Goal: Task Accomplishment & Management: Manage account settings

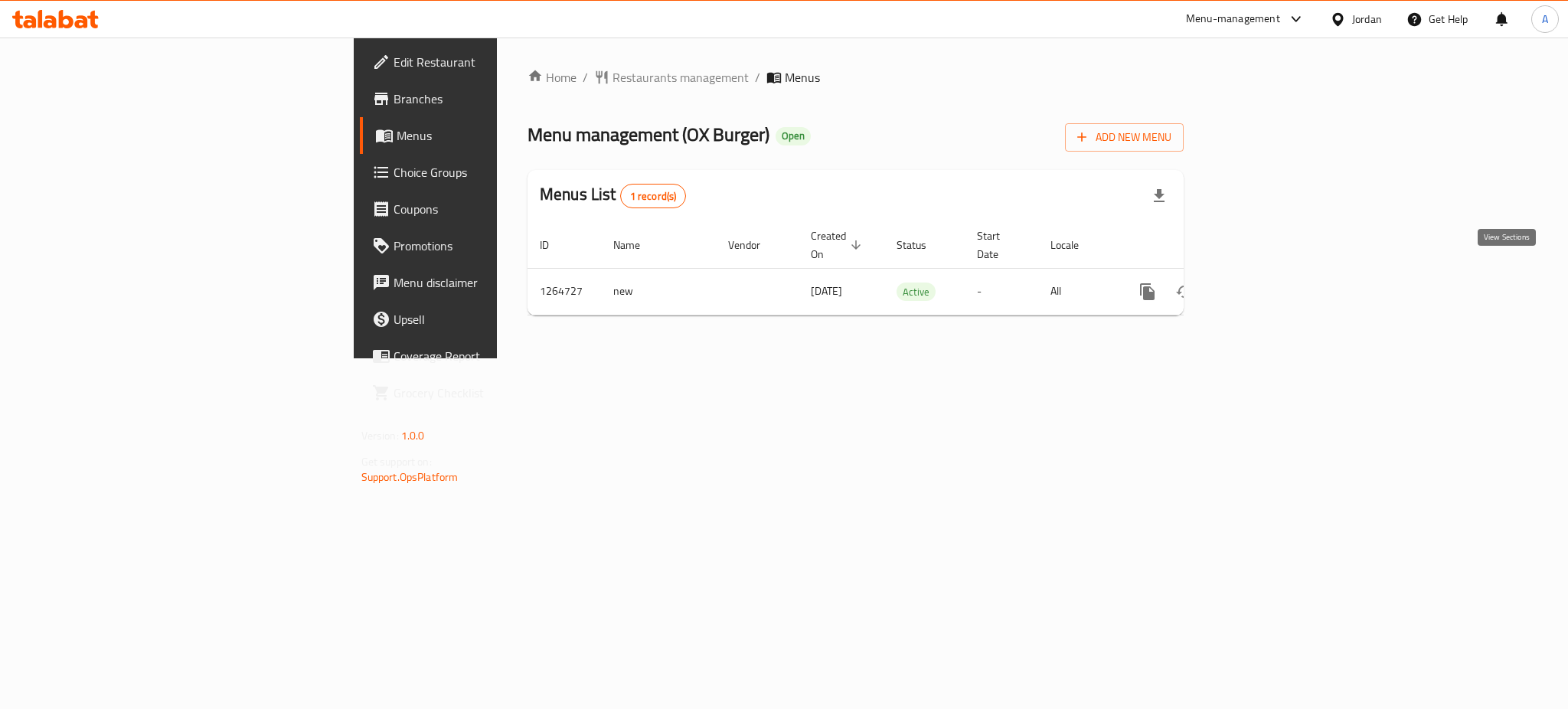
click at [1276, 285] on link "enhanced table" at bounding box center [1257, 291] width 36 height 36
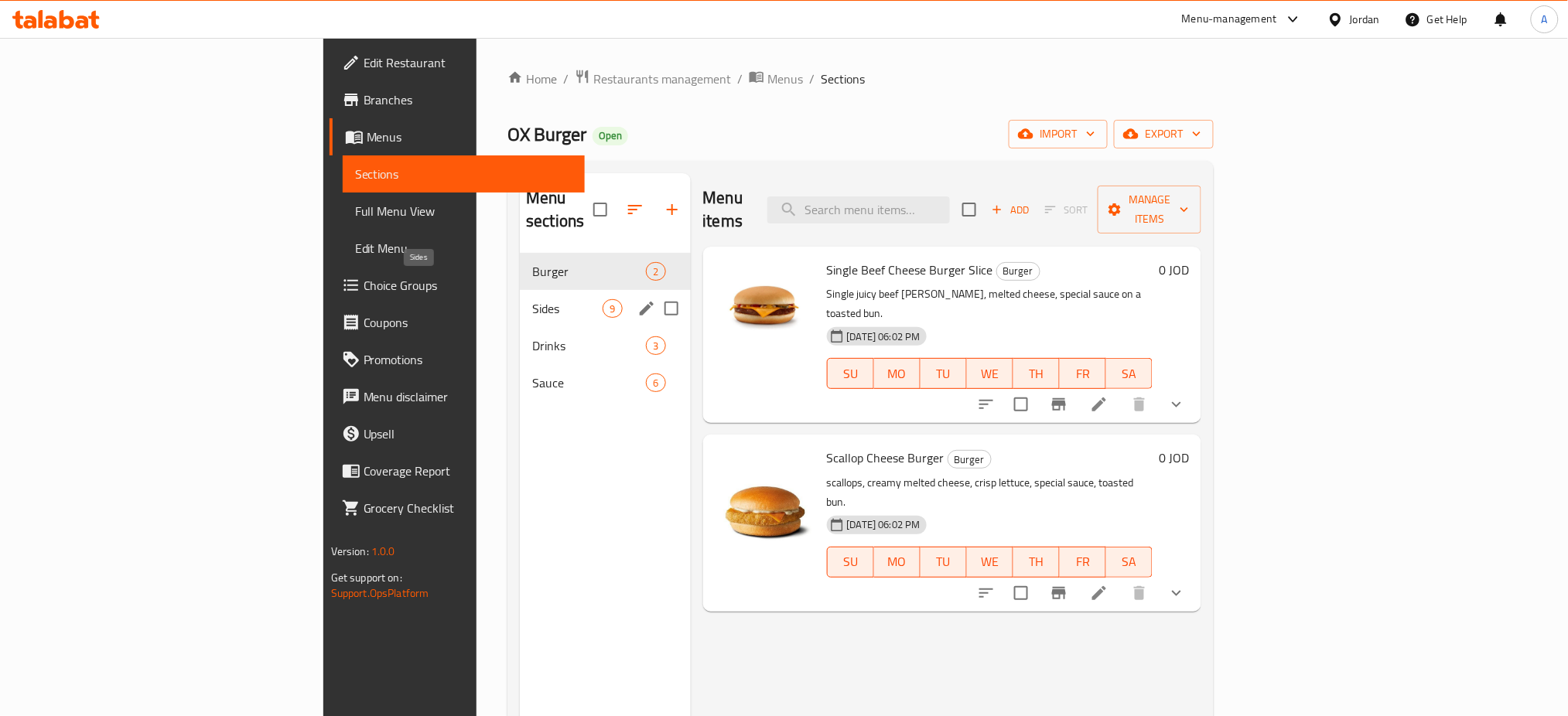
click at [532, 299] on span "Sides" at bounding box center [567, 308] width 70 height 19
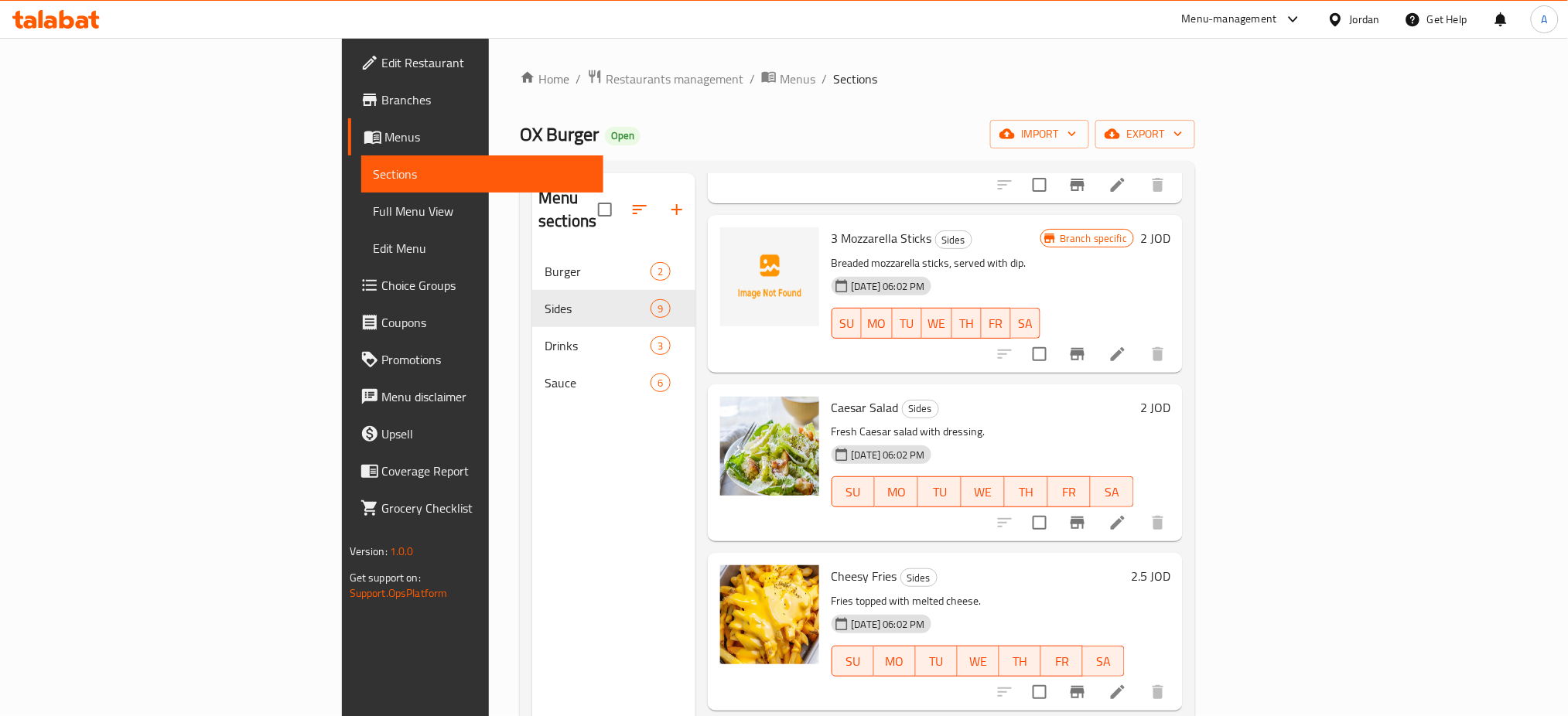
scroll to position [819, 0]
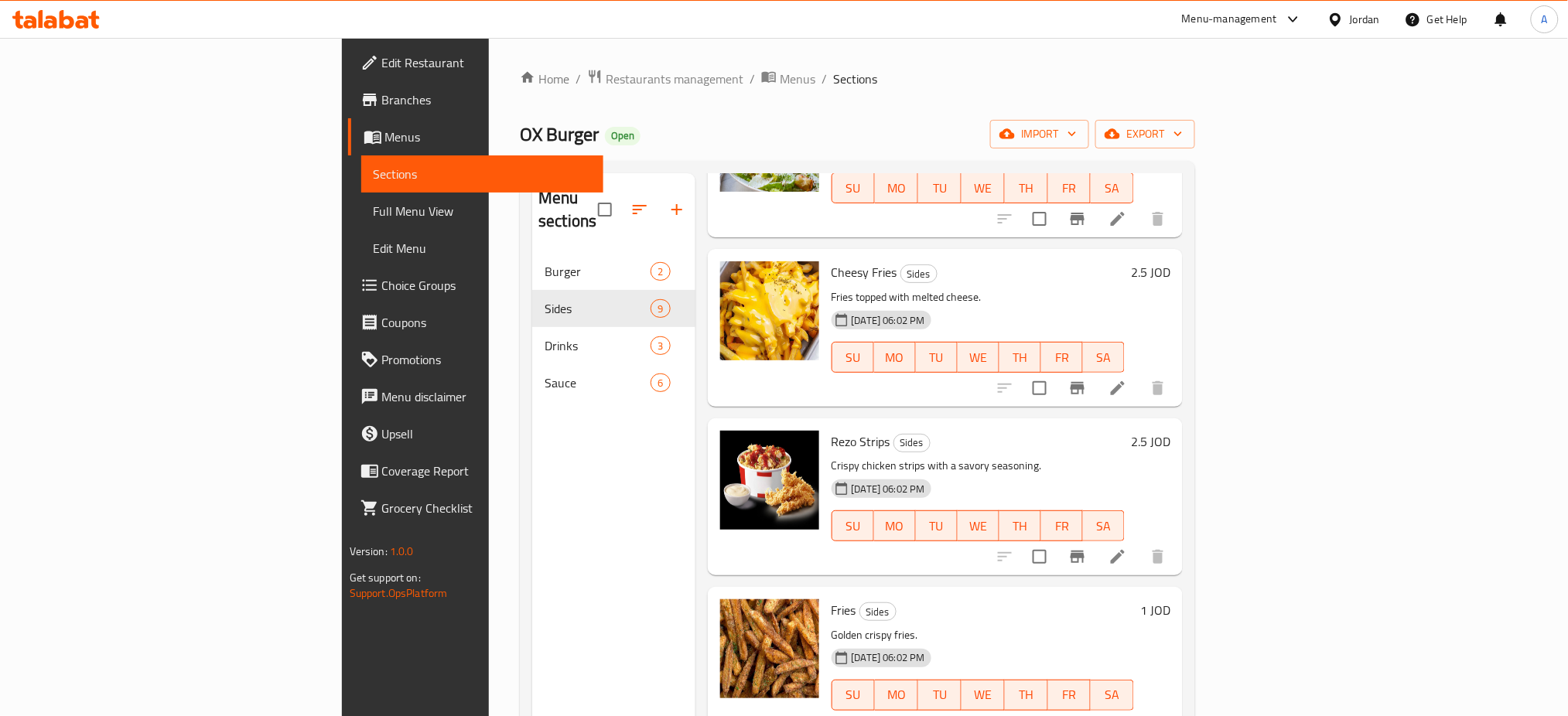
click at [382, 97] on span "Branches" at bounding box center [486, 100] width 209 height 19
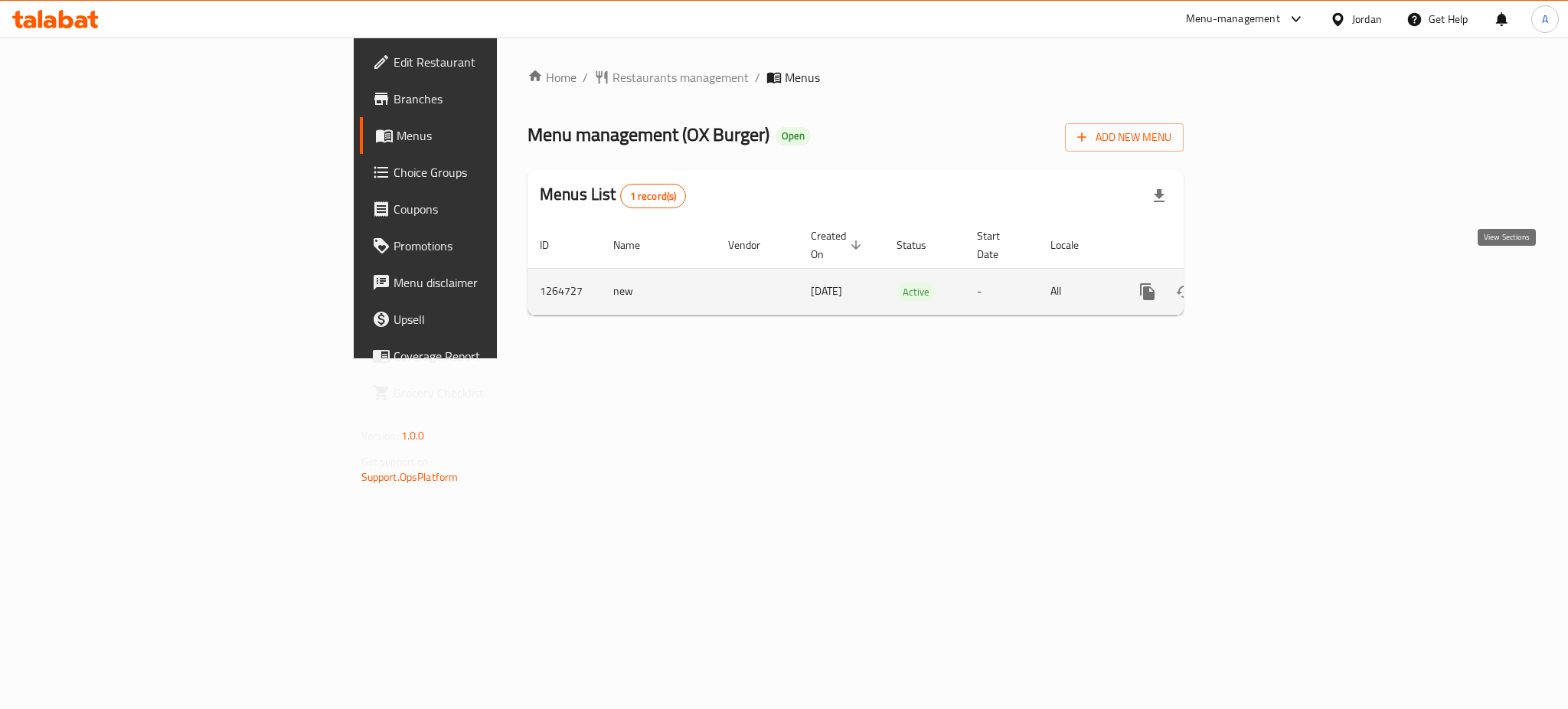
click at [1267, 283] on icon "enhanced table" at bounding box center [1257, 292] width 19 height 19
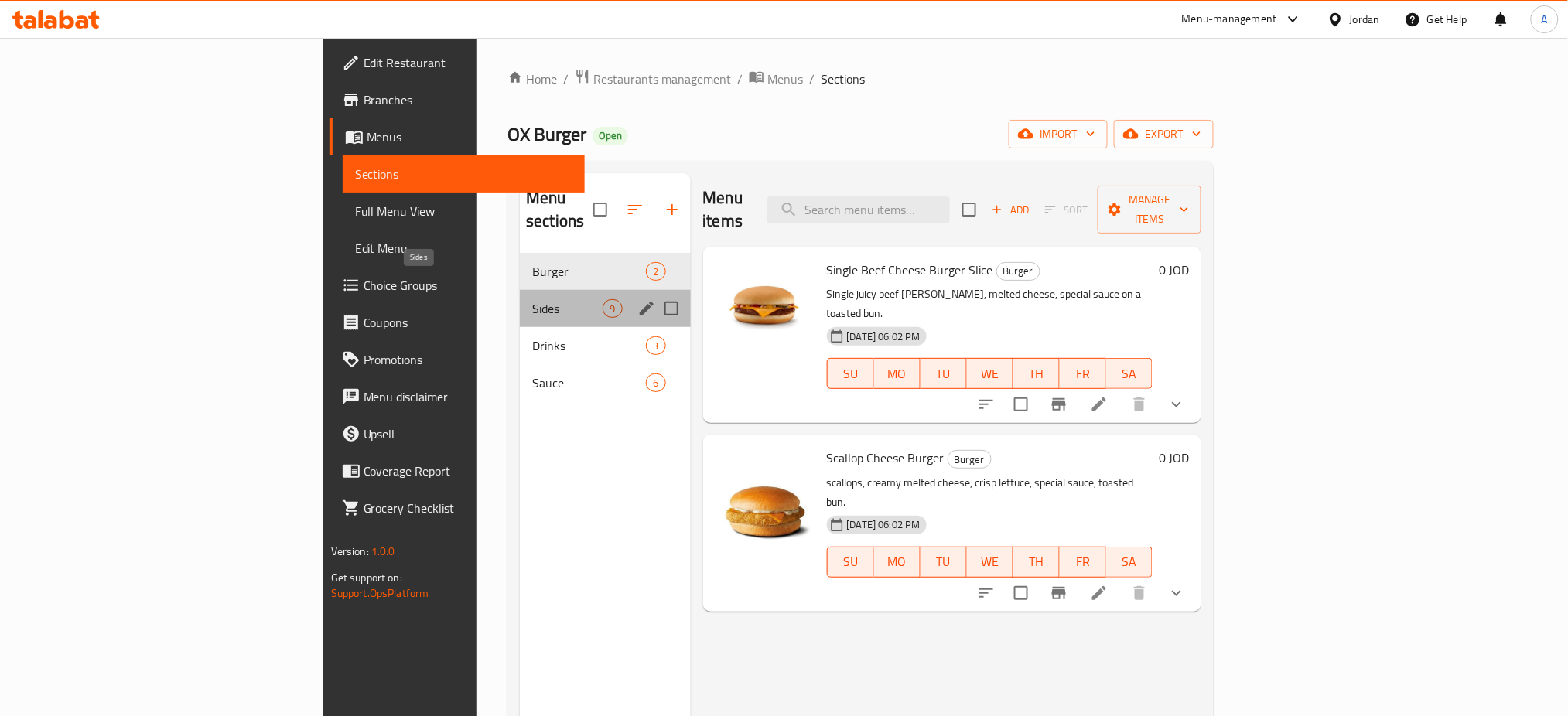
click at [532, 299] on span "Sides" at bounding box center [567, 308] width 70 height 19
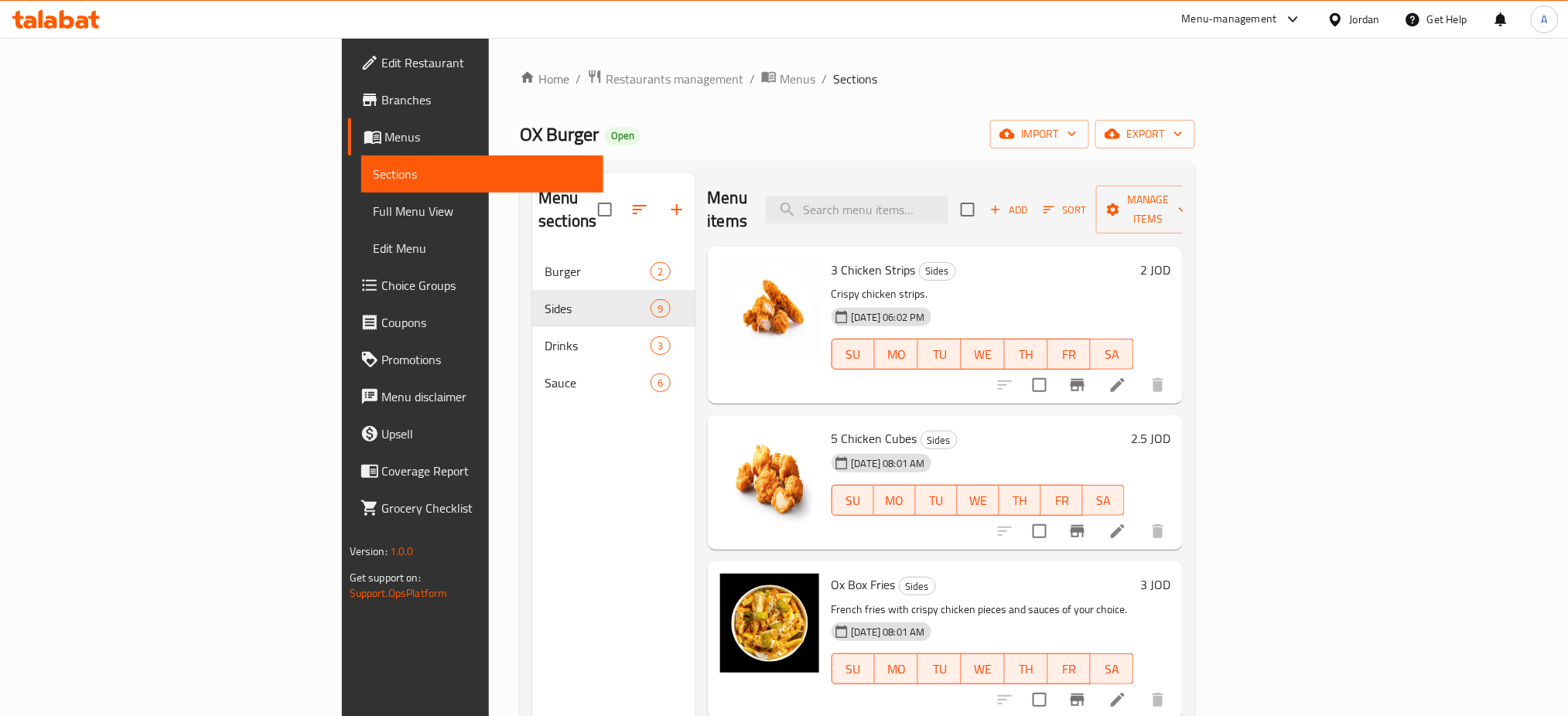
click at [532, 672] on div "Menu sections Burger 2 Sides 9 Drinks 3 Sauce 6" at bounding box center [613, 531] width 162 height 716
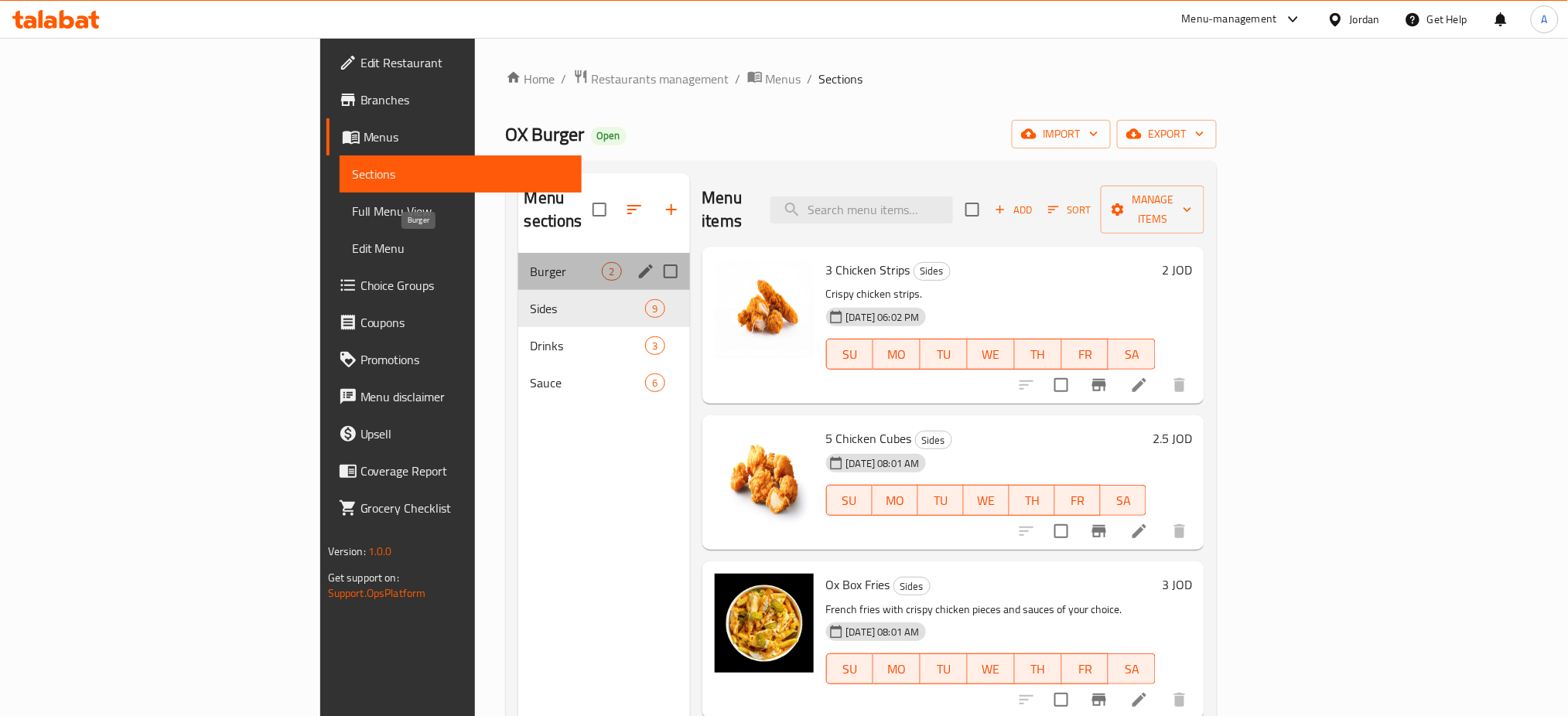
click at [531, 262] on span "Burger" at bounding box center [567, 272] width 72 height 19
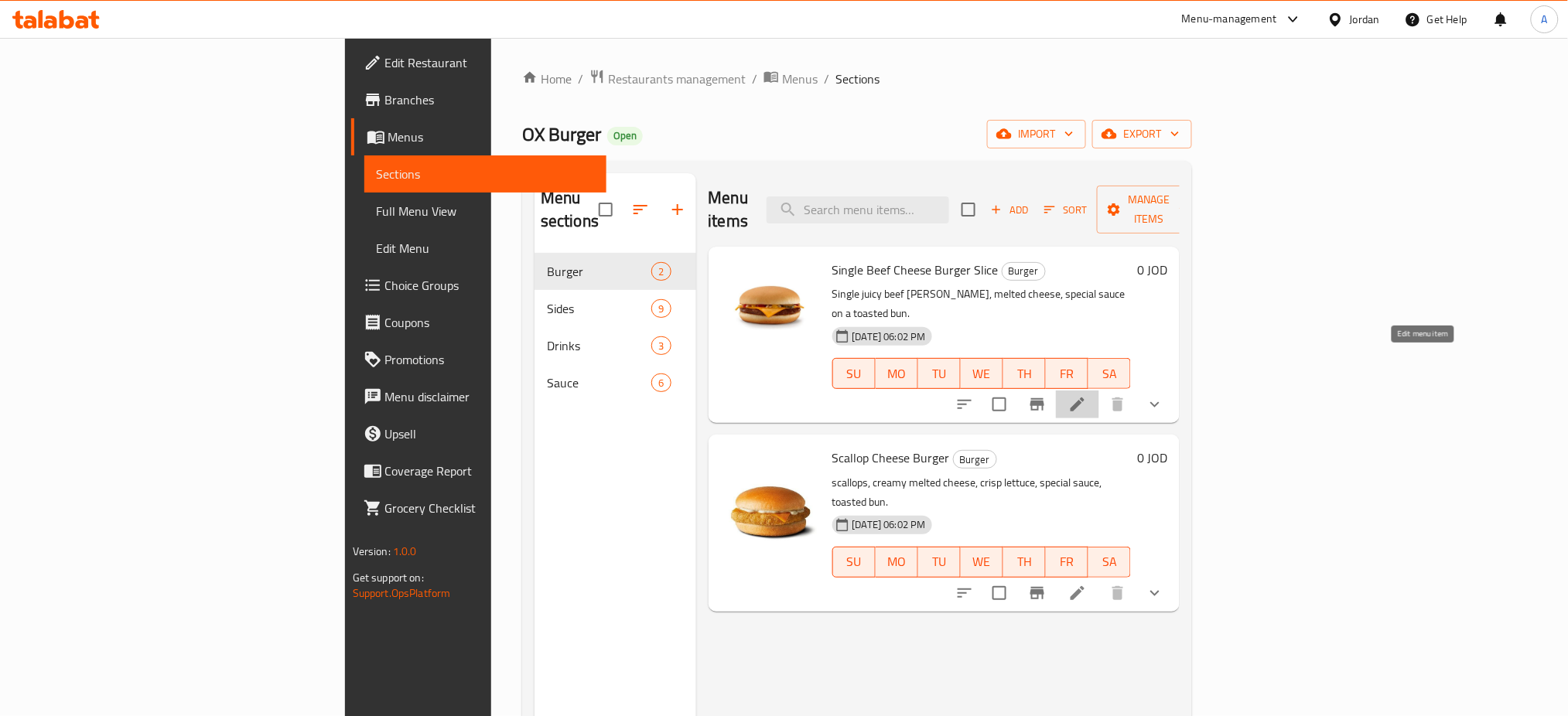
click at [1084, 397] on icon at bounding box center [1077, 404] width 14 height 14
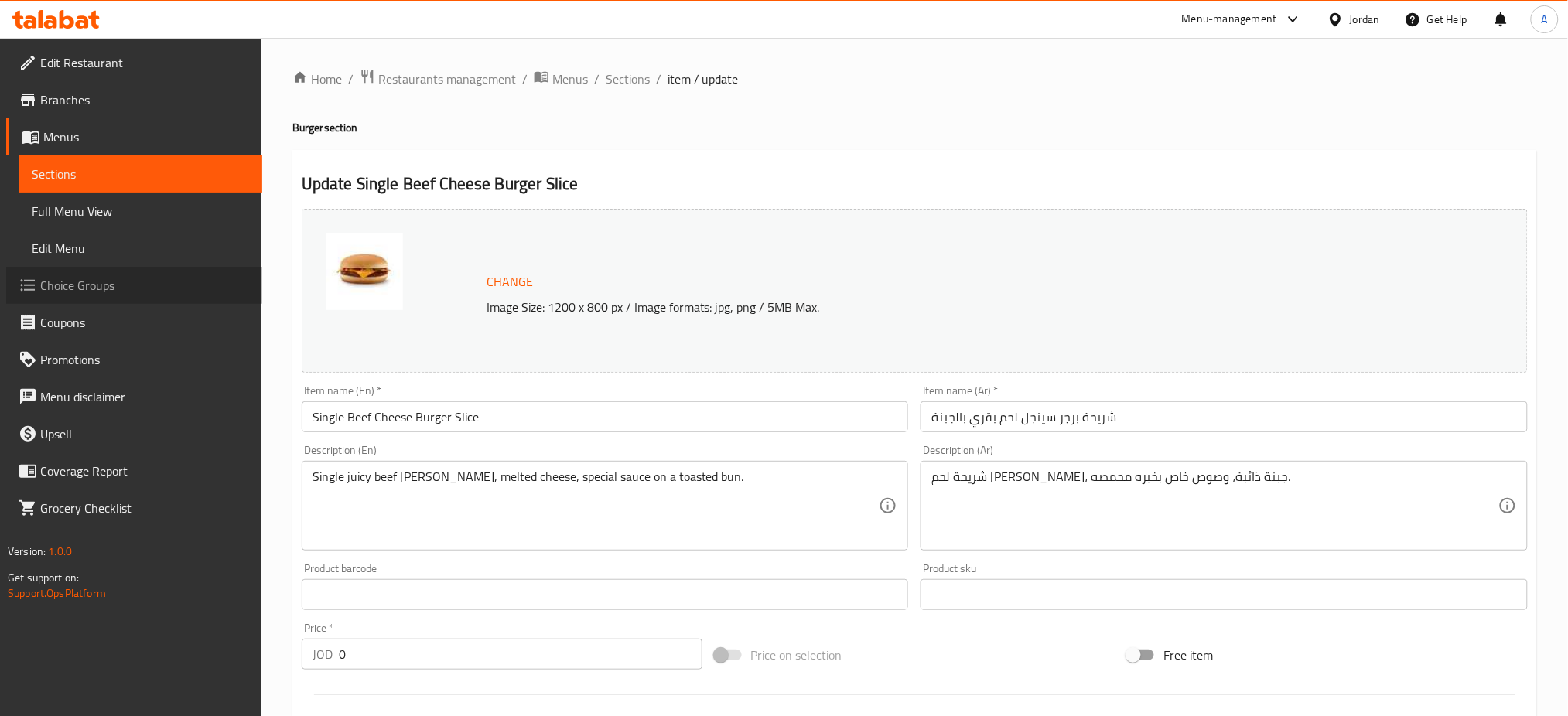
click at [174, 277] on span "Choice Groups" at bounding box center [144, 285] width 209 height 19
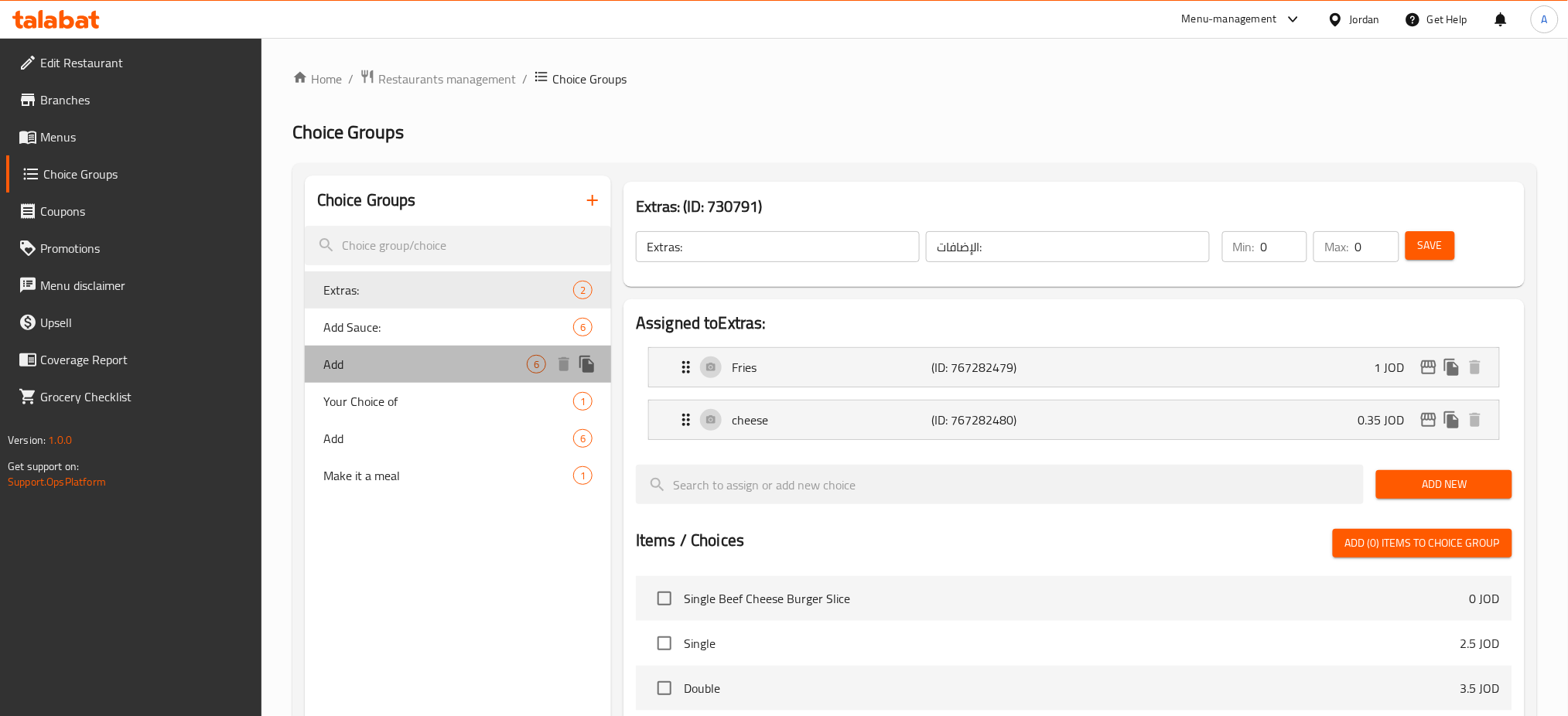
click at [392, 370] on span "Add" at bounding box center [425, 364] width 203 height 19
type input "Add"
type input "اضف"
type input "6"
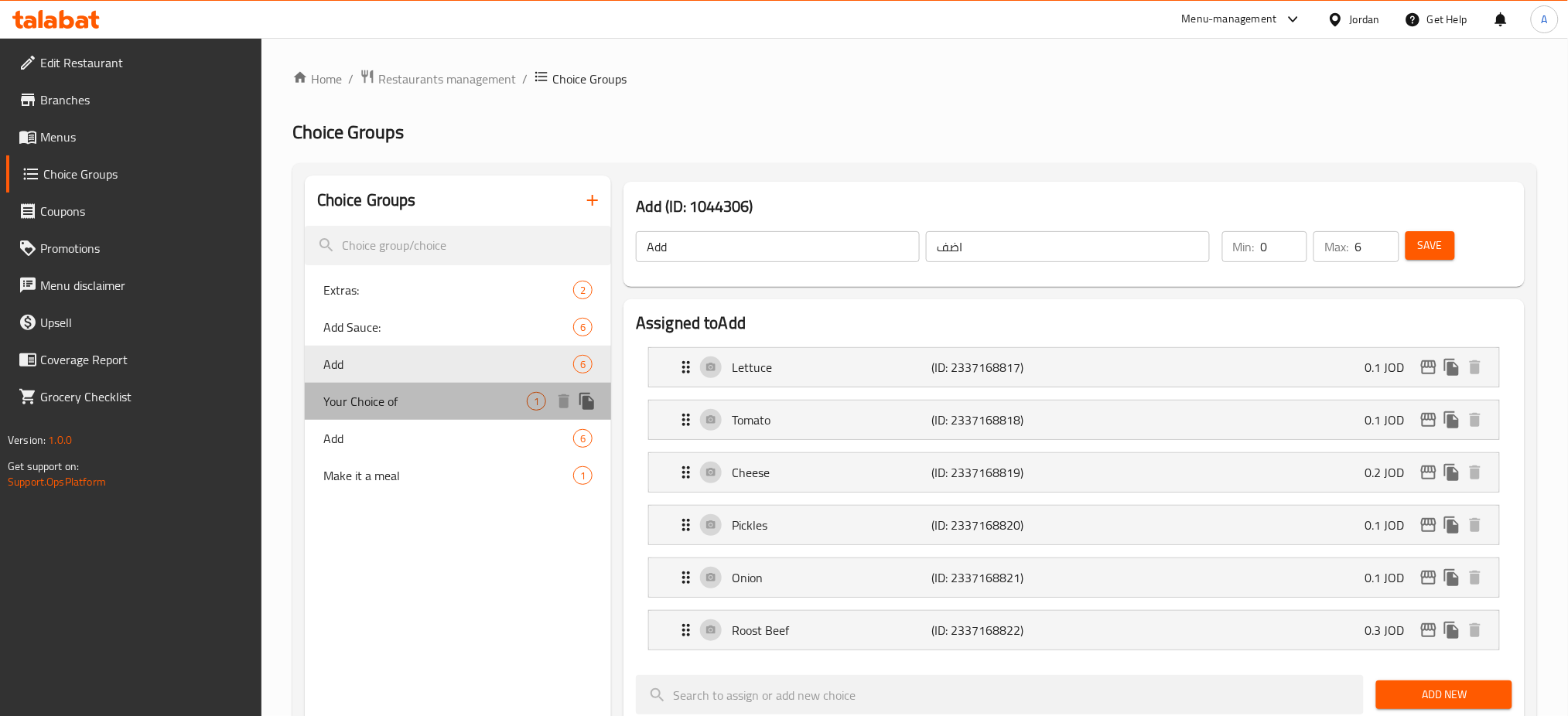
click at [405, 409] on span "Your Choice of" at bounding box center [425, 402] width 203 height 19
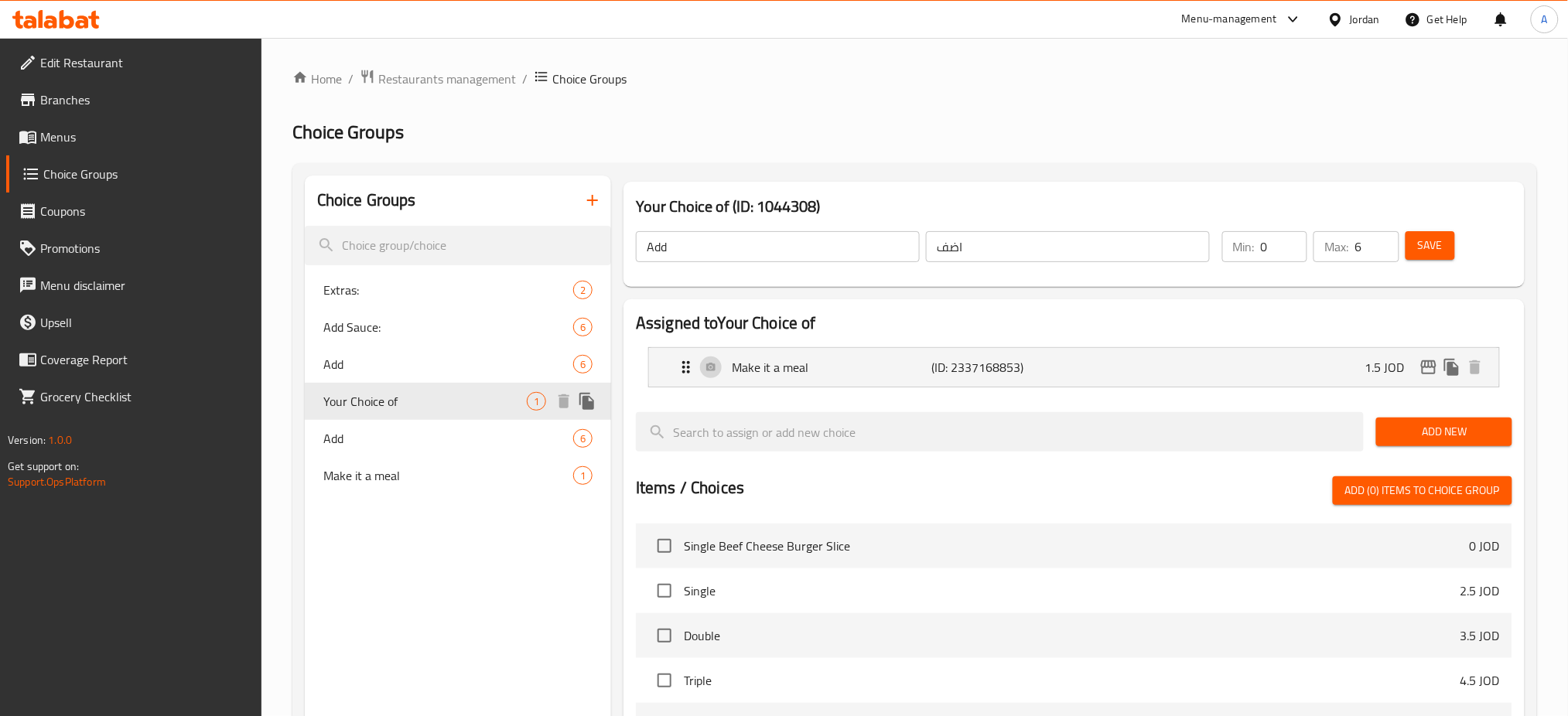
type input "Your Choice of"
type input "اختيارك من"
type input "1"
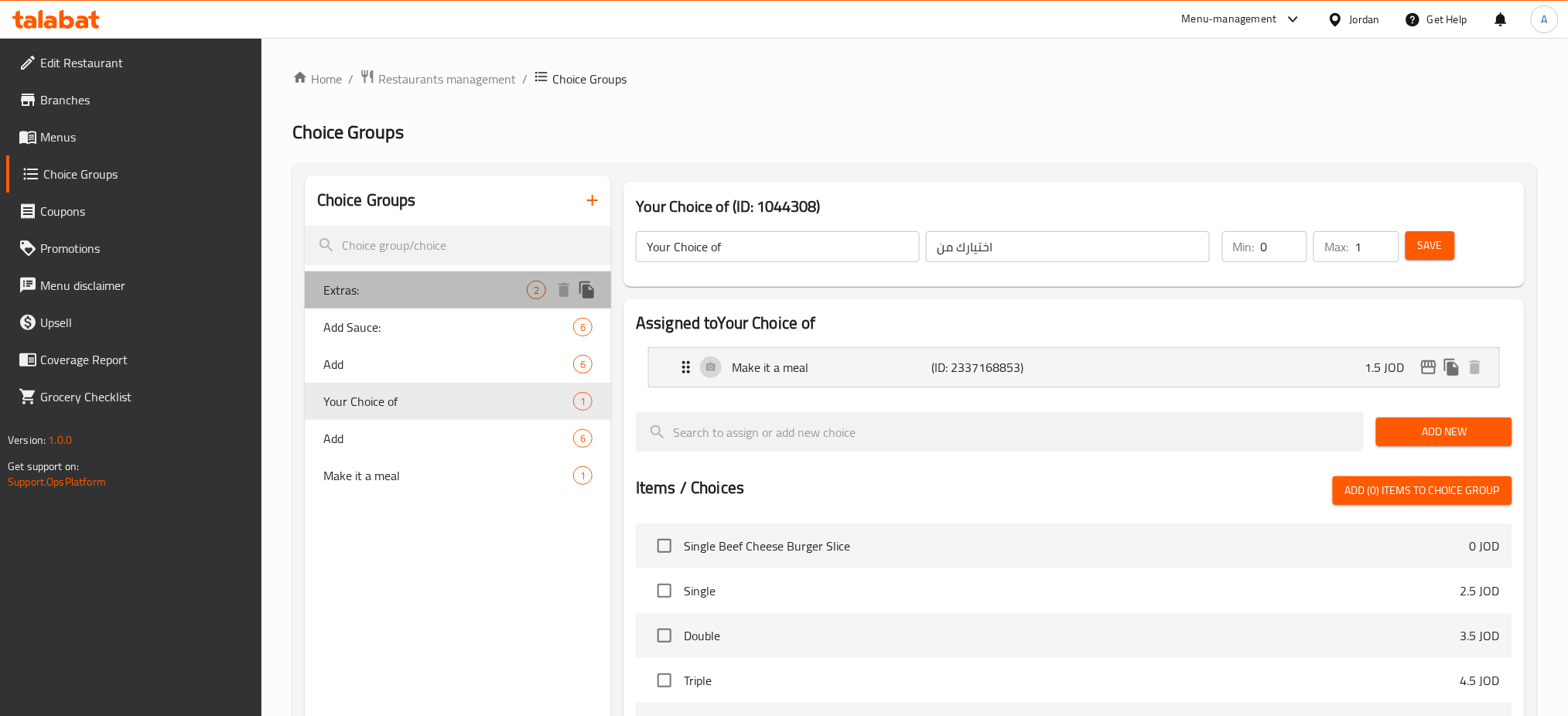
click at [463, 272] on div "Extras: 2" at bounding box center [457, 290] width 306 height 37
type input "Extras:"
type input "الإضافات:"
type input "0"
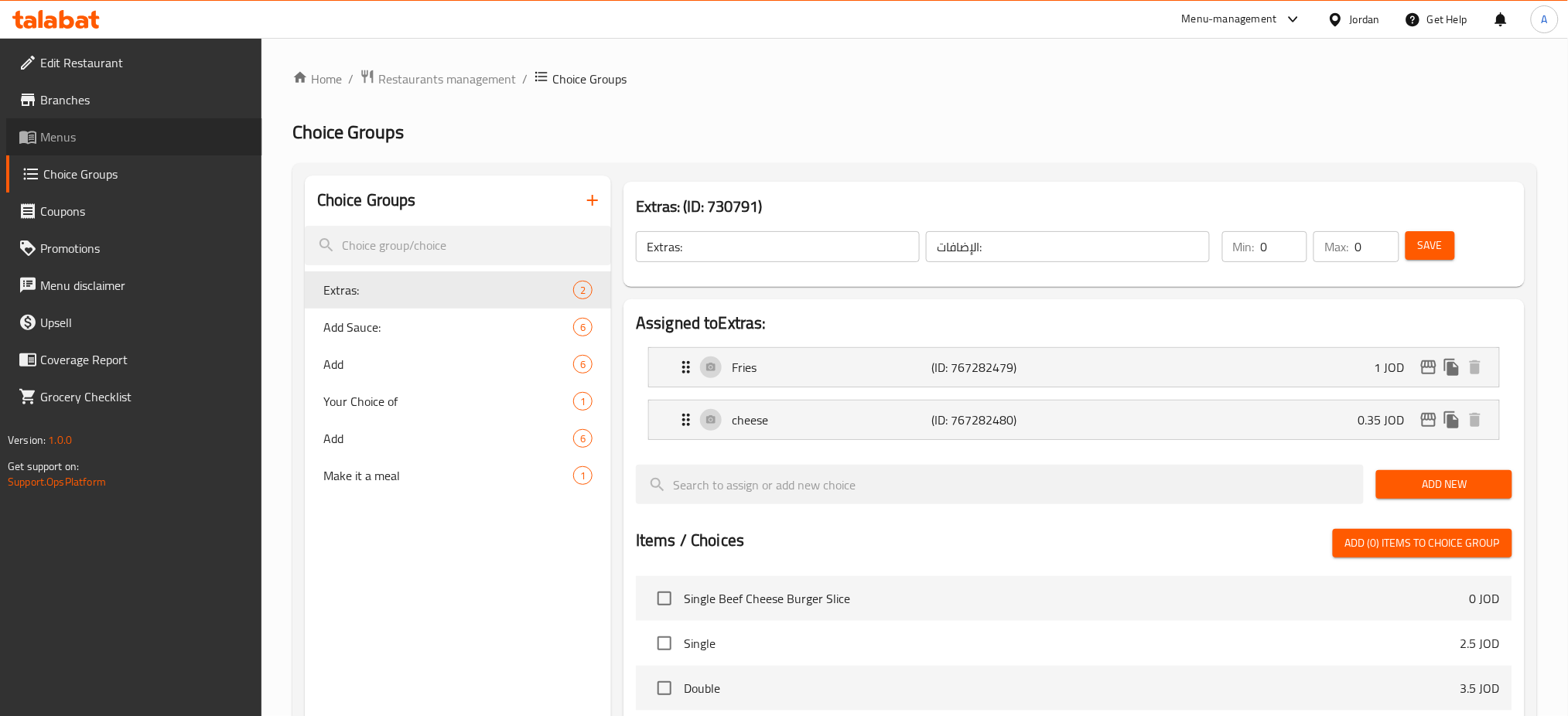
click at [239, 137] on span "Menus" at bounding box center [144, 137] width 209 height 19
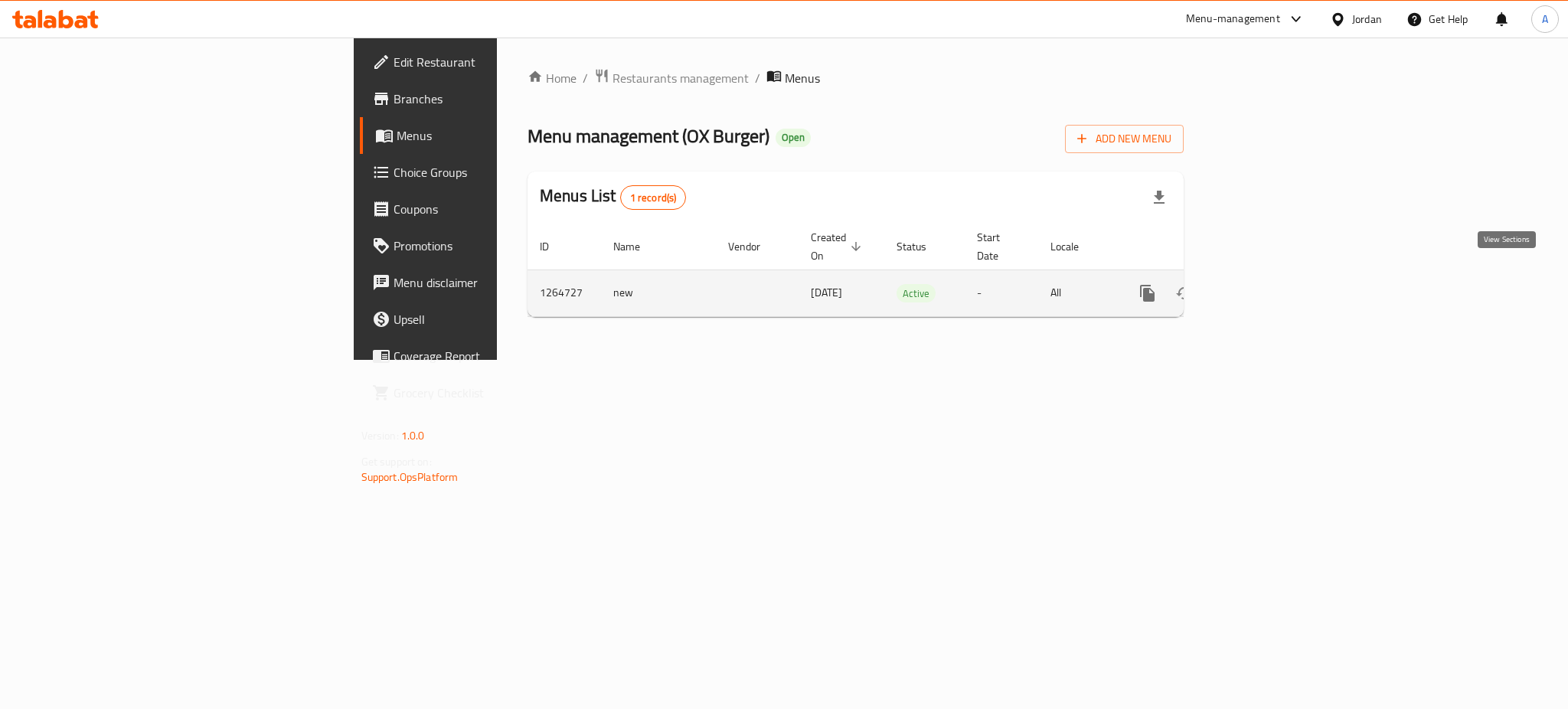
click at [1276, 277] on link "enhanced table" at bounding box center [1257, 293] width 36 height 36
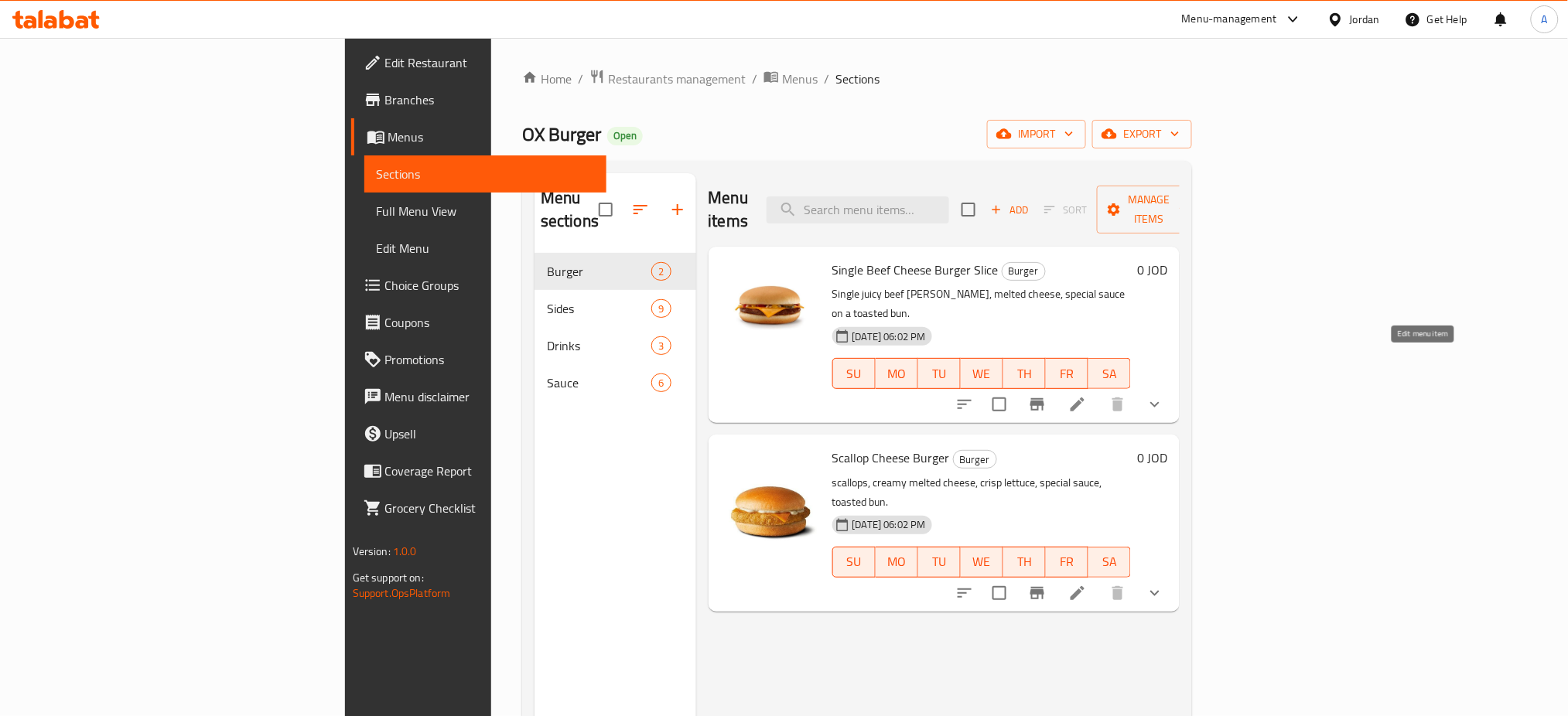
click at [1087, 395] on icon at bounding box center [1077, 404] width 19 height 19
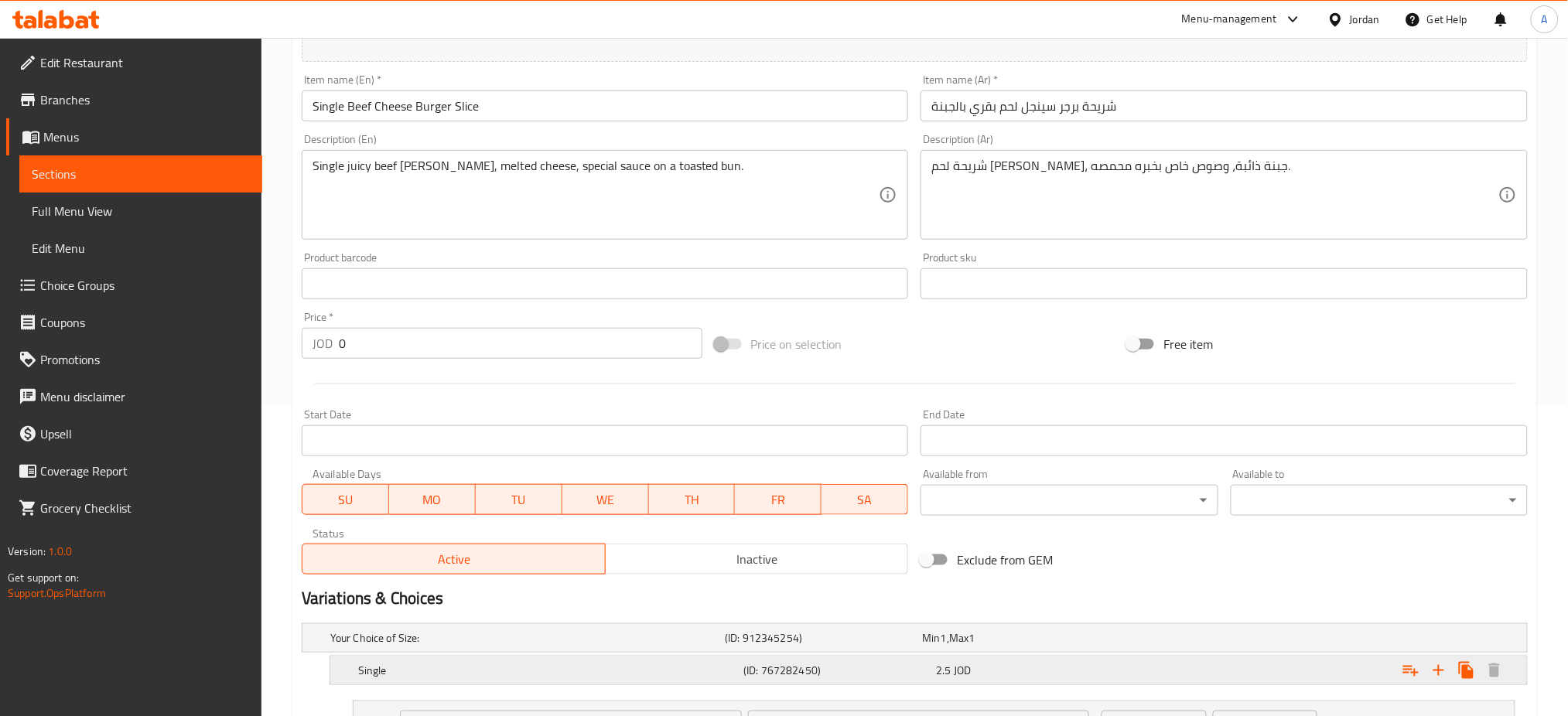
scroll to position [619, 0]
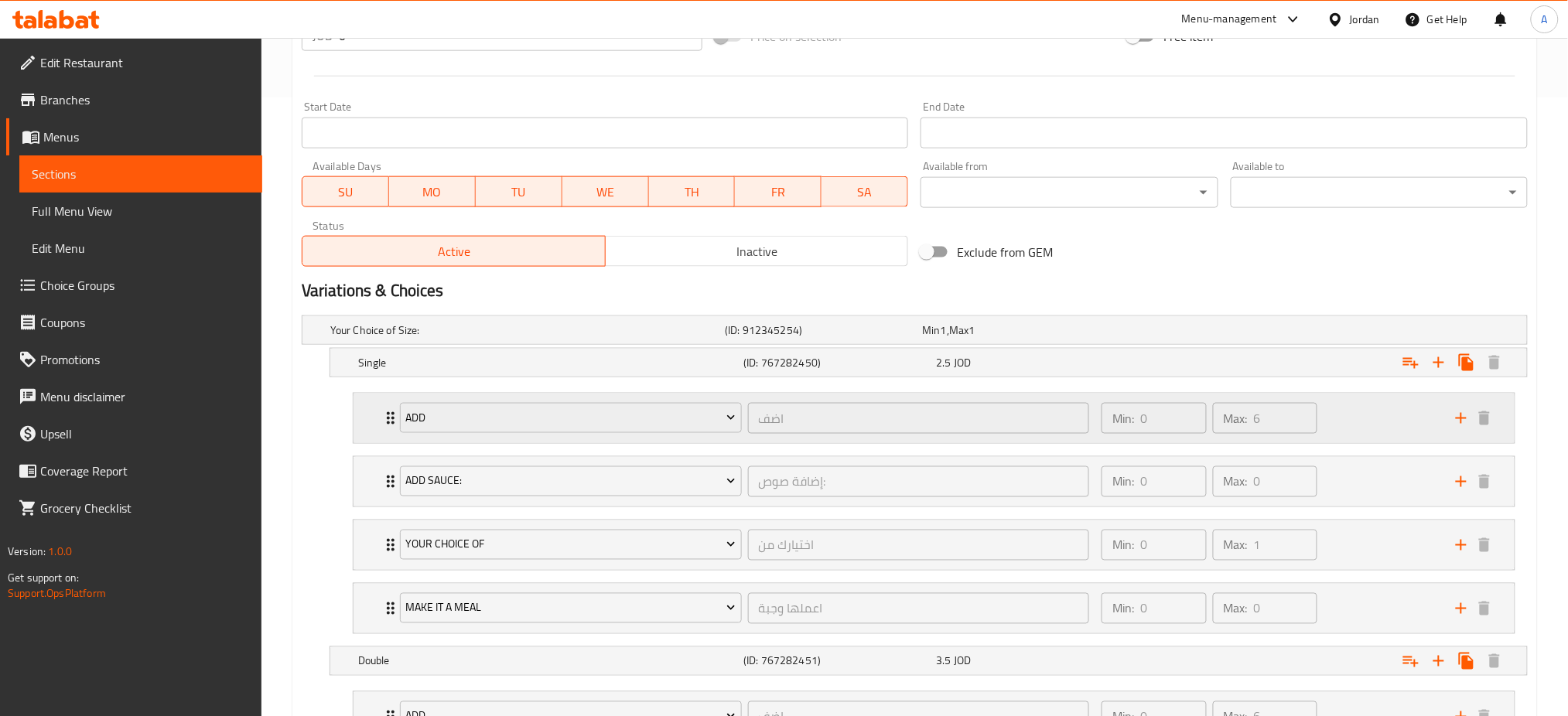
click at [1366, 431] on div "Min: 0 ​ Max: 6 ​" at bounding box center [1269, 418] width 354 height 50
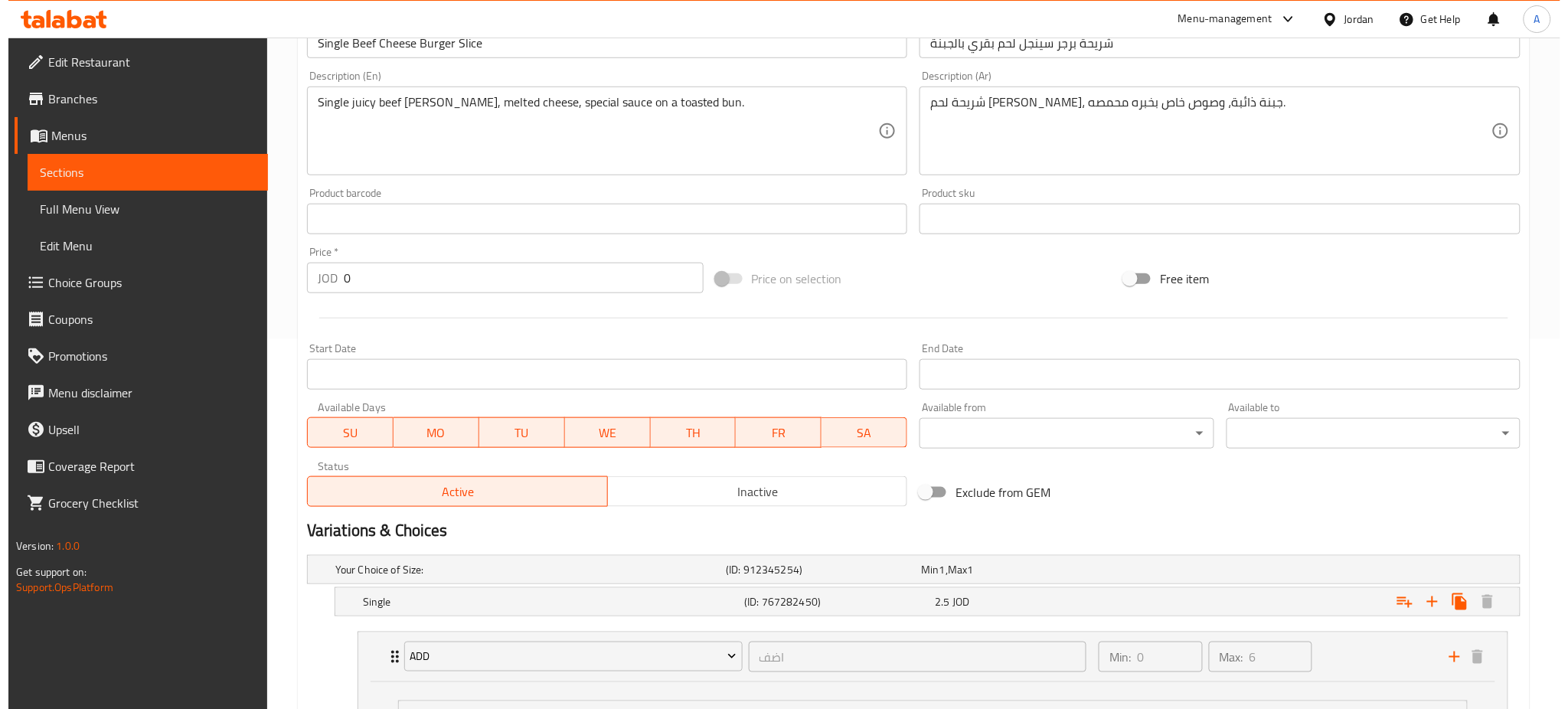
scroll to position [0, 0]
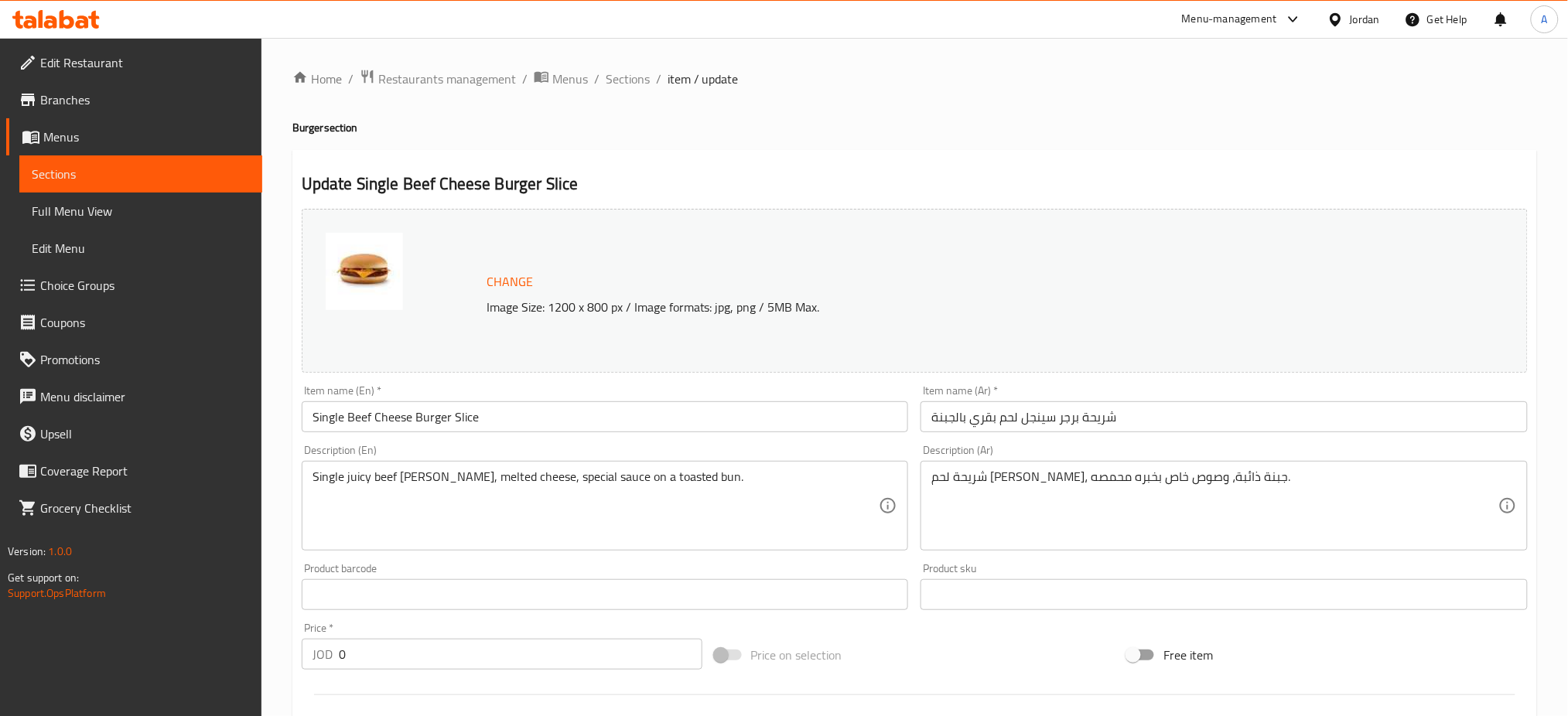
click at [143, 285] on span "Choice Groups" at bounding box center [144, 285] width 209 height 19
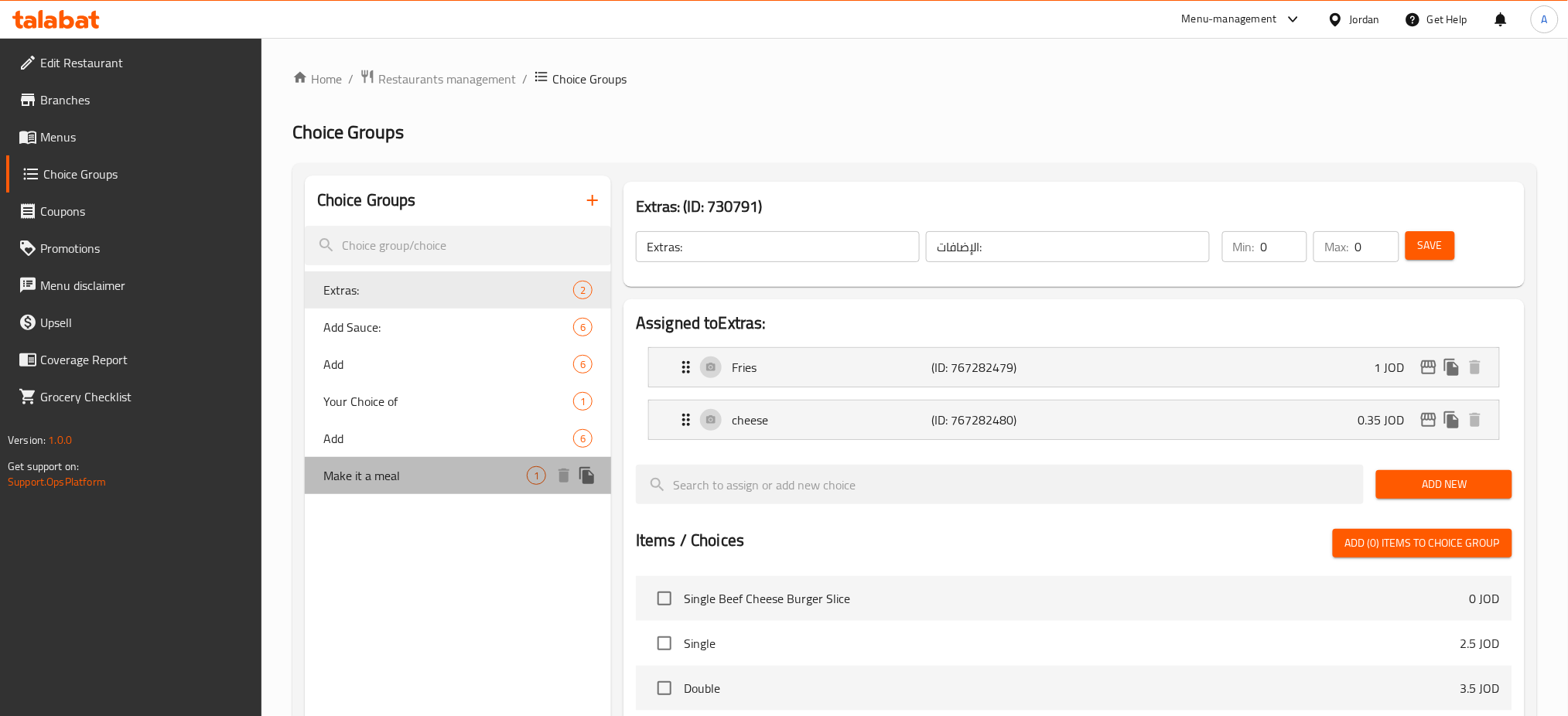
click at [476, 463] on div "Make it a meal 1" at bounding box center [457, 475] width 306 height 37
type input "Make it a meal"
type input "اعملها وجبة"
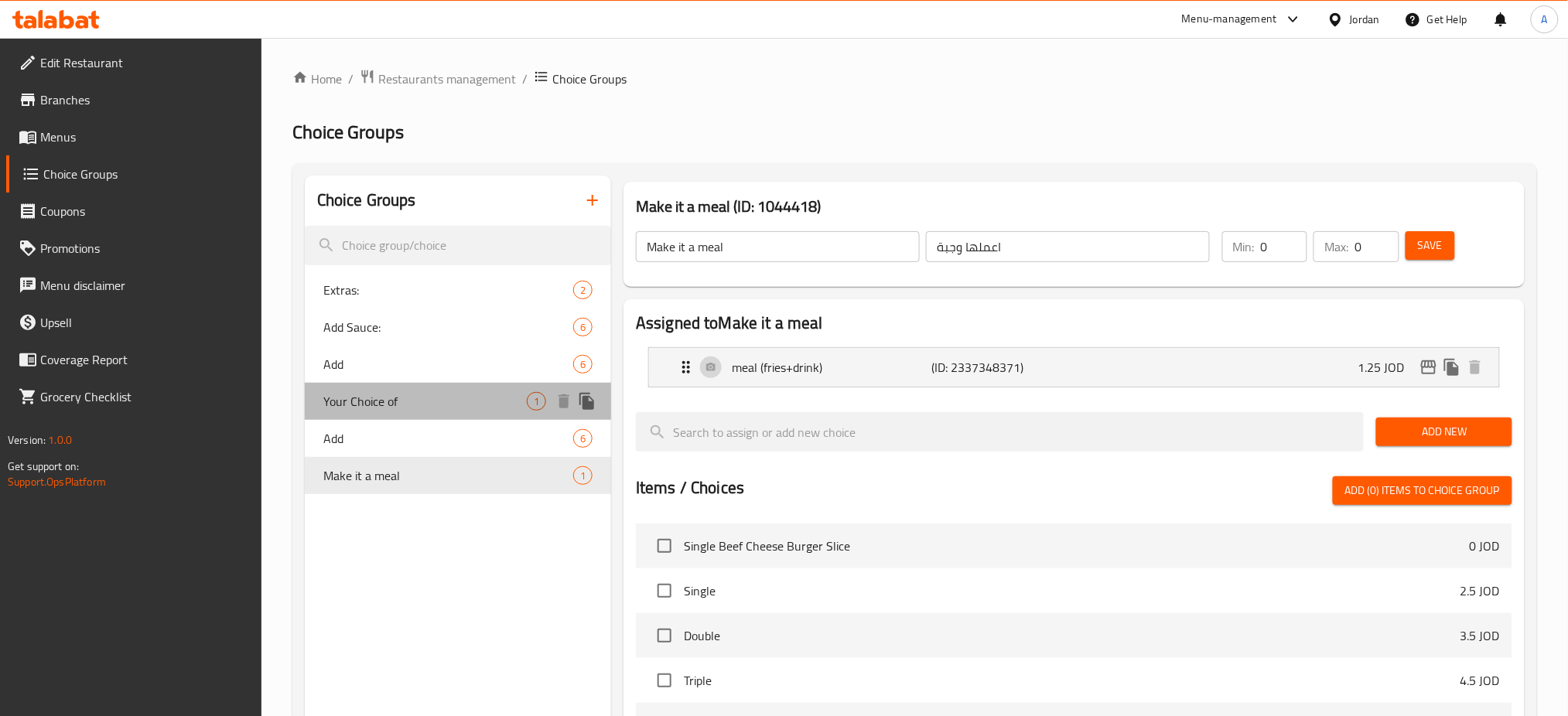
click at [502, 389] on div "Your Choice of 1" at bounding box center [457, 401] width 306 height 37
type input "Your Choice of"
type input "اختيارك من"
type input "1"
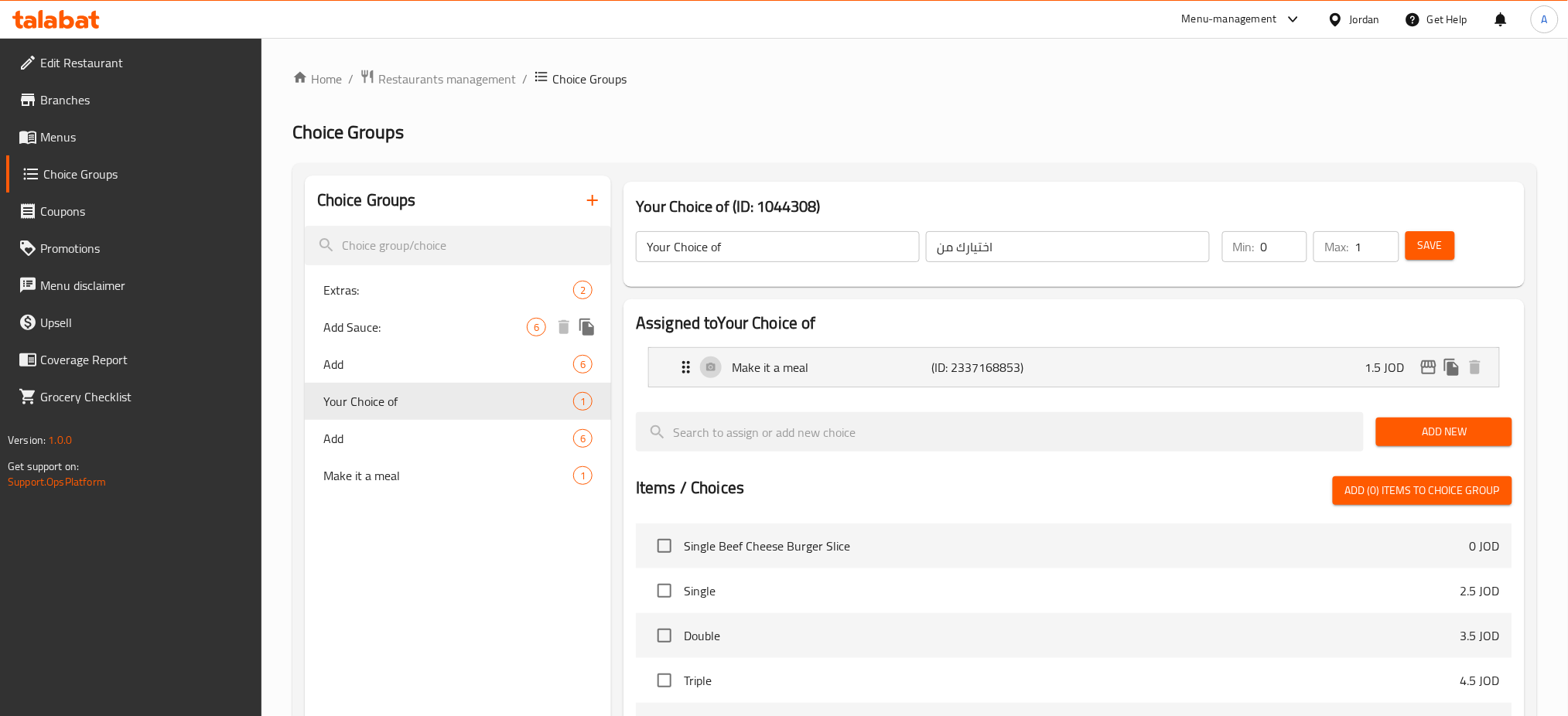
click at [475, 337] on div "Add Sauce: 6" at bounding box center [457, 326] width 306 height 37
type input "Add Sauce:"
type input "إضافة صوص:"
type input "0"
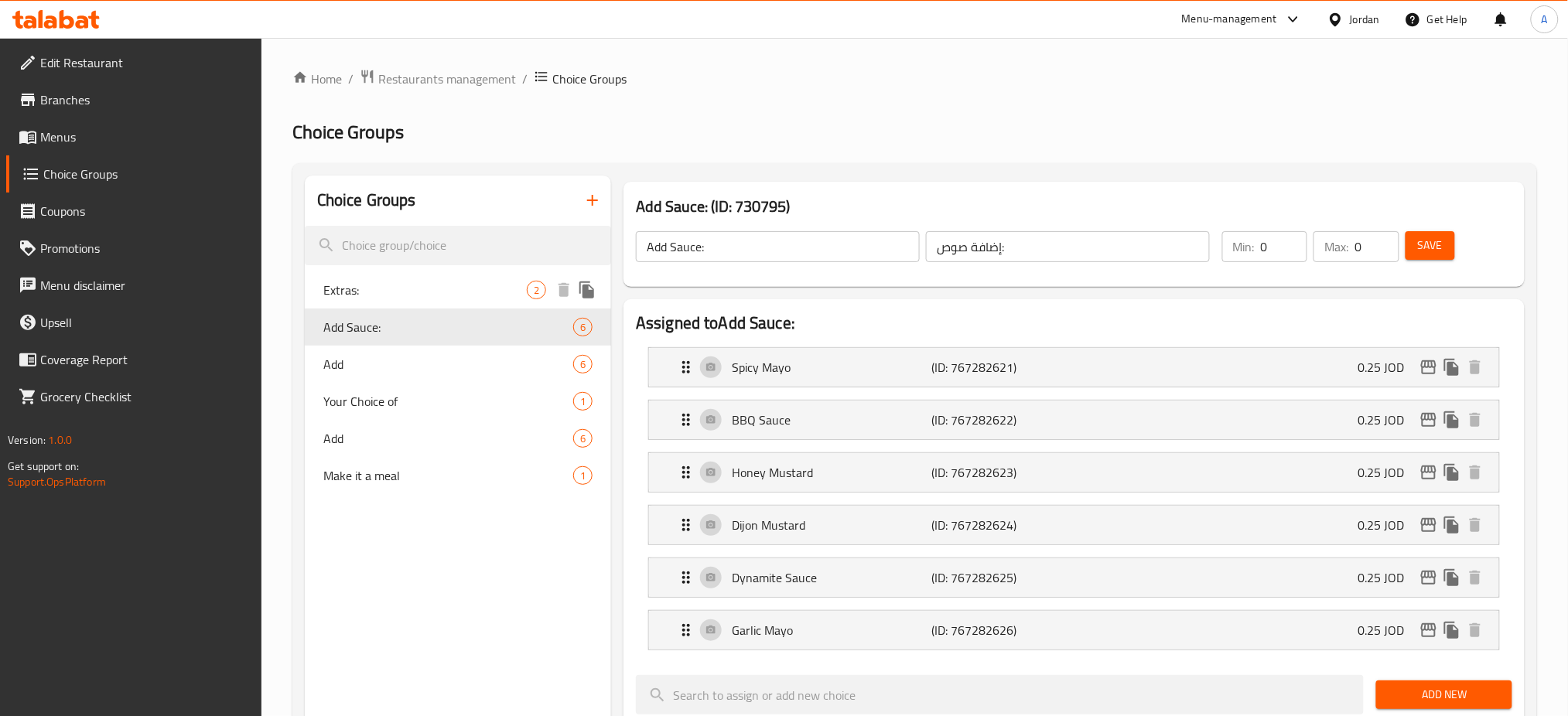
click at [475, 281] on span "Extras:" at bounding box center [425, 290] width 203 height 19
type input "Extras:"
type input "الإضافات:"
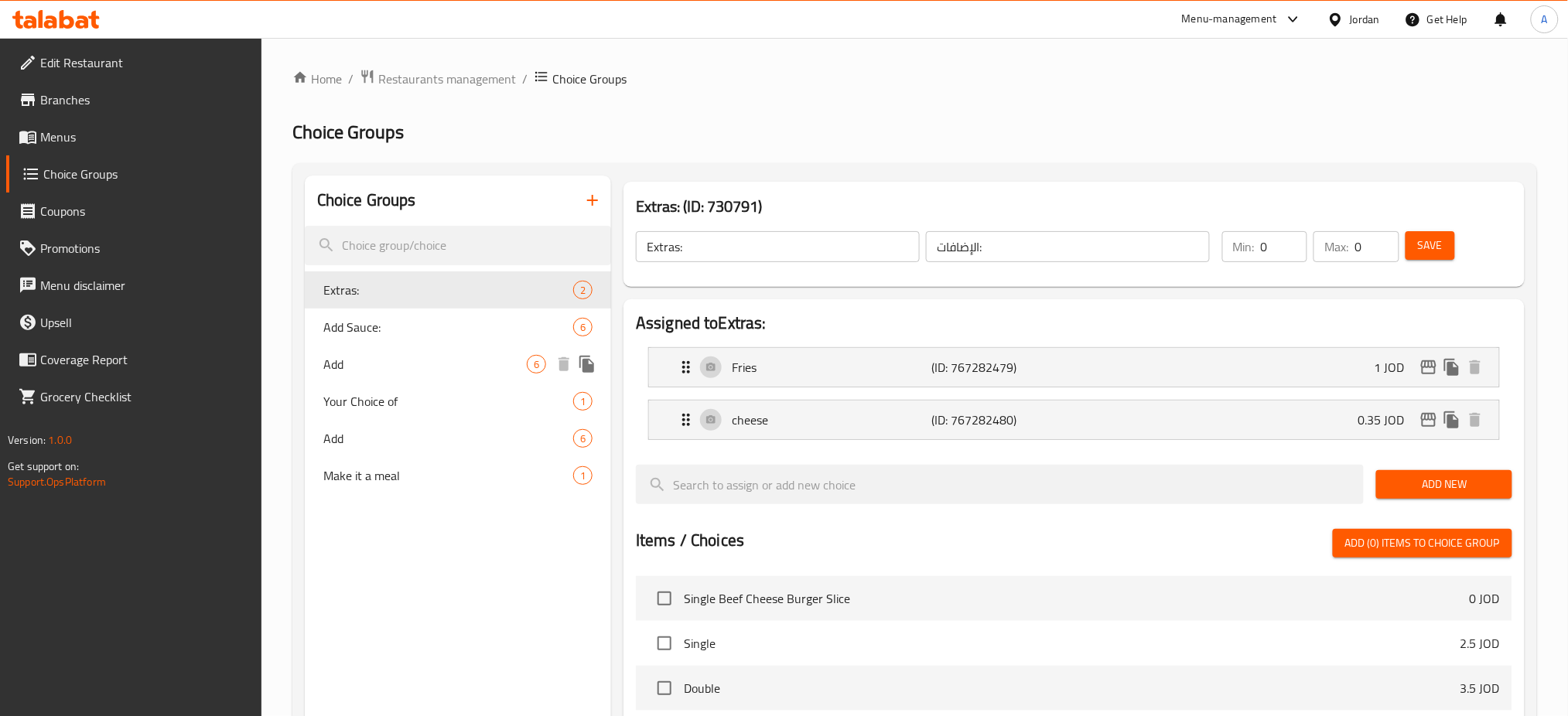
click at [484, 352] on div "Add 6" at bounding box center [457, 363] width 306 height 37
type input "Add"
type input "اضف"
type input "6"
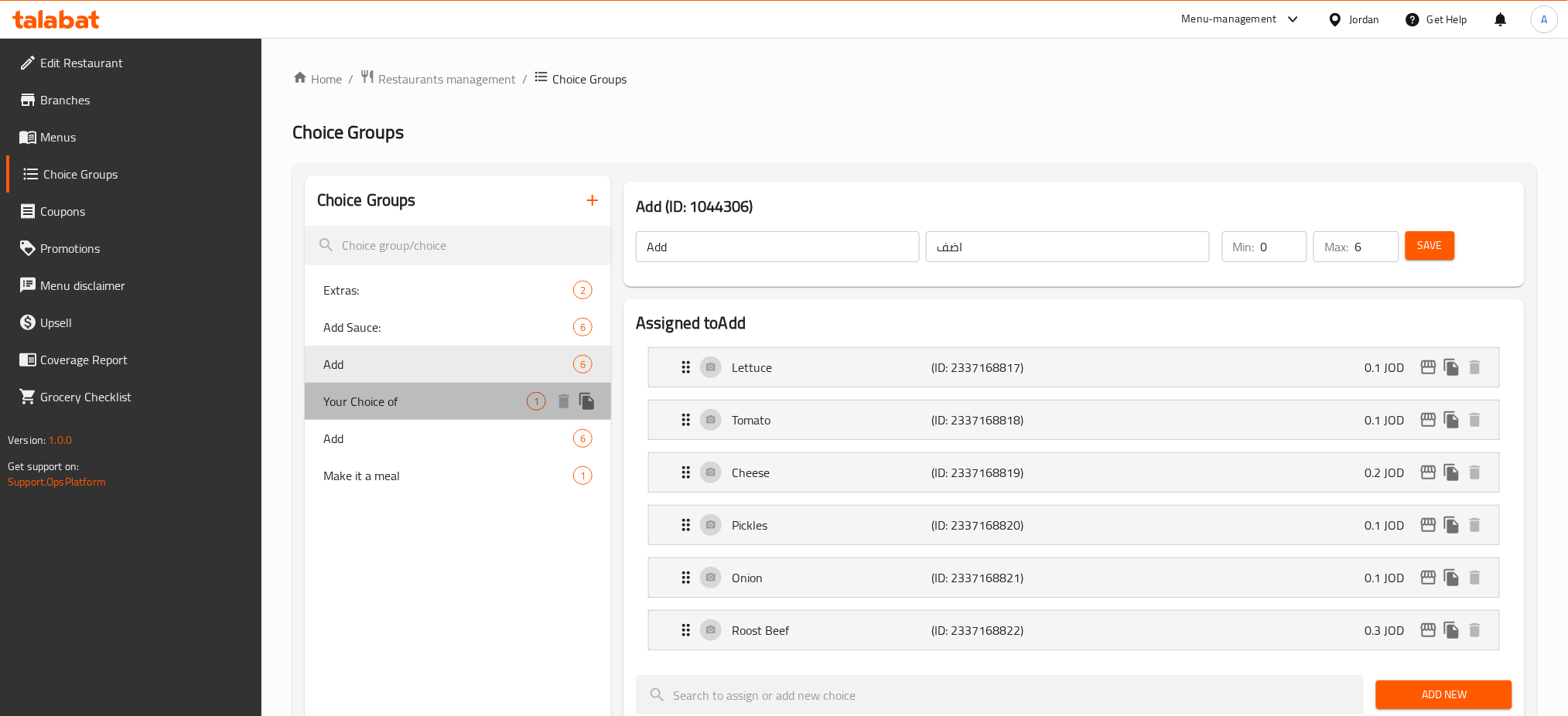
click at [477, 399] on span "Your Choice of" at bounding box center [425, 402] width 203 height 19
type input "Your Choice of"
type input "اختيارك من"
type input "1"
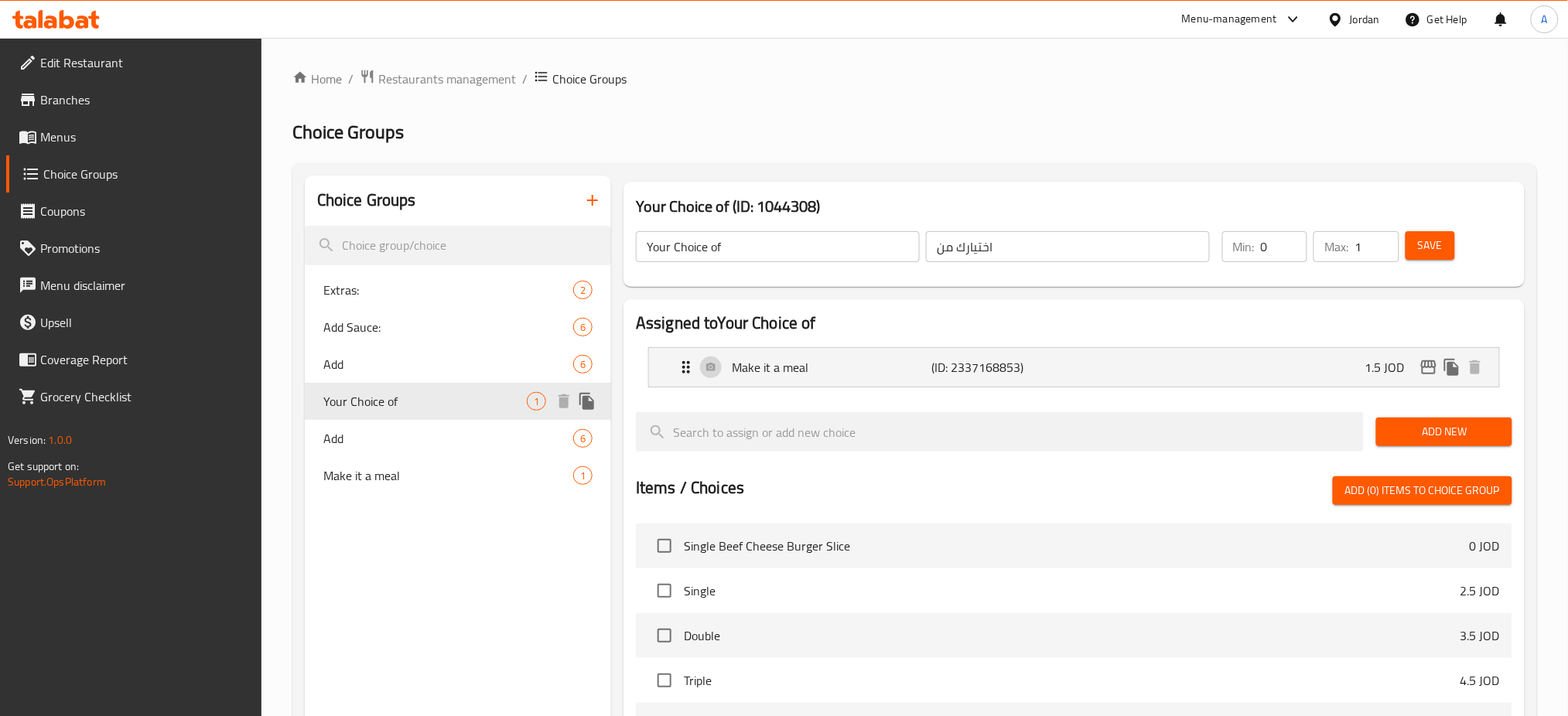
click at [476, 432] on span "Add" at bounding box center [448, 438] width 250 height 19
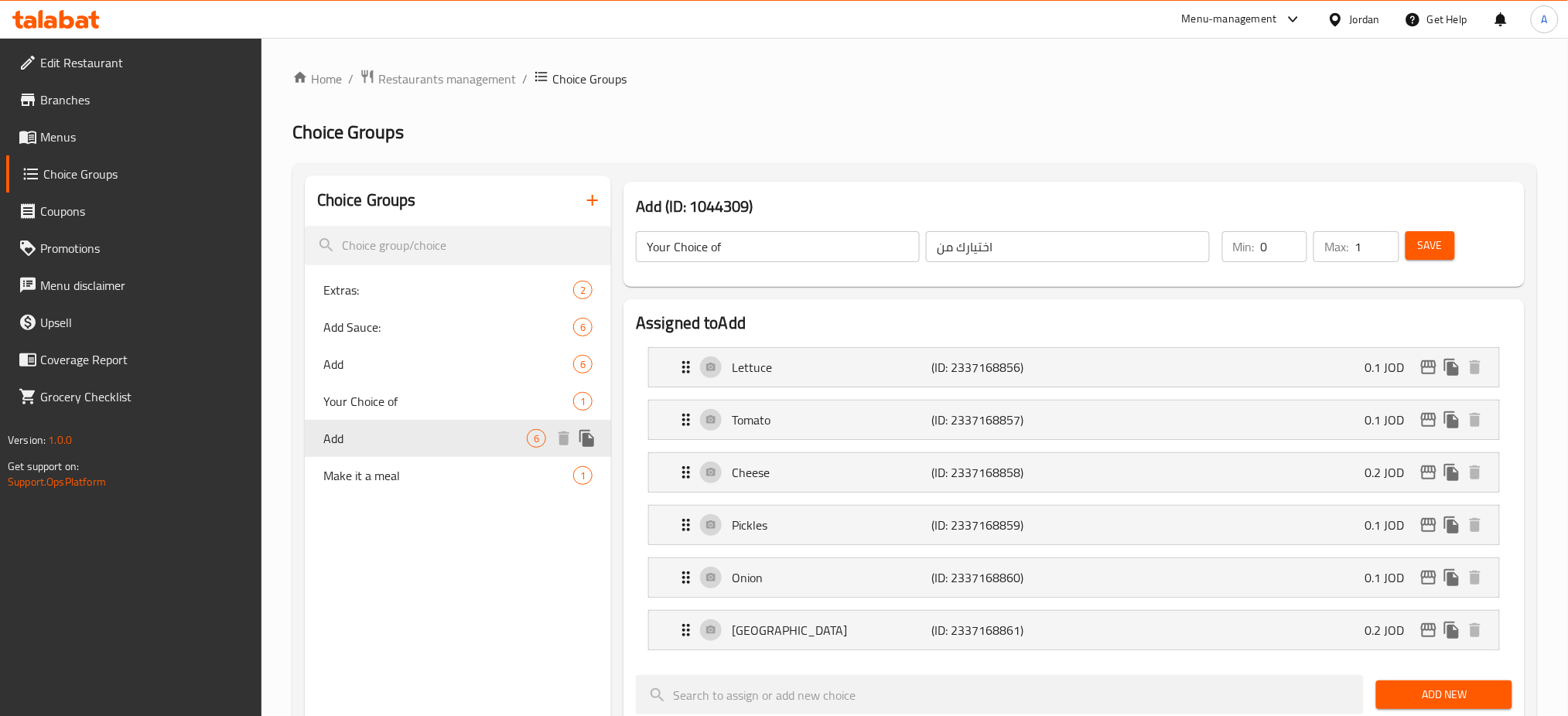
type input "Add"
type input "اضف"
type input "6"
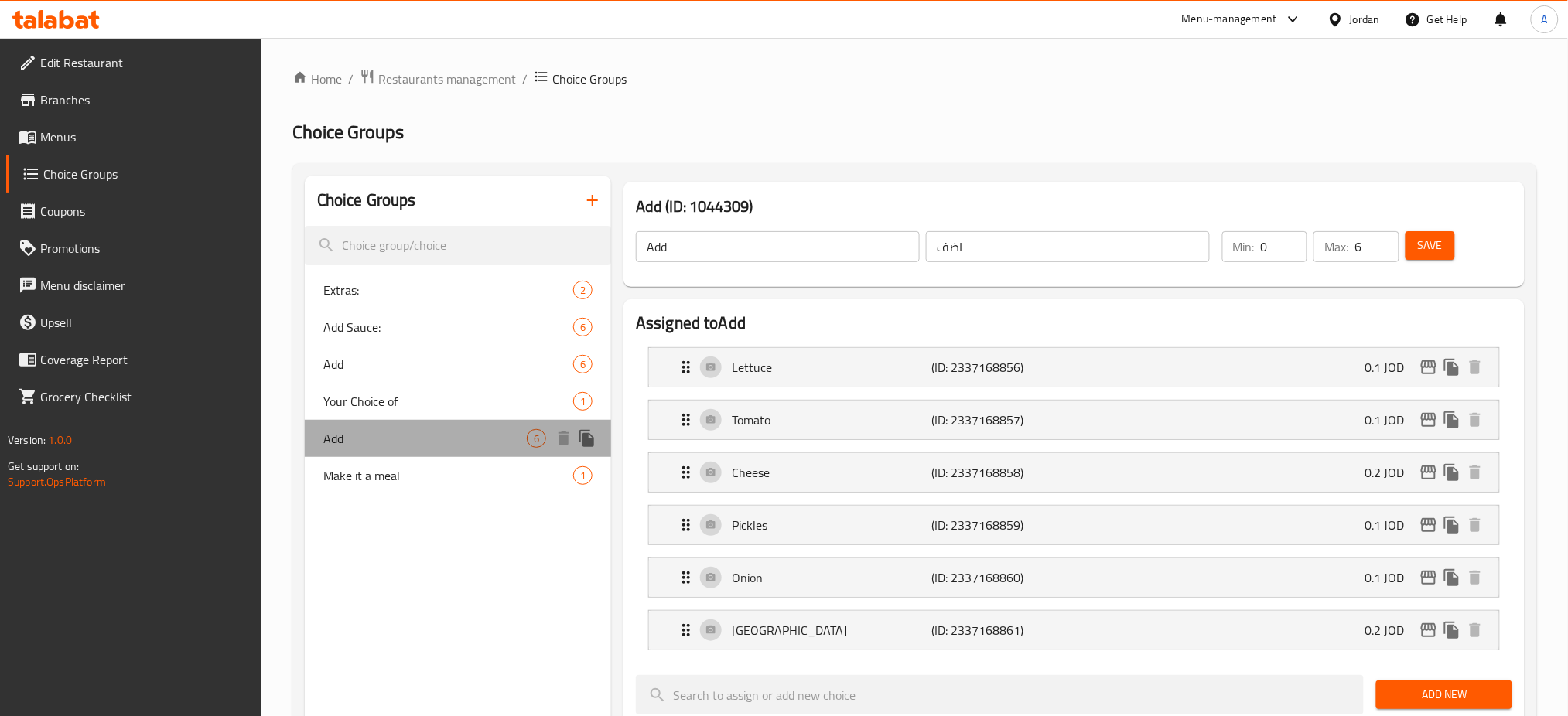
click at [479, 453] on div "Add 6" at bounding box center [457, 437] width 306 height 37
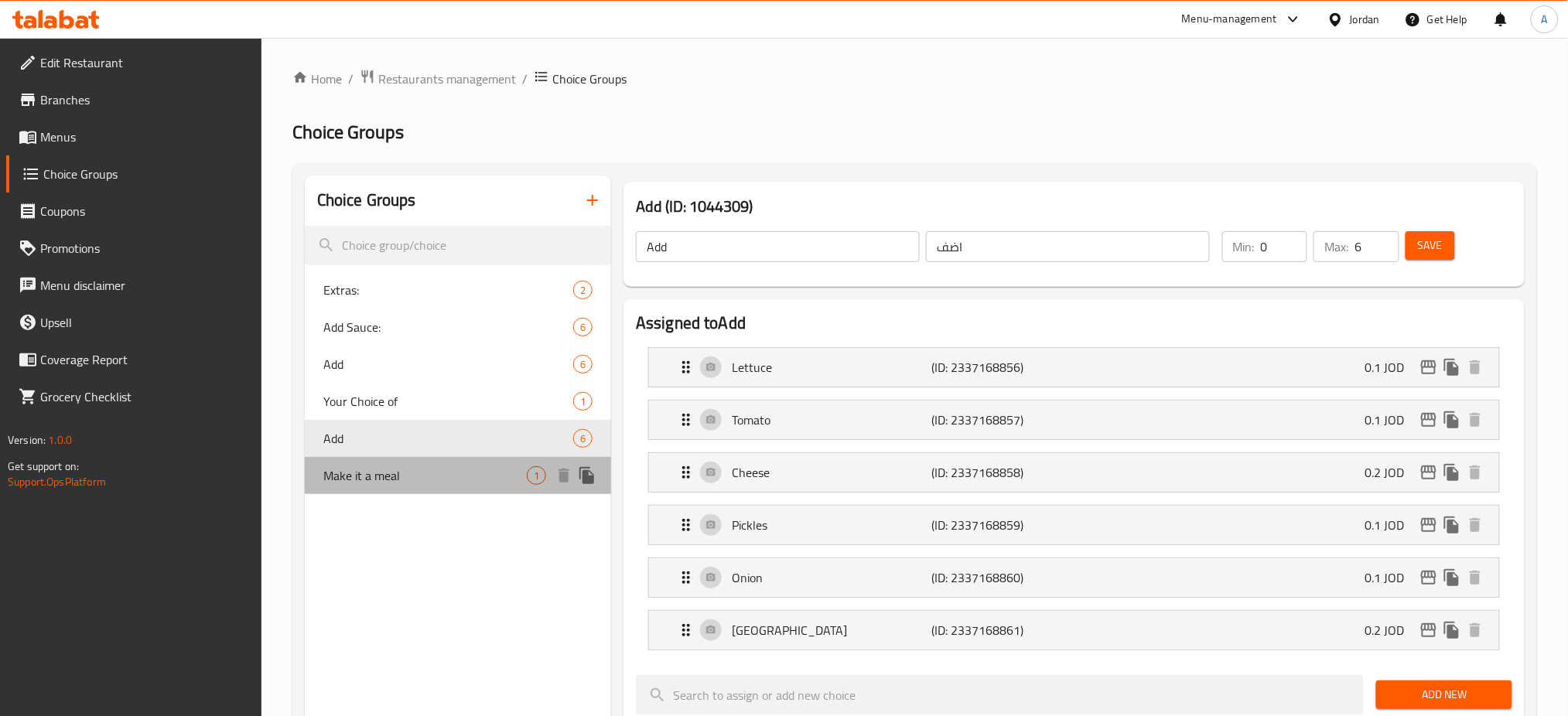
click at [482, 473] on span "Make it a meal" at bounding box center [425, 475] width 203 height 19
type input "Make it a meal"
type input "اعملها وجبة"
type input "0"
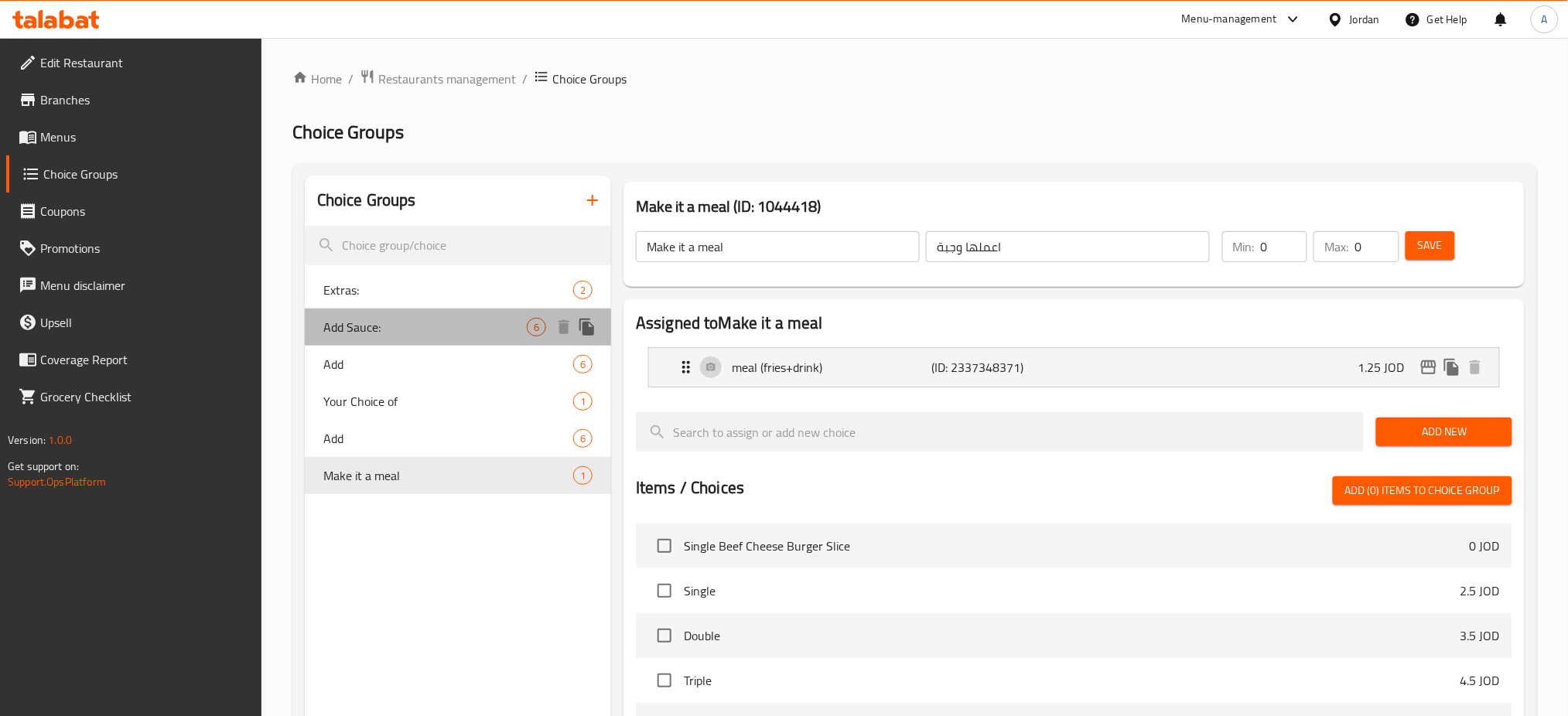
click at [471, 331] on span "Add Sauce:" at bounding box center [425, 327] width 203 height 19
type input "Add Sauce:"
type input "إضافة صوص:"
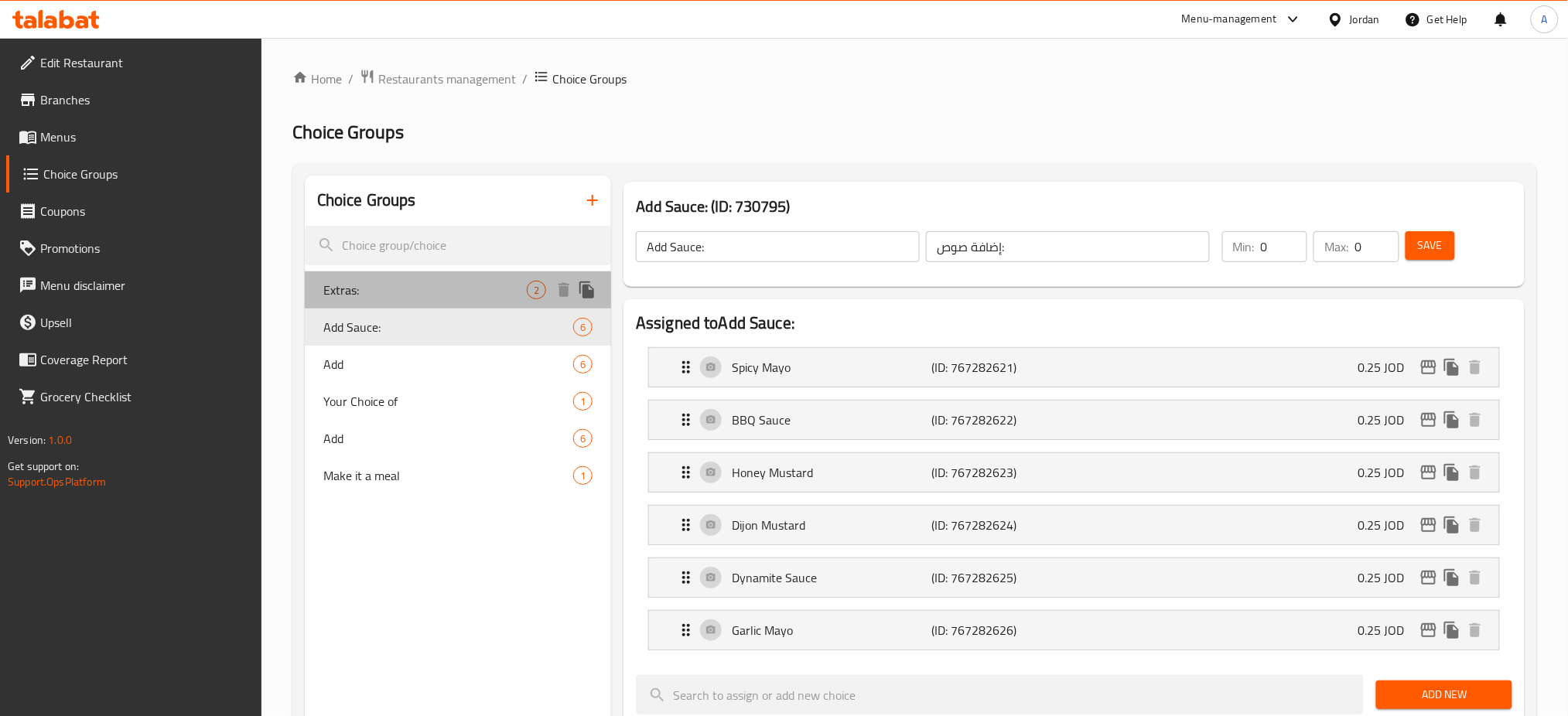
click at [466, 293] on span "Extras:" at bounding box center [425, 290] width 203 height 19
type input "Extras:"
type input "الإضافات:"
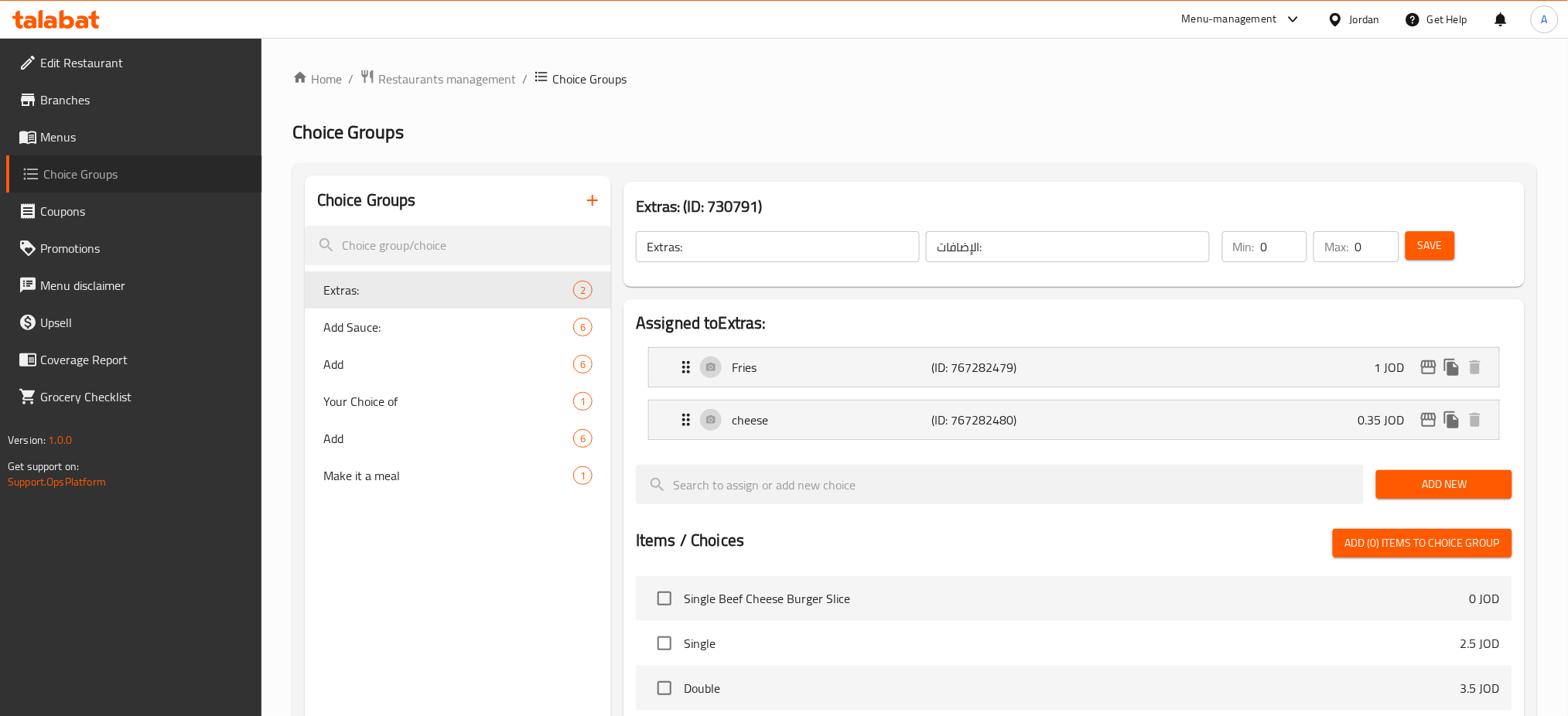
click at [162, 186] on link "Choice Groups" at bounding box center [133, 173] width 256 height 37
click at [129, 144] on span "Menus" at bounding box center [144, 137] width 209 height 19
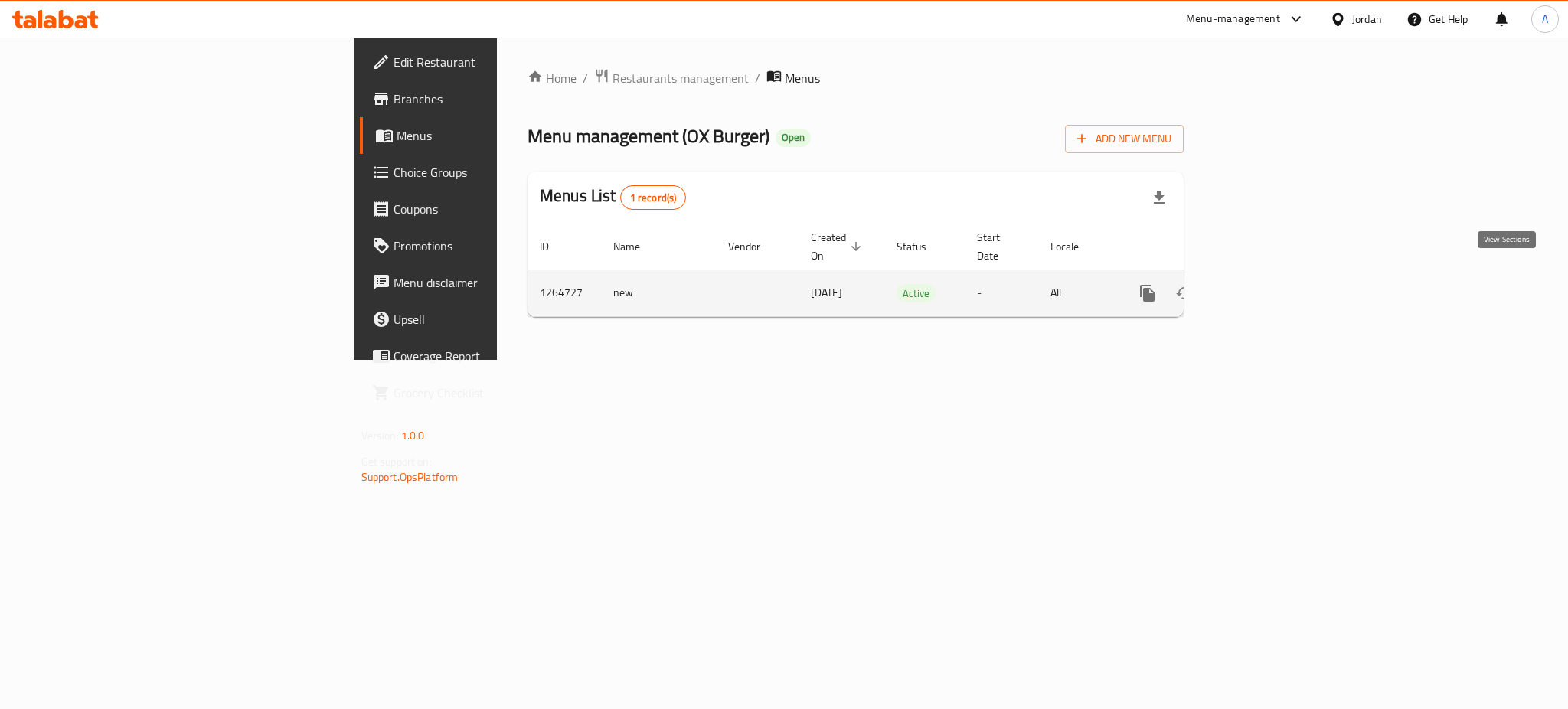
click at [1267, 284] on icon "enhanced table" at bounding box center [1257, 294] width 19 height 19
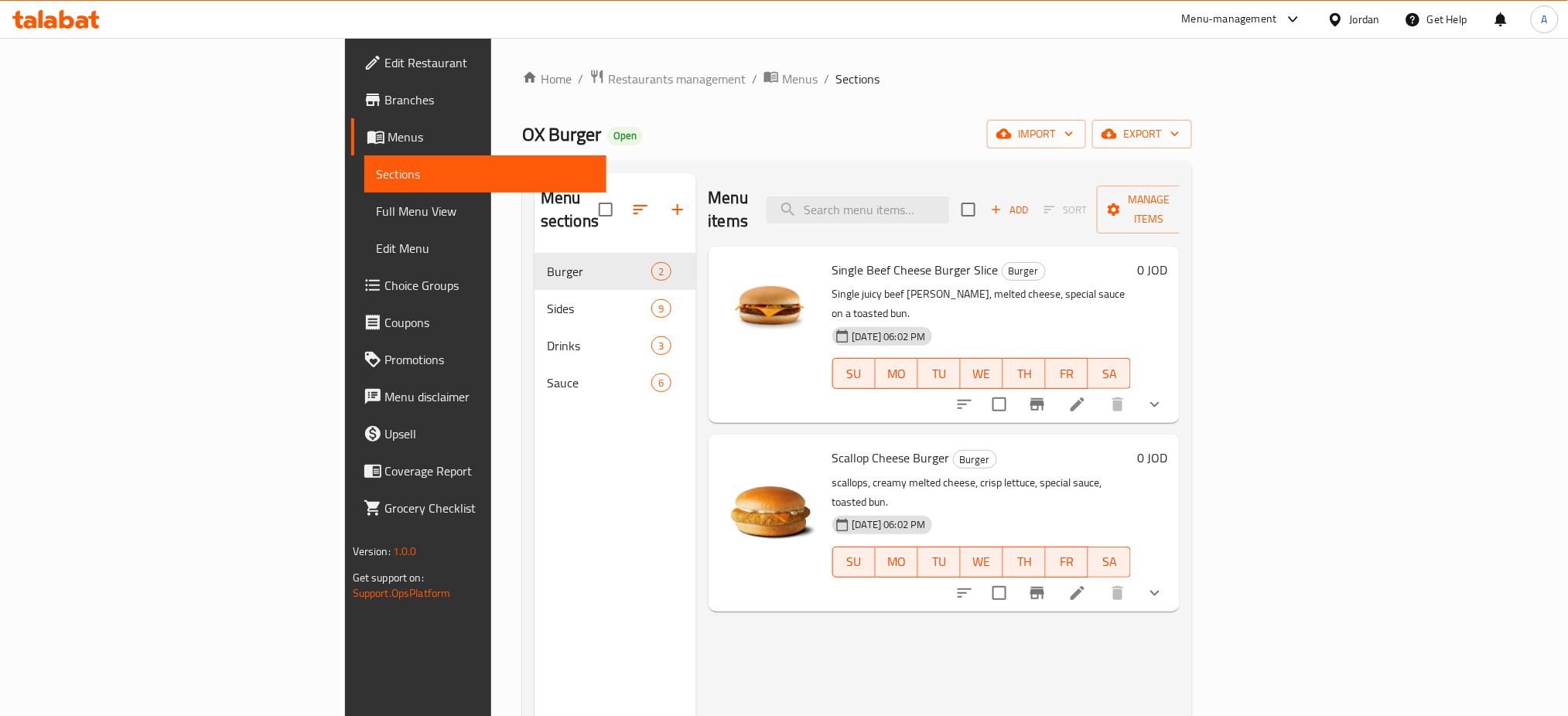
click at [1087, 395] on icon at bounding box center [1077, 404] width 19 height 19
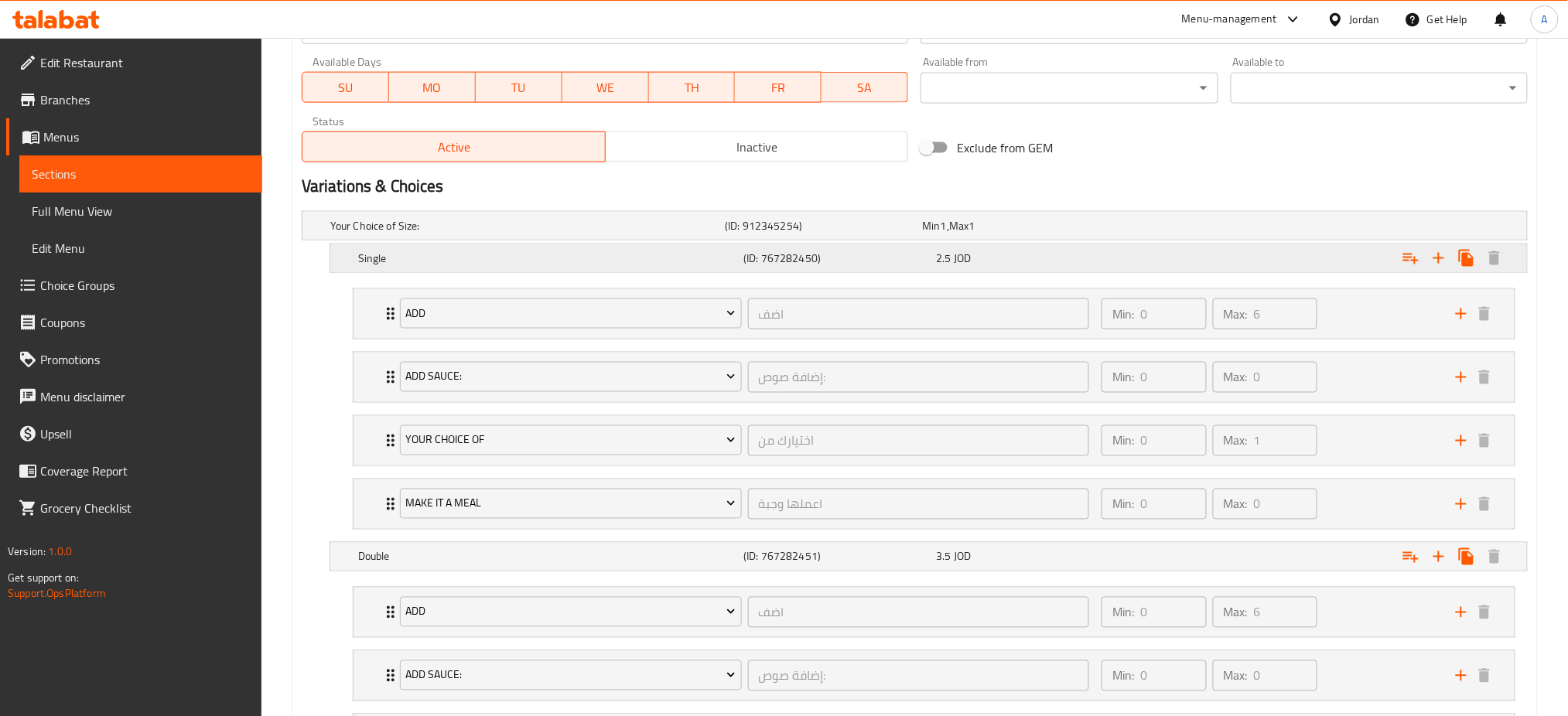
scroll to position [721, 0]
click at [475, 220] on h5 "Your Choice of Size:" at bounding box center [524, 227] width 388 height 15
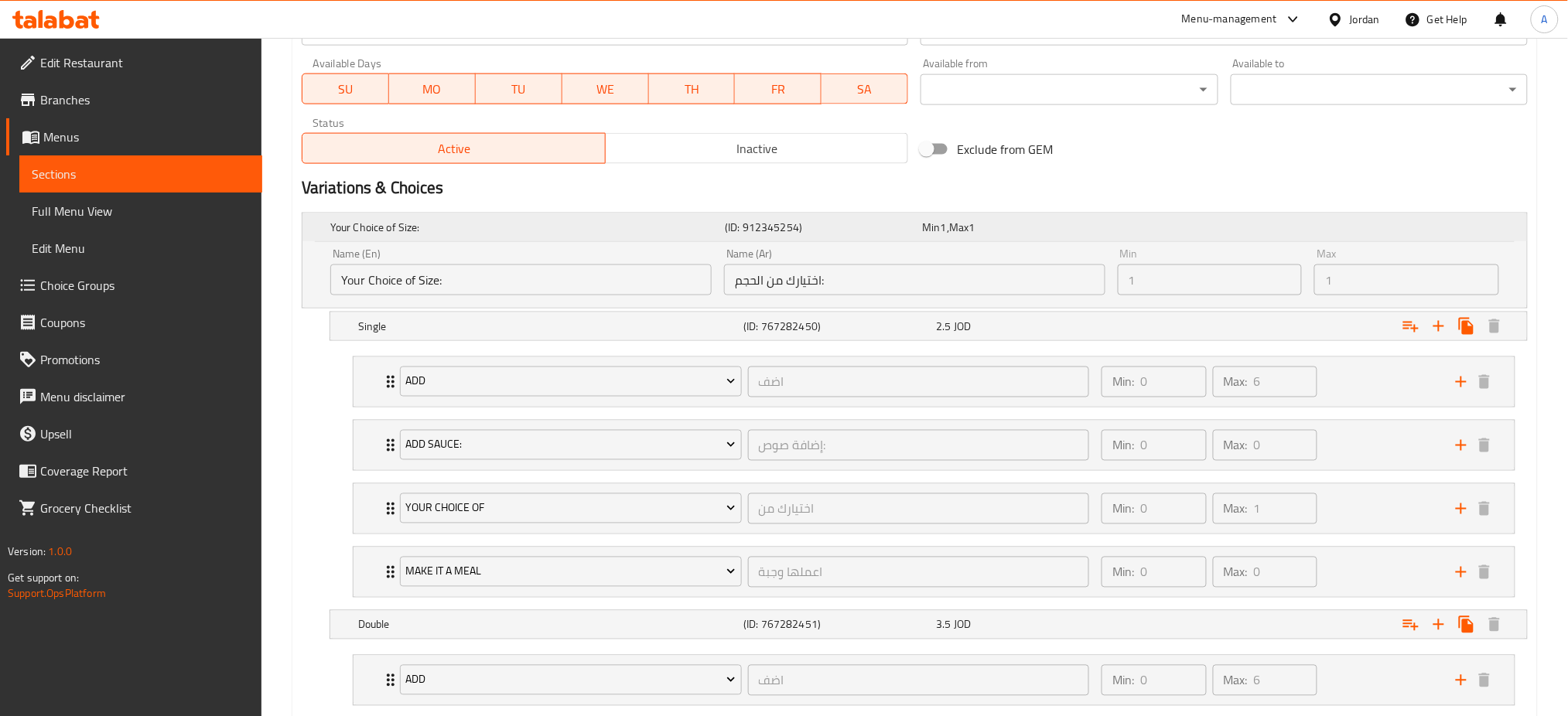
click at [752, 229] on h5 "(ID: 912345254)" at bounding box center [820, 227] width 191 height 15
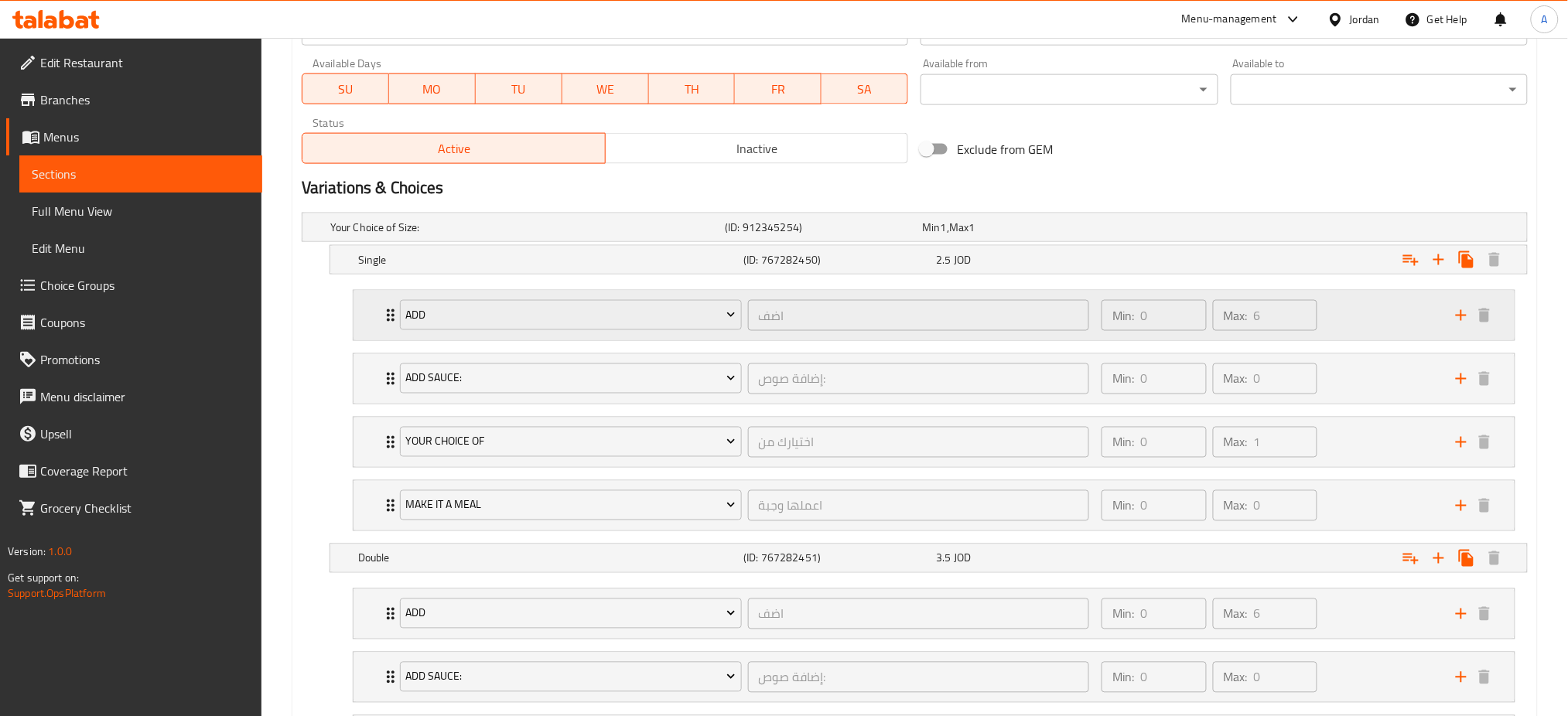
click at [1392, 312] on div "Min: 0 ​ Max: 6 ​" at bounding box center [1269, 315] width 354 height 50
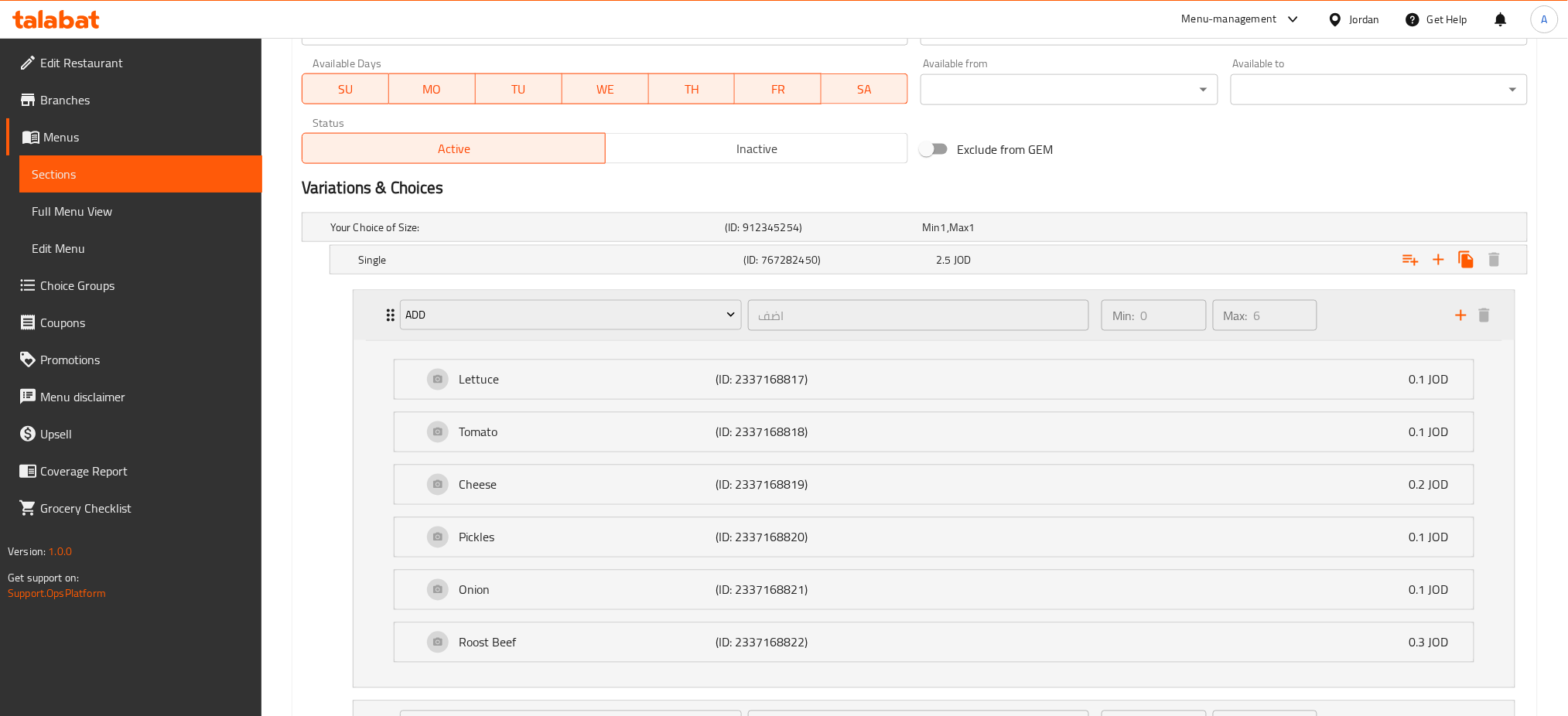
click at [1391, 294] on div "Min: 0 ​ Max: 6 ​" at bounding box center [1269, 315] width 354 height 50
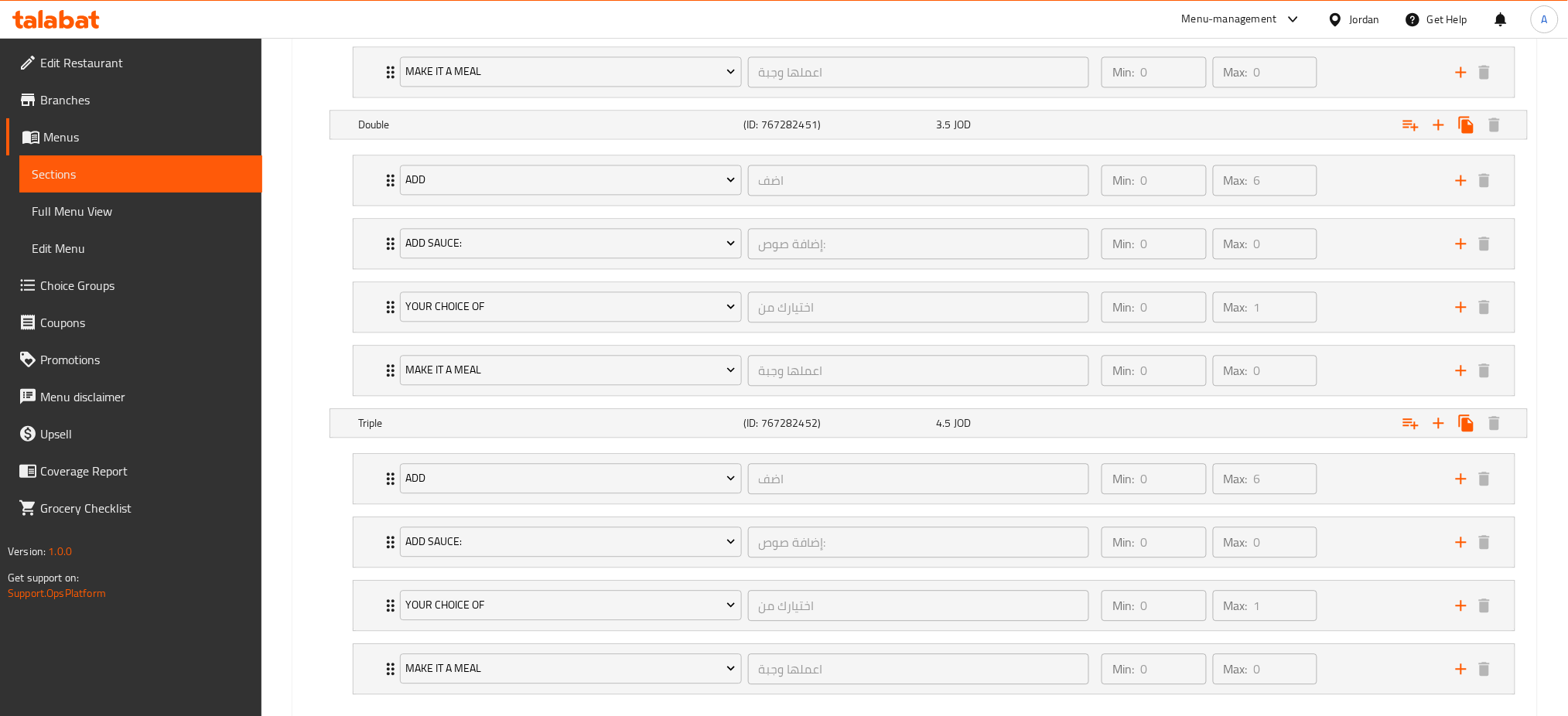
scroll to position [1240, 0]
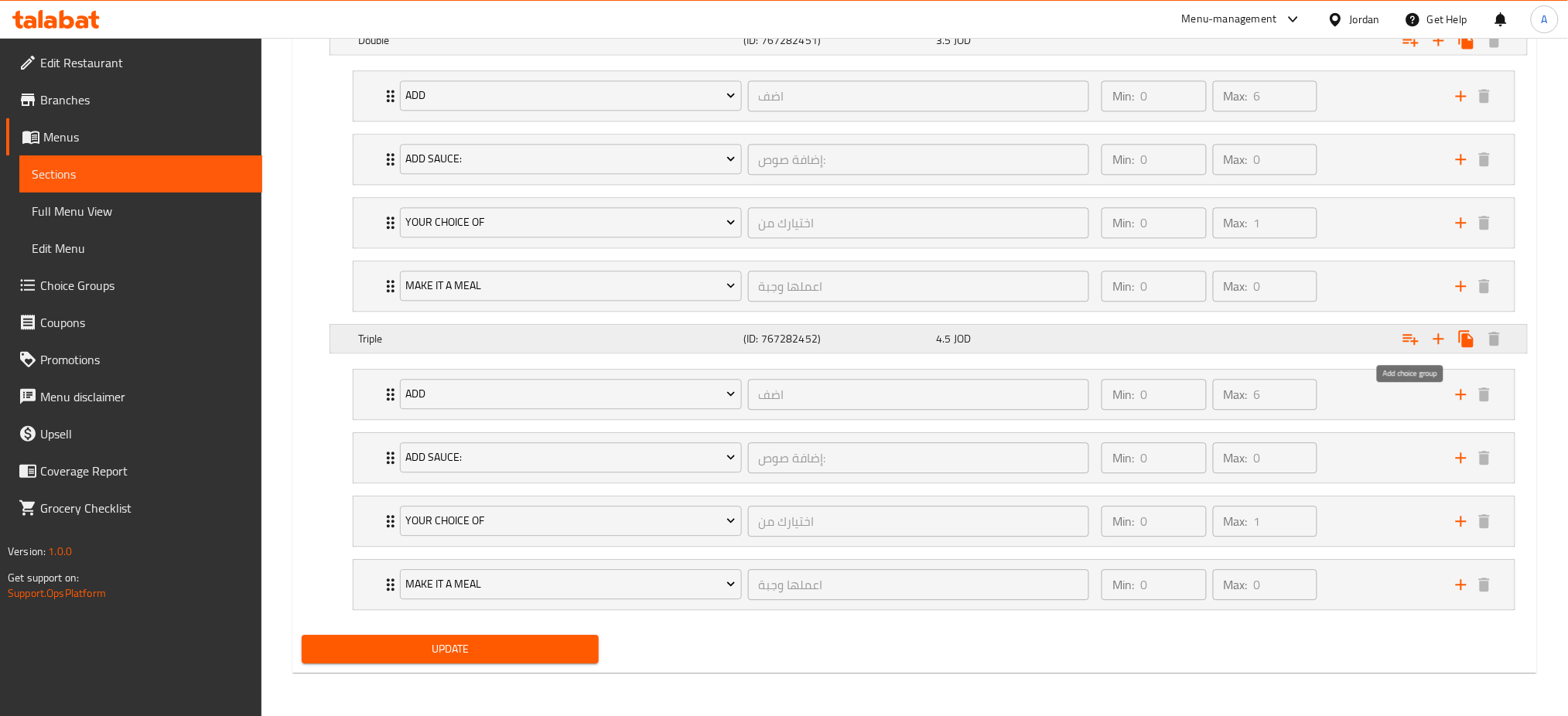
drag, startPoint x: 1406, startPoint y: 338, endPoint x: 1458, endPoint y: 344, distance: 52.3
click at [1406, 338] on icon "Expand" at bounding box center [1411, 339] width 15 height 11
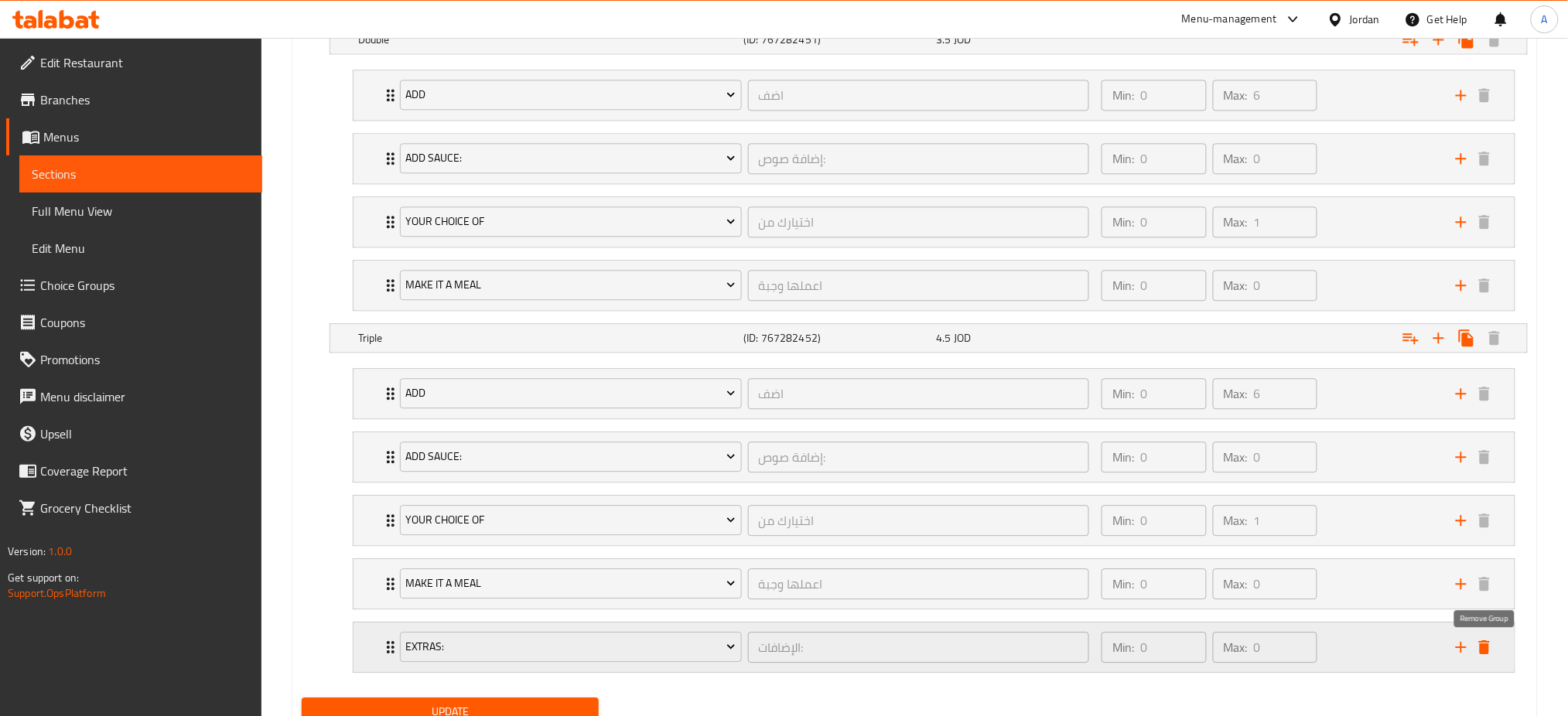
click at [1482, 646] on icon "delete" at bounding box center [1484, 647] width 11 height 14
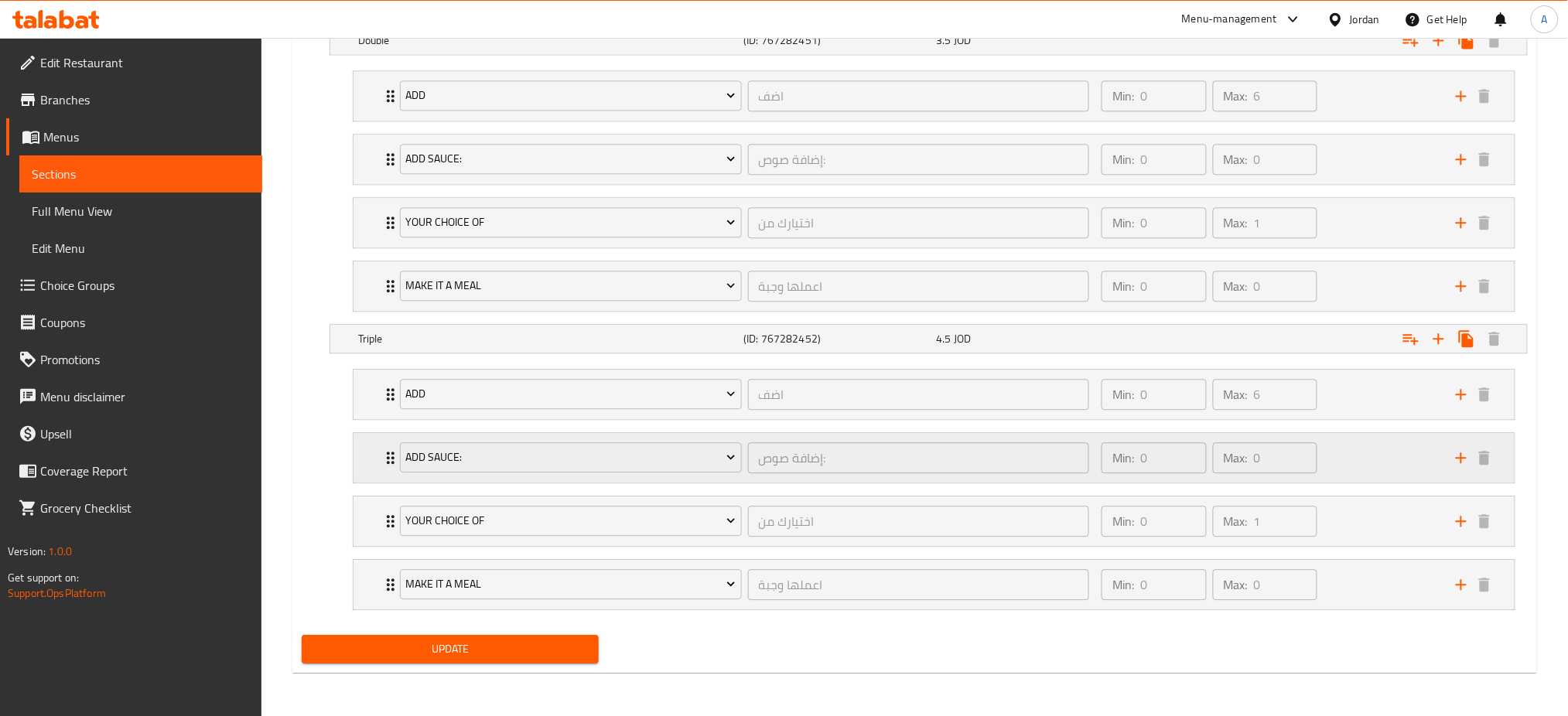
click at [1270, 449] on div "Your Choice of Size: (ID: 912345254) Min 1 , Max 1 Name (En) Your Choice of Siz…" at bounding box center [915, 158] width 1238 height 940
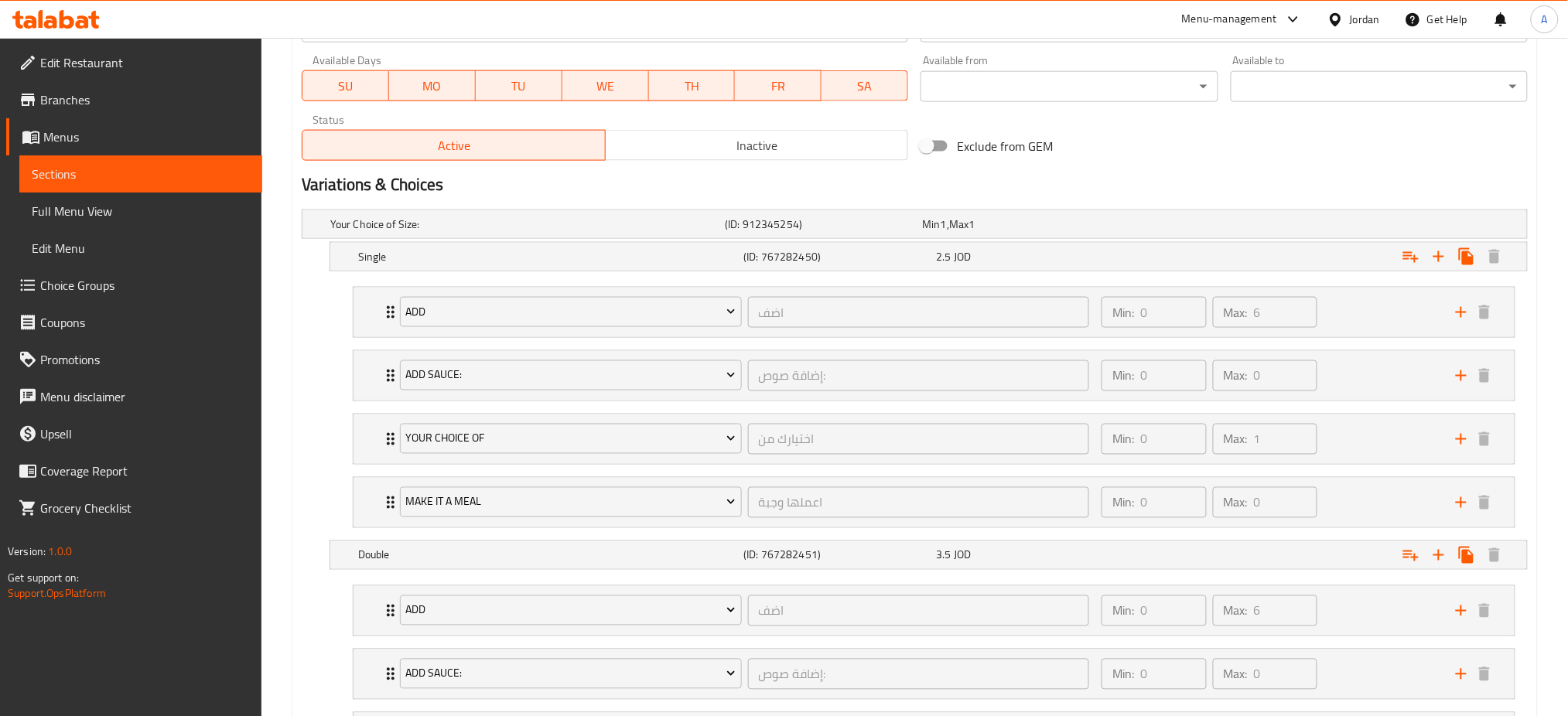
click at [146, 186] on link "Sections" at bounding box center [141, 173] width 243 height 37
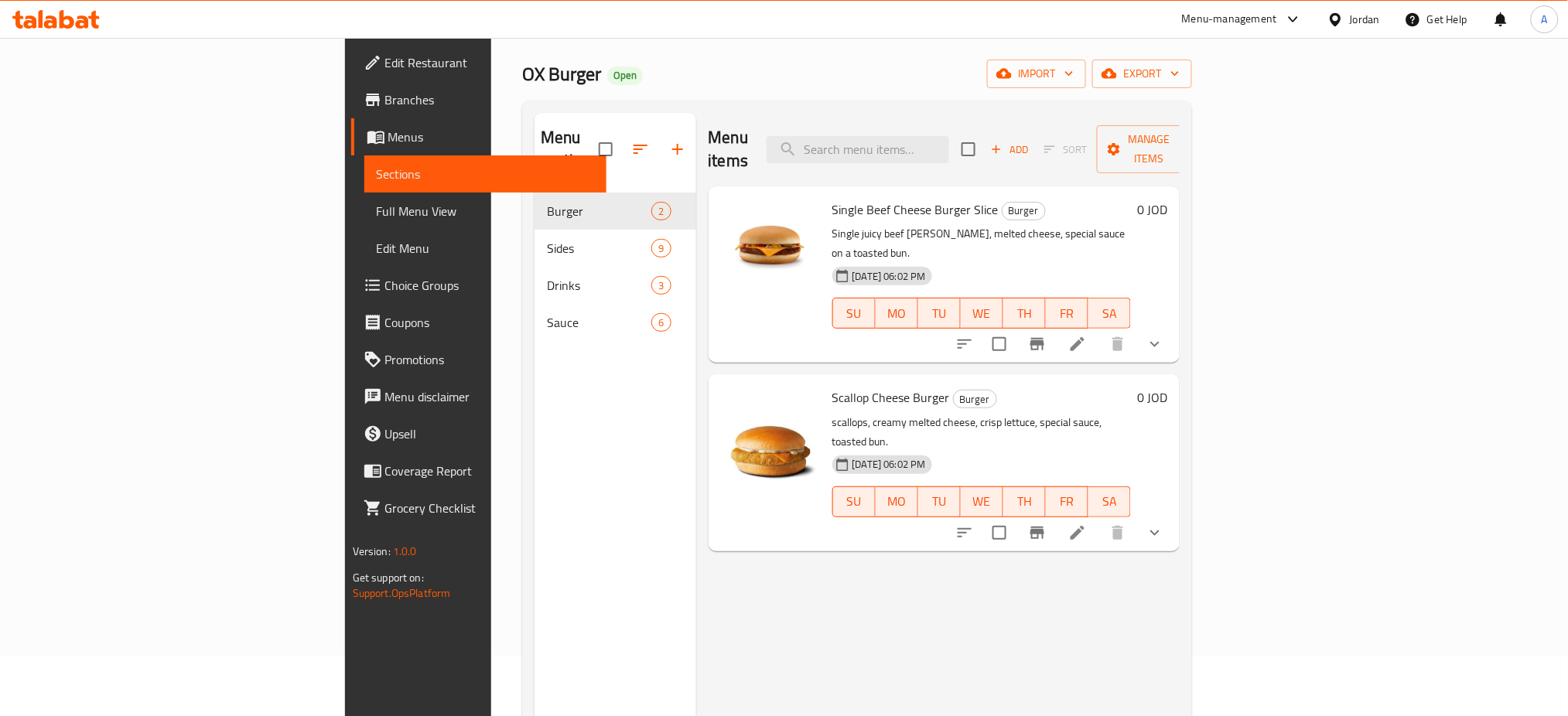
scroll to position [103, 0]
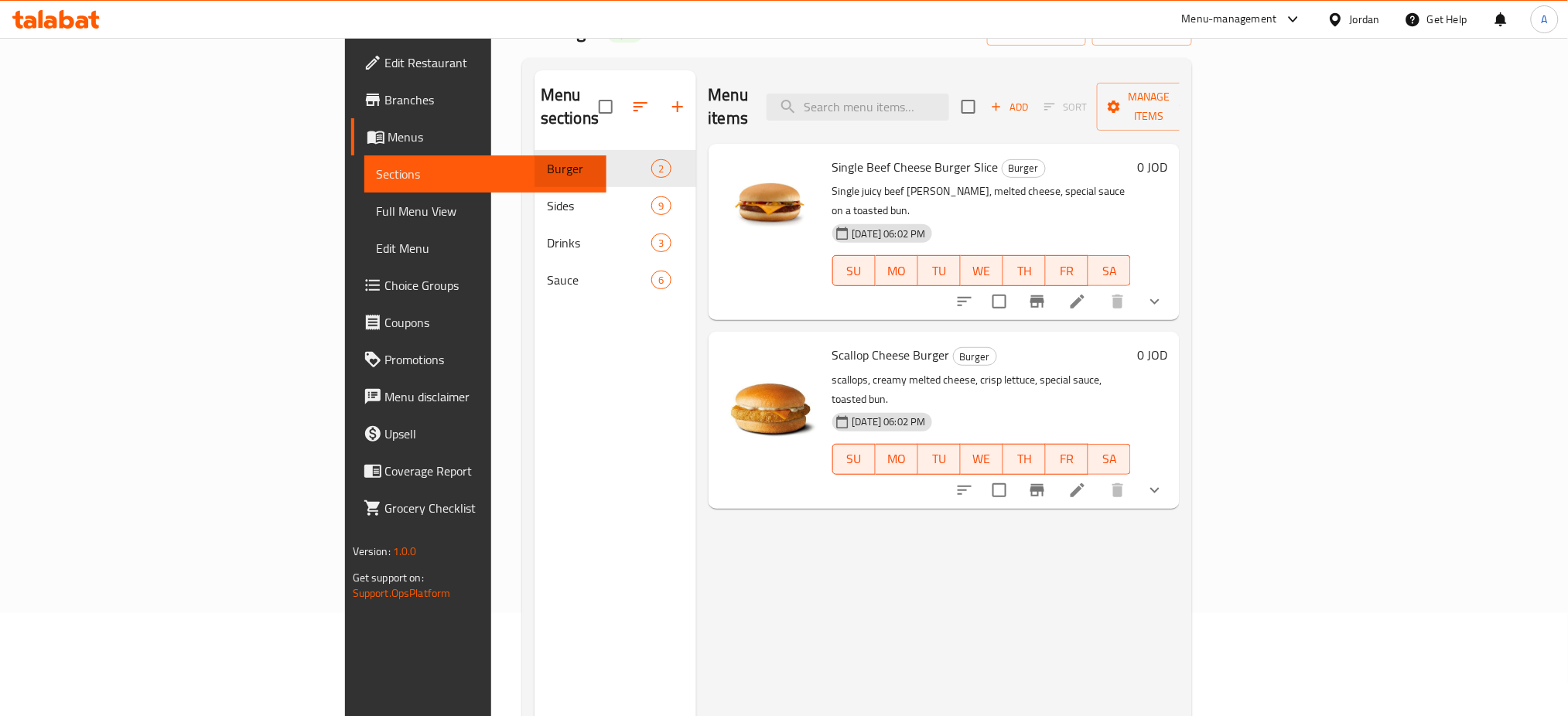
click at [1087, 292] on icon at bounding box center [1077, 302] width 19 height 19
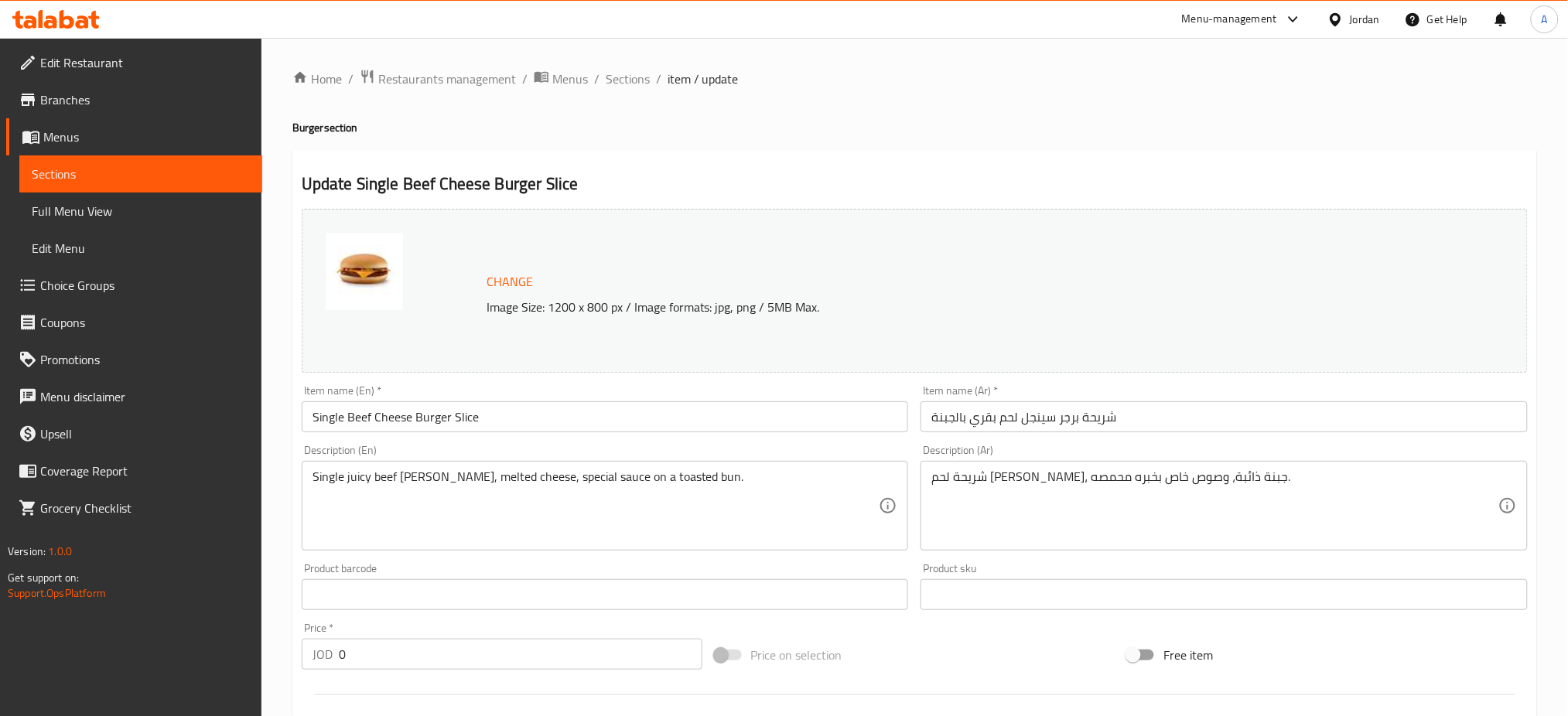
click at [130, 283] on span "Choice Groups" at bounding box center [144, 285] width 209 height 19
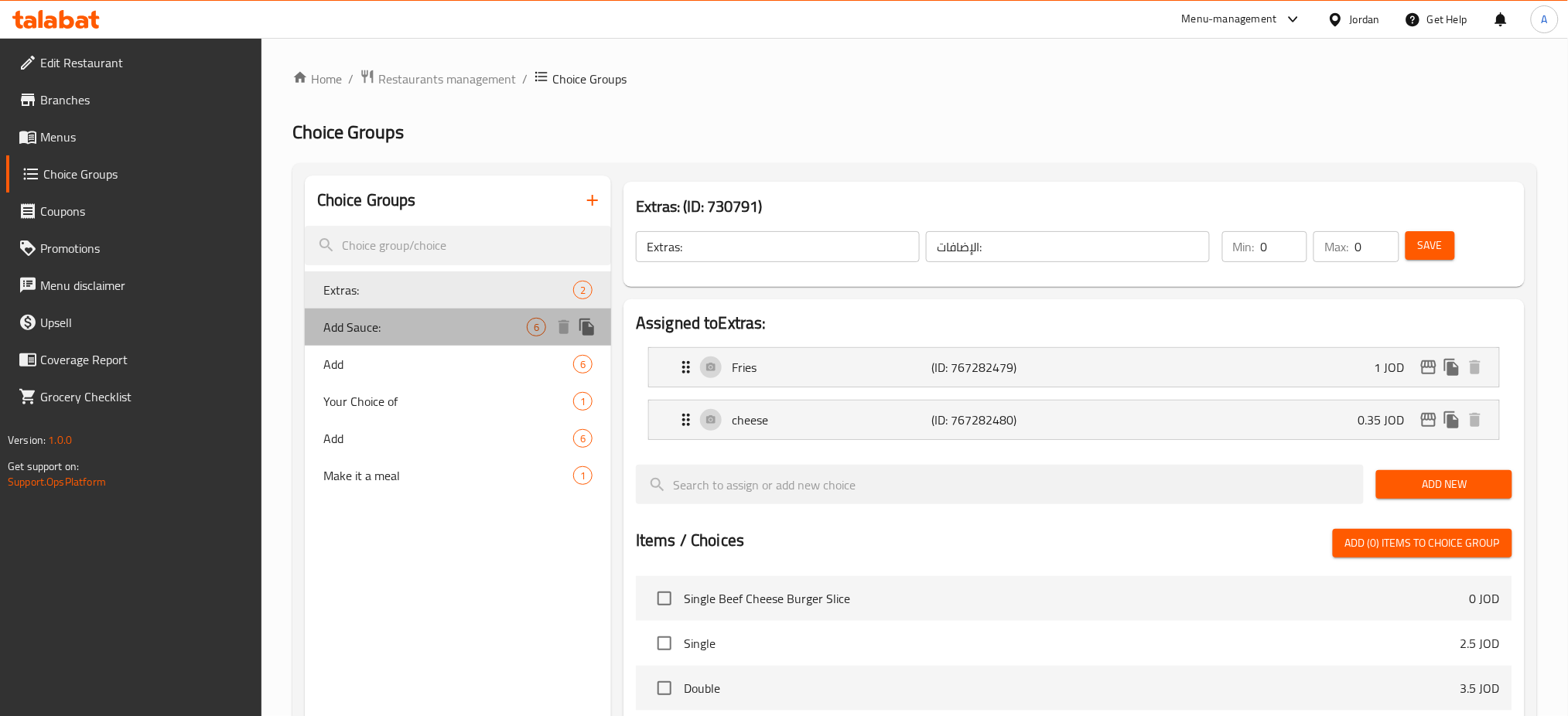
click at [390, 337] on div "Add Sauce: 6" at bounding box center [457, 326] width 306 height 37
type input "Add Sauce:"
type input "إضافة صوص:"
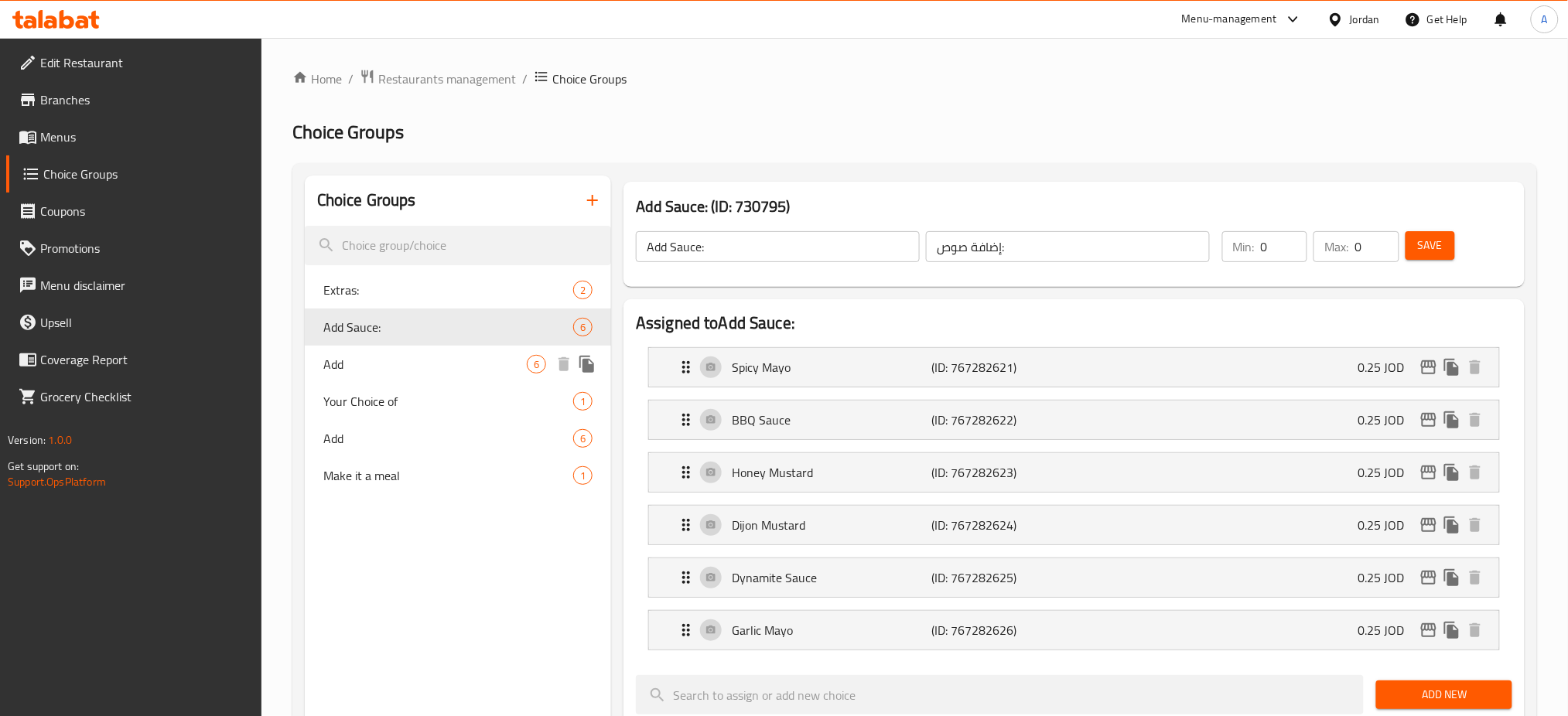
click at [417, 394] on span "Your Choice of" at bounding box center [448, 402] width 250 height 19
type input "Your Choice of"
type input "اختيارك من"
type input "1"
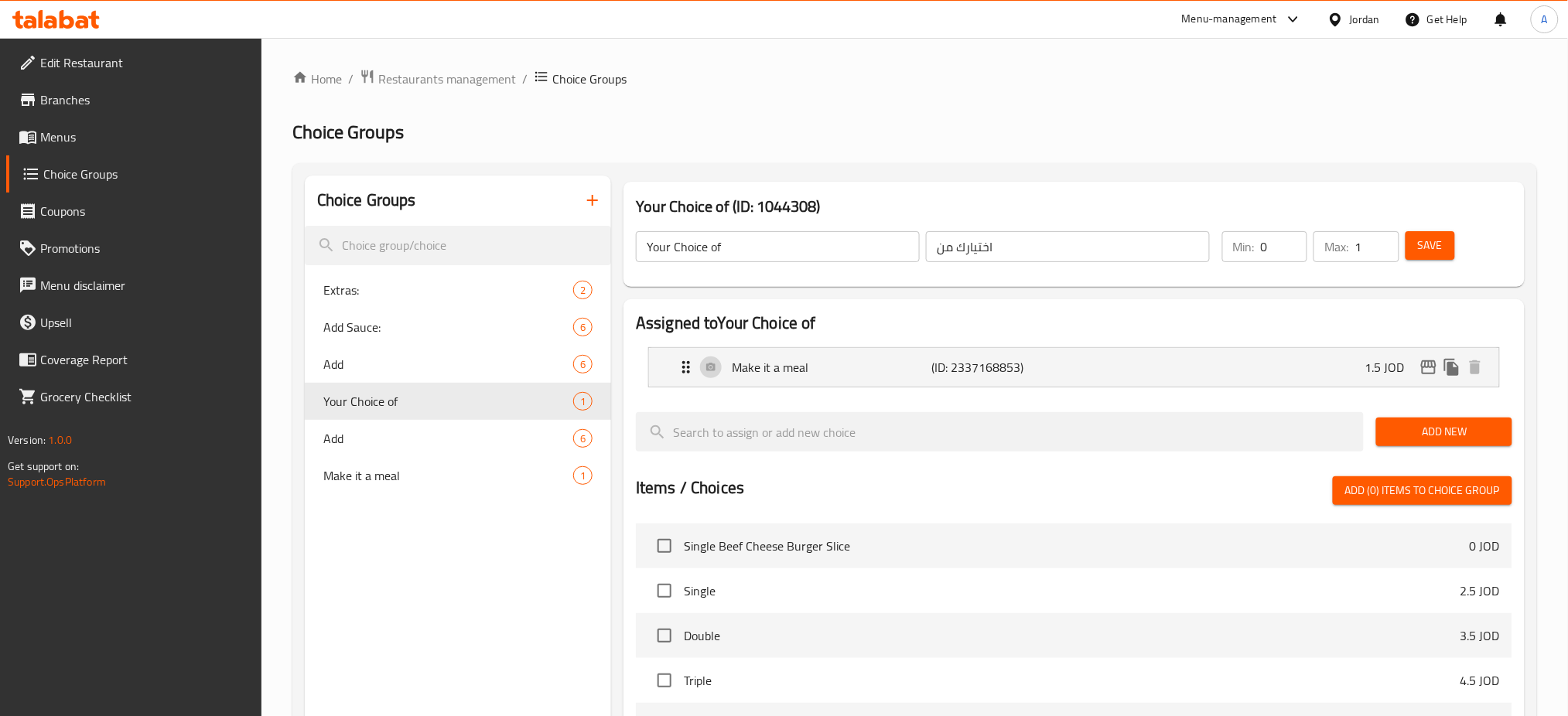
click at [176, 122] on link "Menus" at bounding box center [133, 136] width 256 height 37
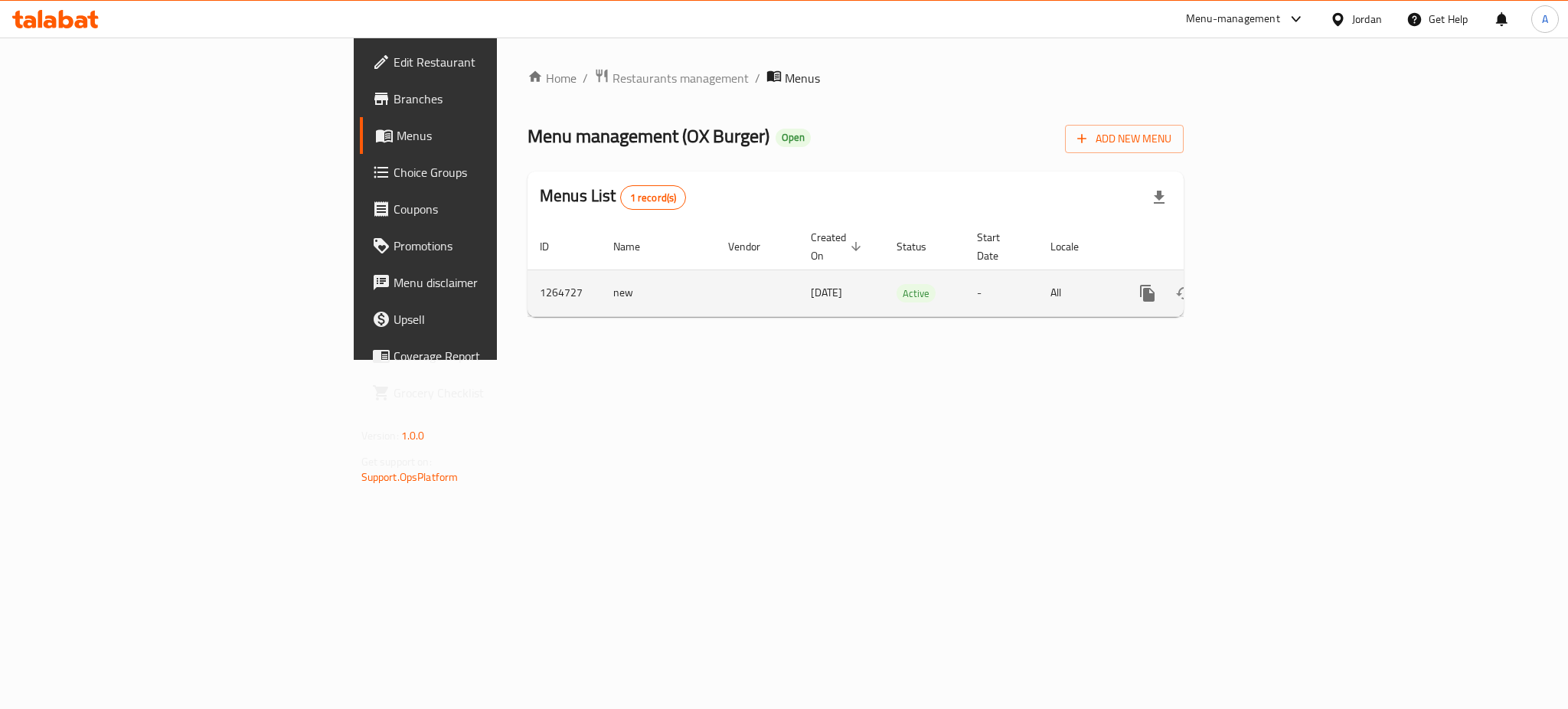
click at [1288, 278] on td "enhanced table" at bounding box center [1202, 292] width 172 height 47
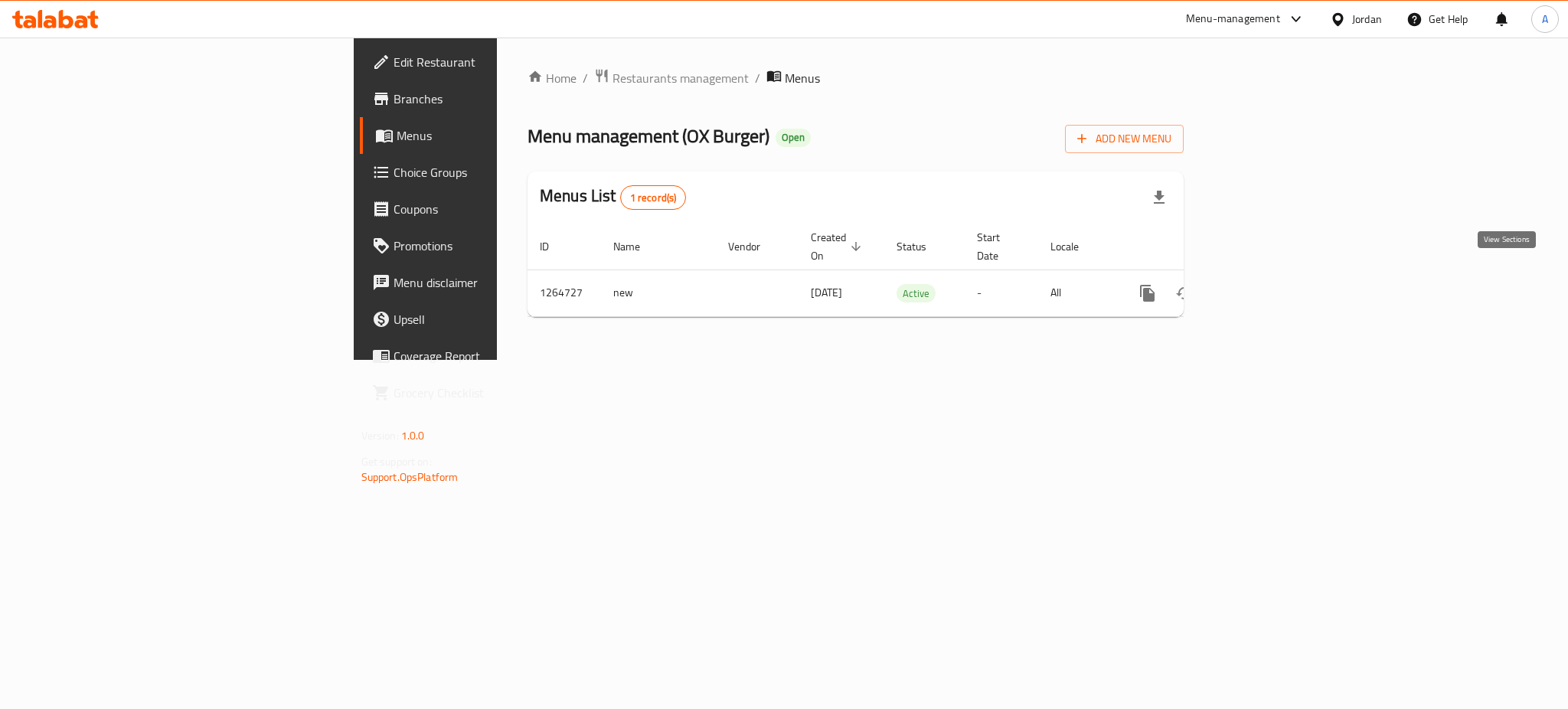
click at [1276, 277] on link "enhanced table" at bounding box center [1257, 293] width 36 height 36
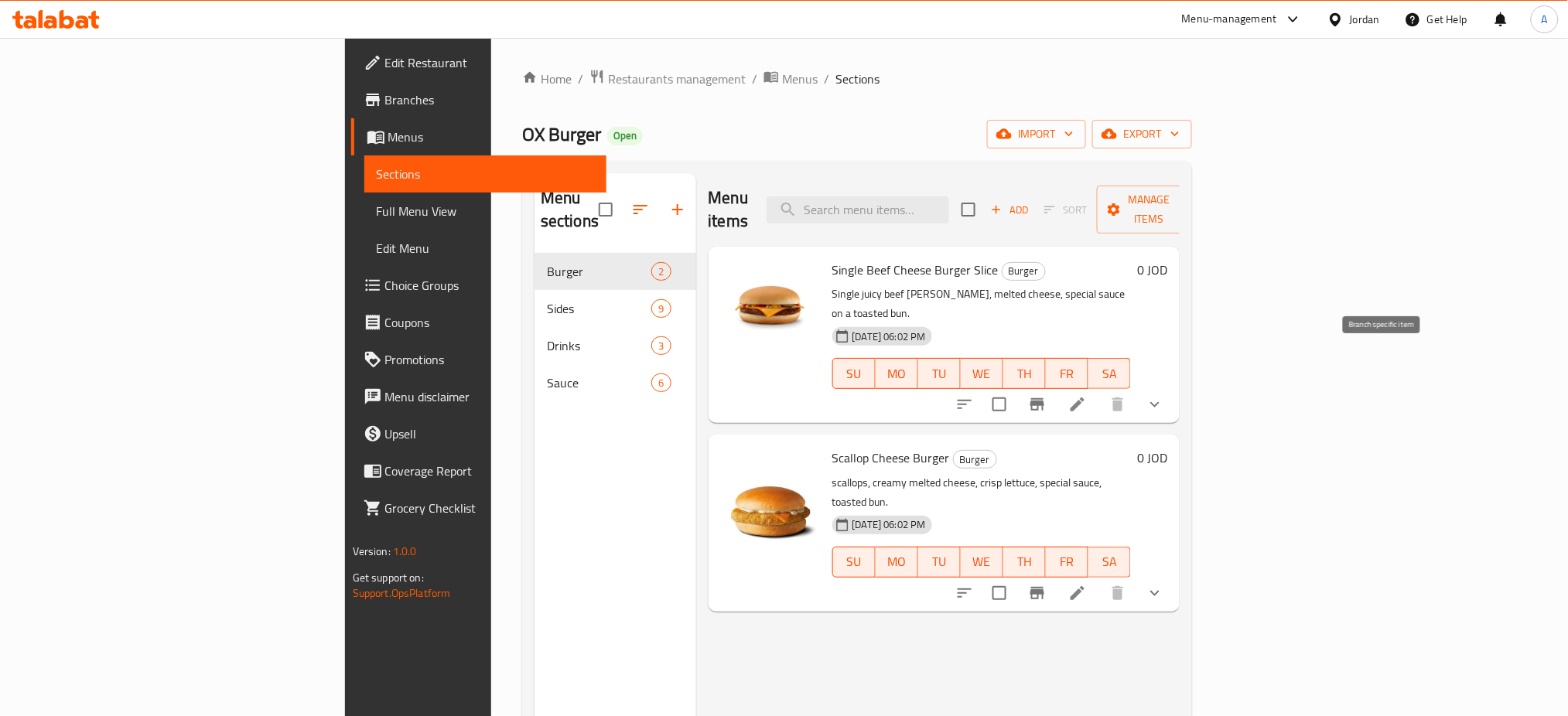
drag, startPoint x: 1395, startPoint y: 358, endPoint x: 1406, endPoint y: 358, distance: 11.0
click at [1173, 385] on div at bounding box center [1059, 403] width 227 height 37
click at [1087, 395] on icon at bounding box center [1077, 404] width 19 height 19
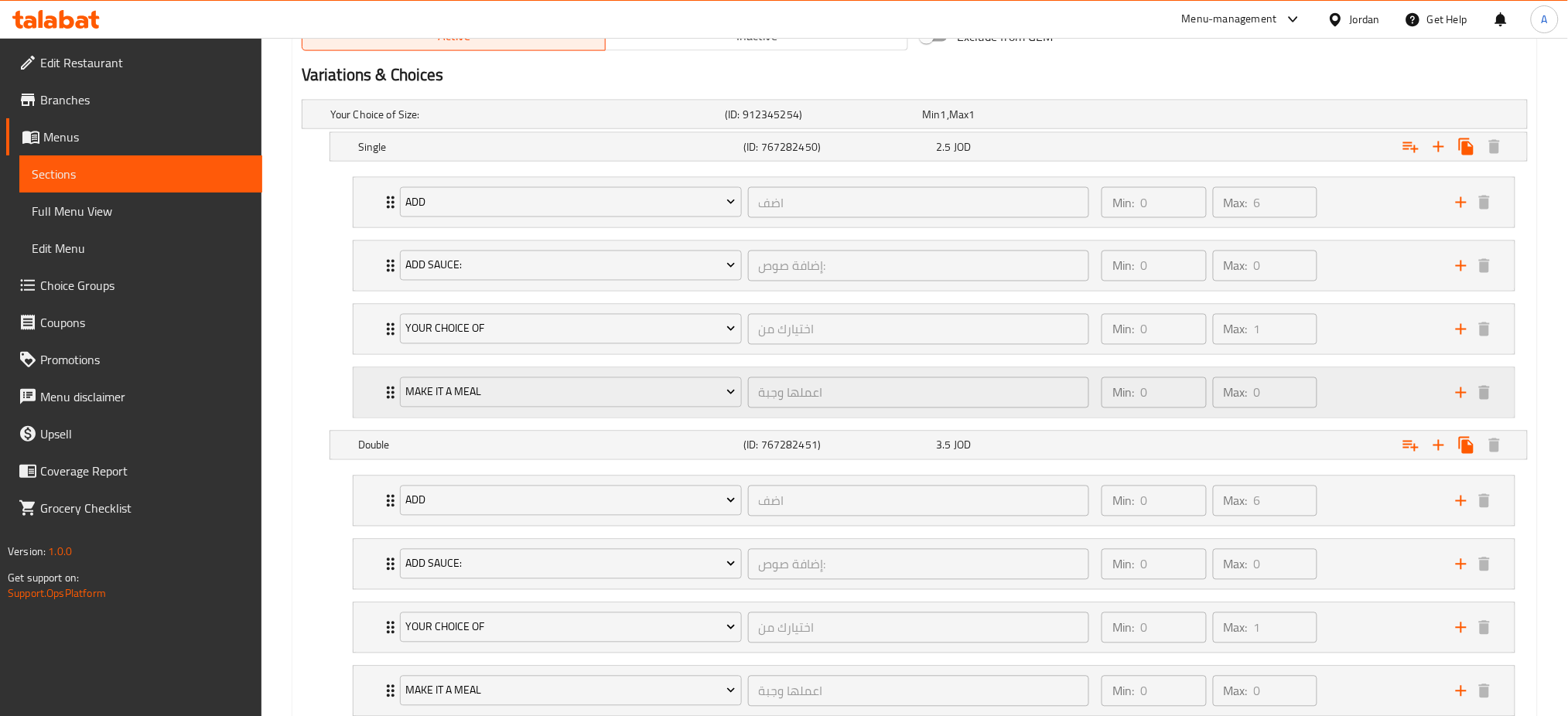
scroll to position [824, 0]
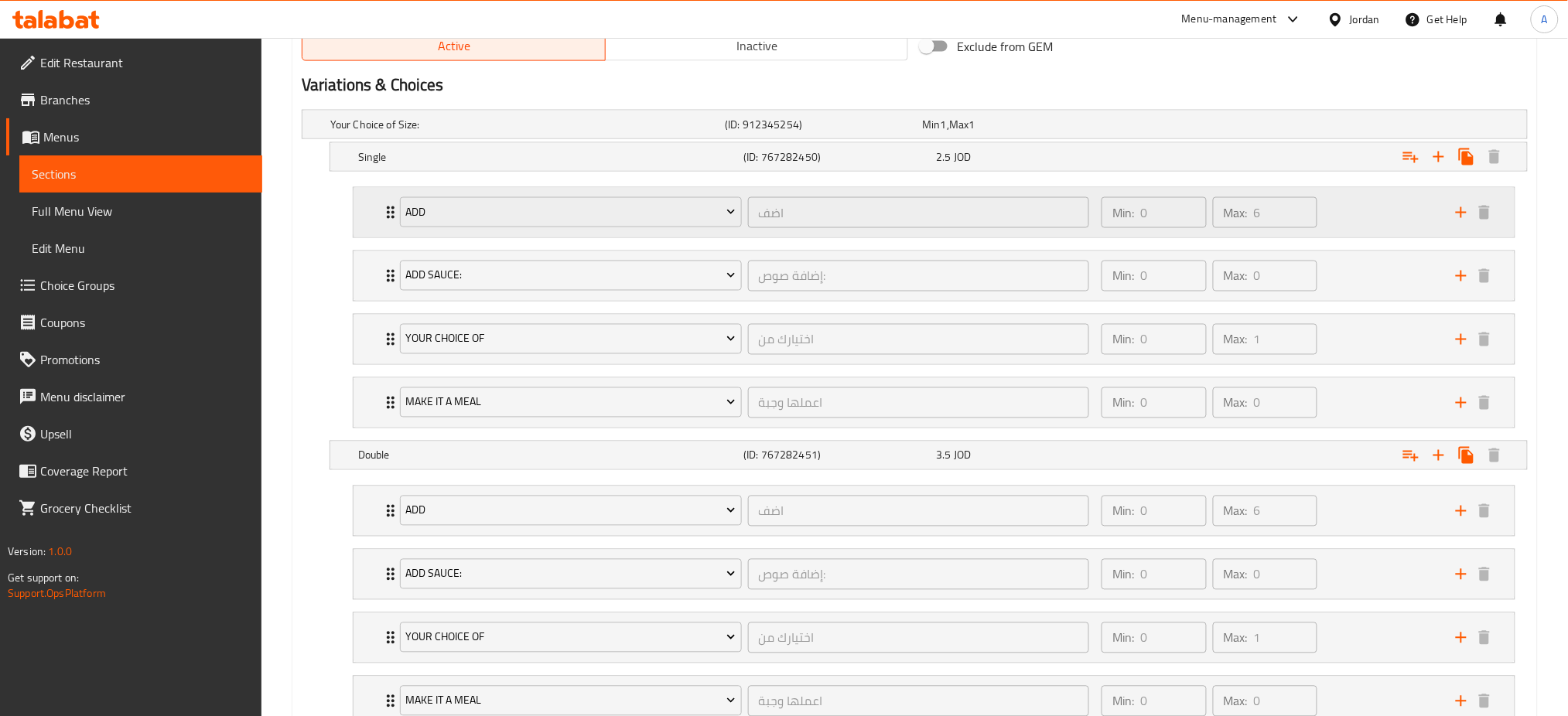
click at [1358, 218] on div "Min: 0 ​ Max: 6 ​" at bounding box center [1269, 213] width 354 height 50
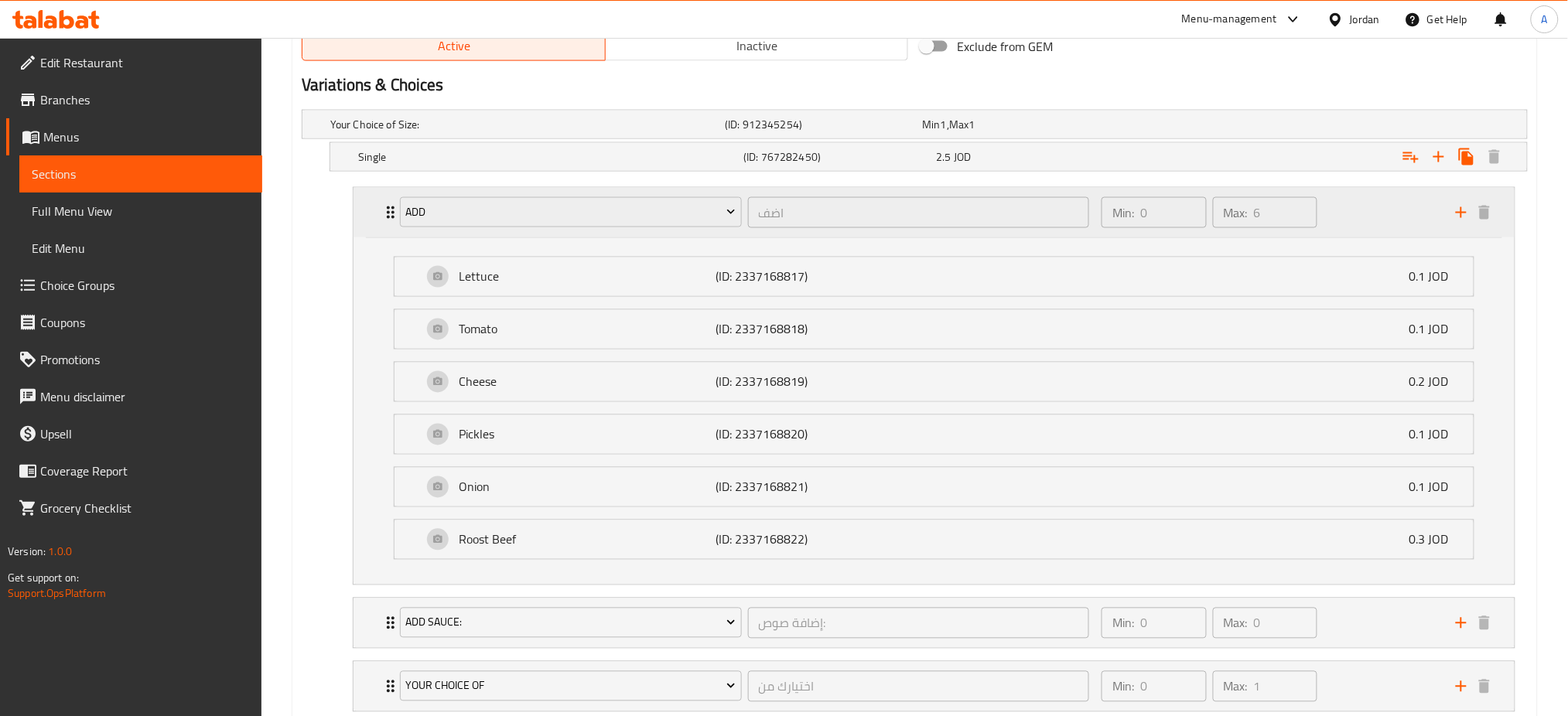
click at [1358, 219] on div "Min: 0 ​ Max: 6 ​" at bounding box center [1269, 213] width 354 height 50
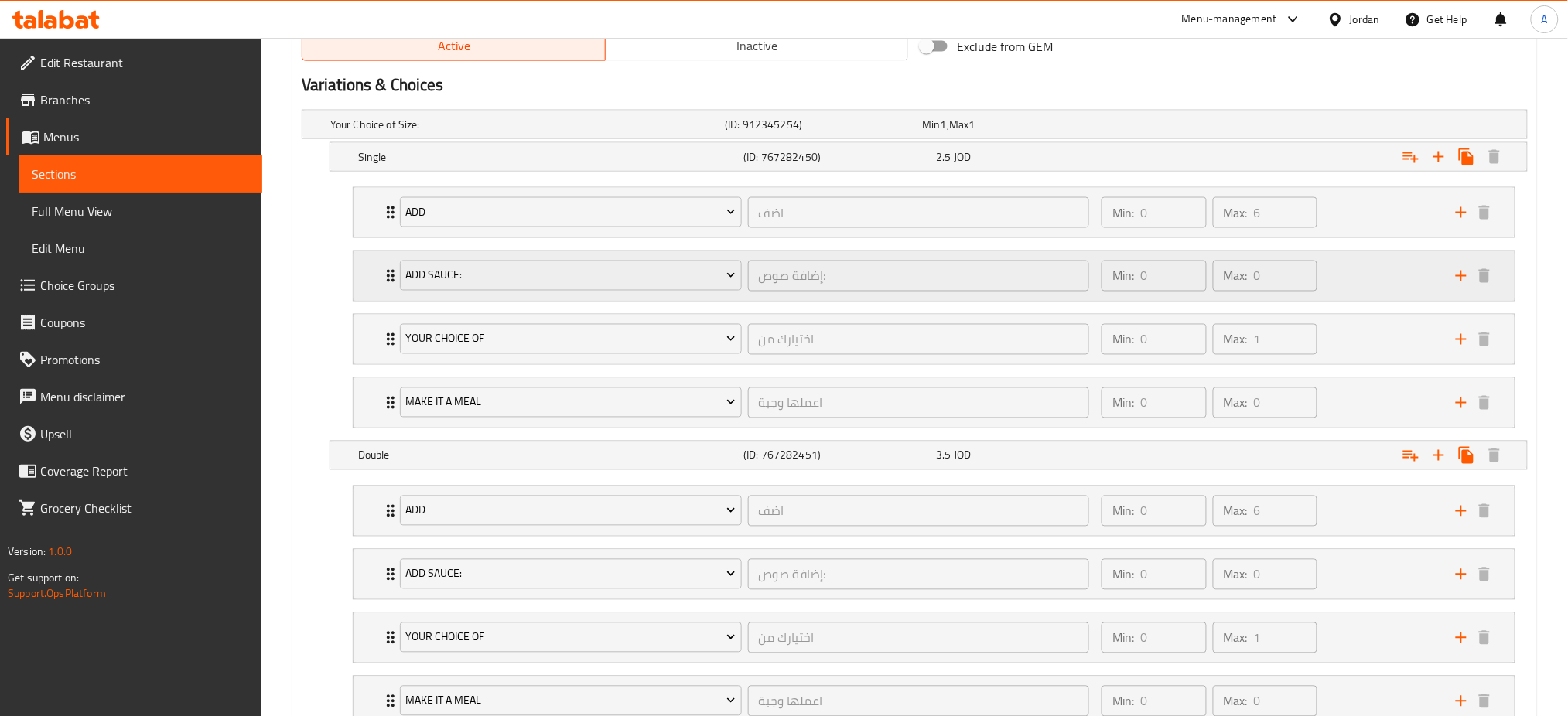
click at [1371, 281] on div "Min: 0 ​ Max: 0 ​" at bounding box center [1269, 276] width 354 height 50
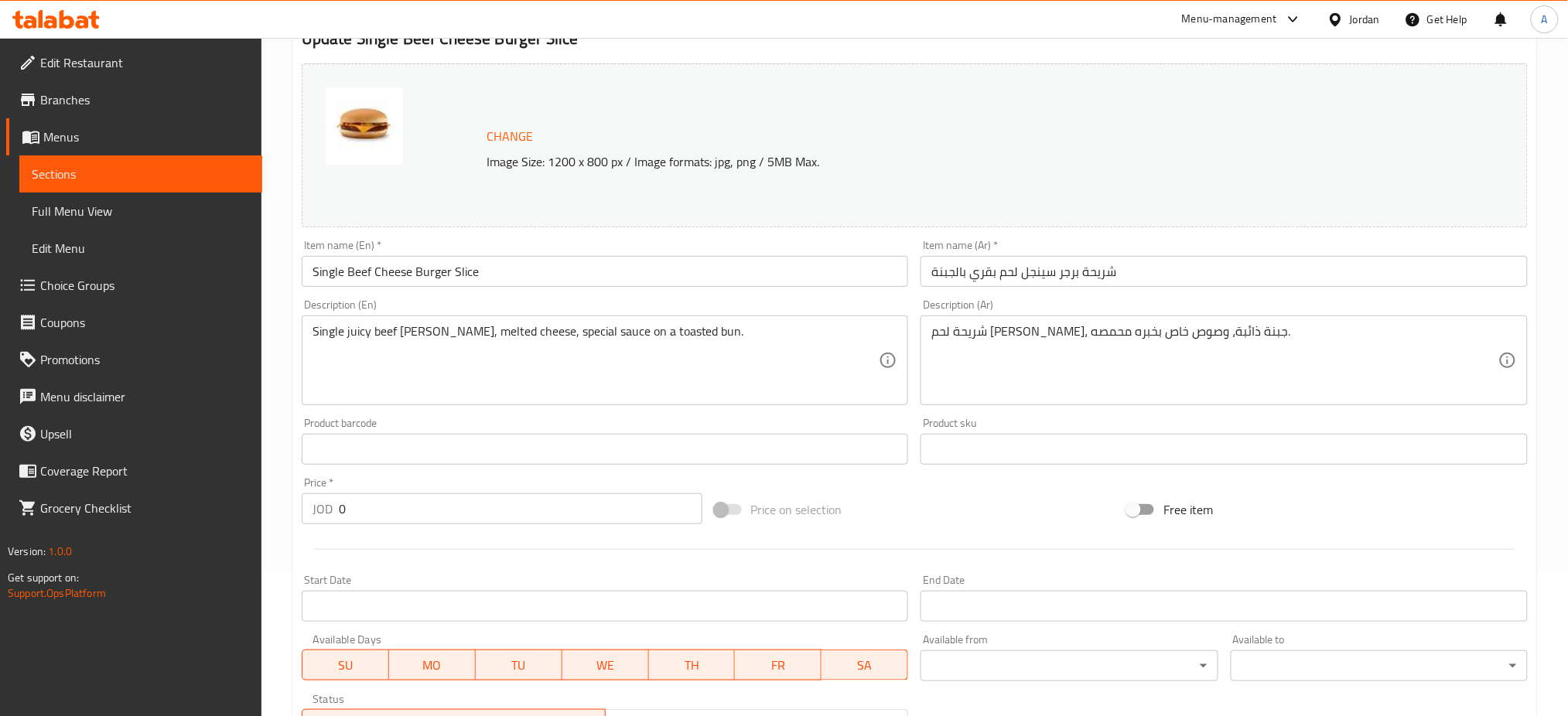
scroll to position [0, 0]
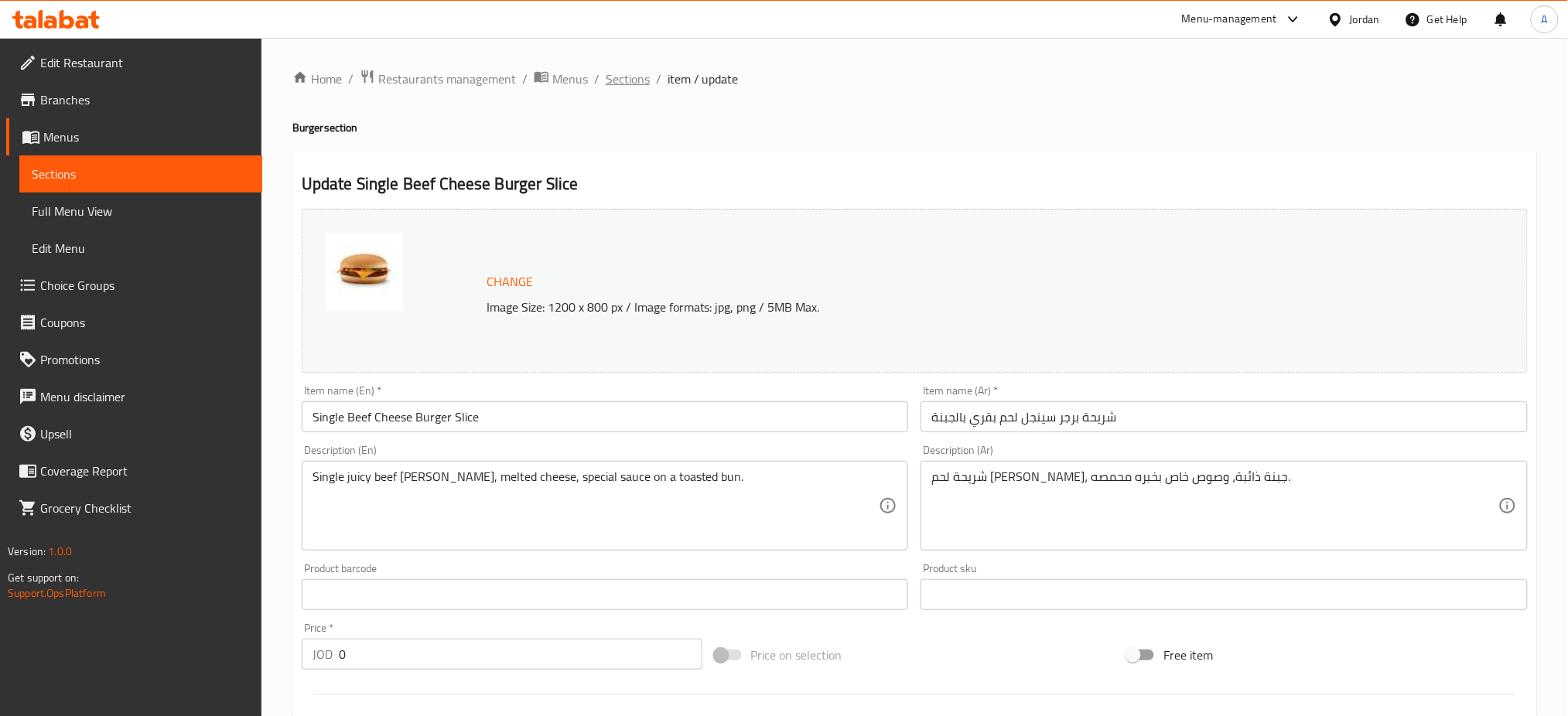
click at [639, 80] on span "Sections" at bounding box center [628, 79] width 44 height 19
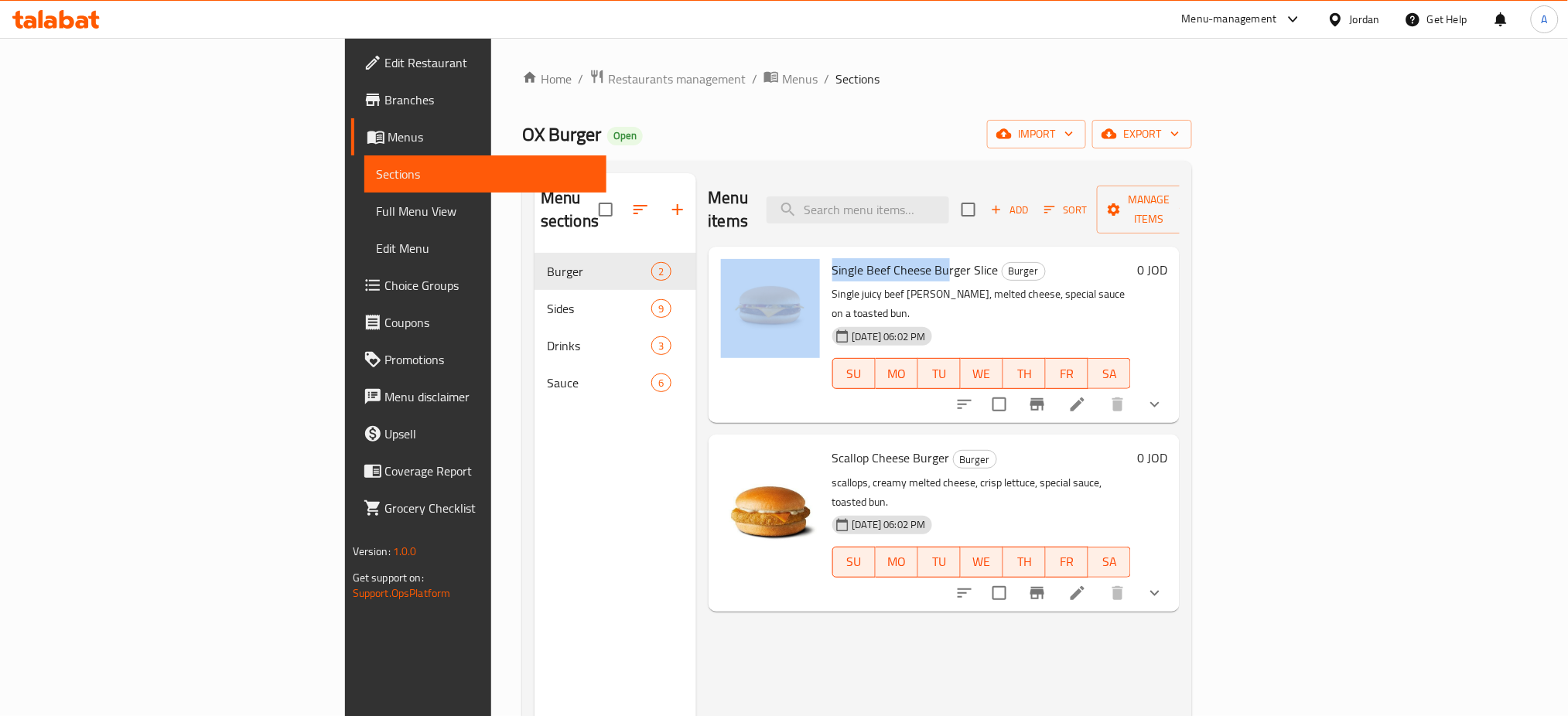
drag, startPoint x: 864, startPoint y: 249, endPoint x: 734, endPoint y: 239, distance: 130.4
click at [734, 253] on div "Single Beef Cheese Burger Slice Burger Single juicy beef patty, melted cheese, …" at bounding box center [944, 335] width 459 height 164
click at [832, 258] on span "Single Beef Cheese Burger Slice" at bounding box center [915, 269] width 166 height 23
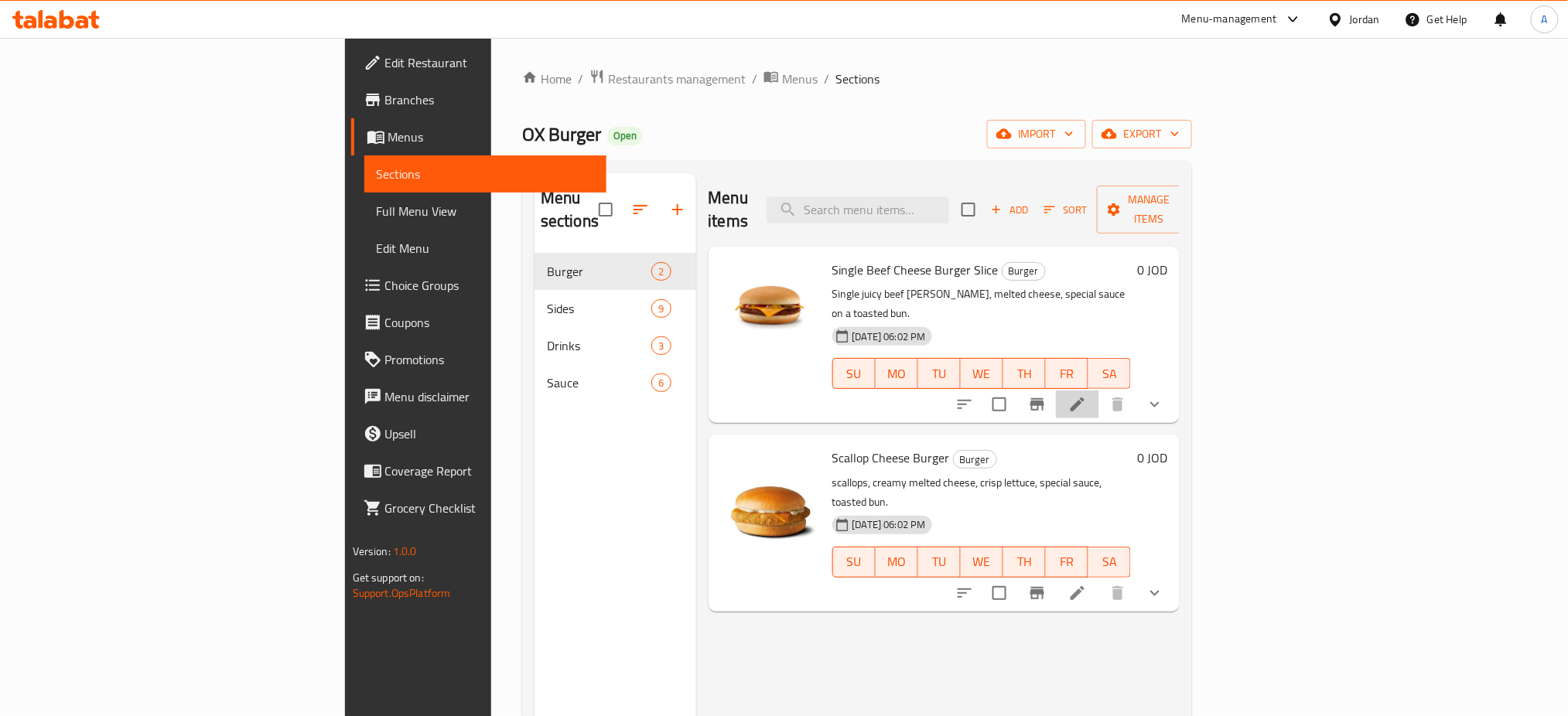
click at [1087, 395] on icon at bounding box center [1077, 404] width 19 height 19
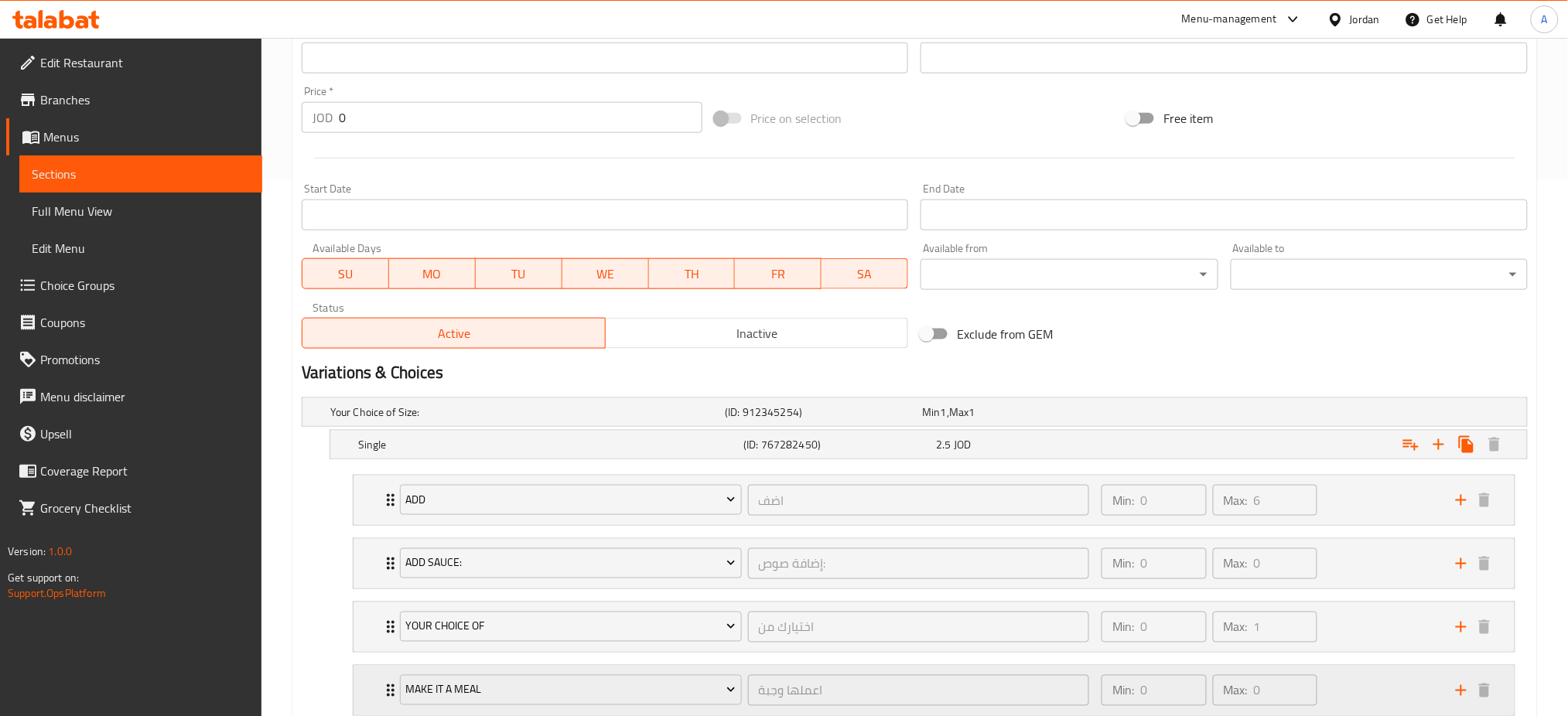
scroll to position [928, 0]
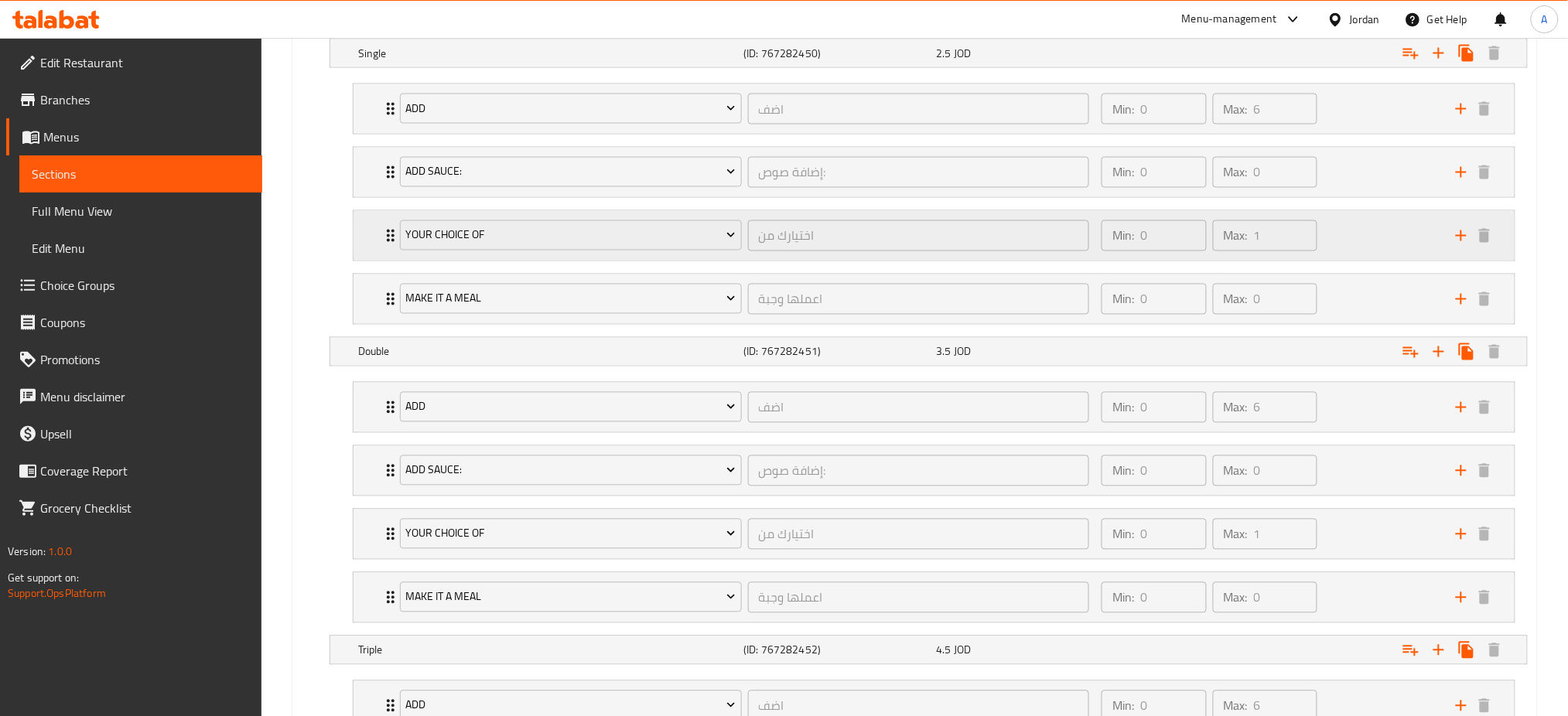
click at [1366, 261] on div "Min: 0 ​ Max: 1 ​" at bounding box center [1269, 236] width 354 height 50
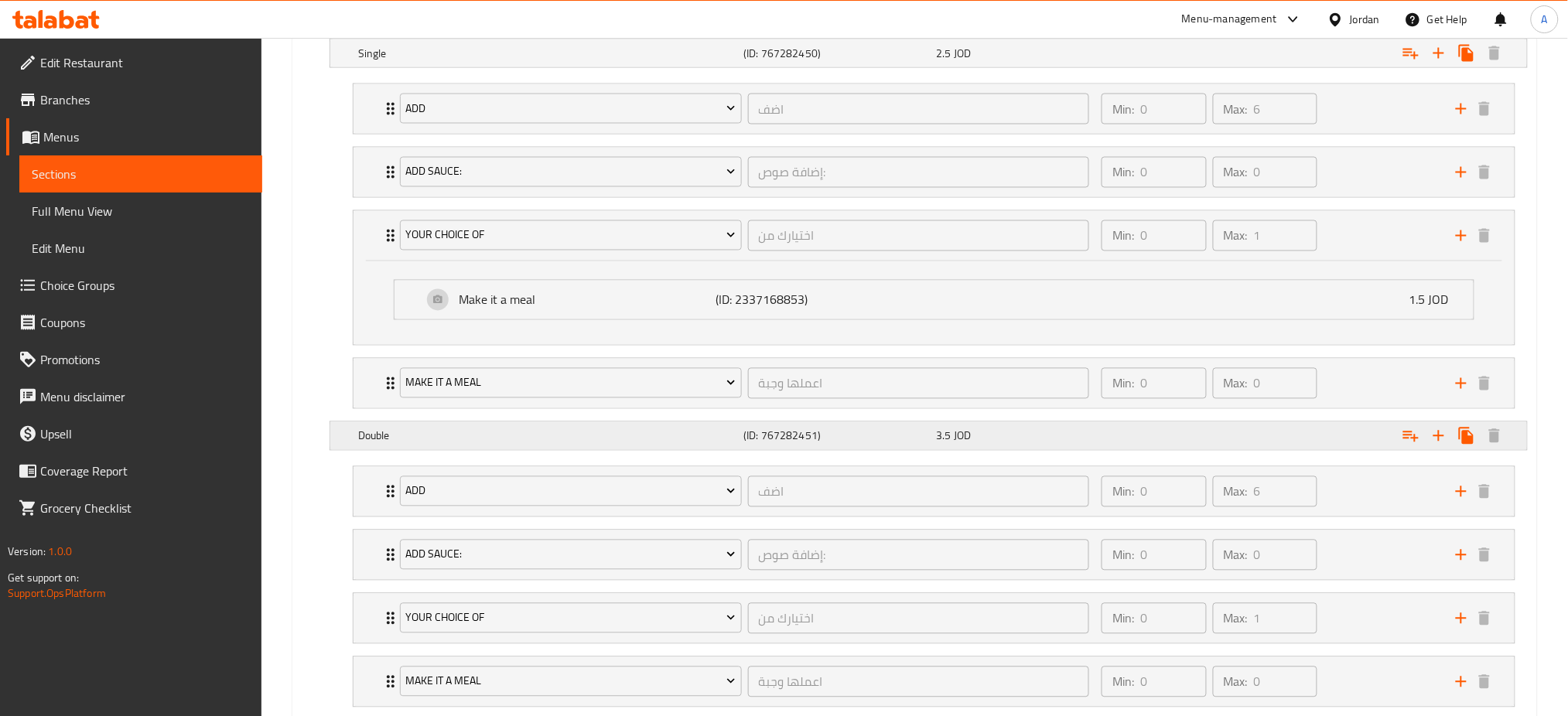
click at [1016, 437] on div "3.5 JOD" at bounding box center [1029, 436] width 186 height 15
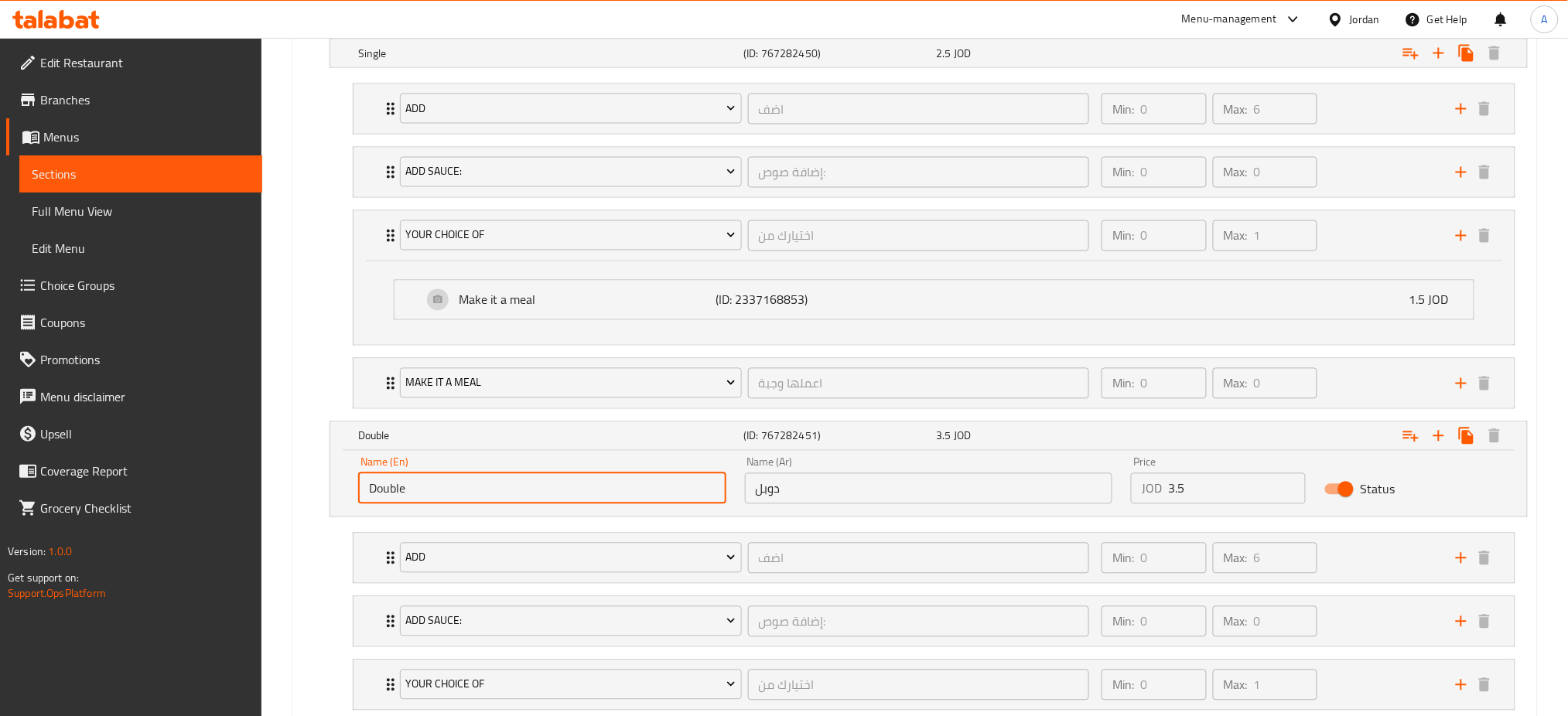
drag, startPoint x: 334, startPoint y: 490, endPoint x: 276, endPoint y: 489, distance: 58.0
click at [262, 490] on div "Home / Restaurants management / Menus / Sections / item / update Burger section…" at bounding box center [915, 144] width 1306 height 2068
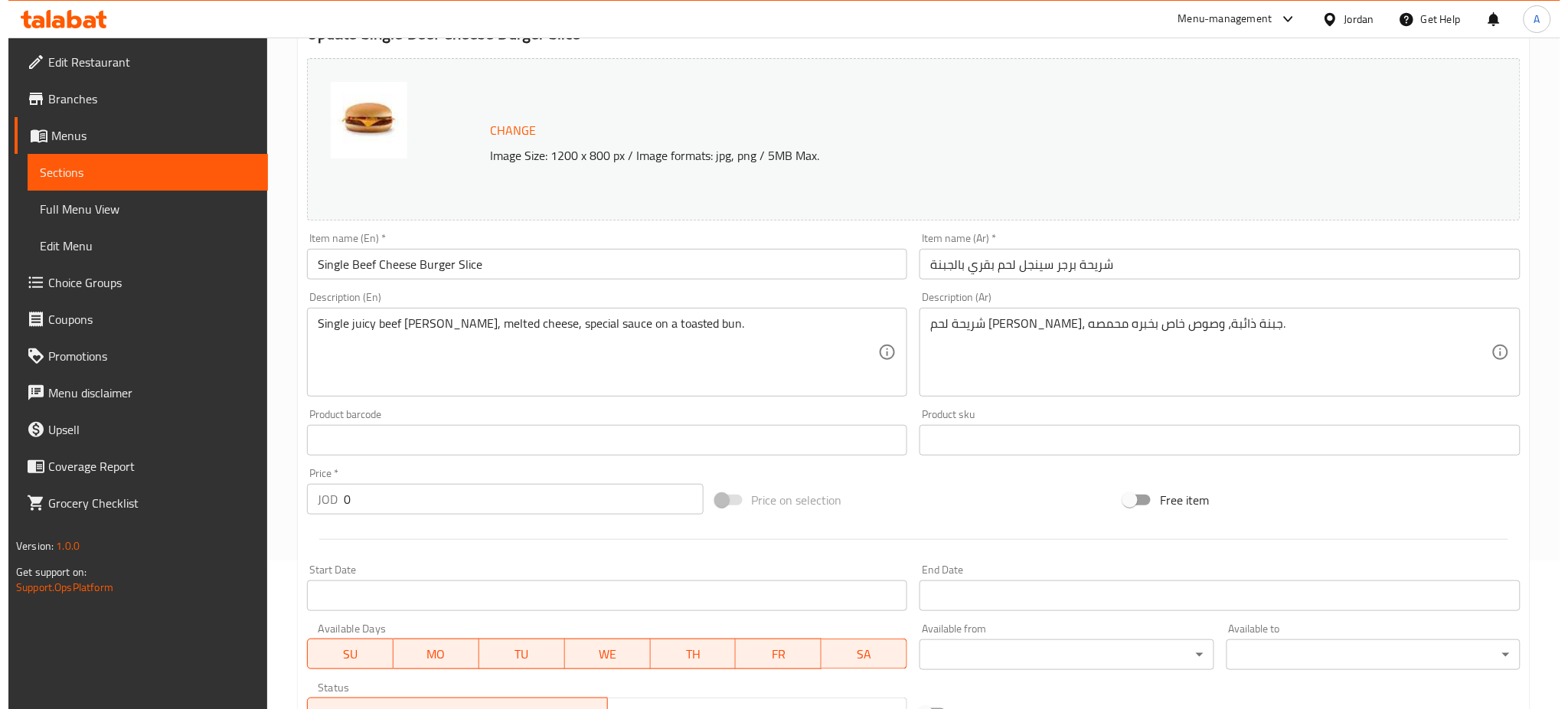
scroll to position [0, 0]
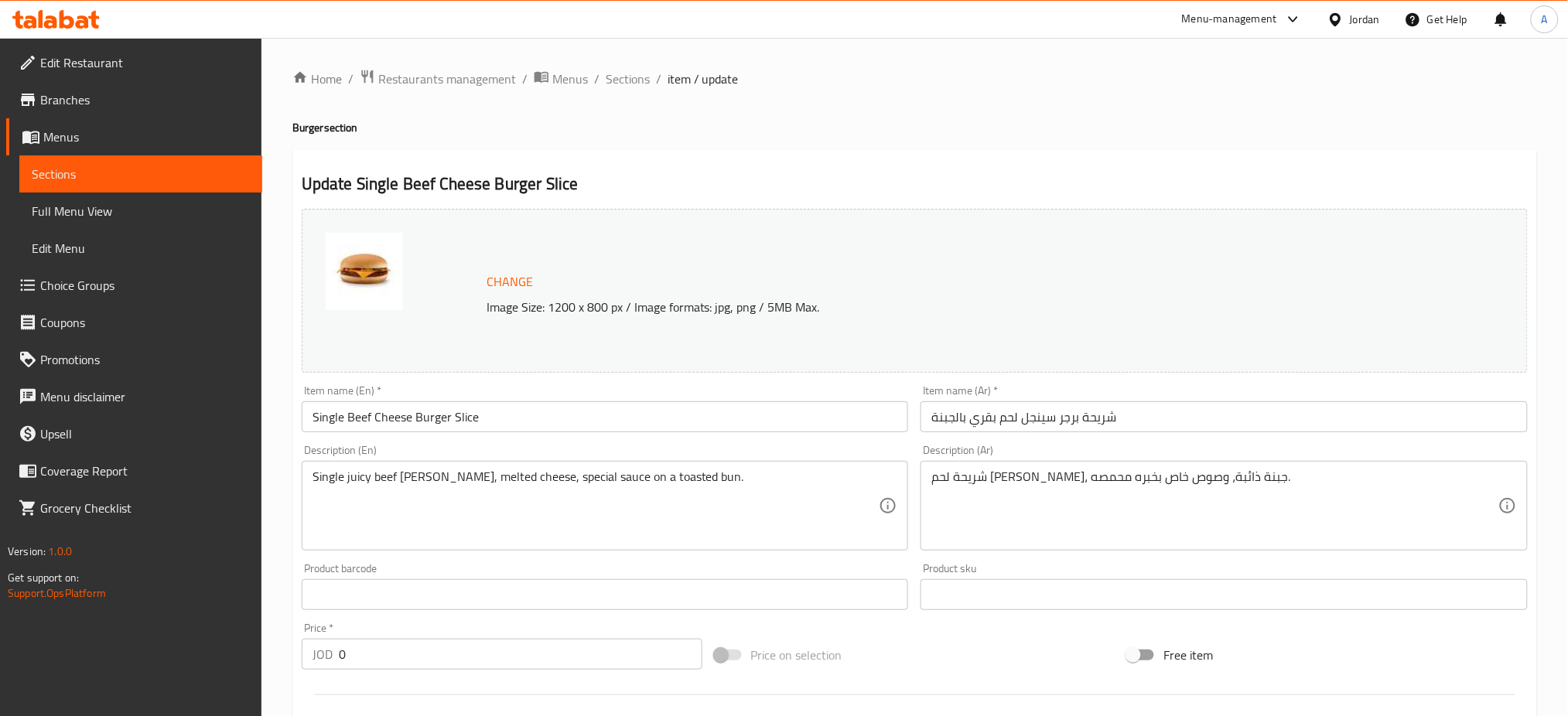
drag, startPoint x: 108, startPoint y: 291, endPoint x: 200, endPoint y: 291, distance: 92.0
click at [108, 292] on span "Choice Groups" at bounding box center [144, 285] width 209 height 19
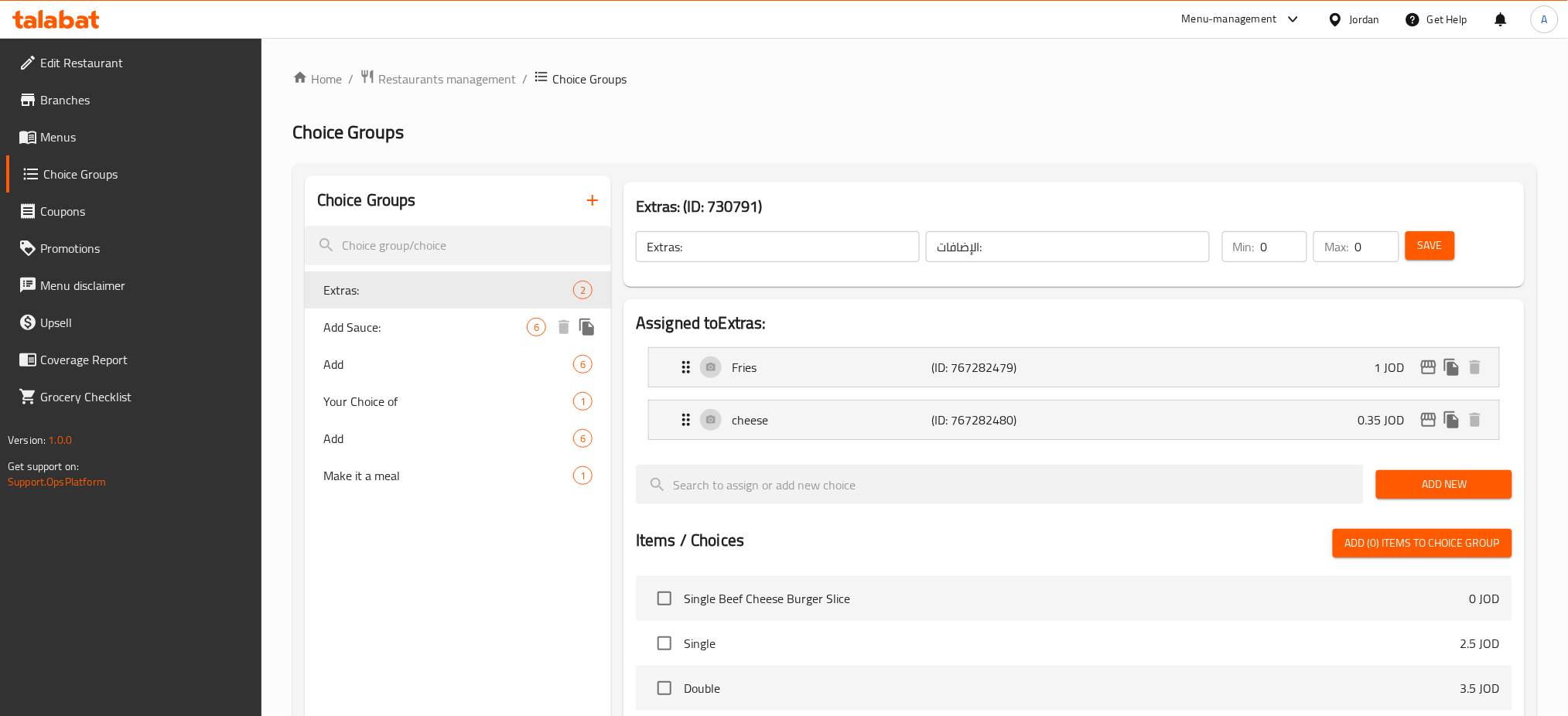
click at [405, 328] on span "Add Sauce:" at bounding box center [425, 327] width 203 height 19
type input "Add Sauce:"
type input "إضافة صوص:"
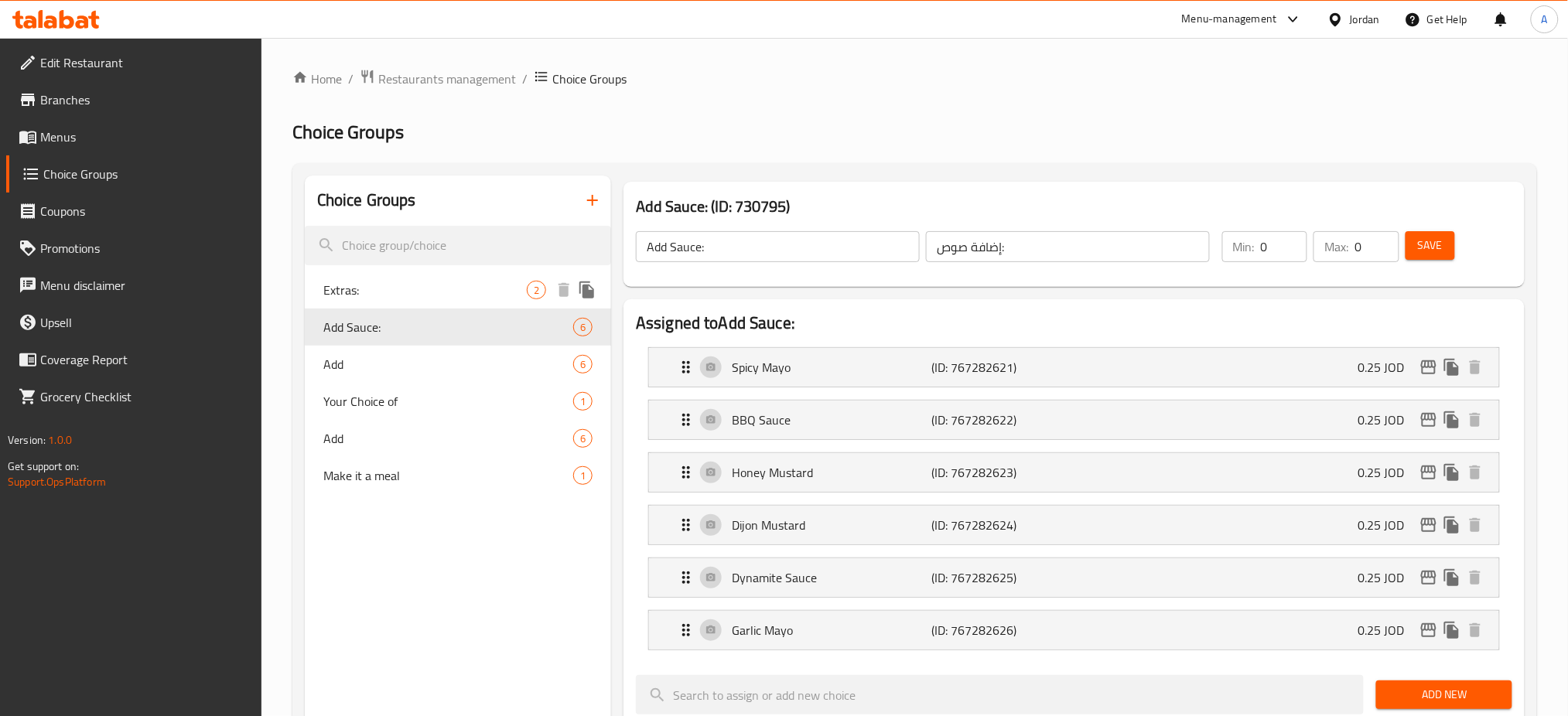
click at [414, 290] on span "Extras:" at bounding box center [425, 290] width 203 height 19
type input "Extras:"
type input "الإضافات:"
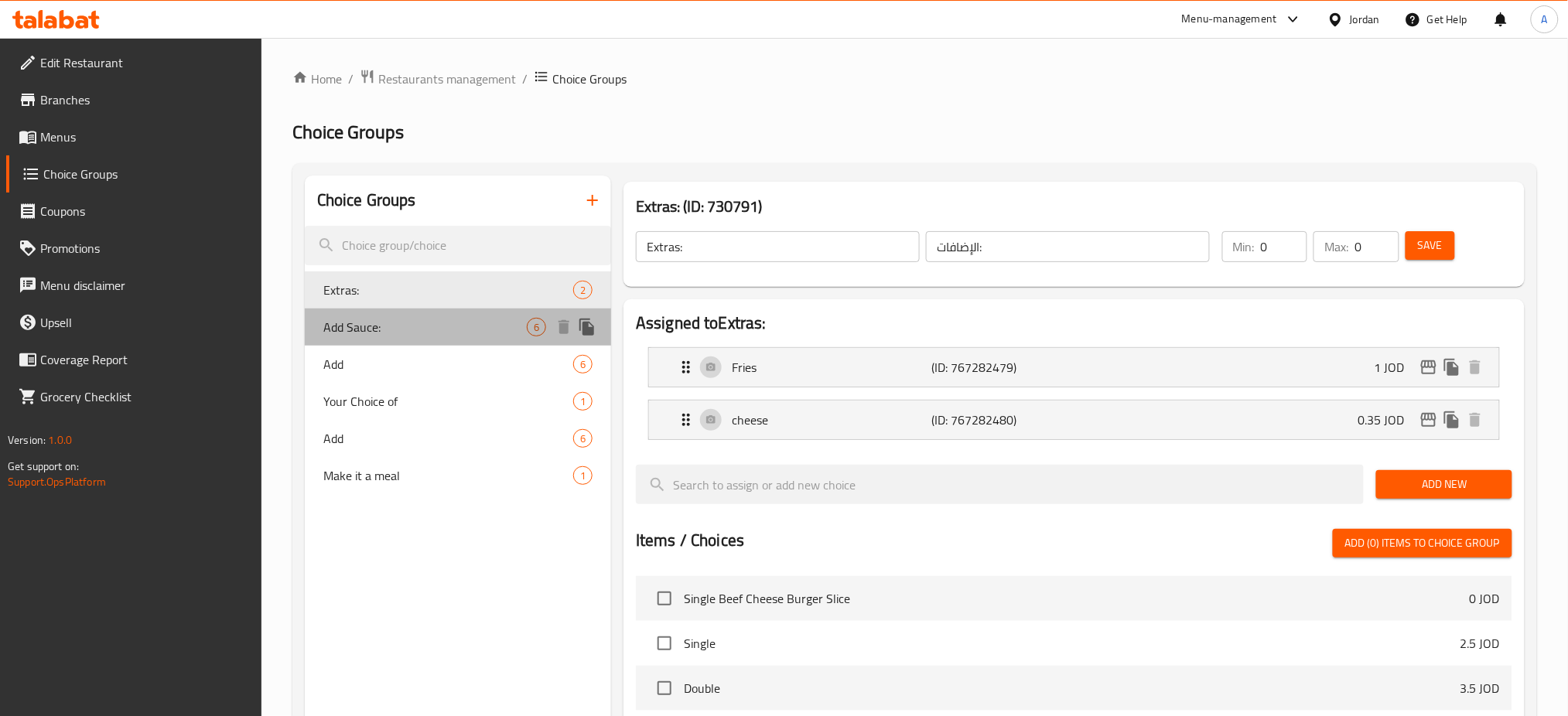
click at [427, 335] on span "Add Sauce:" at bounding box center [425, 327] width 203 height 19
type input "Add Sauce:"
type input "إضافة صوص:"
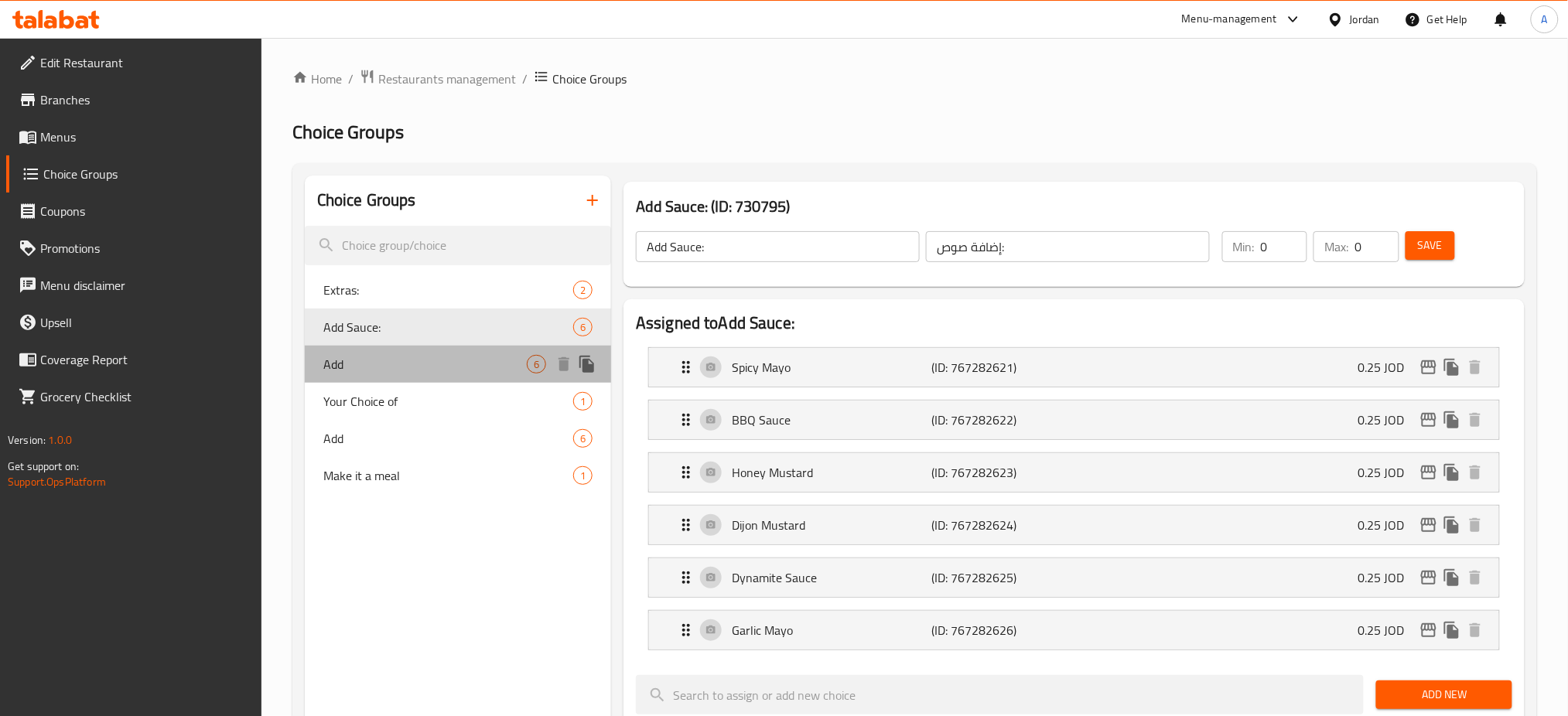
click at [427, 353] on div "Add 6" at bounding box center [457, 363] width 306 height 37
type input "Add"
type input "اضف"
type input "6"
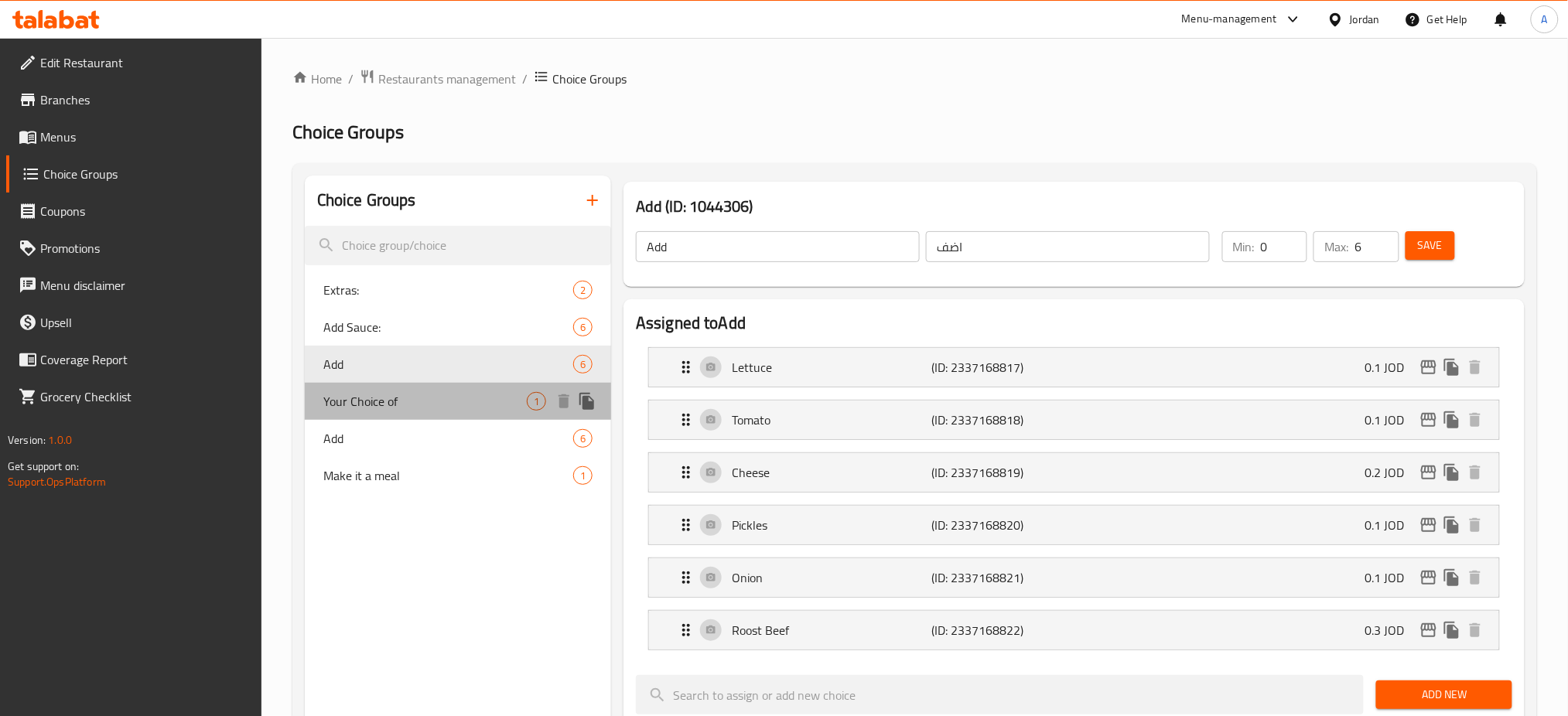
click at [442, 392] on span "Your Choice of" at bounding box center [425, 402] width 203 height 19
type input "Your Choice of"
type input "اختيارك من"
type input "1"
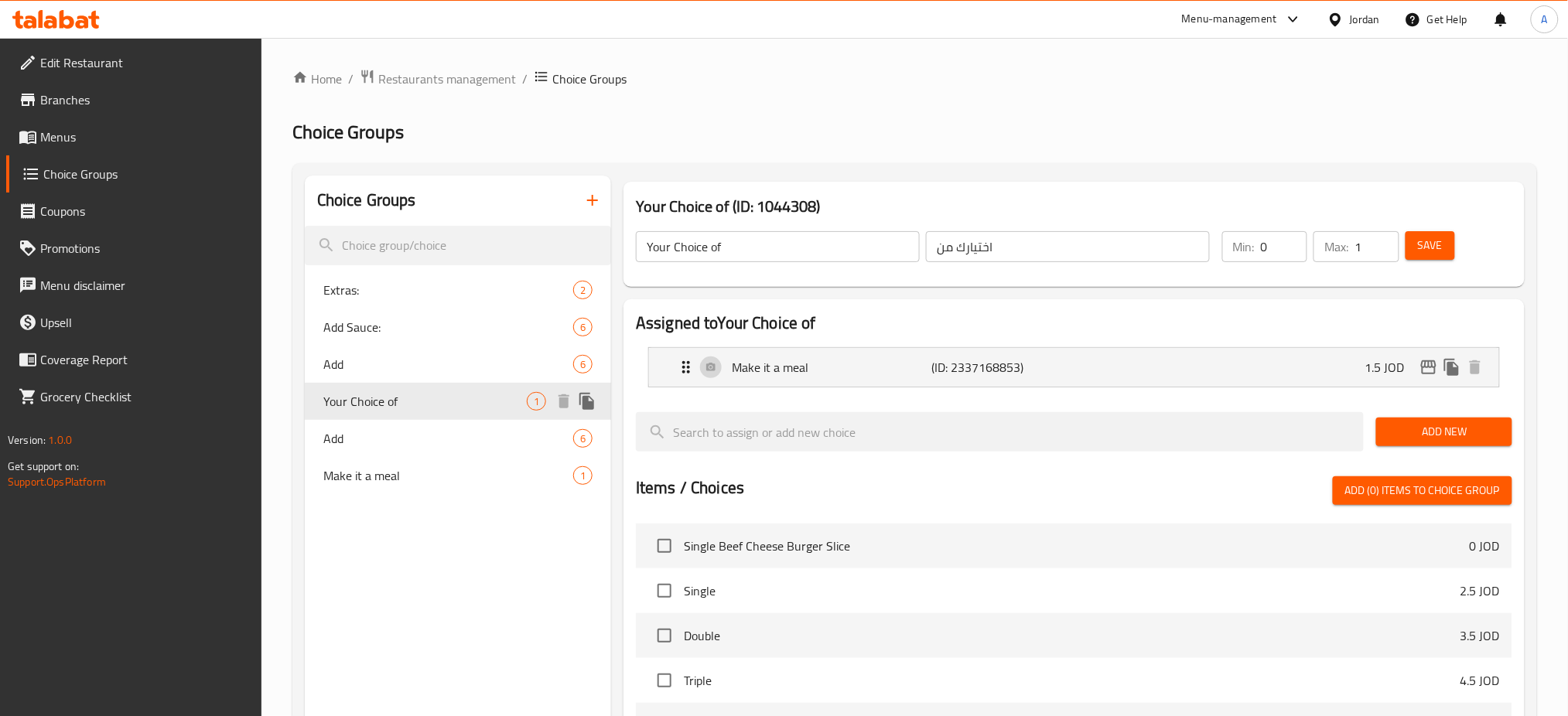
click at [429, 414] on div "Your Choice of 1" at bounding box center [457, 401] width 306 height 37
click at [431, 422] on div "Add 6" at bounding box center [457, 437] width 306 height 37
type input "Add"
type input "اضف"
type input "6"
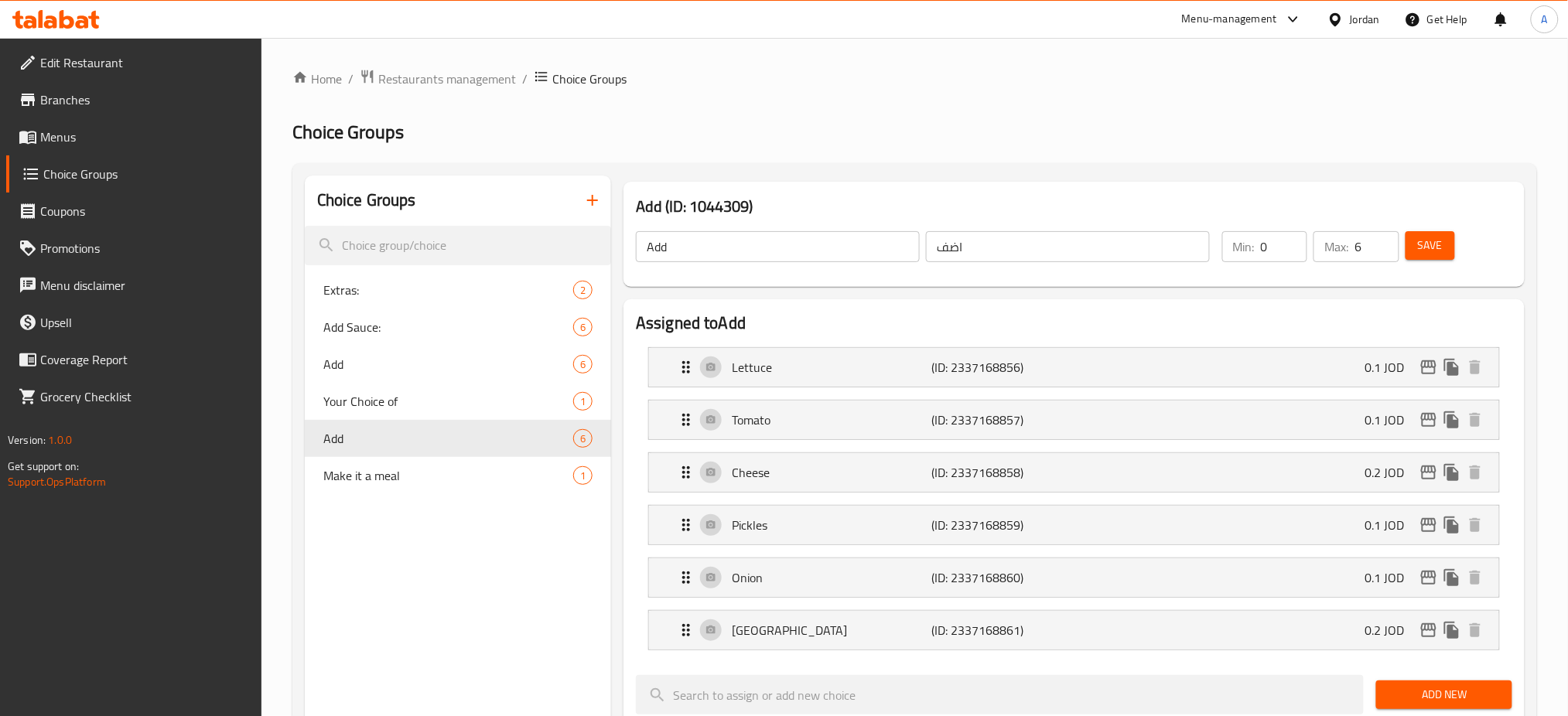
click at [163, 139] on span "Menus" at bounding box center [144, 137] width 209 height 19
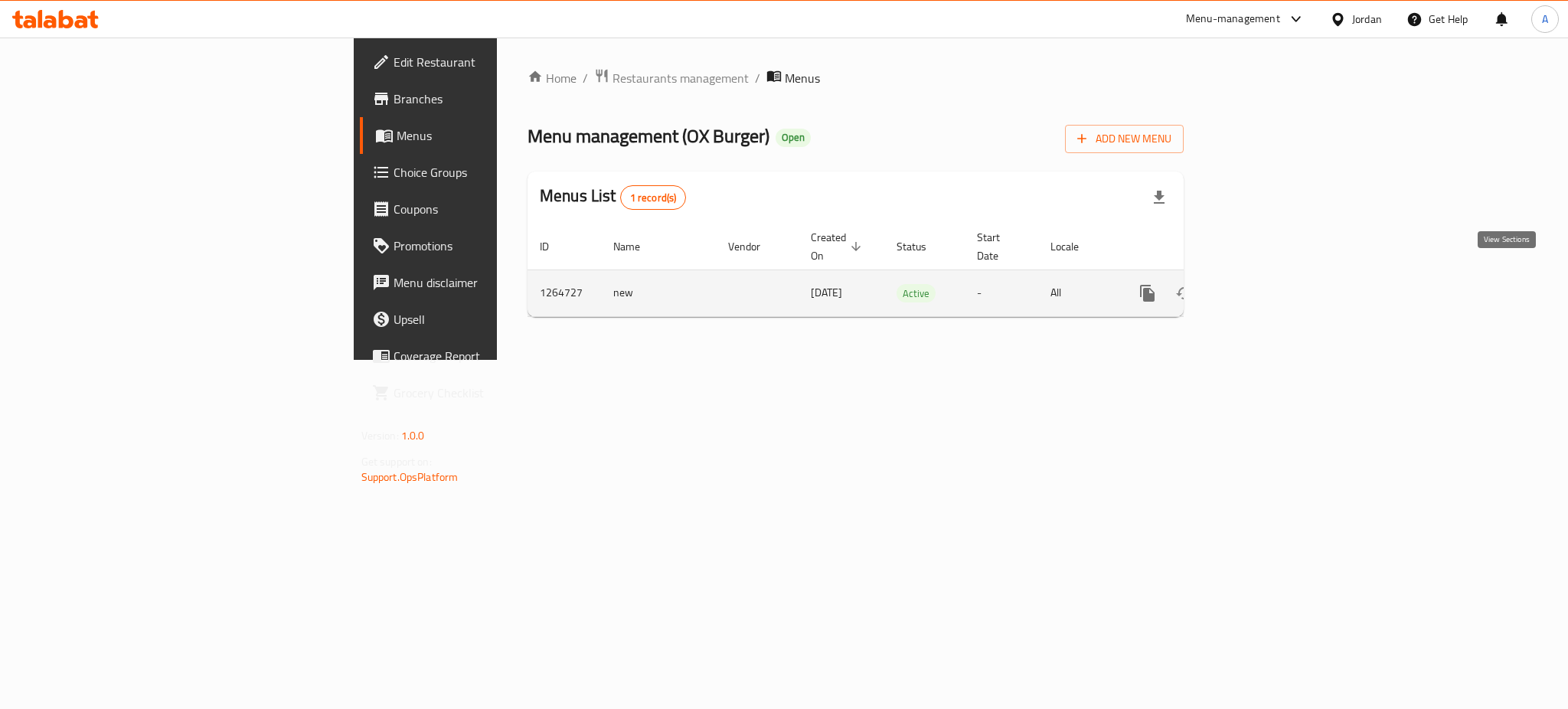
click at [1276, 278] on link "enhanced table" at bounding box center [1257, 293] width 36 height 36
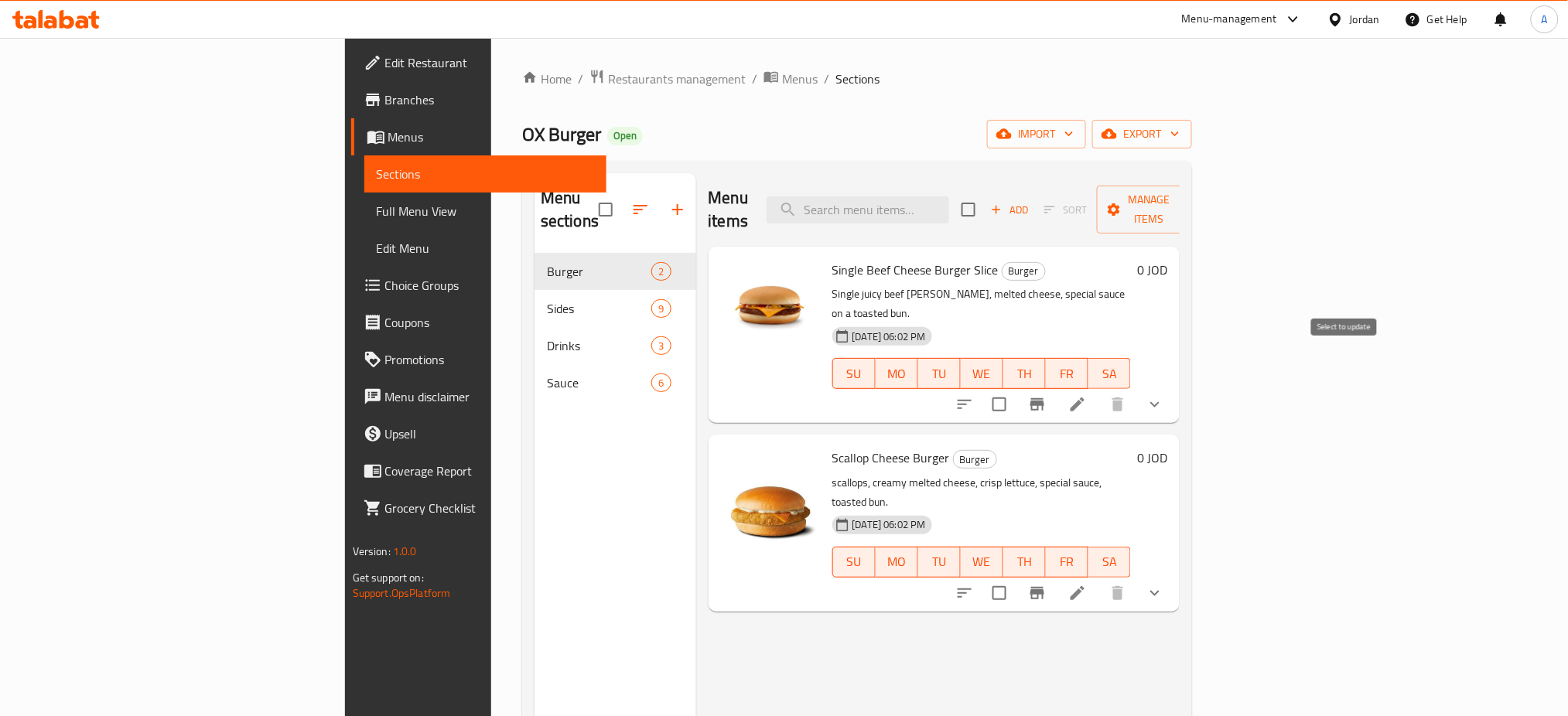
click at [1016, 388] on input "checkbox" at bounding box center [999, 404] width 32 height 32
checkbox input "true"
click at [1188, 207] on span "Manage items" at bounding box center [1148, 209] width 79 height 38
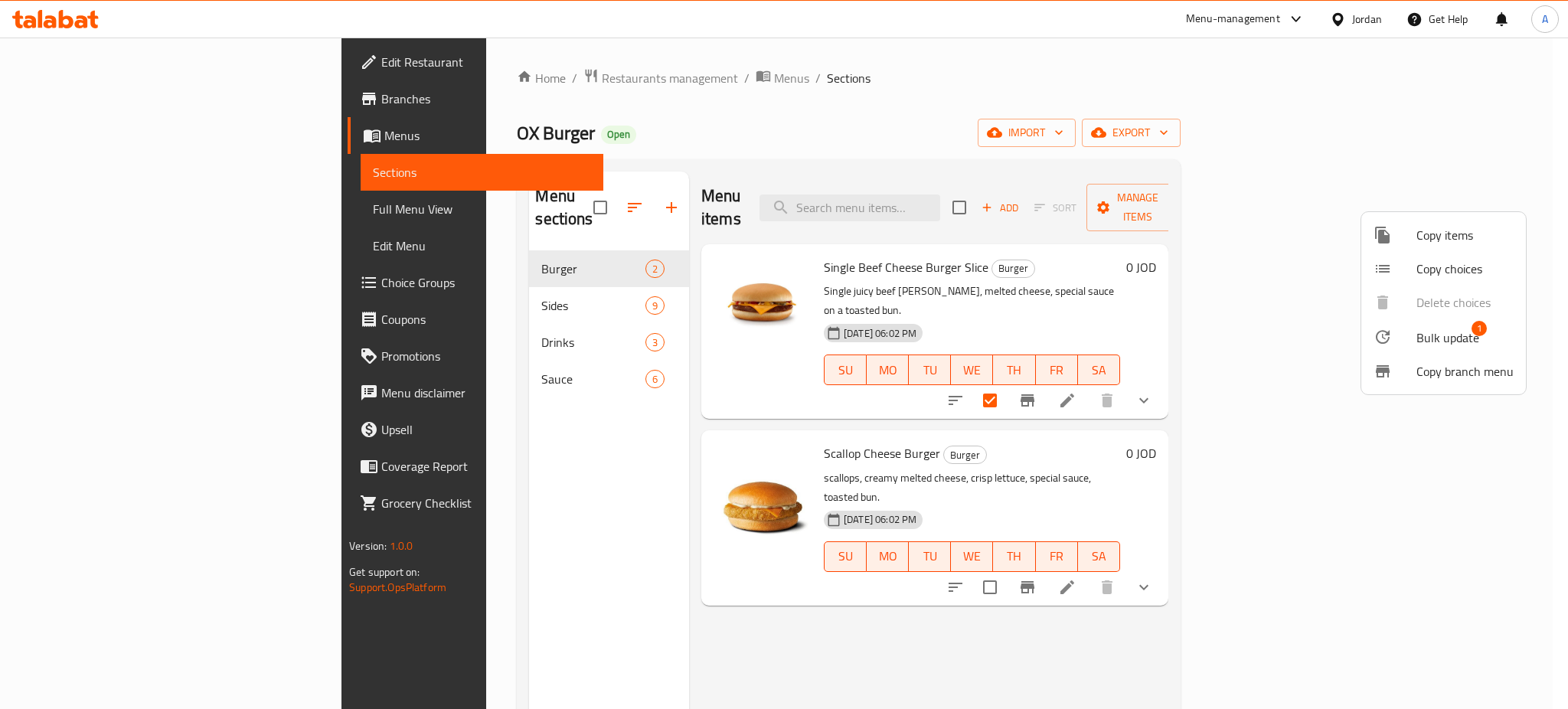
click at [1450, 226] on span "Copy items" at bounding box center [1464, 235] width 97 height 19
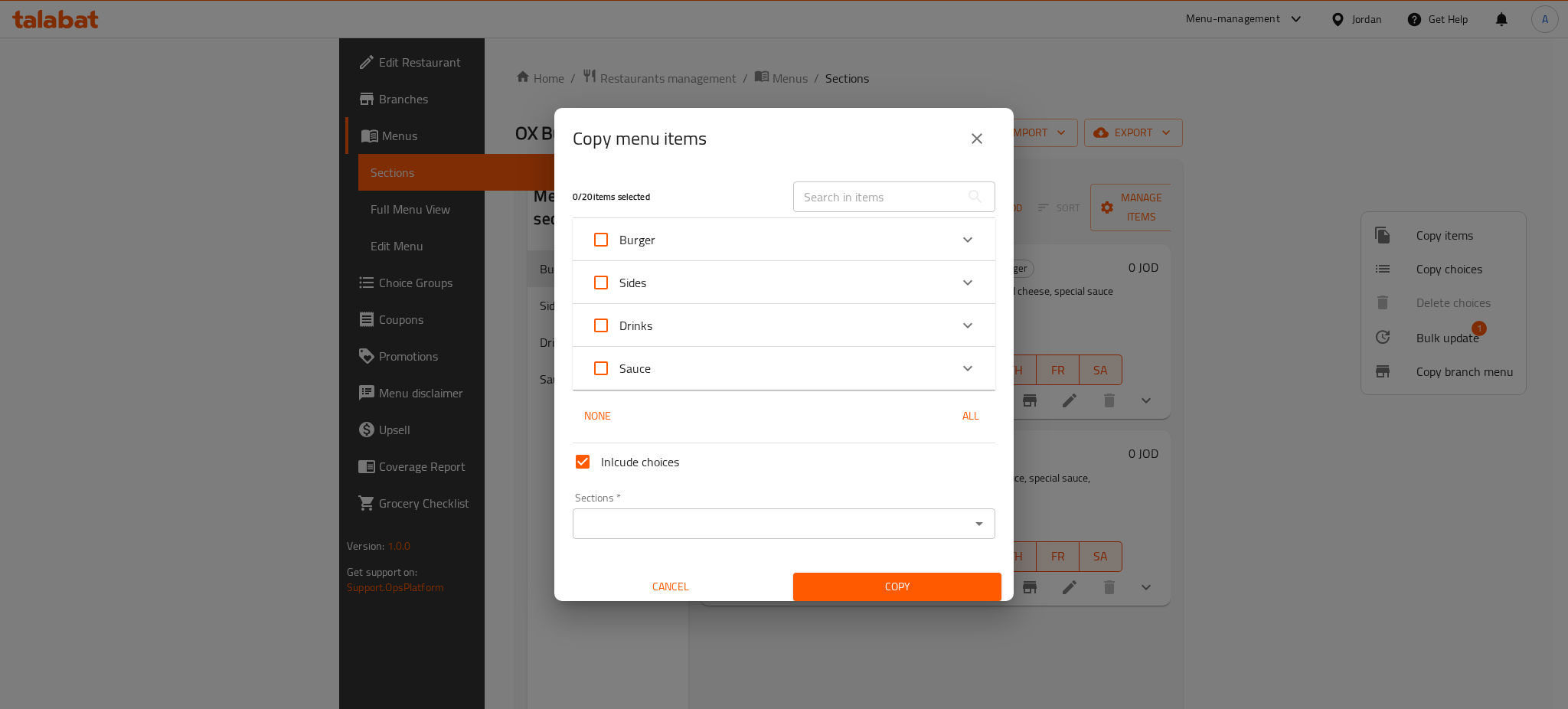
click at [583, 458] on input "Inlcude choices" at bounding box center [582, 461] width 36 height 36
checkbox input "false"
click at [764, 254] on div "Burger" at bounding box center [769, 239] width 358 height 36
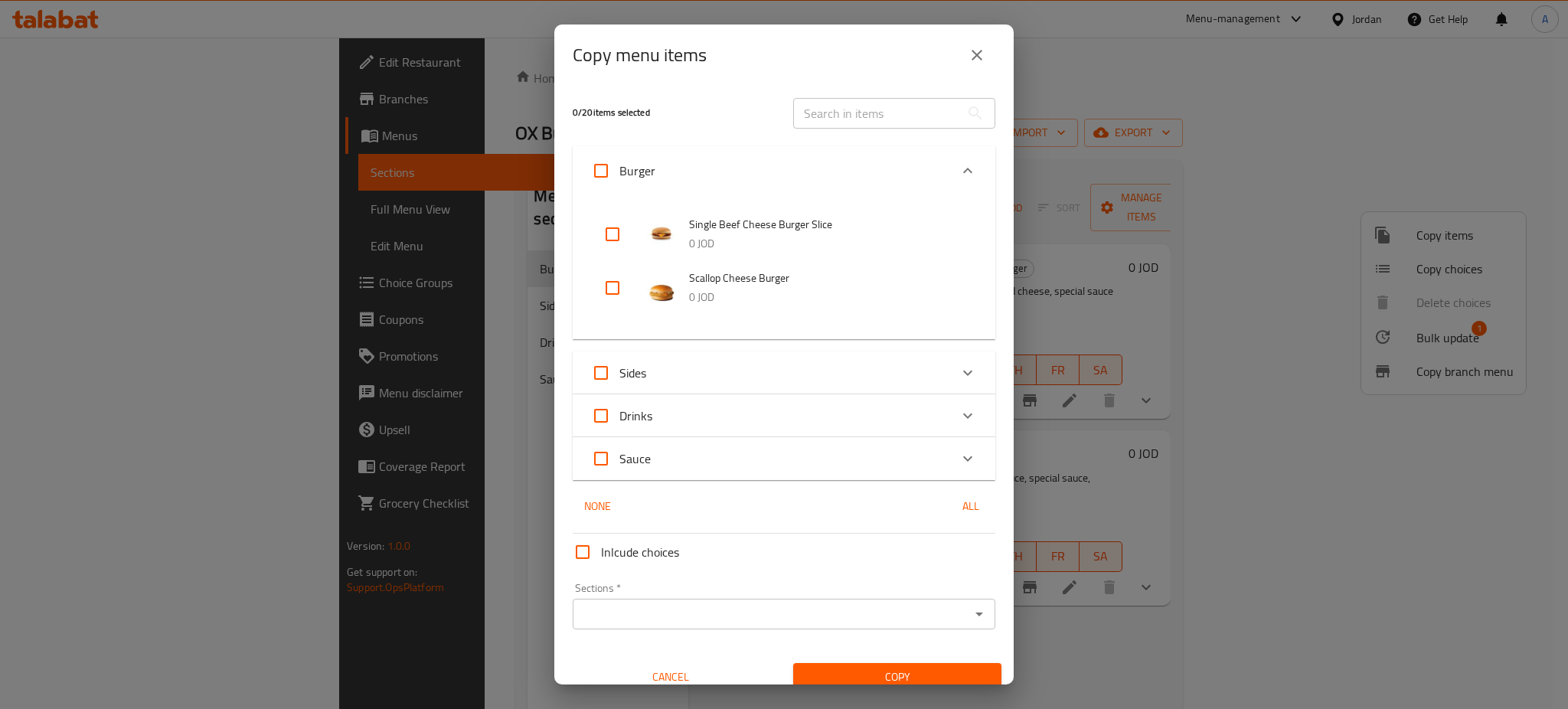
click at [617, 237] on input "checkbox" at bounding box center [612, 234] width 36 height 36
checkbox input "true"
click at [613, 294] on input "checkbox" at bounding box center [612, 287] width 36 height 36
checkbox input "true"
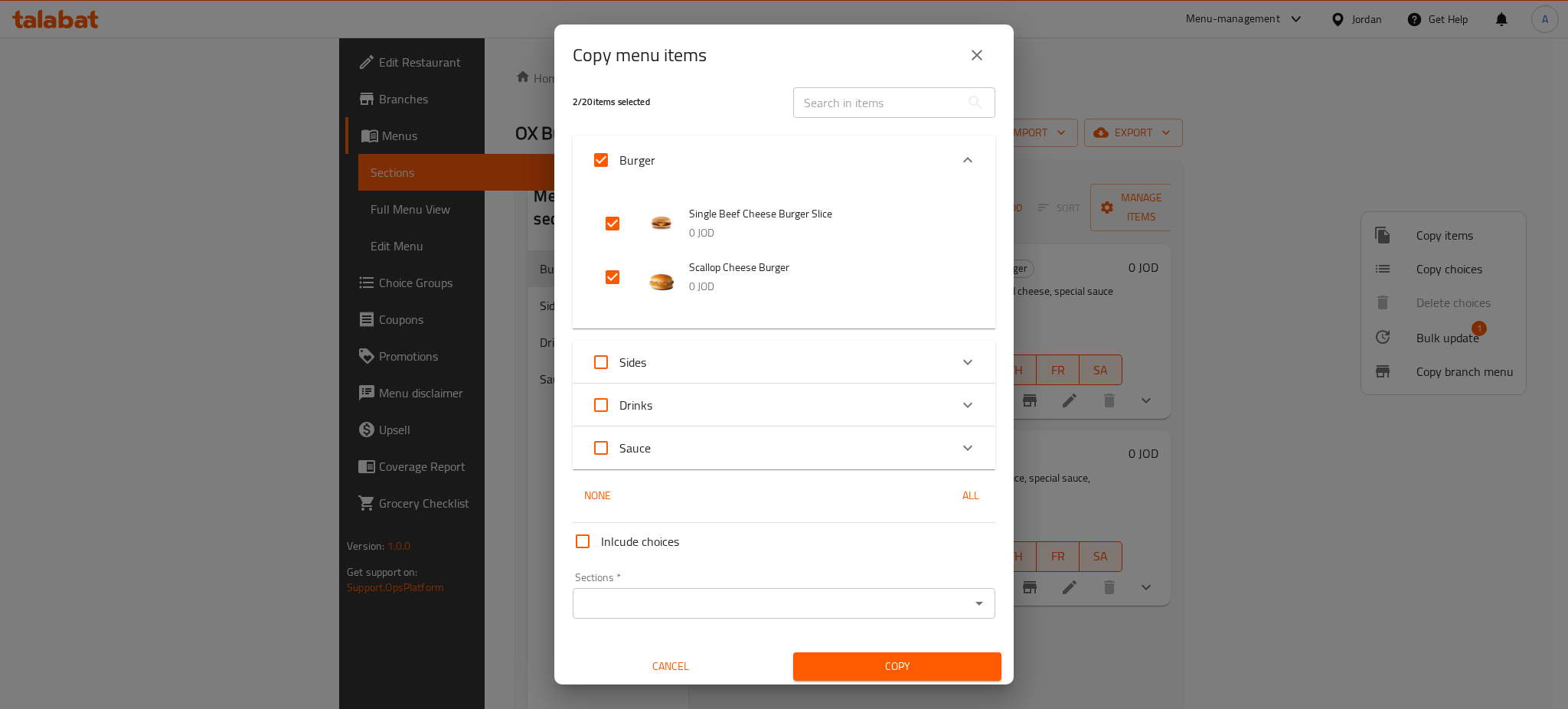
scroll to position [15, 0]
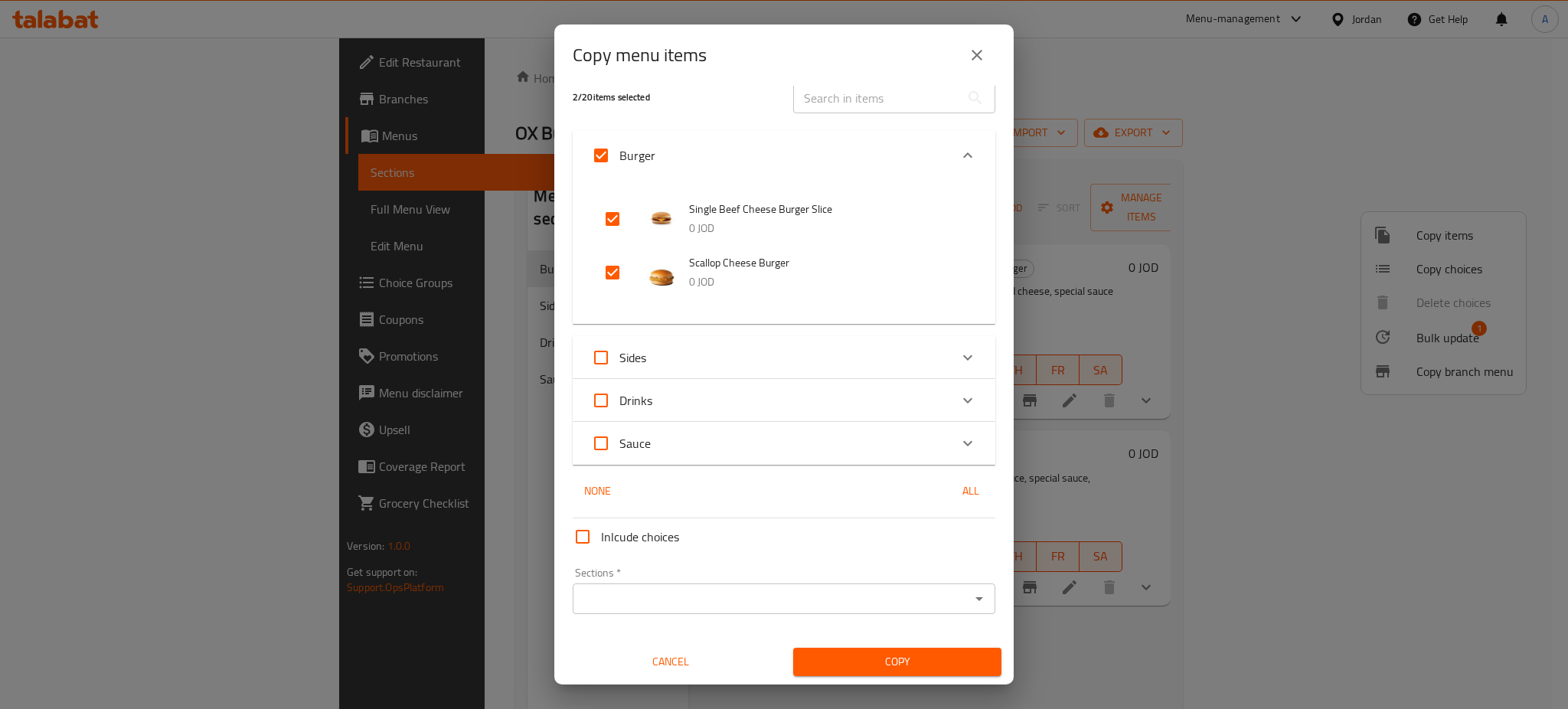
click at [862, 655] on span "Copy" at bounding box center [897, 662] width 184 height 19
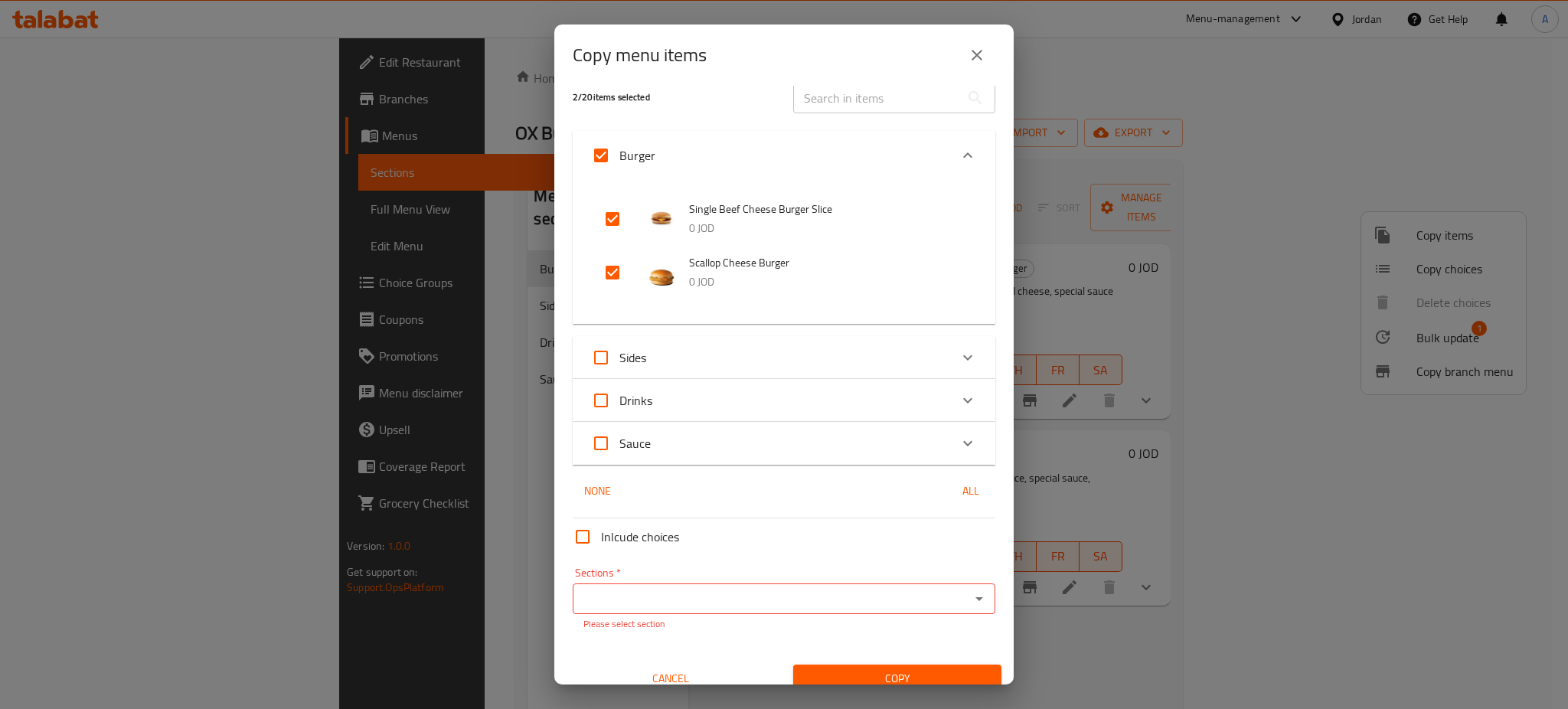
click at [824, 600] on input "Sections   *" at bounding box center [771, 598] width 388 height 21
click at [700, 470] on li "Burger" at bounding box center [776, 477] width 407 height 28
type input "Burger"
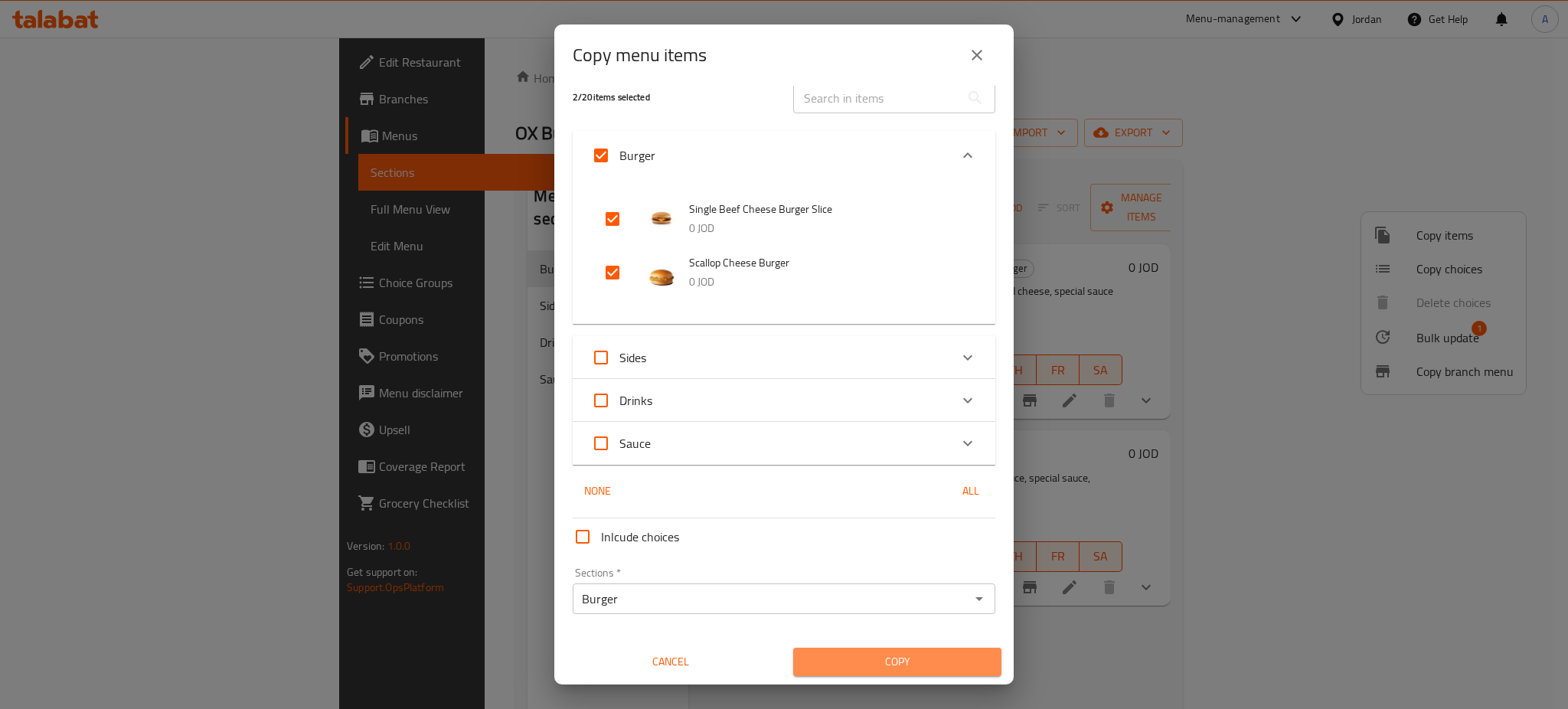
click at [921, 658] on span "Copy" at bounding box center [897, 662] width 184 height 19
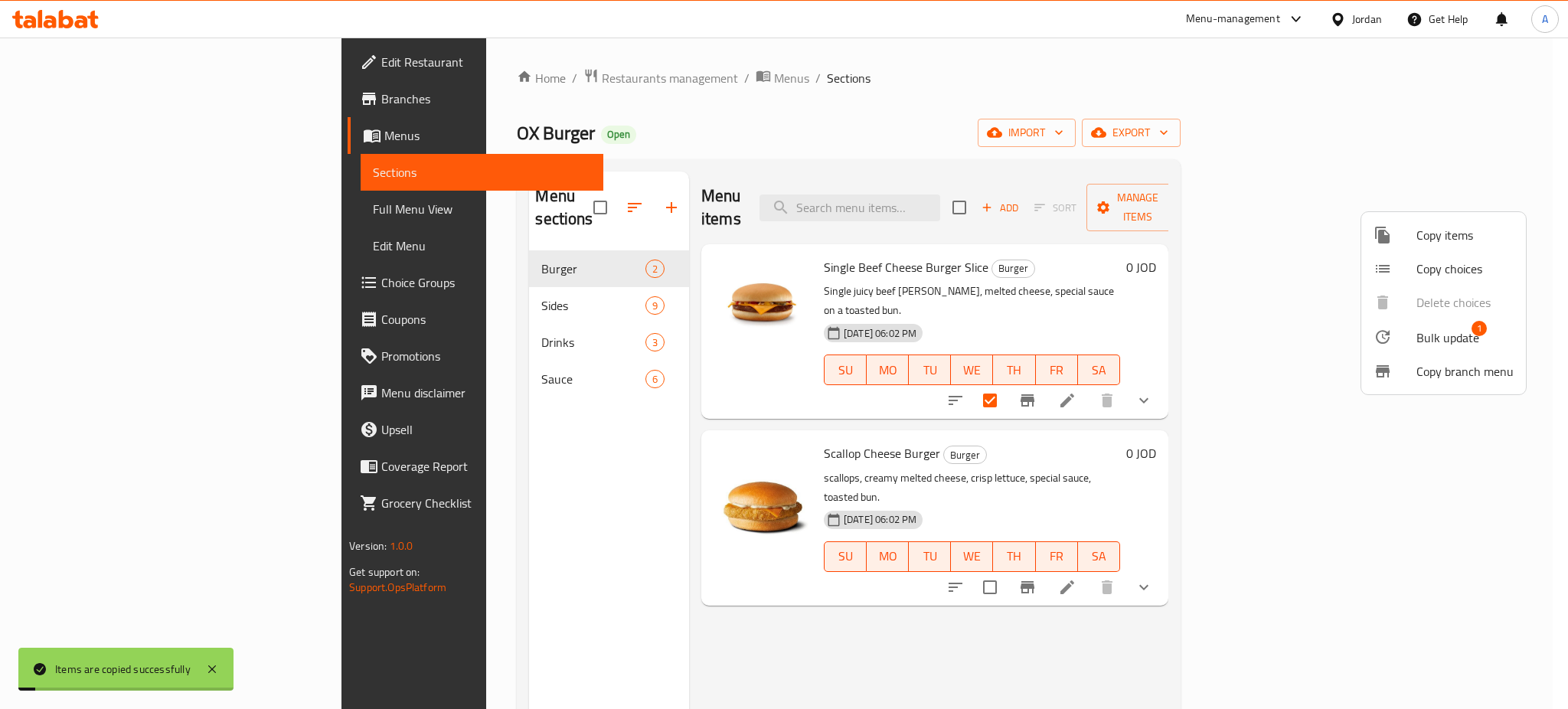
click at [955, 372] on div at bounding box center [784, 354] width 1568 height 709
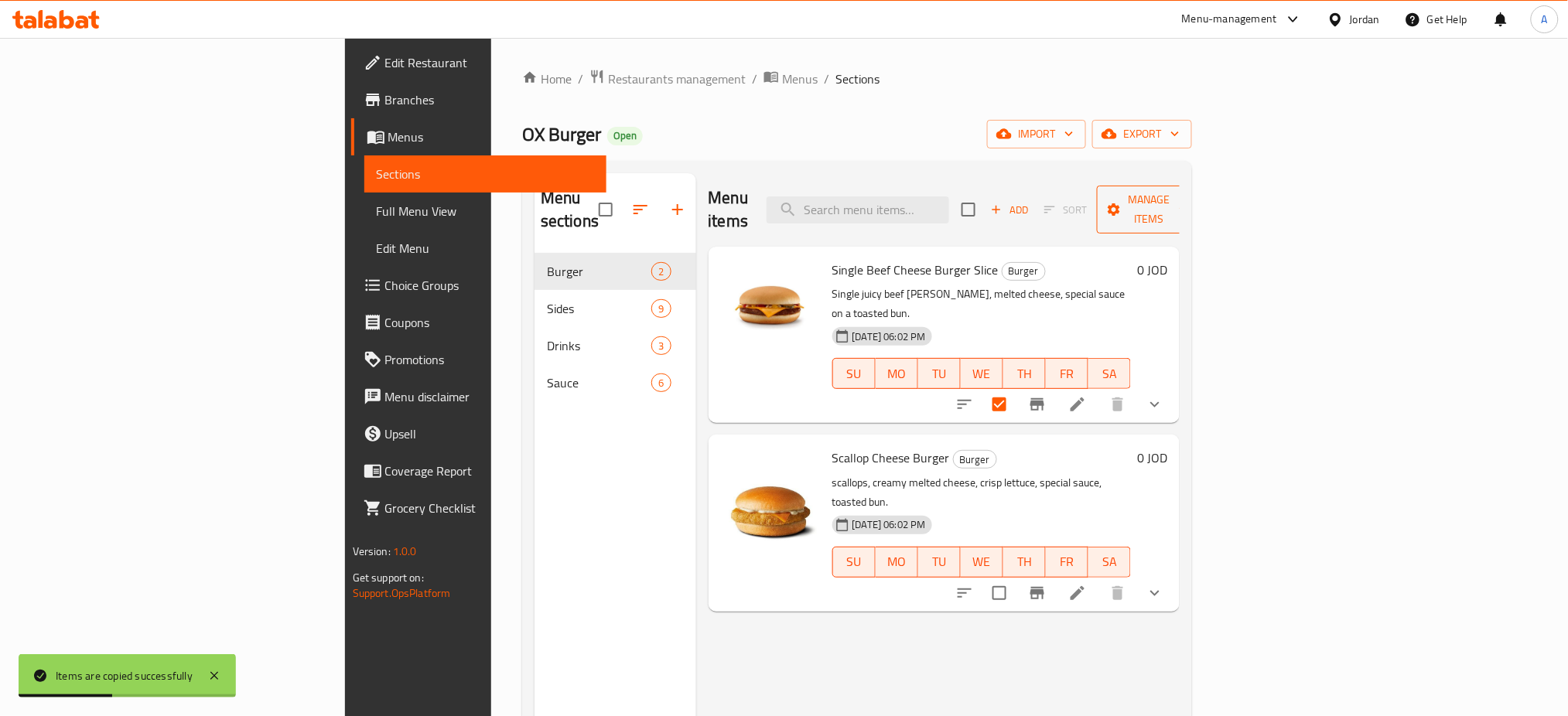
click at [1200, 208] on button "Manage items" at bounding box center [1148, 209] width 103 height 48
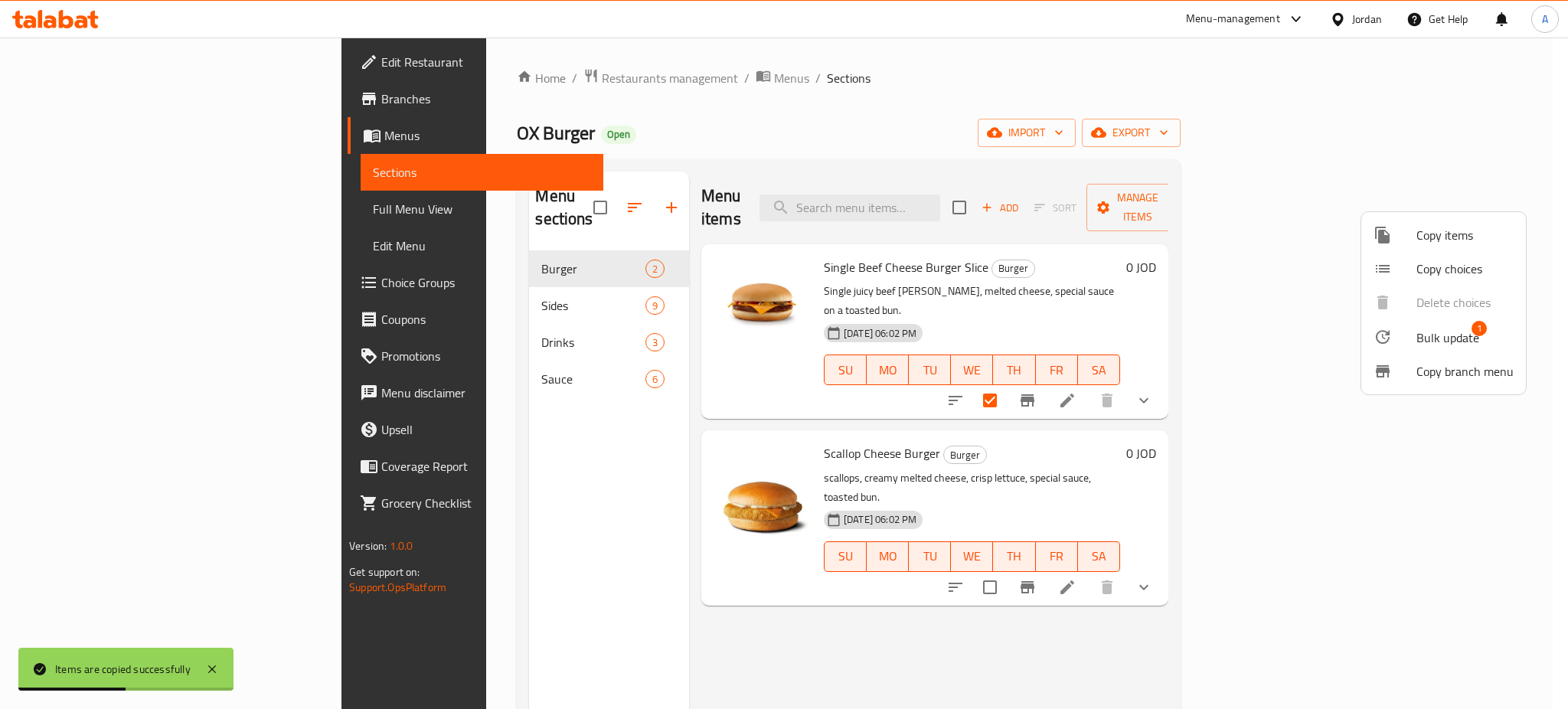
click at [1455, 323] on li "Bulk update 1" at bounding box center [1443, 337] width 164 height 36
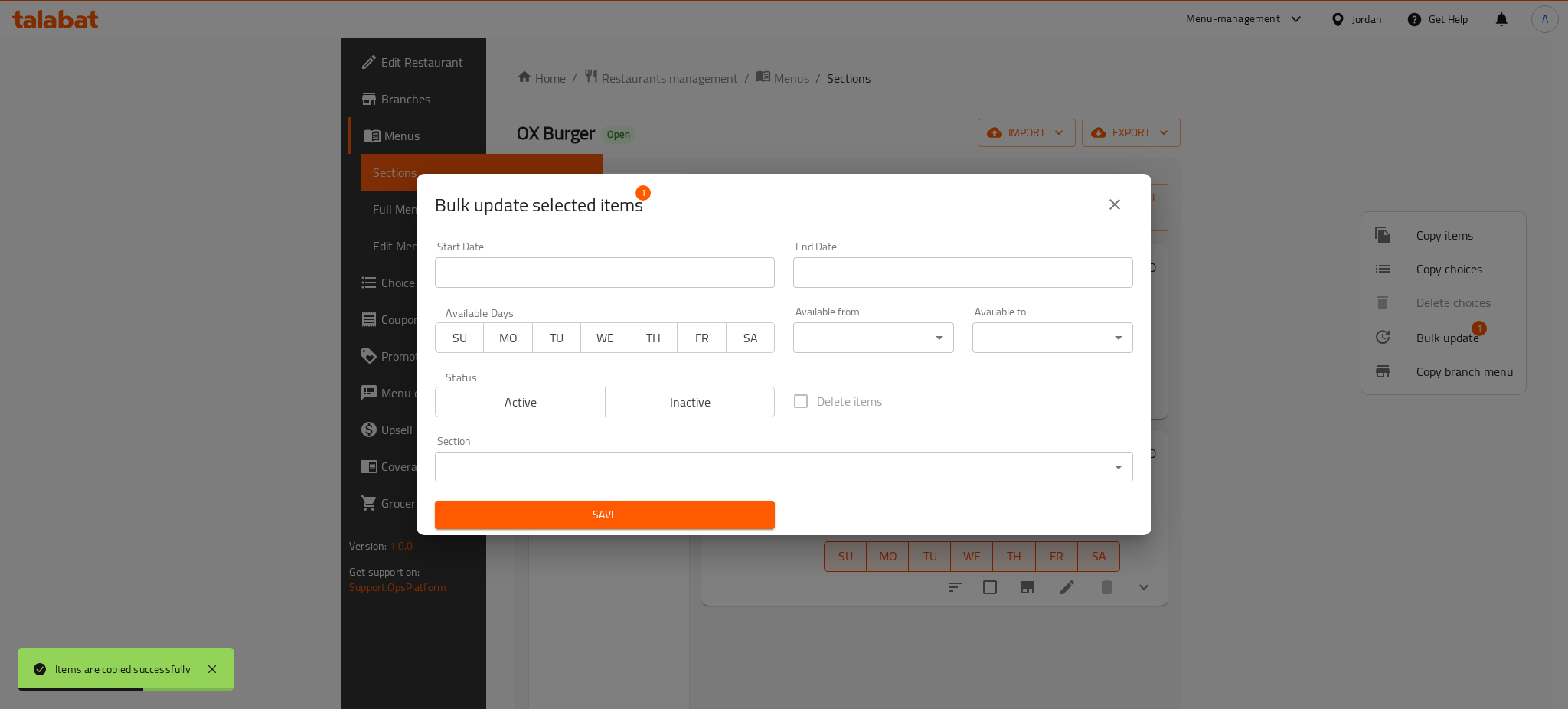
click at [1106, 195] on icon "close" at bounding box center [1114, 205] width 19 height 19
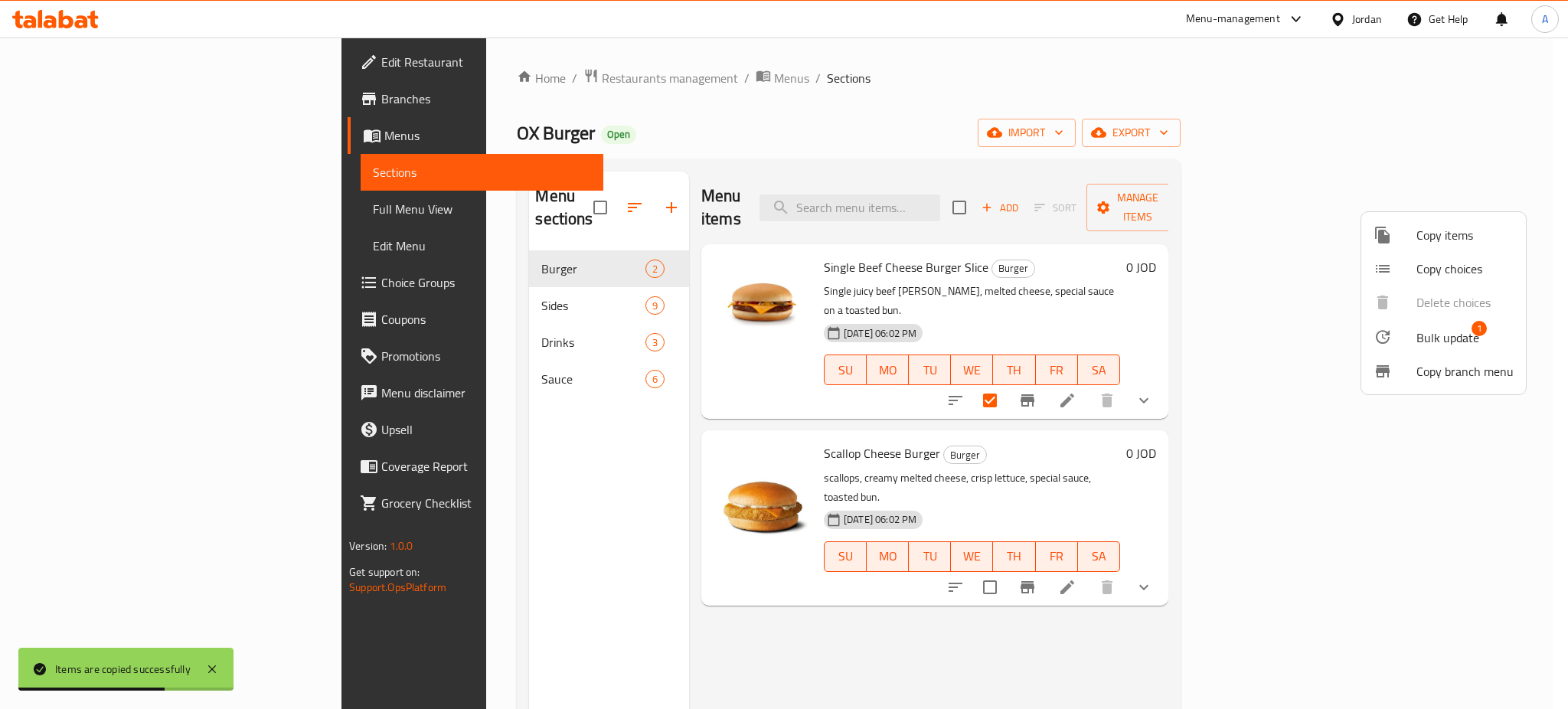
click at [1237, 276] on div at bounding box center [784, 354] width 1568 height 709
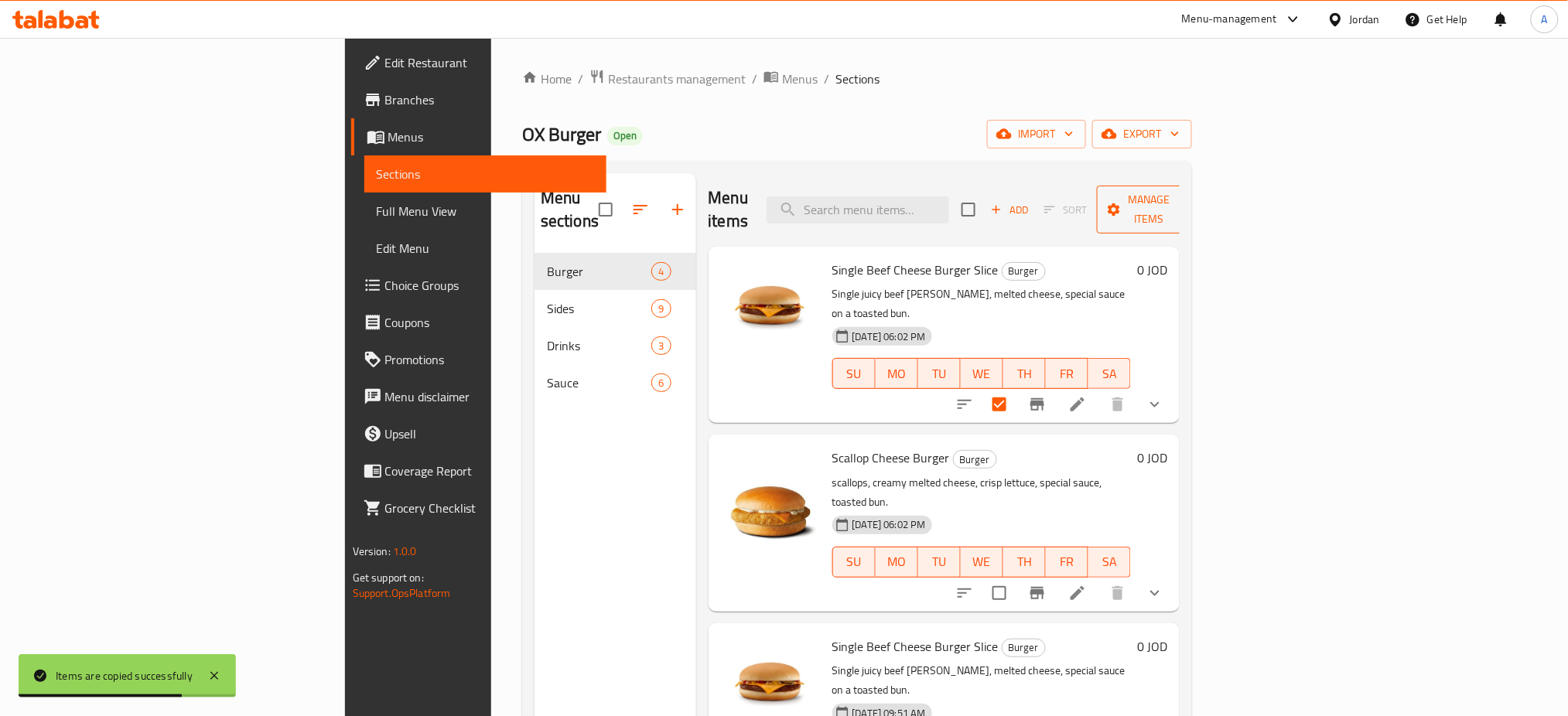
click at [1188, 206] on span "Manage items" at bounding box center [1148, 209] width 79 height 38
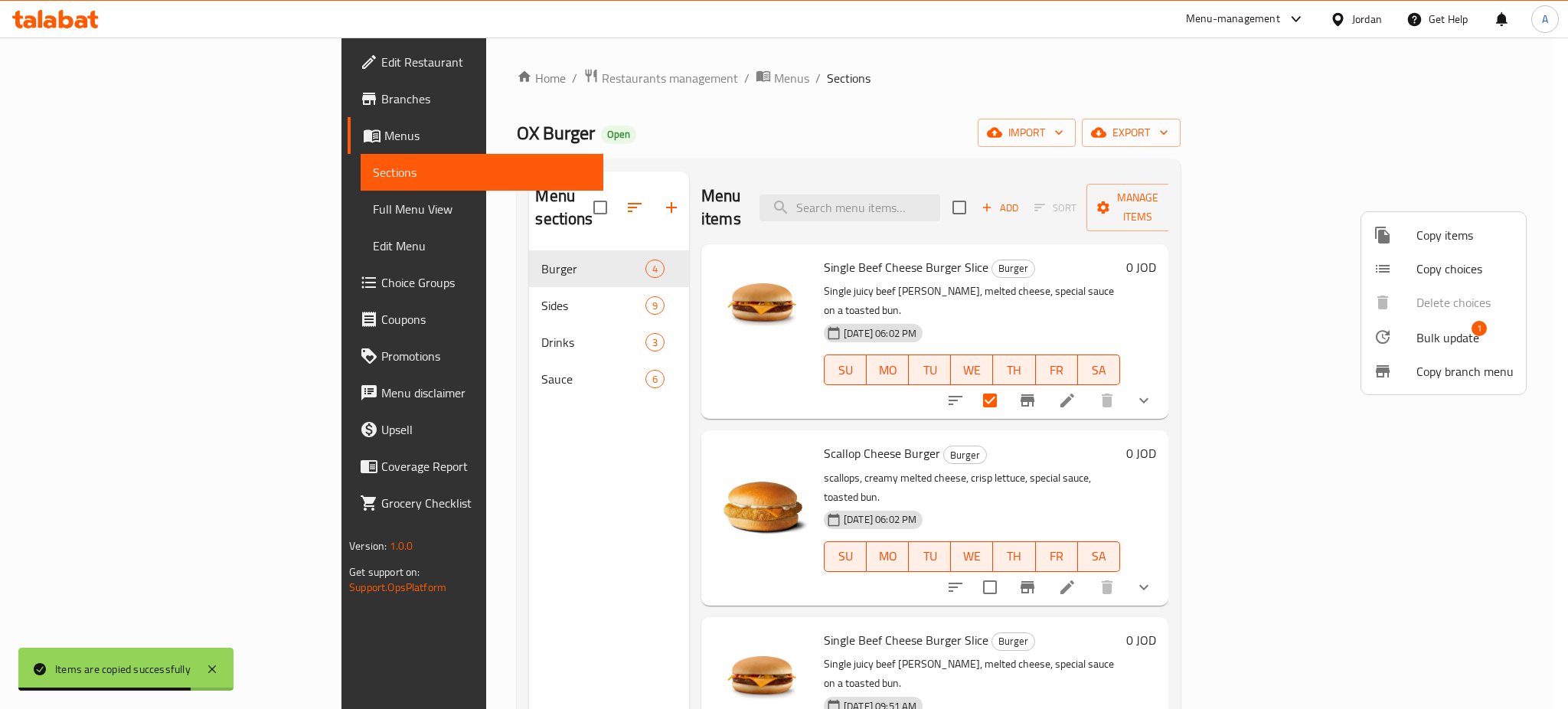
click at [1354, 262] on div at bounding box center [784, 354] width 1568 height 709
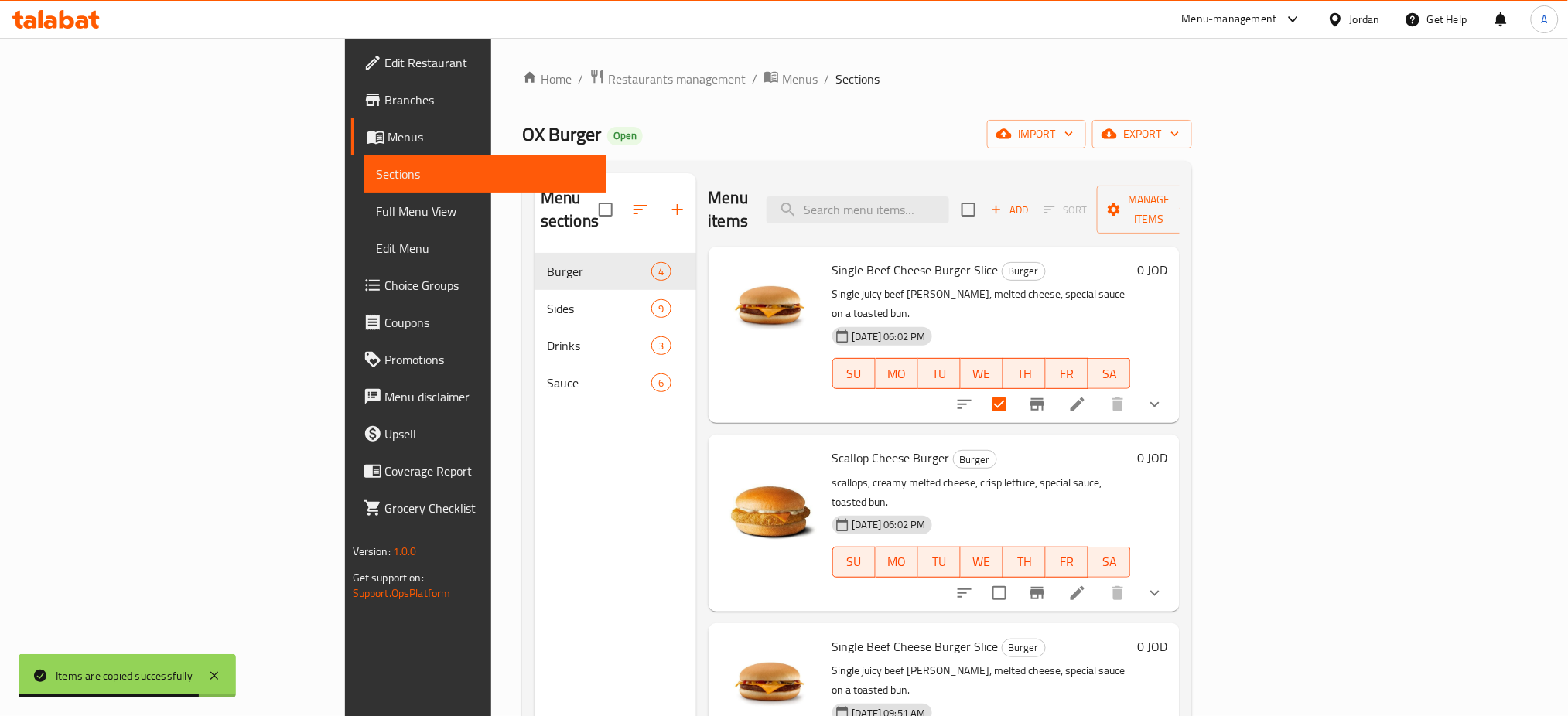
click at [1138, 320] on div "10-11-2024 06:02 PM SU MO TU WE TH FR SA" at bounding box center [981, 362] width 312 height 84
click at [1016, 388] on input "checkbox" at bounding box center [999, 404] width 32 height 32
checkbox input "true"
click at [1180, 217] on div "Menu items Add Sort Manage items" at bounding box center [945, 210] width 472 height 73
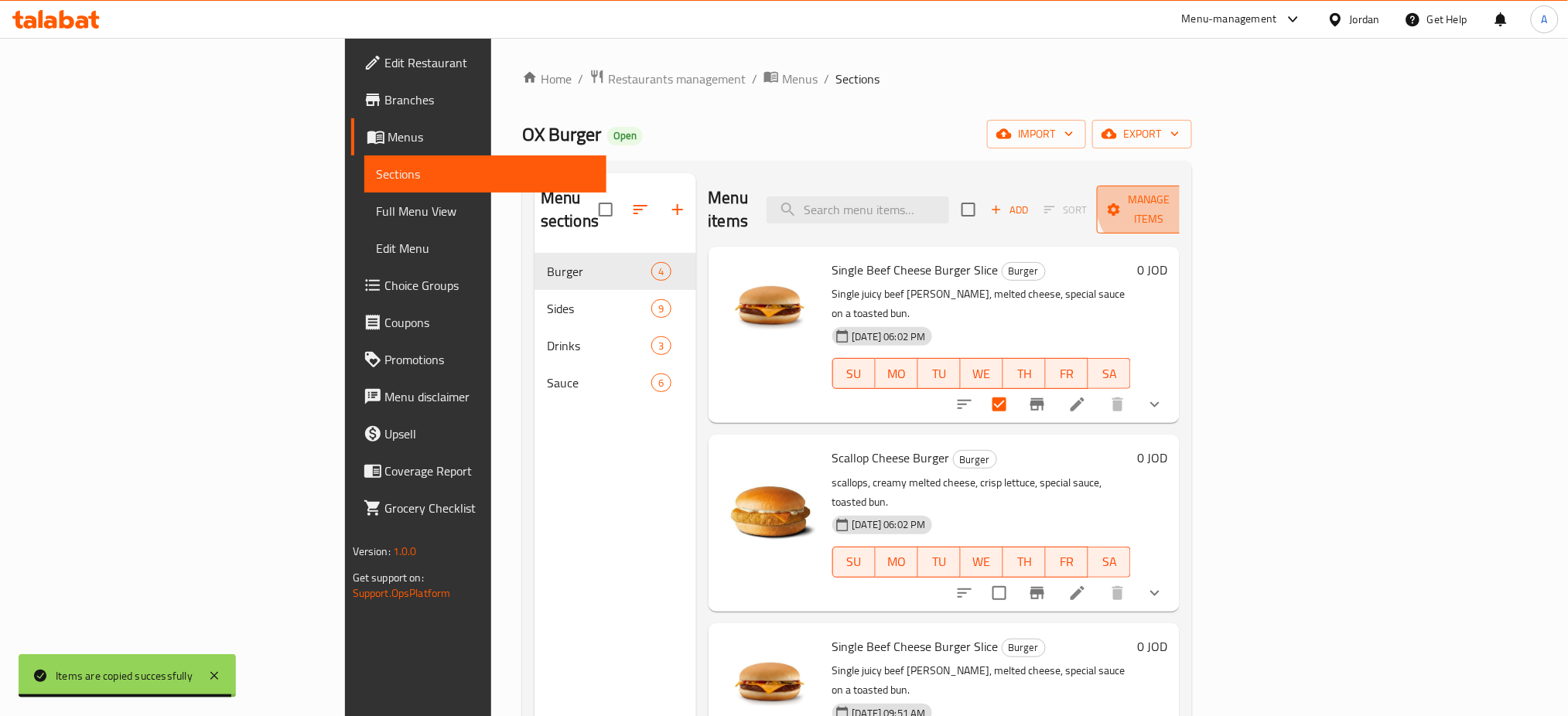
click at [1188, 197] on span "Manage items" at bounding box center [1148, 209] width 79 height 38
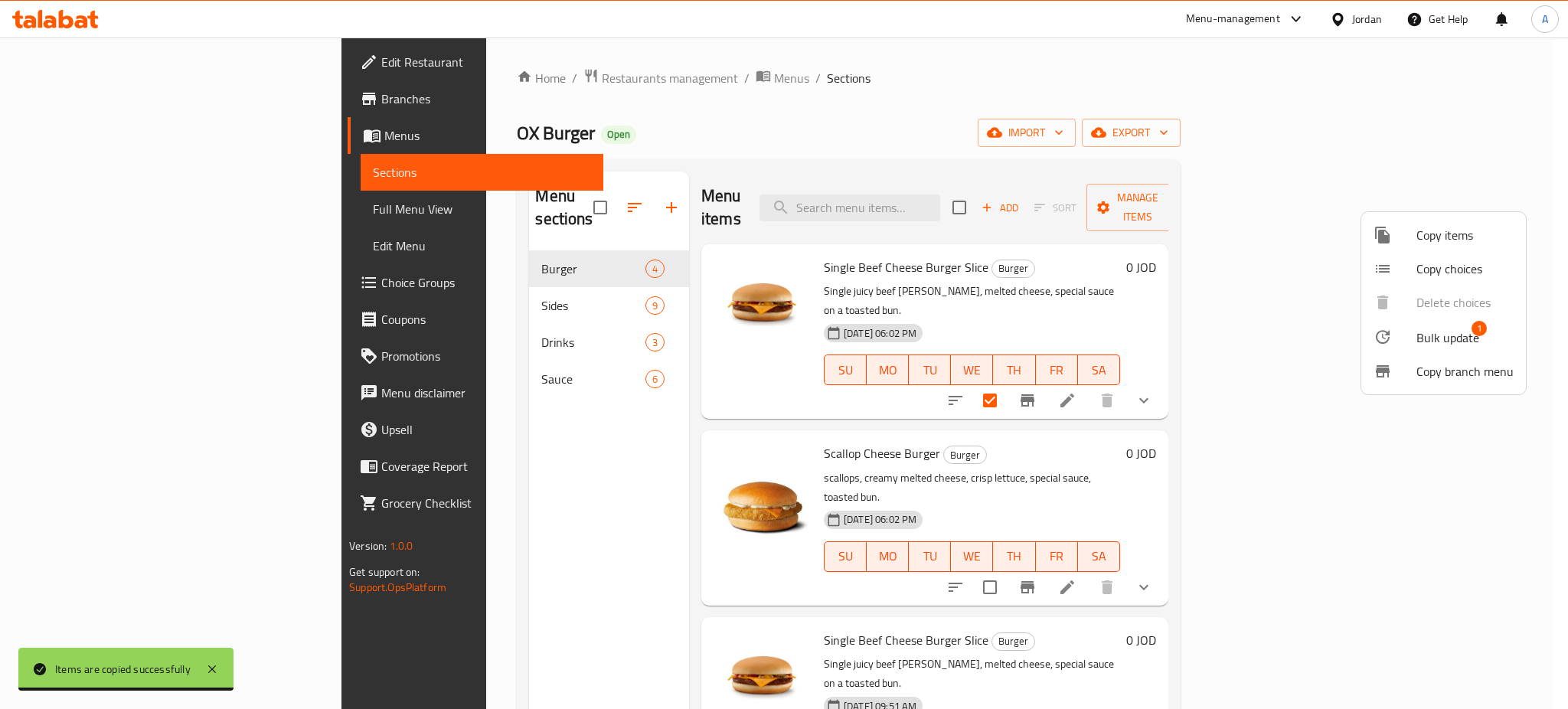
click at [1465, 228] on span "Copy items" at bounding box center [1464, 235] width 97 height 19
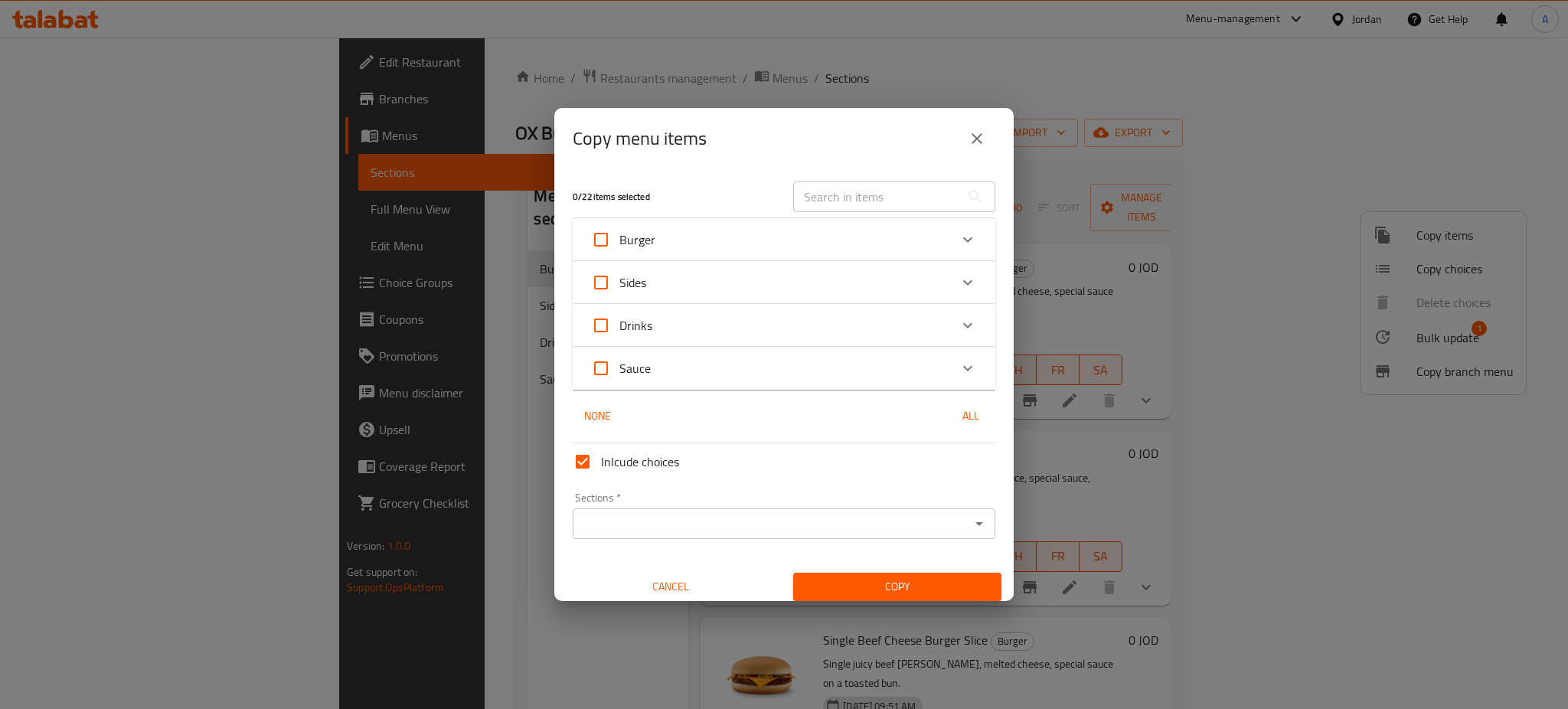
click at [834, 246] on div "Burger" at bounding box center [769, 239] width 358 height 36
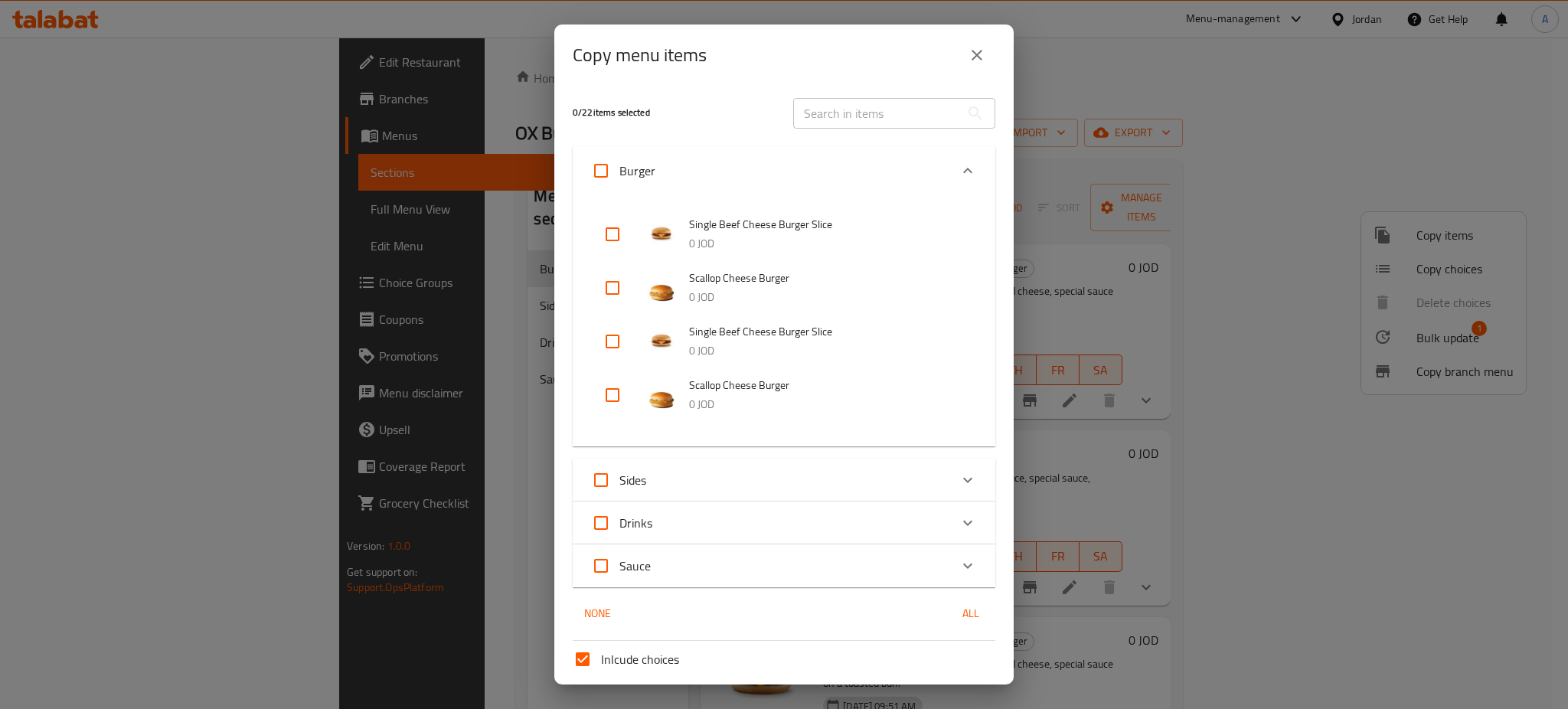
click at [608, 237] on input "checkbox" at bounding box center [612, 234] width 36 height 36
checkbox input "true"
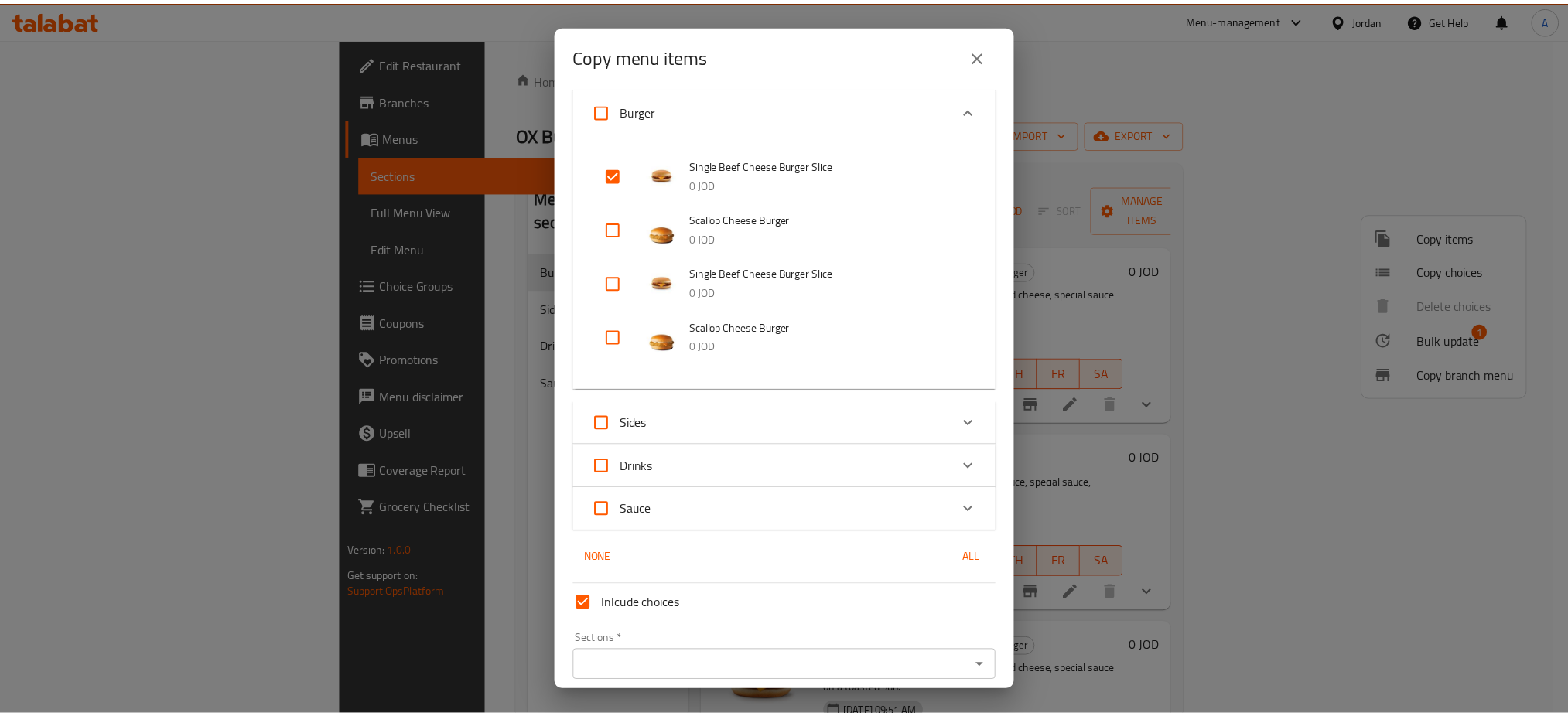
scroll to position [124, 0]
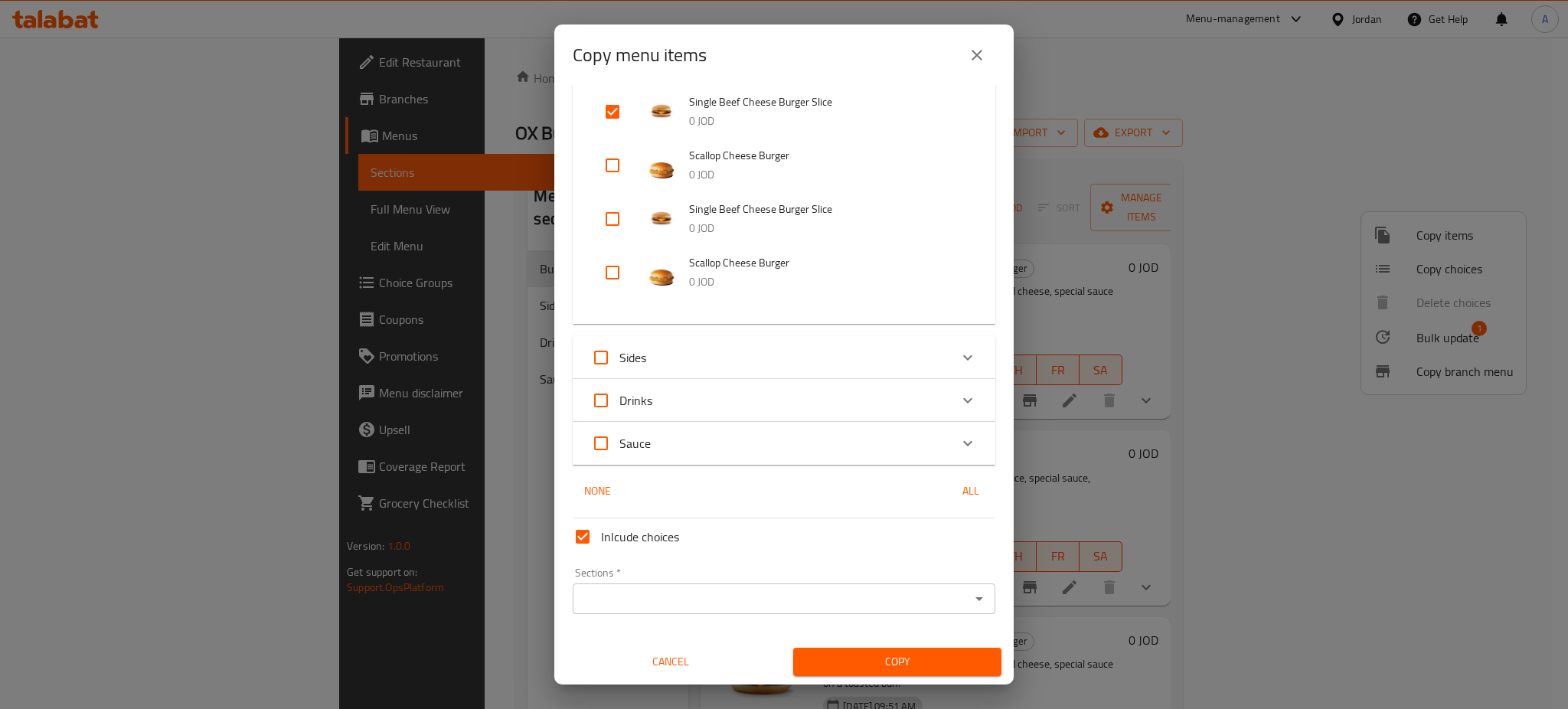
click at [580, 539] on input "Inlcude choices" at bounding box center [582, 536] width 36 height 36
checkbox input "false"
click at [653, 591] on input "Sections   *" at bounding box center [771, 598] width 388 height 21
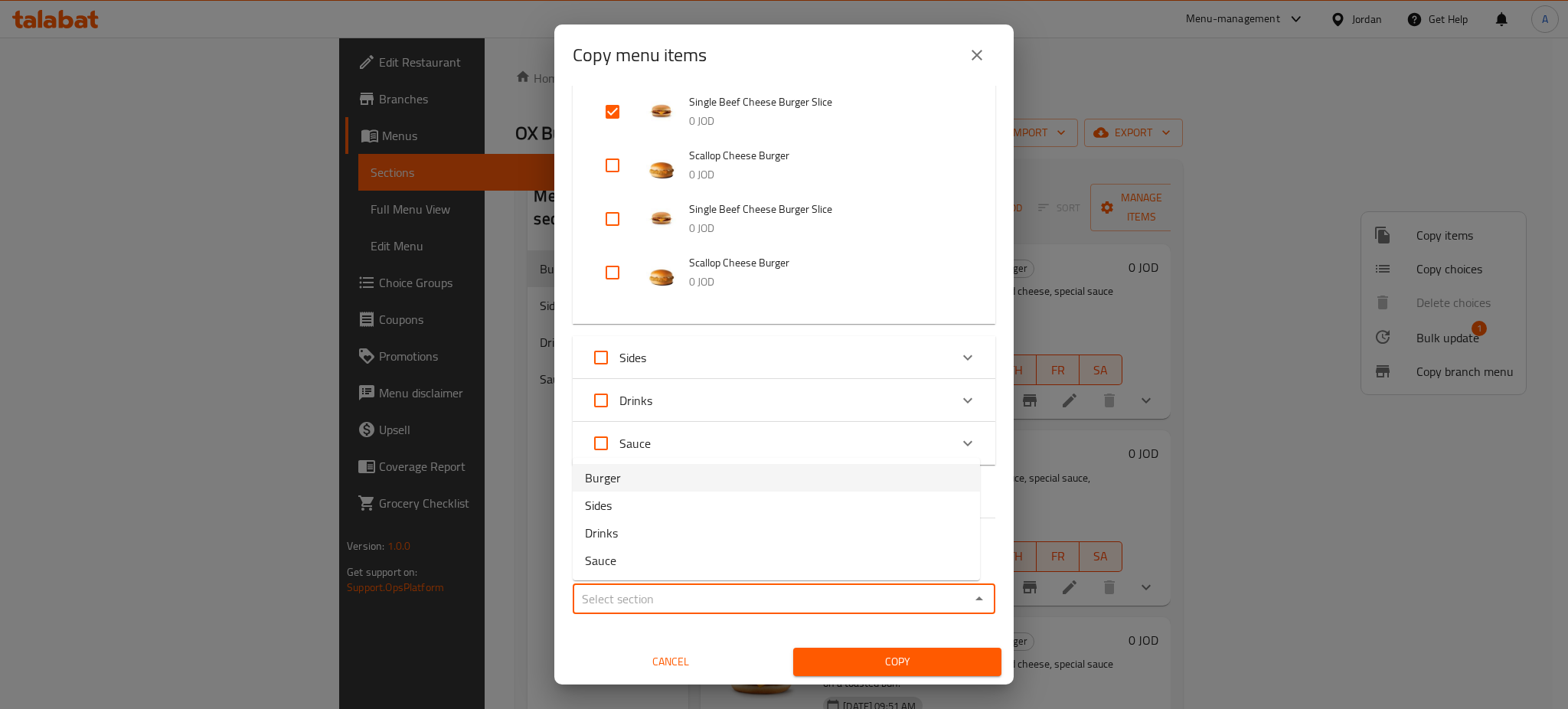
click at [668, 481] on li "Burger" at bounding box center [776, 477] width 407 height 28
type input "Burger"
click at [785, 596] on input "Burger" at bounding box center [771, 598] width 388 height 21
drag, startPoint x: 778, startPoint y: 598, endPoint x: 421, endPoint y: 591, distance: 357.1
click at [421, 591] on div "Copy menu items 1 / 22 items selected ​ Burger Single Beef Cheese Burger Slice …" at bounding box center [784, 354] width 1568 height 709
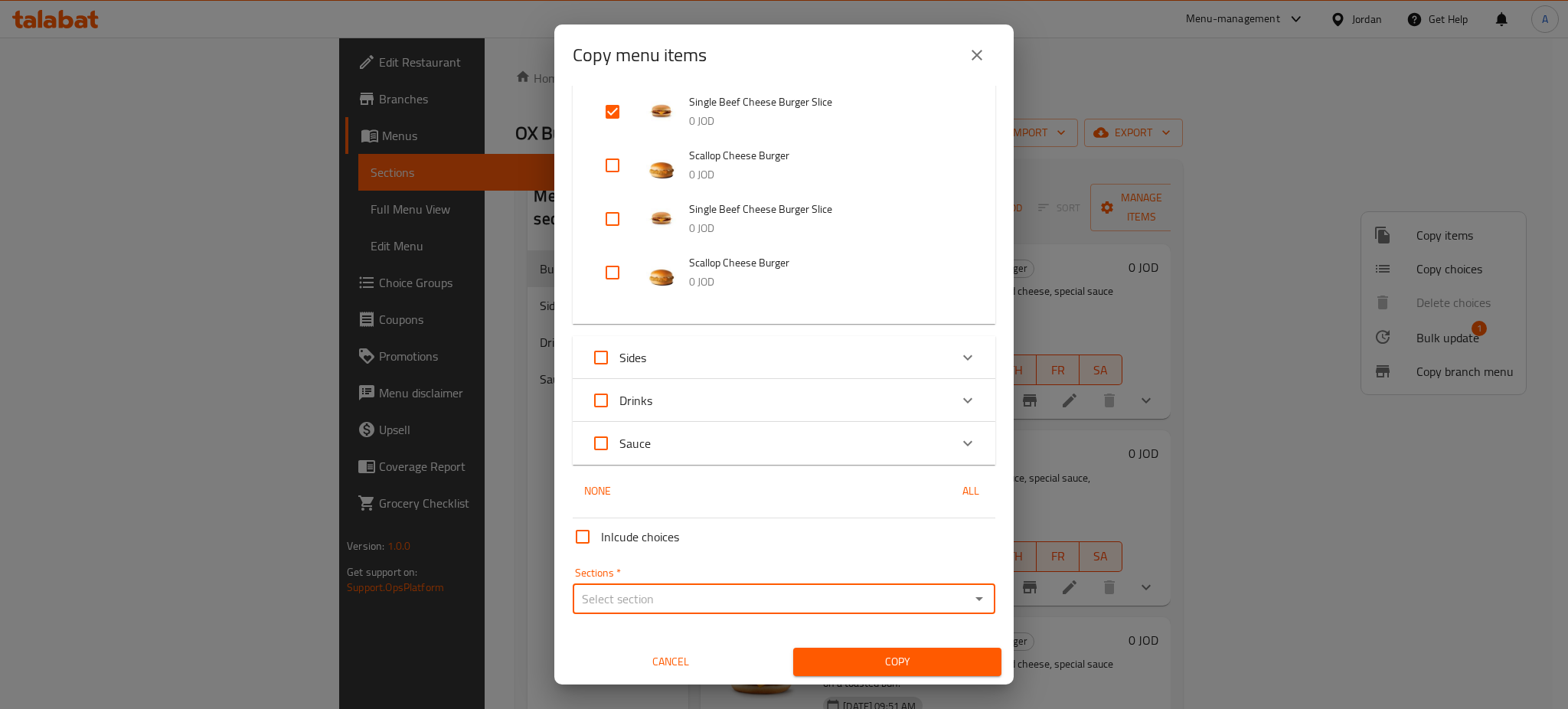
click at [919, 601] on input "Sections   *" at bounding box center [771, 598] width 388 height 21
click at [894, 472] on li "Burger" at bounding box center [776, 477] width 407 height 28
type input "Burger"
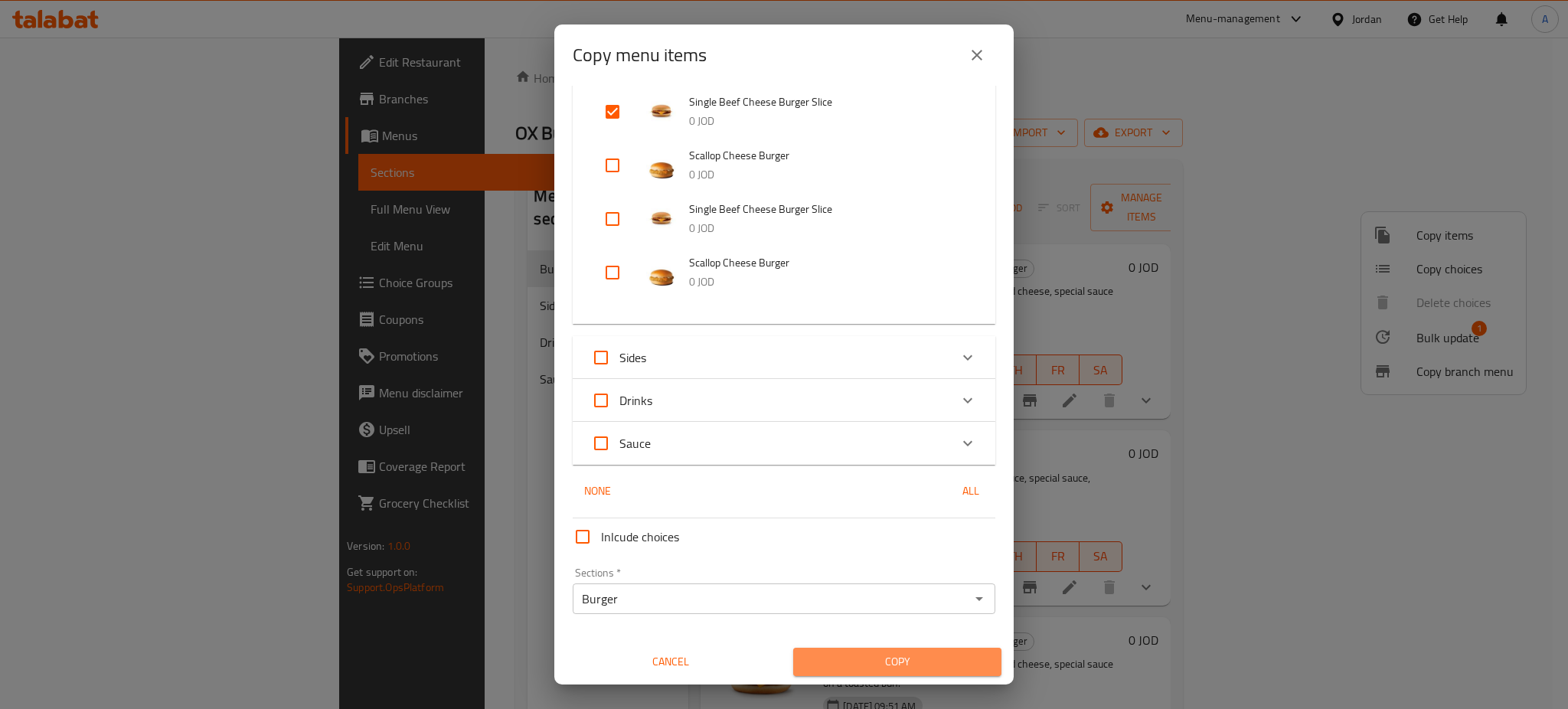
drag, startPoint x: 899, startPoint y: 654, endPoint x: 910, endPoint y: 675, distance: 23.7
click at [900, 654] on span "Copy" at bounding box center [897, 662] width 184 height 19
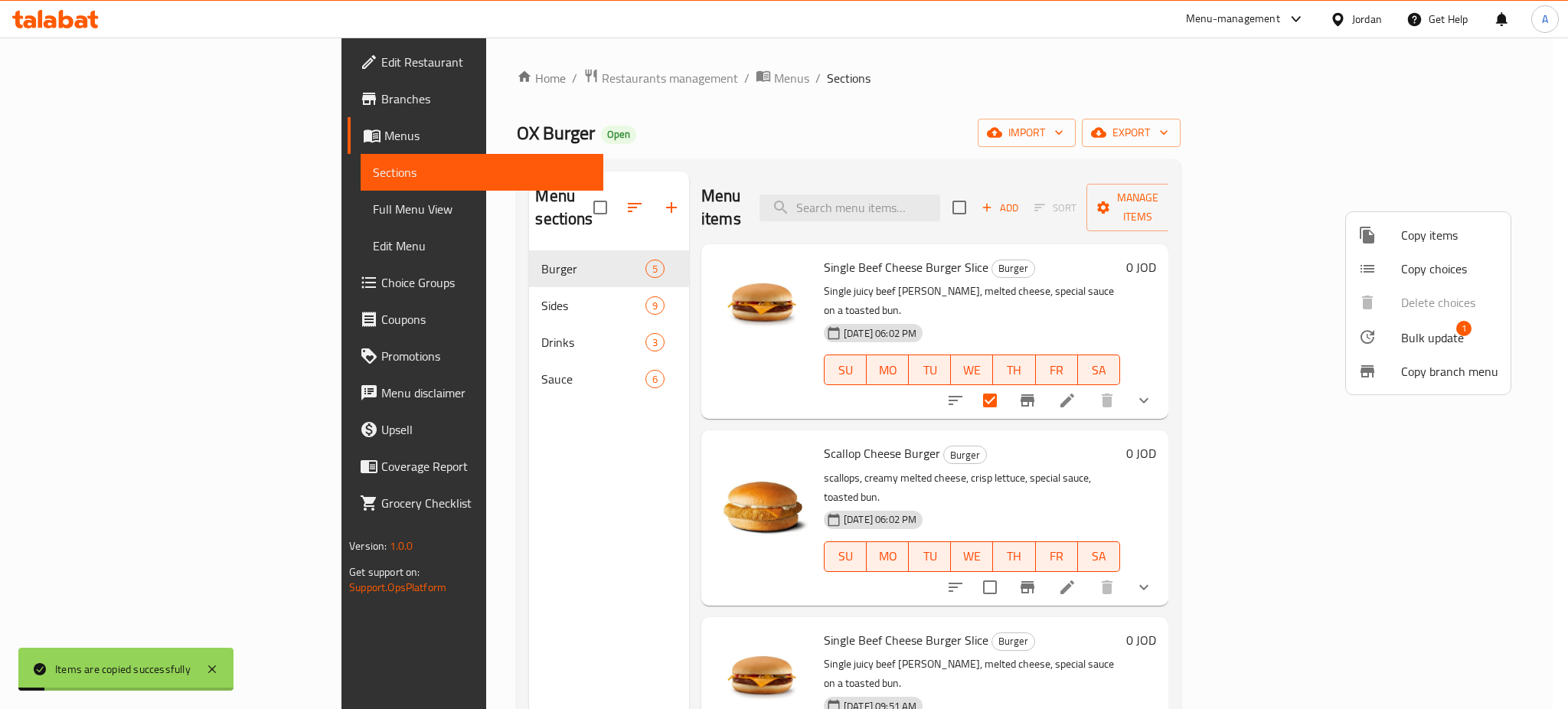
drag, startPoint x: 1188, startPoint y: 397, endPoint x: 1181, endPoint y: 404, distance: 9.9
click at [1183, 397] on div at bounding box center [784, 354] width 1568 height 709
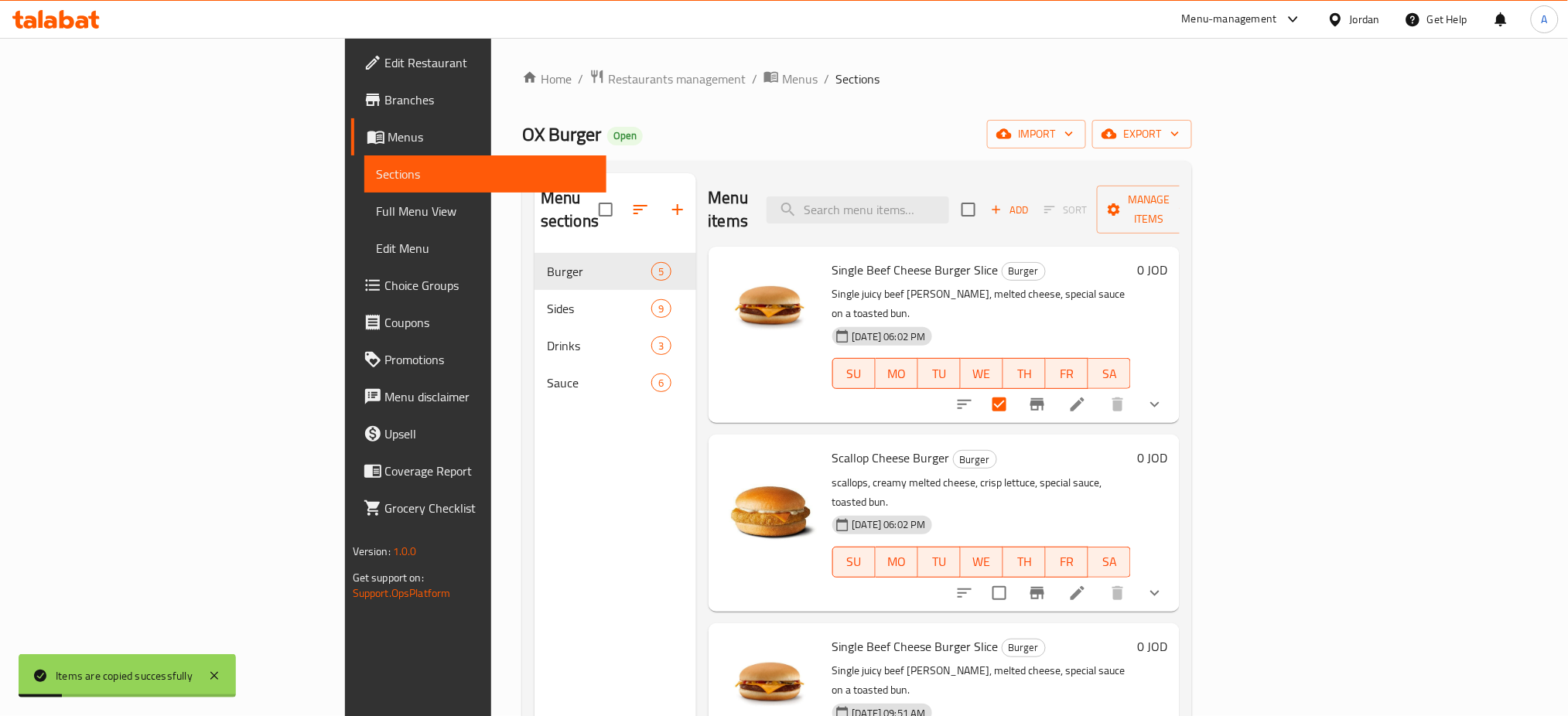
click at [1099, 390] on li at bounding box center [1077, 404] width 44 height 28
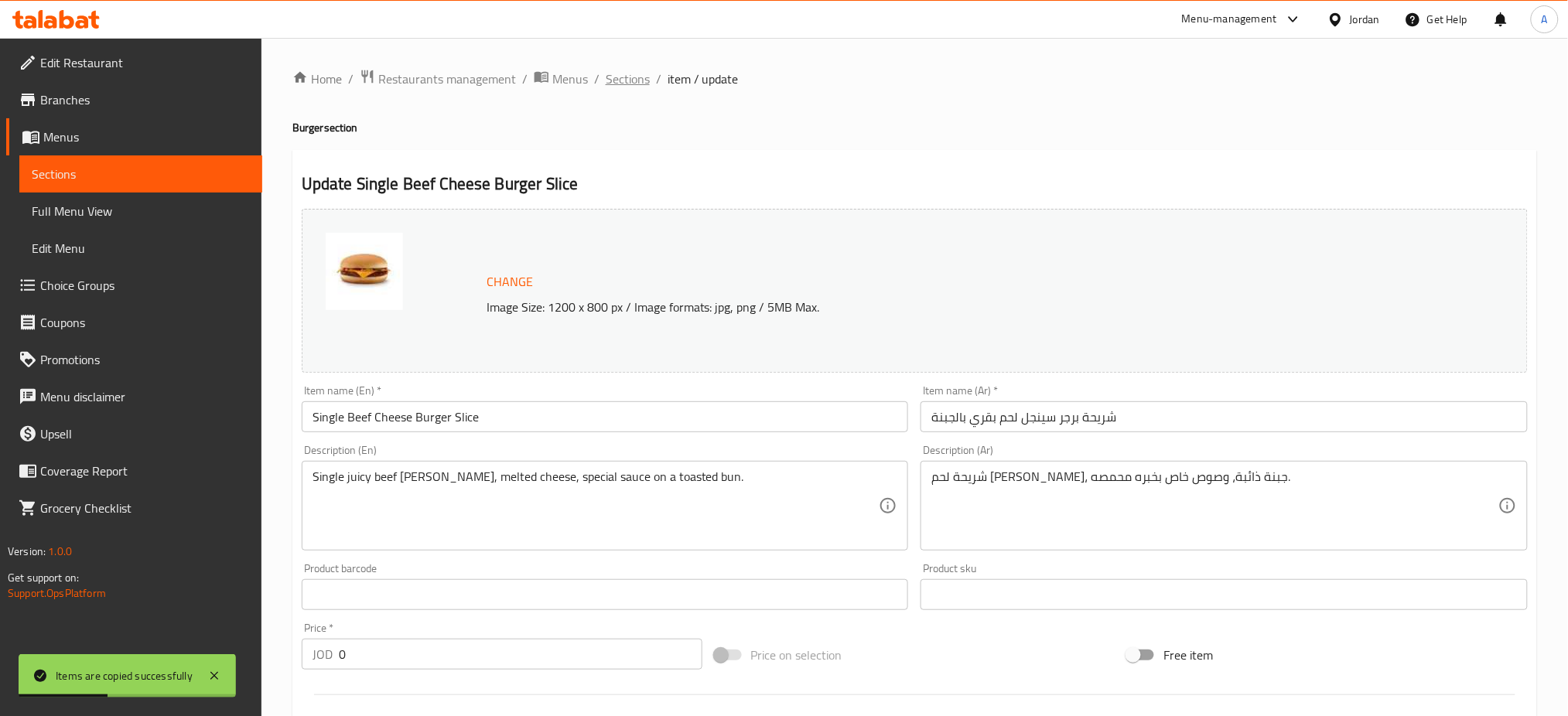
click at [626, 87] on span "Sections" at bounding box center [628, 79] width 44 height 19
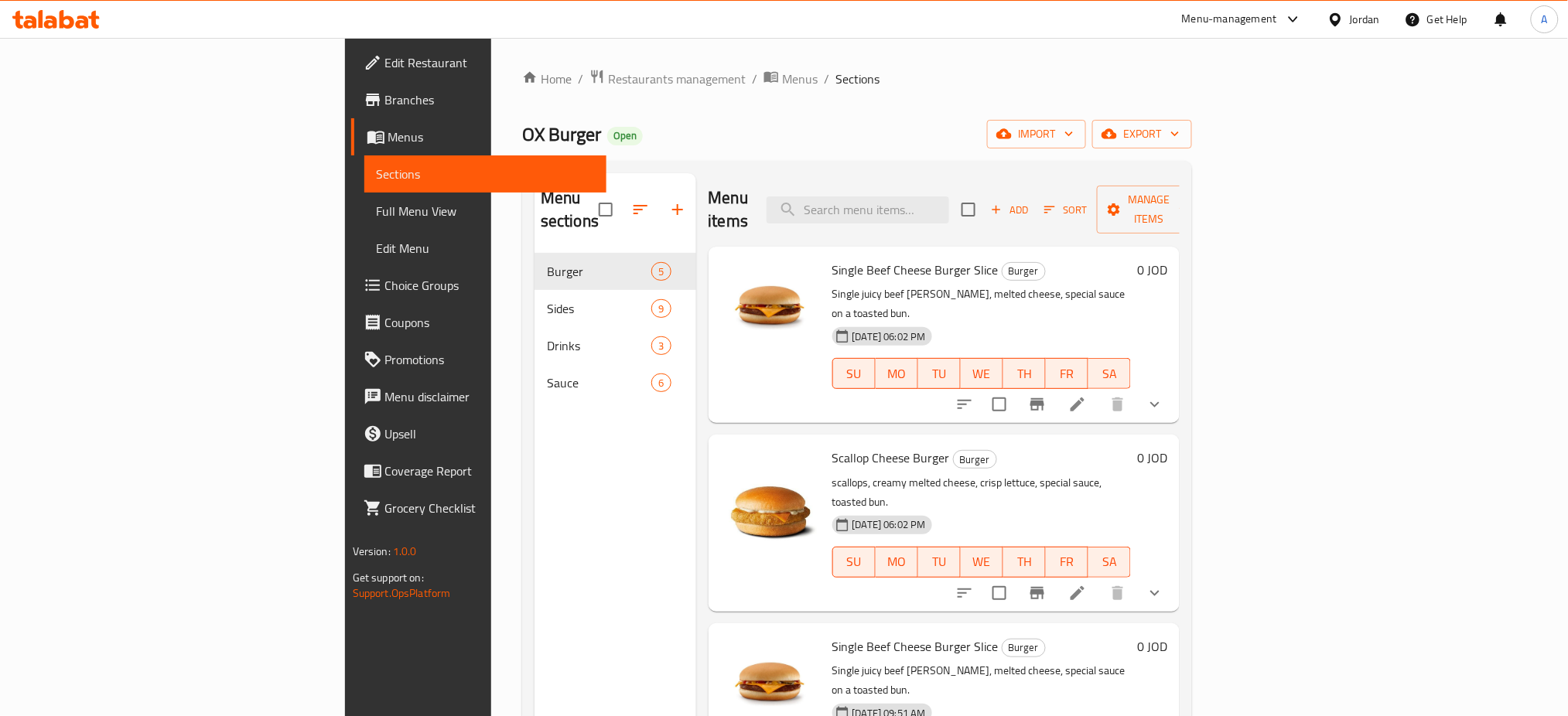
click at [1131, 259] on h6 "Single Beef Cheese Burger Slice Burger" at bounding box center [981, 269] width 299 height 21
click at [1087, 201] on span "Sort" at bounding box center [1065, 209] width 43 height 18
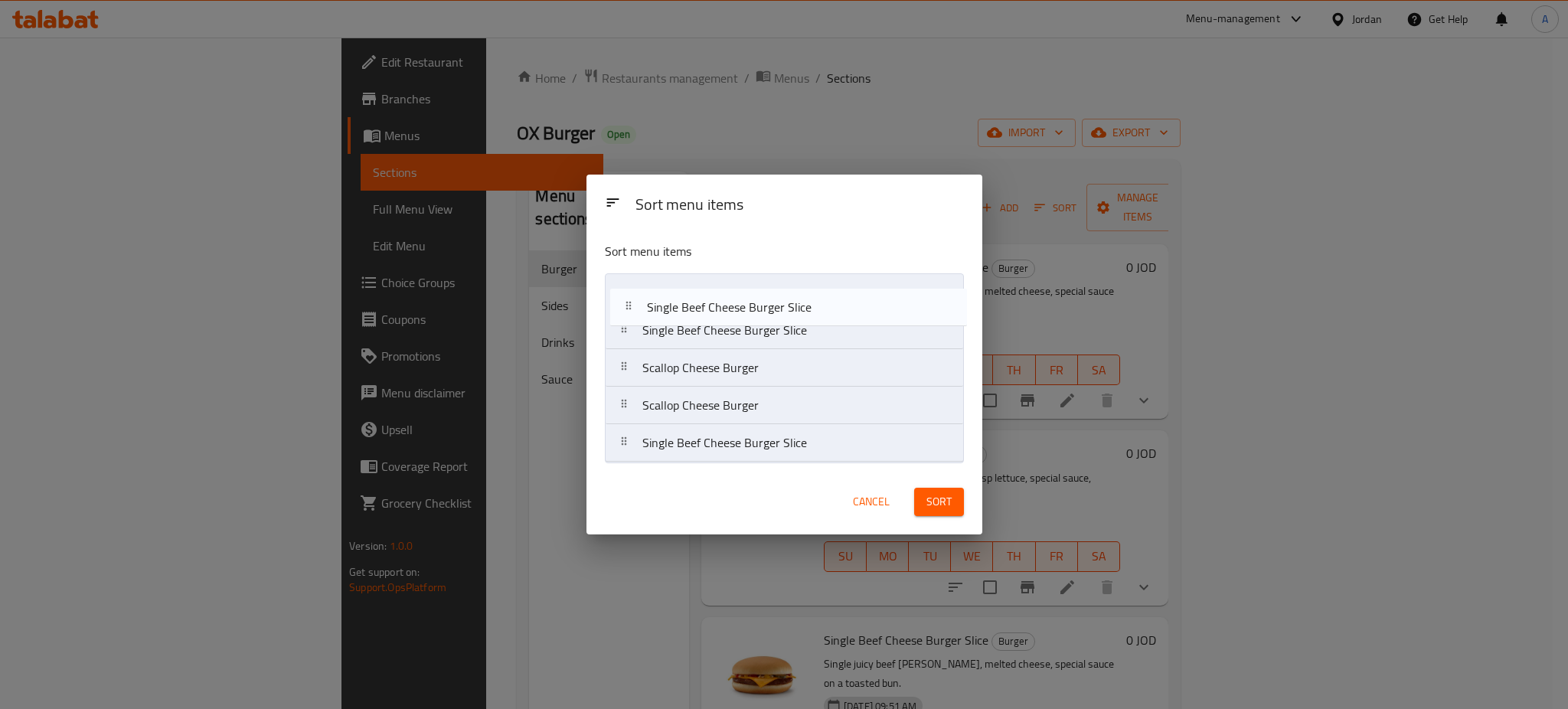
drag, startPoint x: 841, startPoint y: 379, endPoint x: 847, endPoint y: 305, distance: 74.2
click at [847, 305] on nav "Single Beef Cheese Burger Slice Scallop Cheese Burger Single Beef Cheese Burger…" at bounding box center [784, 367] width 359 height 189
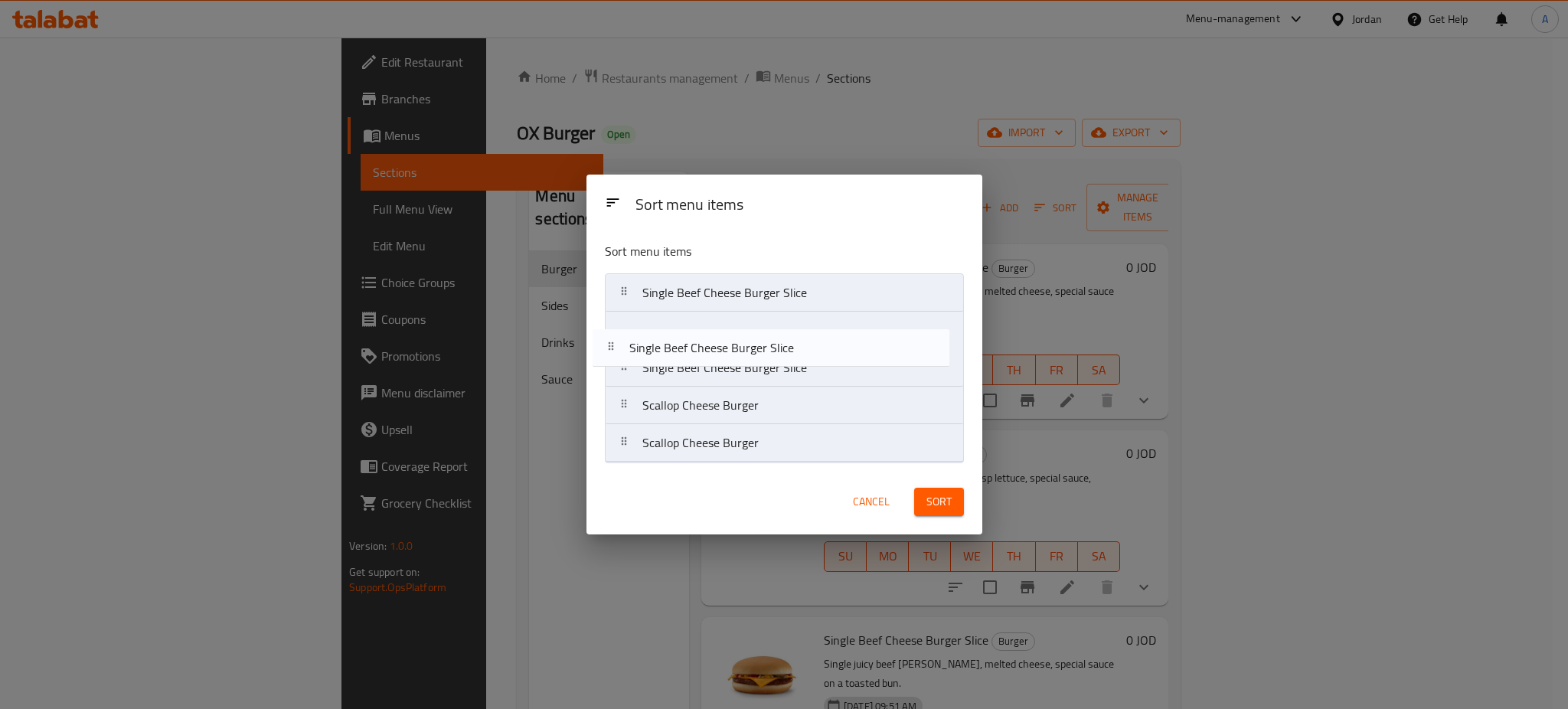
drag, startPoint x: 827, startPoint y: 456, endPoint x: 814, endPoint y: 351, distance: 105.8
click at [814, 351] on nav "Single Beef Cheese Burger Slice Single Beef Cheese Burger Slice Scallop Cheese …" at bounding box center [784, 367] width 359 height 189
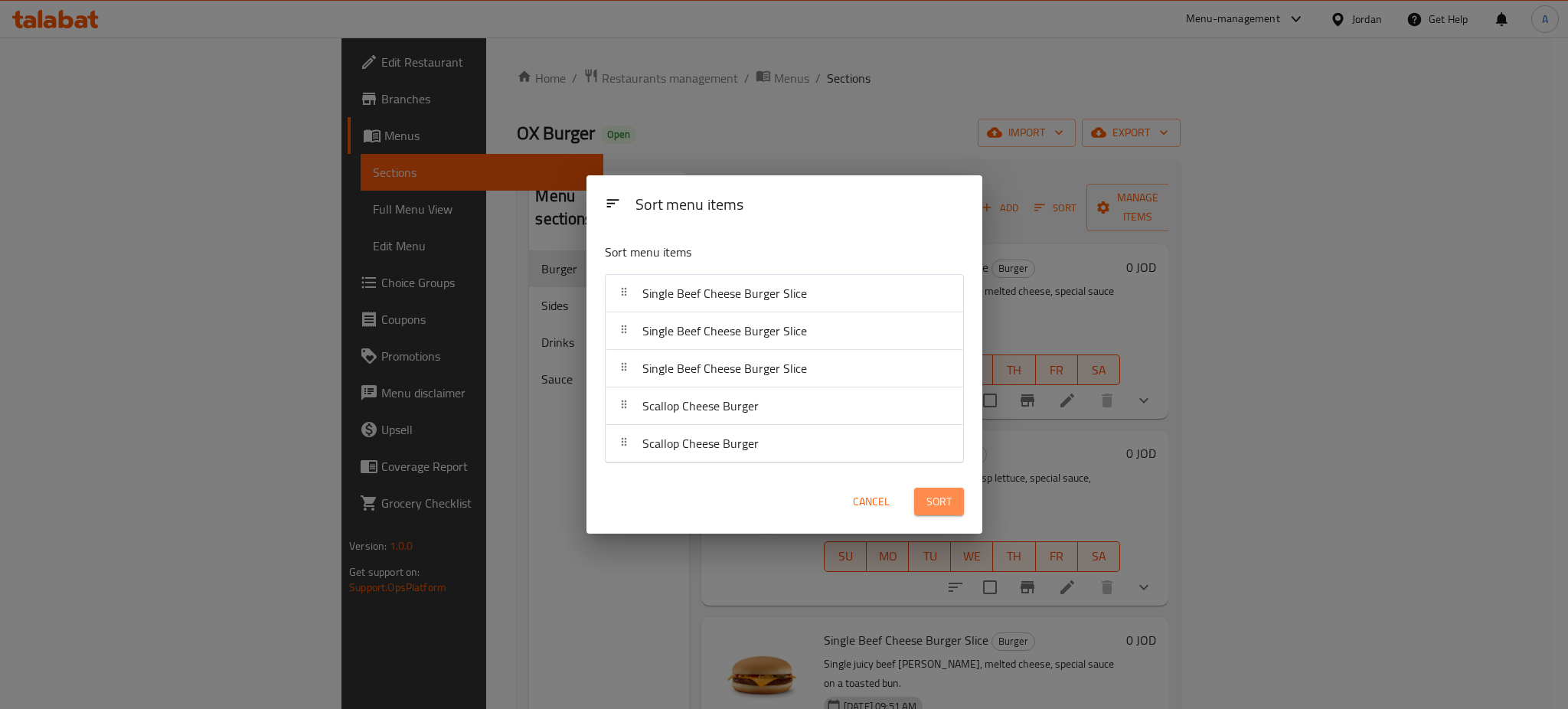
click at [937, 494] on span "Sort" at bounding box center [939, 502] width 25 height 19
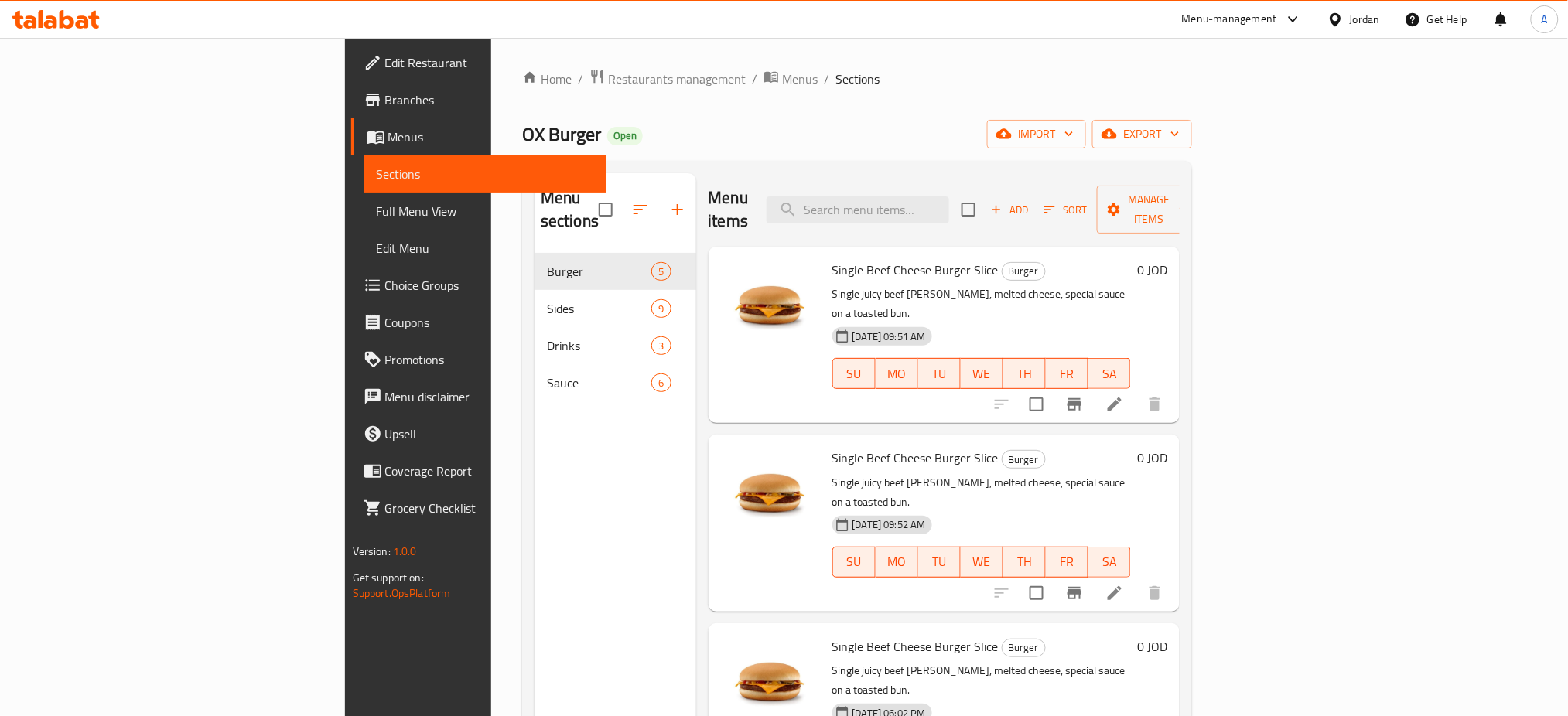
drag, startPoint x: 1211, startPoint y: 404, endPoint x: 1156, endPoint y: 403, distance: 55.0
click at [1131, 447] on h6 "Single Beef Cheese Burger Slice Burger" at bounding box center [981, 457] width 299 height 21
click at [1136, 390] on li at bounding box center [1114, 404] width 44 height 28
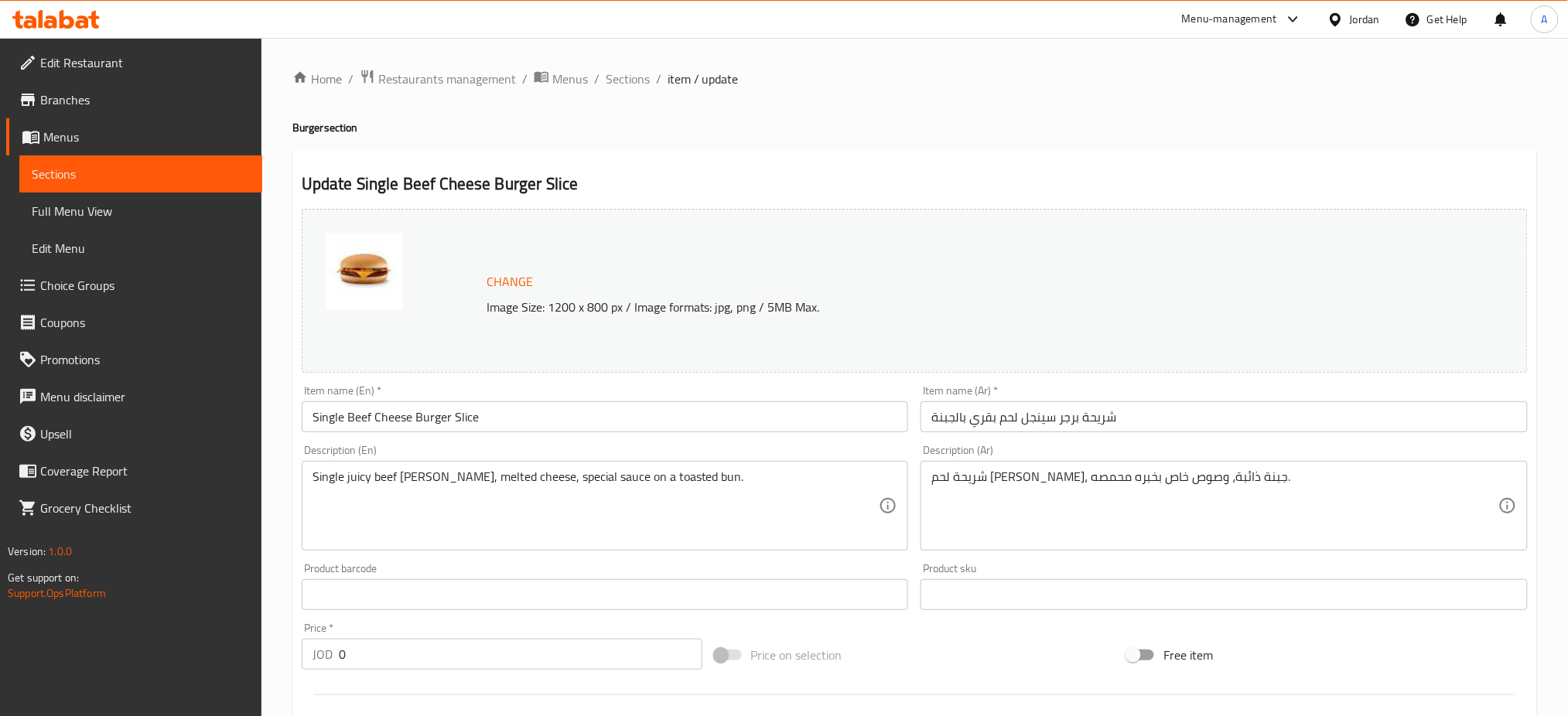
click at [1144, 297] on p "Image Size: 1200 x 800 px / Image formats: jpg, png / 5MB Max." at bounding box center [922, 307] width 883 height 19
click at [611, 85] on span "Sections" at bounding box center [628, 79] width 44 height 19
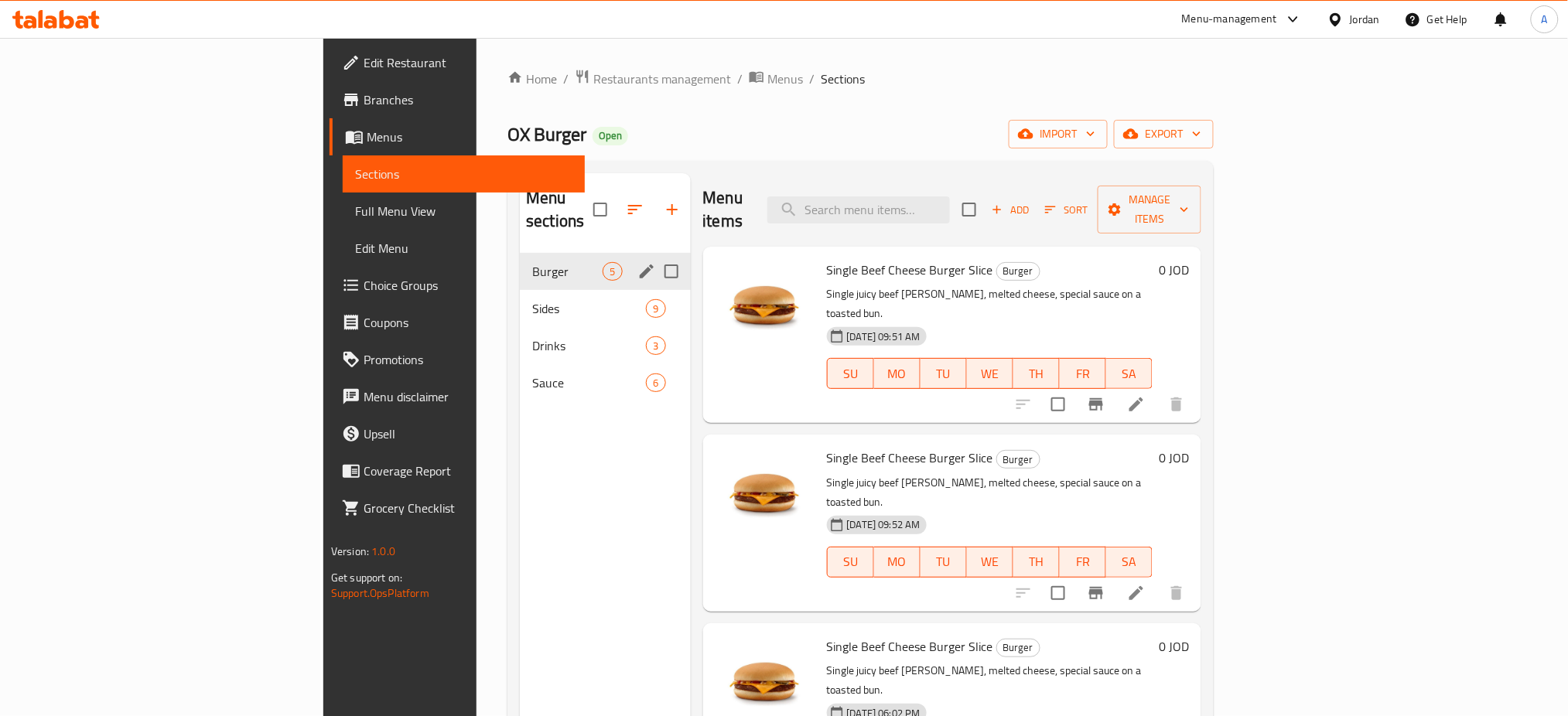
click at [655, 255] on input "Menu sections" at bounding box center [671, 272] width 32 height 32
checkbox input "false"
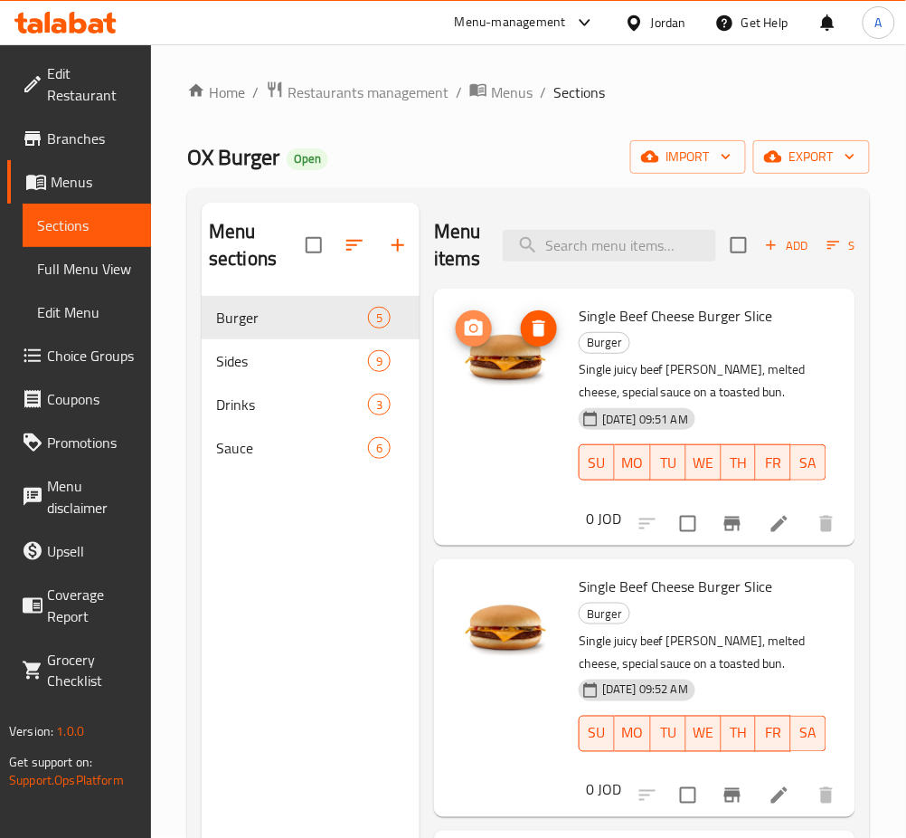
click at [478, 312] on button "upload picture" at bounding box center [474, 328] width 36 height 36
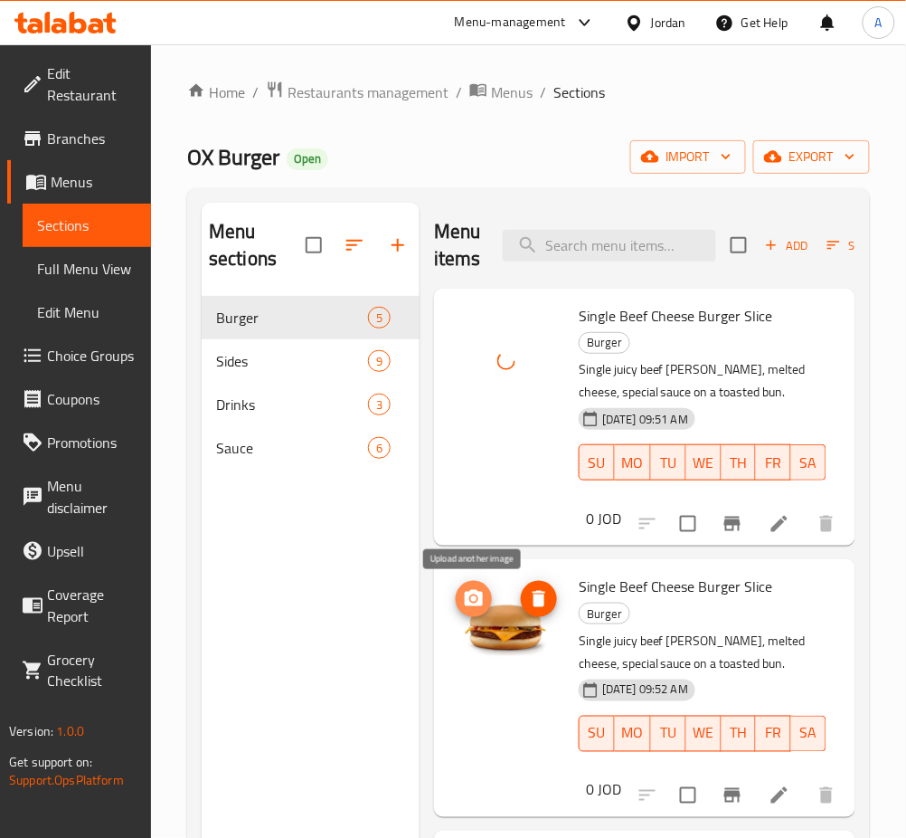
click at [474, 601] on circle "upload picture" at bounding box center [473, 598] width 5 height 5
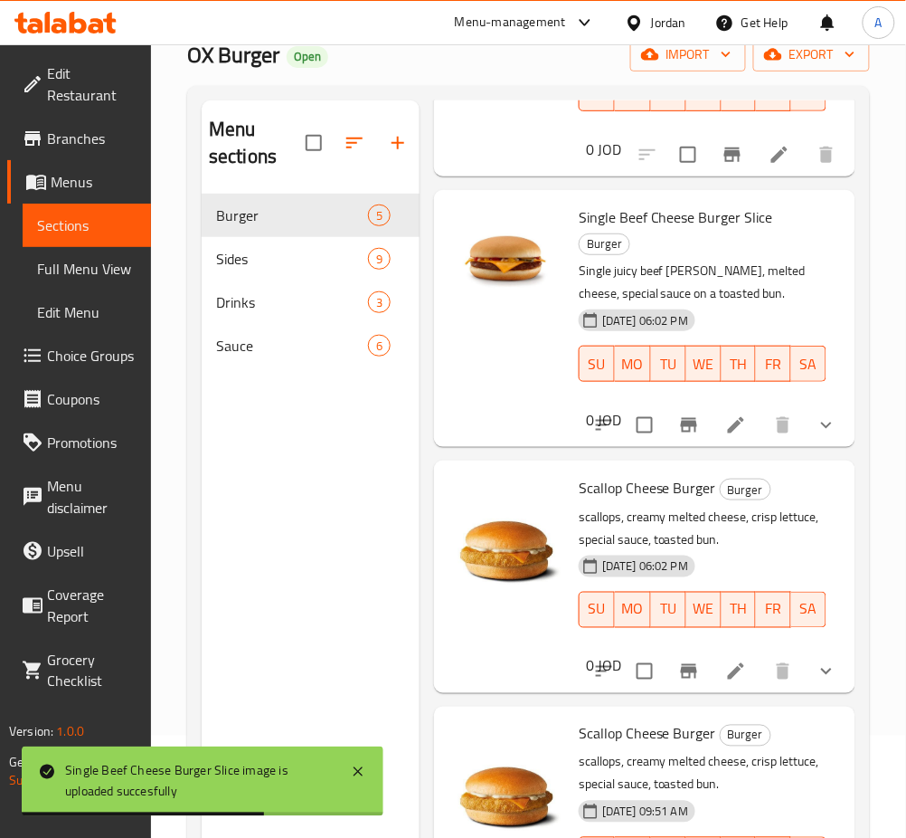
scroll to position [253, 0]
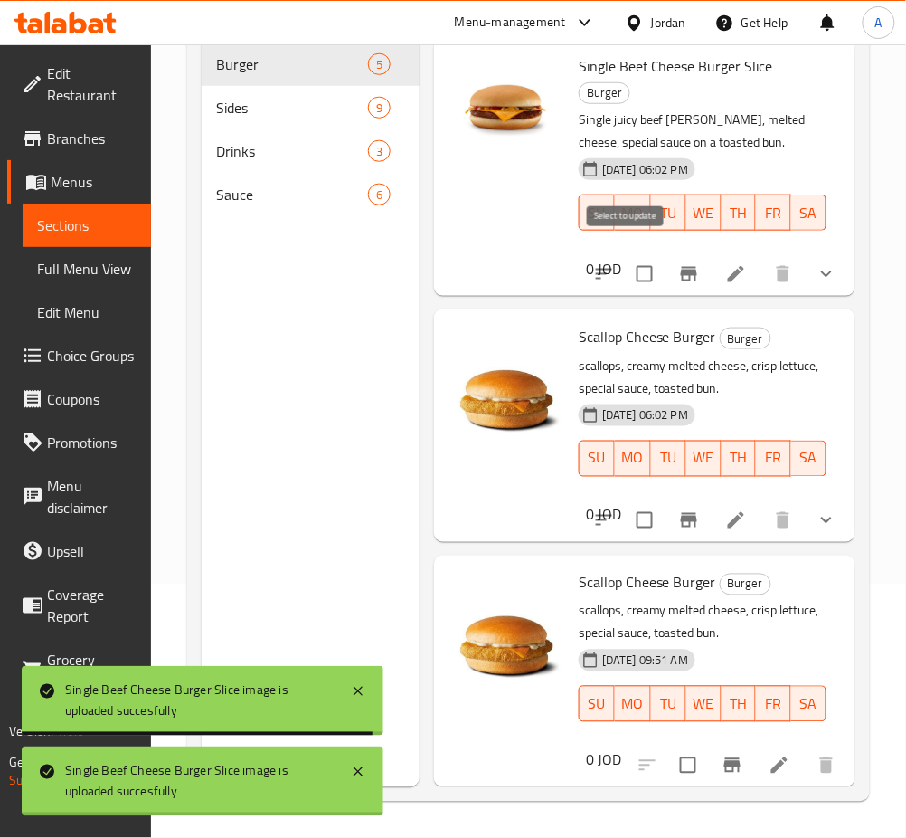
click at [634, 255] on input "checkbox" at bounding box center [645, 274] width 38 height 38
checkbox input "true"
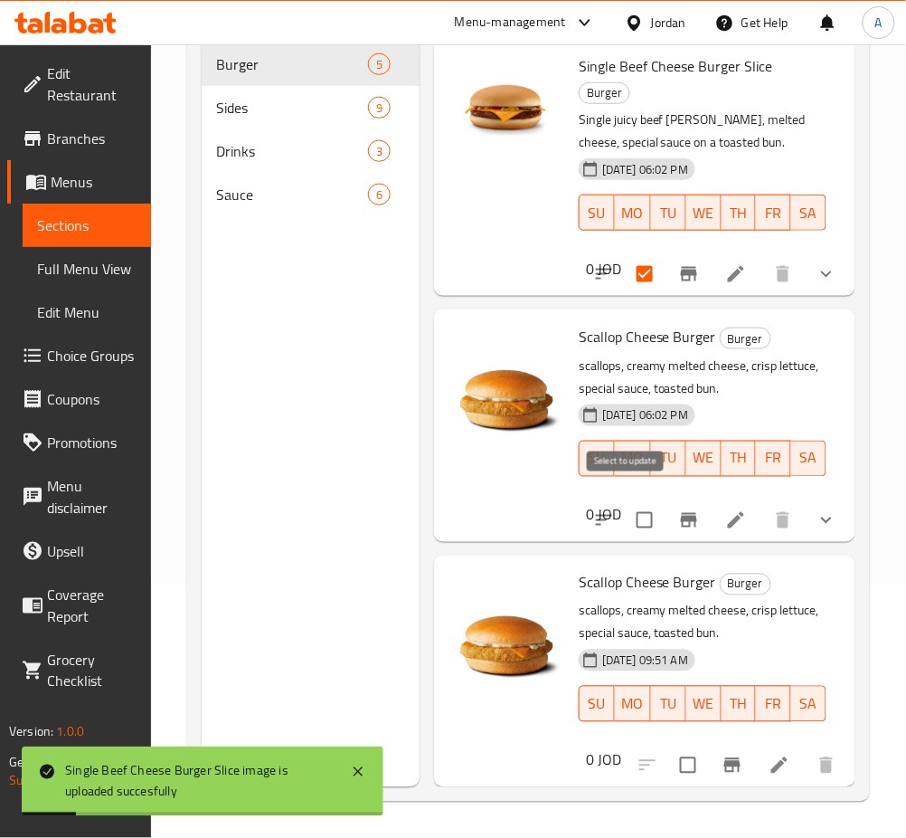
click at [633, 501] on input "checkbox" at bounding box center [645, 520] width 38 height 38
checkbox input "true"
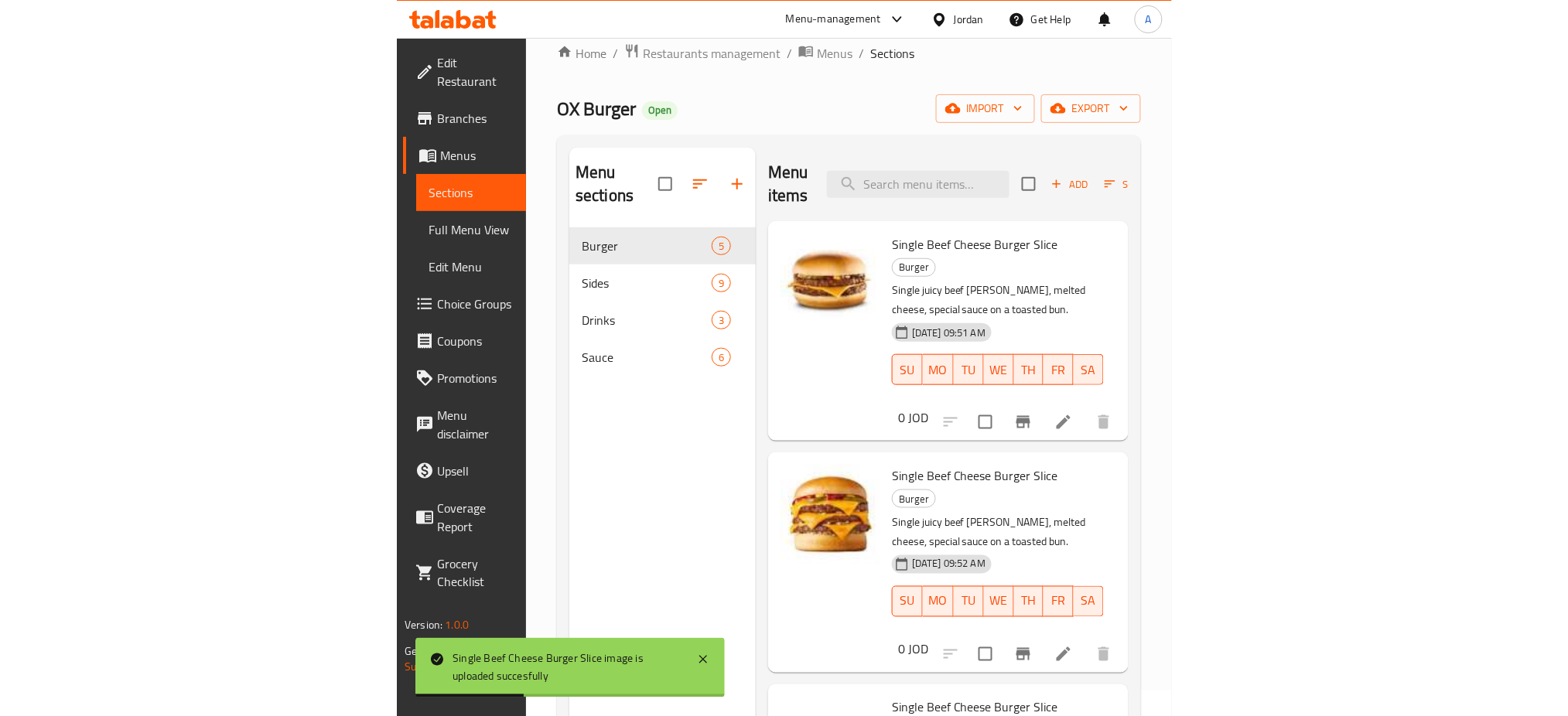
scroll to position [0, 0]
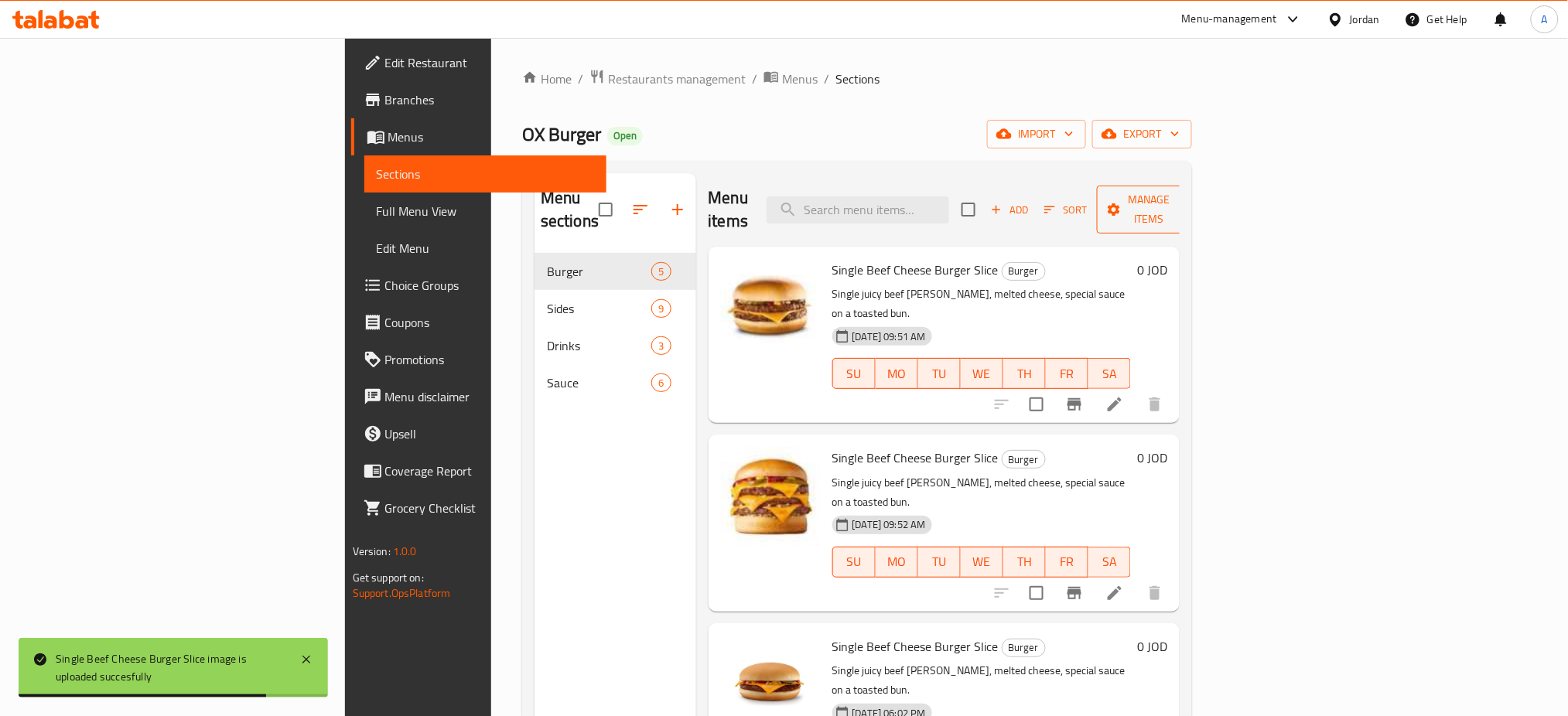
click at [1188, 201] on span "Manage items" at bounding box center [1148, 209] width 79 height 38
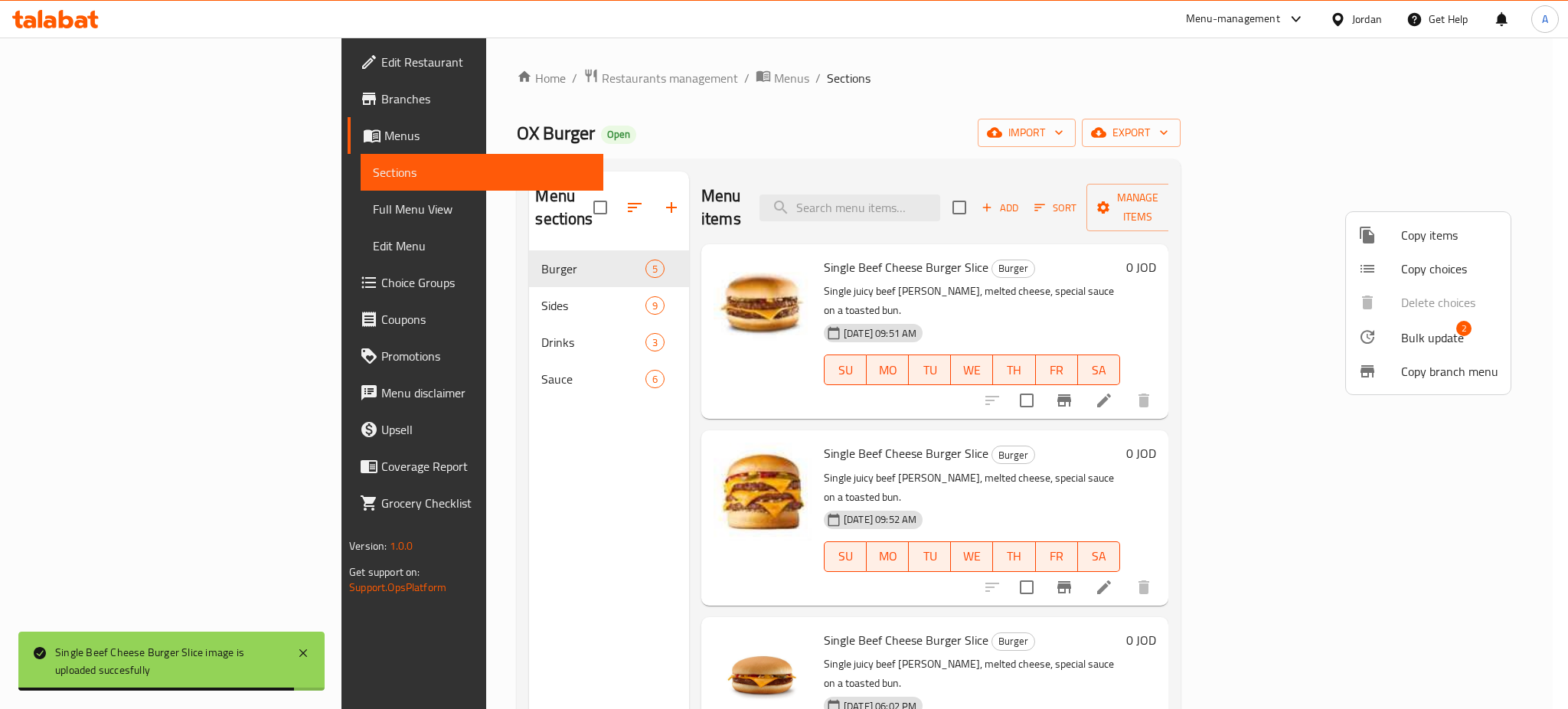
click at [1440, 333] on span "Bulk update" at bounding box center [1432, 338] width 63 height 19
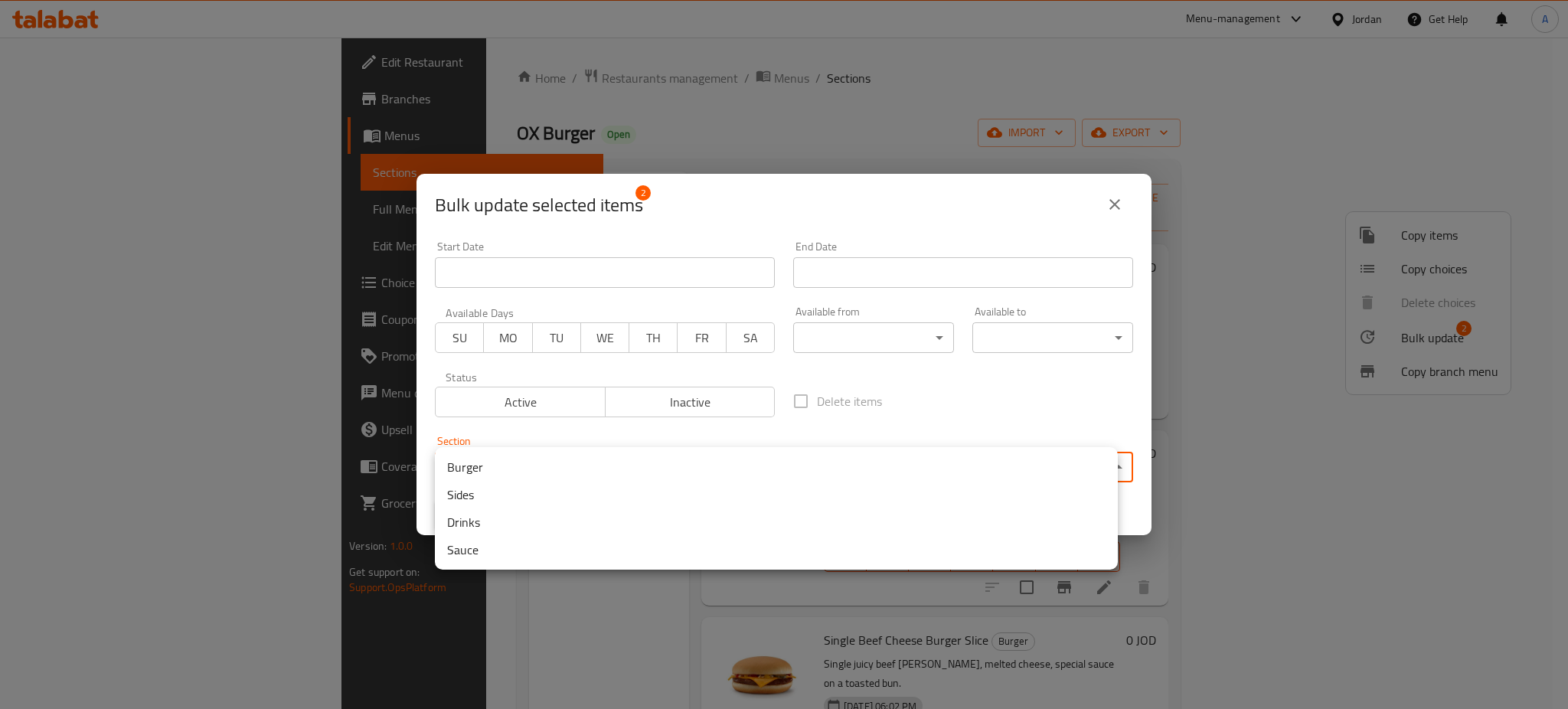
click at [595, 464] on body "​ Menu-management Jordan Get Help A Edit Restaurant Branches Menus Sections Ful…" at bounding box center [784, 372] width 1568 height 671
click at [774, 205] on div at bounding box center [784, 354] width 1568 height 709
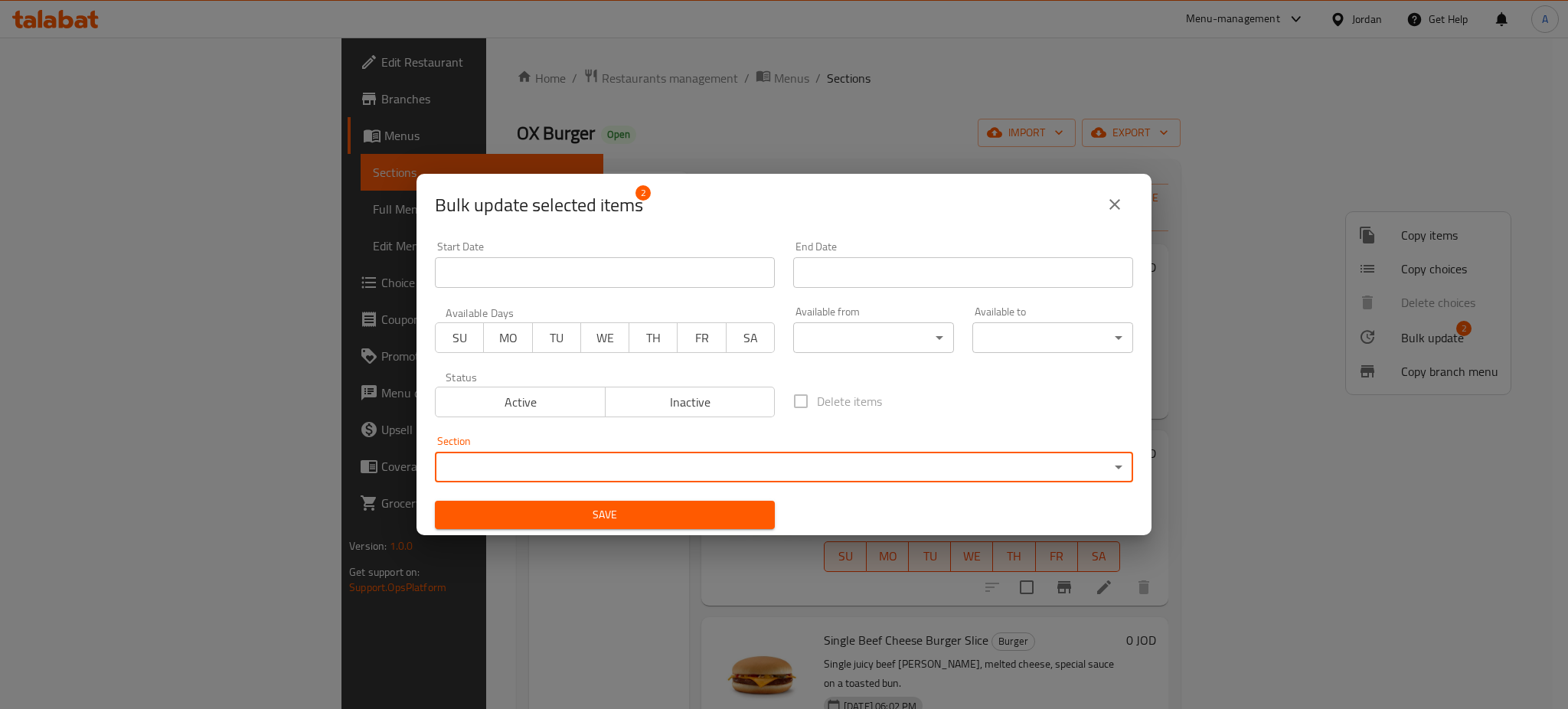
click at [696, 404] on span "Inactive" at bounding box center [690, 402] width 157 height 22
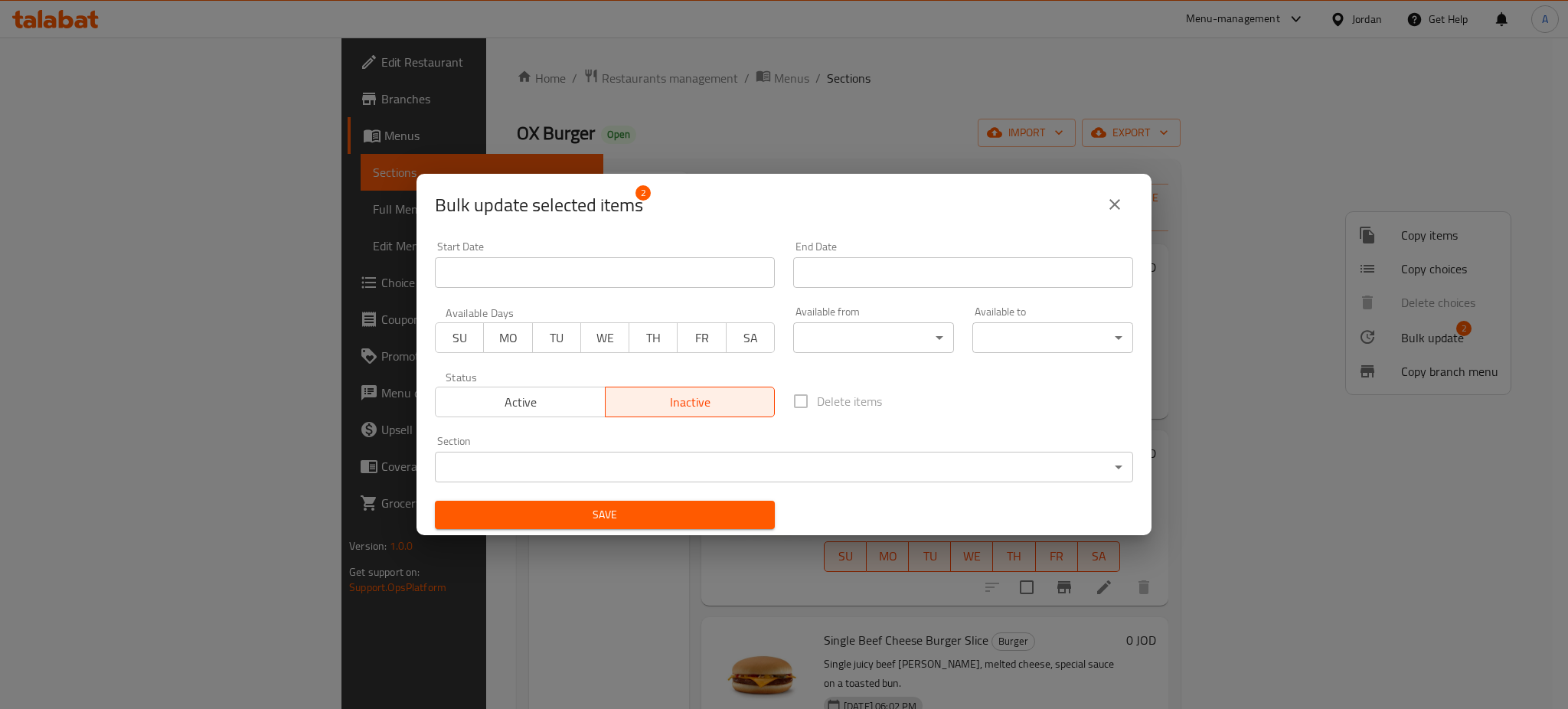
click at [702, 507] on span "Save" at bounding box center [604, 514] width 316 height 19
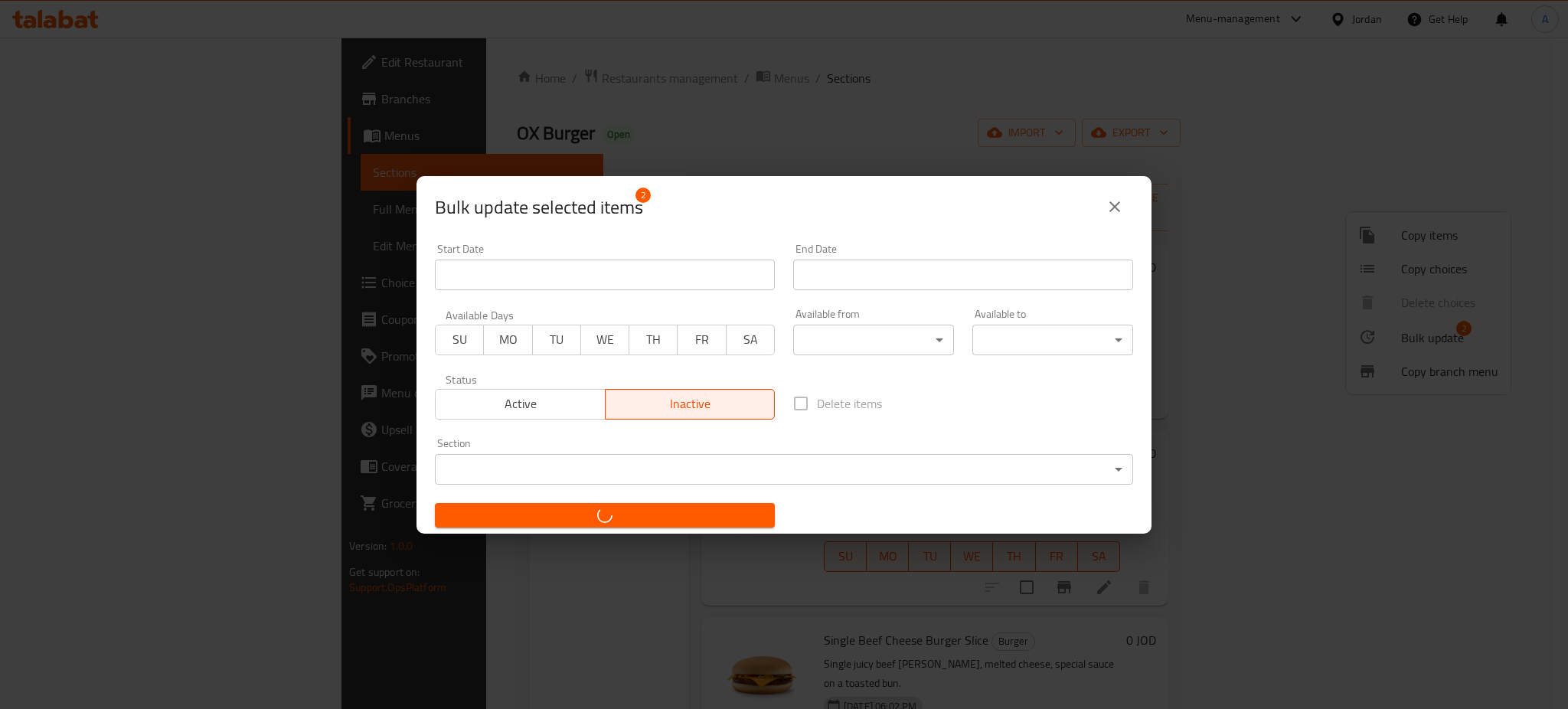
checkbox input "false"
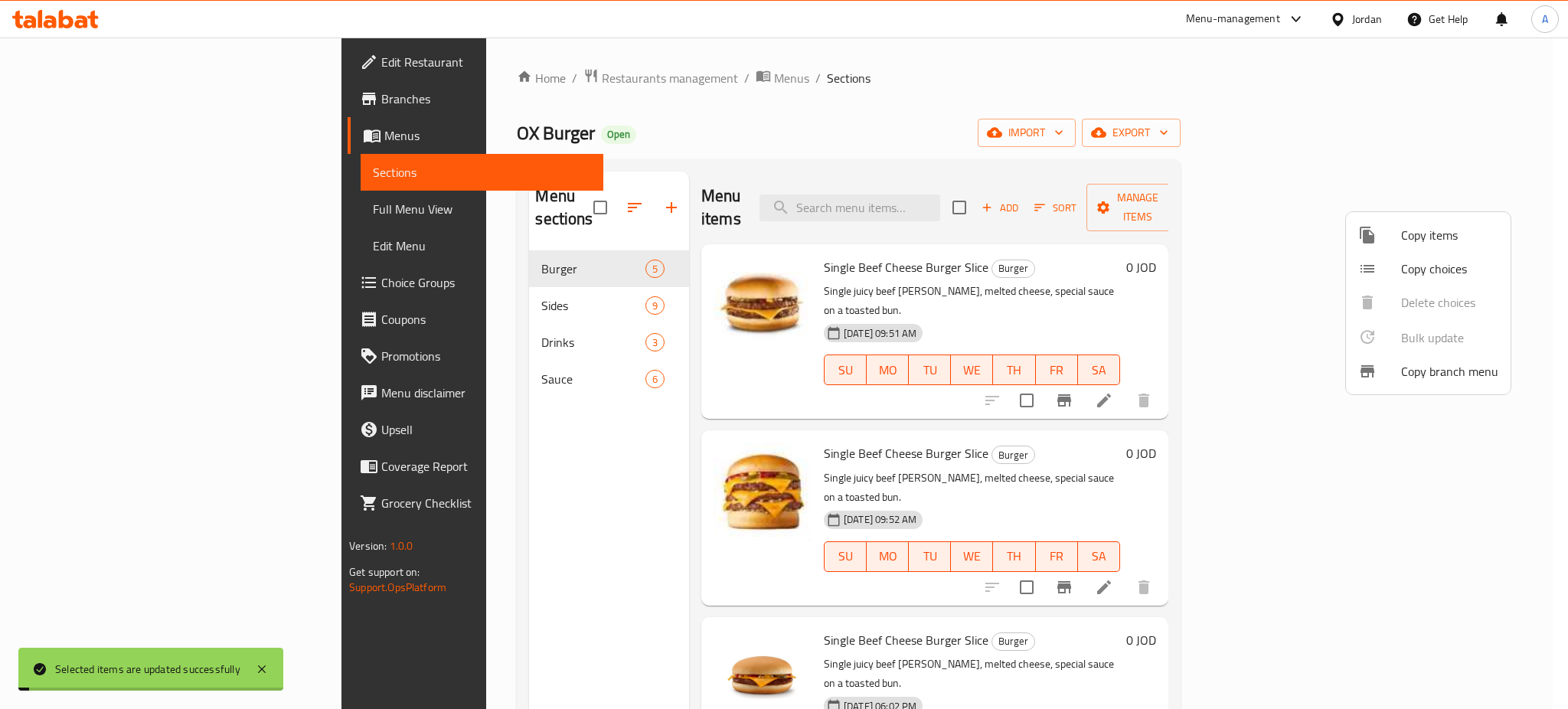
click at [1001, 393] on div at bounding box center [784, 354] width 1568 height 709
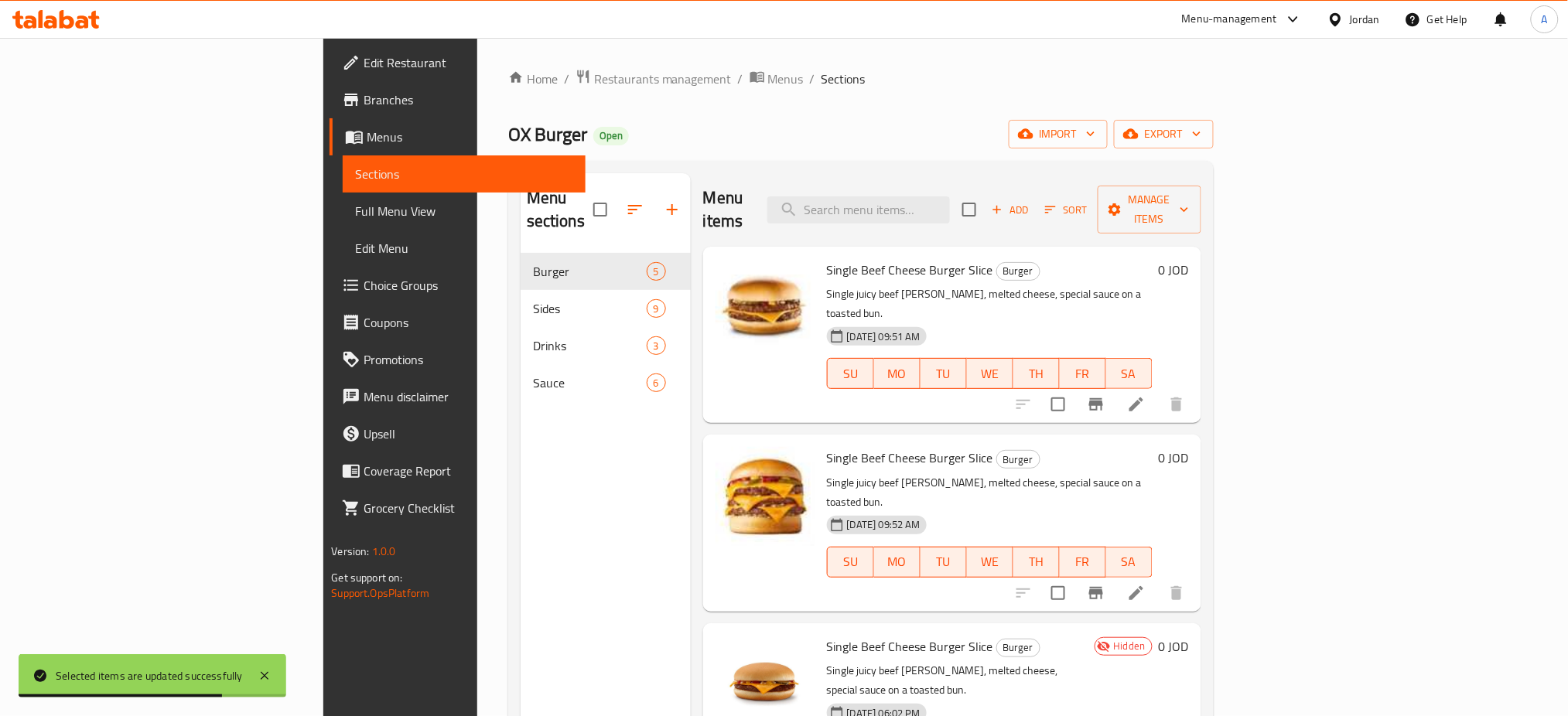
click at [1146, 395] on icon at bounding box center [1136, 404] width 19 height 19
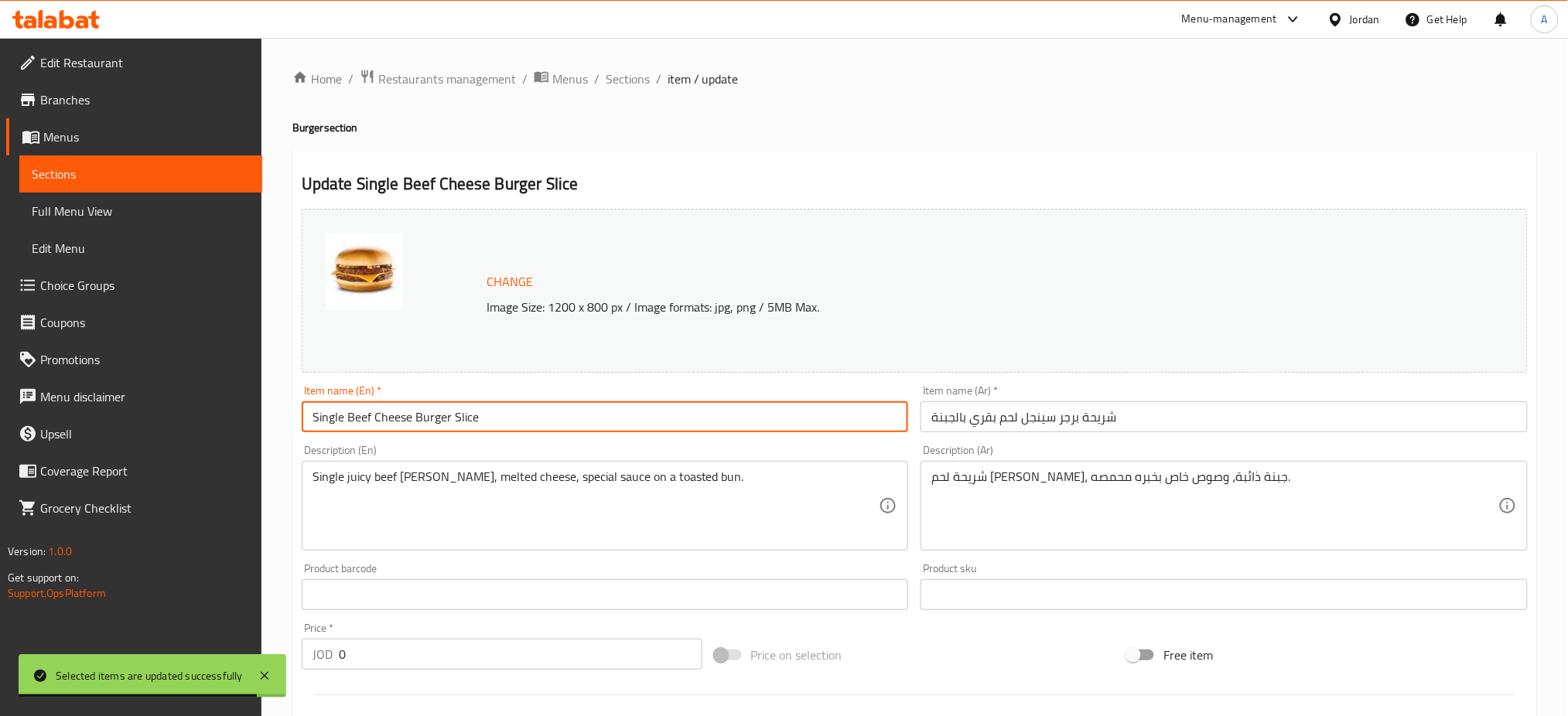
drag, startPoint x: 344, startPoint y: 417, endPoint x: 198, endPoint y: 417, distance: 146.0
click at [198, 417] on div "Edit Restaurant Branches Menus Sections Full Menu View Edit Menu Choice Groups …" at bounding box center [784, 576] width 1568 height 1077
paste input "Doub"
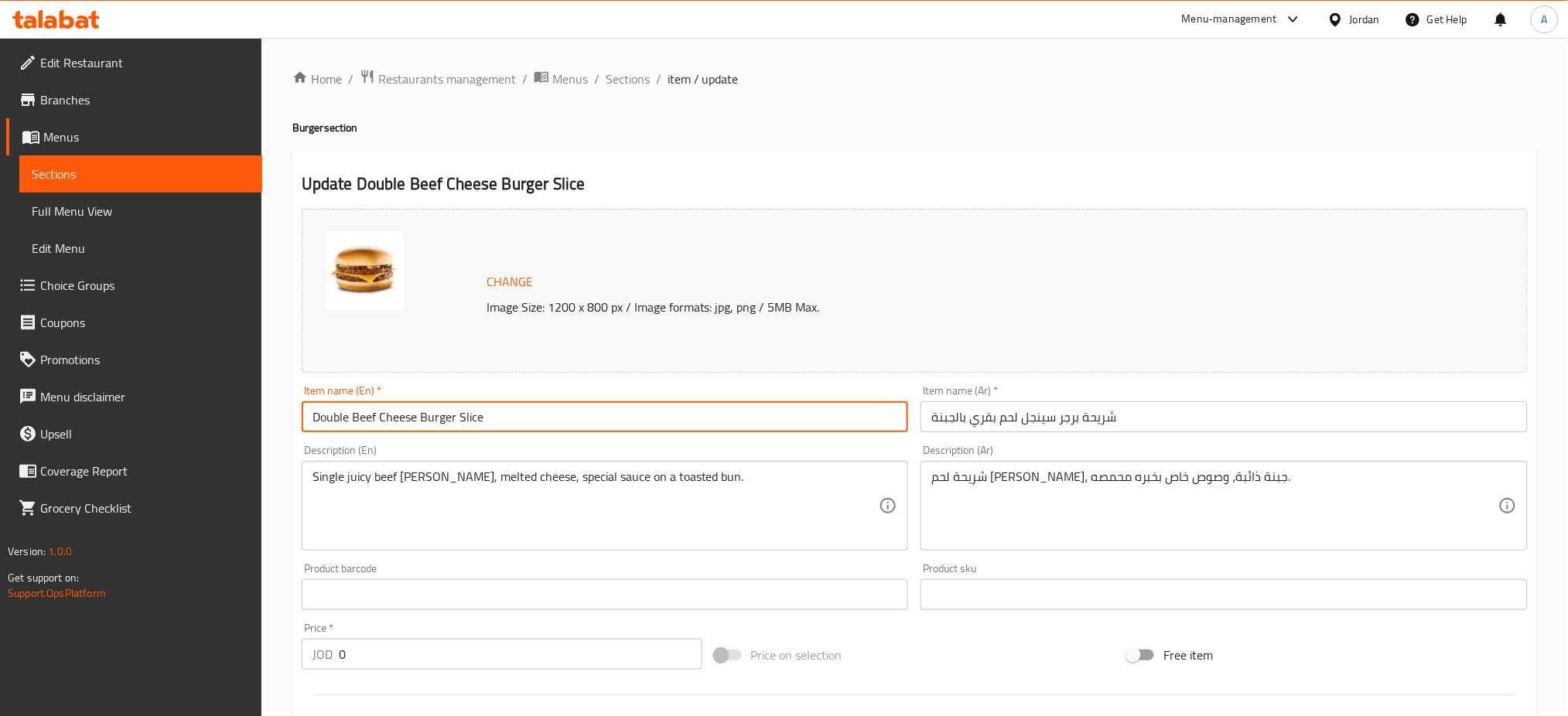
drag, startPoint x: 566, startPoint y: 417, endPoint x: 450, endPoint y: 417, distance: 116.0
click at [450, 417] on input "Double Beef Cheese Burger Slice" at bounding box center [605, 416] width 607 height 31
type input "Double Beef Cheese Burger"
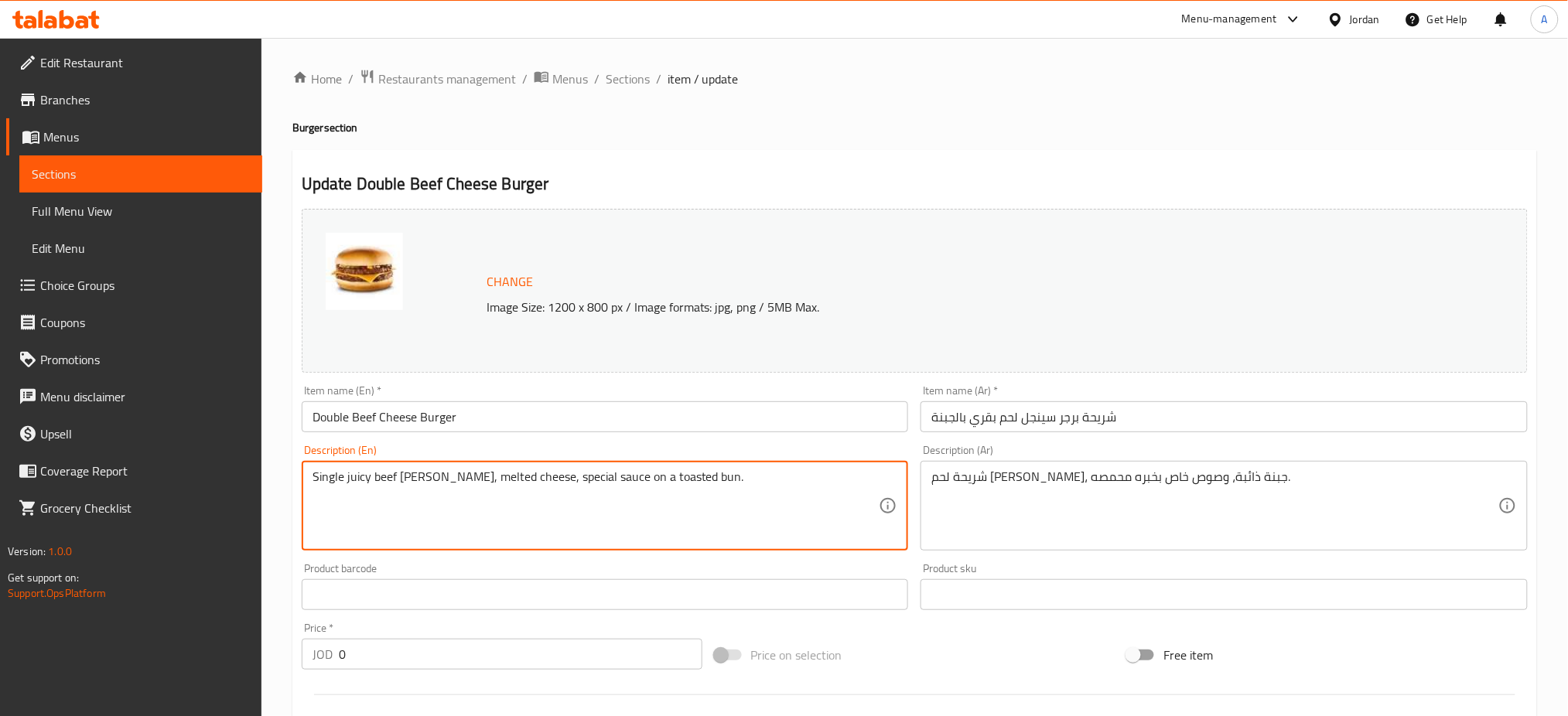
drag, startPoint x: 335, startPoint y: 481, endPoint x: 311, endPoint y: 482, distance: 24.0
click at [311, 482] on div "Single juicy beef patty, melted cheese, special sauce on a toasted bun. Descrip…" at bounding box center [605, 505] width 607 height 90
drag, startPoint x: 430, startPoint y: 478, endPoint x: 421, endPoint y: 477, distance: 9.1
click at [429, 477] on textarea "2 slices juicy beef patty, melted cheese, special sauce on a toasted bun." at bounding box center [595, 506] width 567 height 73
drag, startPoint x: 771, startPoint y: 473, endPoint x: 115, endPoint y: 514, distance: 657.3
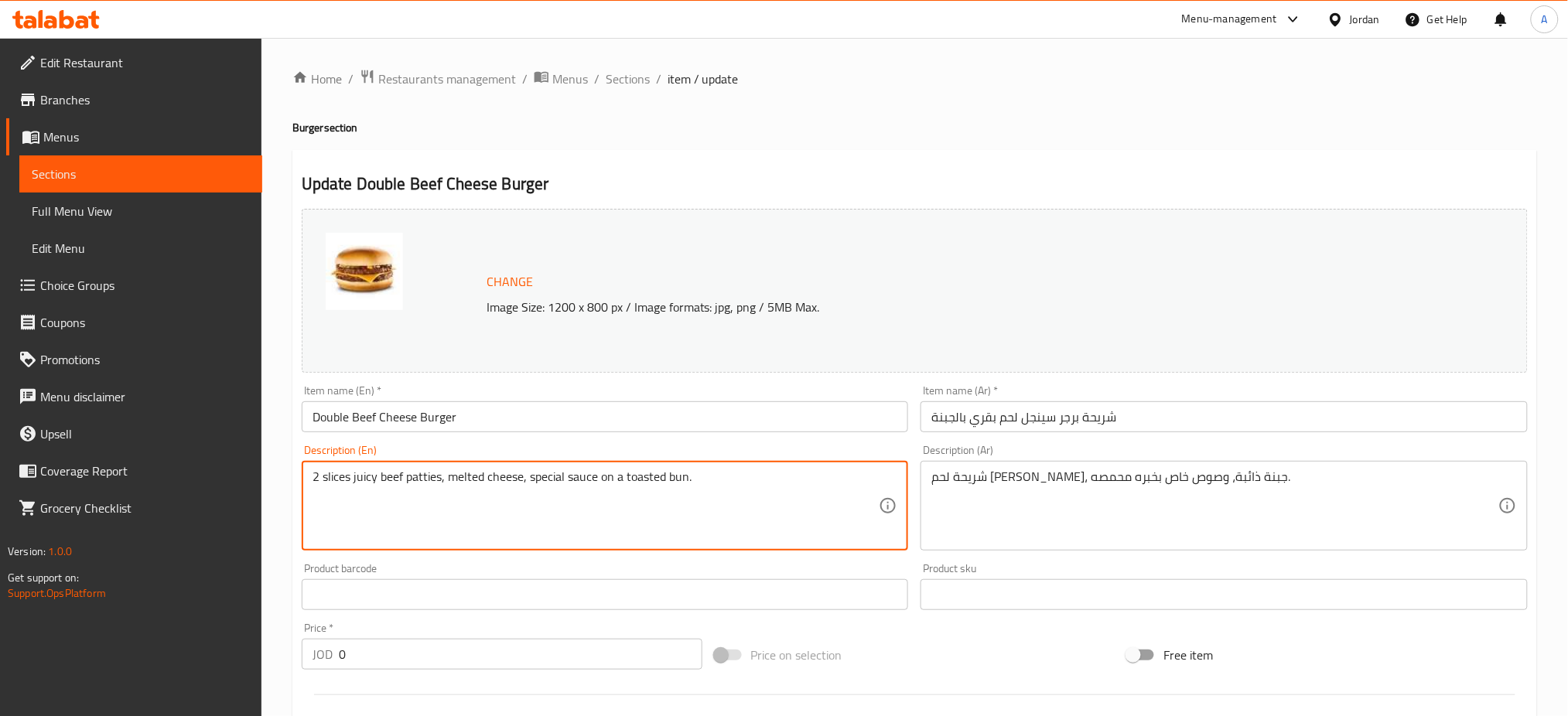
click at [115, 514] on div "Edit Restaurant Branches Menus Sections Full Menu View Edit Menu Choice Groups …" at bounding box center [784, 576] width 1568 height 1077
type textarea "Customize your own burger"
drag, startPoint x: 1303, startPoint y: 474, endPoint x: 587, endPoint y: 445, distance: 716.6
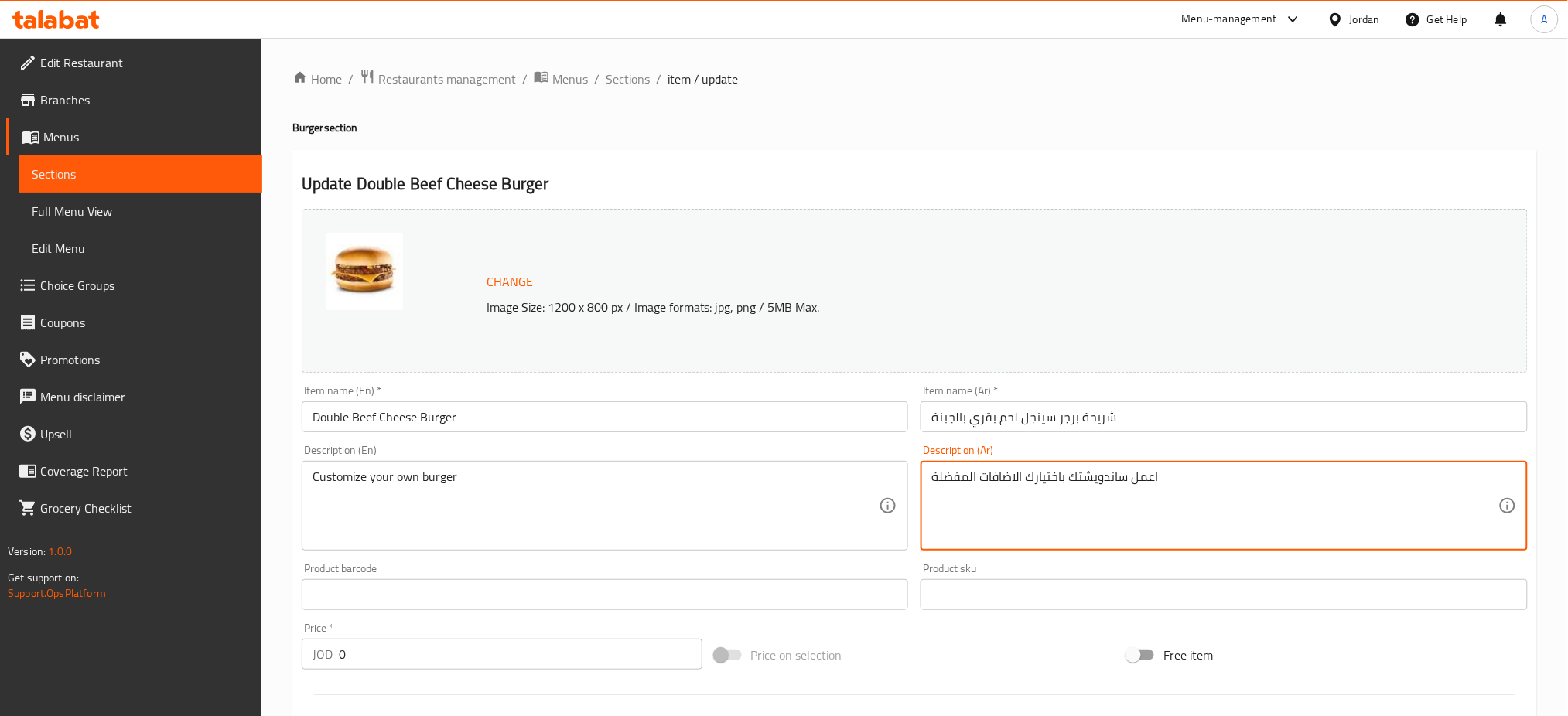
type textarea "اعمل ساندويشتك باختيارك الاضافات المفضلة"
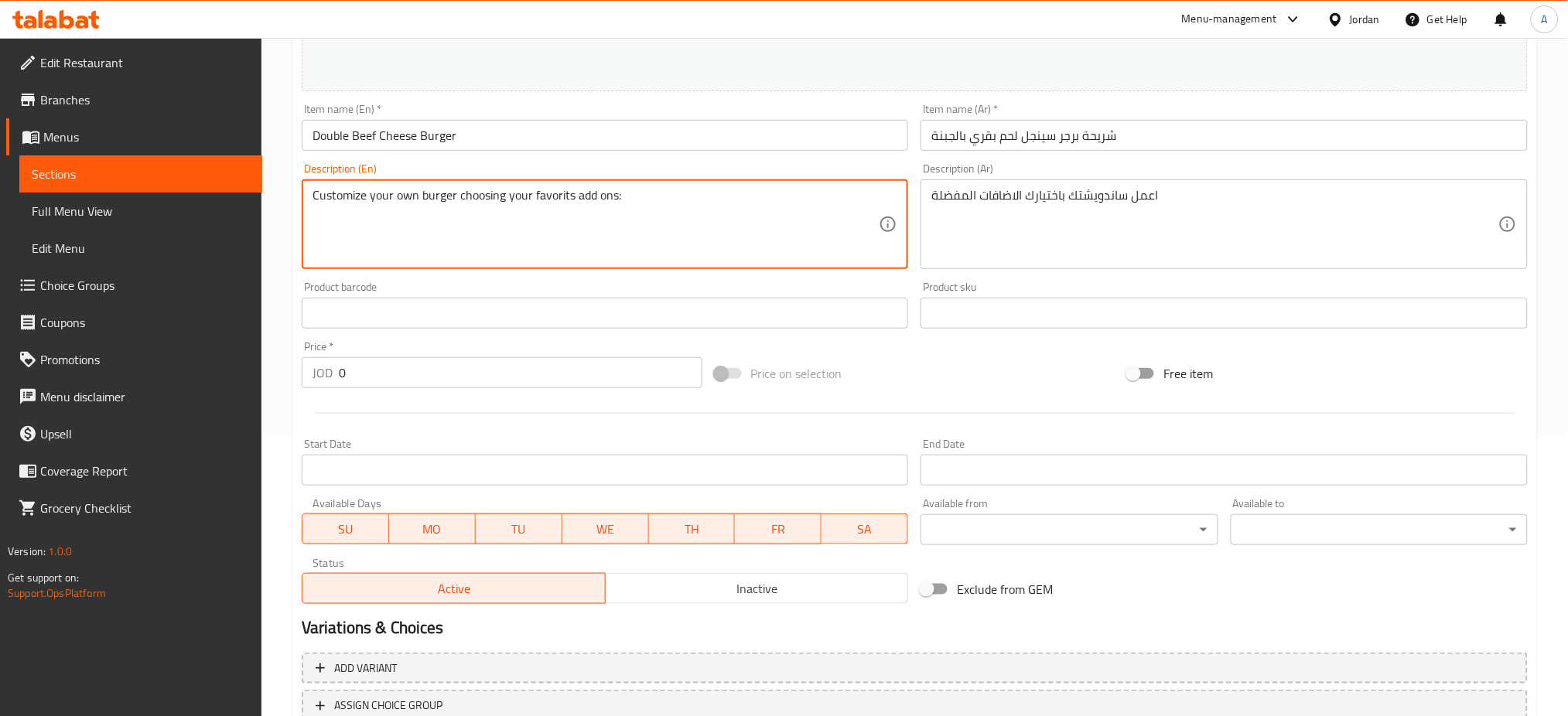
scroll to position [396, 0]
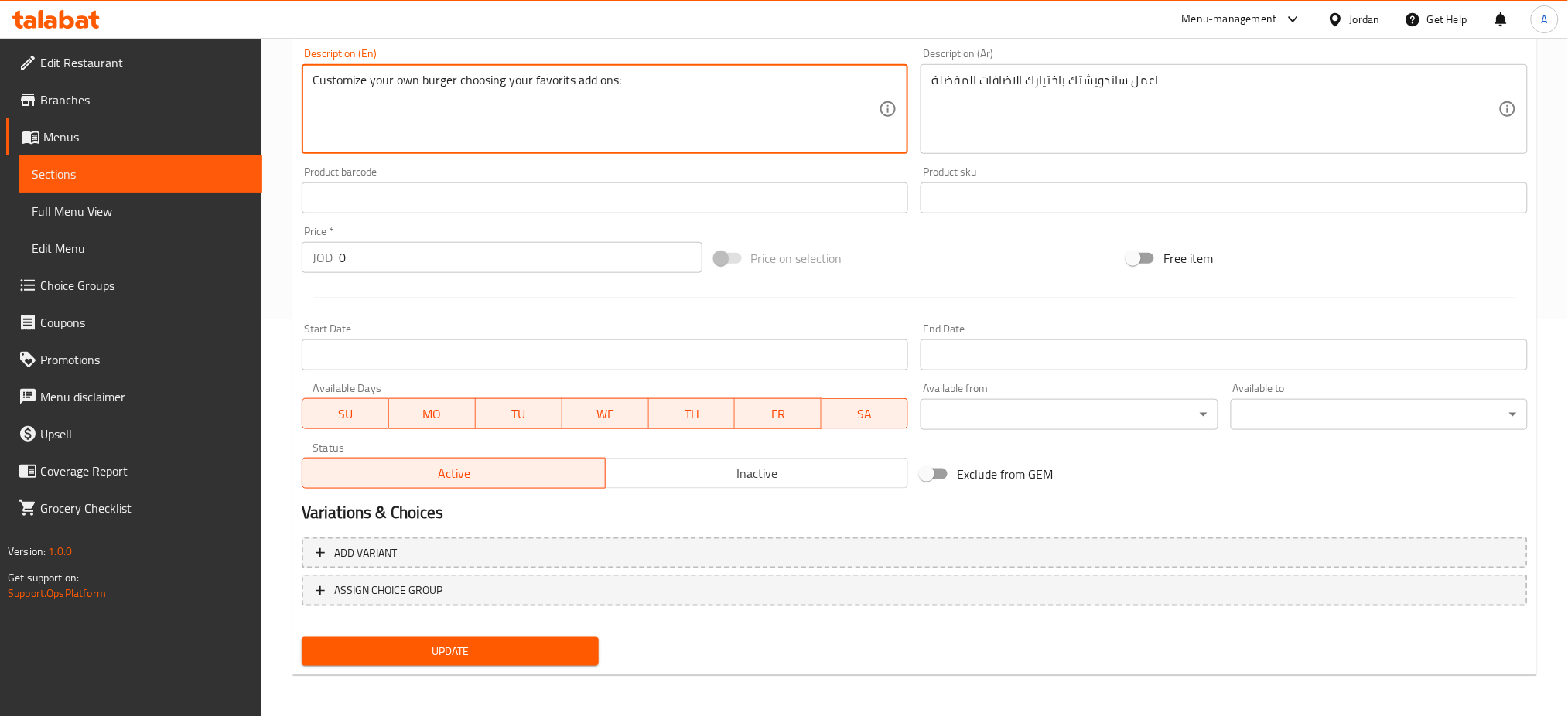
type textarea "Customize your own burger choosing your favorits add ons:"
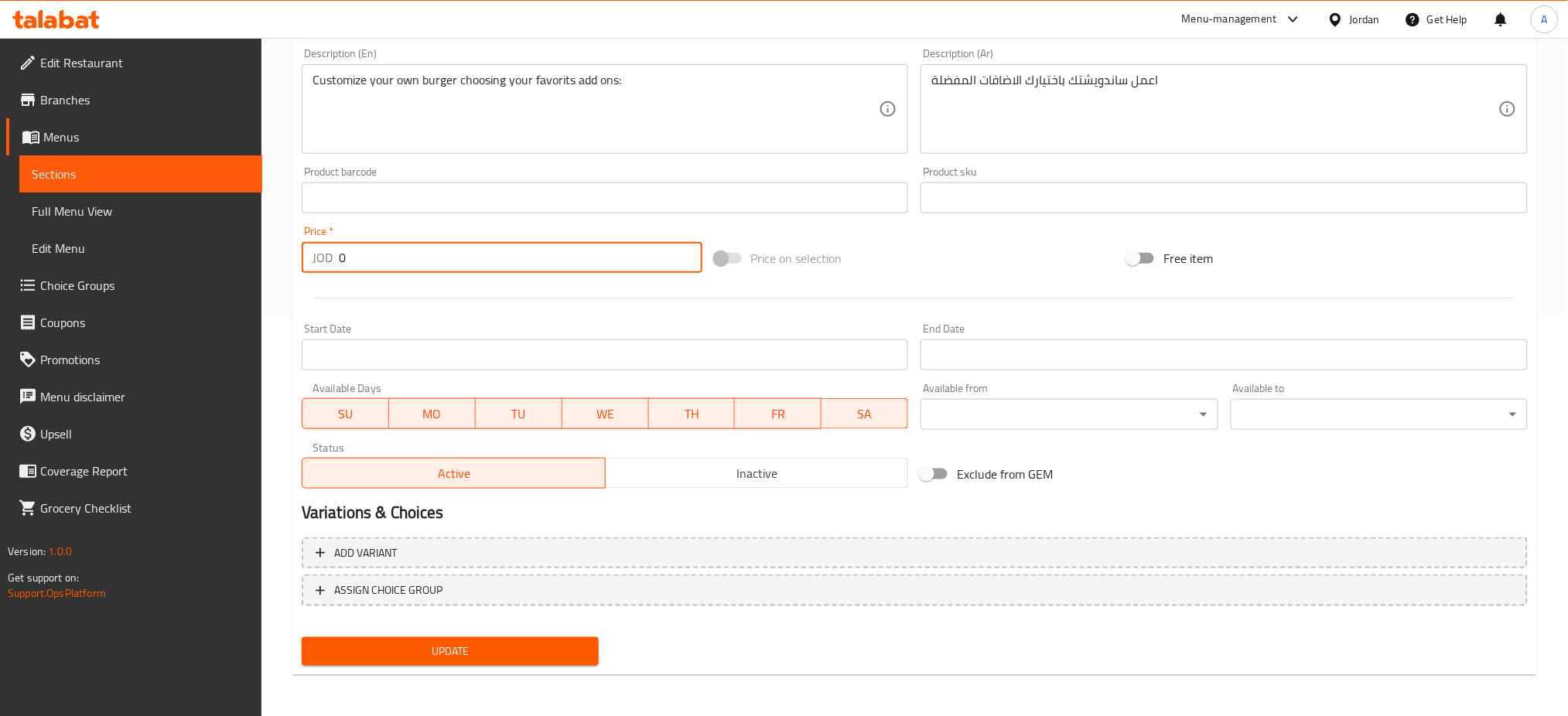
drag, startPoint x: 426, startPoint y: 244, endPoint x: 357, endPoint y: 257, distance: 70.2
click at [315, 250] on div "Price   * JOD 0 Price *" at bounding box center [502, 249] width 401 height 47
paste input "3.5"
type input "3.5"
click at [484, 643] on span "Update" at bounding box center [450, 651] width 272 height 20
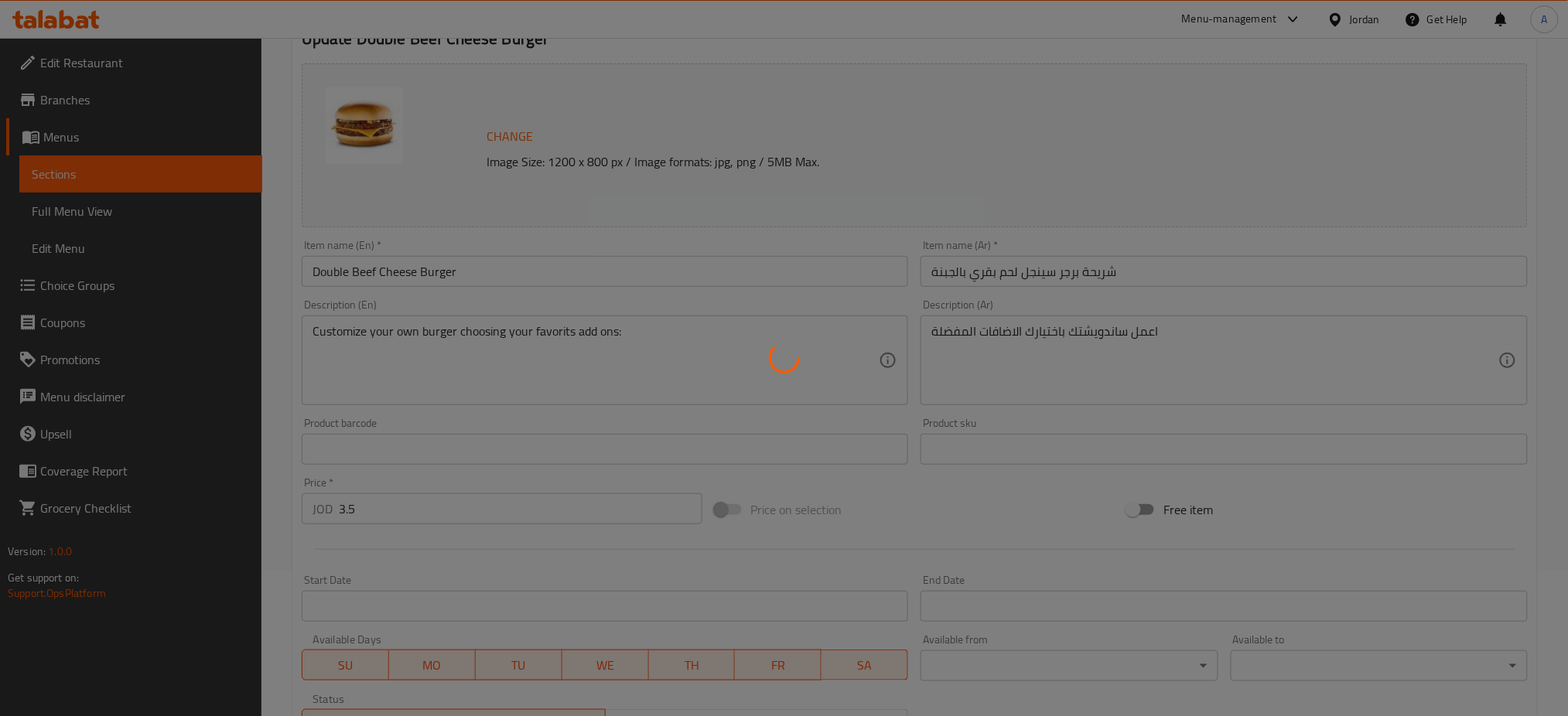
scroll to position [0, 0]
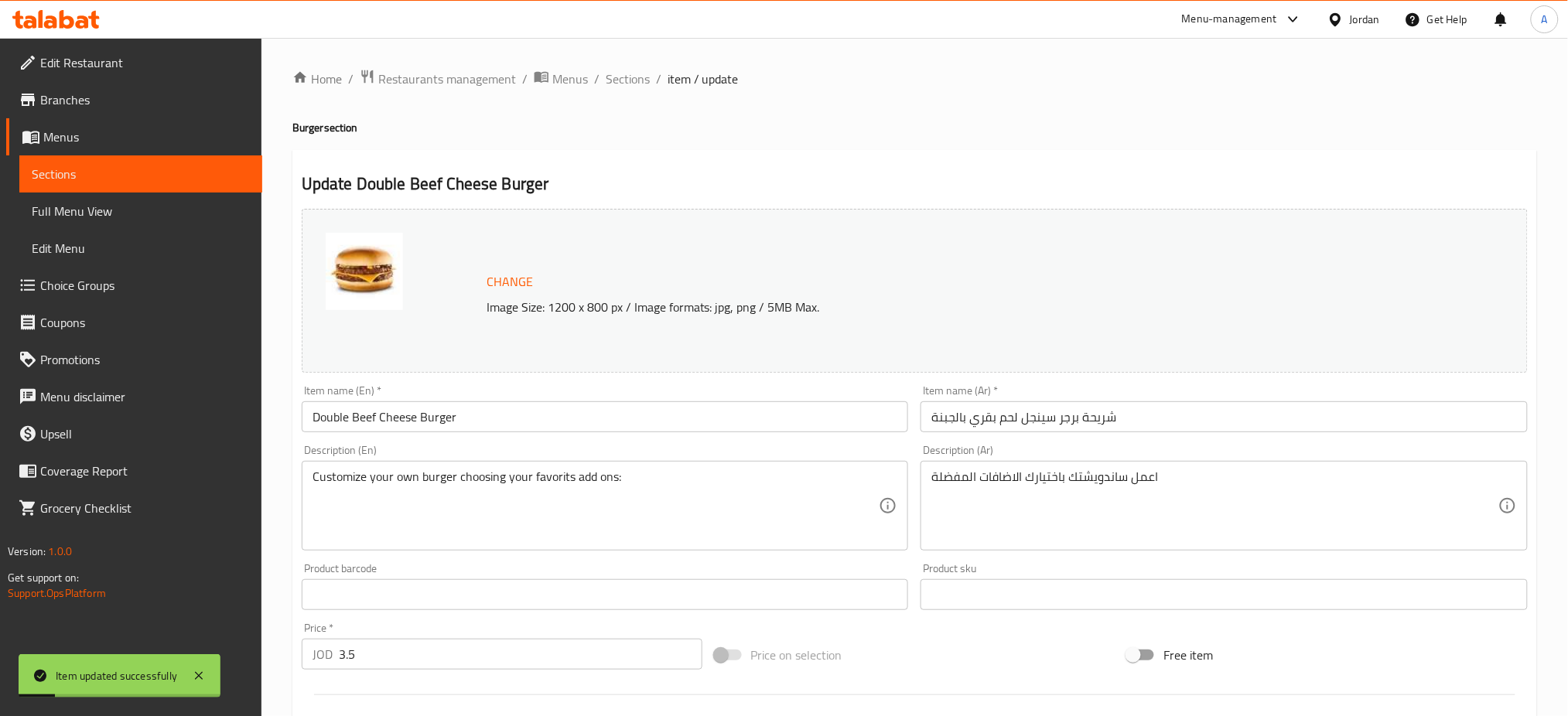
drag, startPoint x: 590, startPoint y: 479, endPoint x: 169, endPoint y: 451, distance: 421.9
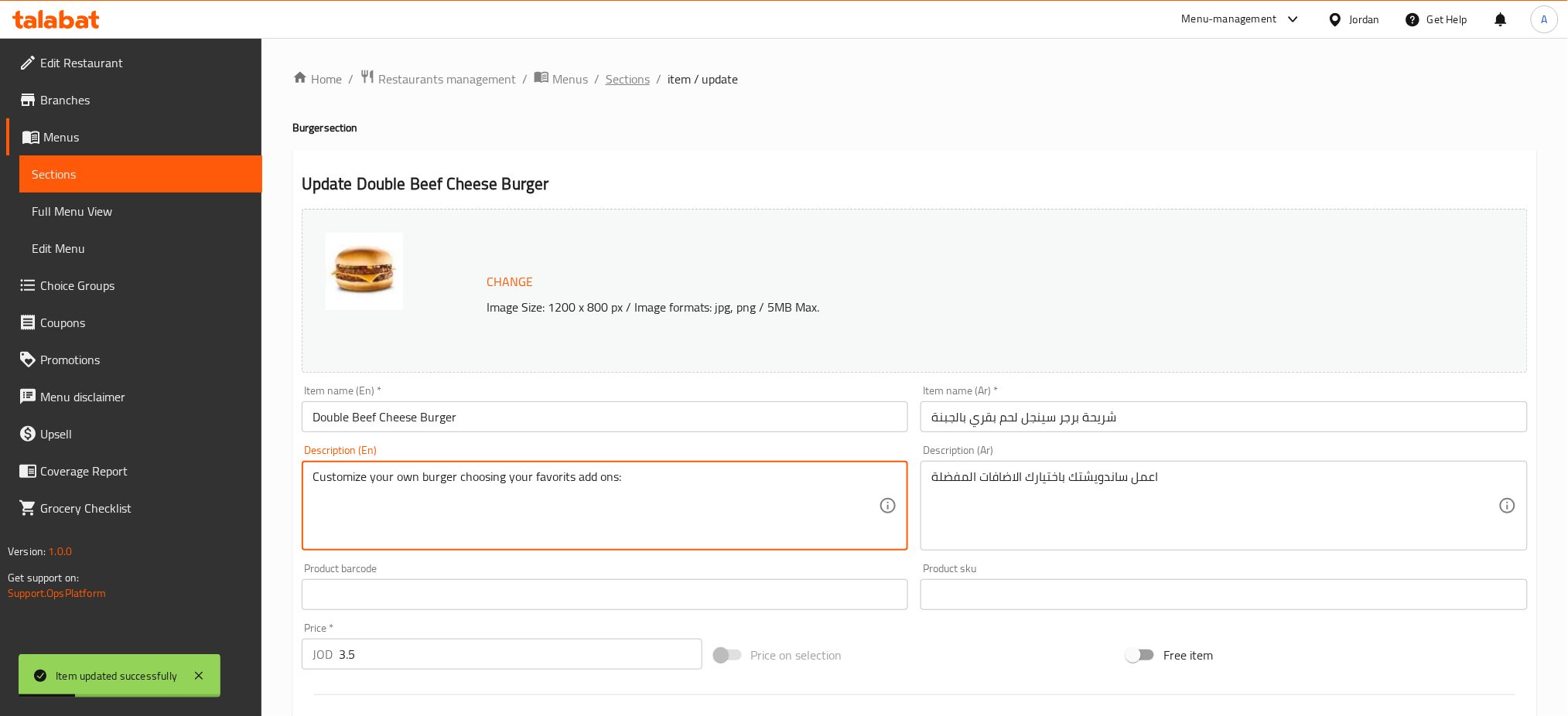
click at [644, 71] on span "Sections" at bounding box center [628, 79] width 44 height 19
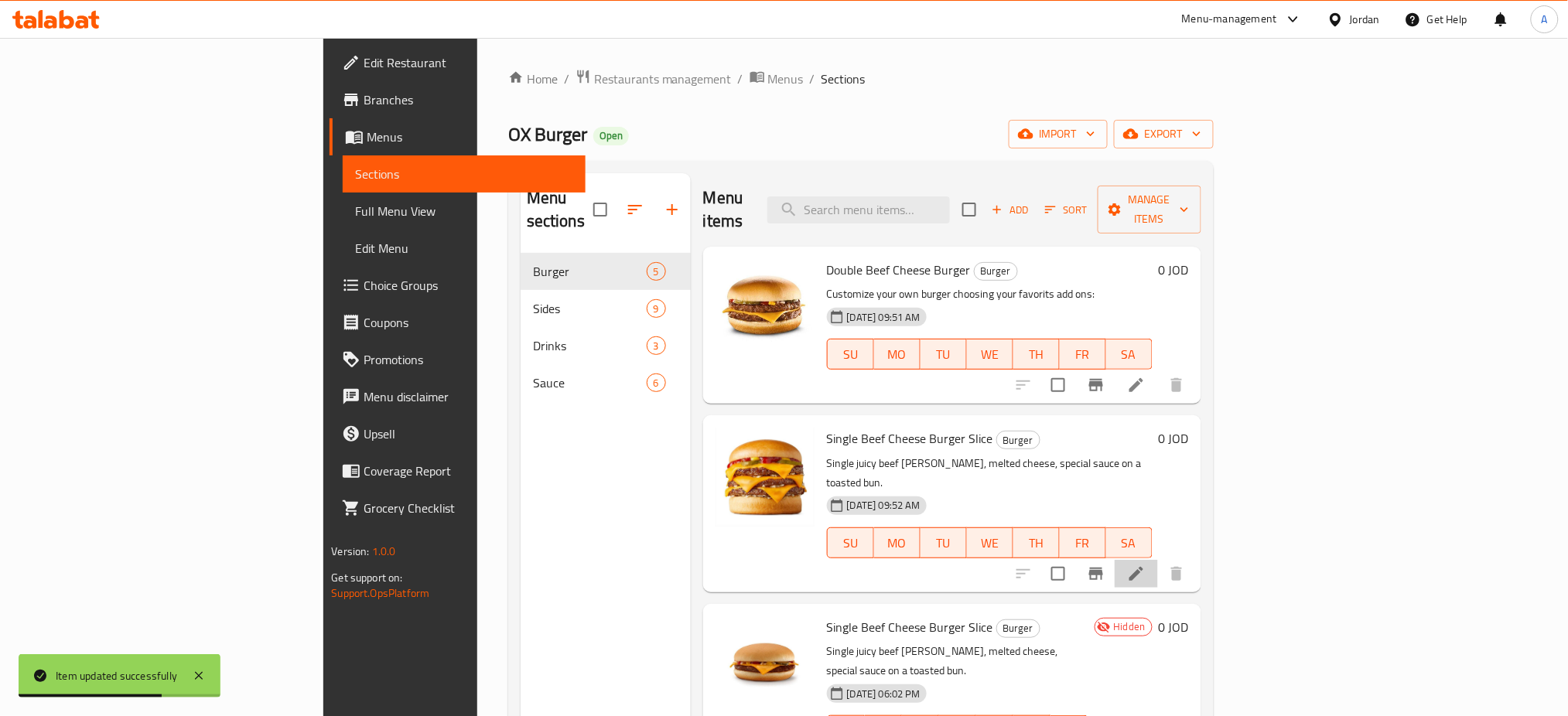
click at [1146, 564] on icon at bounding box center [1136, 573] width 19 height 19
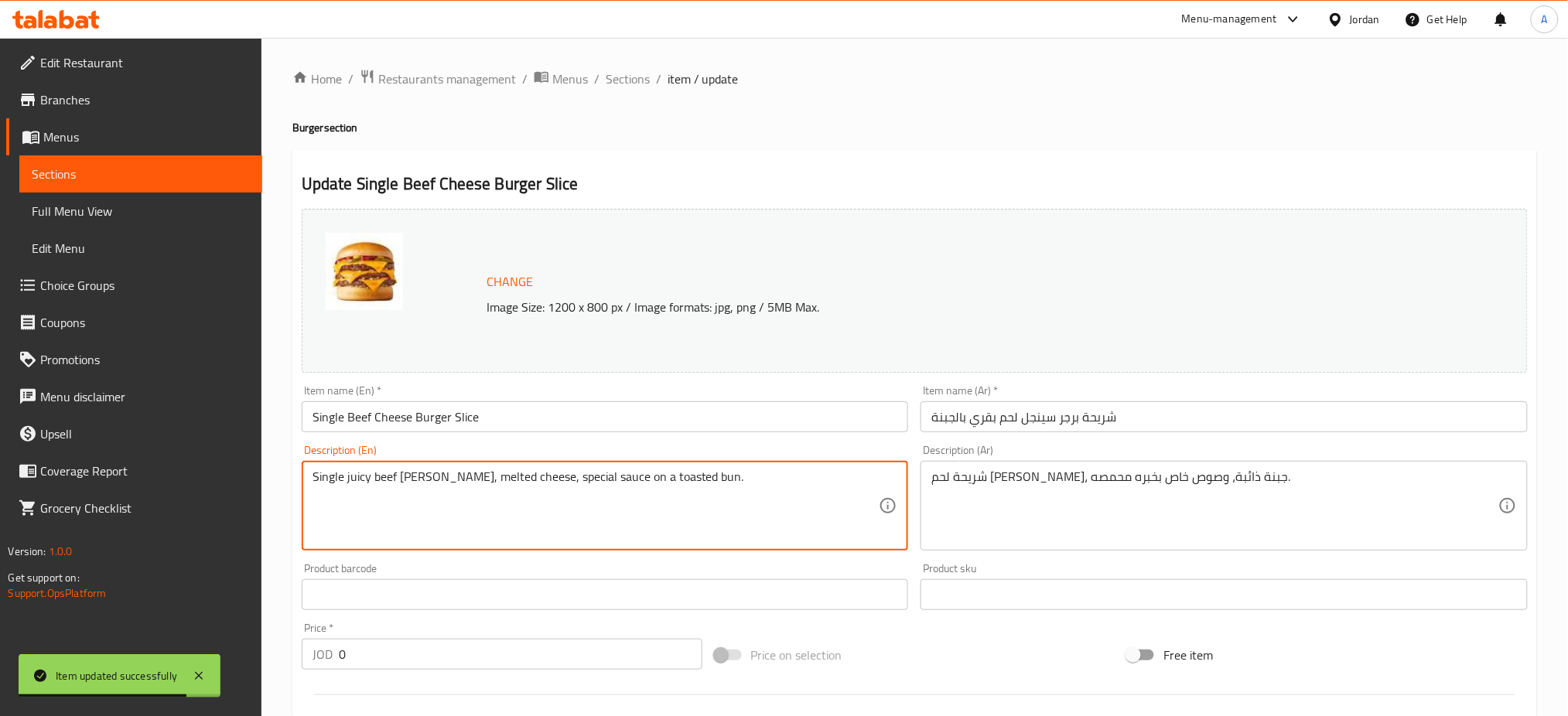
drag, startPoint x: 799, startPoint y: 473, endPoint x: 90, endPoint y: 473, distance: 709.0
paste textarea "Customize your own burger choosing your favorits add ons:"
type textarea "Customize your own burger choosing your favorits add ons:"
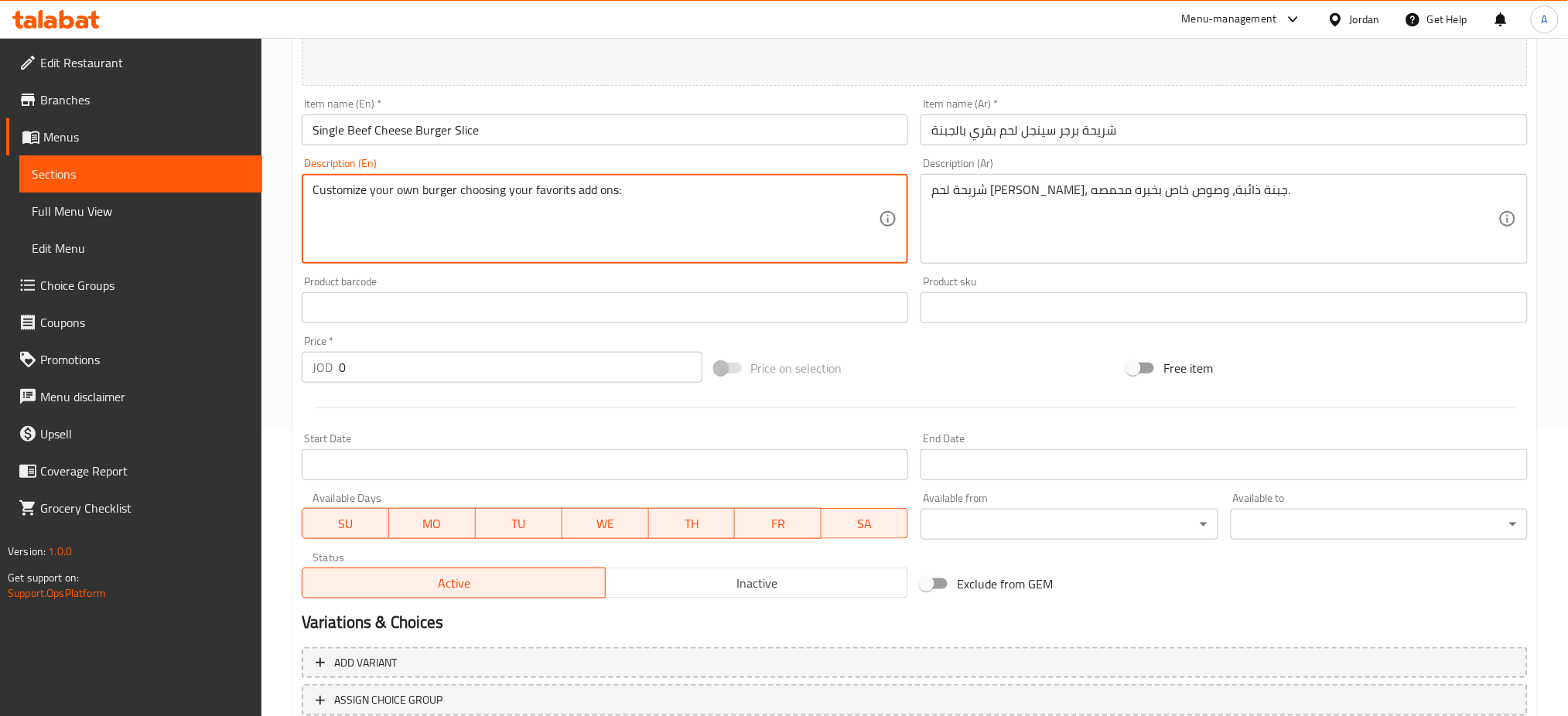
scroll to position [309, 0]
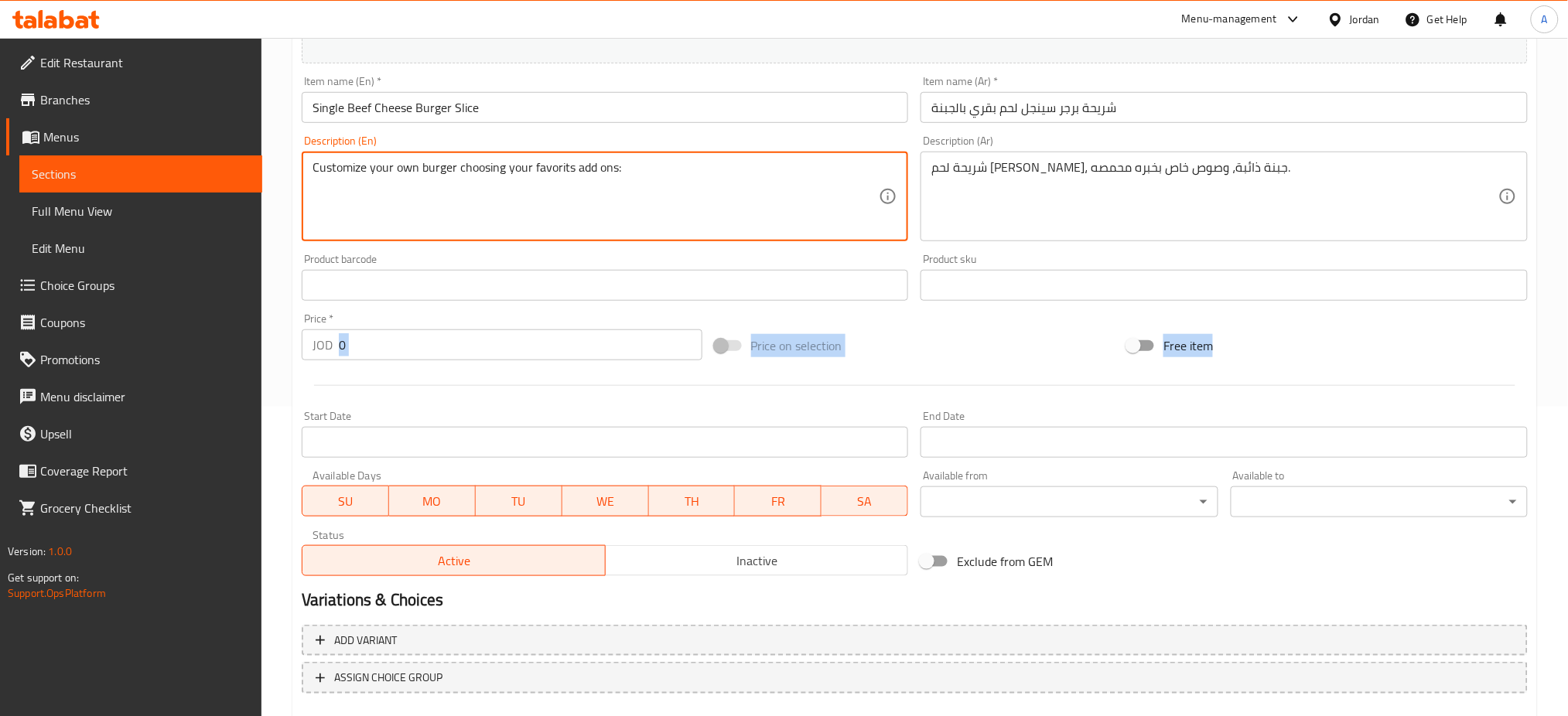
drag, startPoint x: 421, startPoint y: 367, endPoint x: 392, endPoint y: 355, distance: 31.4
click at [389, 358] on div "Change Image Size: 1200 x 800 px / Image formats: jpg, png / 5MB Max. Item name…" at bounding box center [915, 238] width 1238 height 689
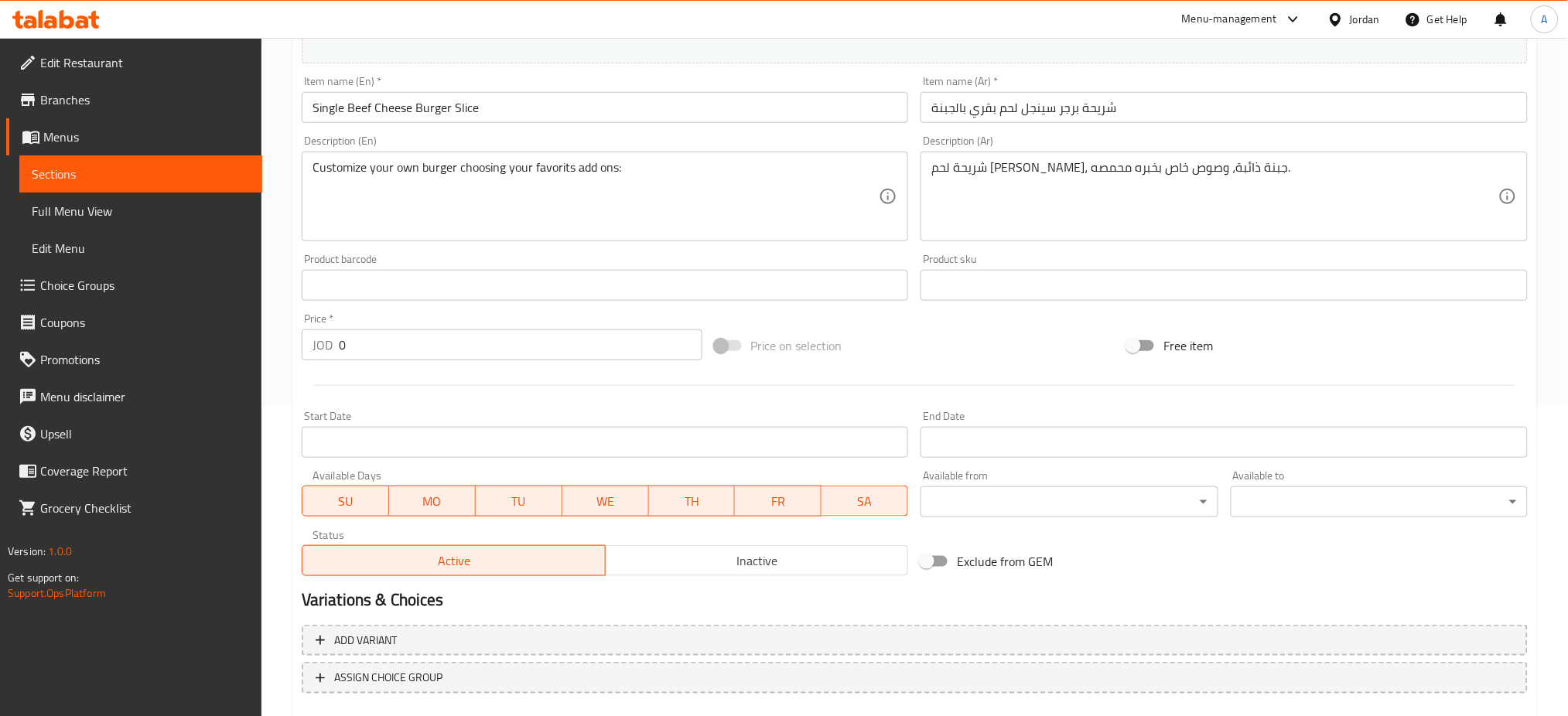
drag, startPoint x: 391, startPoint y: 349, endPoint x: 373, endPoint y: 349, distance: 18.0
click at [373, 349] on input "0" at bounding box center [520, 344] width 363 height 31
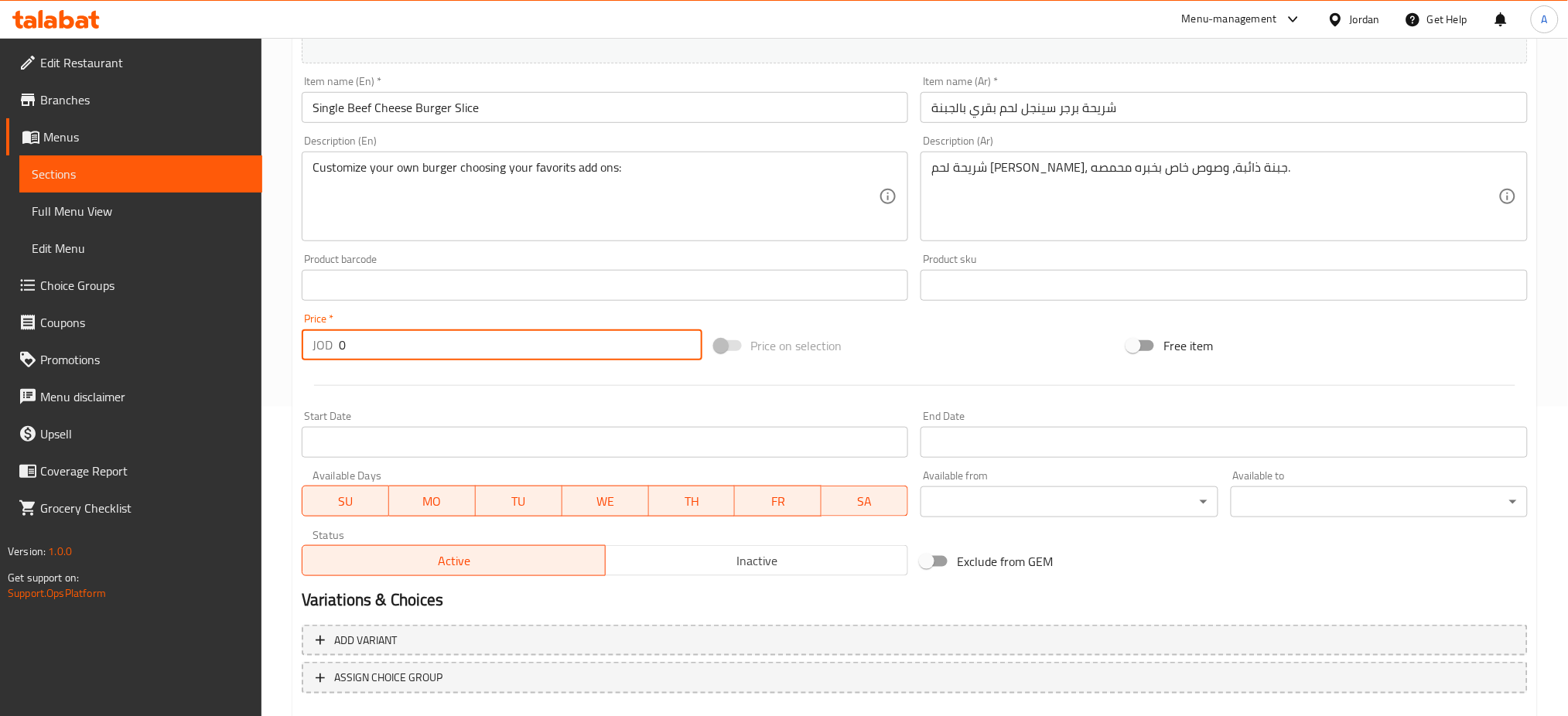
drag, startPoint x: 373, startPoint y: 349, endPoint x: 240, endPoint y: 346, distance: 133.0
click at [240, 346] on div "Edit Restaurant Branches Menus Sections Full Menu View Edit Menu Choice Groups …" at bounding box center [784, 267] width 1568 height 1077
paste input "number"
paste input "4"
type input "4.5"
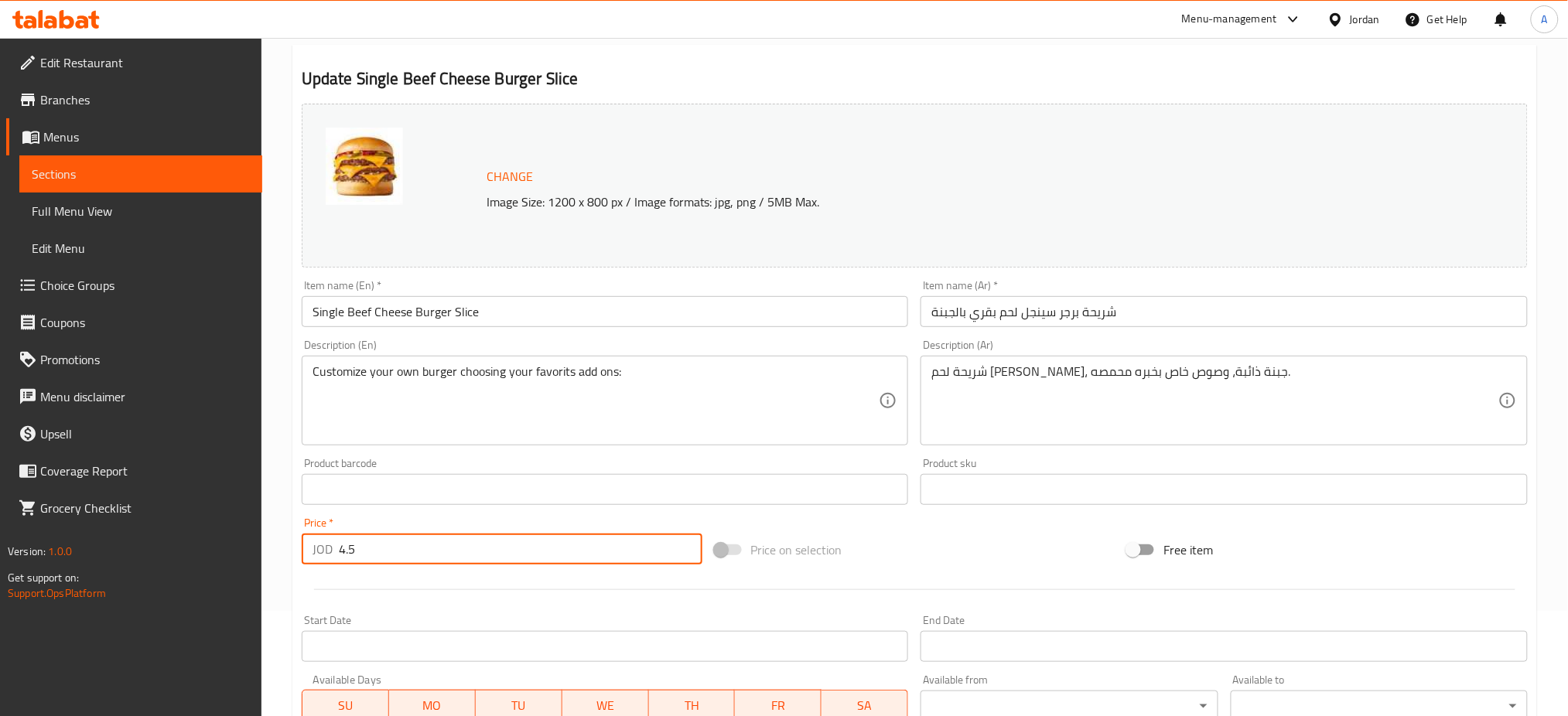
scroll to position [103, 0]
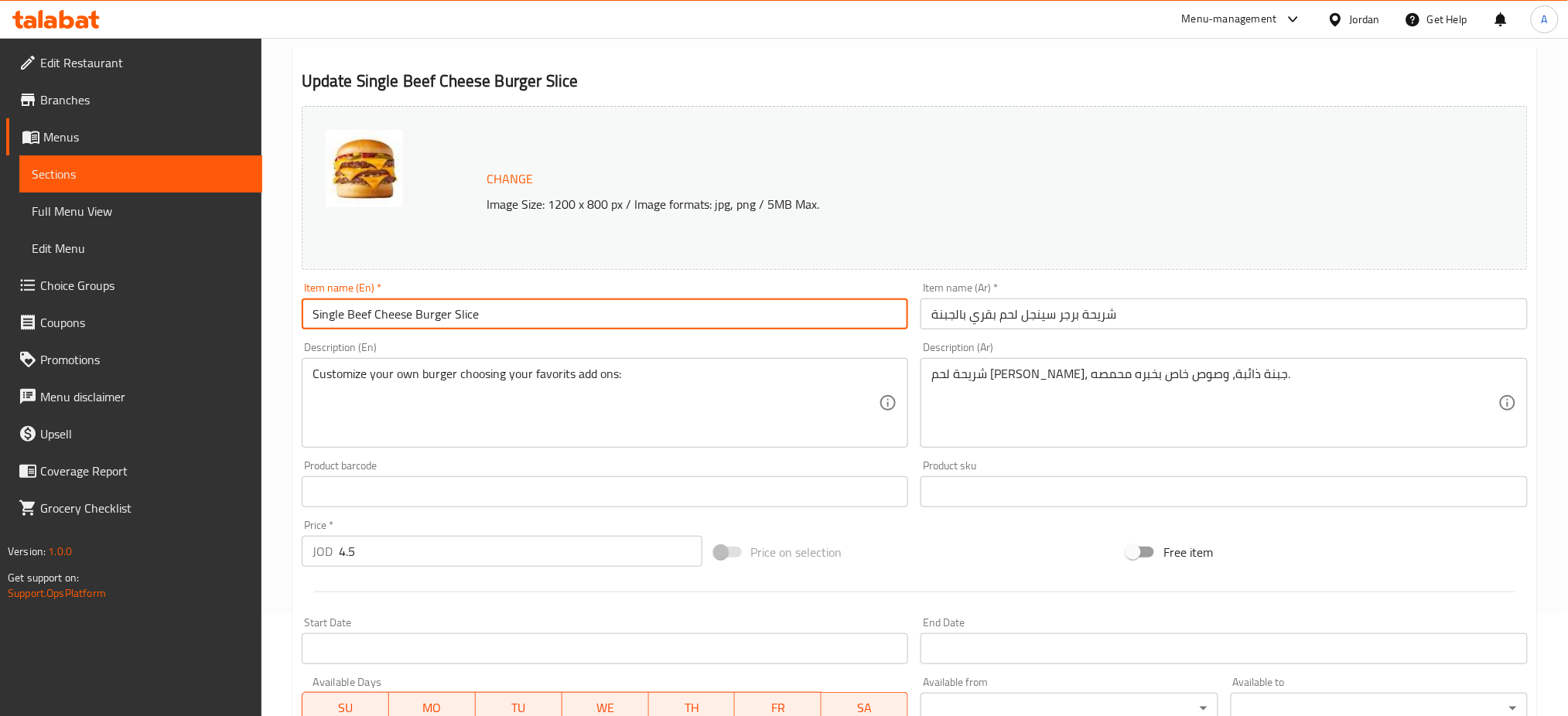
drag, startPoint x: 344, startPoint y: 315, endPoint x: 244, endPoint y: 315, distance: 100.0
click at [244, 315] on div "Edit Restaurant Branches Menus Sections Full Menu View Edit Menu Choice Groups …" at bounding box center [784, 473] width 1568 height 1077
paste input "Trip"
type input "Triple Beef Cheese Burger Slice"
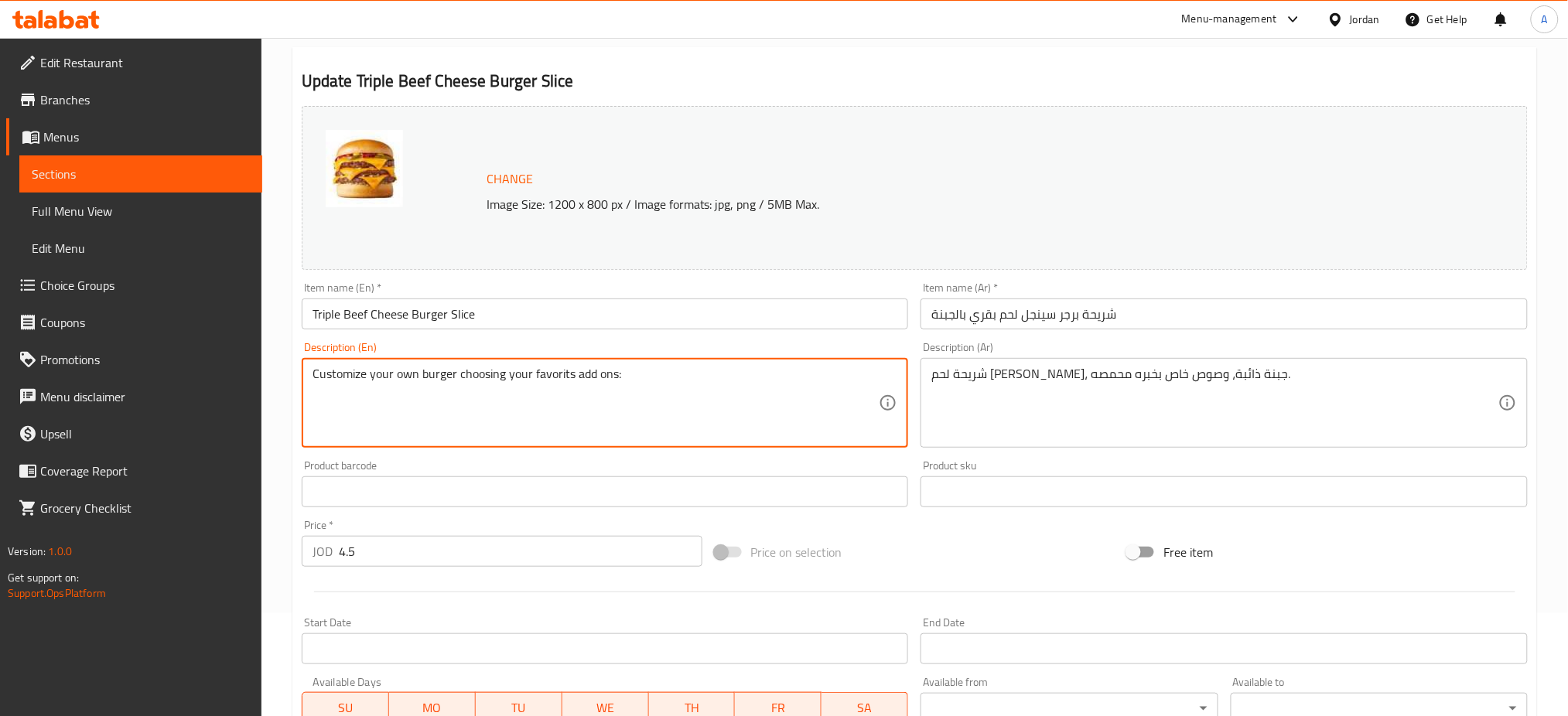
drag, startPoint x: 611, startPoint y: 390, endPoint x: 579, endPoint y: 390, distance: 32.0
click at [679, 401] on textarea "Customize your own burger choosing your favorits add ons:" at bounding box center [595, 403] width 567 height 73
drag, startPoint x: 1364, startPoint y: 382, endPoint x: 626, endPoint y: 382, distance: 738.0
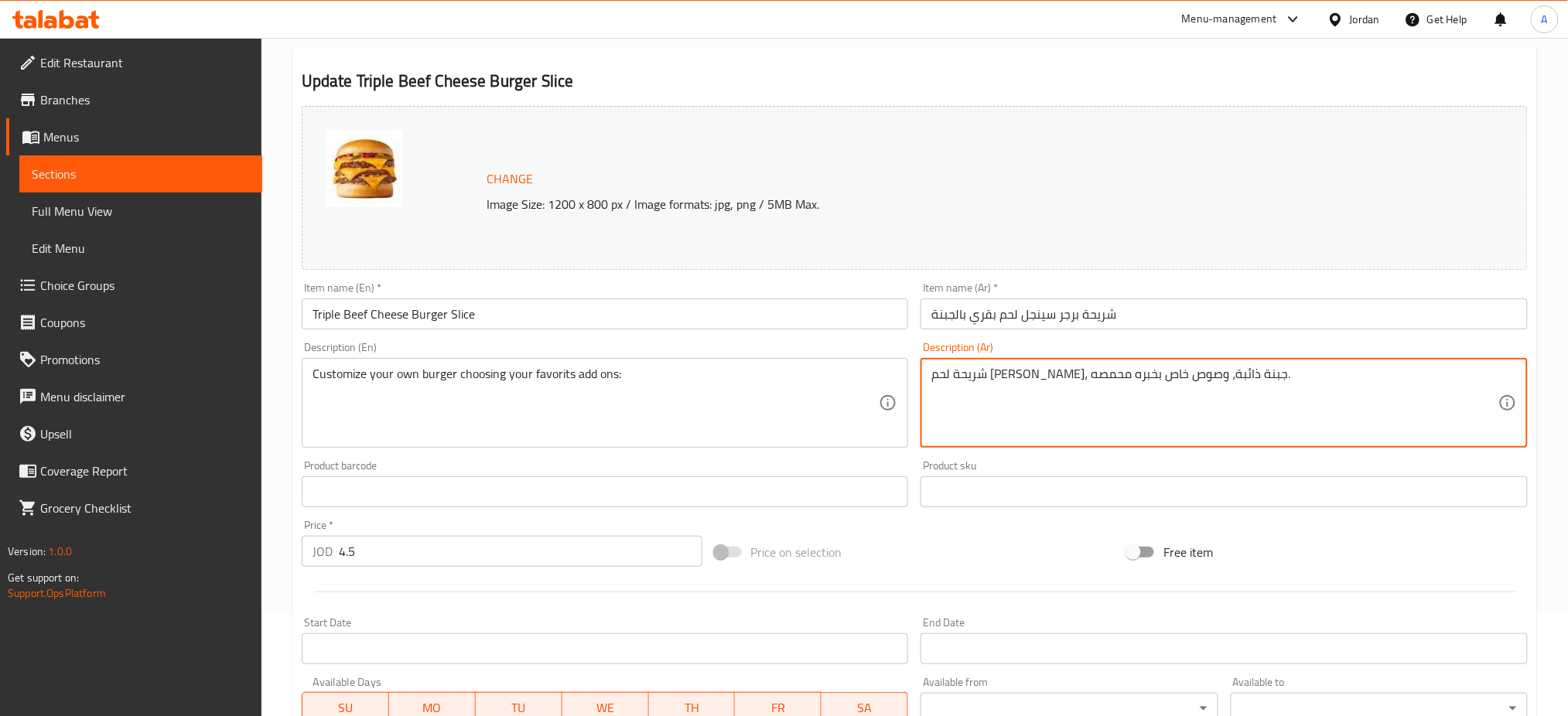
paste textarea "عمل ساندويشتك باختيارك الاضافات المفضلة"
type textarea "اعمل ساندويشتك باختيارك الاضافات المفضلة"
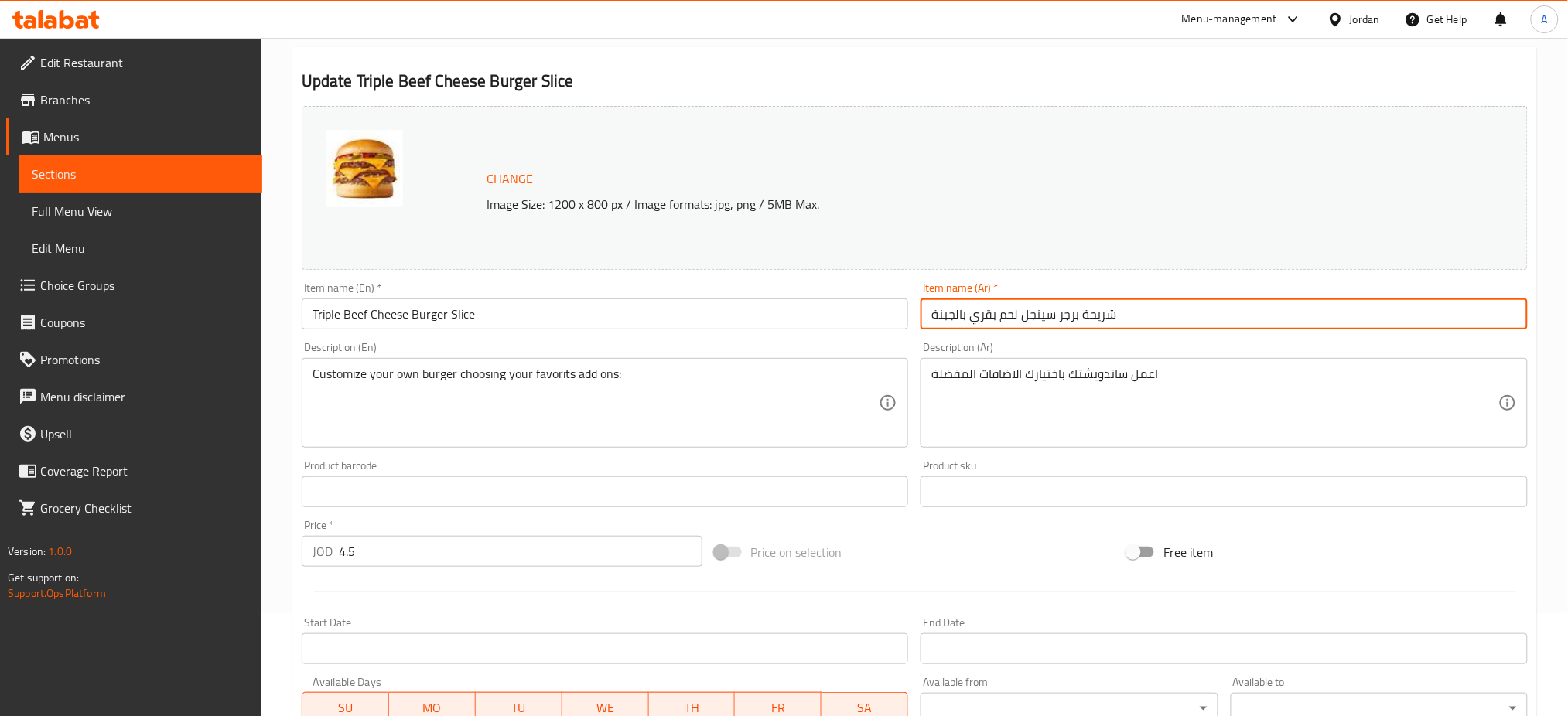
drag, startPoint x: 1215, startPoint y: 313, endPoint x: 735, endPoint y: 361, distance: 482.4
click at [735, 361] on div "Change Image Size: 1200 x 800 px / Image formats: jpg, png / 5MB Max. Item name…" at bounding box center [915, 444] width 1238 height 689
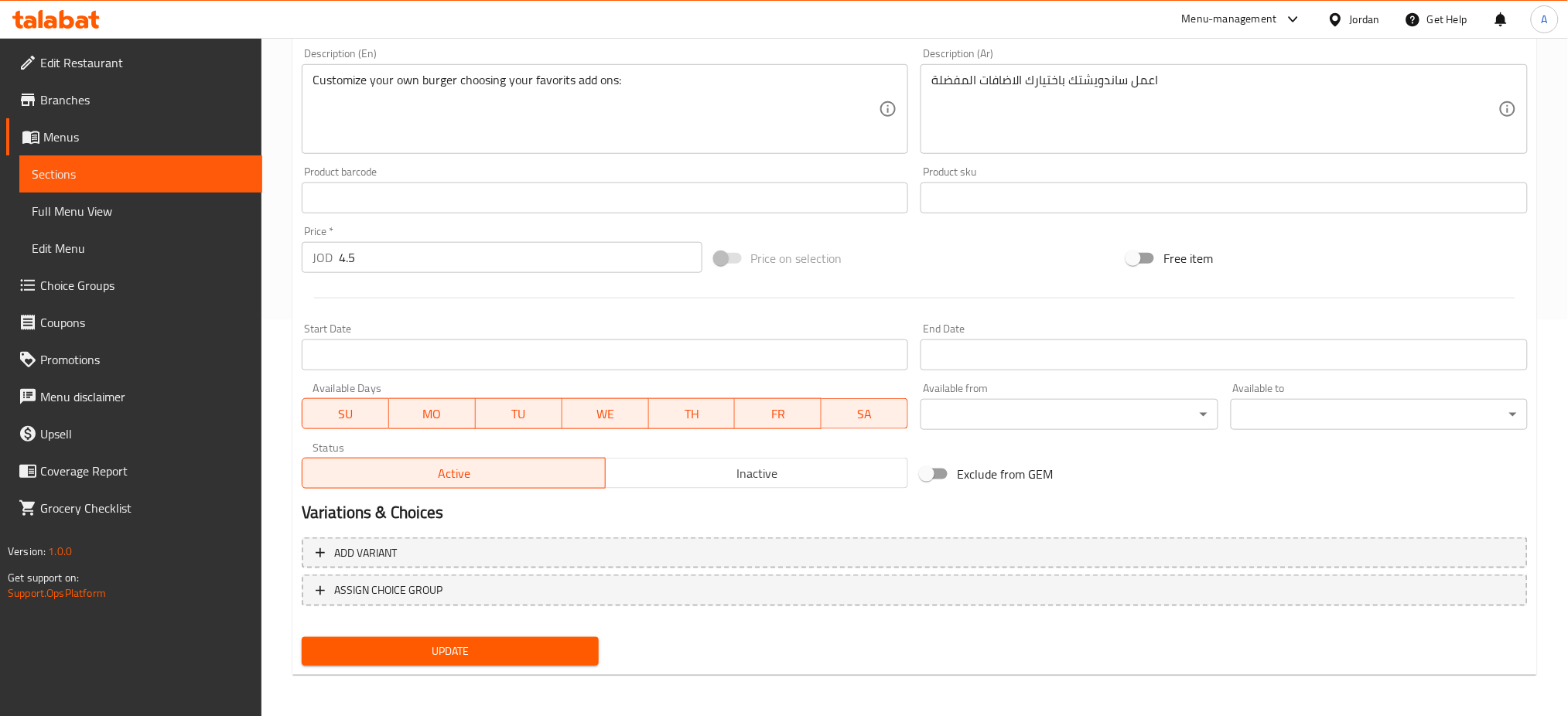
type input "تربل برجر"
click at [445, 642] on span "Update" at bounding box center [450, 651] width 272 height 20
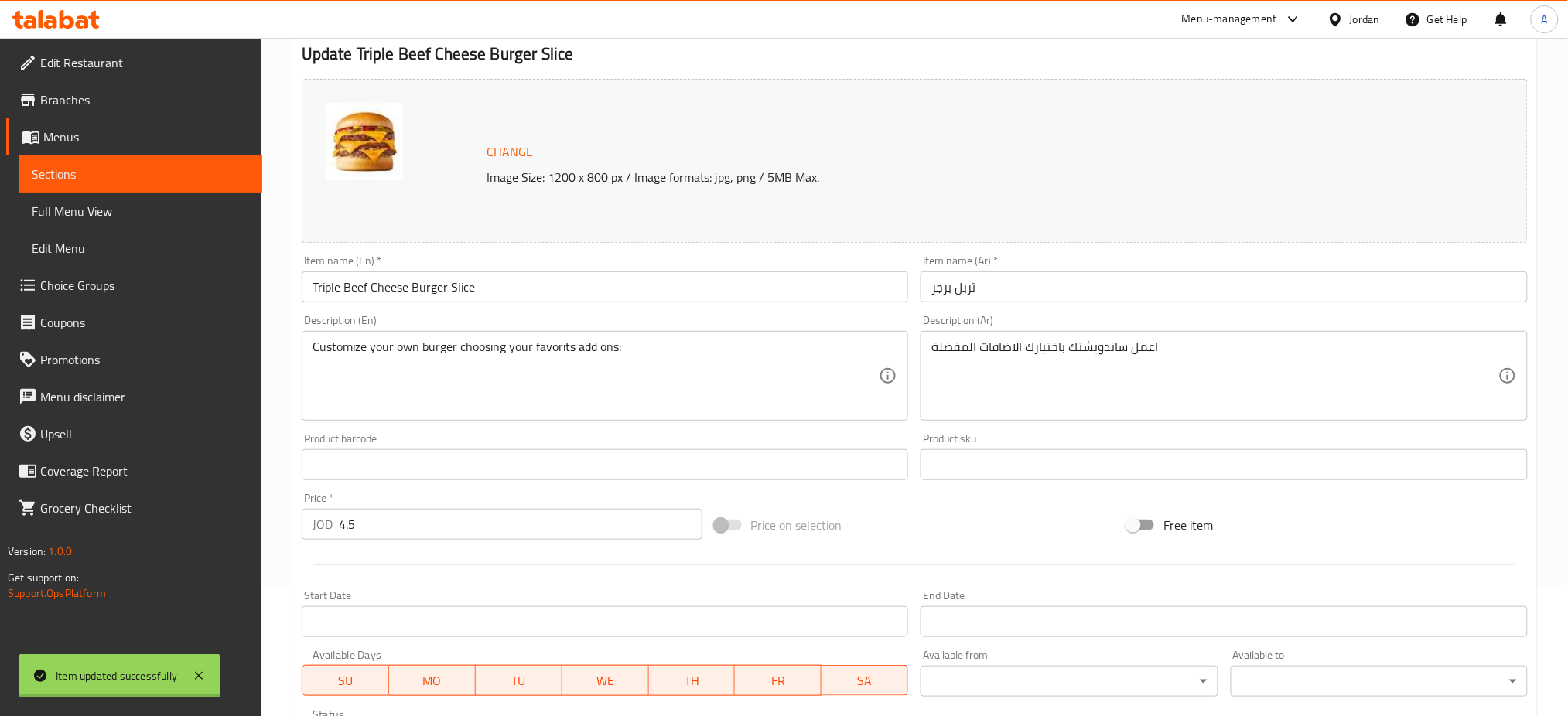
scroll to position [0, 0]
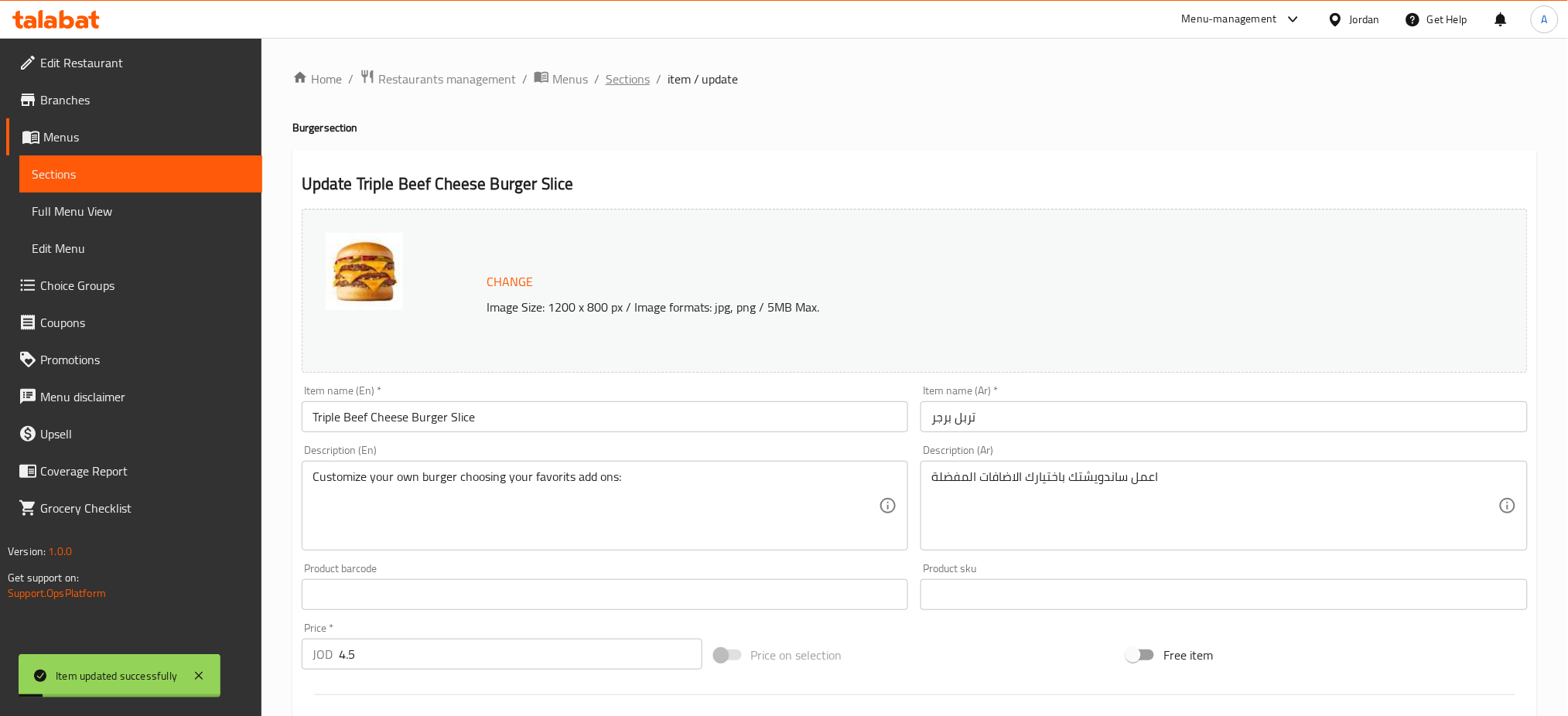
click at [629, 88] on span "Sections" at bounding box center [628, 79] width 44 height 19
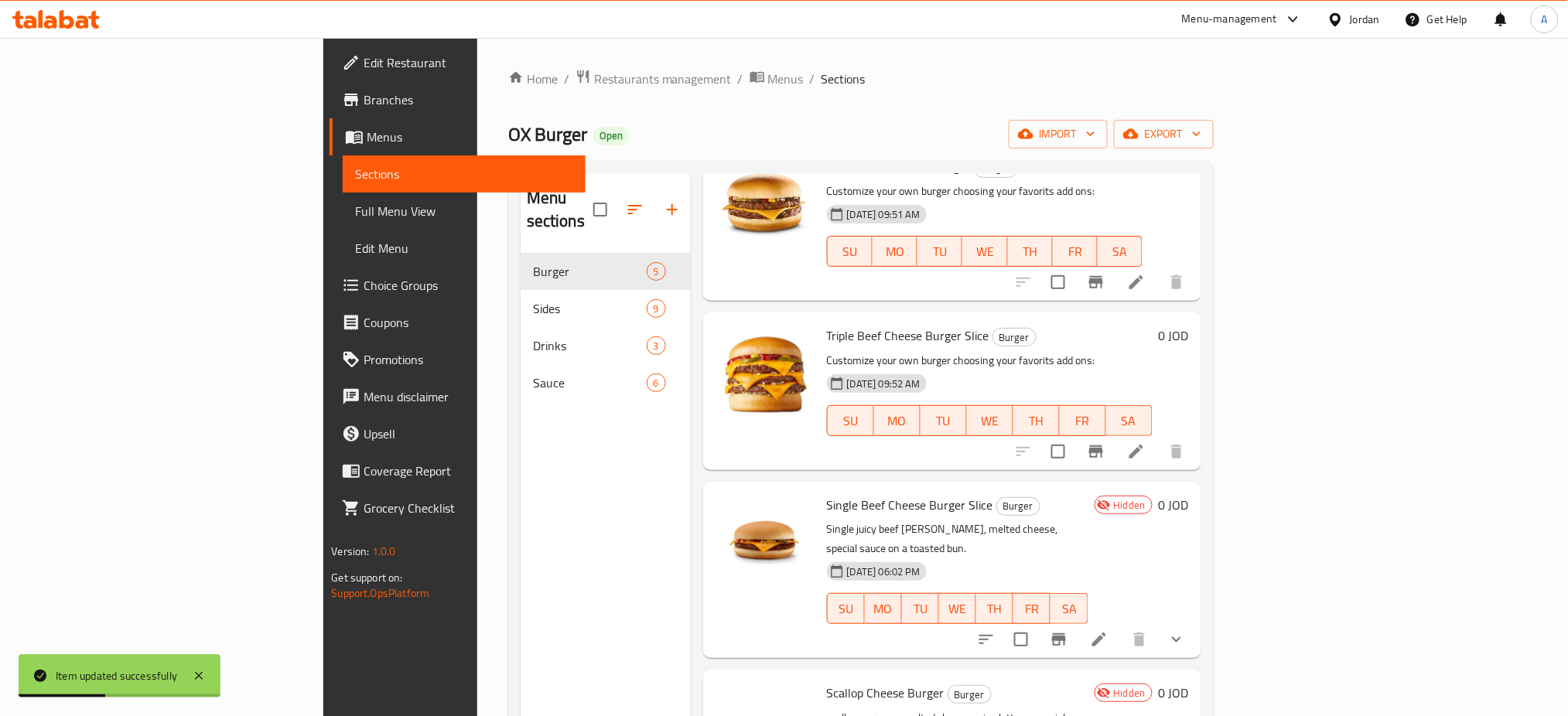
scroll to position [166, 0]
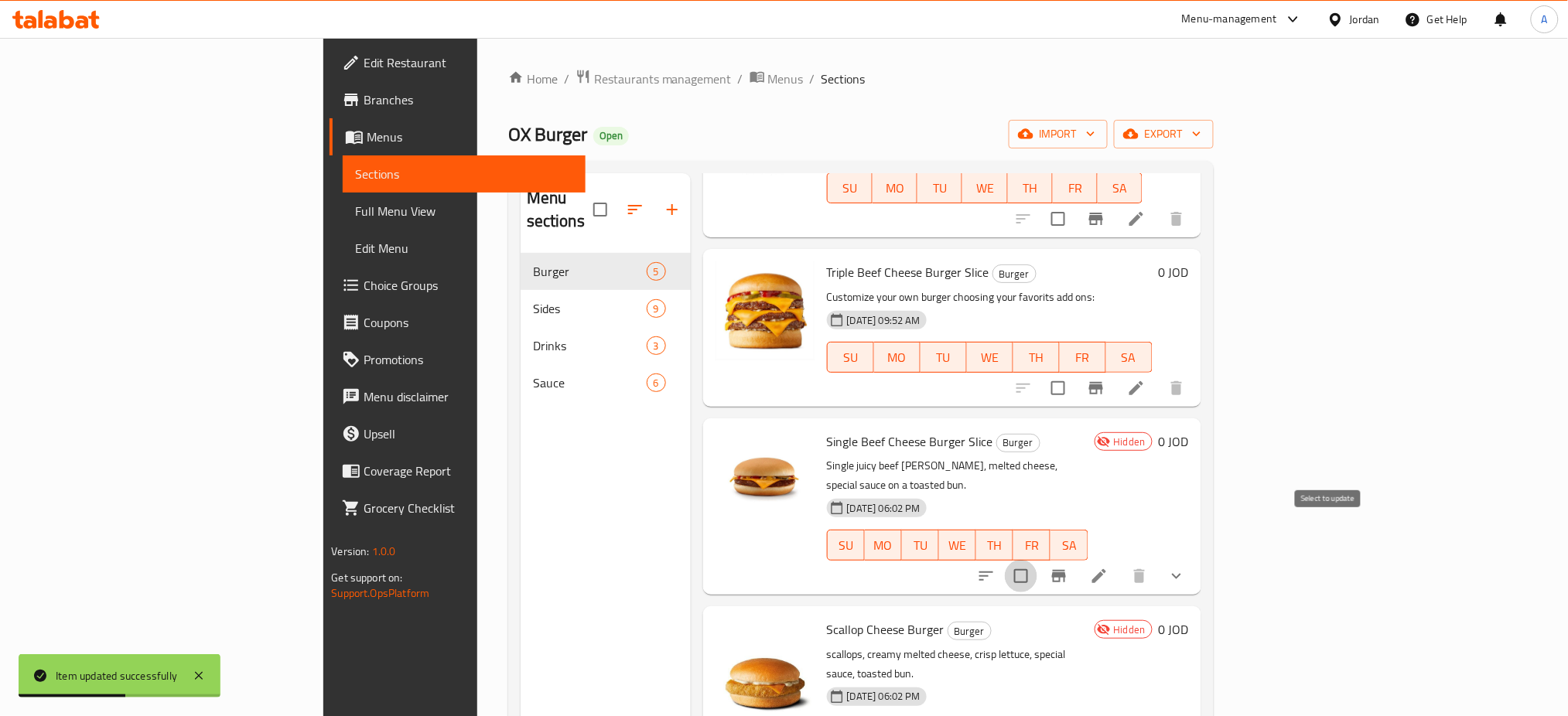
click at [1037, 560] on input "checkbox" at bounding box center [1021, 576] width 32 height 32
checkbox input "true"
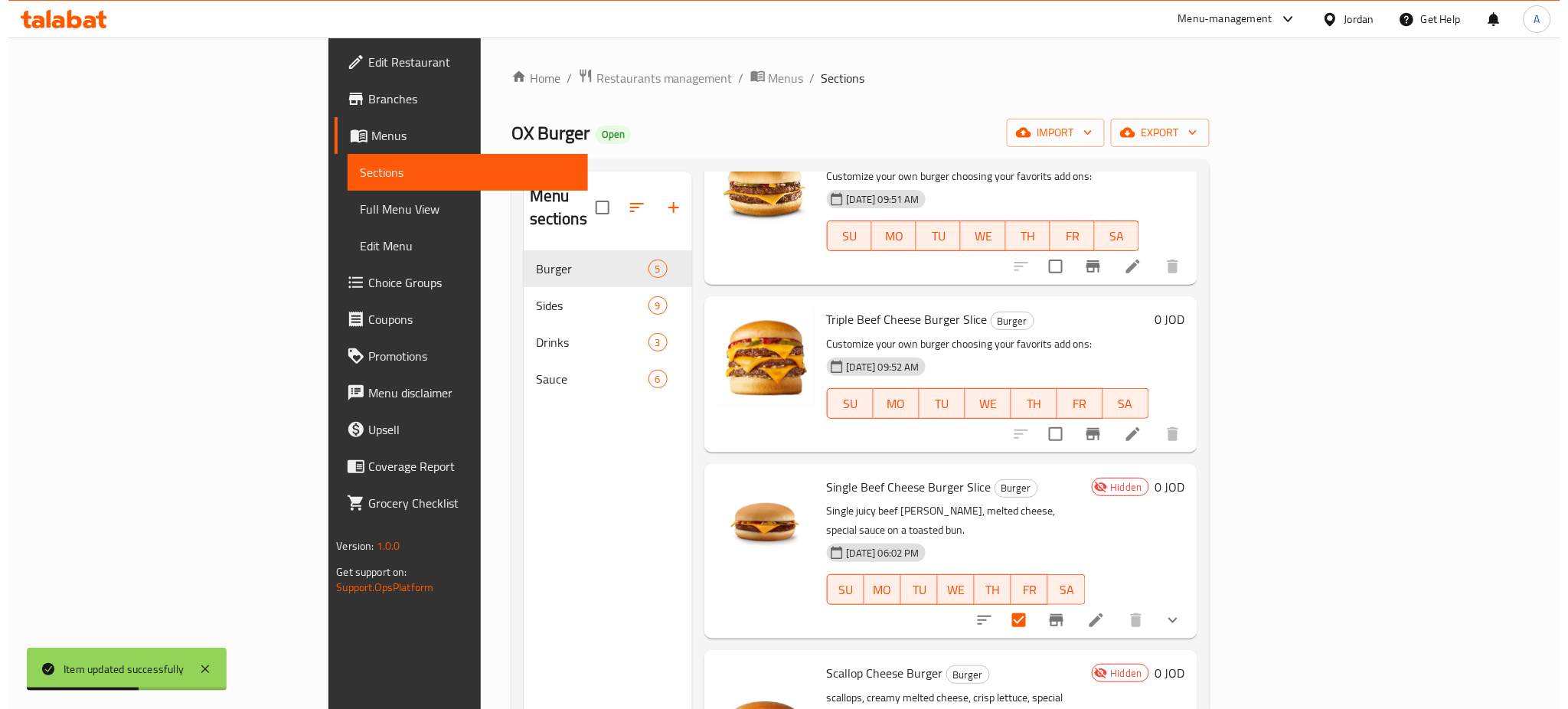
scroll to position [0, 0]
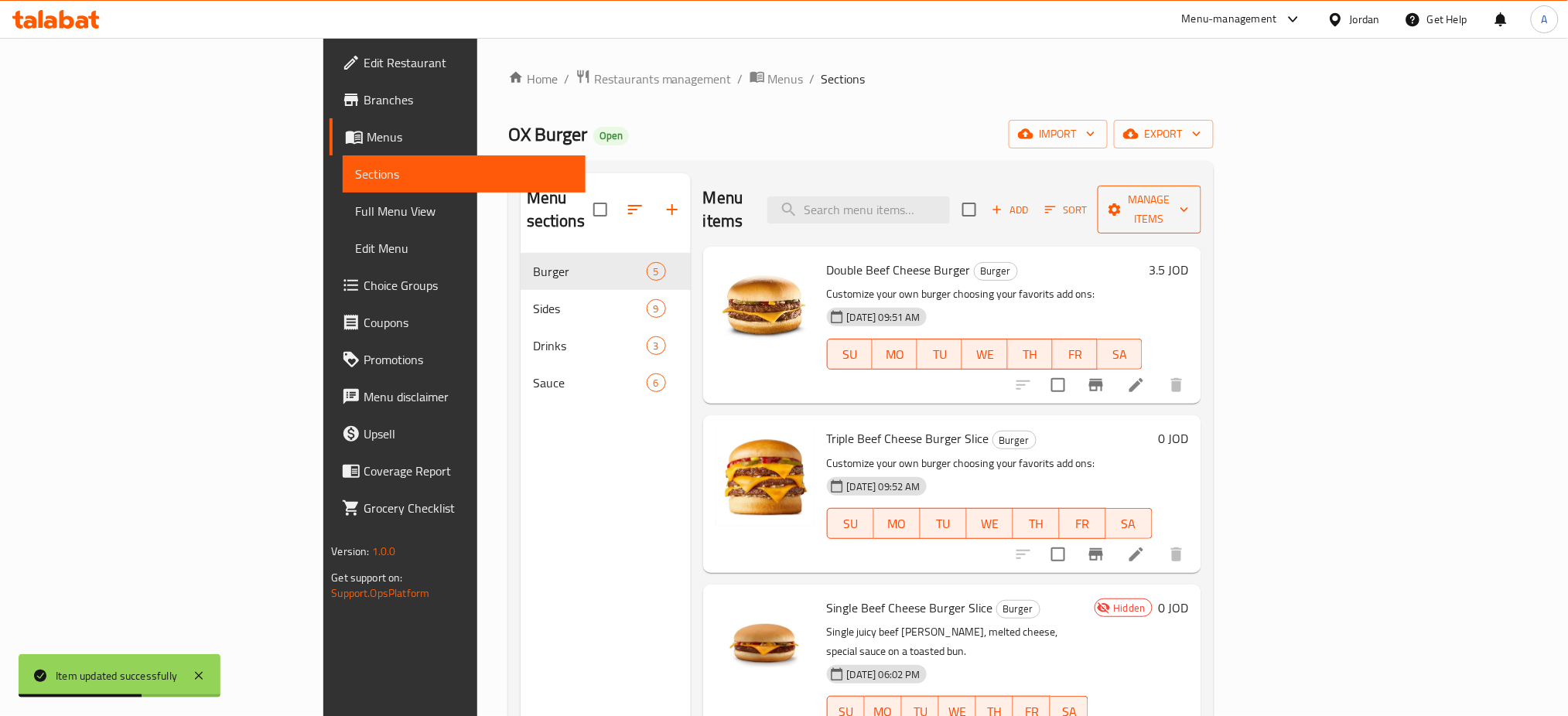
click at [1188, 197] on span "Manage items" at bounding box center [1149, 209] width 79 height 38
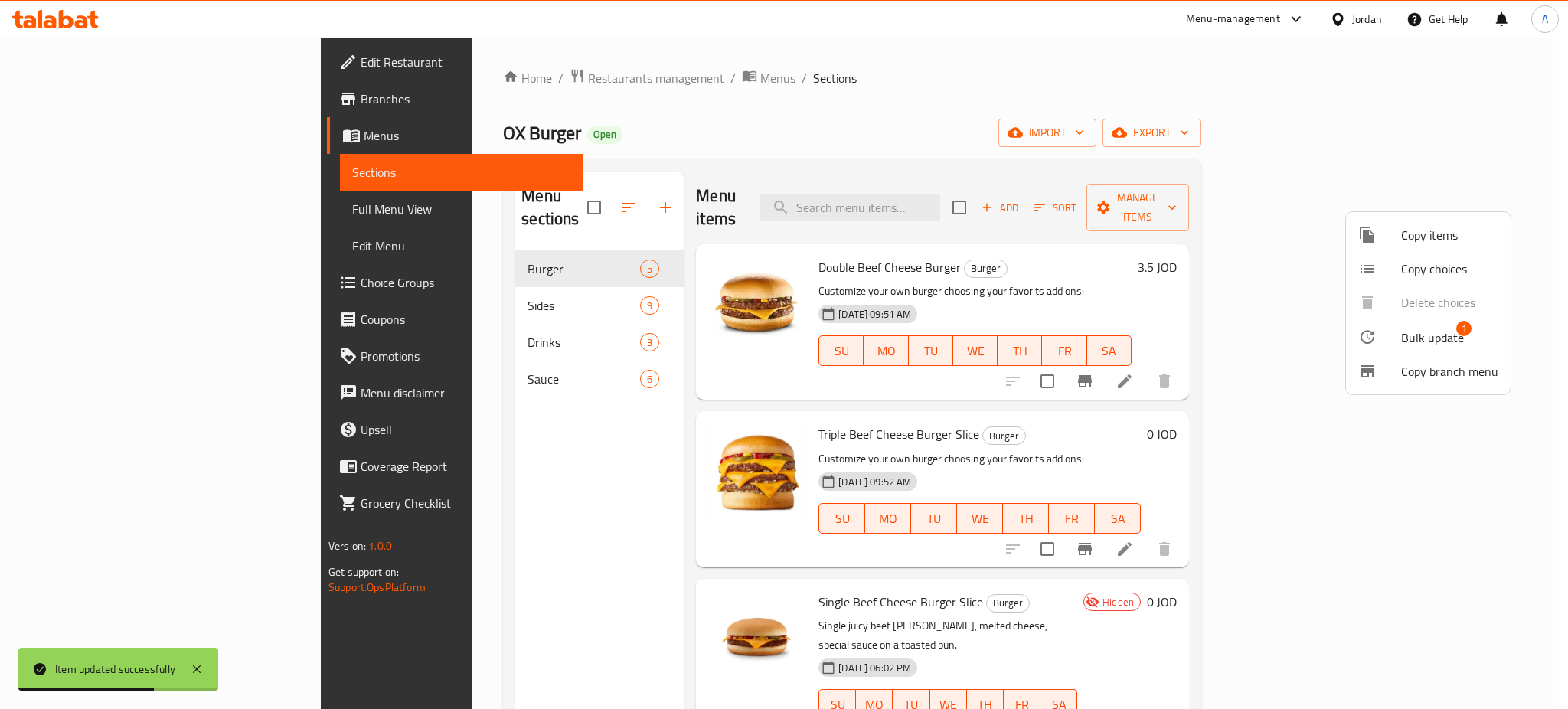
click at [1428, 341] on span "Bulk update" at bounding box center [1432, 338] width 63 height 19
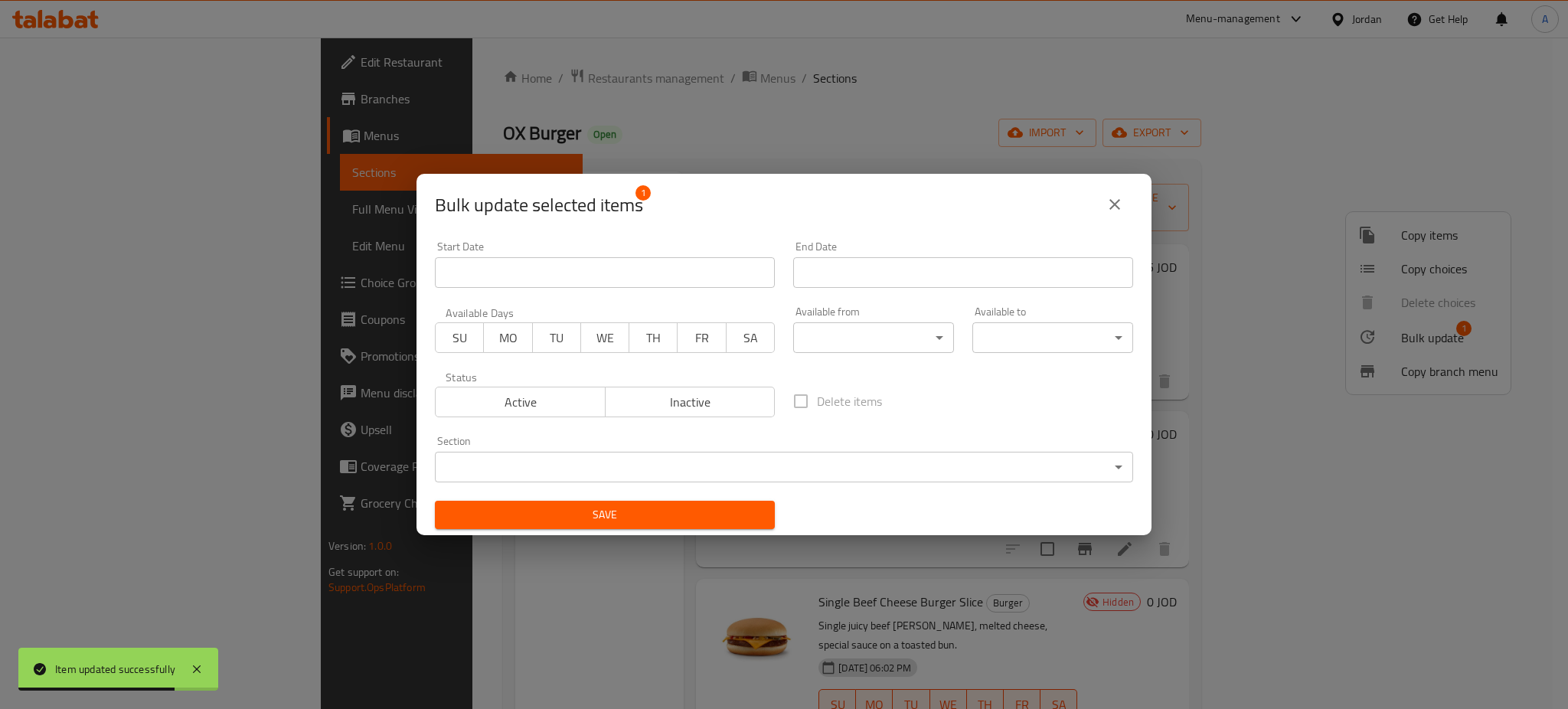
click at [1103, 206] on button "close" at bounding box center [1114, 204] width 36 height 36
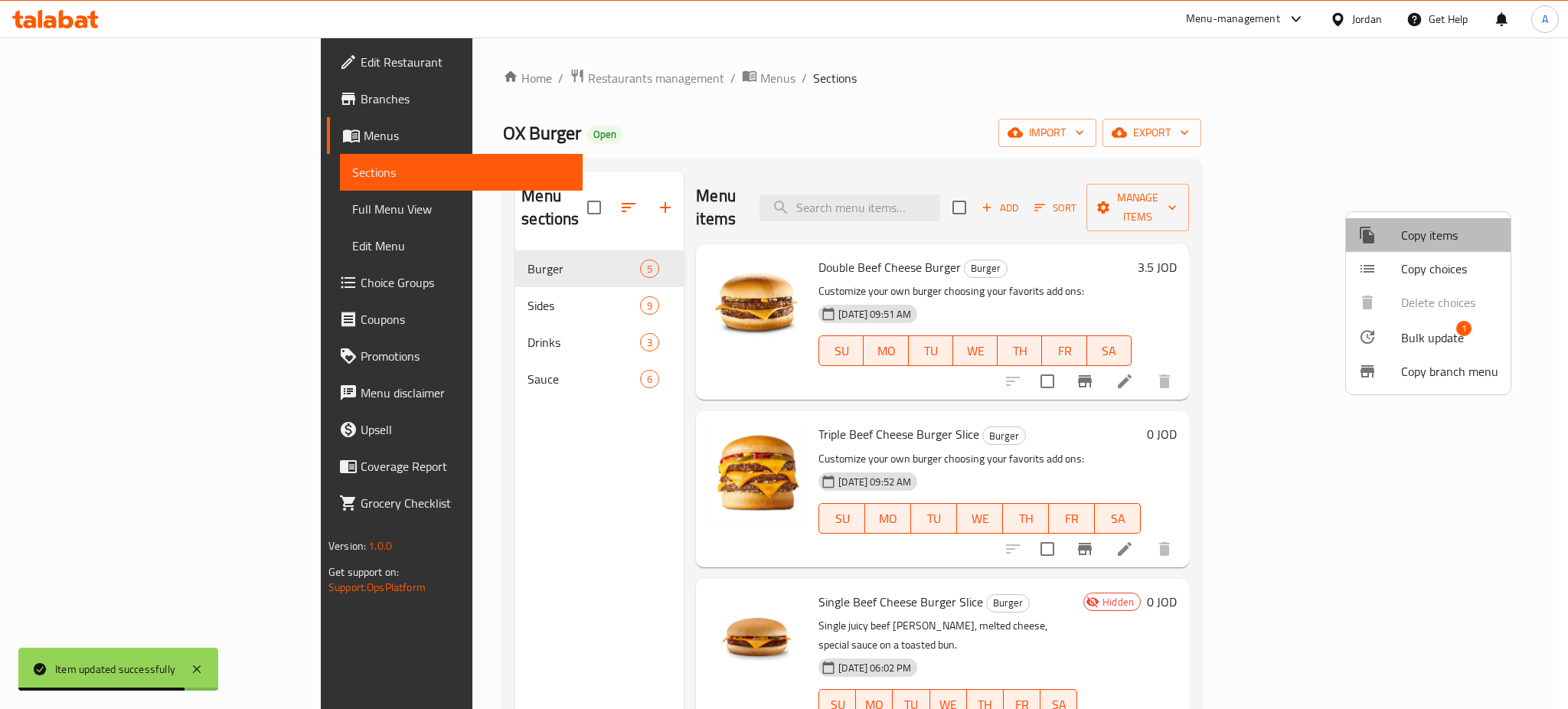
click at [1436, 241] on span "Copy items" at bounding box center [1449, 235] width 97 height 19
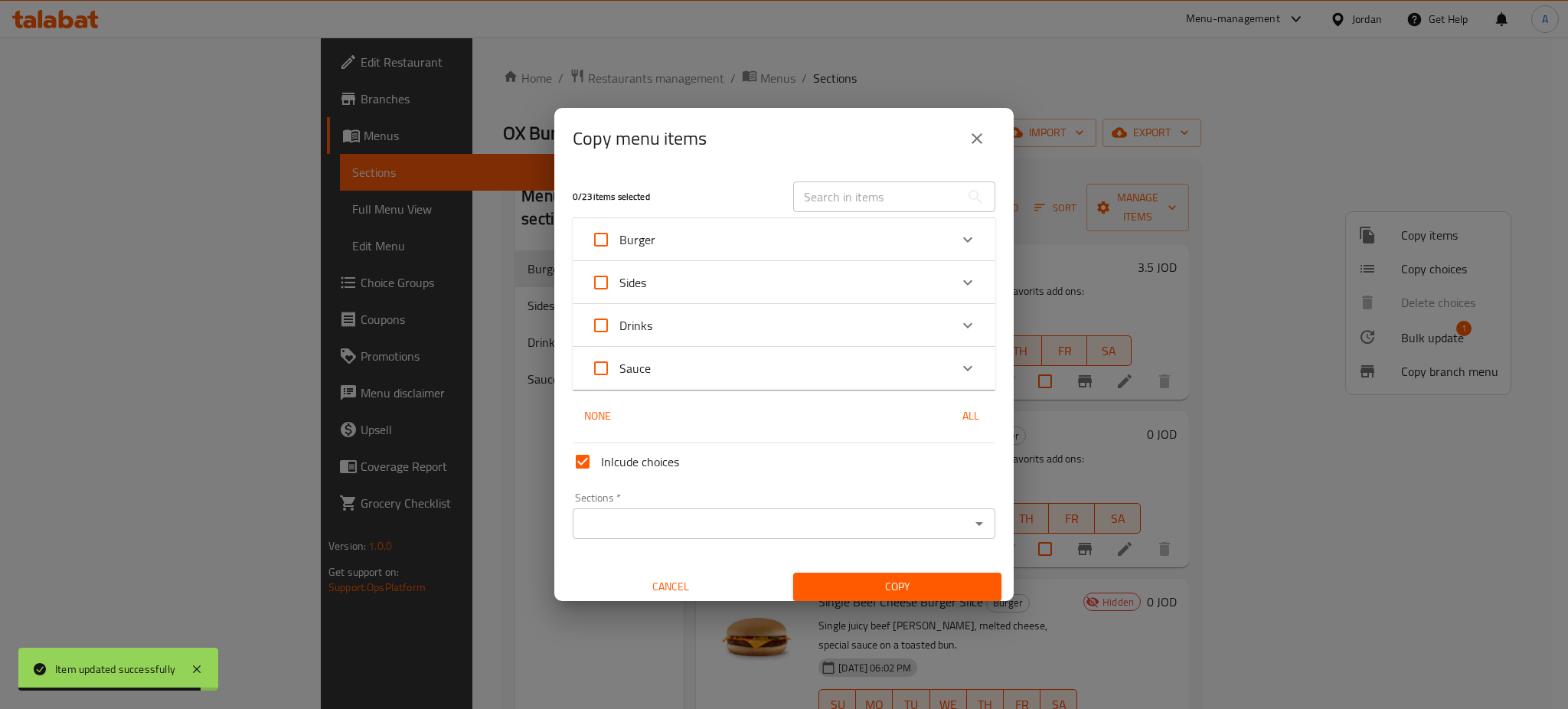
click at [585, 464] on input "Inlcude choices" at bounding box center [582, 461] width 36 height 36
checkbox input "false"
click at [696, 230] on div "Burger" at bounding box center [769, 239] width 358 height 36
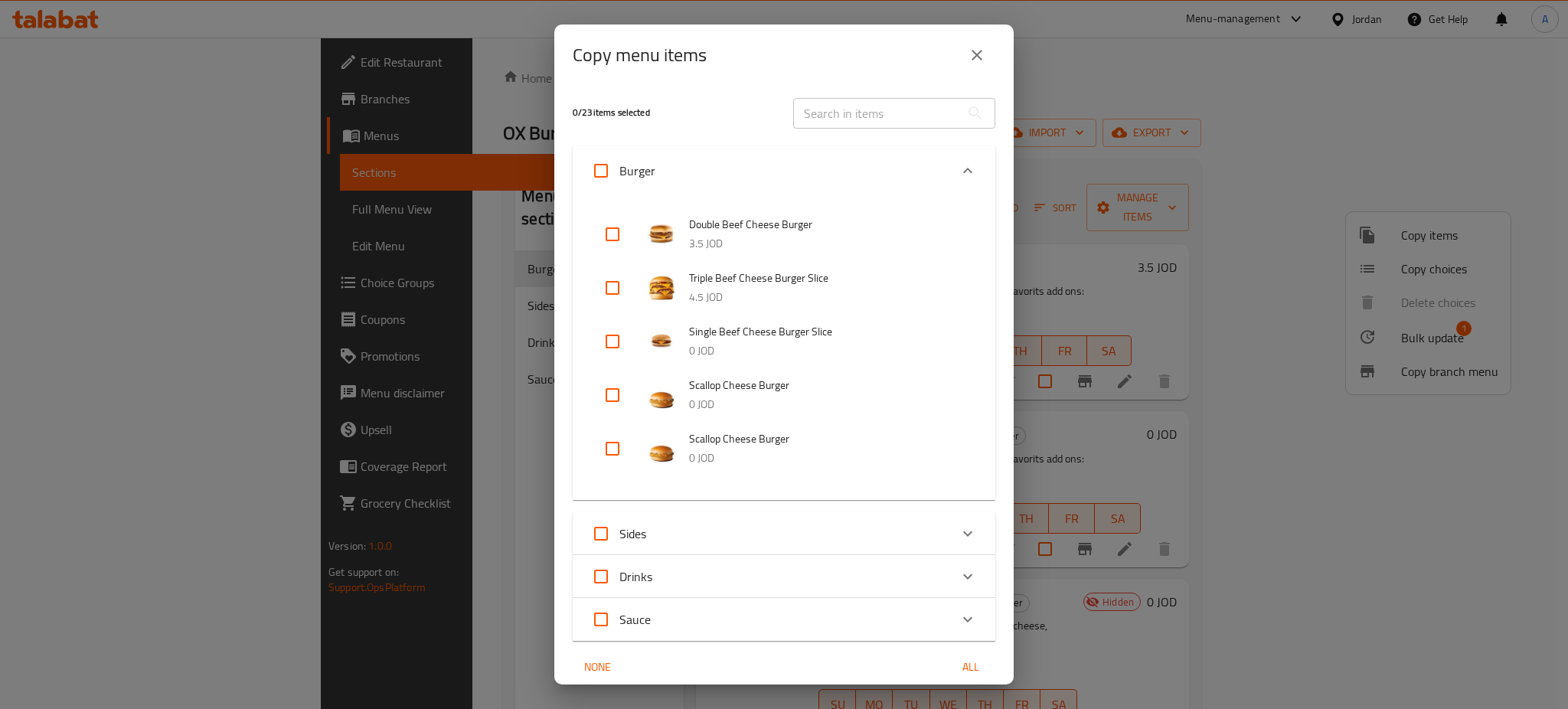
click at [619, 341] on input "checkbox" at bounding box center [612, 341] width 36 height 36
checkbox input "true"
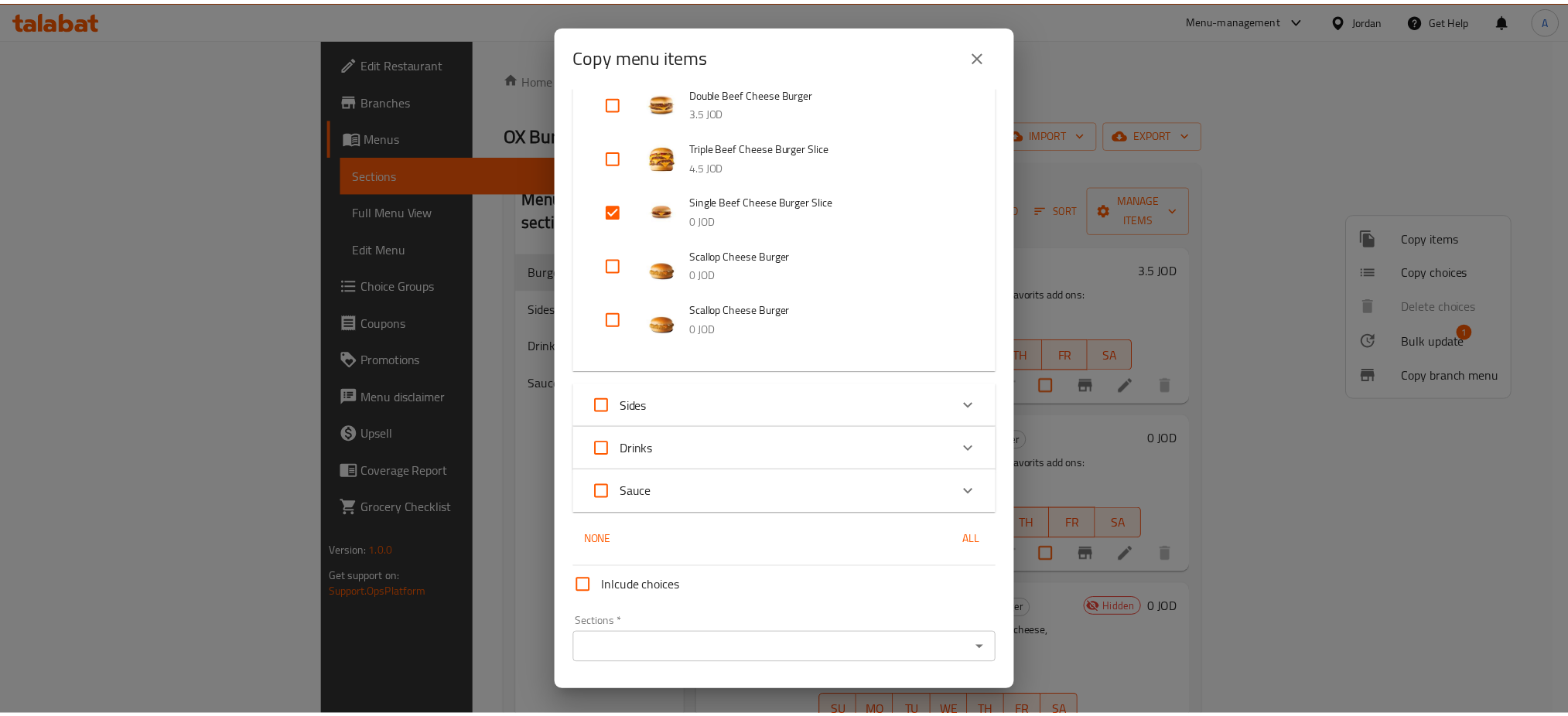
scroll to position [178, 0]
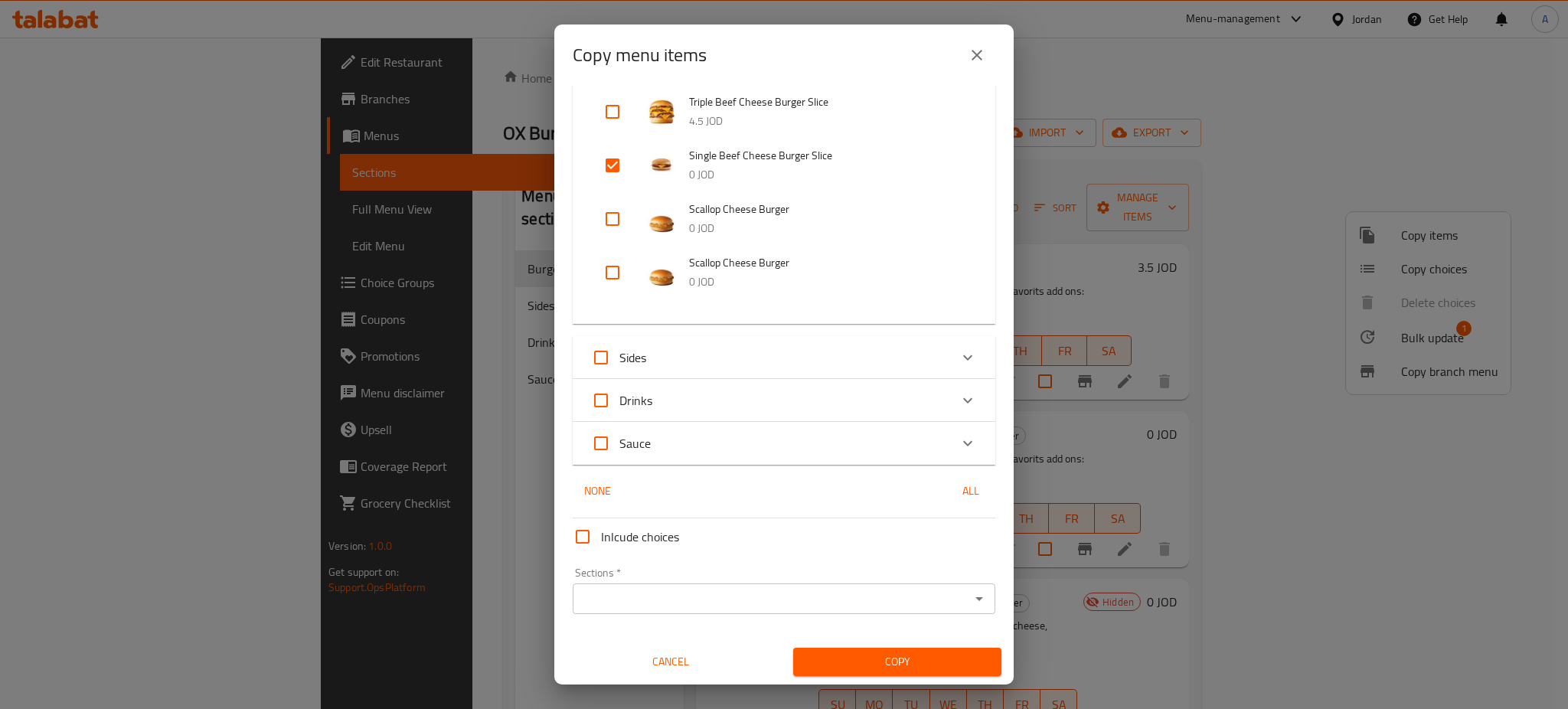
click at [786, 567] on div "Sections   * Sections *" at bounding box center [784, 590] width 422 height 47
click at [785, 581] on div "Sections   * Sections *" at bounding box center [784, 590] width 422 height 47
click at [784, 591] on input "Sections   *" at bounding box center [771, 598] width 388 height 21
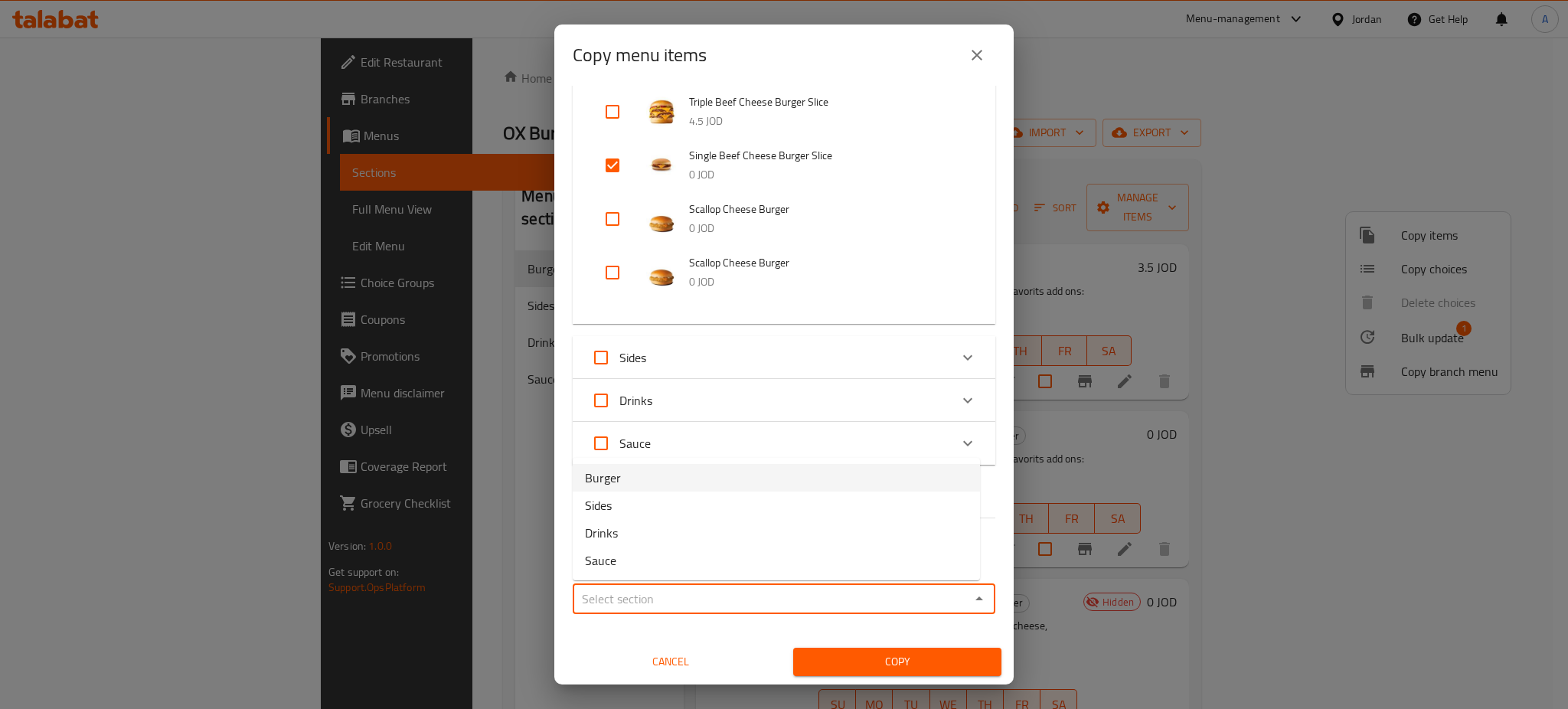
click at [707, 483] on li "Burger" at bounding box center [776, 477] width 407 height 28
type input "Burger"
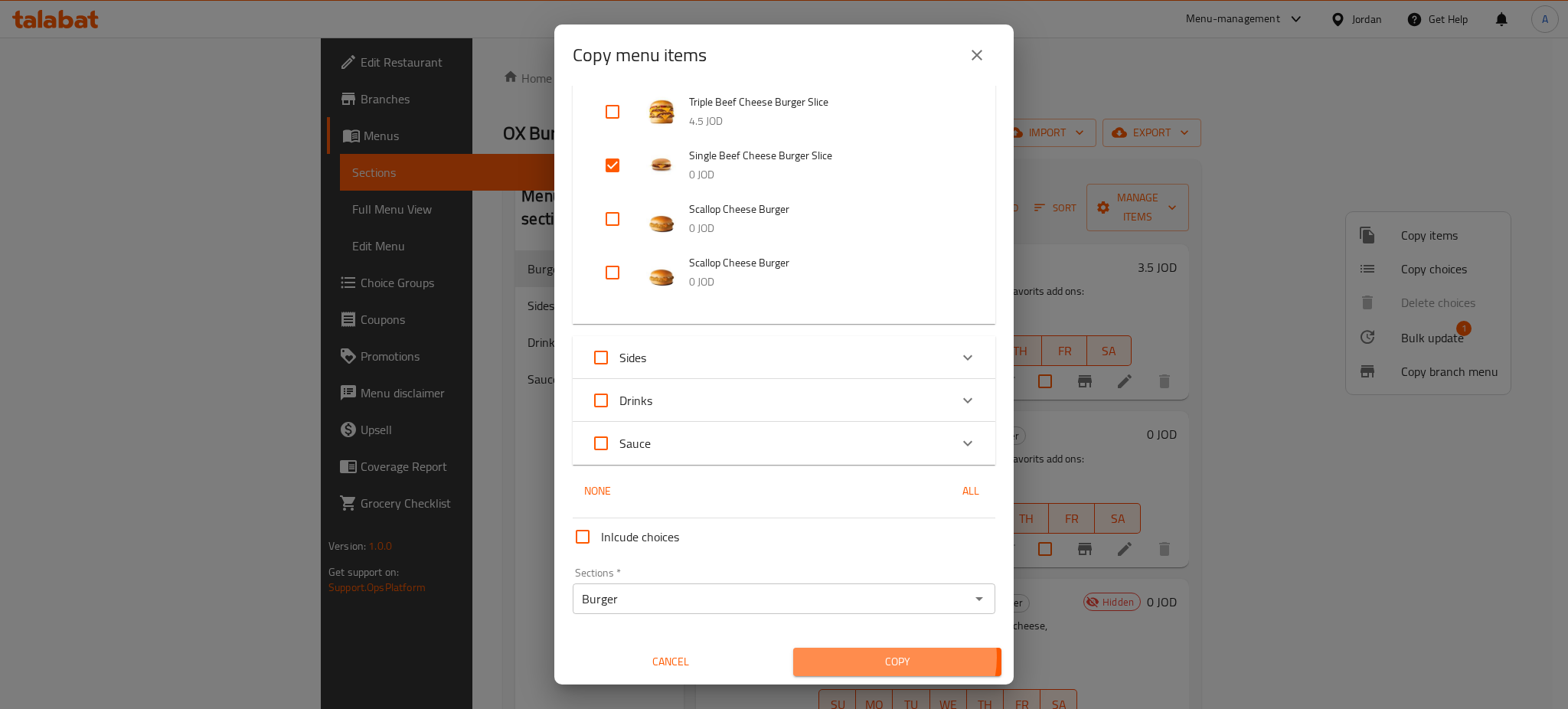
drag, startPoint x: 884, startPoint y: 656, endPoint x: 719, endPoint y: 496, distance: 229.8
click at [884, 657] on span "Copy" at bounding box center [897, 662] width 184 height 19
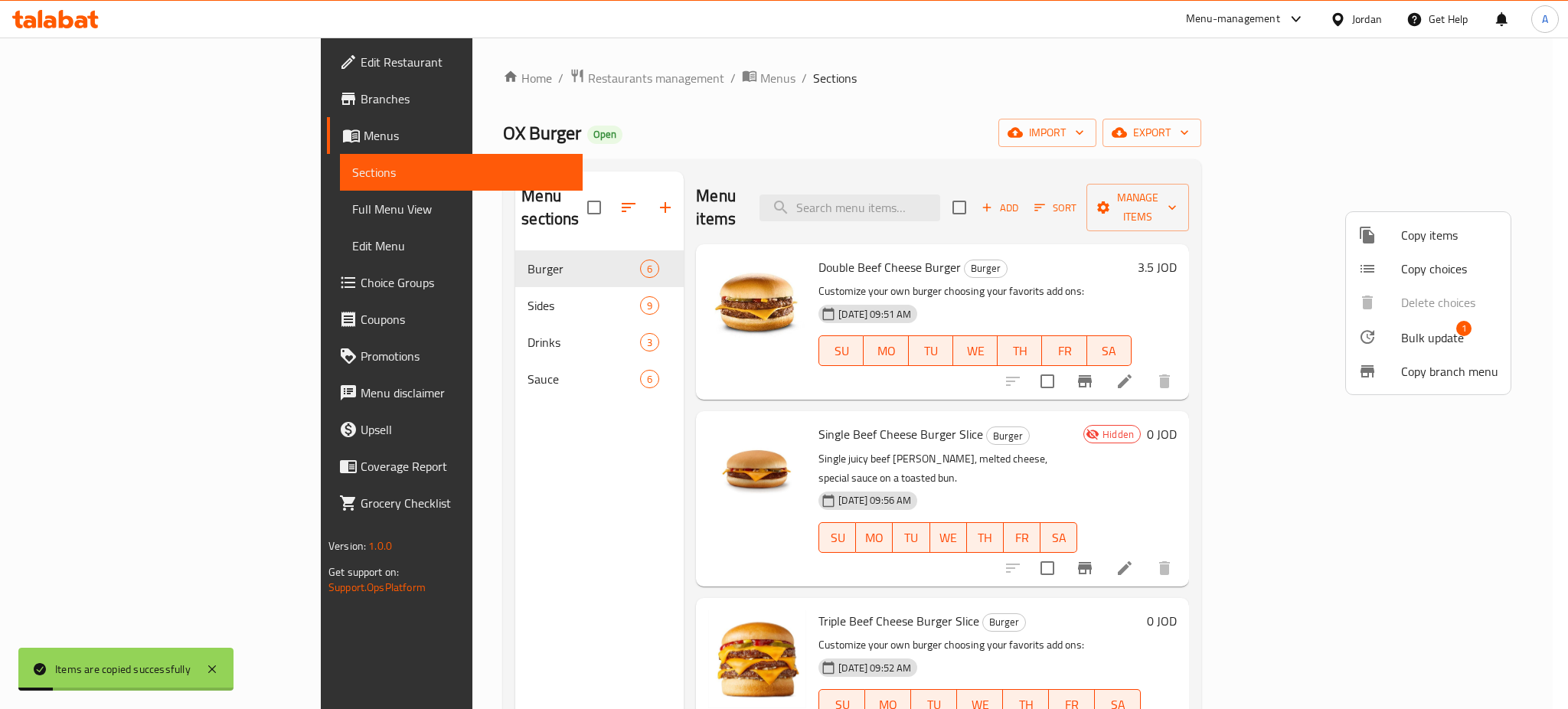
click at [971, 404] on div at bounding box center [784, 354] width 1568 height 709
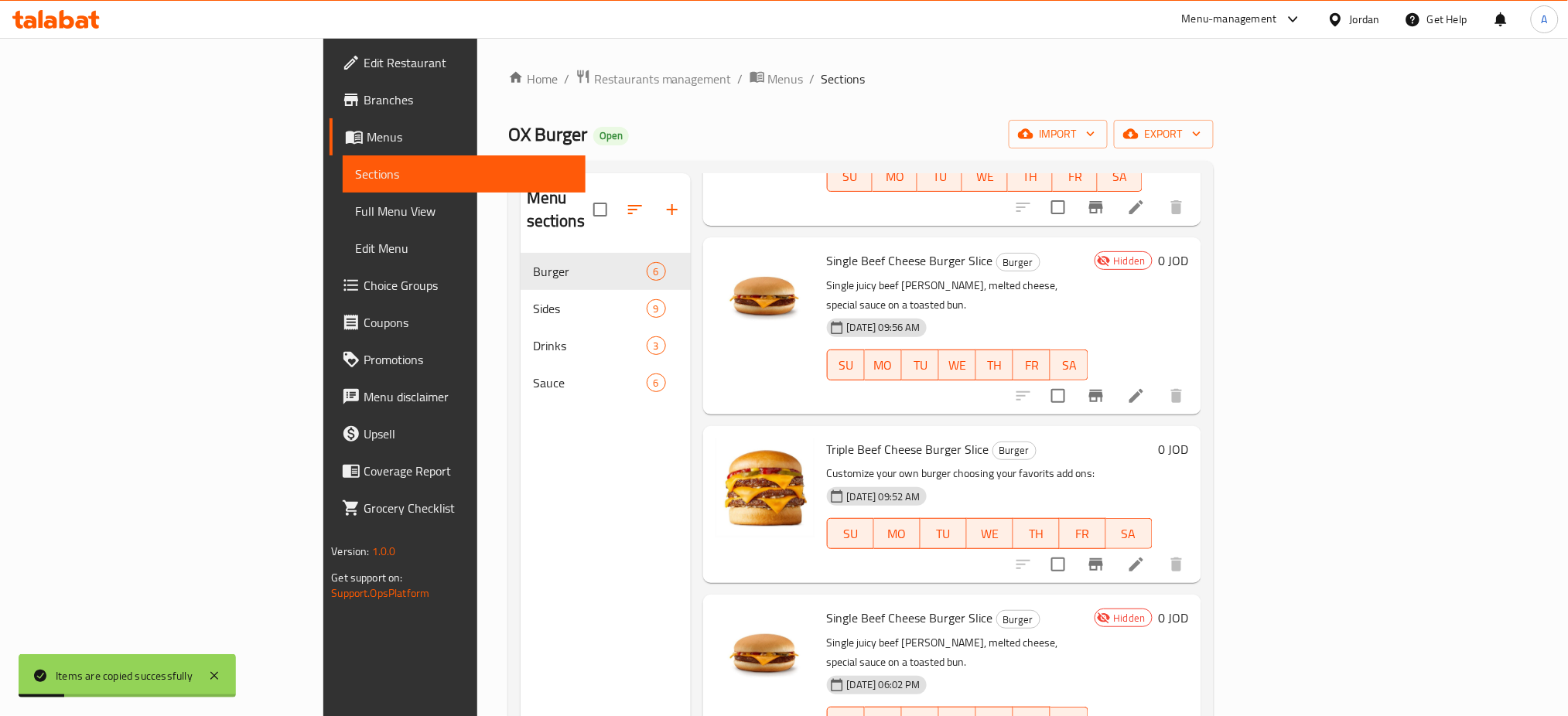
scroll to position [206, 0]
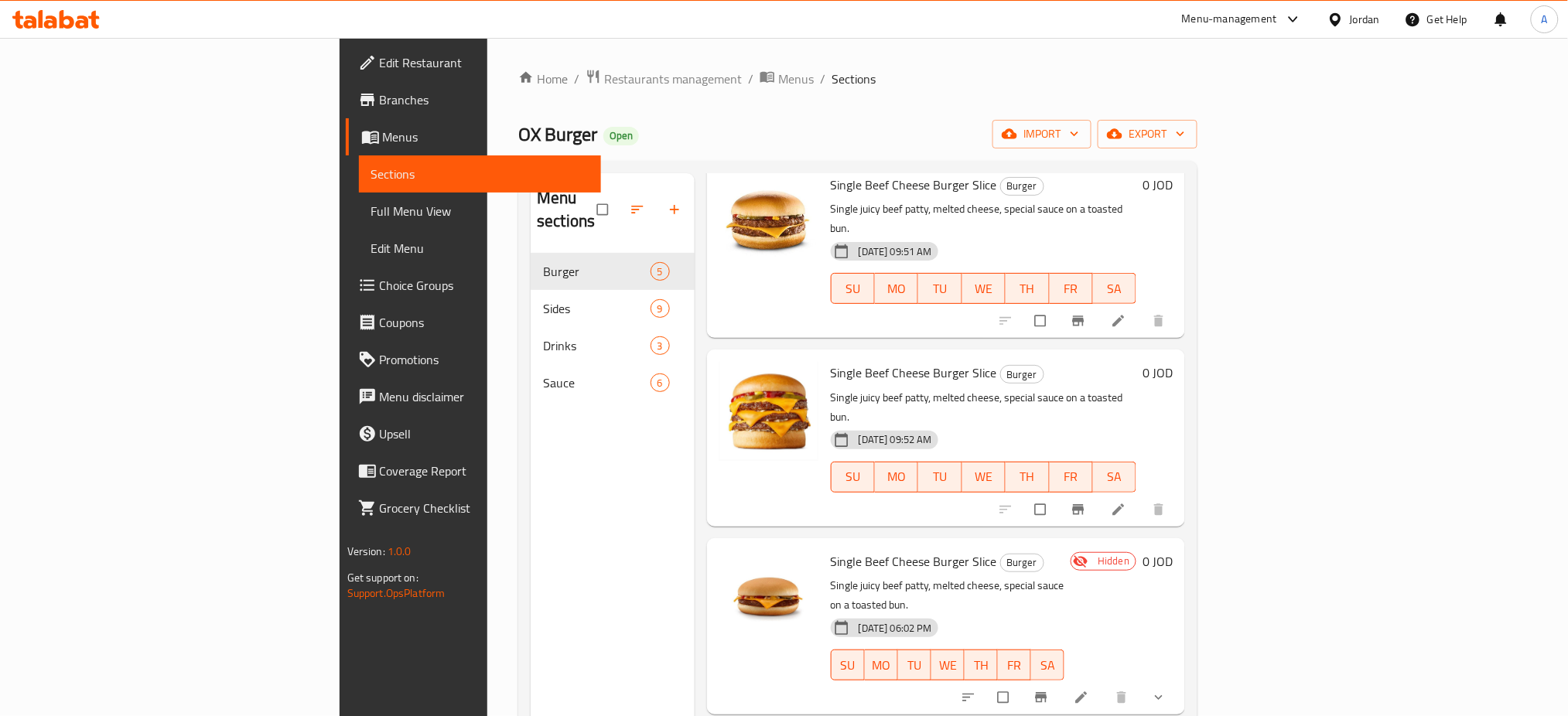
scroll to position [166, 0]
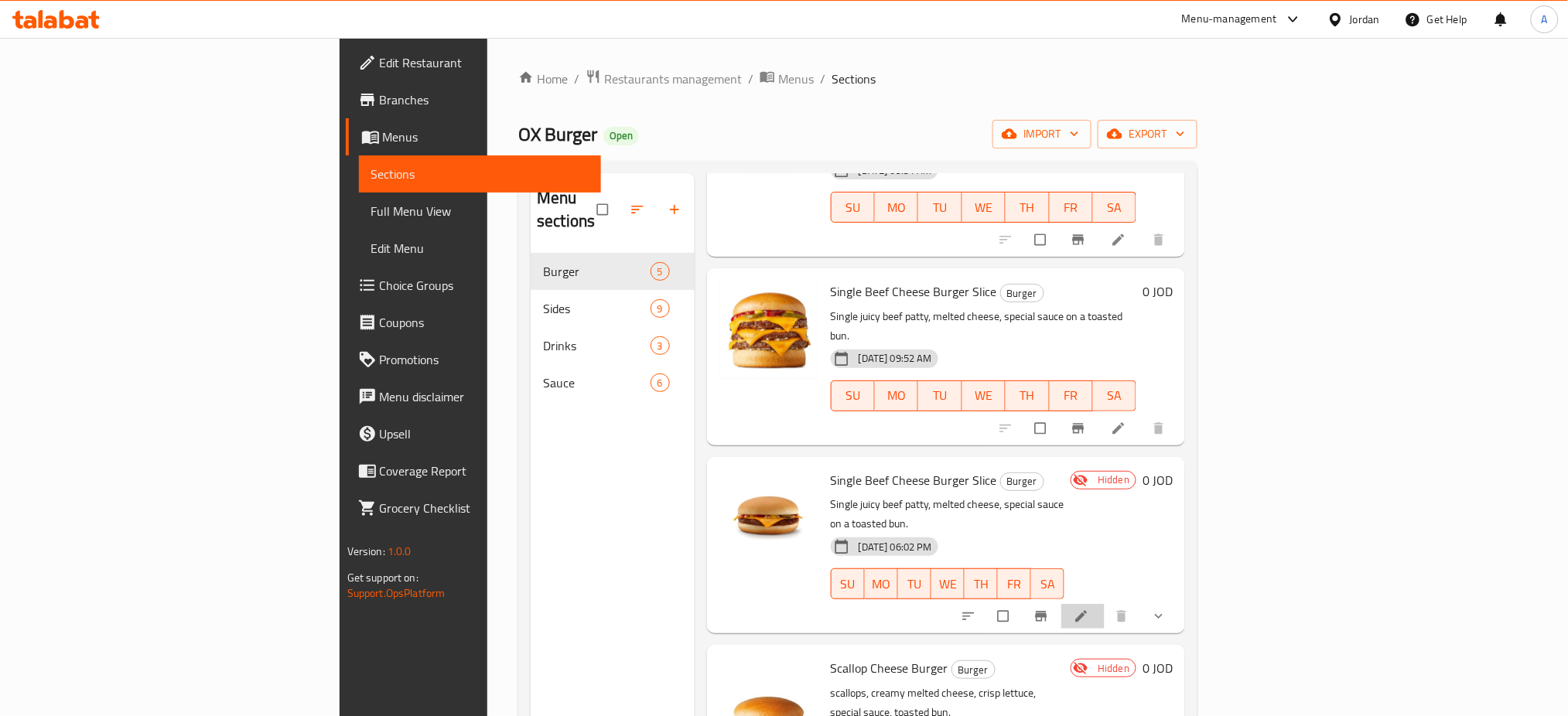
click at [1092, 608] on link at bounding box center [1083, 616] width 19 height 15
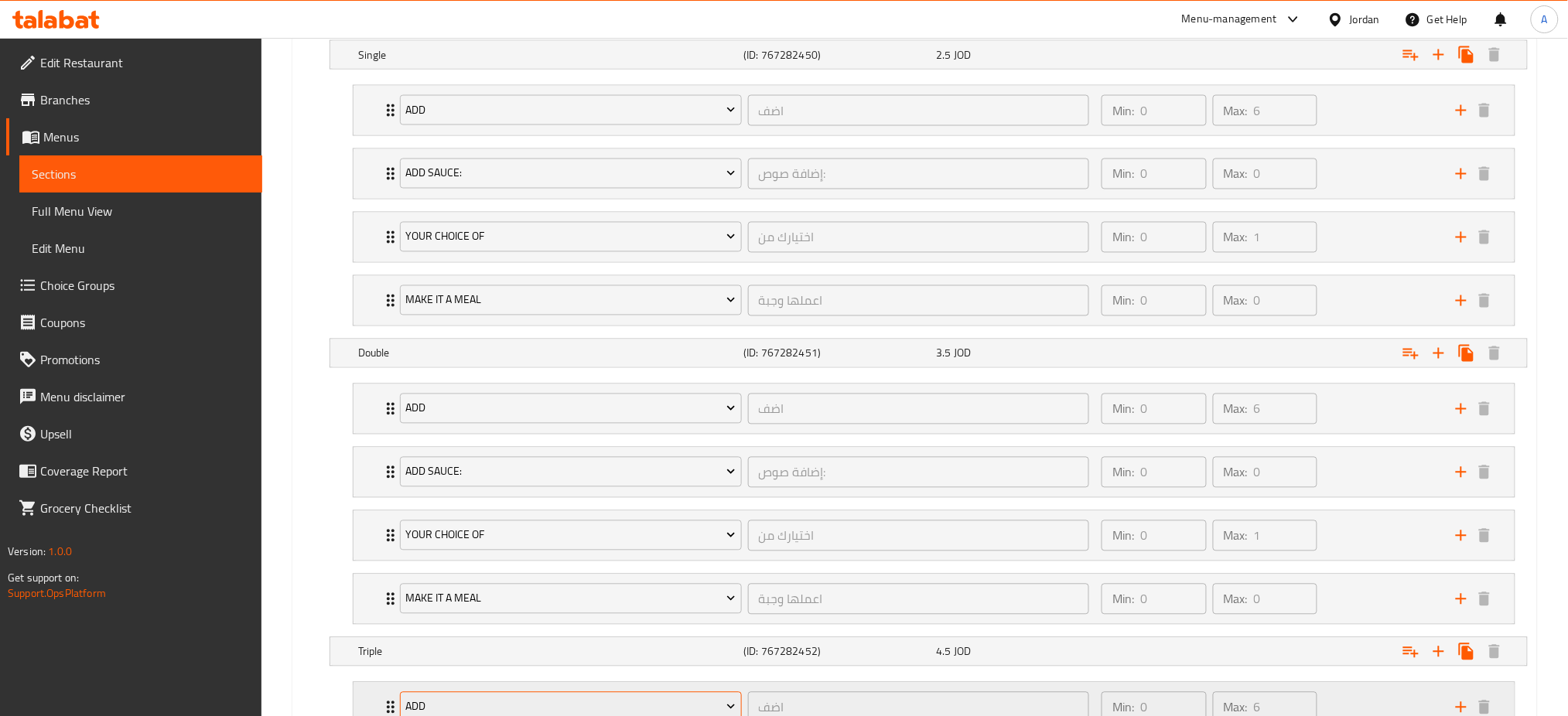
scroll to position [1133, 0]
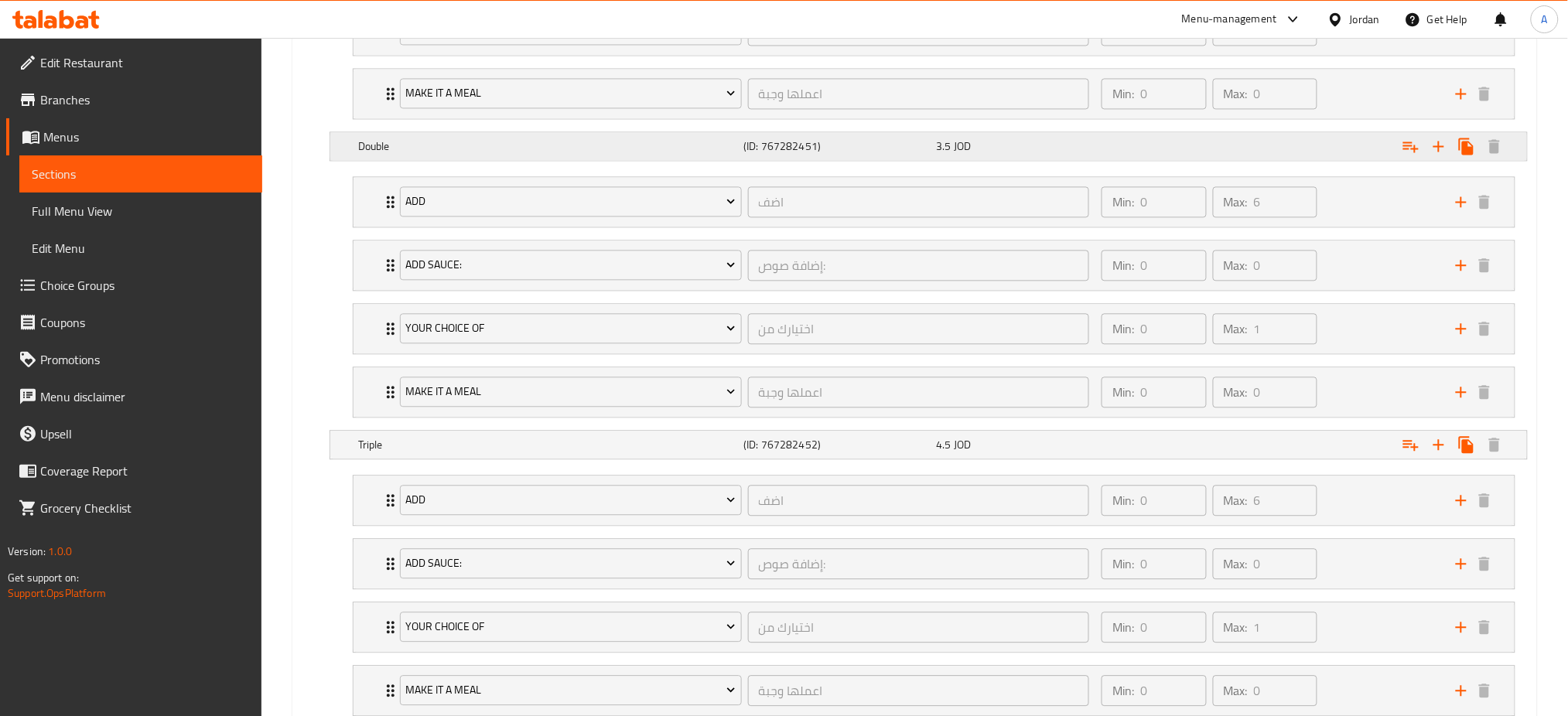
click at [645, 158] on div "Double (ID: 767282451) 3.5 JOD" at bounding box center [933, 146] width 1156 height 34
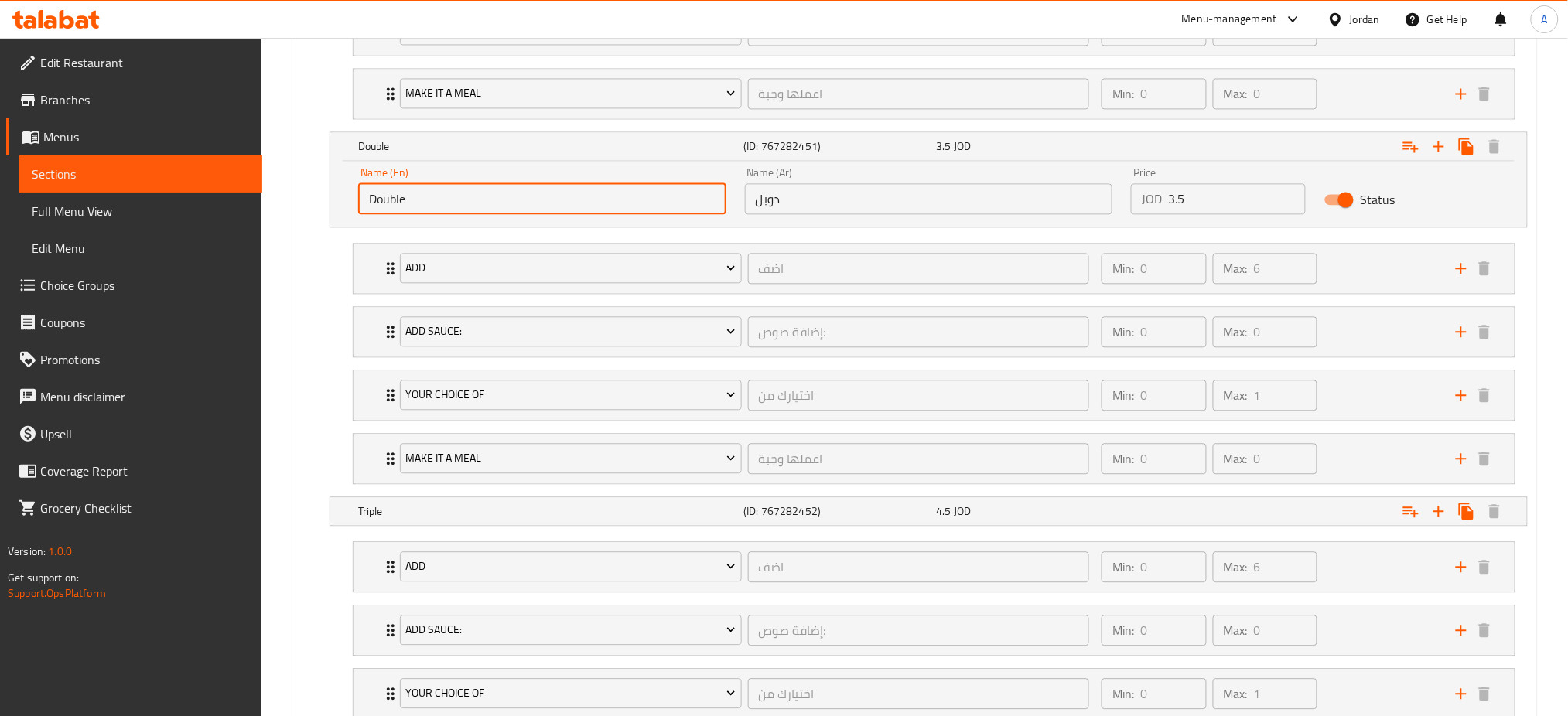
drag, startPoint x: 493, startPoint y: 194, endPoint x: 211, endPoint y: 194, distance: 282.0
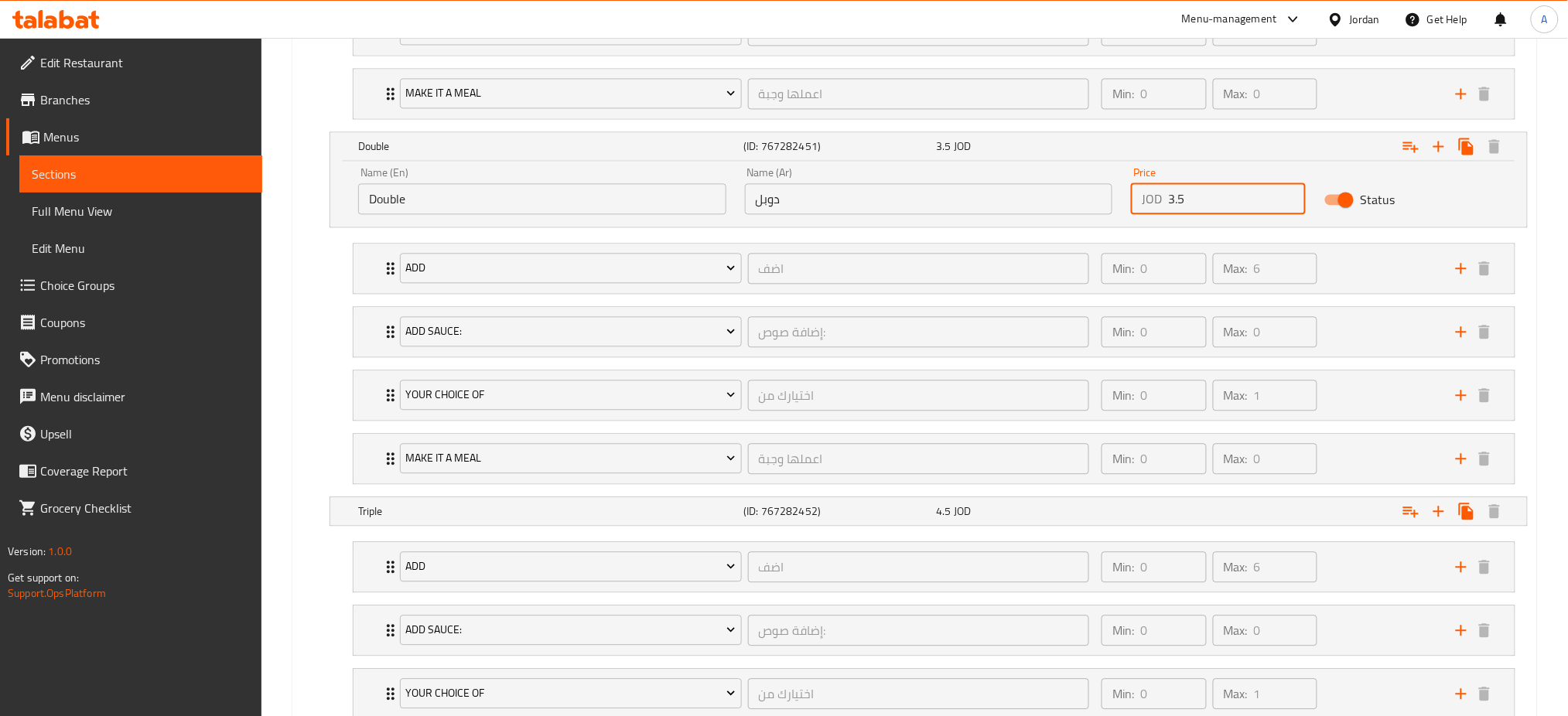
drag, startPoint x: 1194, startPoint y: 201, endPoint x: 1046, endPoint y: 191, distance: 148.3
click at [1046, 191] on div "Name (En) Double Name (En) Name (Ar) دوبل Name (Ar) Price JOD 3.5 Price Status" at bounding box center [928, 191] width 1159 height 66
click at [723, 537] on li "Add اضف ​ Min: 0 ​ Max: 6 ​ Lettuce (ID: 2337168817) 0.1 JOD Name (En) Lettuce …" at bounding box center [934, 566] width 1188 height 63
click at [743, 523] on div "Triple (ID: 767282452) 4.5 JOD" at bounding box center [933, 511] width 1156 height 34
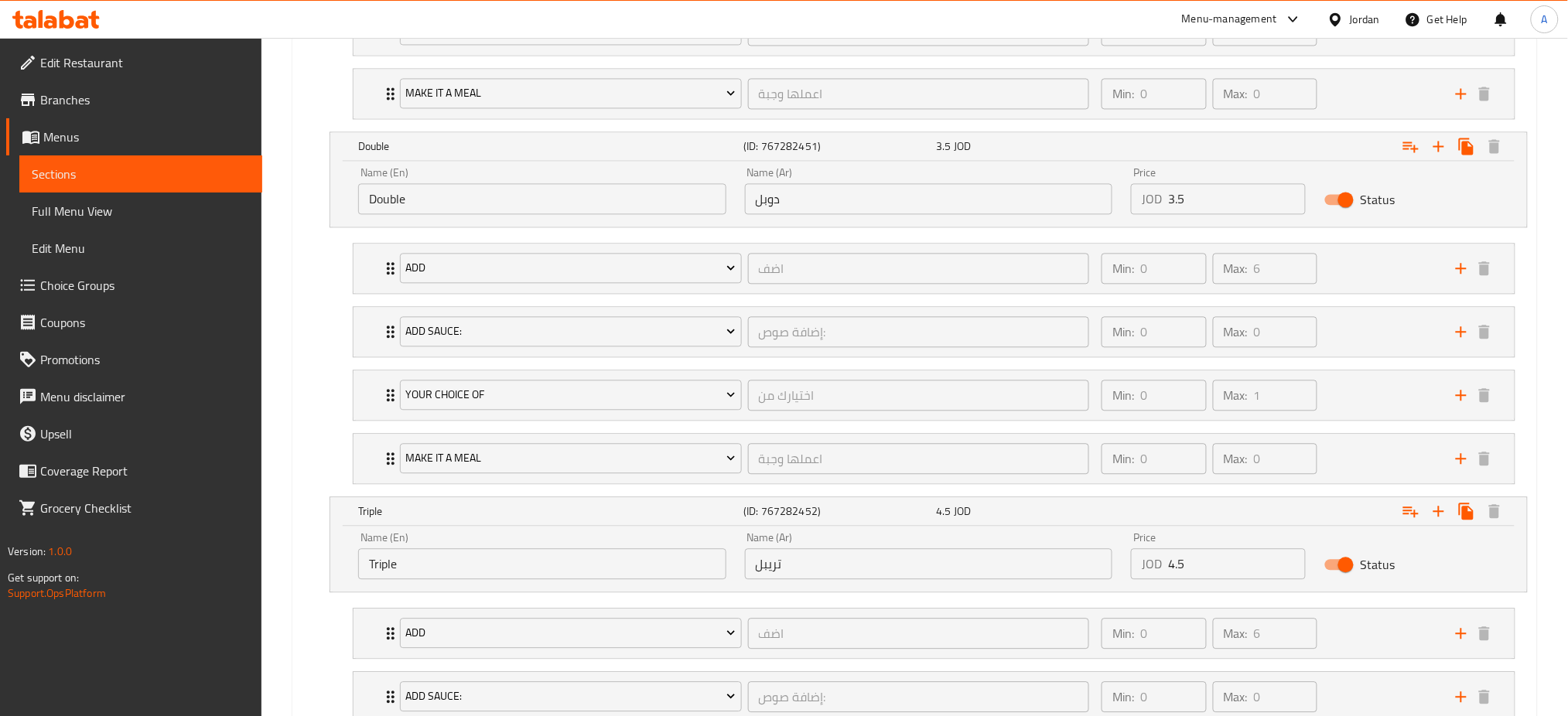
drag, startPoint x: 822, startPoint y: 565, endPoint x: 586, endPoint y: 535, distance: 237.9
click at [592, 552] on div "Name (En) Triple Name (En) Name (Ar) تريبل Name (Ar) Price JOD 4.5 Price Status" at bounding box center [928, 555] width 1159 height 66
click at [392, 506] on h5 "Triple" at bounding box center [547, 511] width 379 height 15
click at [435, 528] on div "Triple (ID: 767282452) 4.5 JOD" at bounding box center [933, 511] width 1156 height 34
click at [440, 514] on h5 "Triple" at bounding box center [547, 511] width 379 height 15
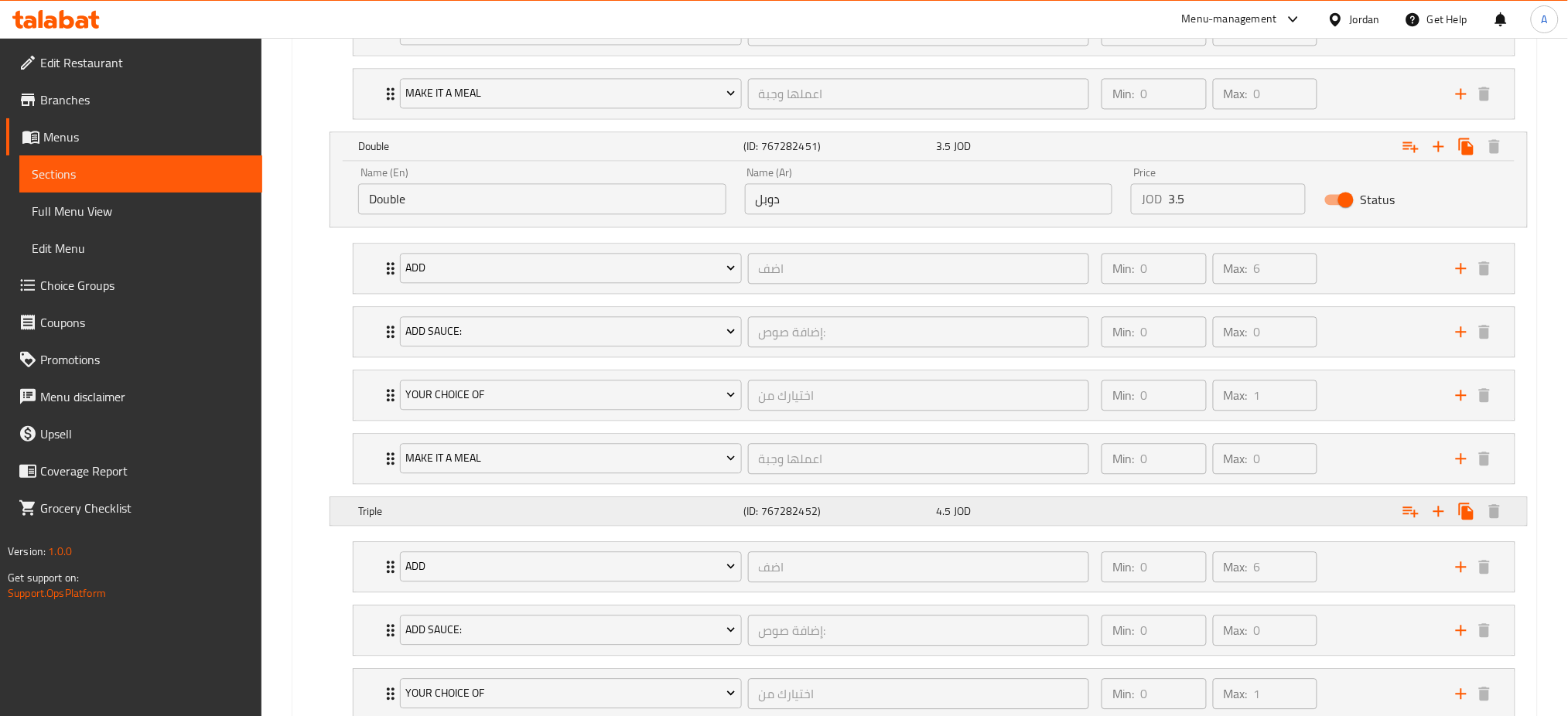
click at [442, 519] on div "Triple" at bounding box center [547, 510] width 385 height 21
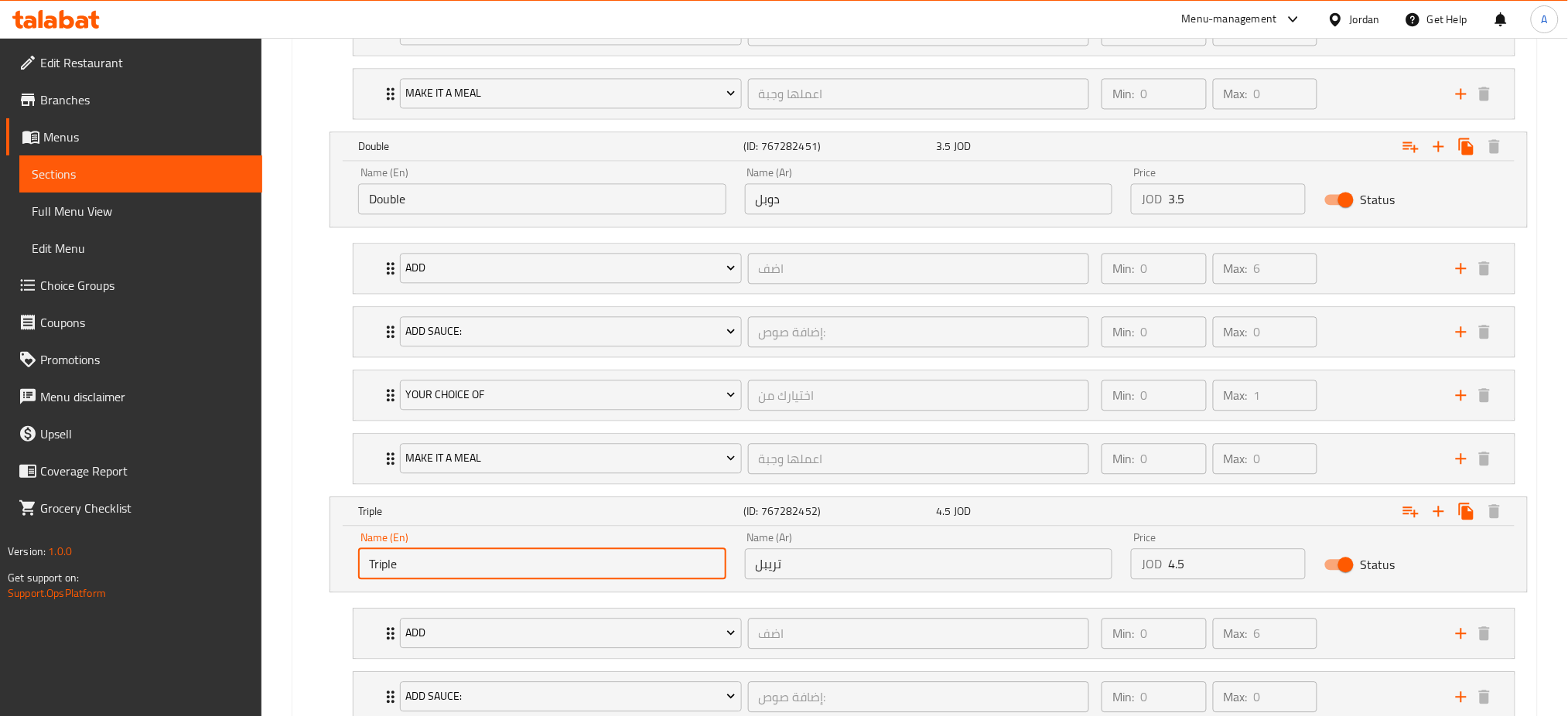
drag, startPoint x: 423, startPoint y: 555, endPoint x: 290, endPoint y: 532, distance: 135.0
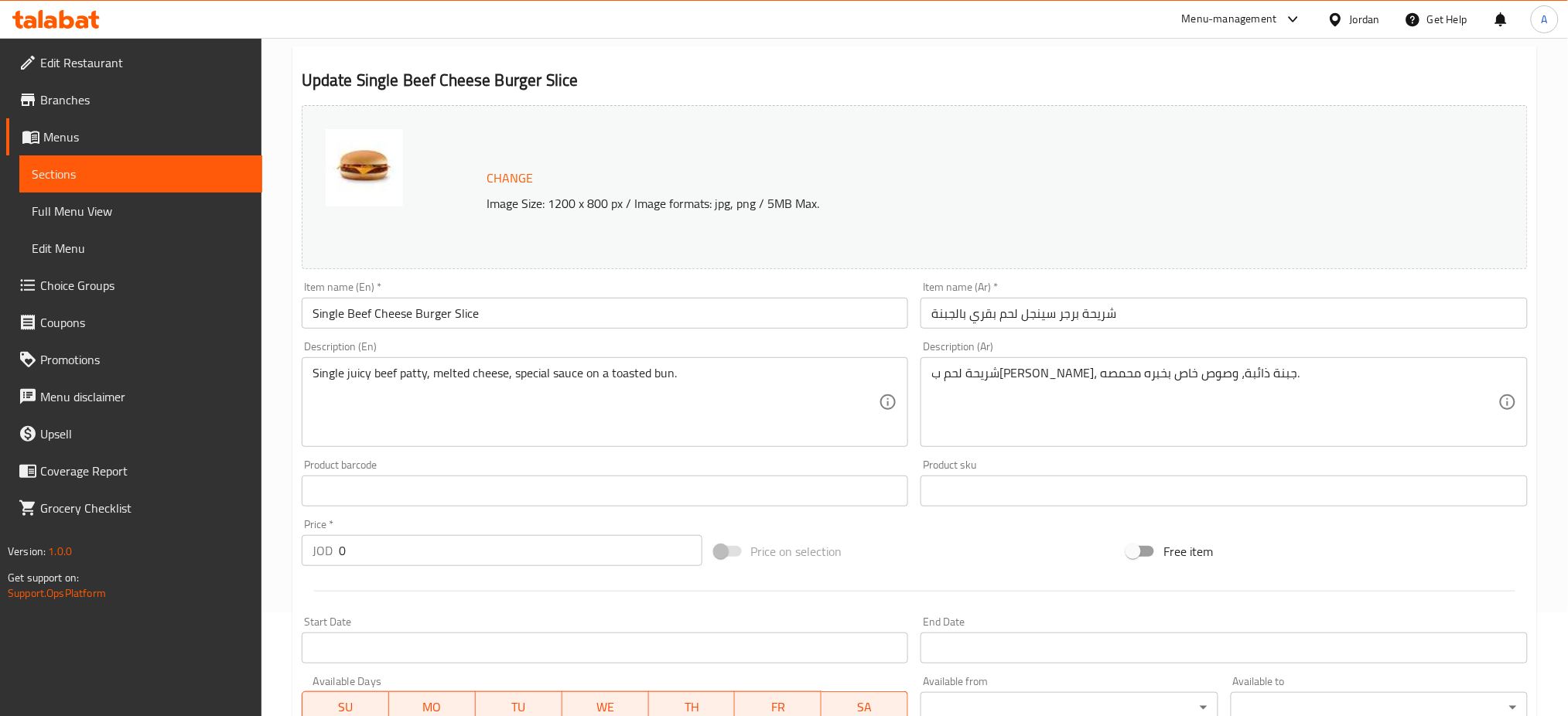
scroll to position [0, 0]
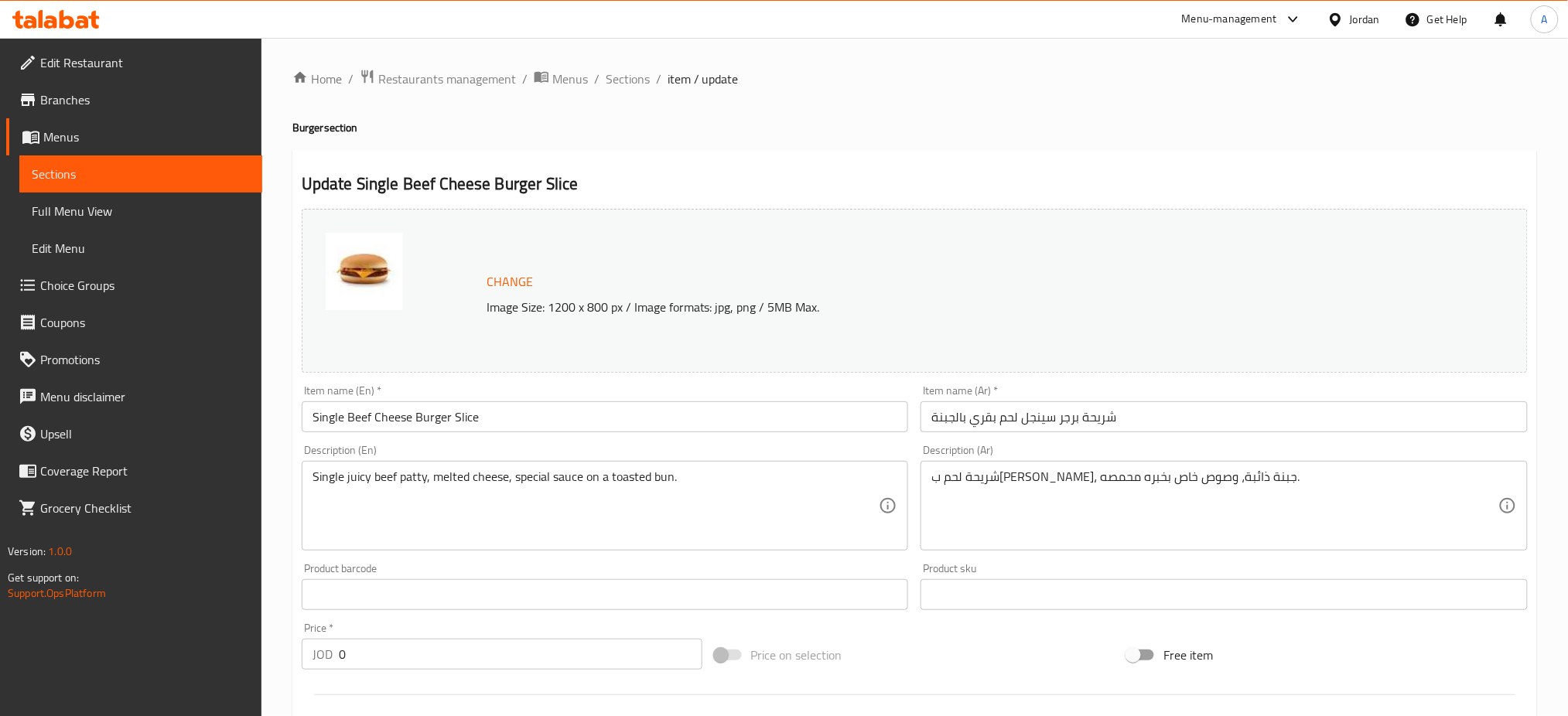
click at [639, 84] on span "Sections" at bounding box center [628, 79] width 44 height 19
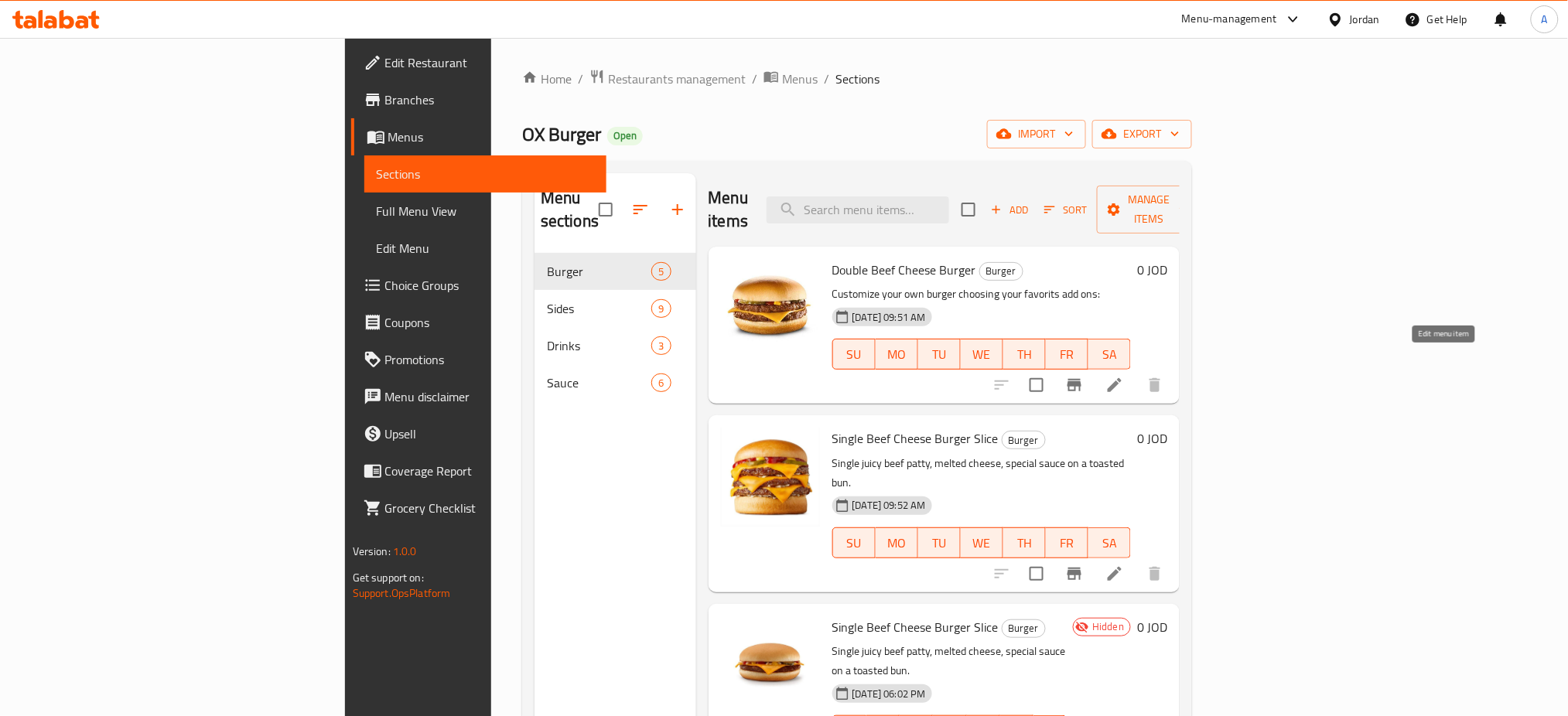
click at [1122, 378] on icon at bounding box center [1114, 384] width 14 height 14
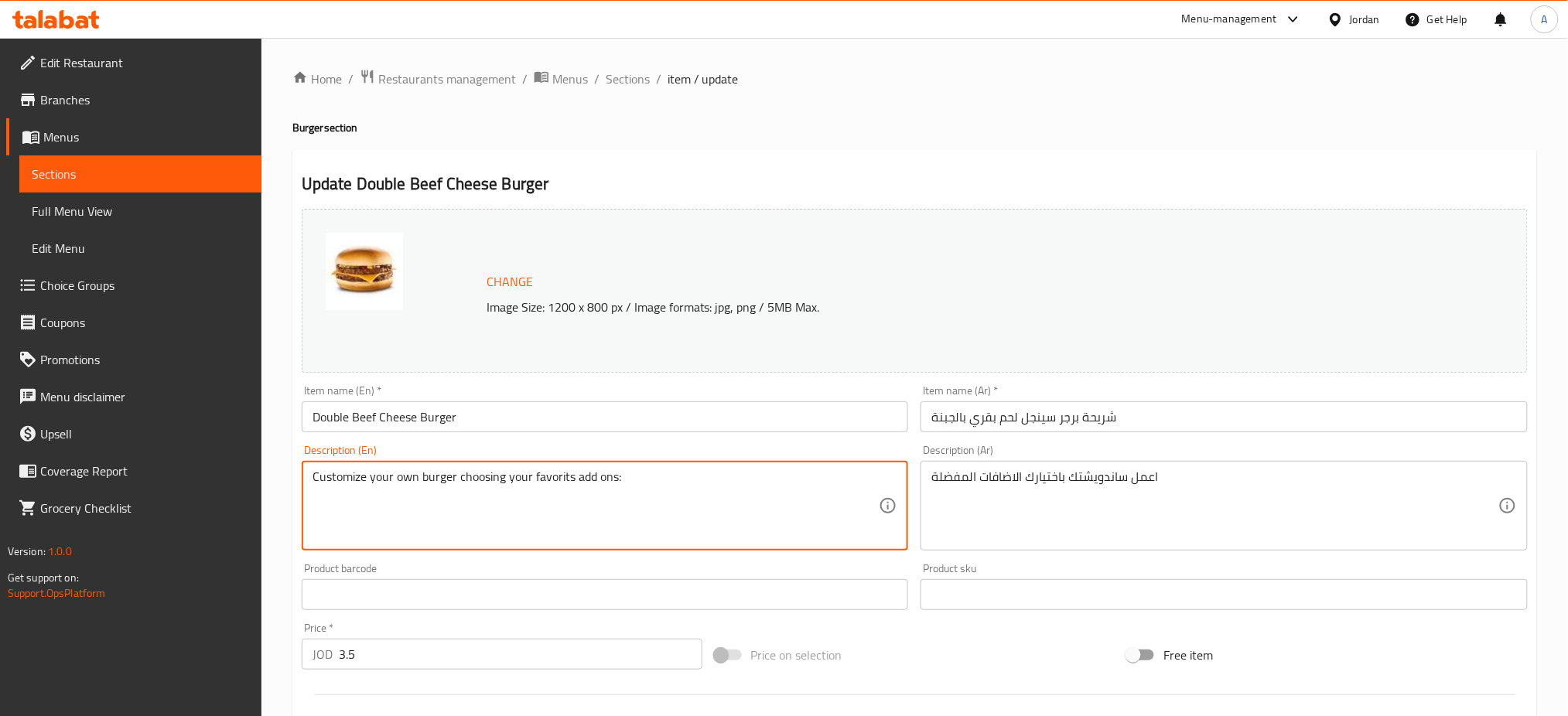
drag, startPoint x: 750, startPoint y: 513, endPoint x: 199, endPoint y: 482, distance: 551.9
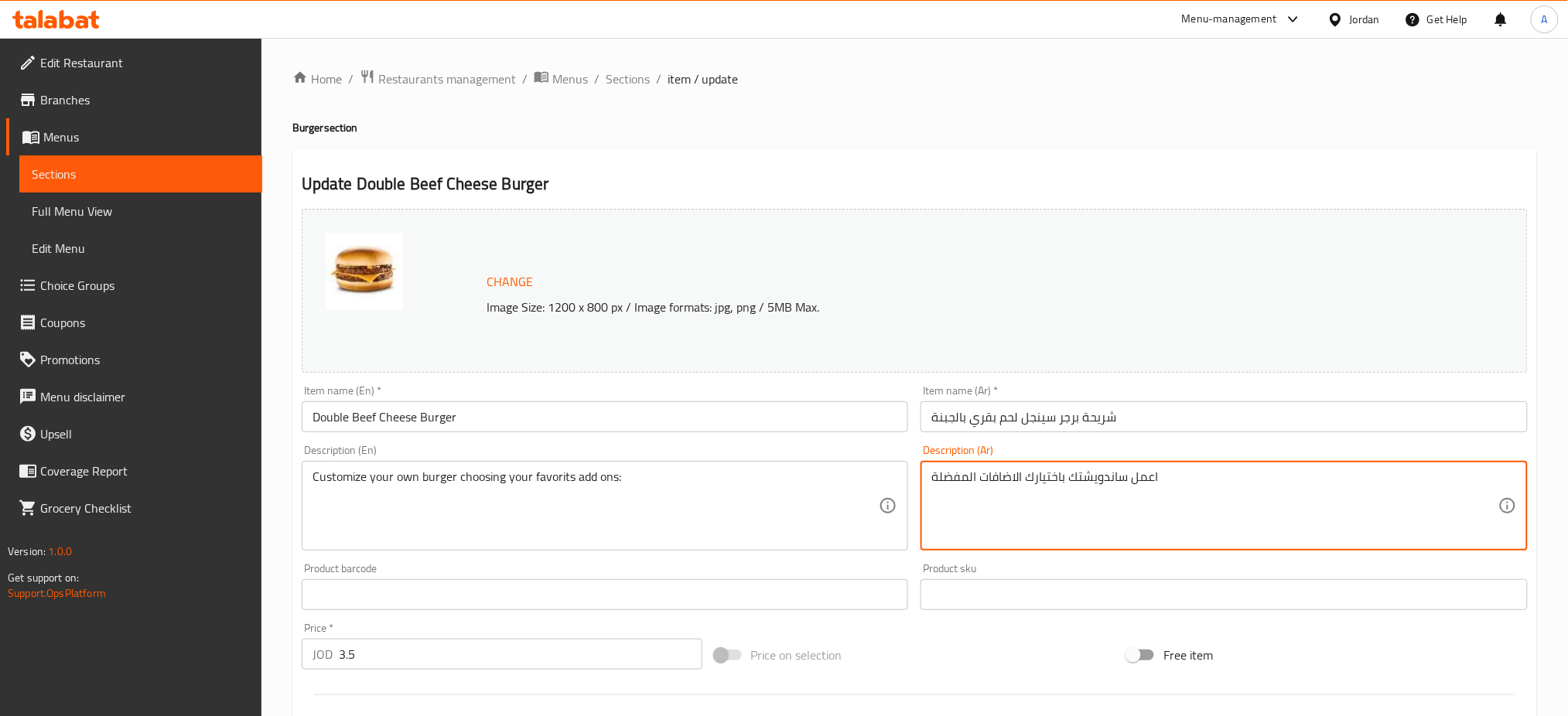
drag, startPoint x: 1295, startPoint y: 493, endPoint x: 777, endPoint y: 480, distance: 518.2
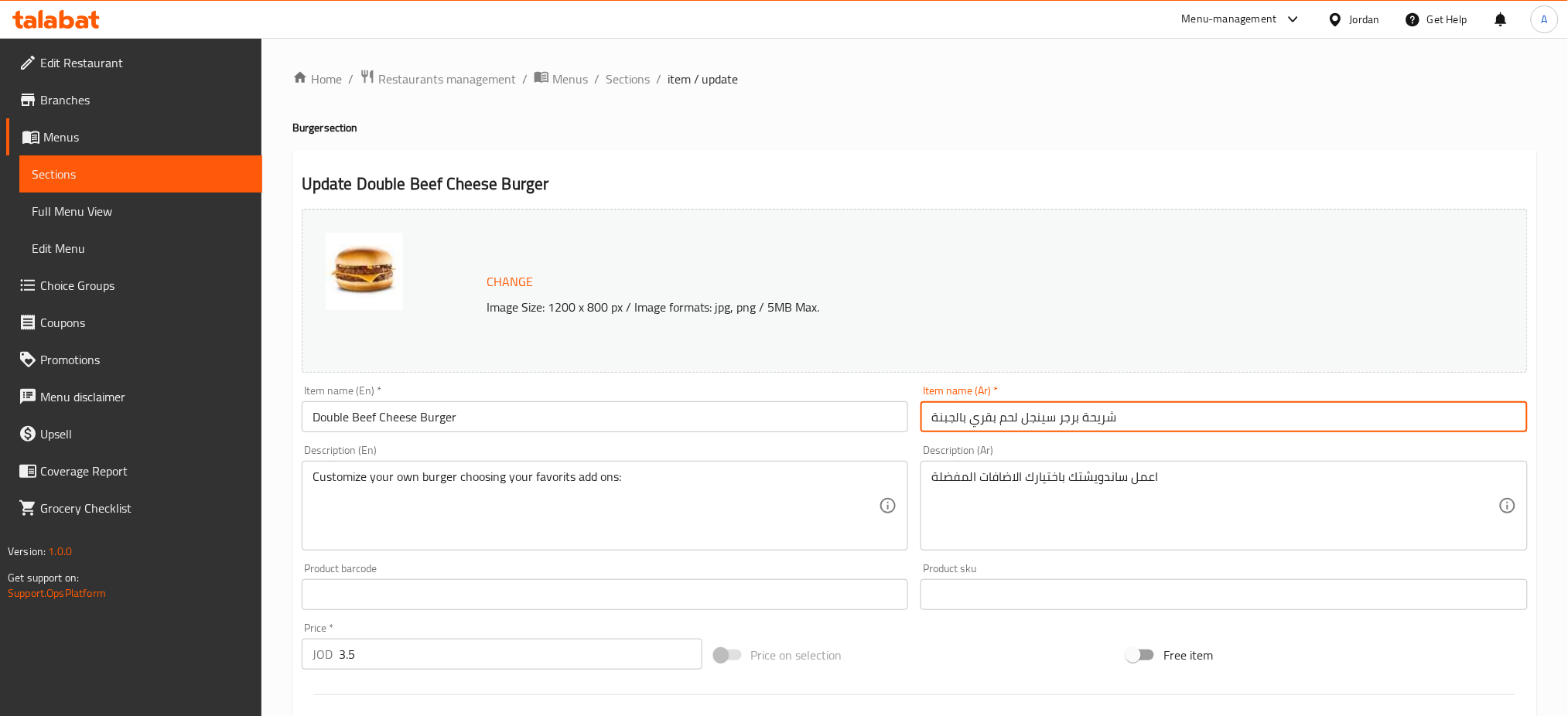
drag, startPoint x: 1148, startPoint y: 419, endPoint x: 790, endPoint y: 417, distance: 358.0
click at [790, 417] on div "Change Image Size: 1200 x 800 px / Image formats: jpg, png / 5MB Max. Item name…" at bounding box center [915, 547] width 1238 height 689
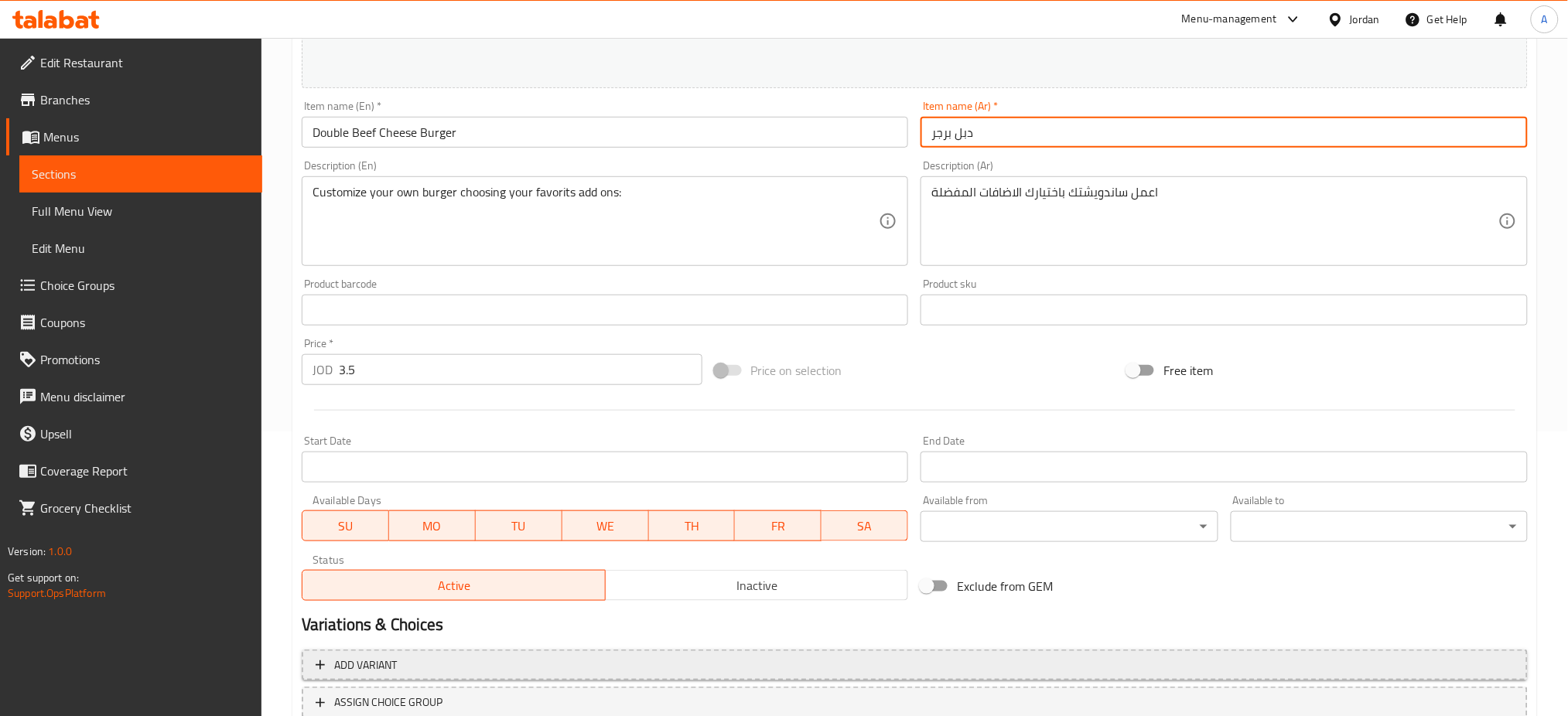
scroll to position [396, 0]
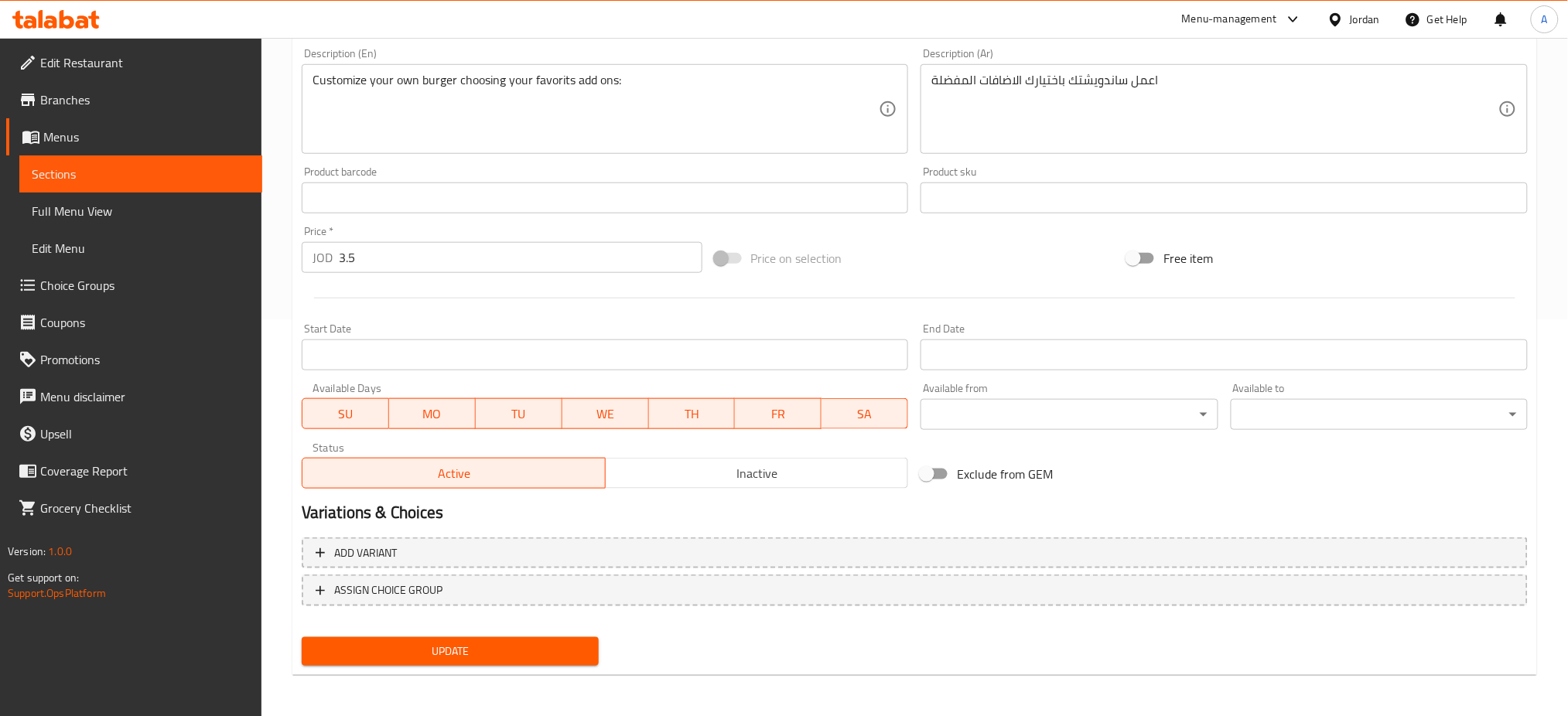
type input "دبل برجر"
click at [479, 634] on div "Update" at bounding box center [451, 651] width 309 height 41
drag, startPoint x: 392, startPoint y: 653, endPoint x: 374, endPoint y: 630, distance: 29.2
click at [392, 654] on span "Update" at bounding box center [450, 651] width 272 height 20
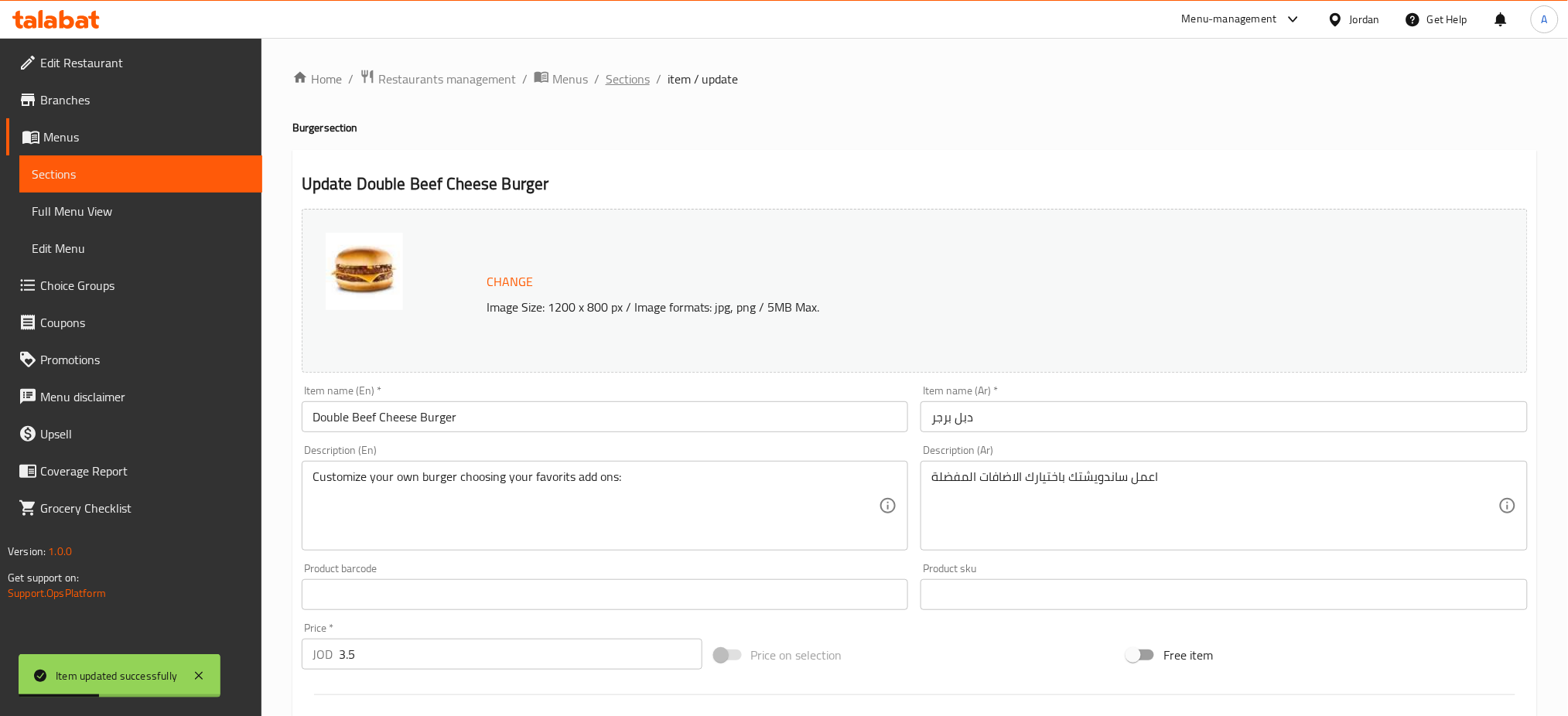
click at [629, 81] on span "Sections" at bounding box center [628, 79] width 44 height 19
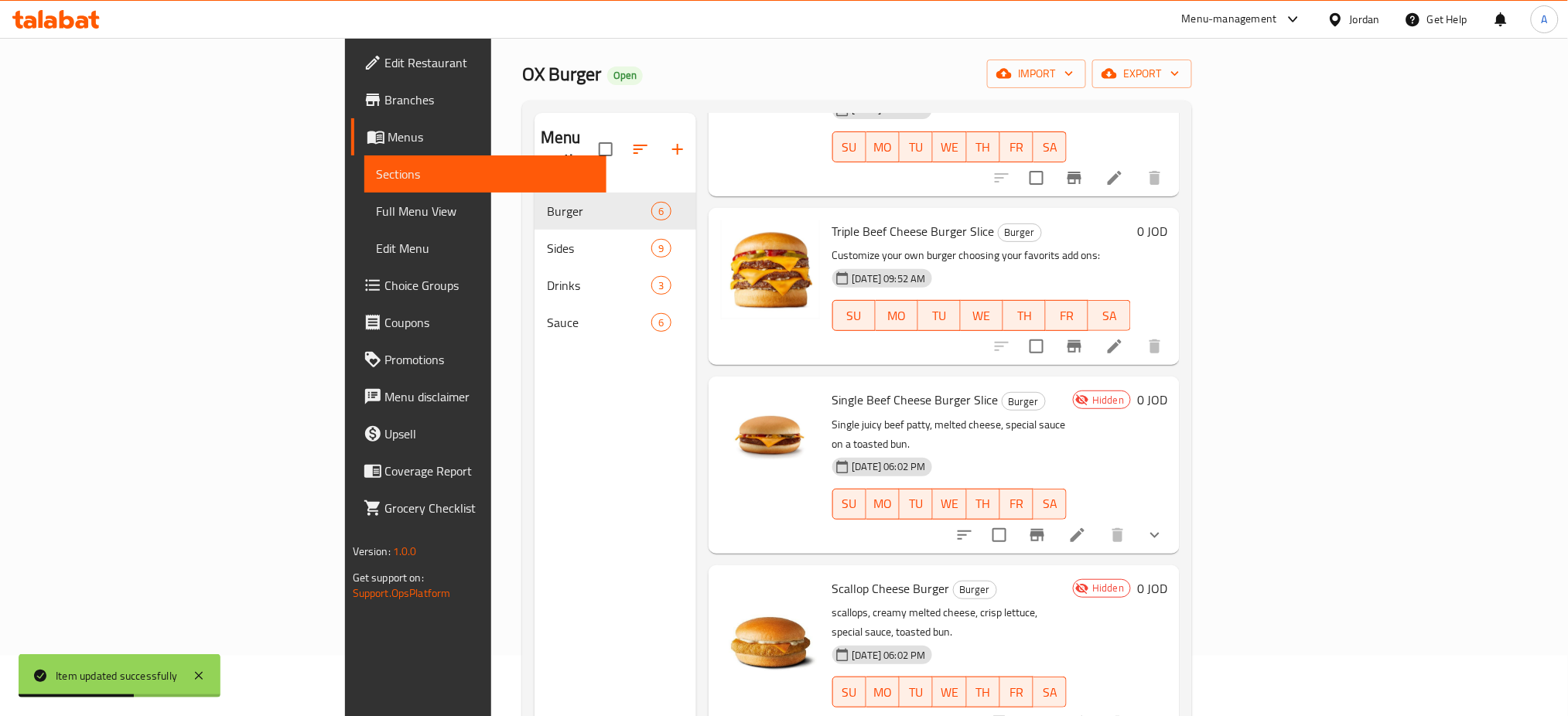
scroll to position [103, 0]
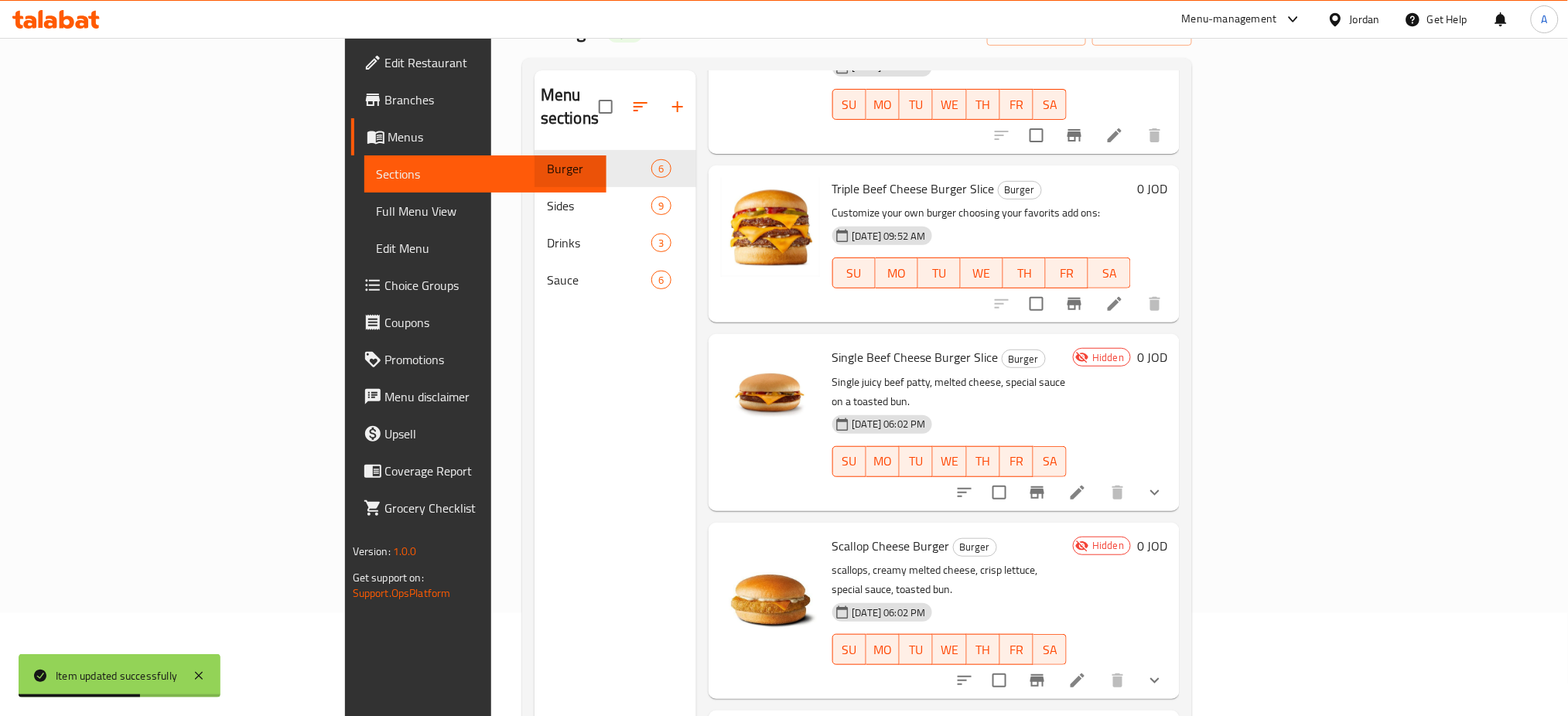
click at [1087, 483] on icon at bounding box center [1077, 492] width 19 height 19
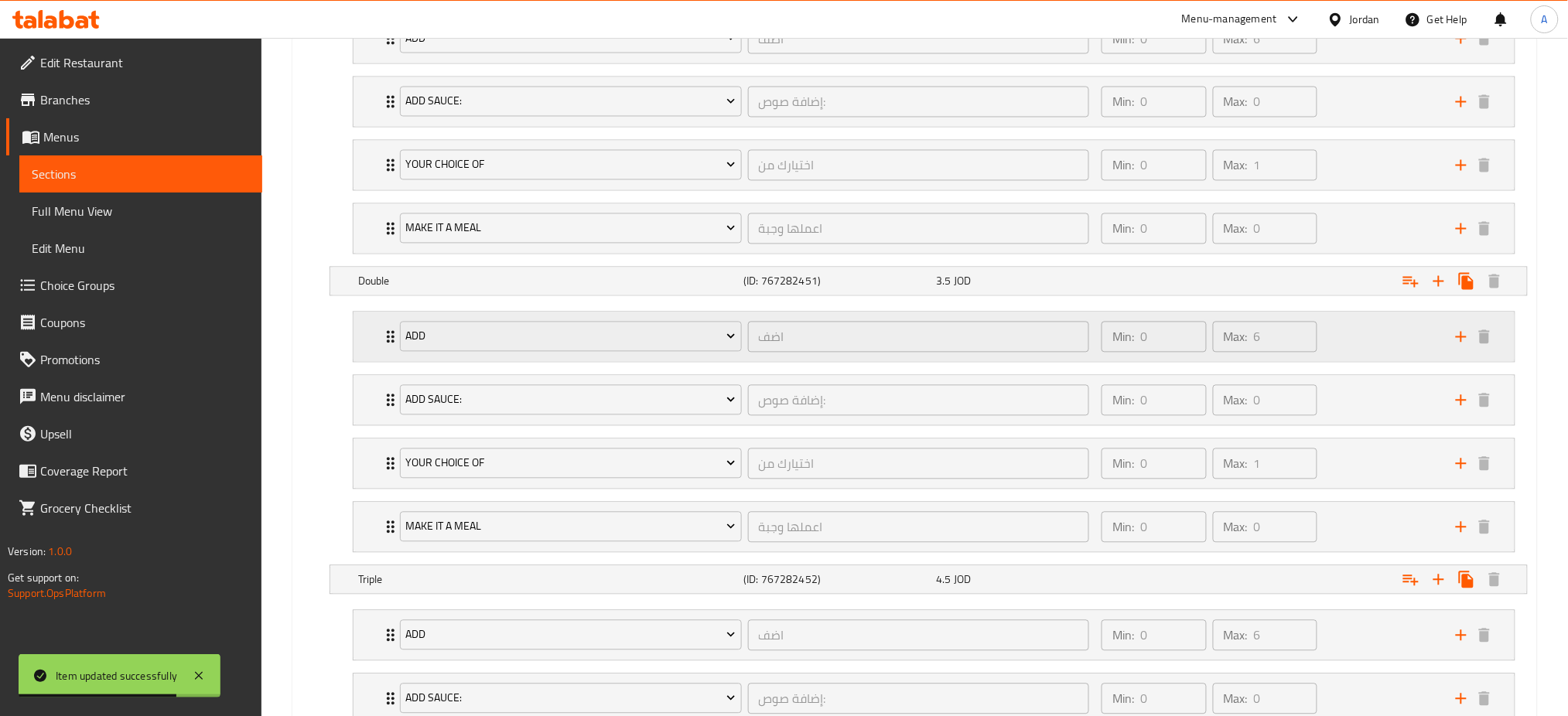
scroll to position [824, 0]
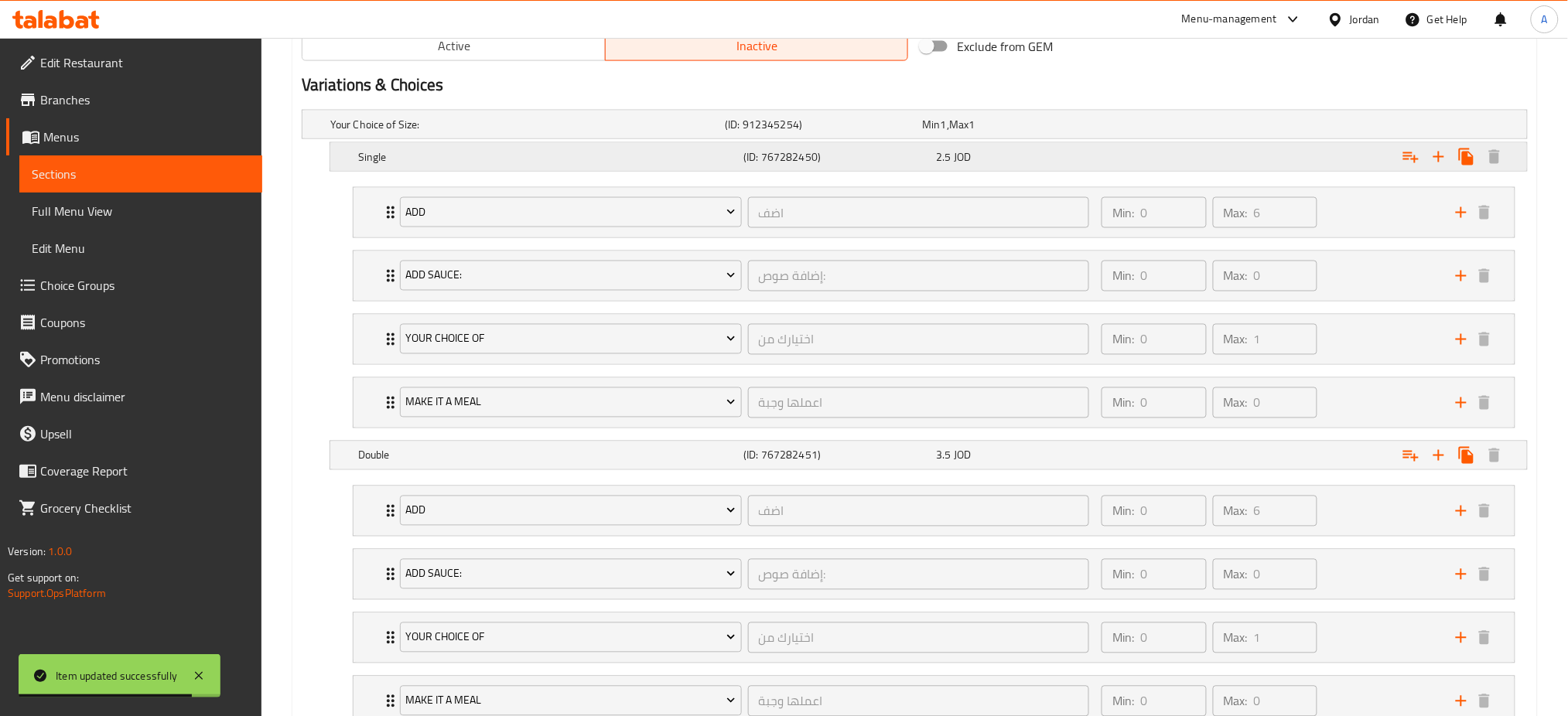
click at [937, 161] on span "2.5" at bounding box center [943, 157] width 15 height 21
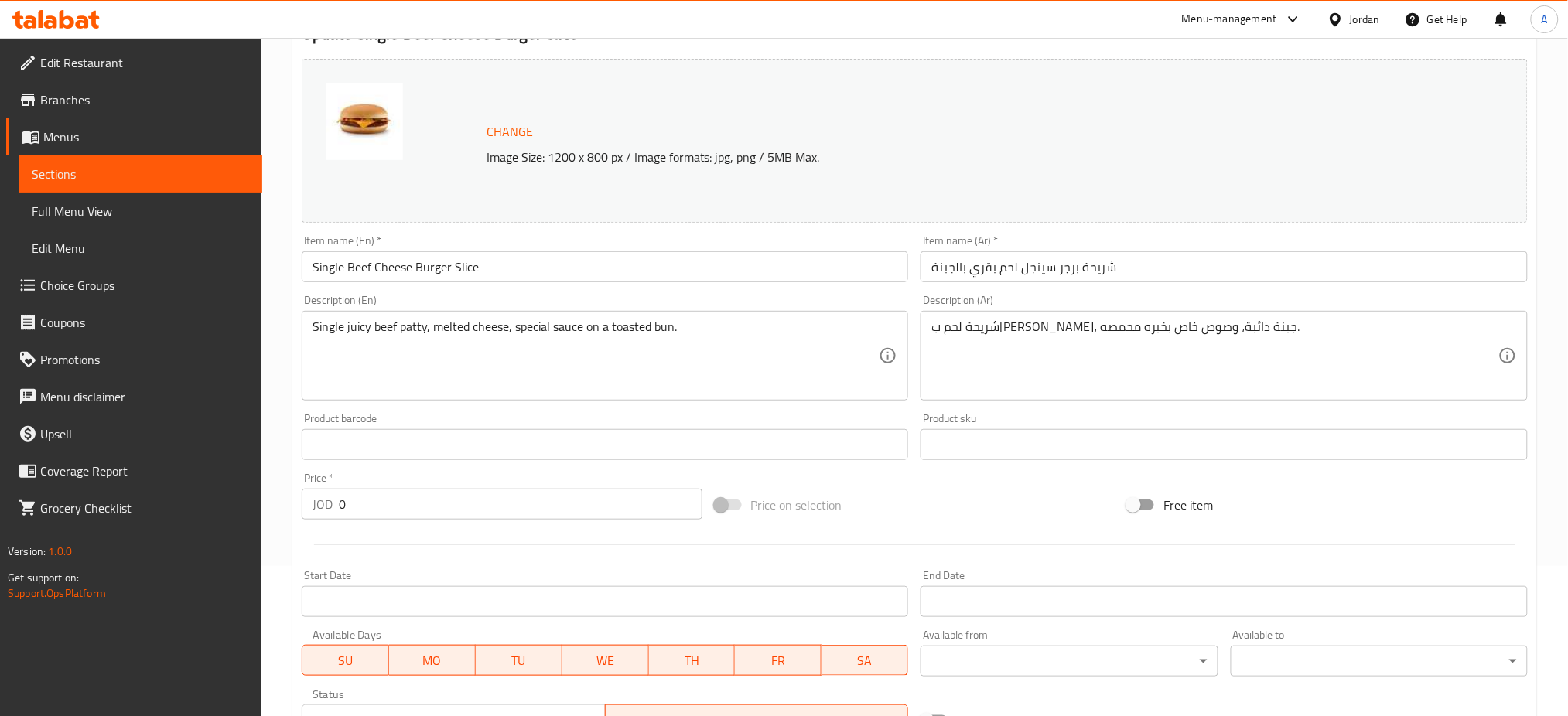
scroll to position [0, 0]
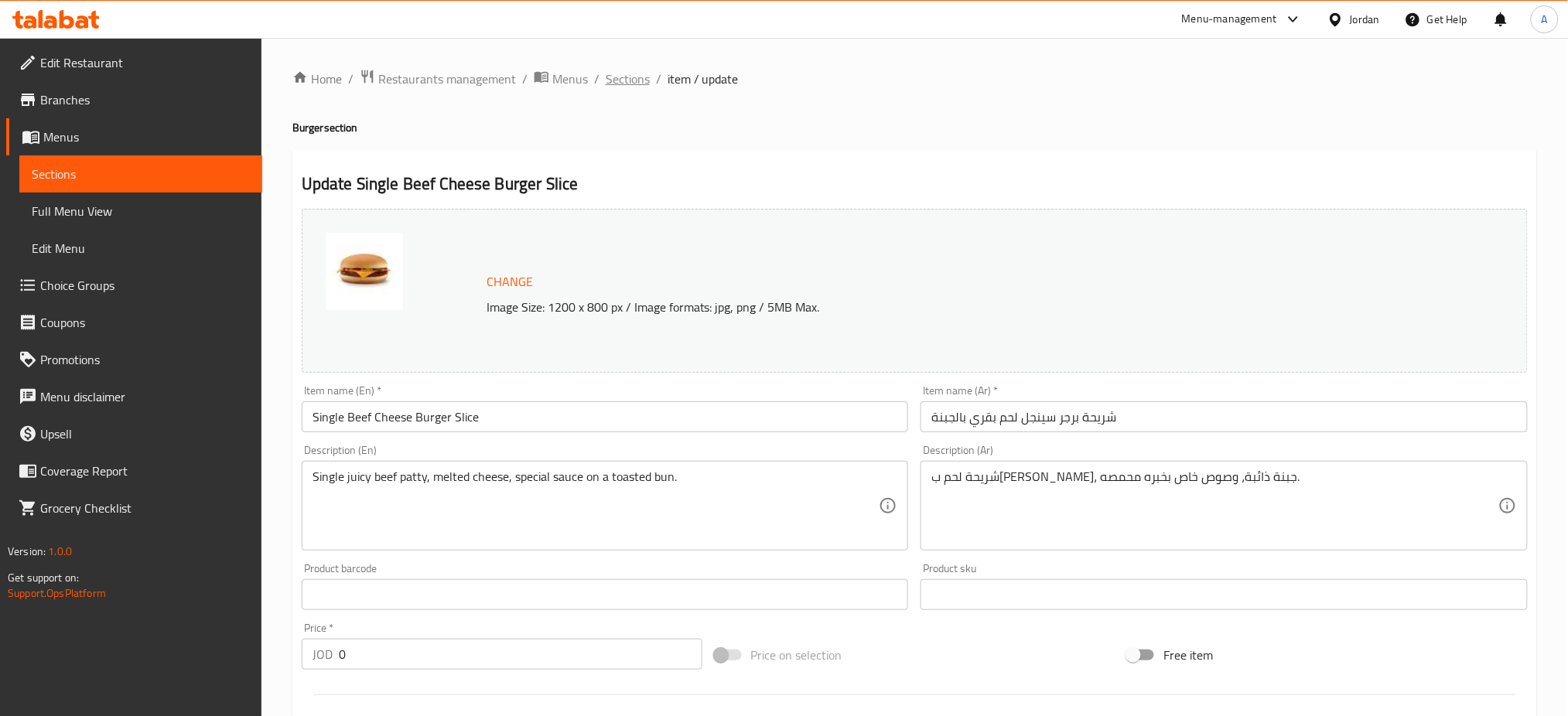
click at [637, 73] on span "Sections" at bounding box center [628, 79] width 44 height 19
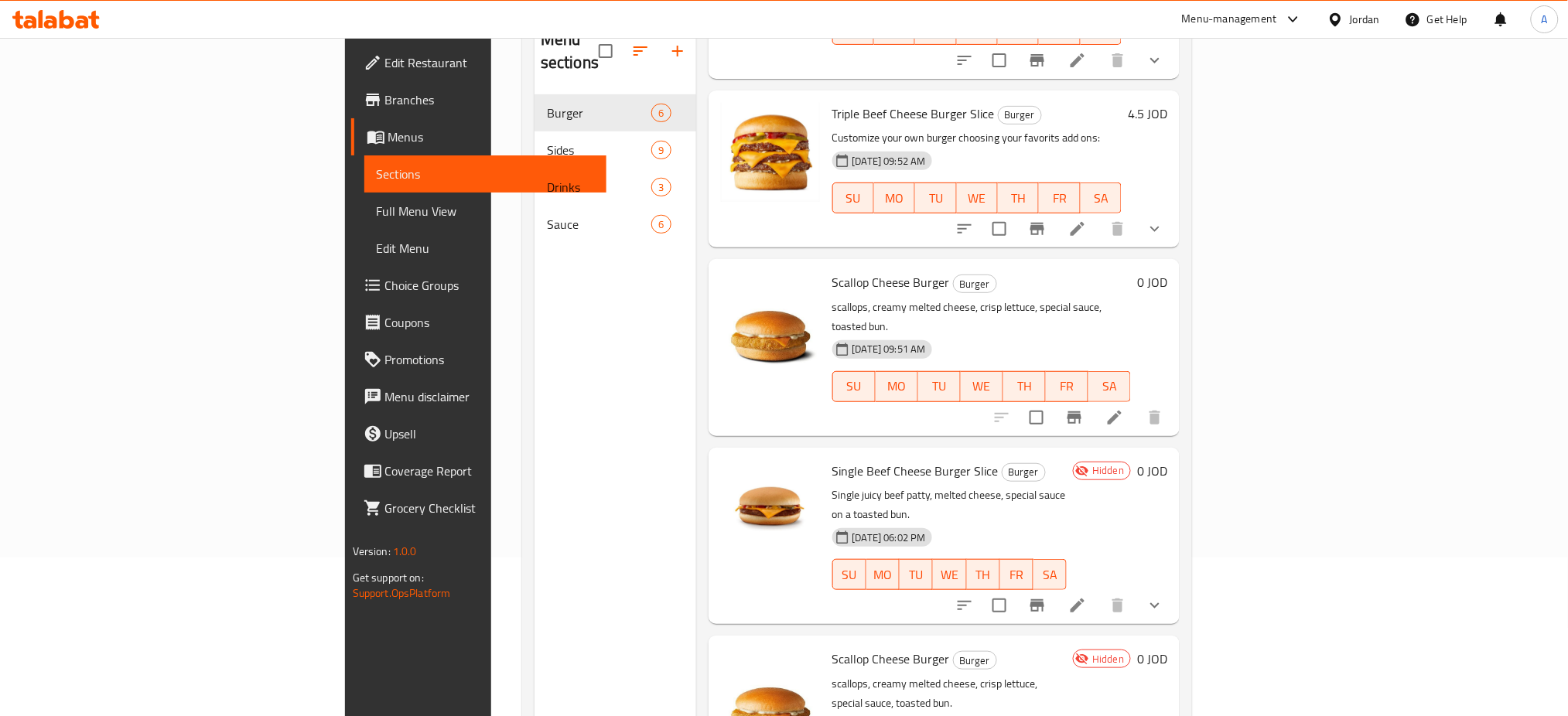
scroll to position [216, 0]
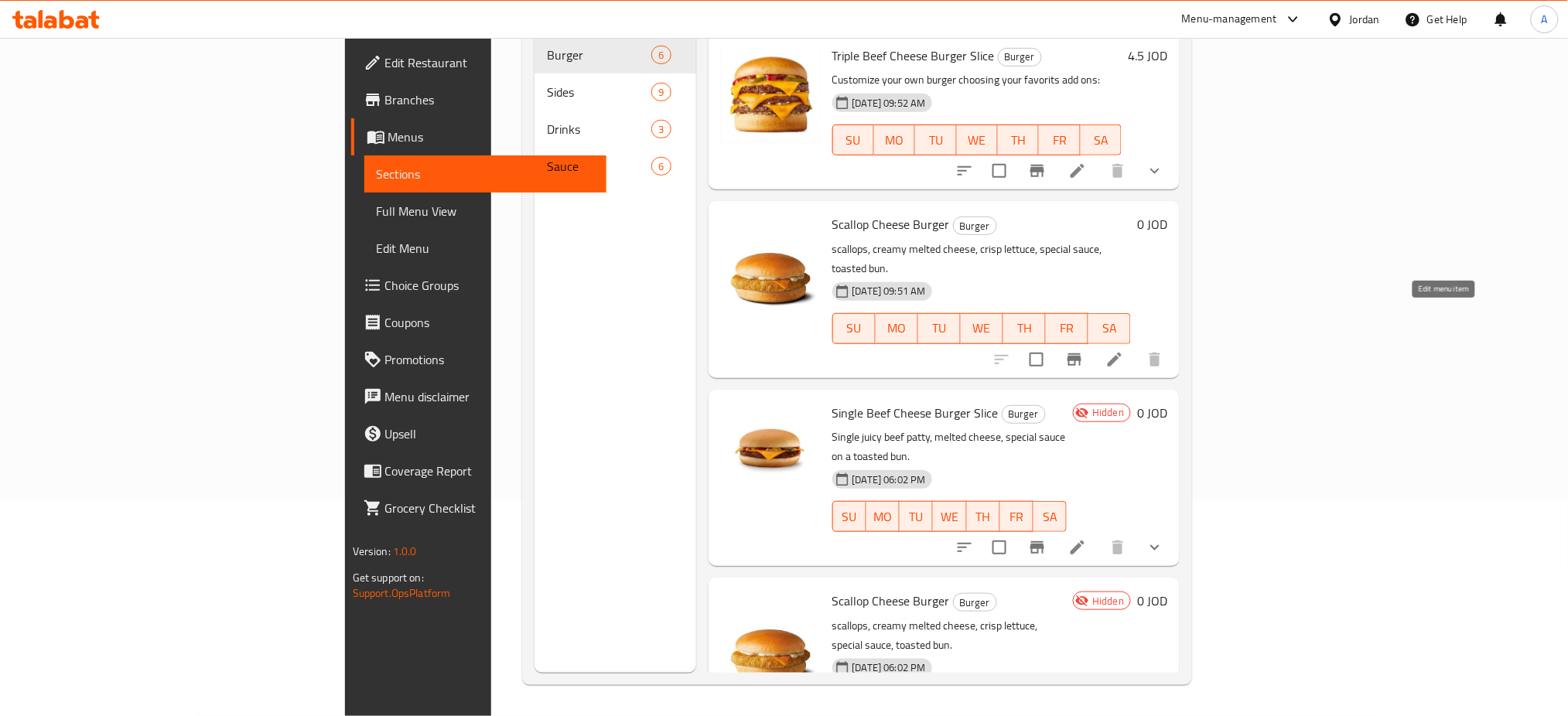
click at [1122, 352] on icon at bounding box center [1114, 359] width 14 height 14
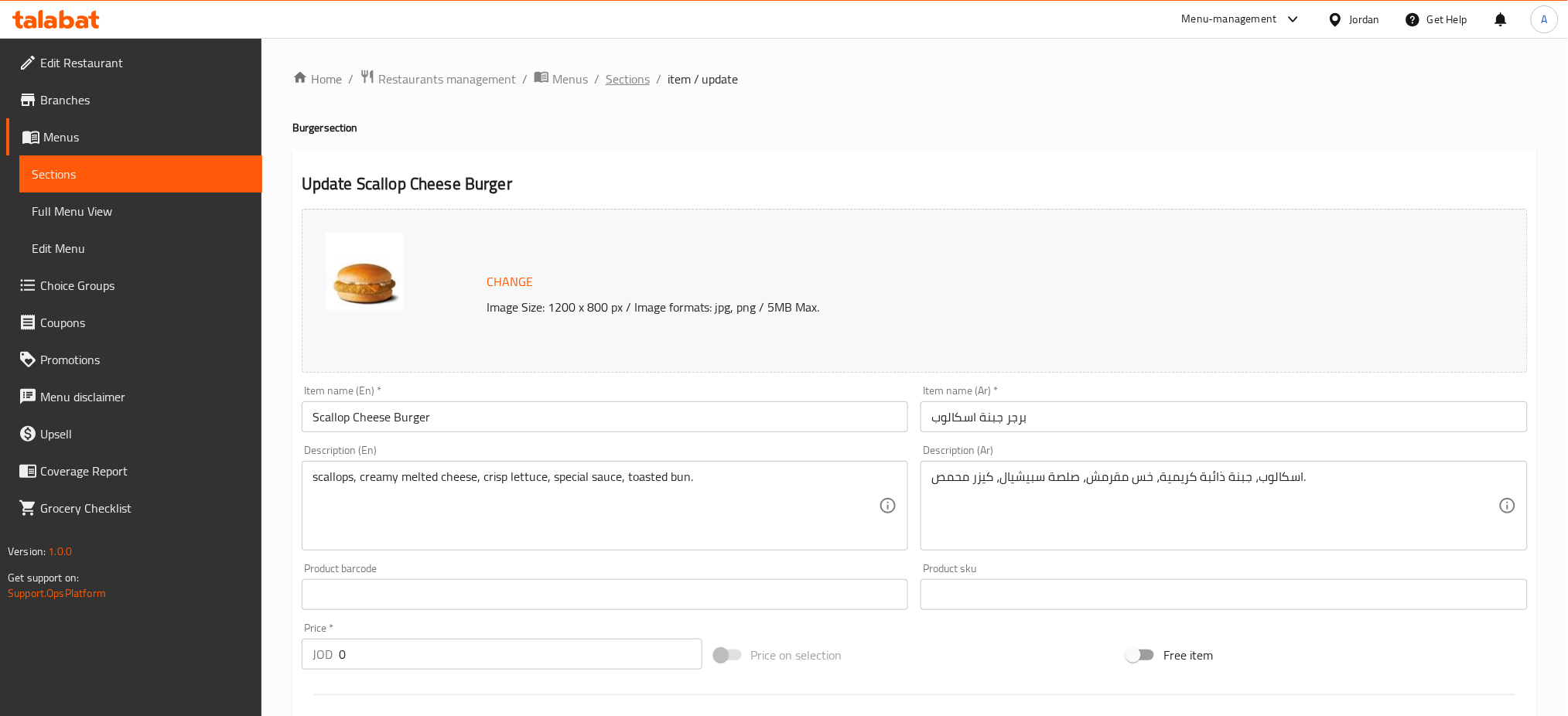
click at [632, 77] on span "Sections" at bounding box center [628, 79] width 44 height 19
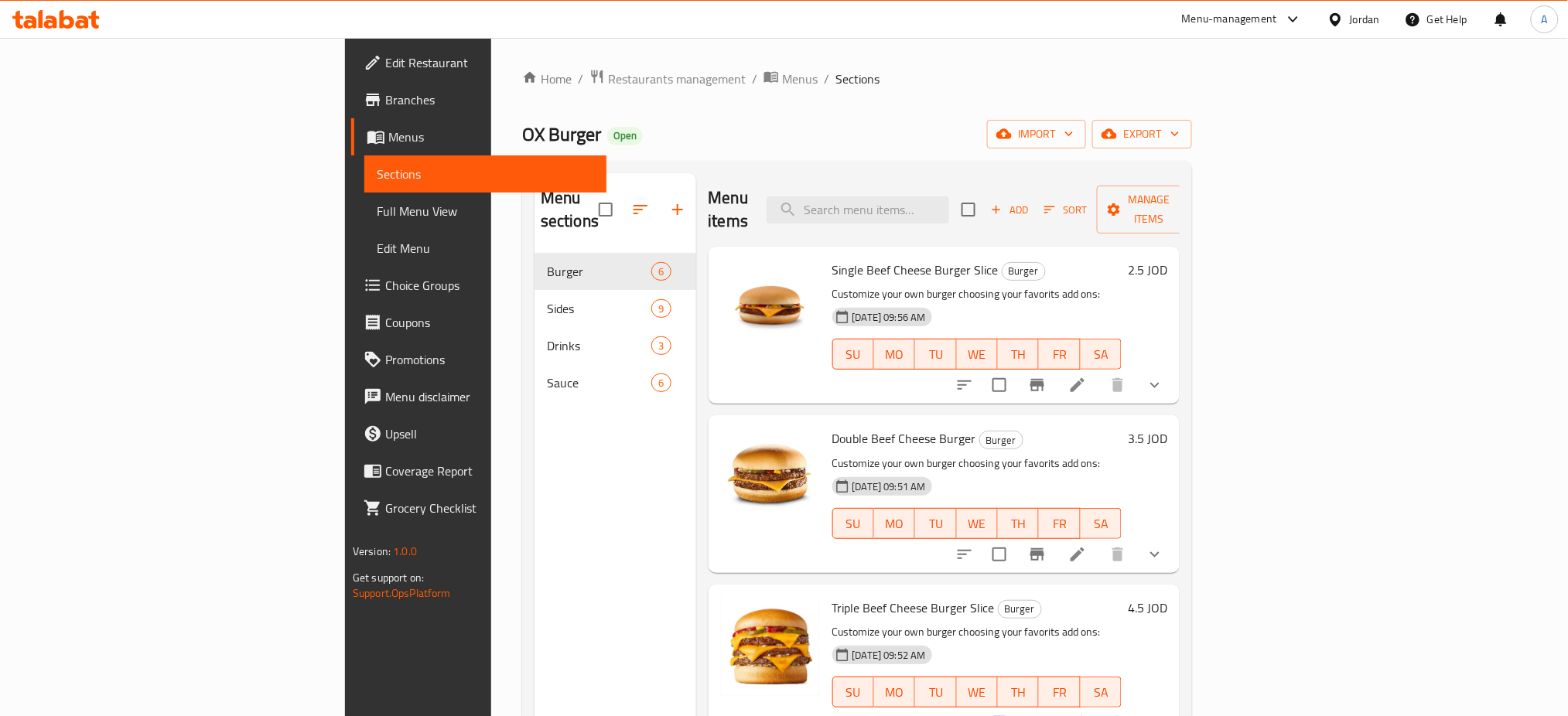
click at [909, 285] on p "Customize your own burger choosing your favorits add ons:" at bounding box center [976, 294] width 290 height 20
click at [910, 285] on p "Customize your own burger choosing your favorits add ons:" at bounding box center [976, 294] width 290 height 20
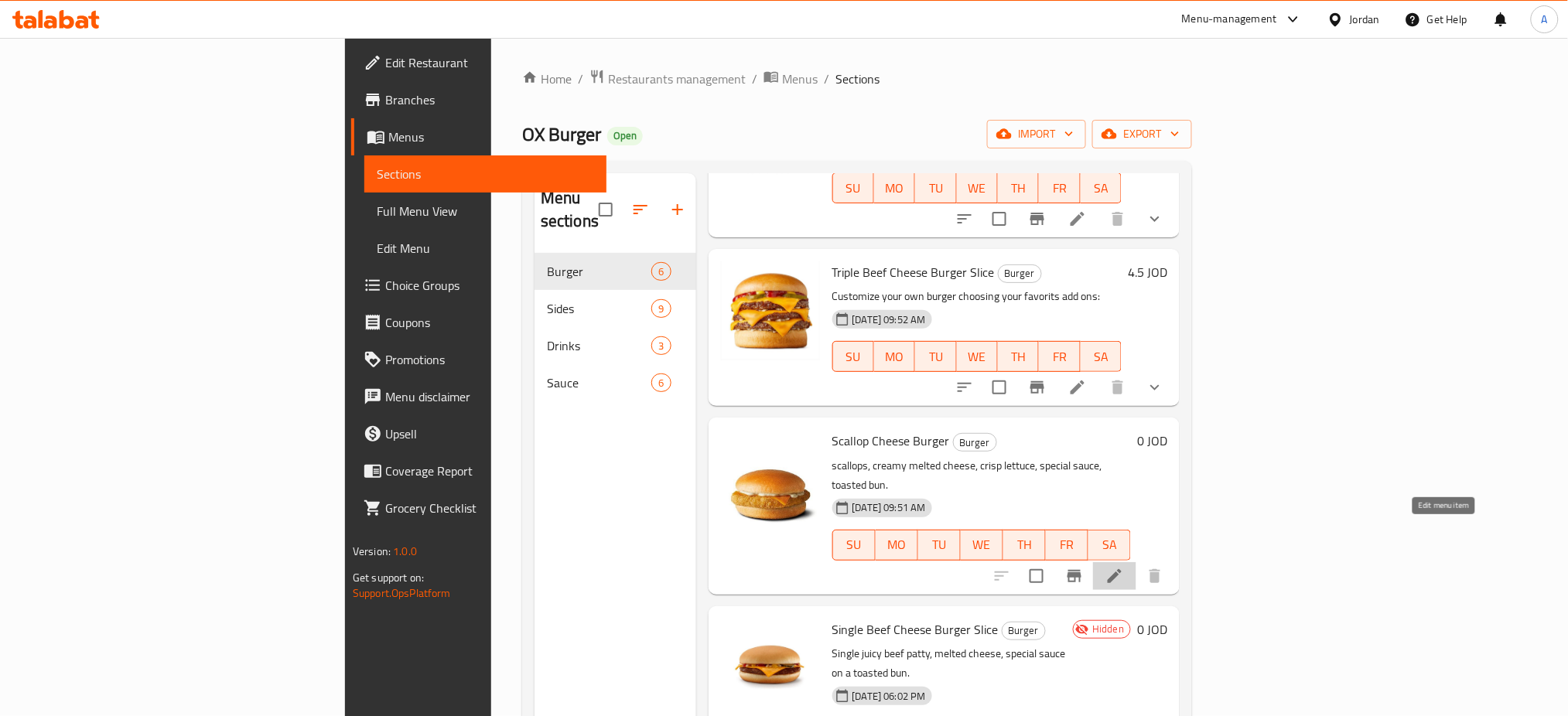
click at [1122, 569] on icon at bounding box center [1114, 576] width 14 height 14
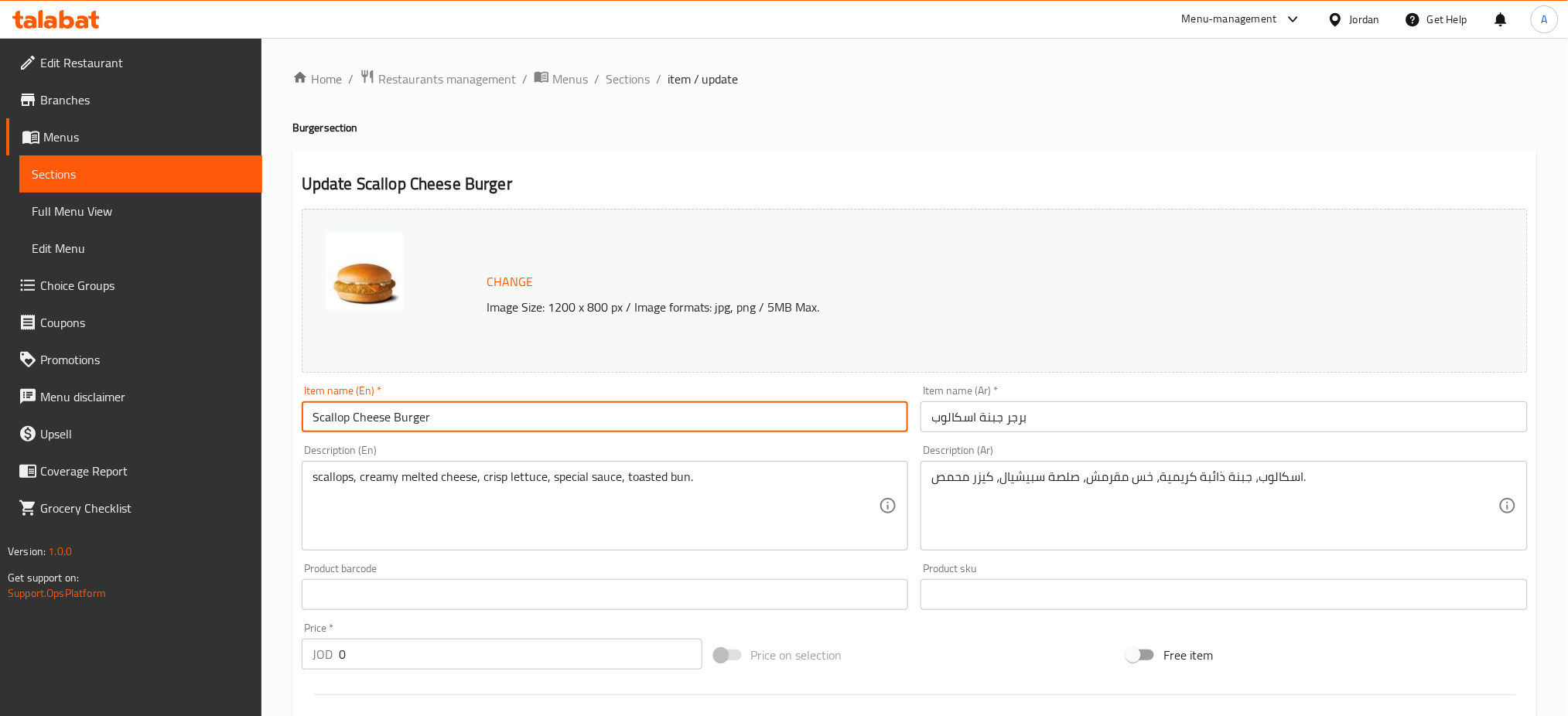
click at [310, 417] on input "Scallop Cheese Burger" at bounding box center [605, 416] width 607 height 31
type input "Single Scallop Cheese Burger"
click at [1103, 419] on input "برجر جبنة اسكالوب" at bounding box center [1223, 416] width 607 height 31
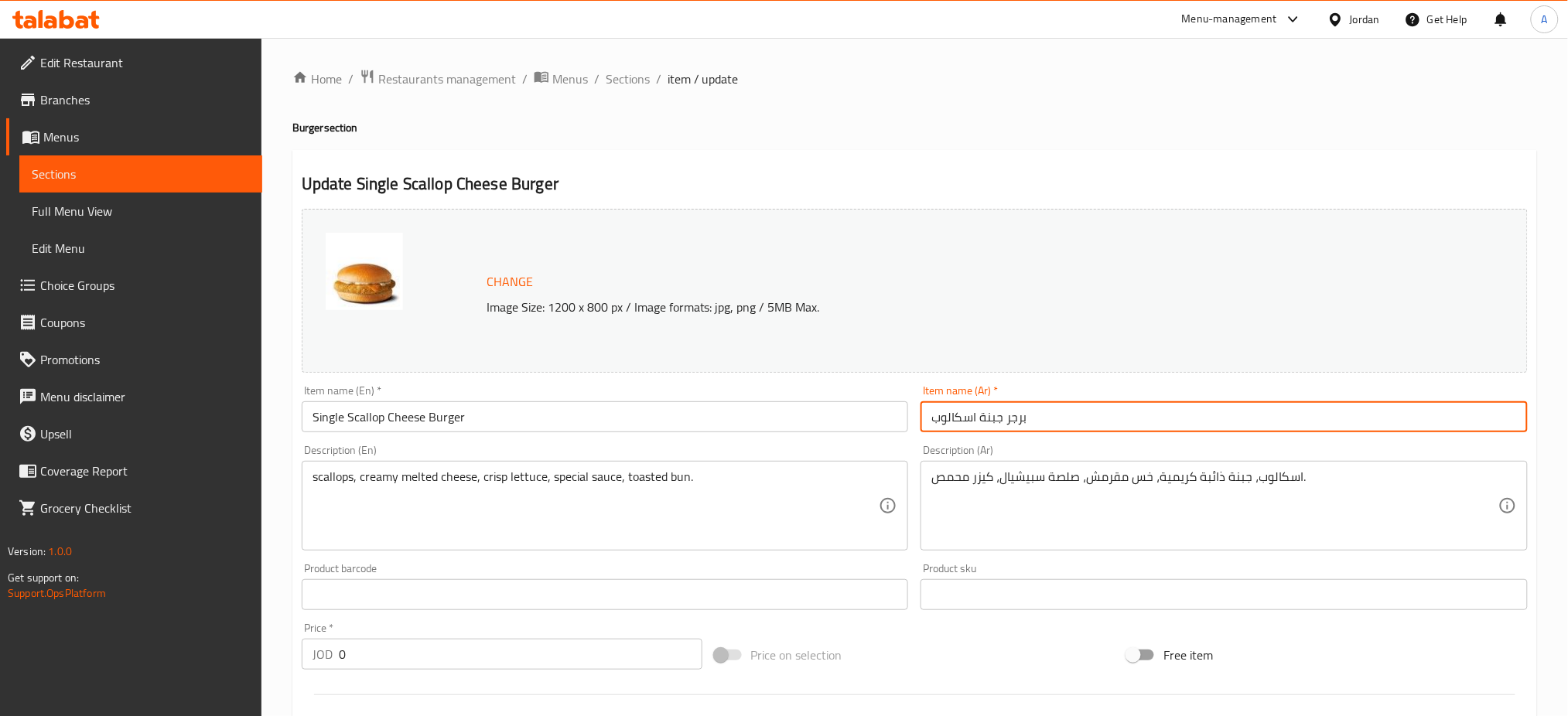
click at [928, 419] on input "برجر جبنة اسكالوب" at bounding box center [1223, 416] width 607 height 31
type input "سنجل برجر جبنة اسكالوب"
drag, startPoint x: 743, startPoint y: 474, endPoint x: 0, endPoint y: 455, distance: 743.2
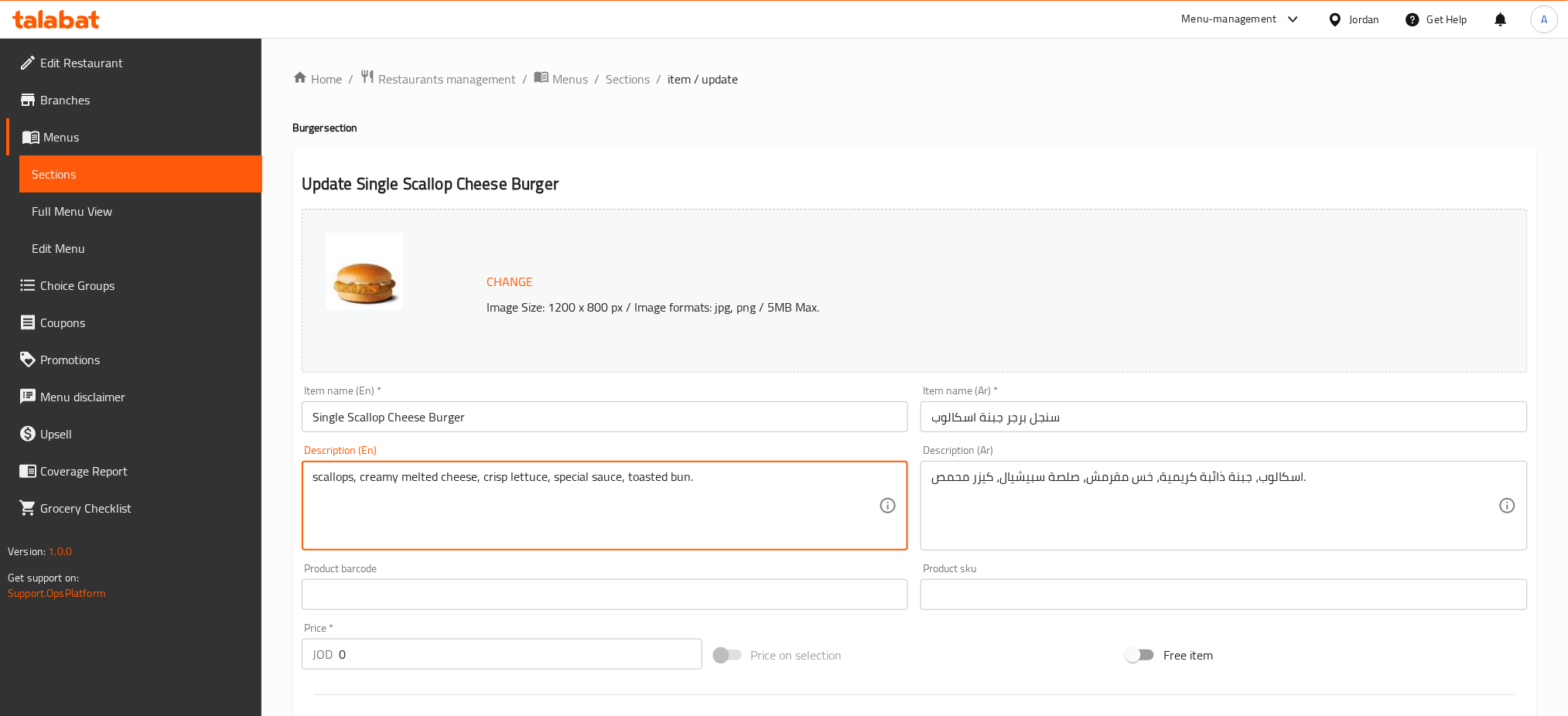
paste textarea "Customize your own burger choosing your favorits add ons:"
type textarea "Customize your own burger choosing your favorits add ons:"
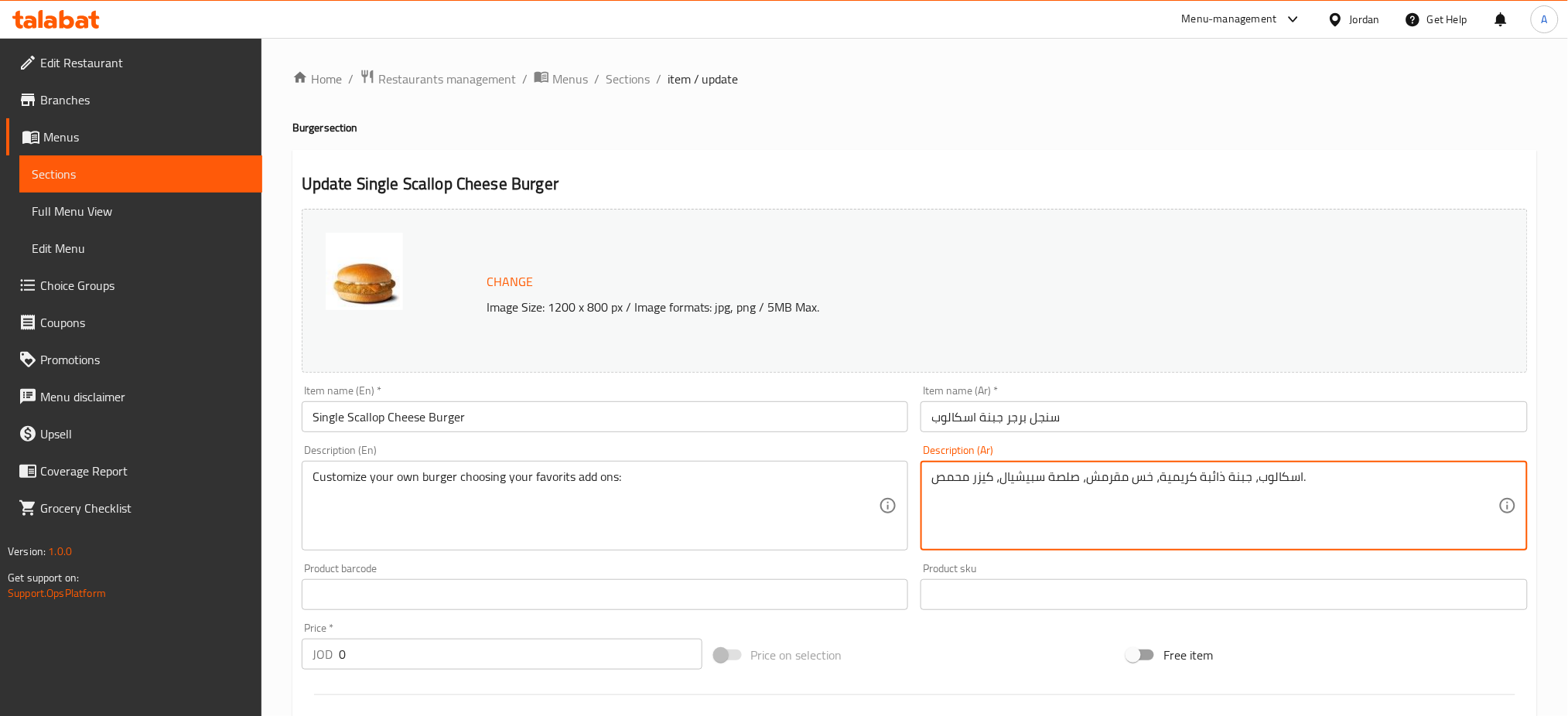
drag, startPoint x: 1399, startPoint y: 487, endPoint x: 718, endPoint y: 487, distance: 681.0
paste textarea "مل ساندويشتك باختيارك الاضافات المفضلة"
type textarea "اعمل ساندويشتك باختيارك الاضافات المفضلة"
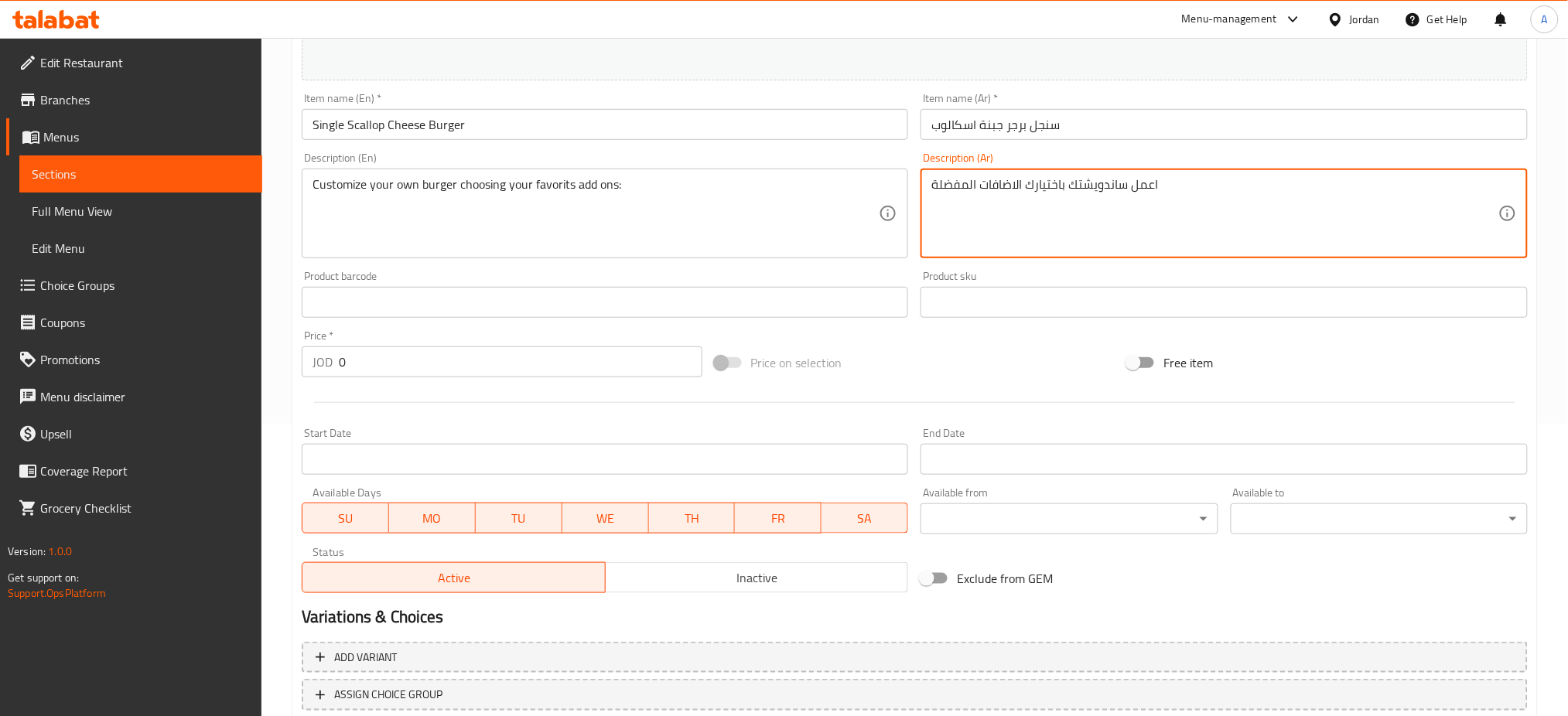
scroll to position [309, 0]
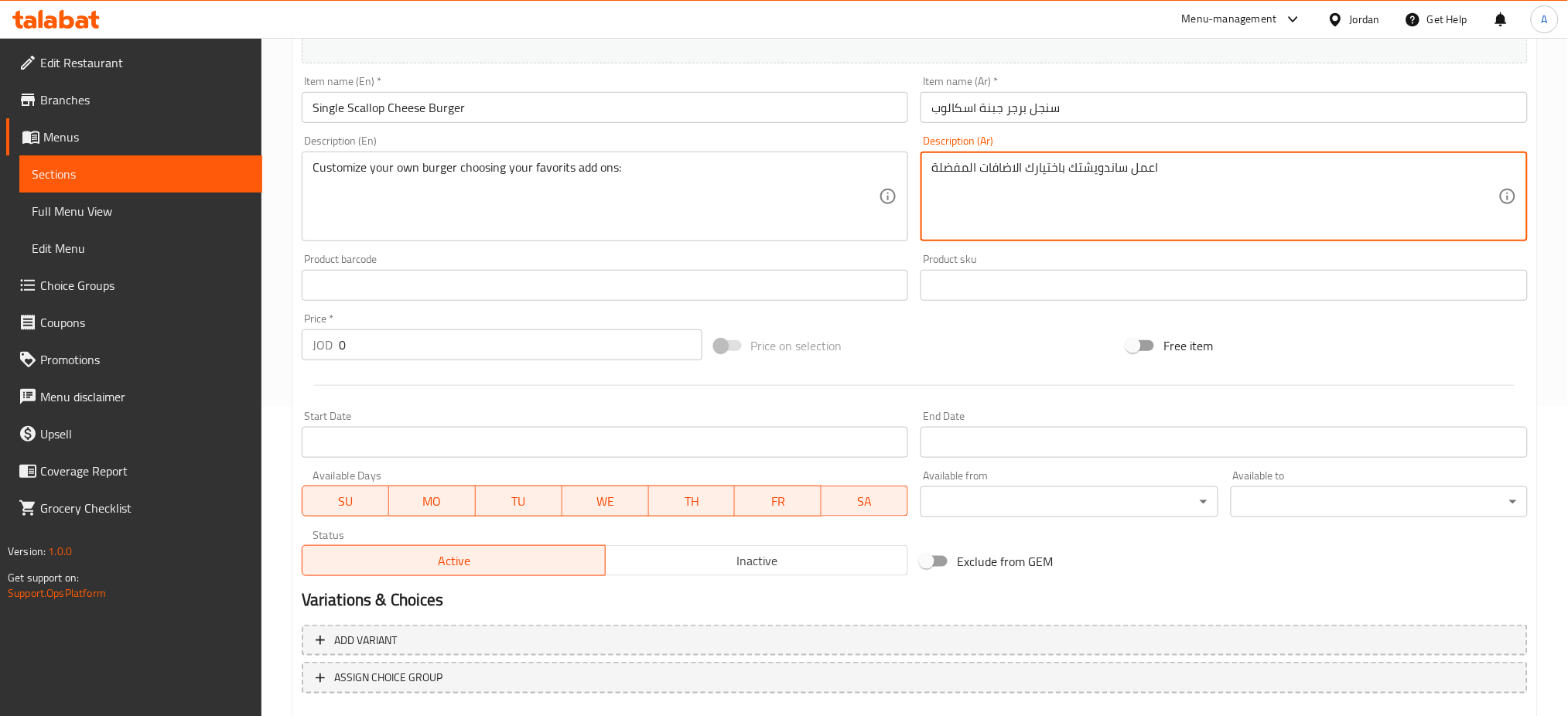
drag, startPoint x: 416, startPoint y: 377, endPoint x: 438, endPoint y: 356, distance: 30.4
click at [421, 373] on div at bounding box center [915, 385] width 1238 height 38
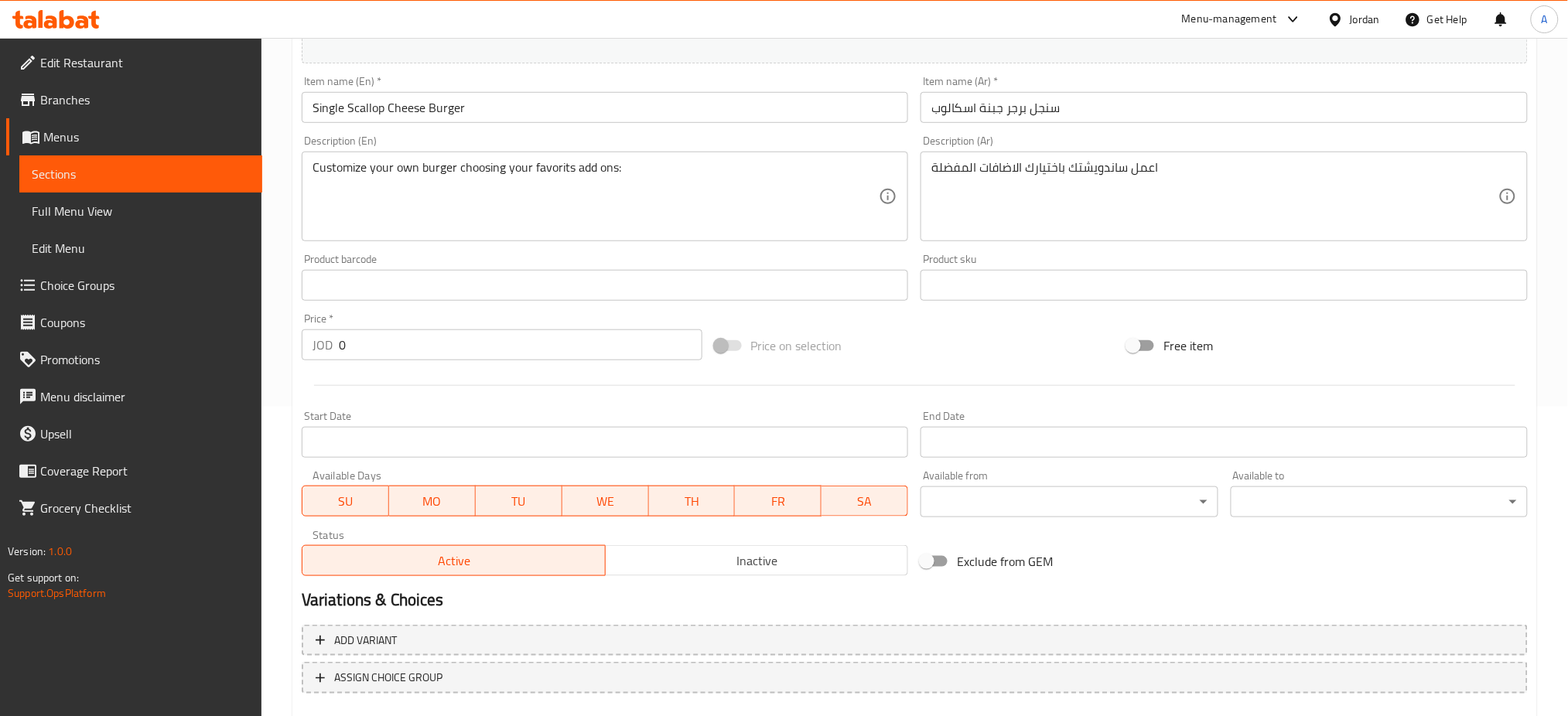
drag, startPoint x: 304, startPoint y: 346, endPoint x: 215, endPoint y: 304, distance: 98.4
click at [239, 334] on div "Edit Restaurant Branches Menus Sections Full Menu View Edit Menu Choice Groups …" at bounding box center [784, 267] width 1568 height 1077
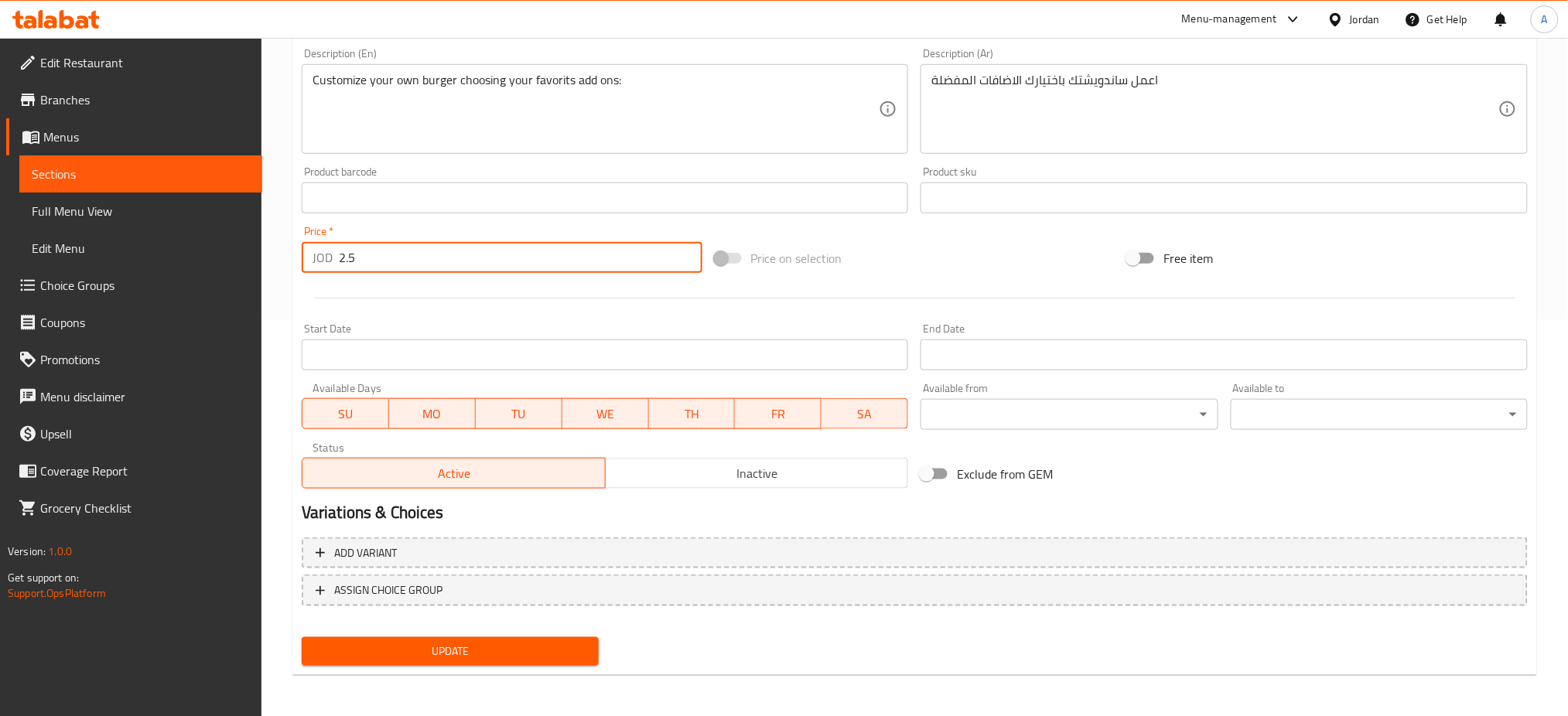
type input "2.5"
click at [557, 649] on span "Update" at bounding box center [450, 651] width 272 height 20
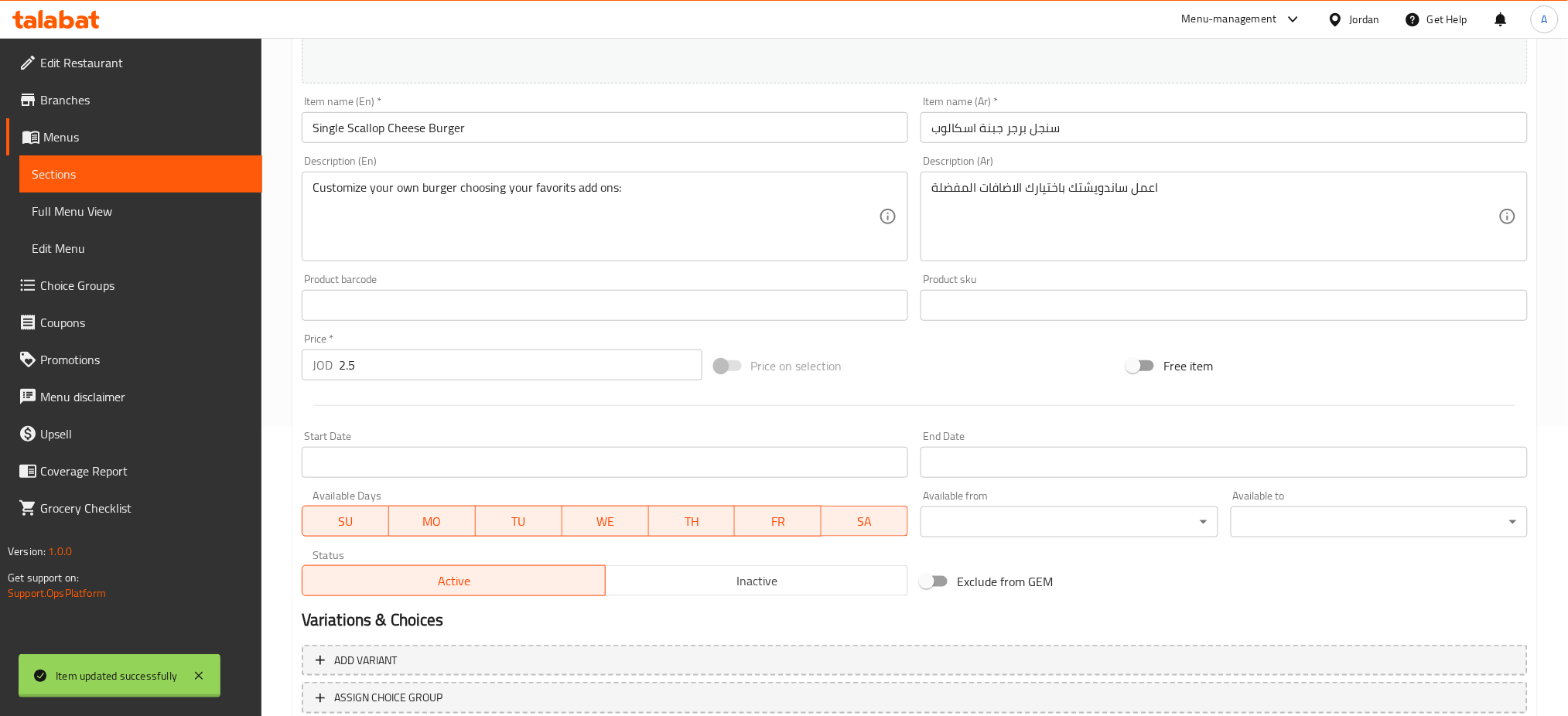
scroll to position [0, 0]
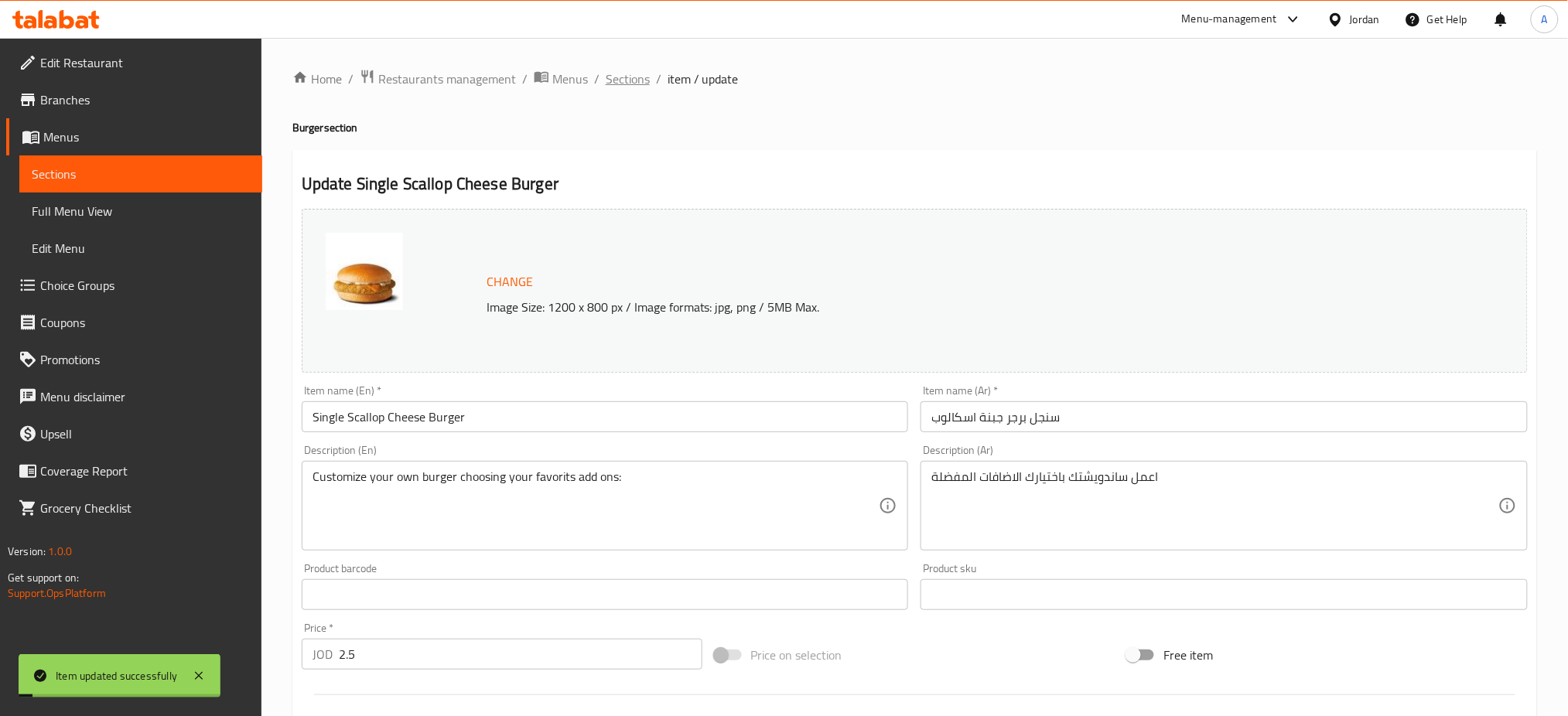
click at [613, 79] on span "Sections" at bounding box center [628, 79] width 44 height 19
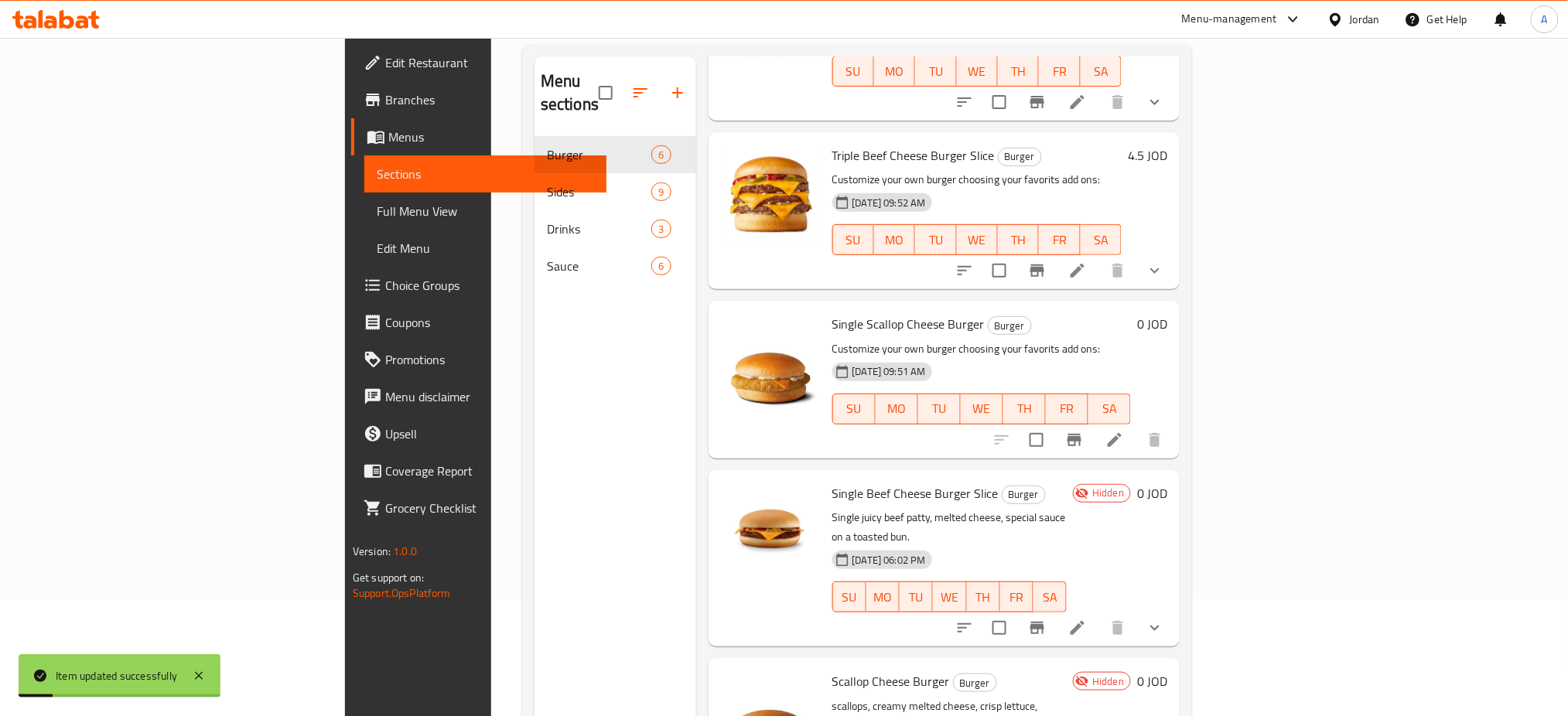
scroll to position [216, 0]
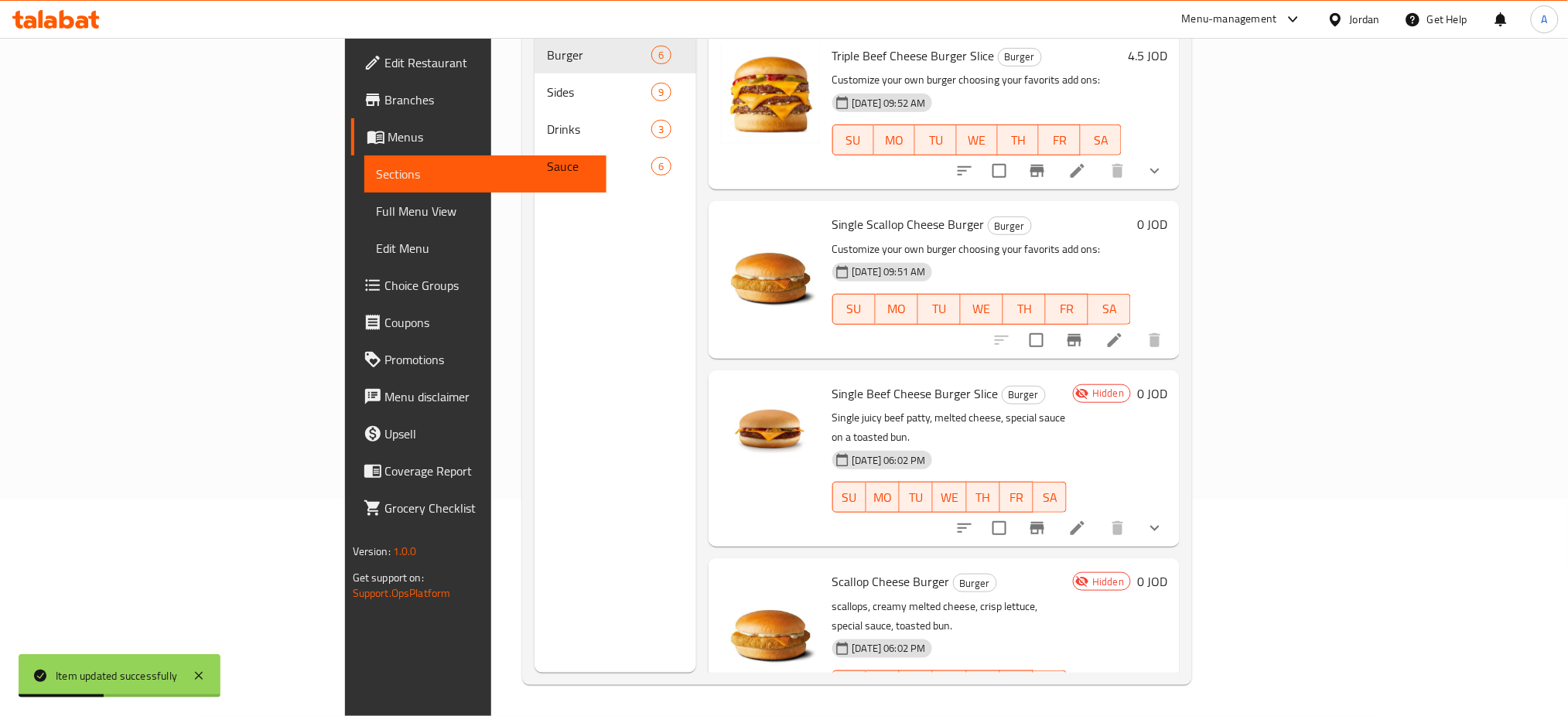
click at [1052, 324] on input "checkbox" at bounding box center [1036, 340] width 32 height 32
checkbox input "true"
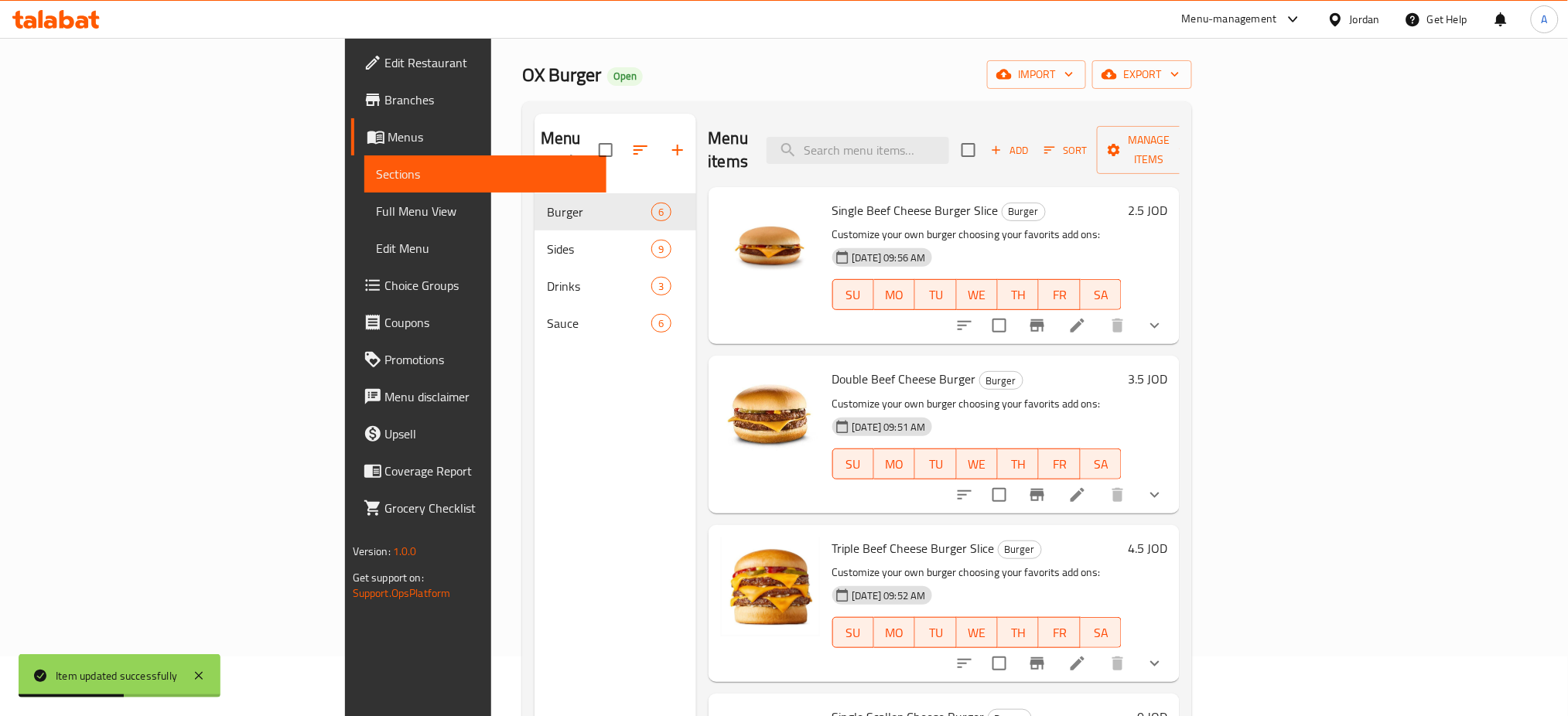
scroll to position [0, 0]
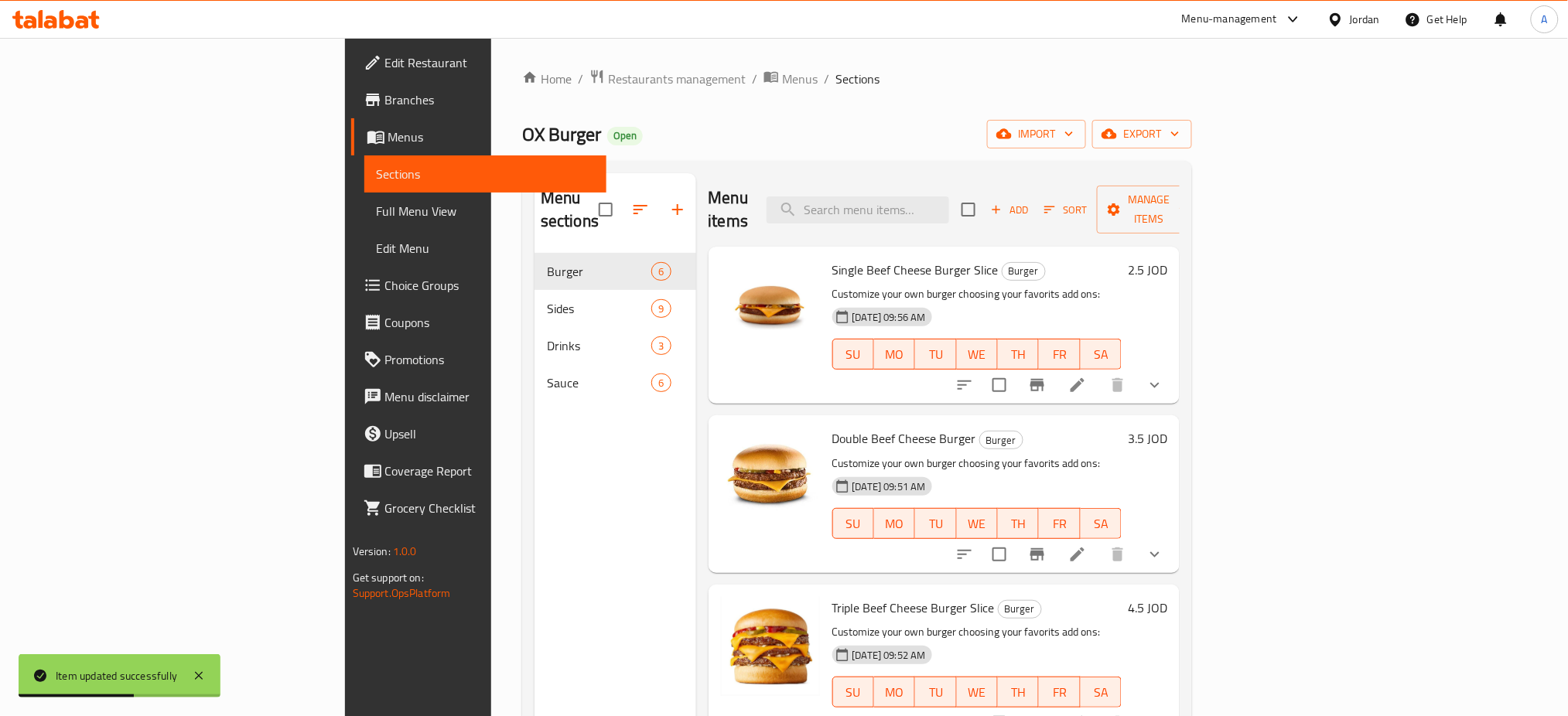
click at [1180, 220] on div "Menu items Add Sort Manage items" at bounding box center [945, 210] width 472 height 73
click at [1188, 202] on span "Manage items" at bounding box center [1148, 209] width 79 height 38
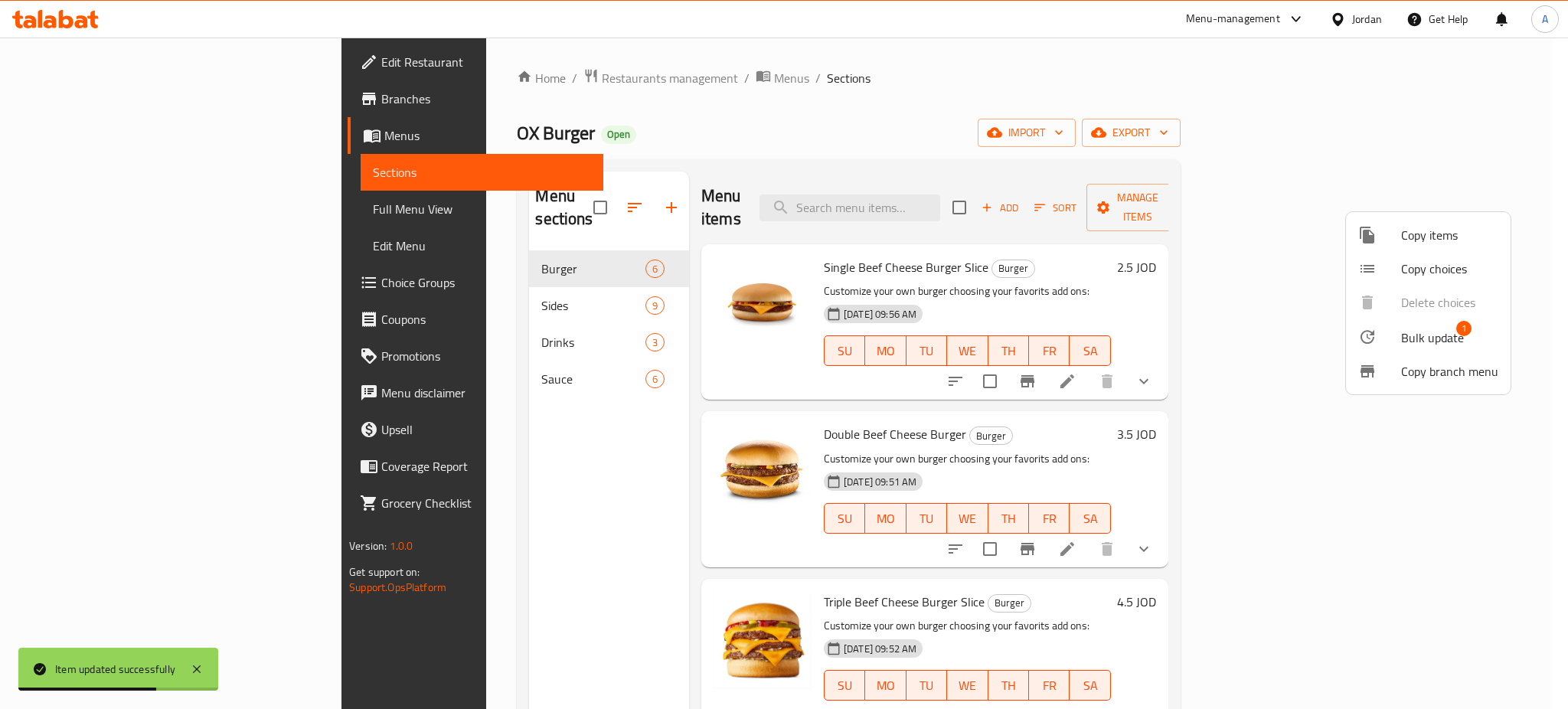
click at [1431, 231] on span "Copy items" at bounding box center [1449, 235] width 97 height 19
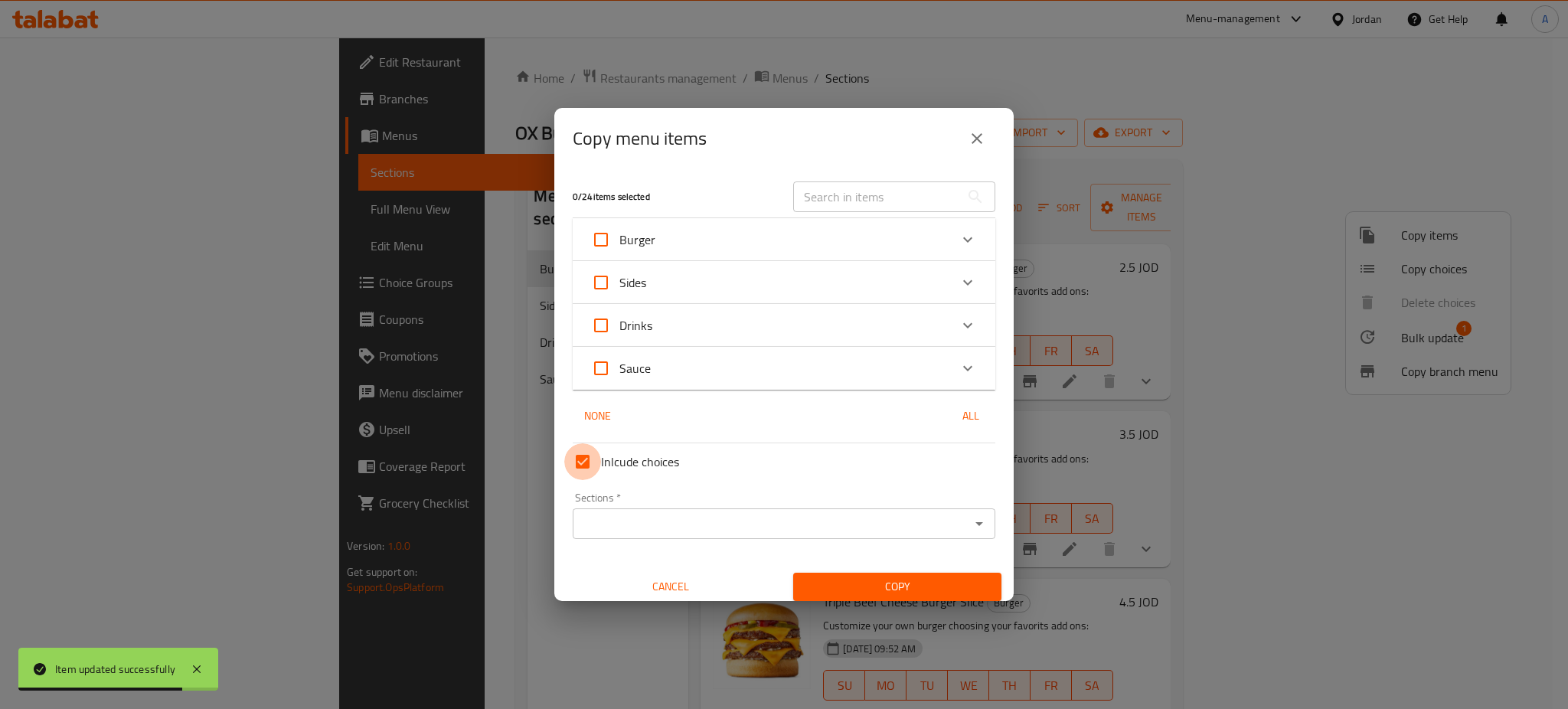
drag, startPoint x: 589, startPoint y: 464, endPoint x: 641, endPoint y: 493, distance: 59.5
click at [588, 463] on input "Inlcude choices" at bounding box center [582, 461] width 36 height 36
checkbox input "false"
click at [975, 134] on icon "close" at bounding box center [977, 139] width 19 height 19
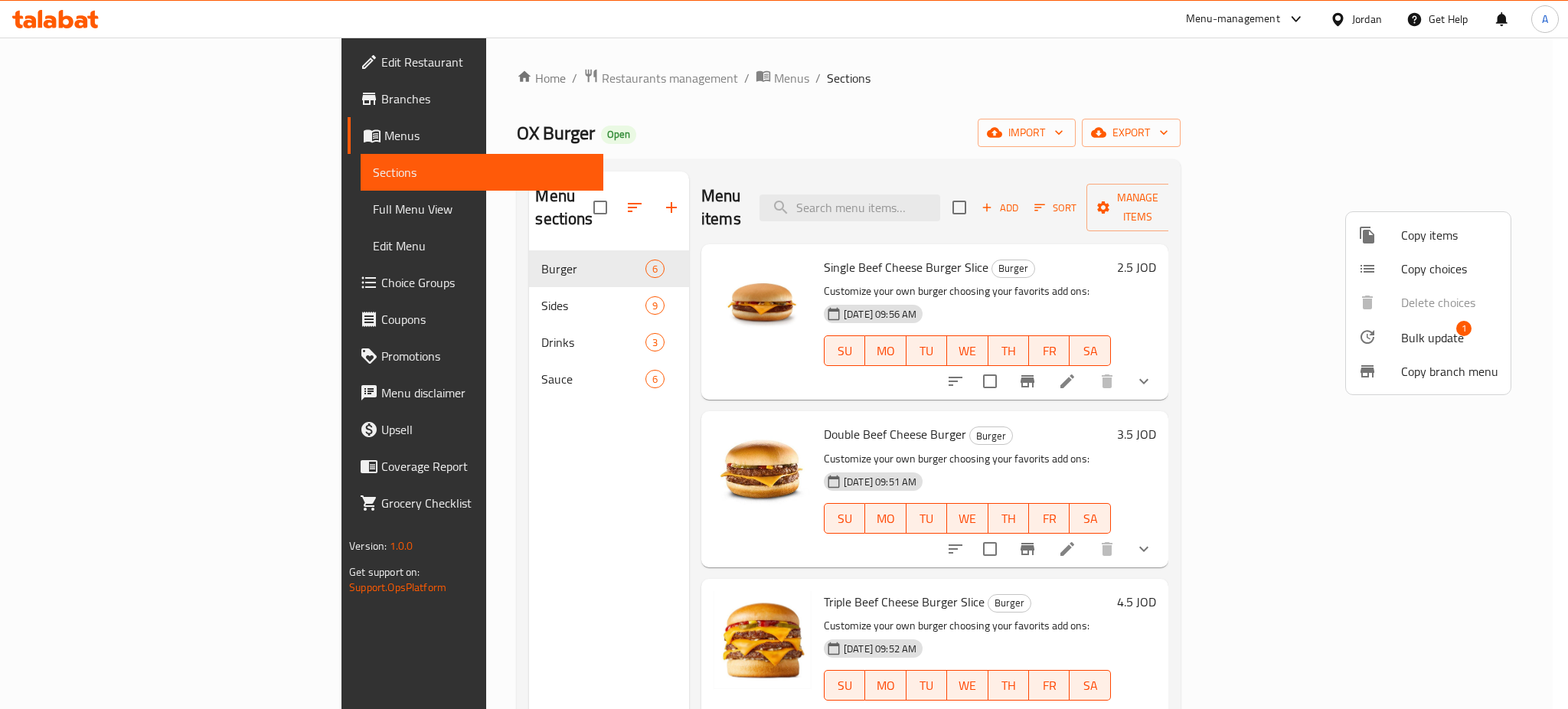
click at [1026, 128] on div at bounding box center [784, 354] width 1568 height 709
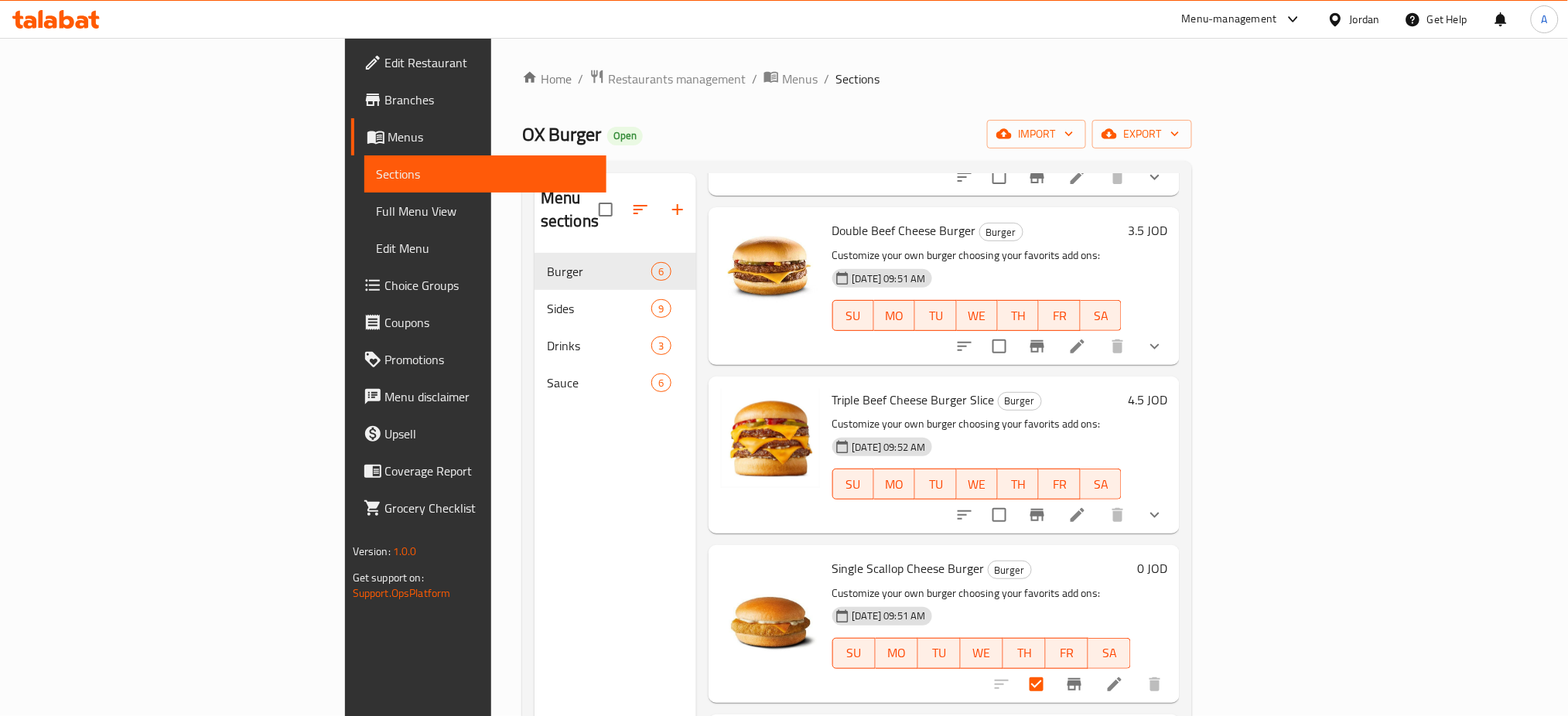
scroll to position [336, 0]
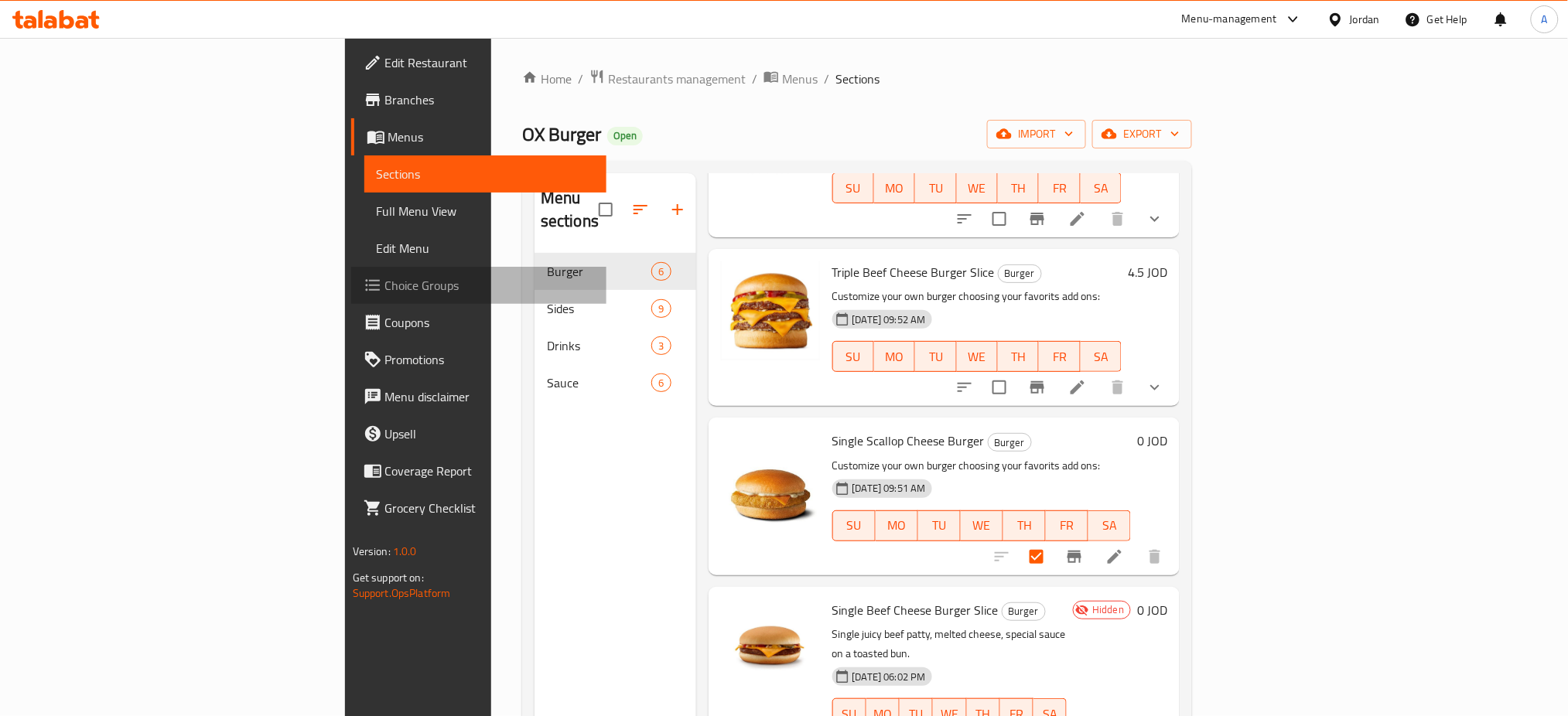
click at [385, 281] on span "Choice Groups" at bounding box center [489, 285] width 209 height 19
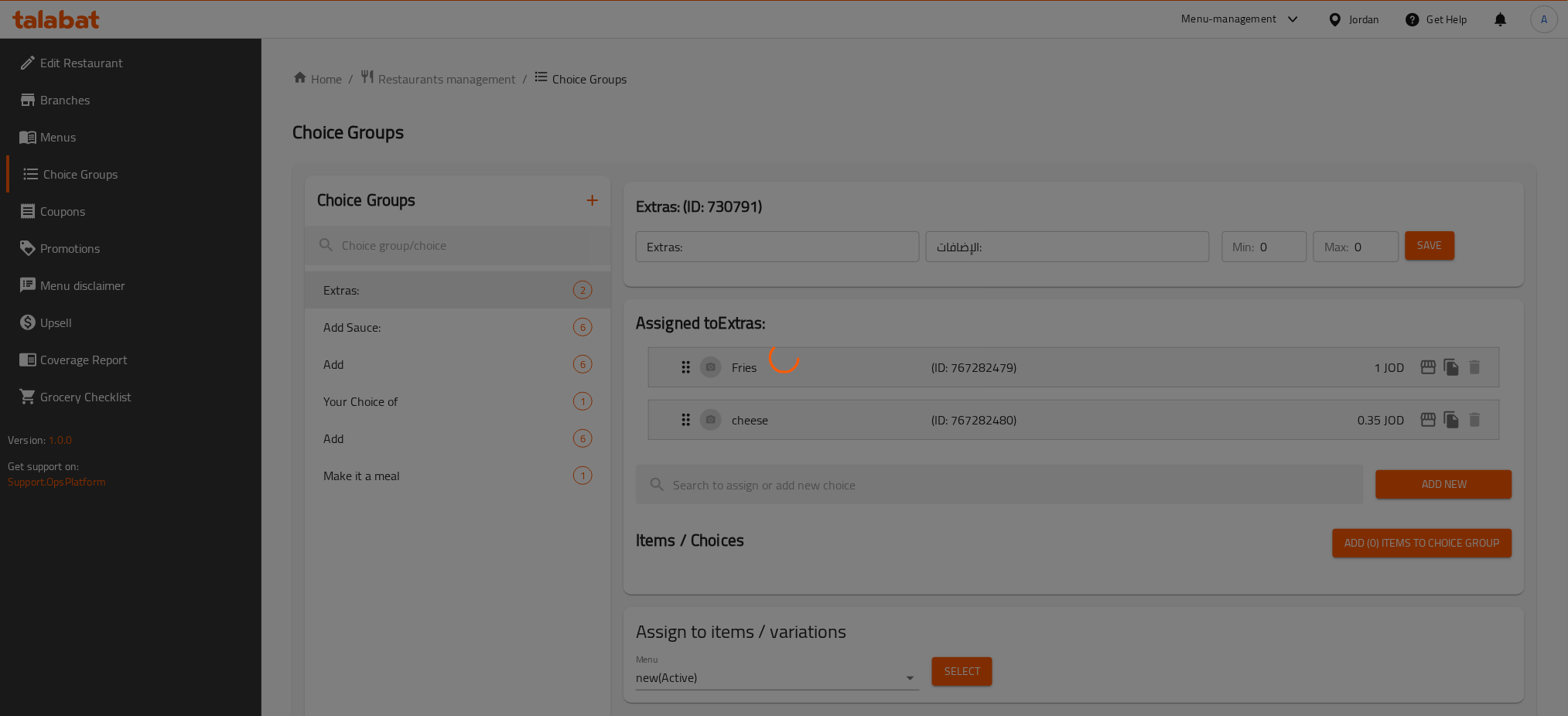
click at [424, 367] on div at bounding box center [784, 358] width 1568 height 716
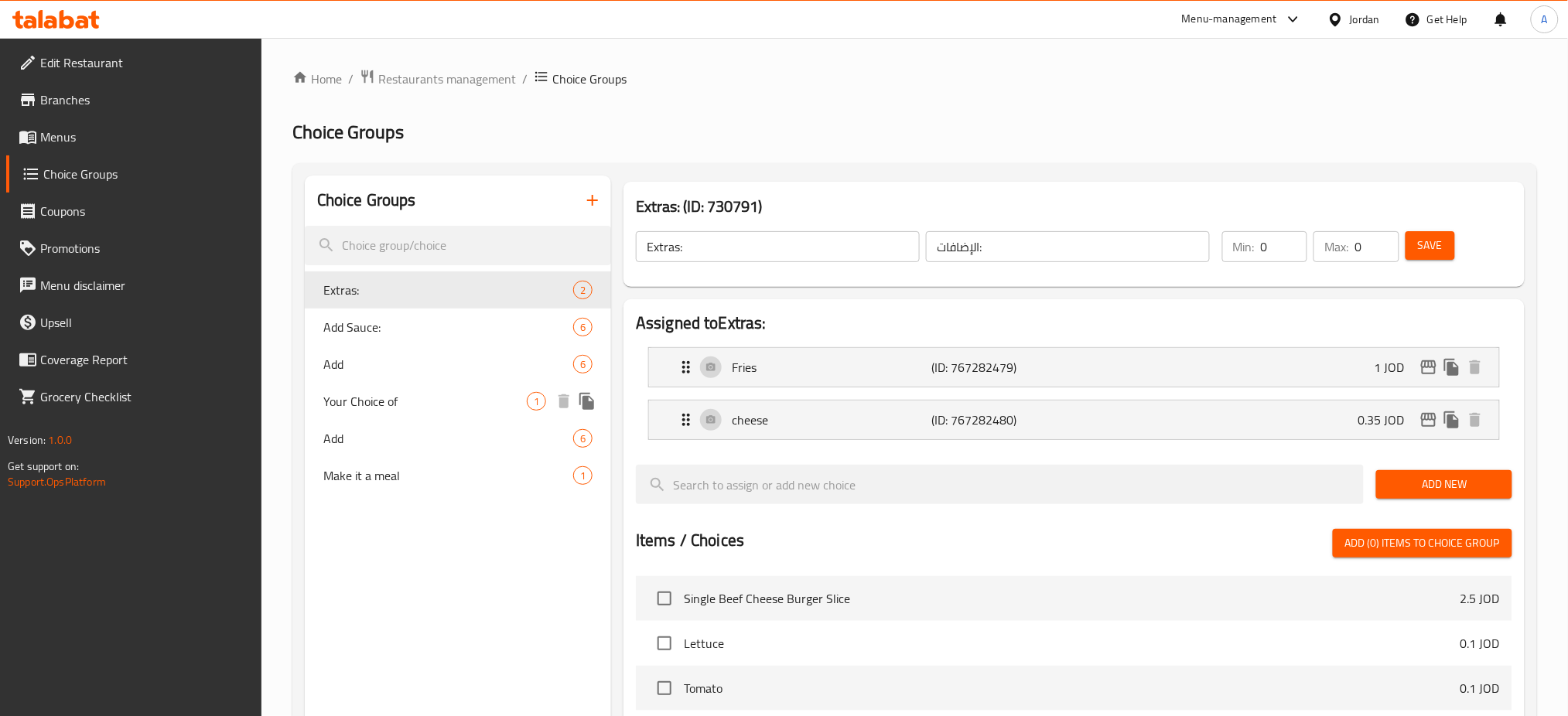
click at [441, 368] on span "Add" at bounding box center [448, 364] width 250 height 19
type input "Add"
type input "اضف"
type input "6"
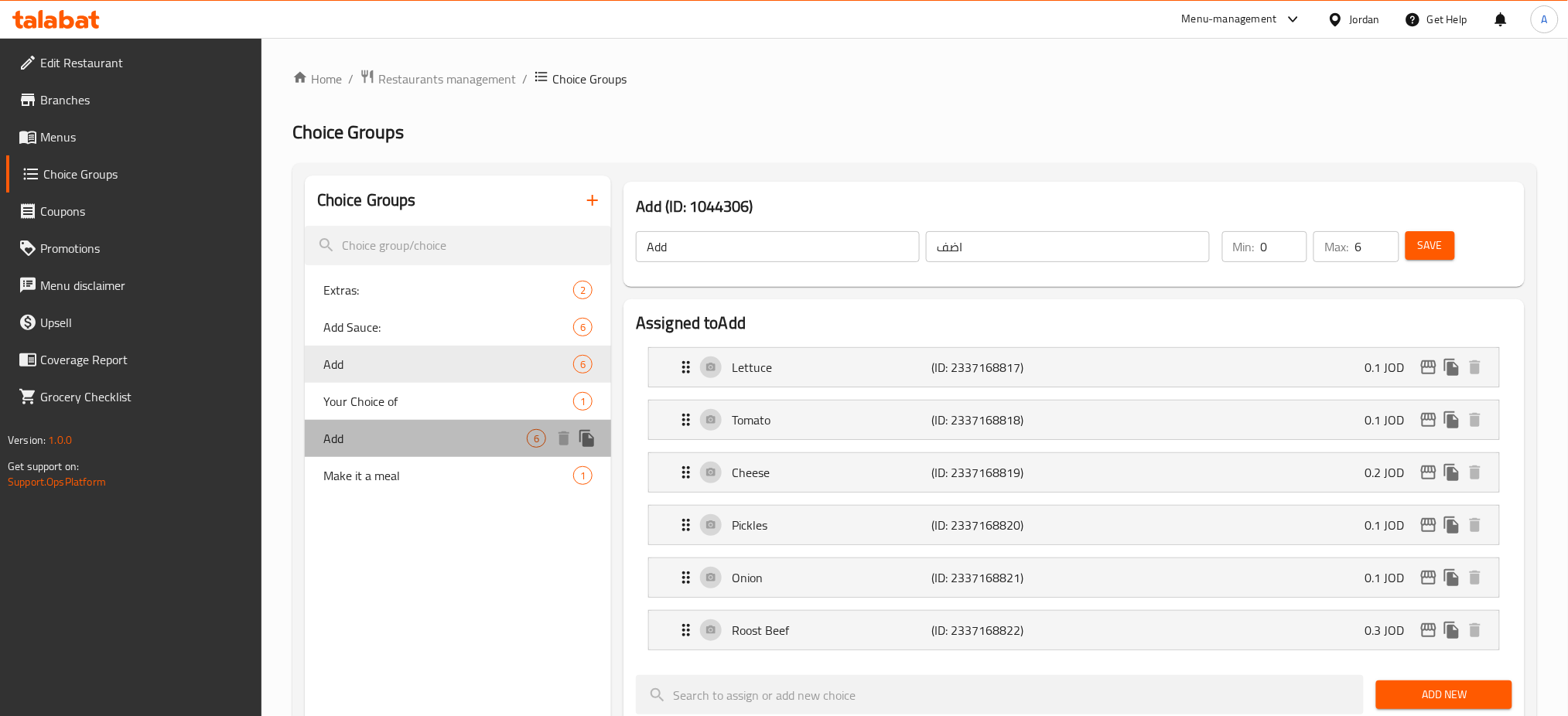
click at [426, 452] on div "Add 6" at bounding box center [457, 437] width 306 height 37
type input "Add"
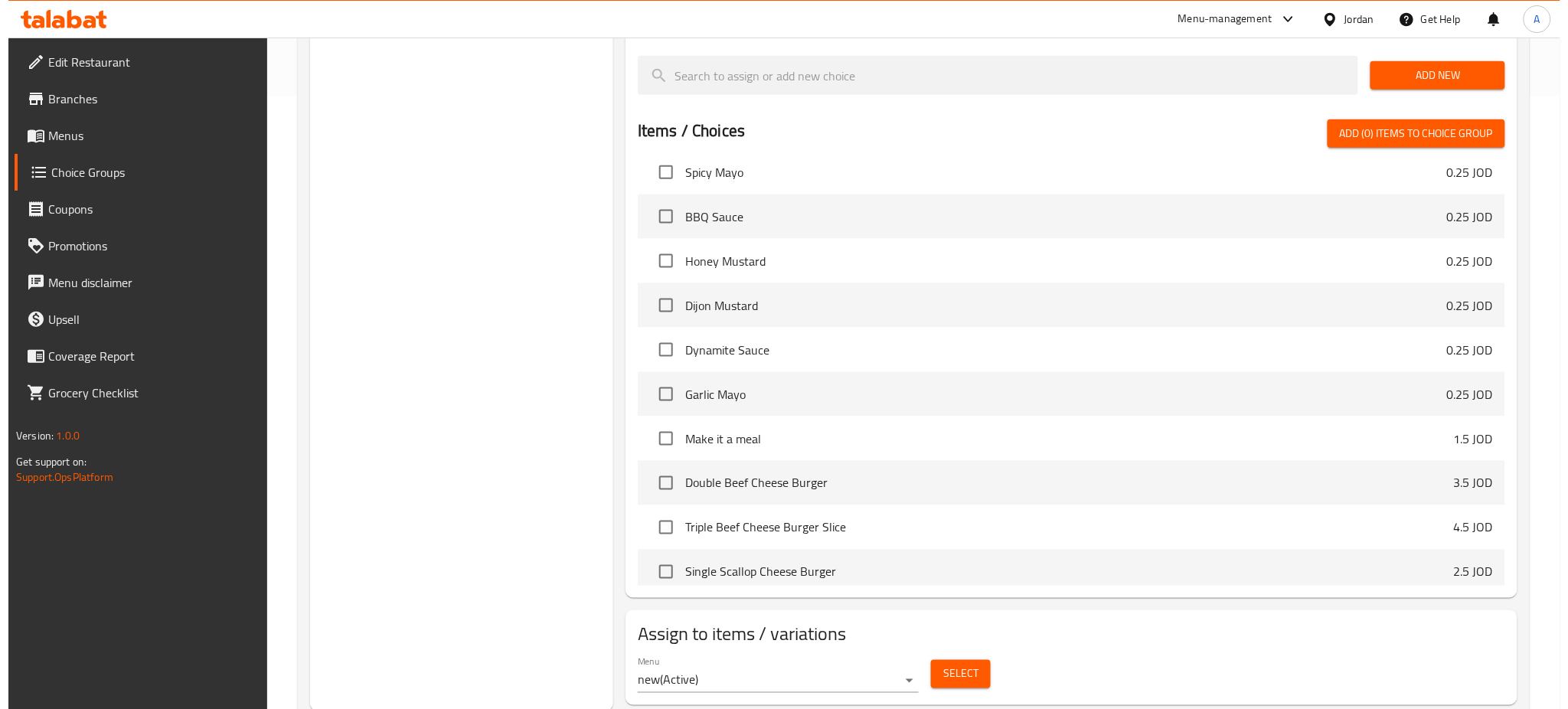
scroll to position [613, 0]
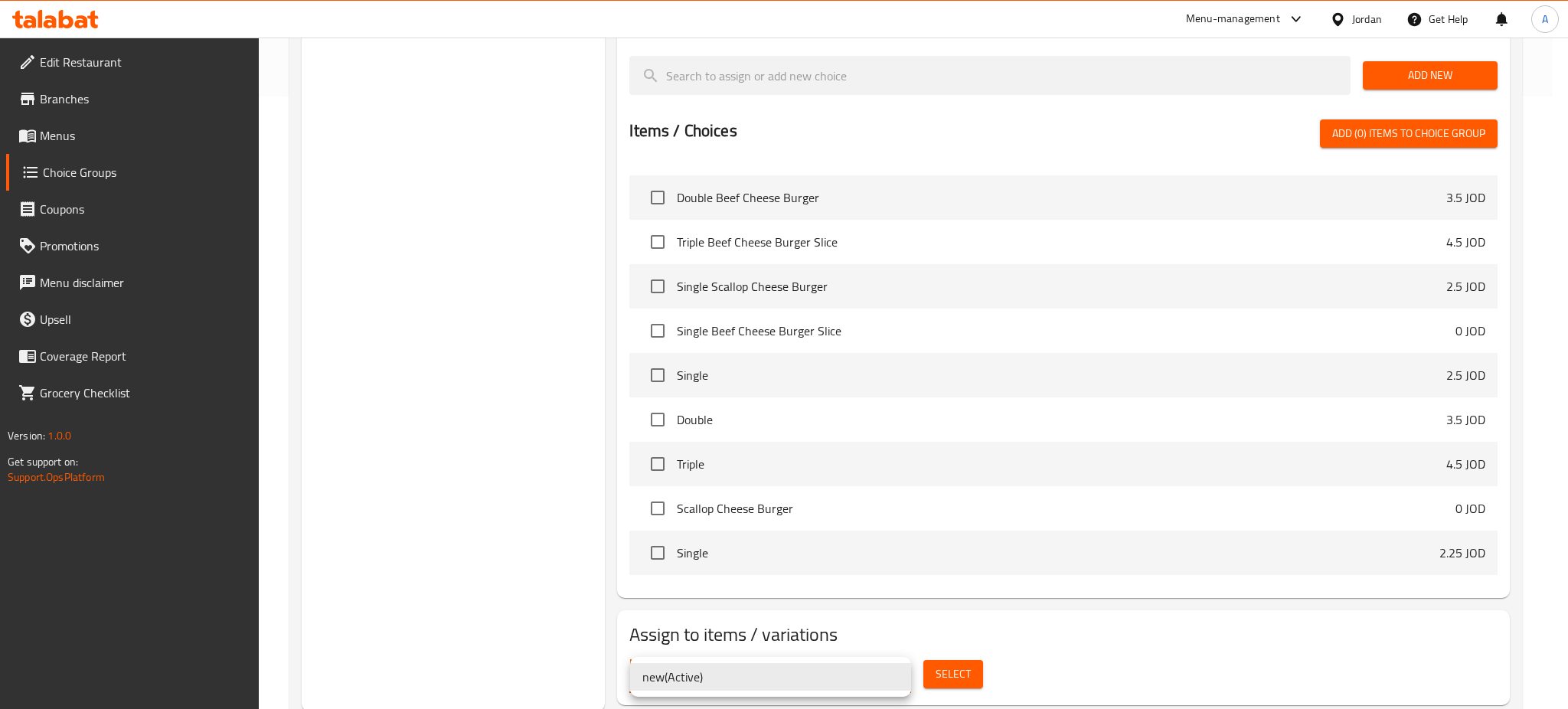
click at [982, 664] on div at bounding box center [784, 354] width 1568 height 709
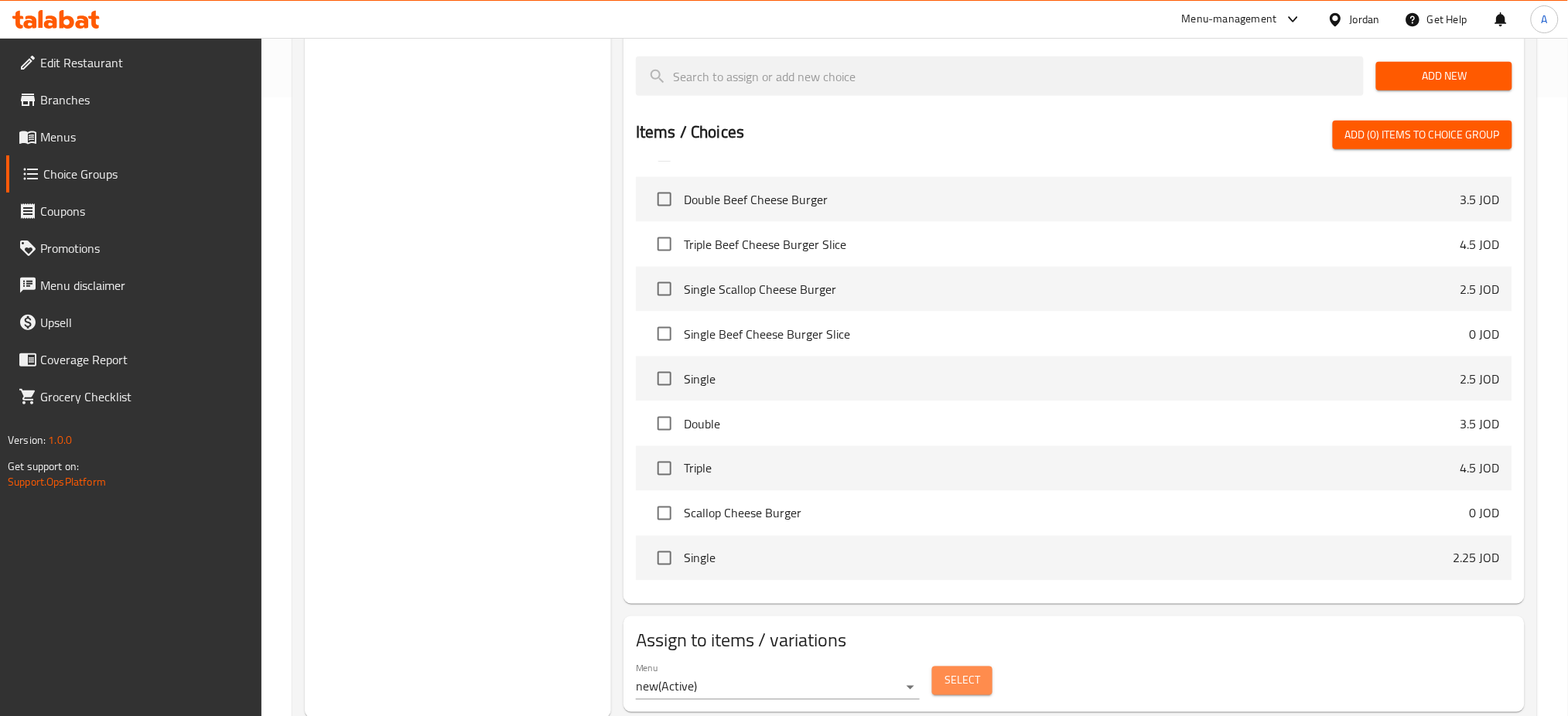
click at [973, 677] on span "Select" at bounding box center [963, 680] width 36 height 20
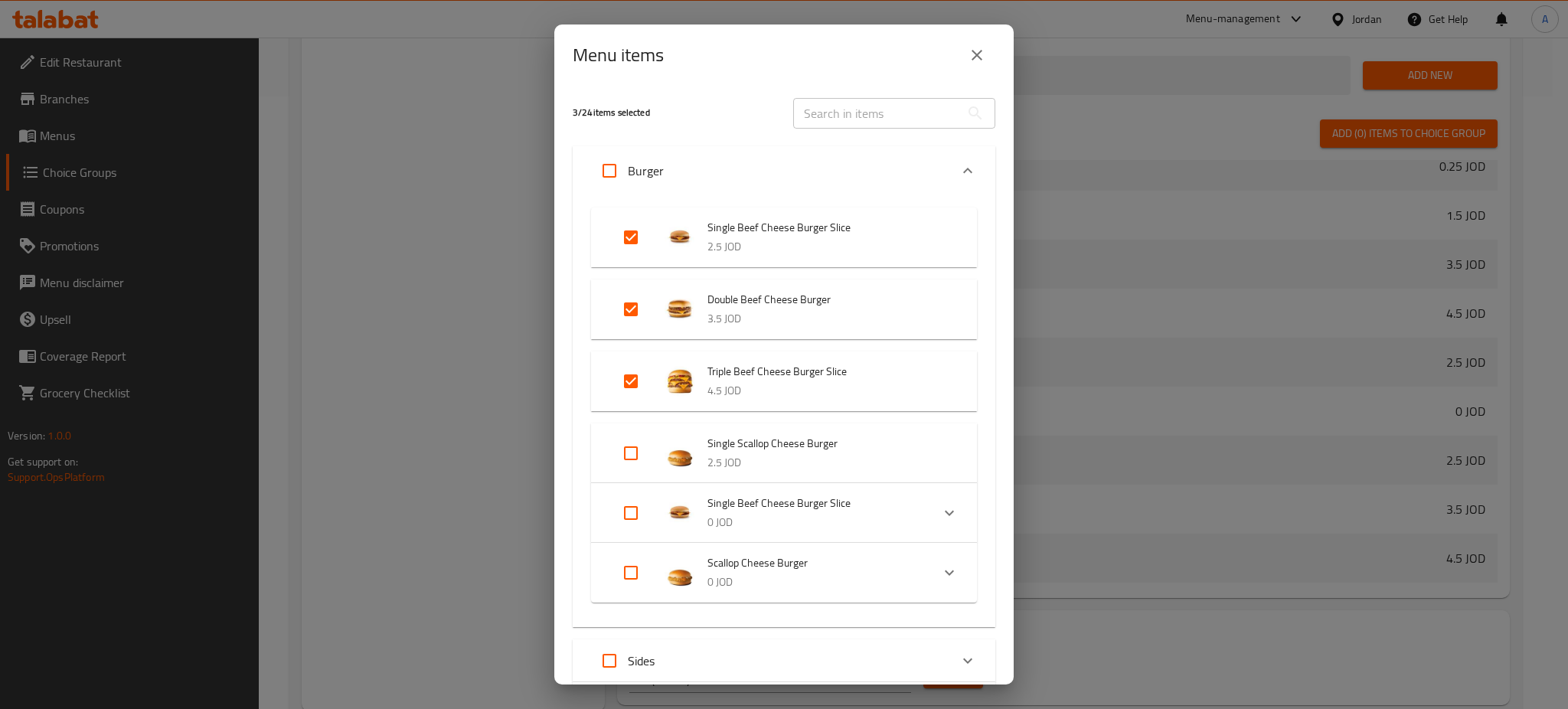
click at [637, 453] on input "Expand" at bounding box center [630, 453] width 36 height 36
checkbox input "true"
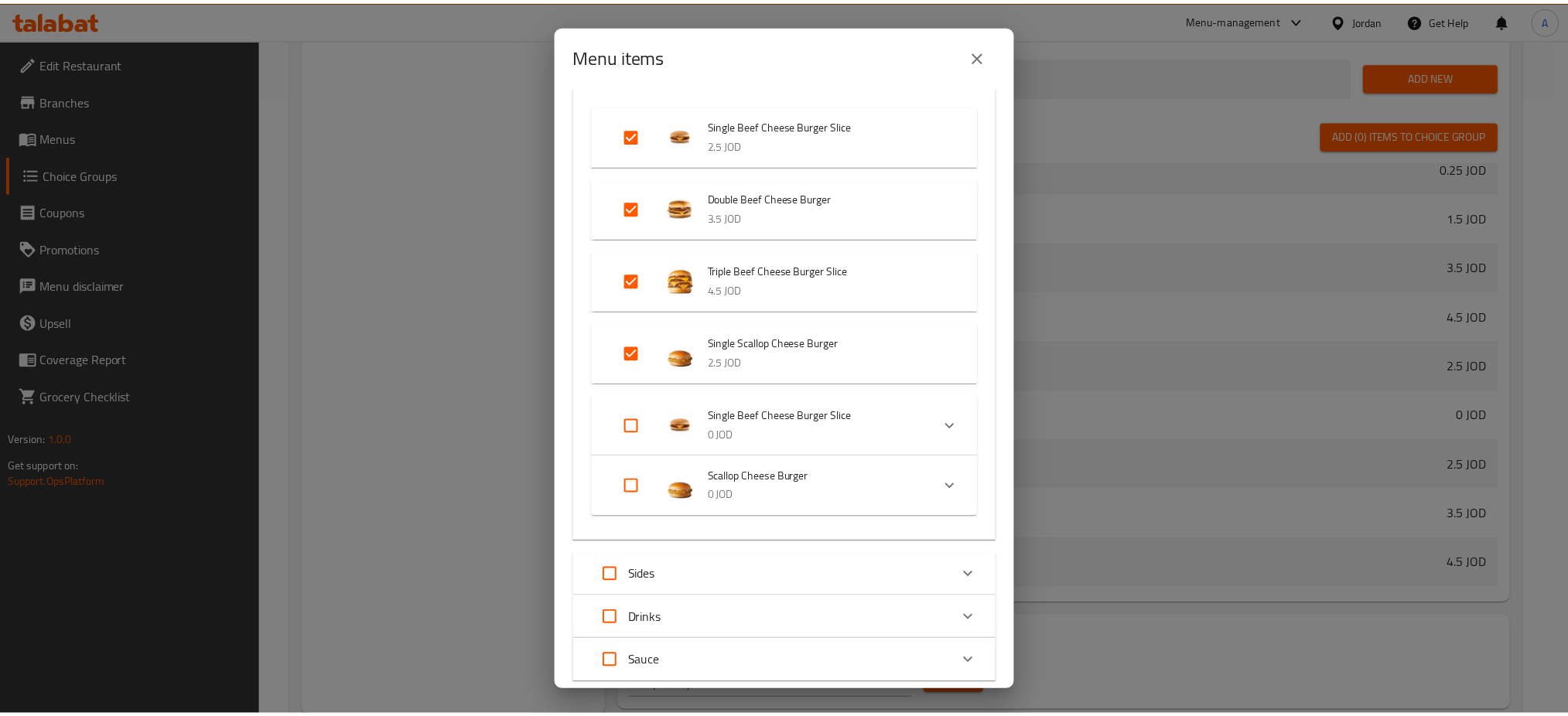
scroll to position [203, 0]
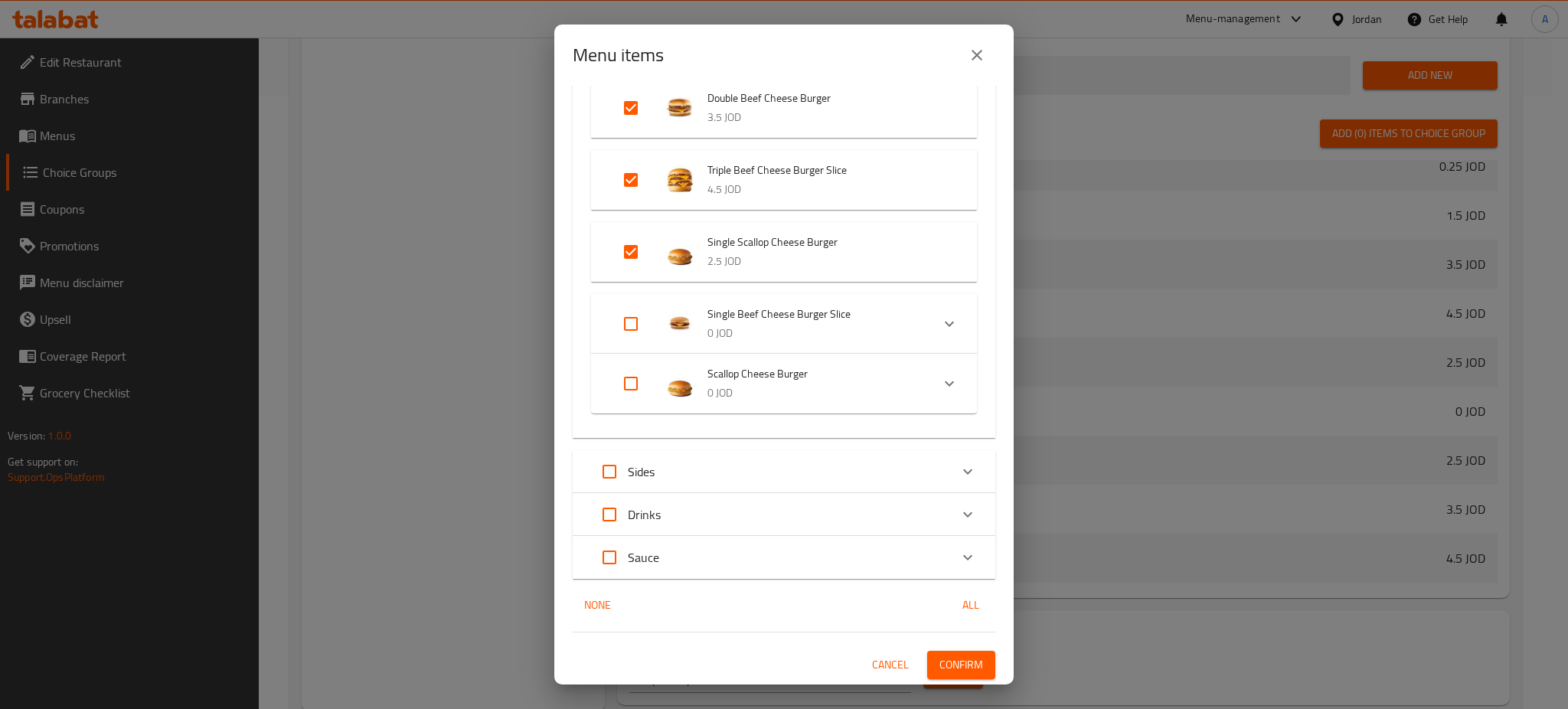
click at [939, 659] on span "Confirm" at bounding box center [961, 664] width 44 height 19
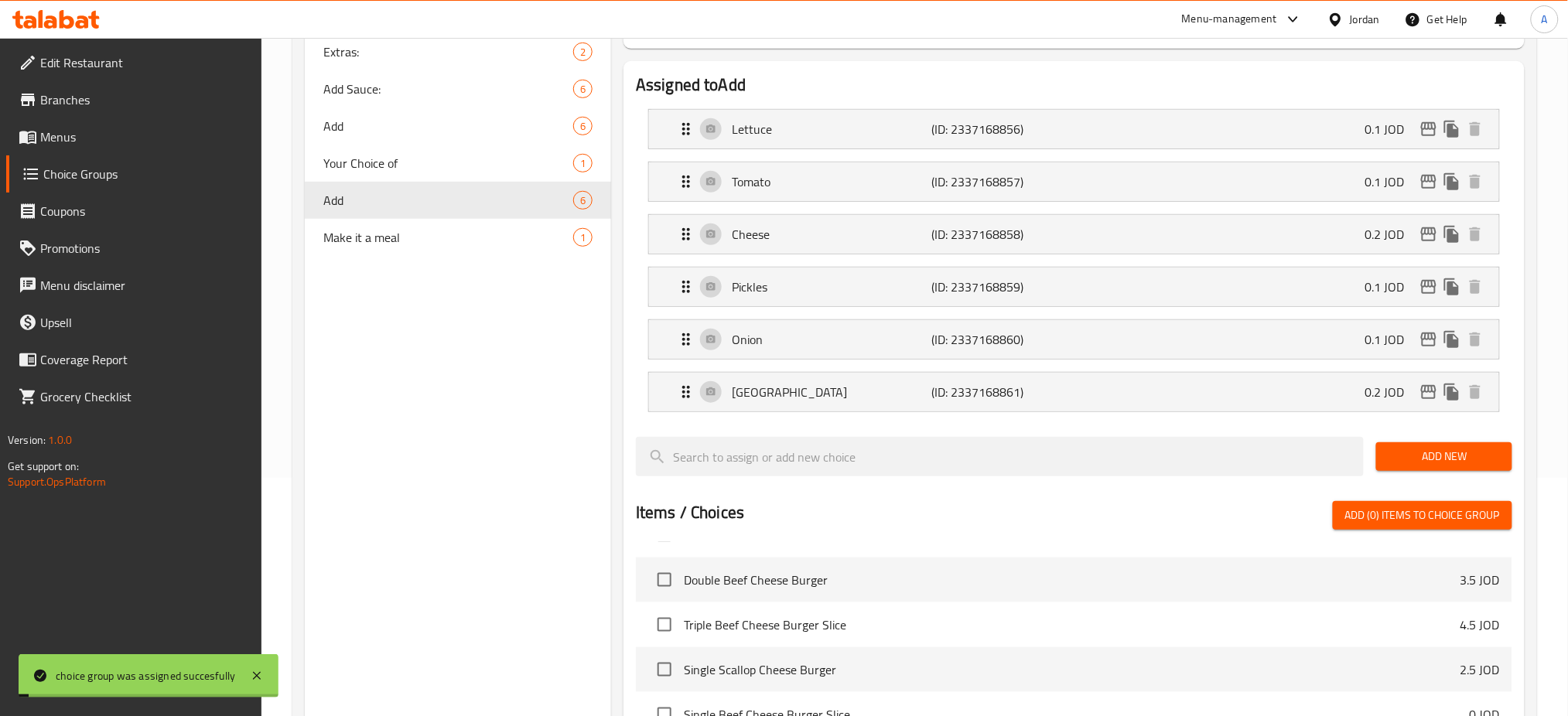
scroll to position [0, 0]
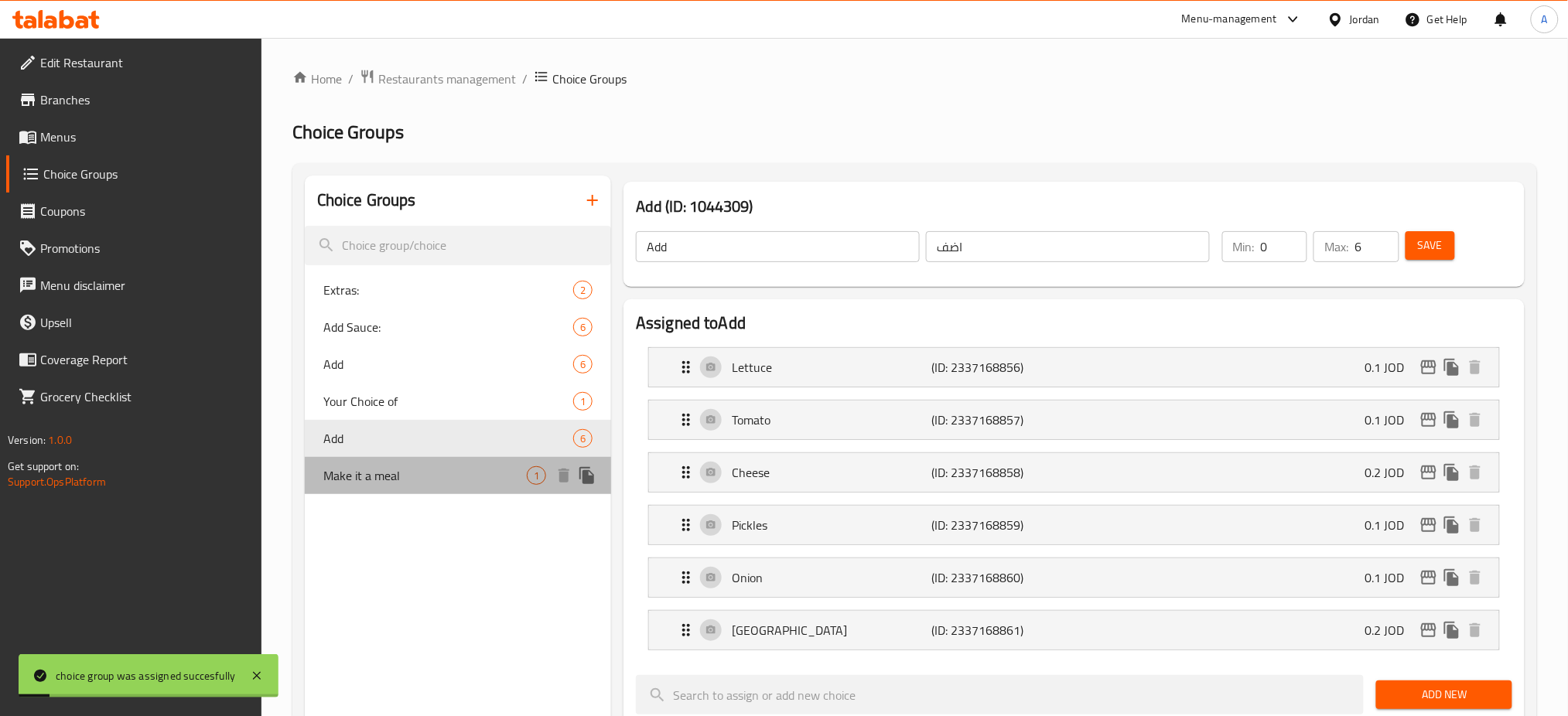
click at [417, 475] on span "Make it a meal" at bounding box center [425, 475] width 203 height 19
type input "Make it a meal"
type input "اعملها وجبة"
type input "0"
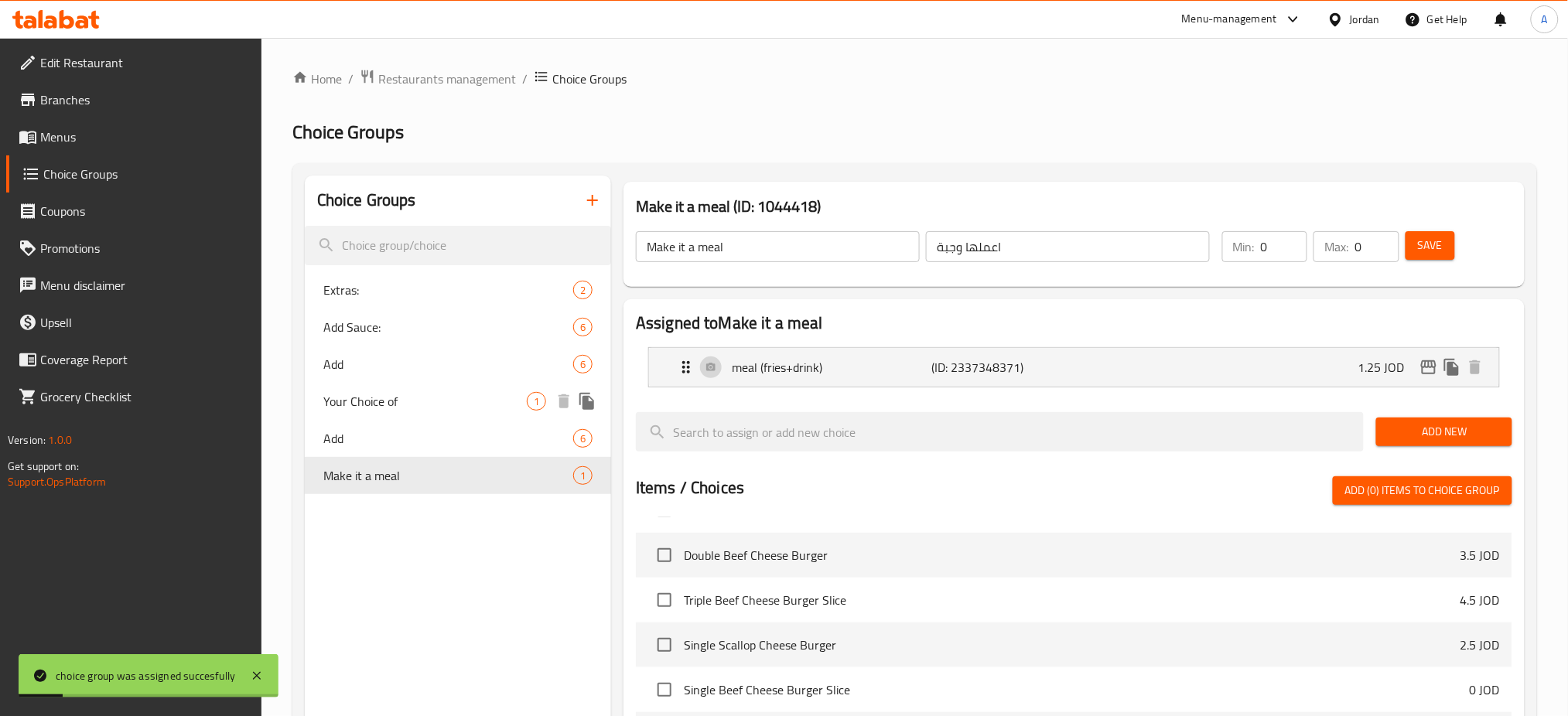
click at [450, 407] on span "Your Choice of" at bounding box center [425, 402] width 203 height 19
type input "Your Choice of"
type input "اختيارك من"
type input "1"
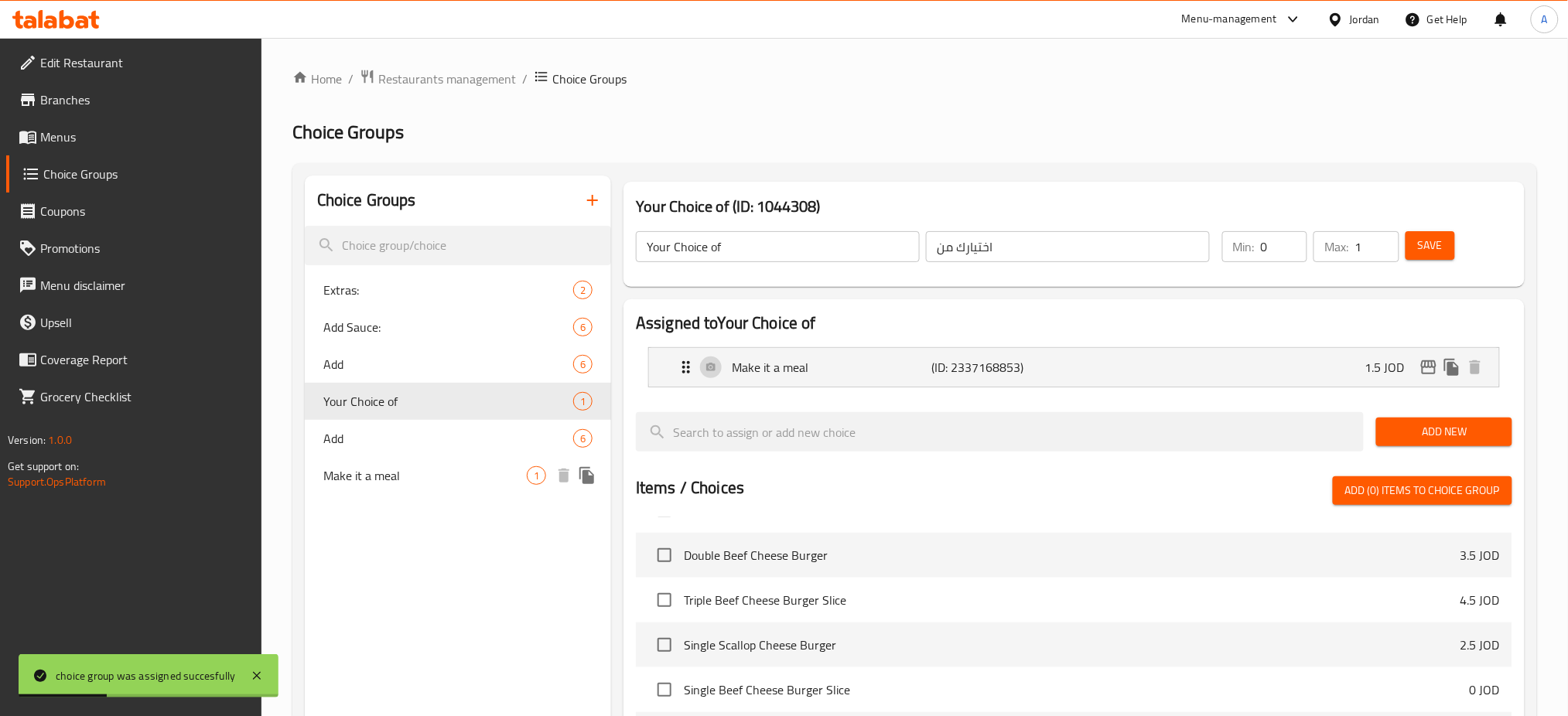
click at [433, 475] on span "Make it a meal" at bounding box center [425, 475] width 203 height 19
type input "Make it a meal"
type input "اعملها وجبة"
type input "0"
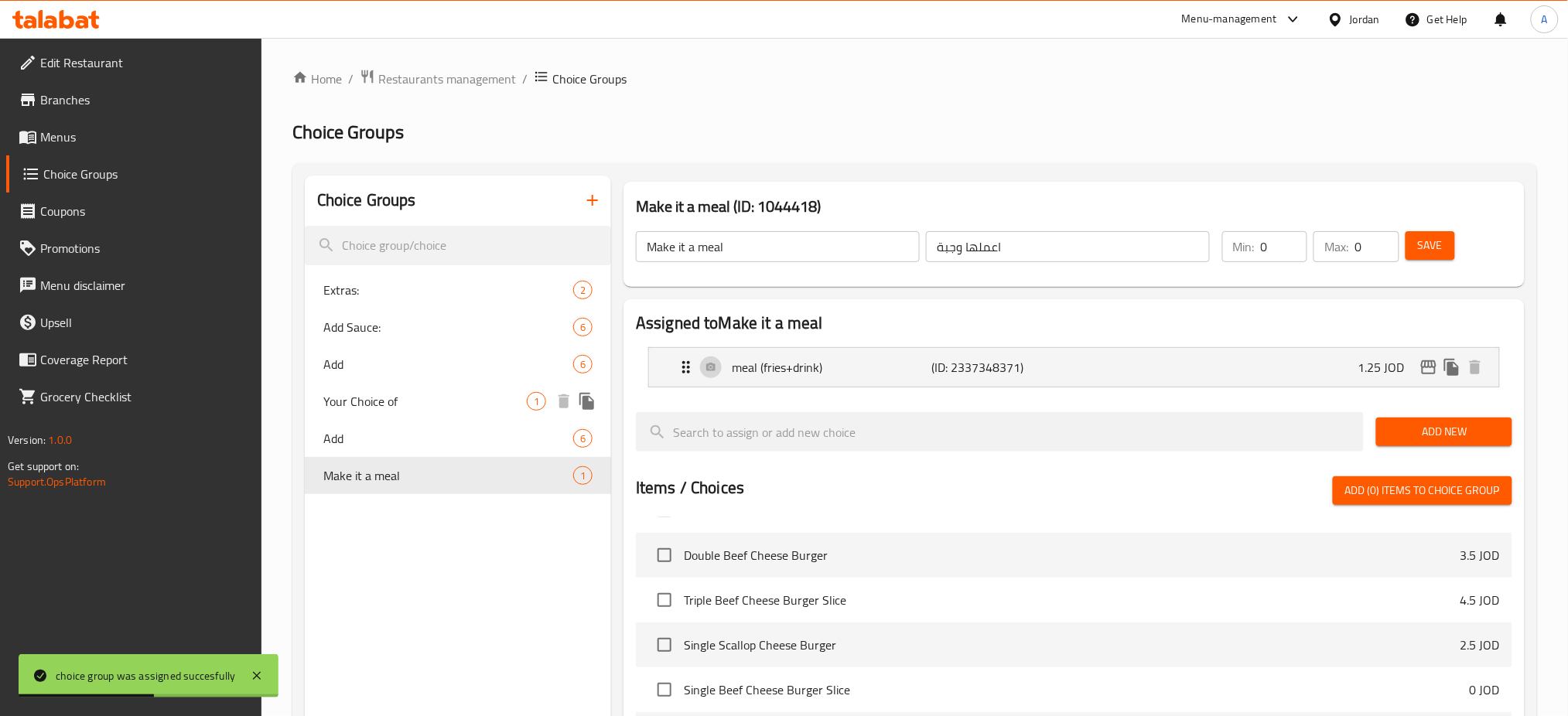
click at [440, 406] on span "Your Choice of" at bounding box center [425, 402] width 203 height 19
type input "Your Choice of"
type input "اختيارك من"
type input "1"
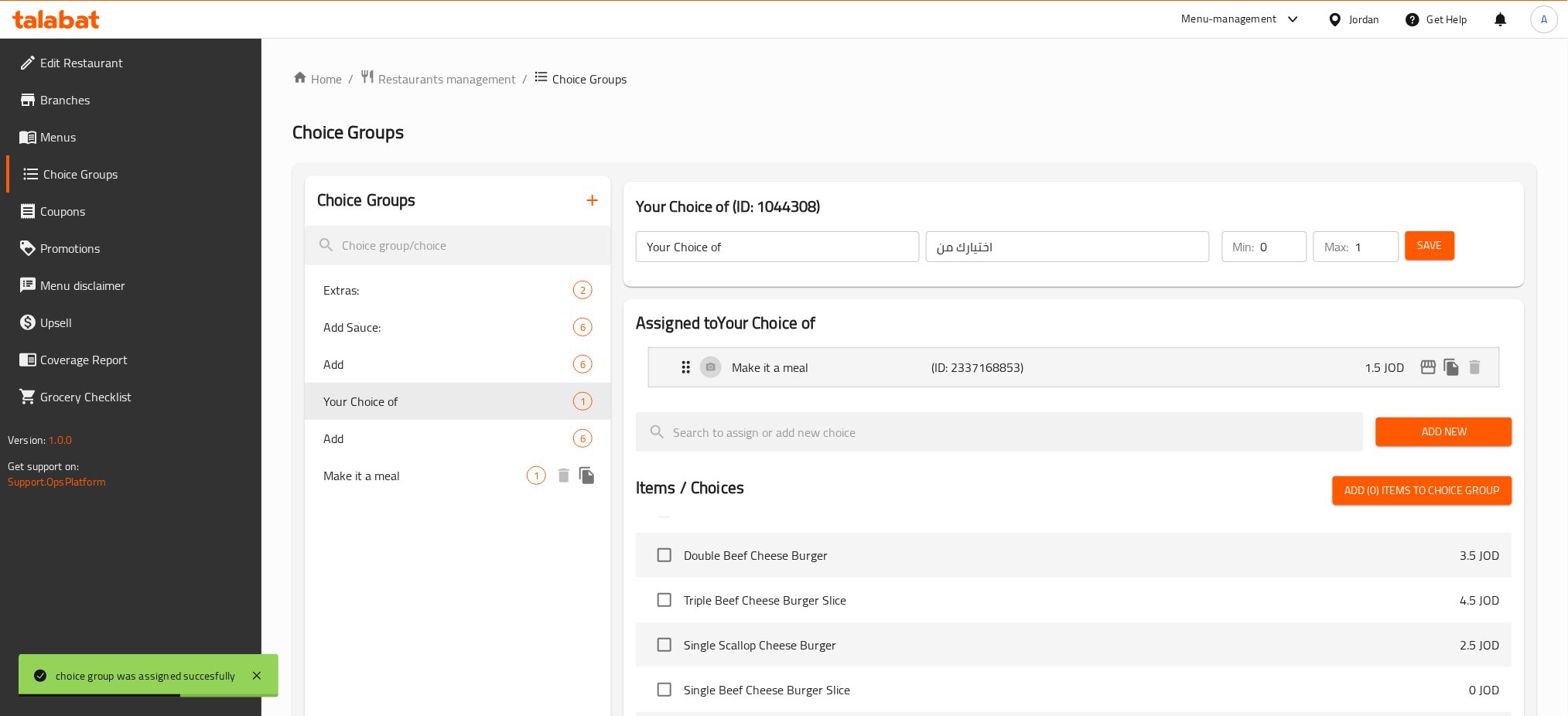
click at [445, 468] on span "Make it a meal" at bounding box center [425, 475] width 203 height 19
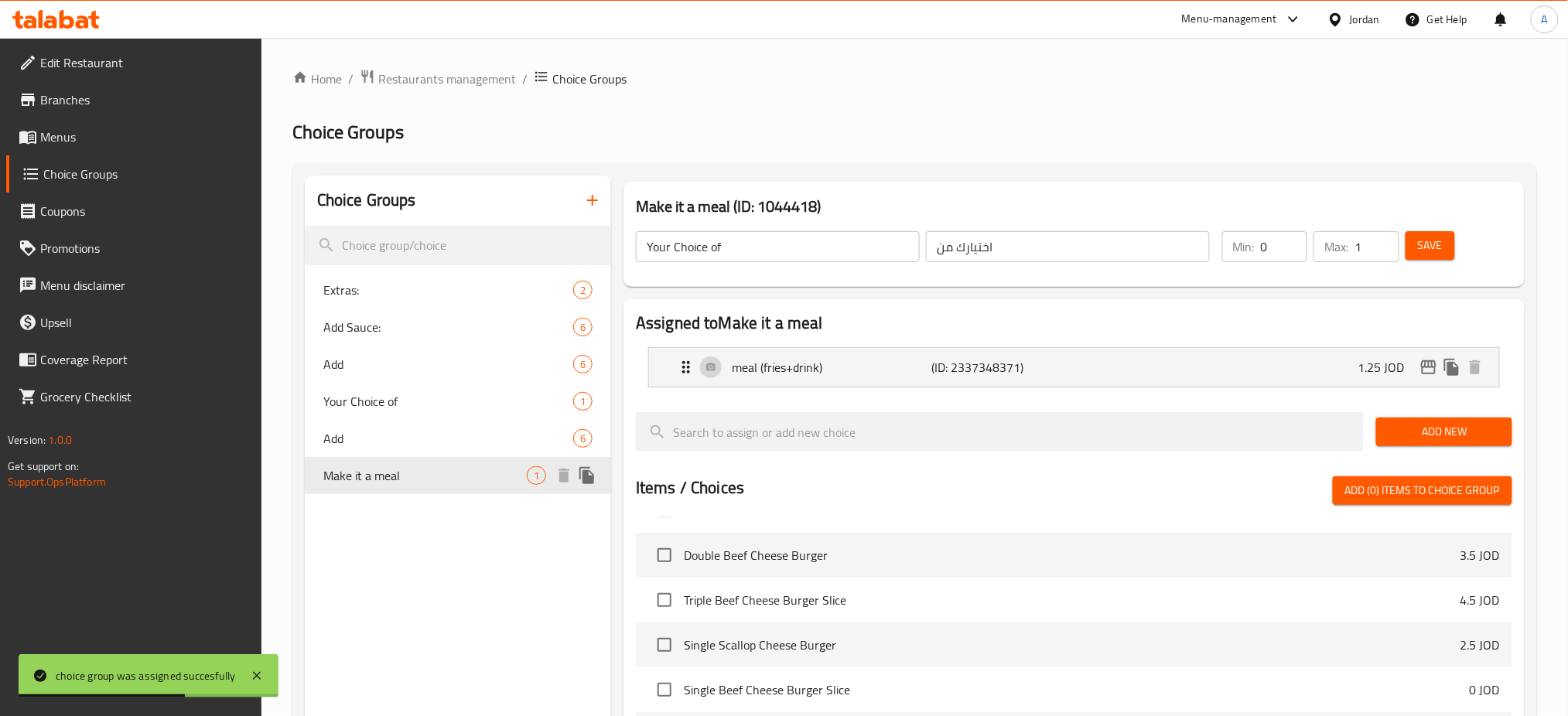
type input "Make it a meal"
type input "اعملها وجبة"
type input "0"
click at [476, 409] on span "Your Choice of" at bounding box center [425, 402] width 203 height 19
type input "Your Choice of"
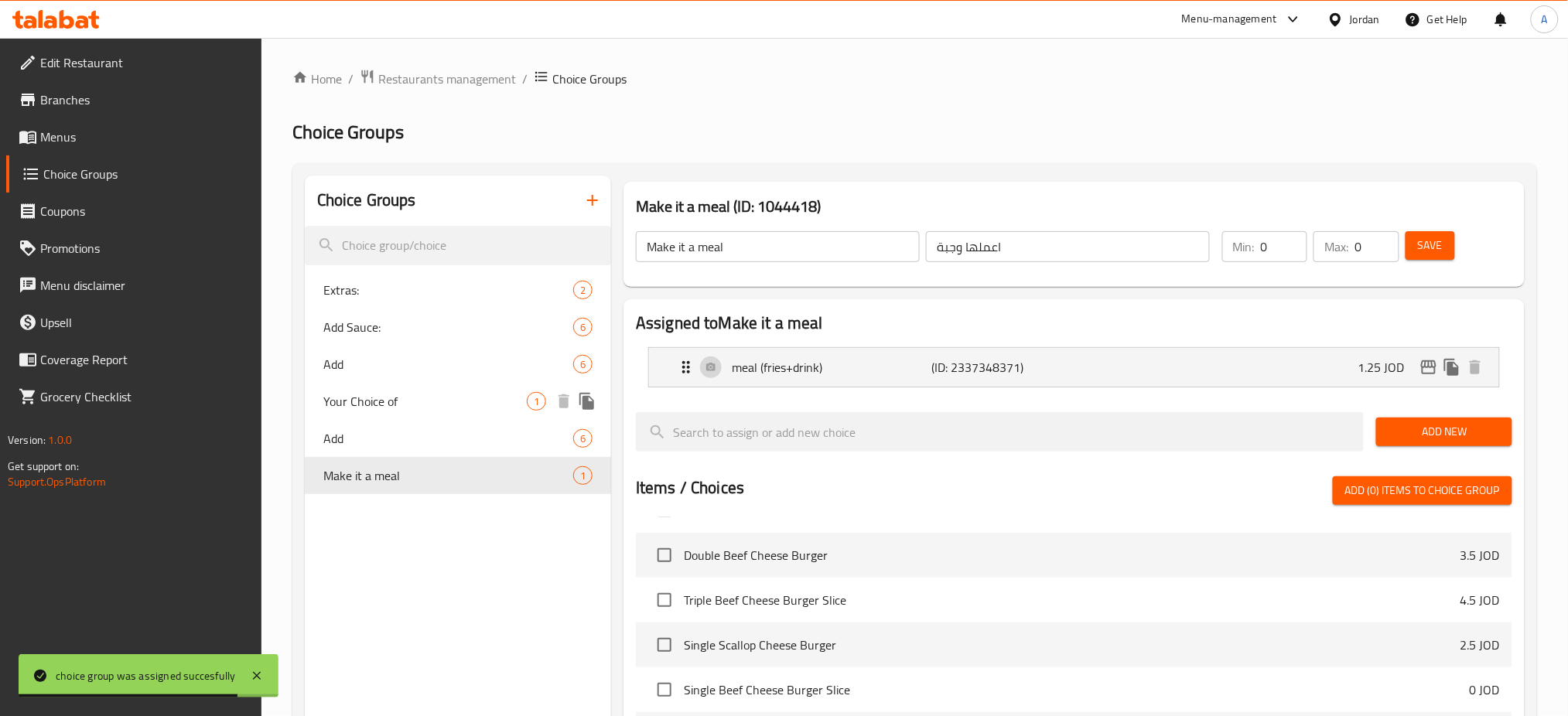
type input "اختيارك من"
type input "1"
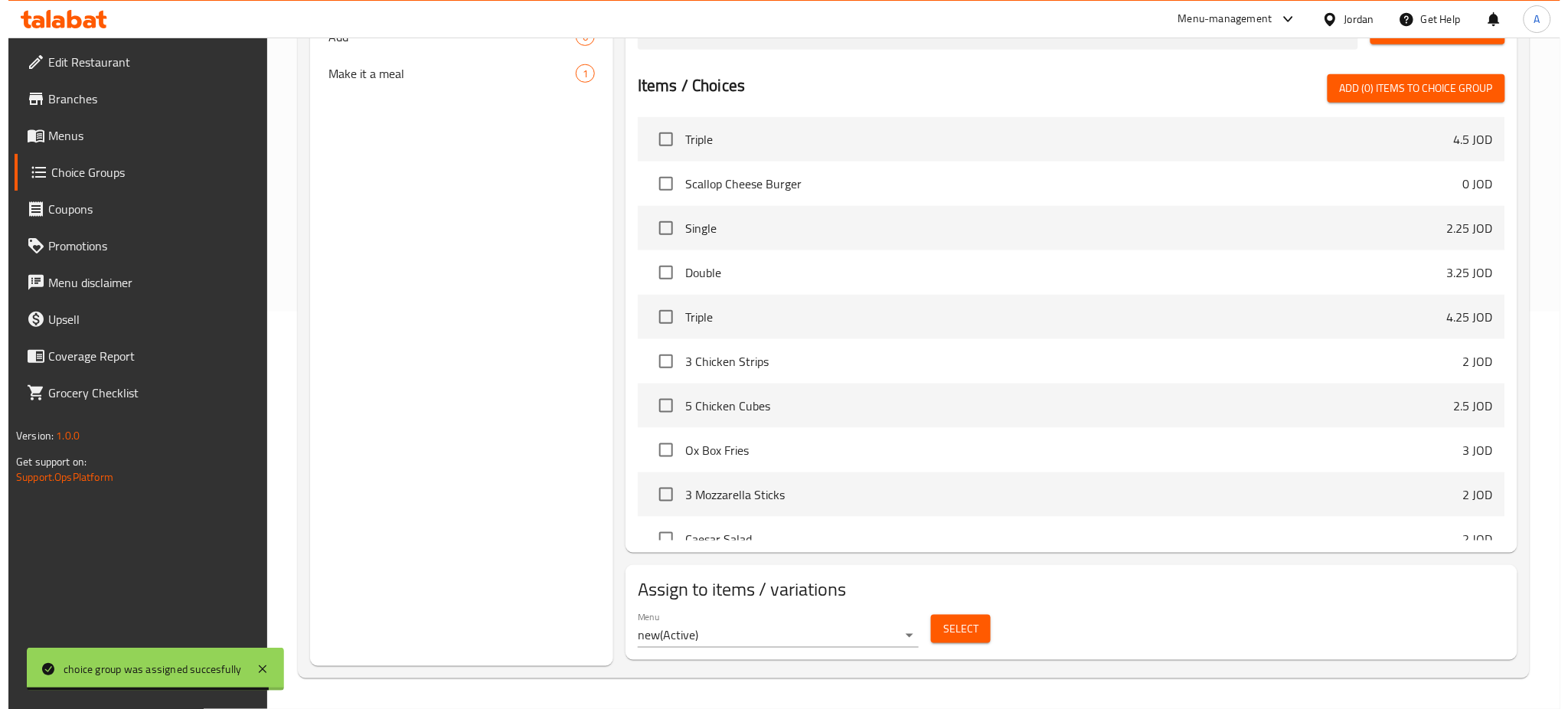
scroll to position [919, 0]
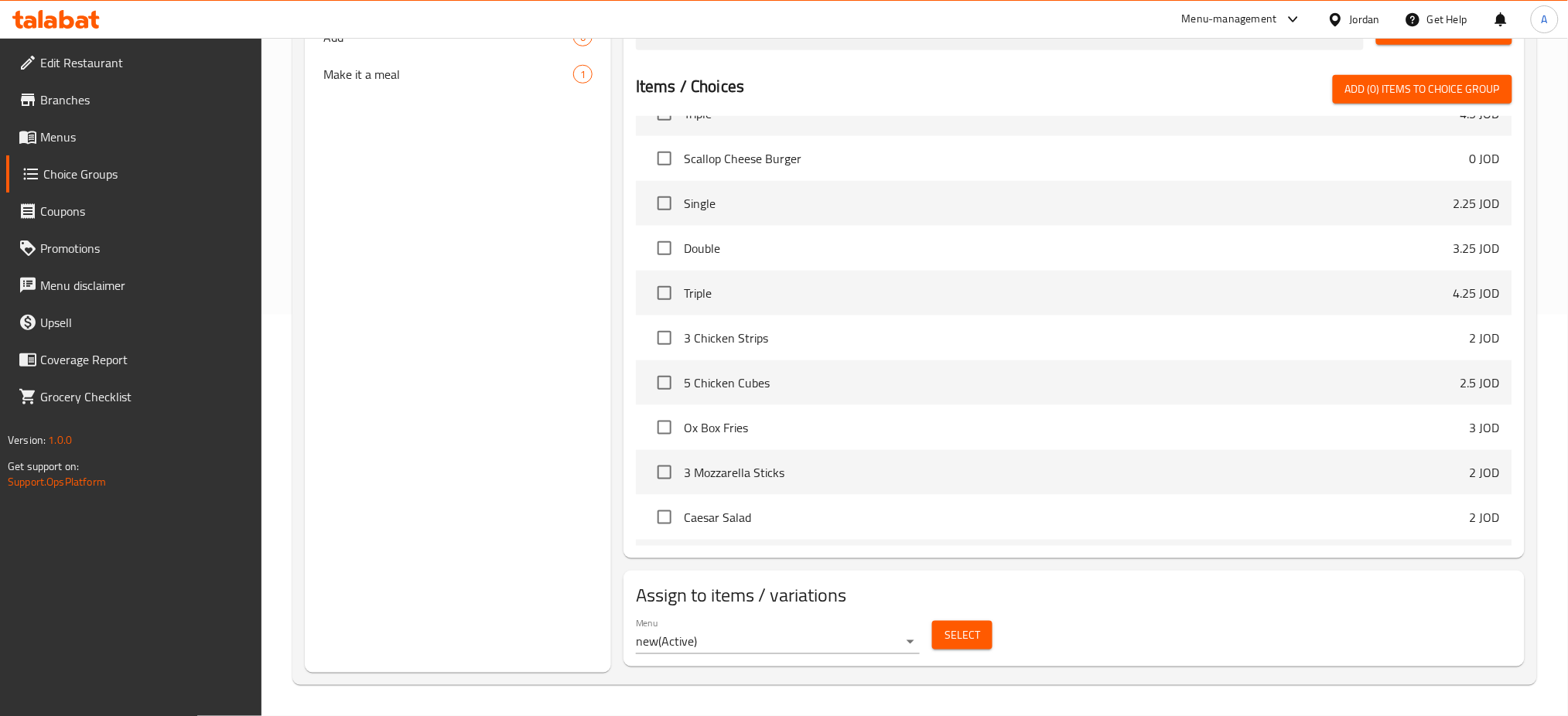
click at [943, 631] on button "Select" at bounding box center [962, 634] width 61 height 28
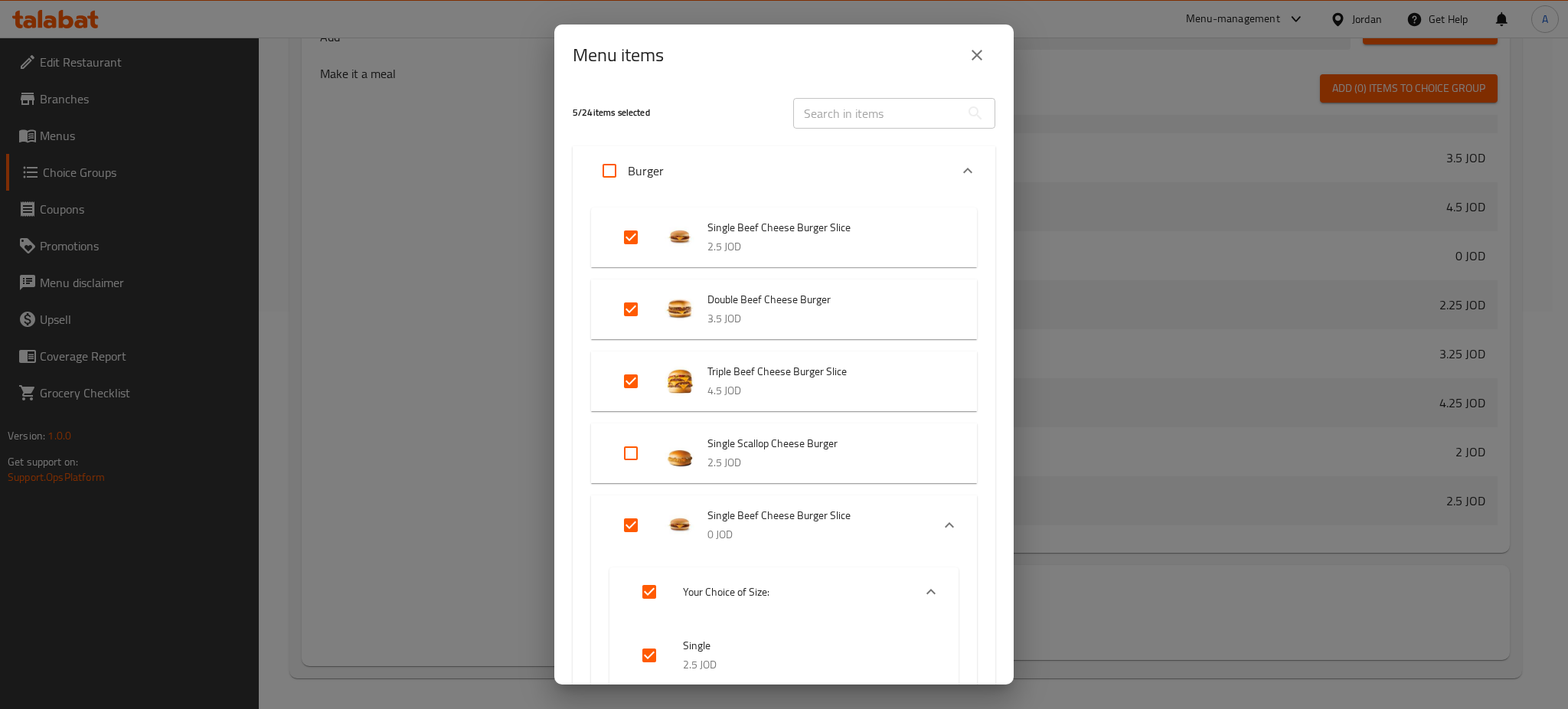
click at [631, 245] on input "Expand" at bounding box center [630, 237] width 36 height 36
checkbox input "false"
click at [637, 312] on input "Expand" at bounding box center [630, 309] width 36 height 36
checkbox input "false"
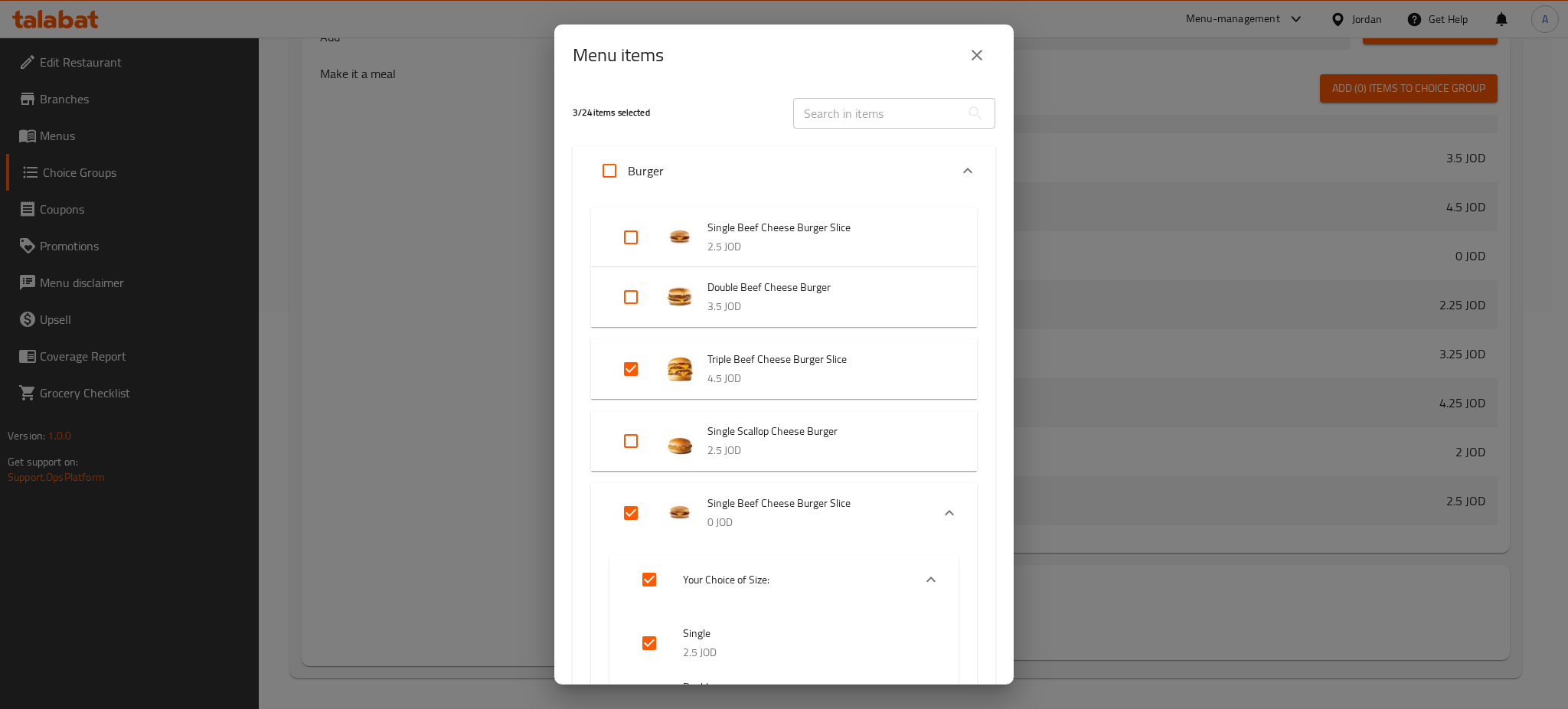
click at [637, 373] on input "Expand" at bounding box center [630, 368] width 36 height 36
checkbox input "false"
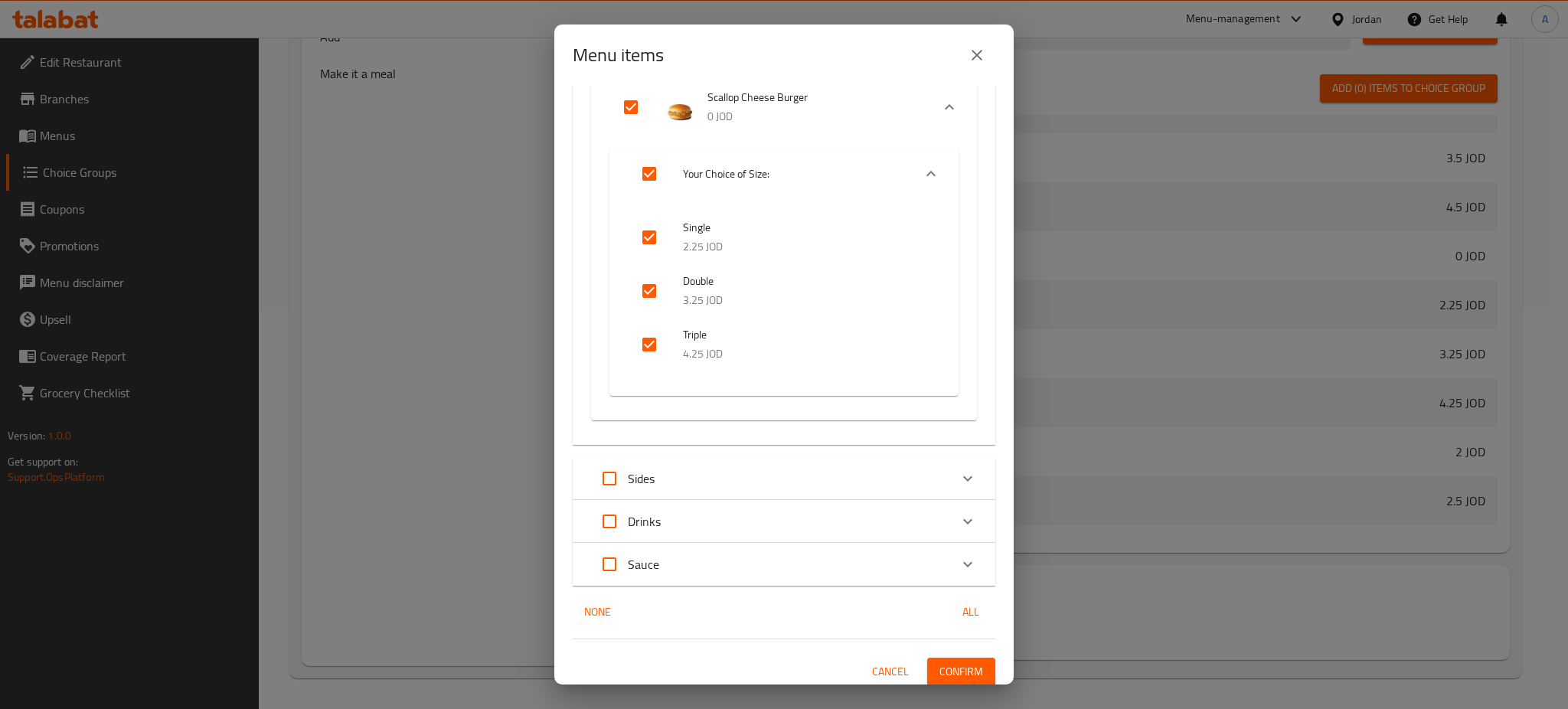
scroll to position [742, 0]
click at [943, 665] on span "Confirm" at bounding box center [961, 665] width 44 height 19
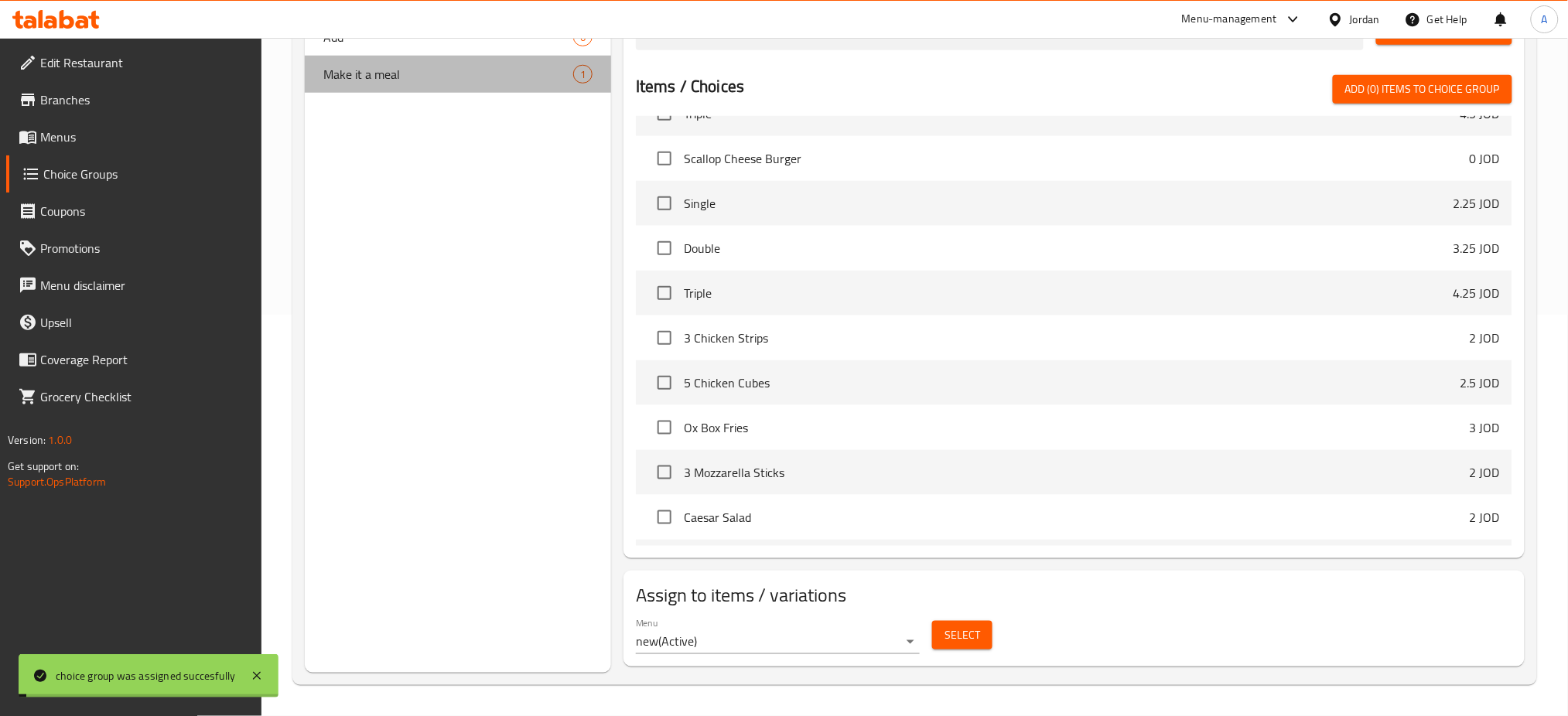
click at [402, 79] on span "Make it a meal" at bounding box center [448, 74] width 250 height 19
type input "Make it a meal"
type input "اعملها وجبة"
type input "0"
click at [956, 631] on span "Select" at bounding box center [963, 635] width 36 height 20
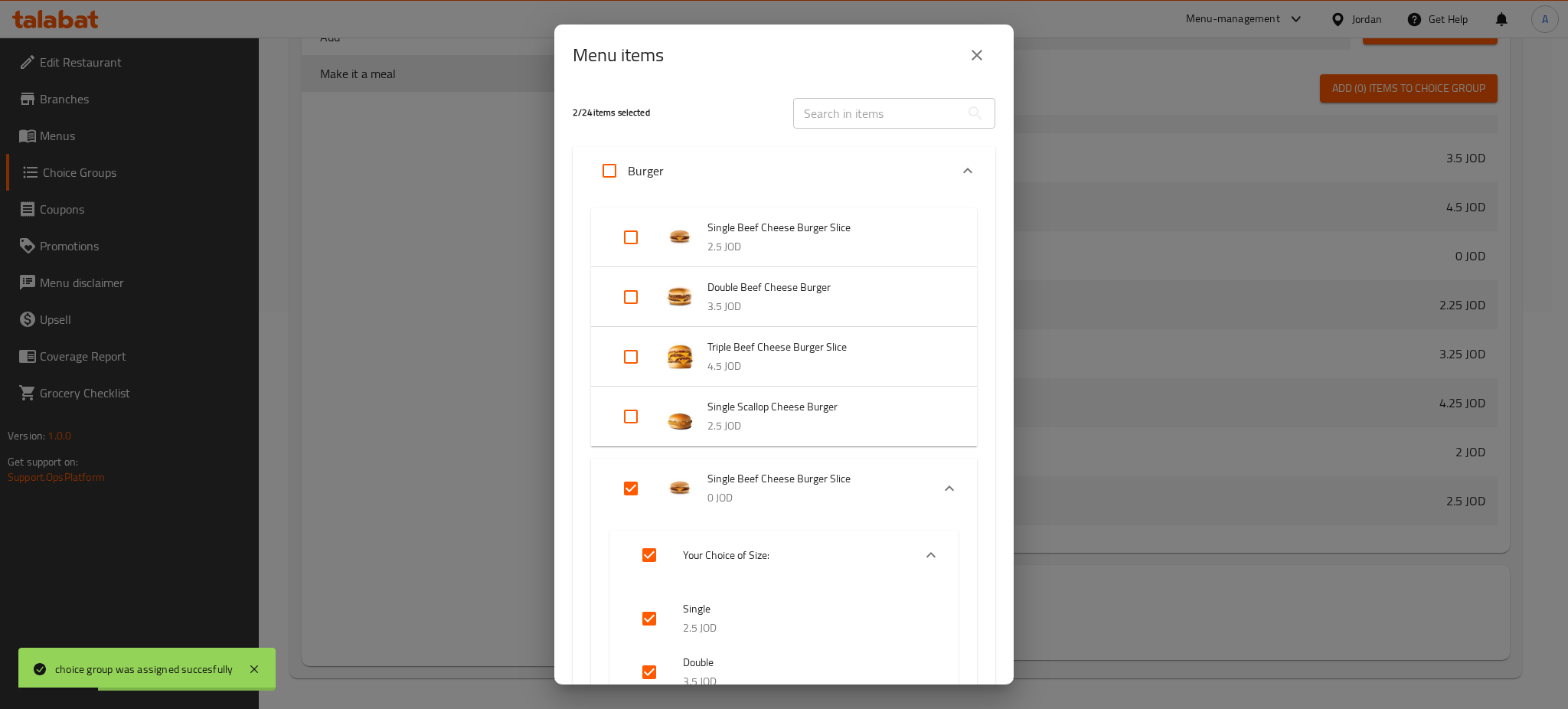
click at [631, 226] on input "Expand" at bounding box center [630, 237] width 36 height 36
checkbox input "true"
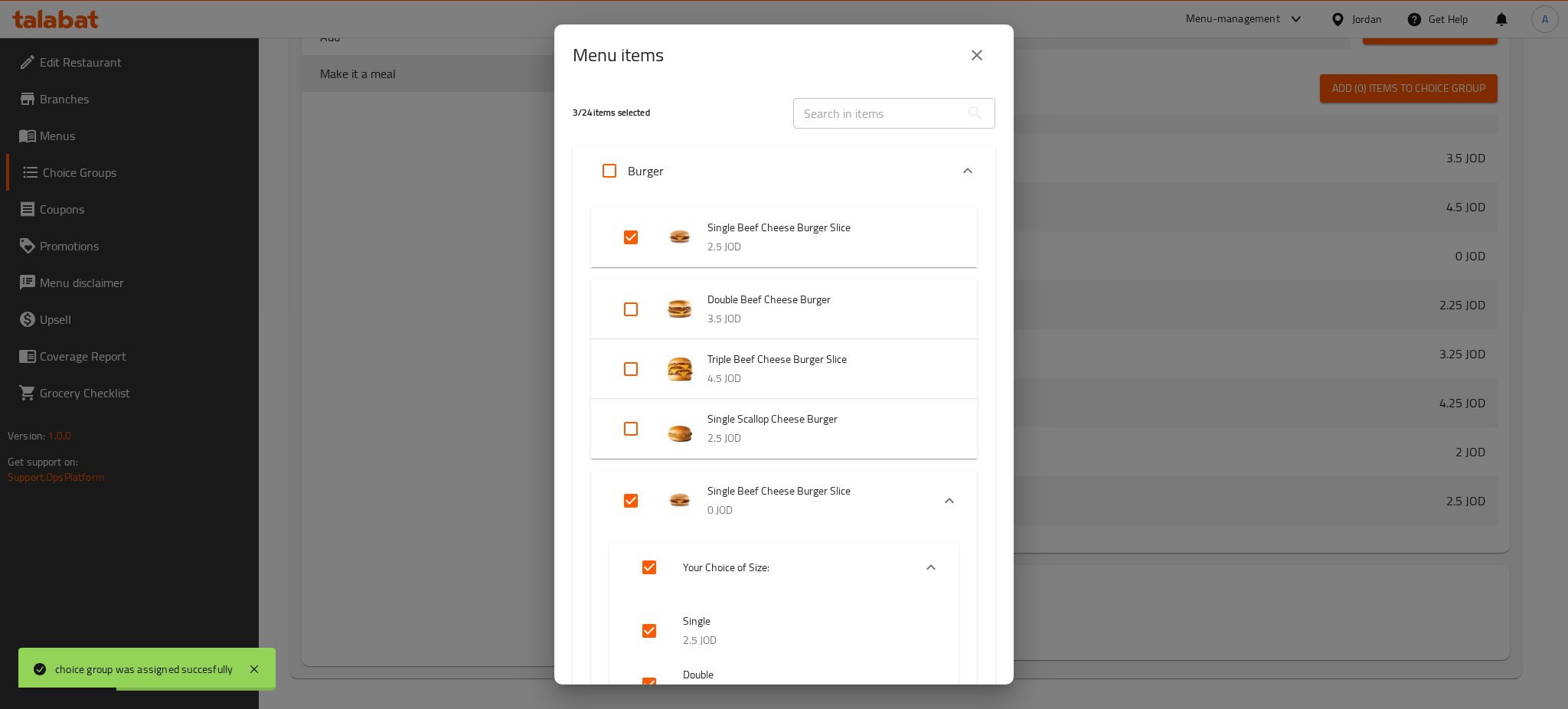
click at [640, 311] on input "Expand" at bounding box center [630, 309] width 36 height 36
checkbox input "true"
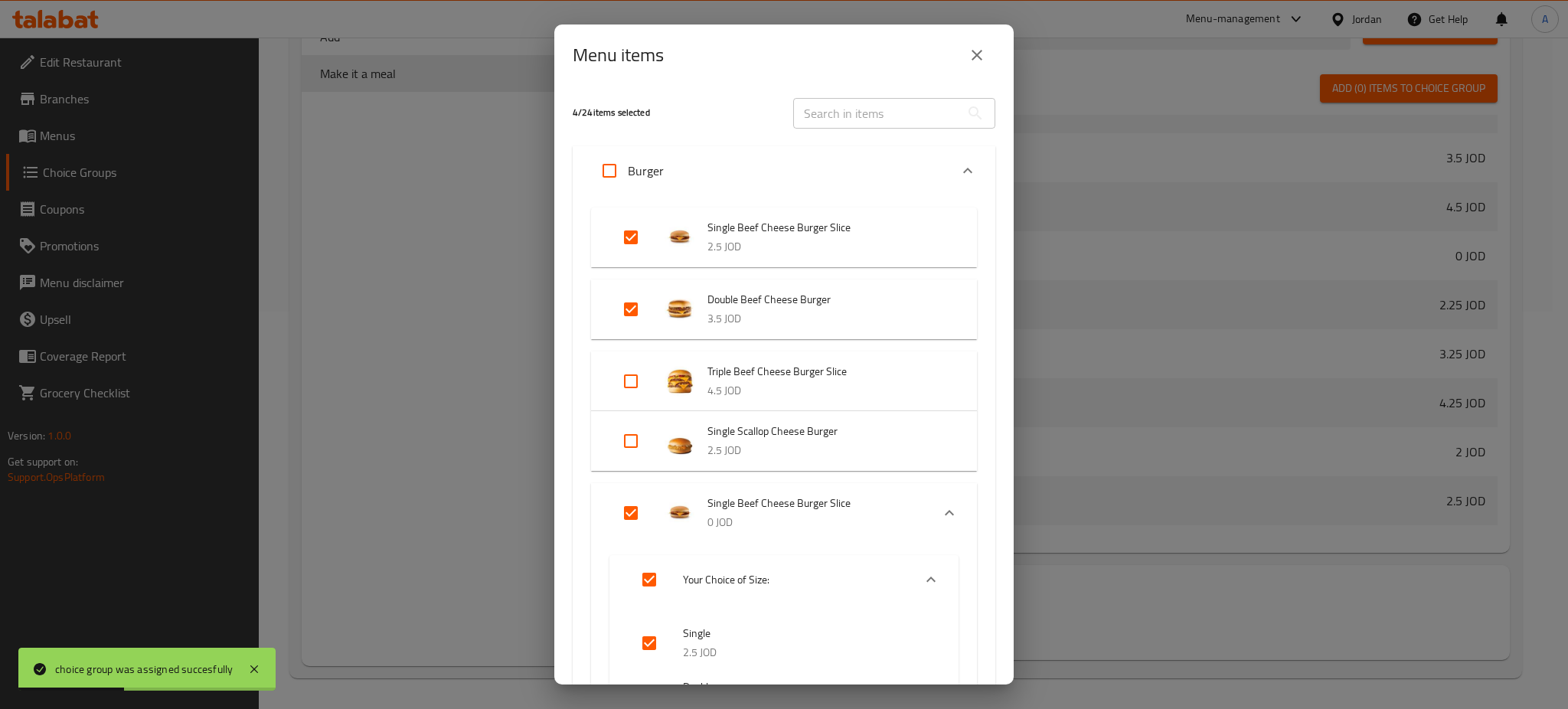
click at [641, 381] on input "Expand" at bounding box center [630, 381] width 36 height 36
checkbox input "true"
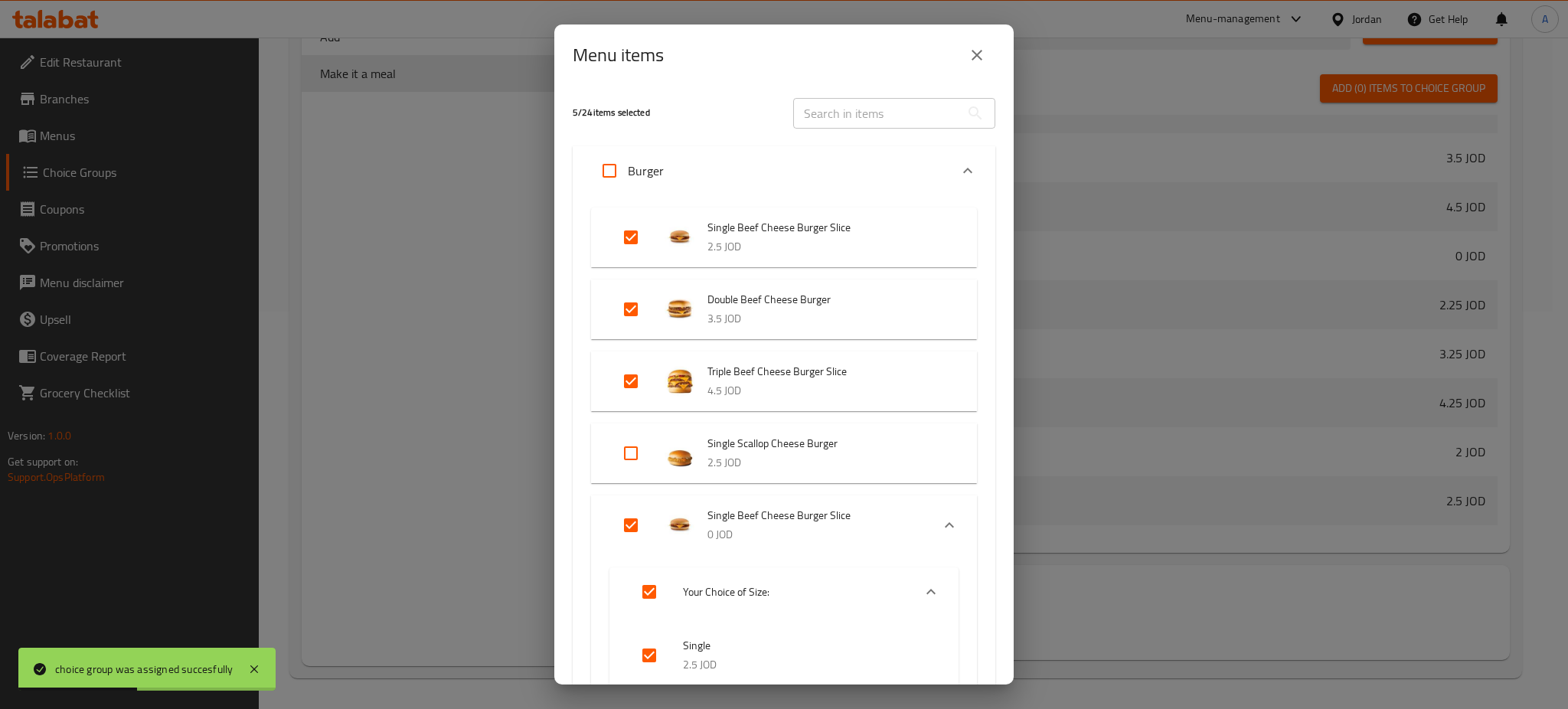
click at [635, 453] on input "Expand" at bounding box center [630, 453] width 36 height 36
checkbox input "true"
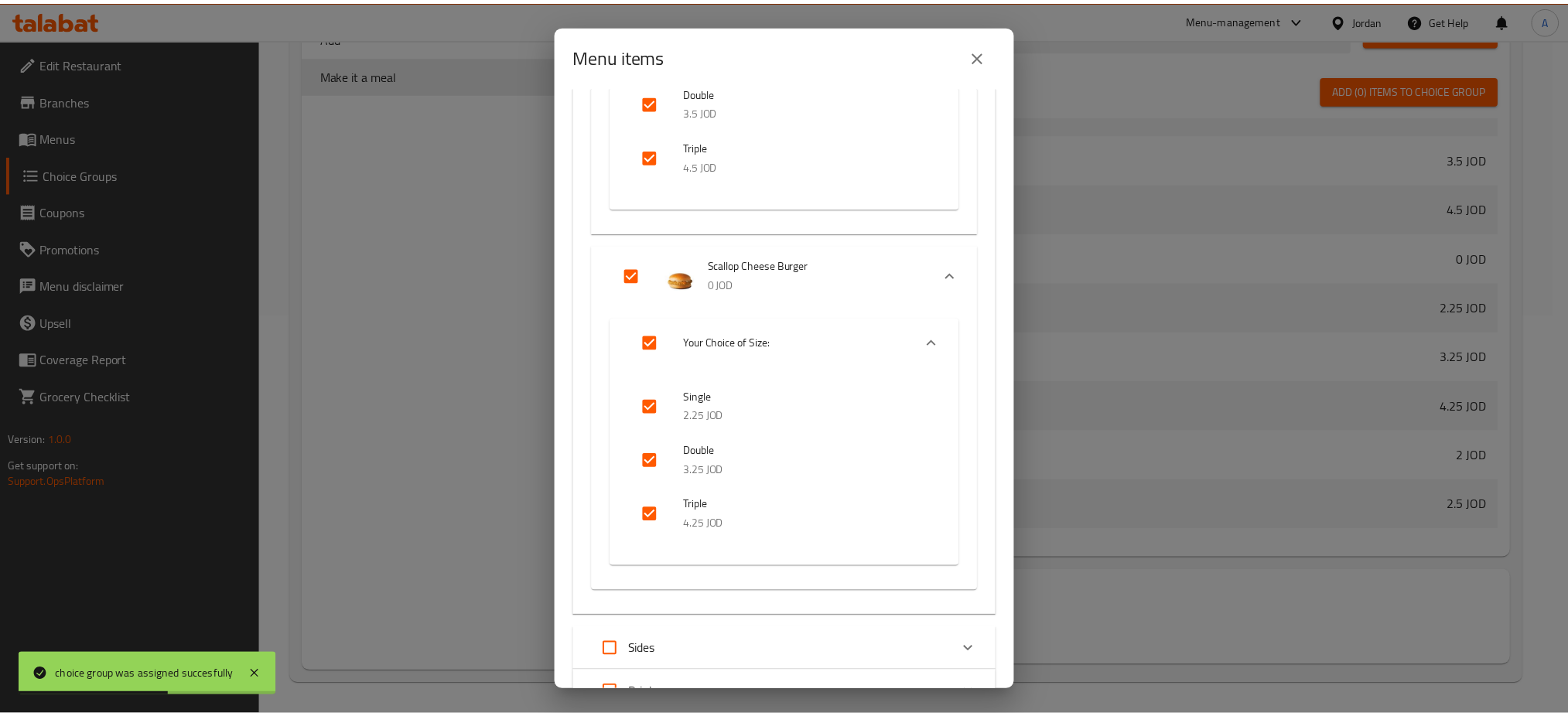
scroll to position [787, 0]
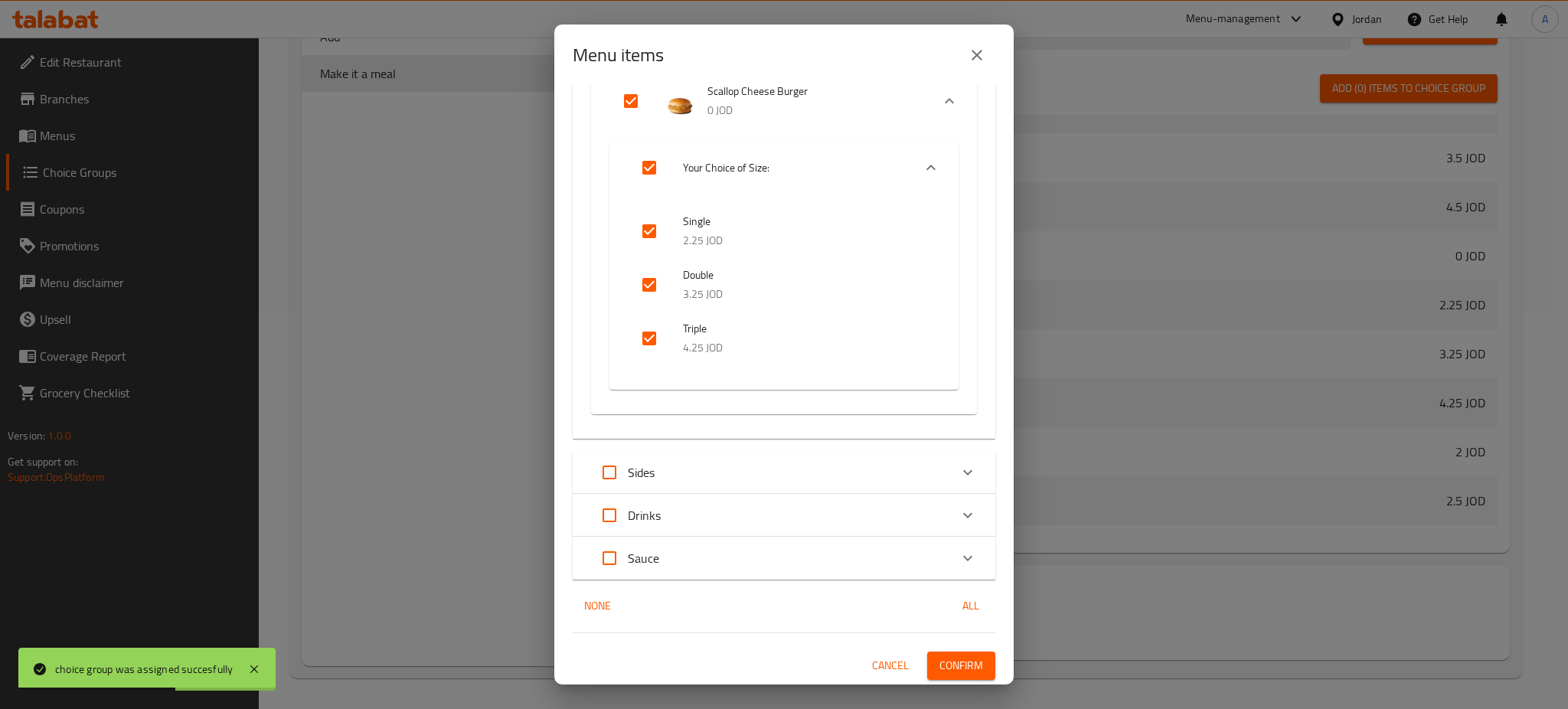
click at [939, 662] on span "Confirm" at bounding box center [961, 665] width 44 height 19
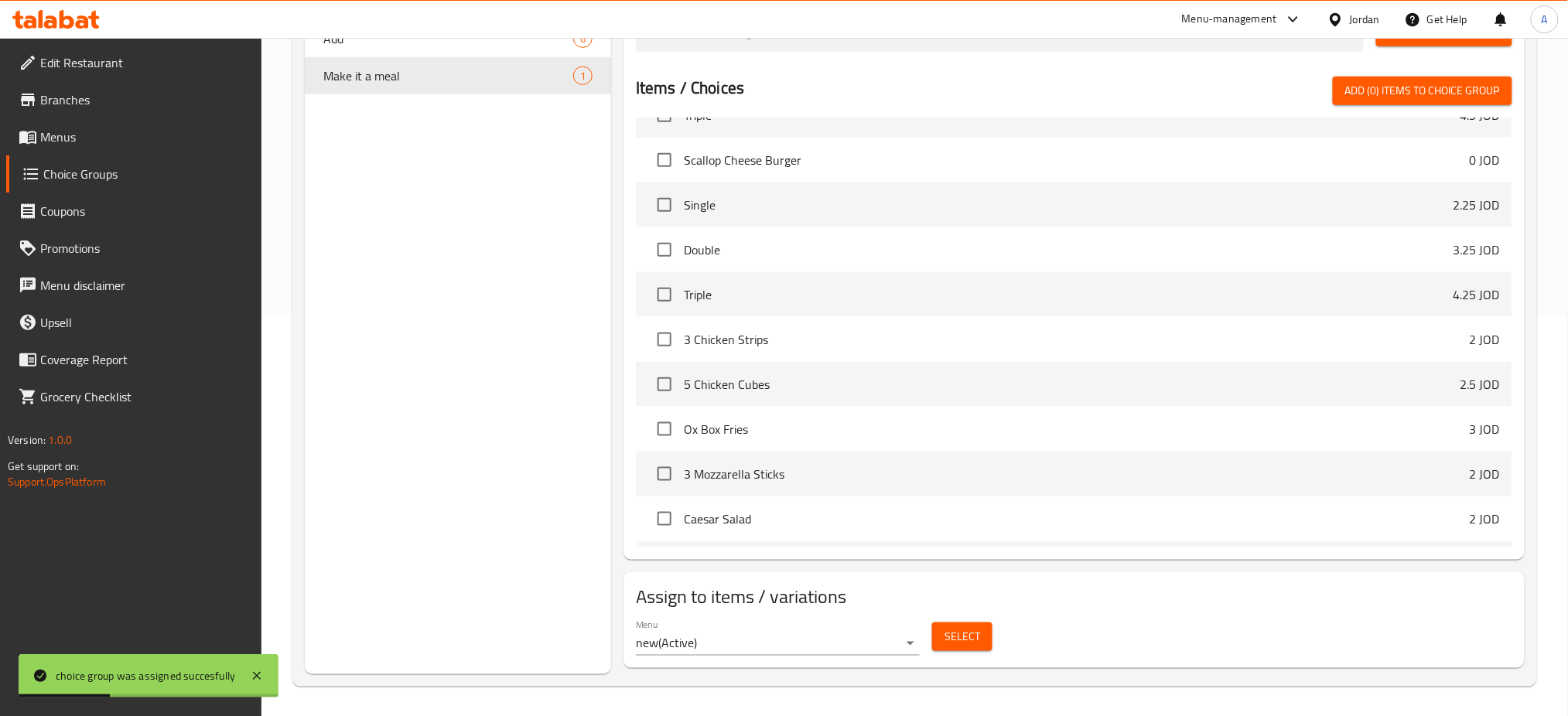
scroll to position [195, 0]
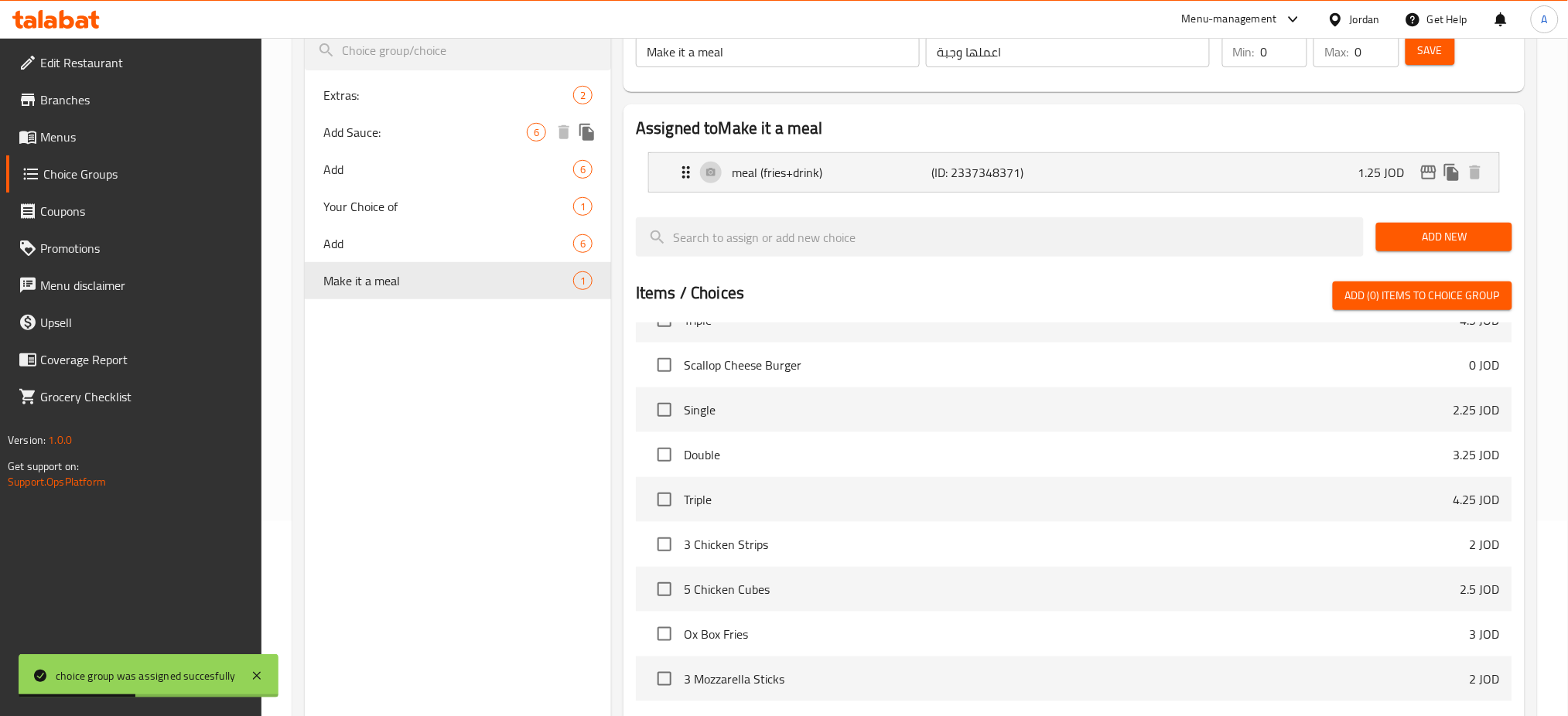
click at [415, 139] on span "Add Sauce:" at bounding box center [425, 132] width 203 height 19
type input "Add Sauce:"
type input "إضافة صوص:"
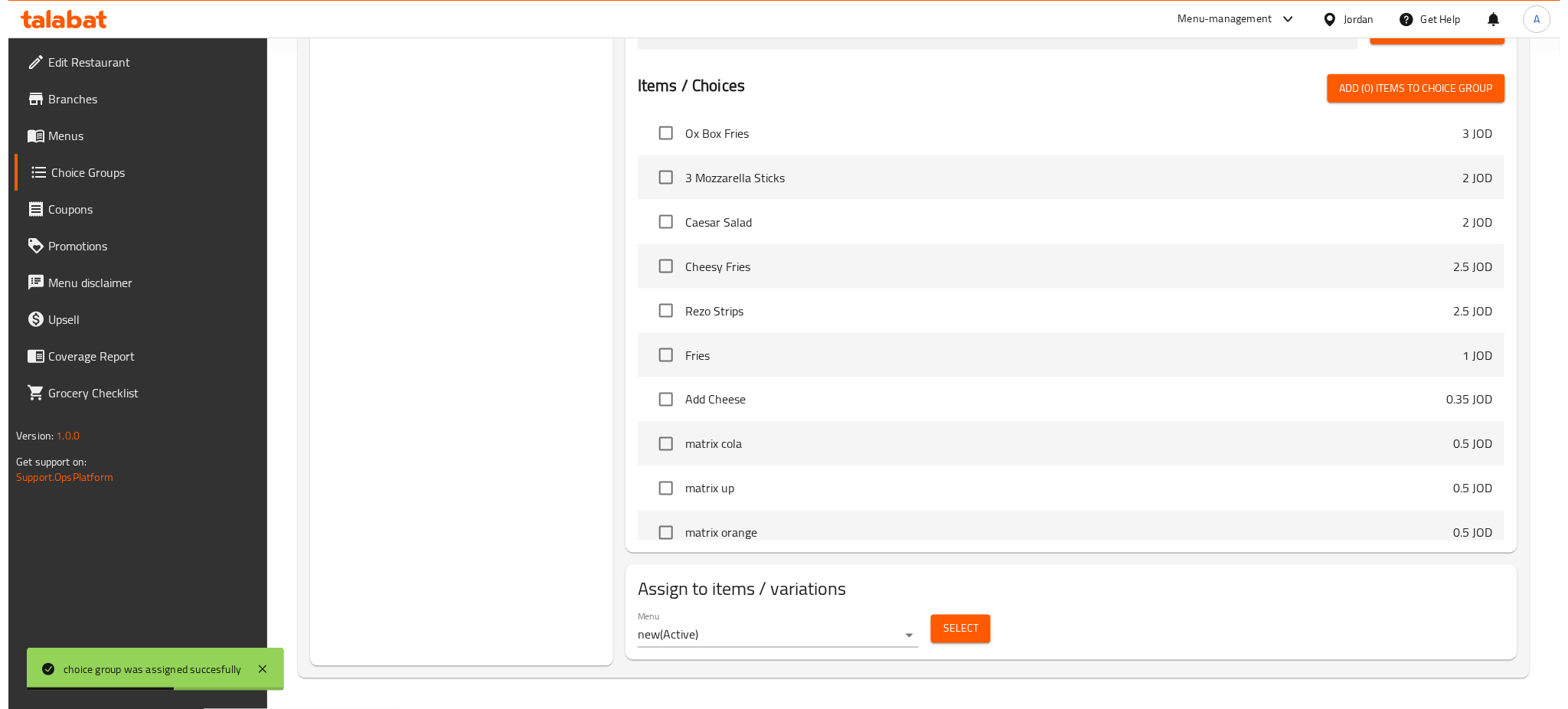
scroll to position [1224, 0]
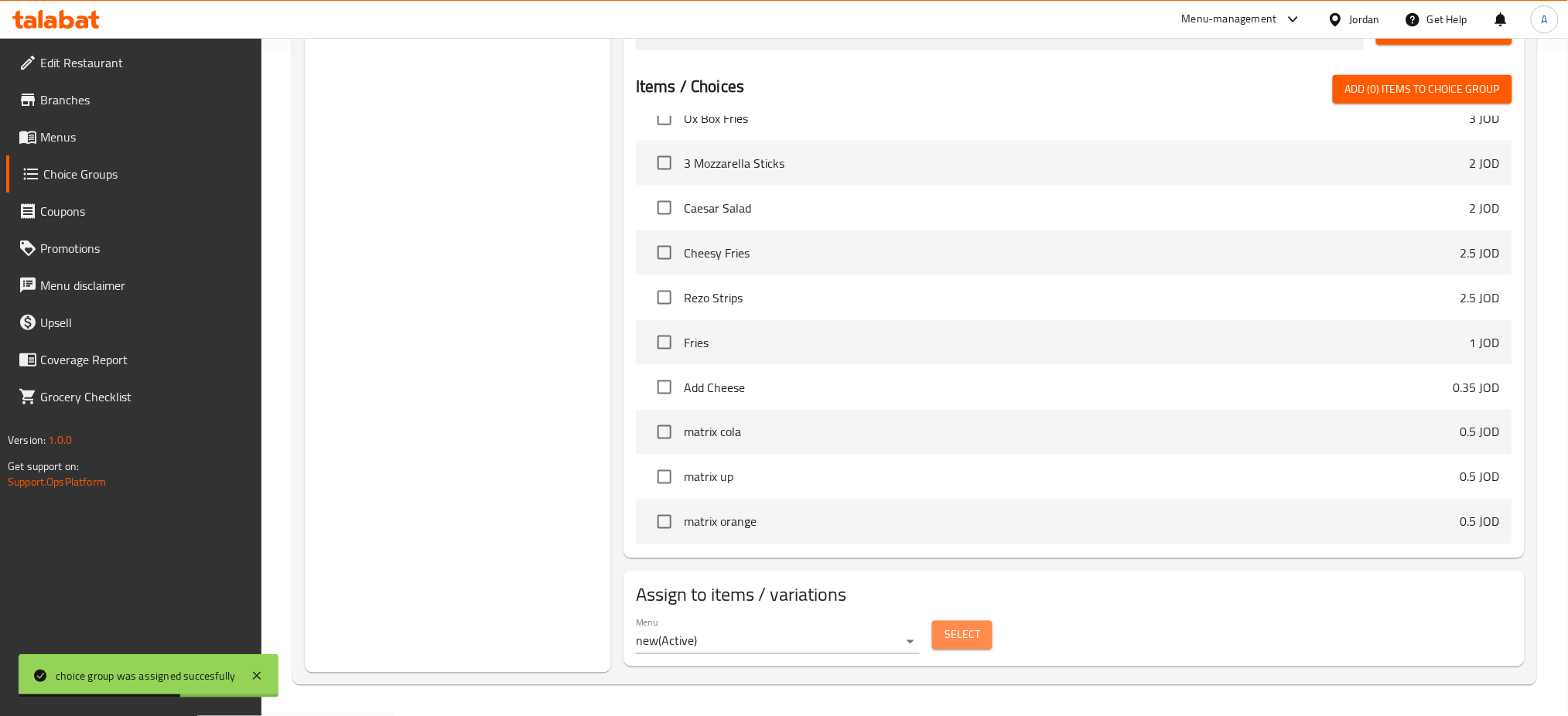
click at [946, 626] on span "Select" at bounding box center [963, 635] width 36 height 20
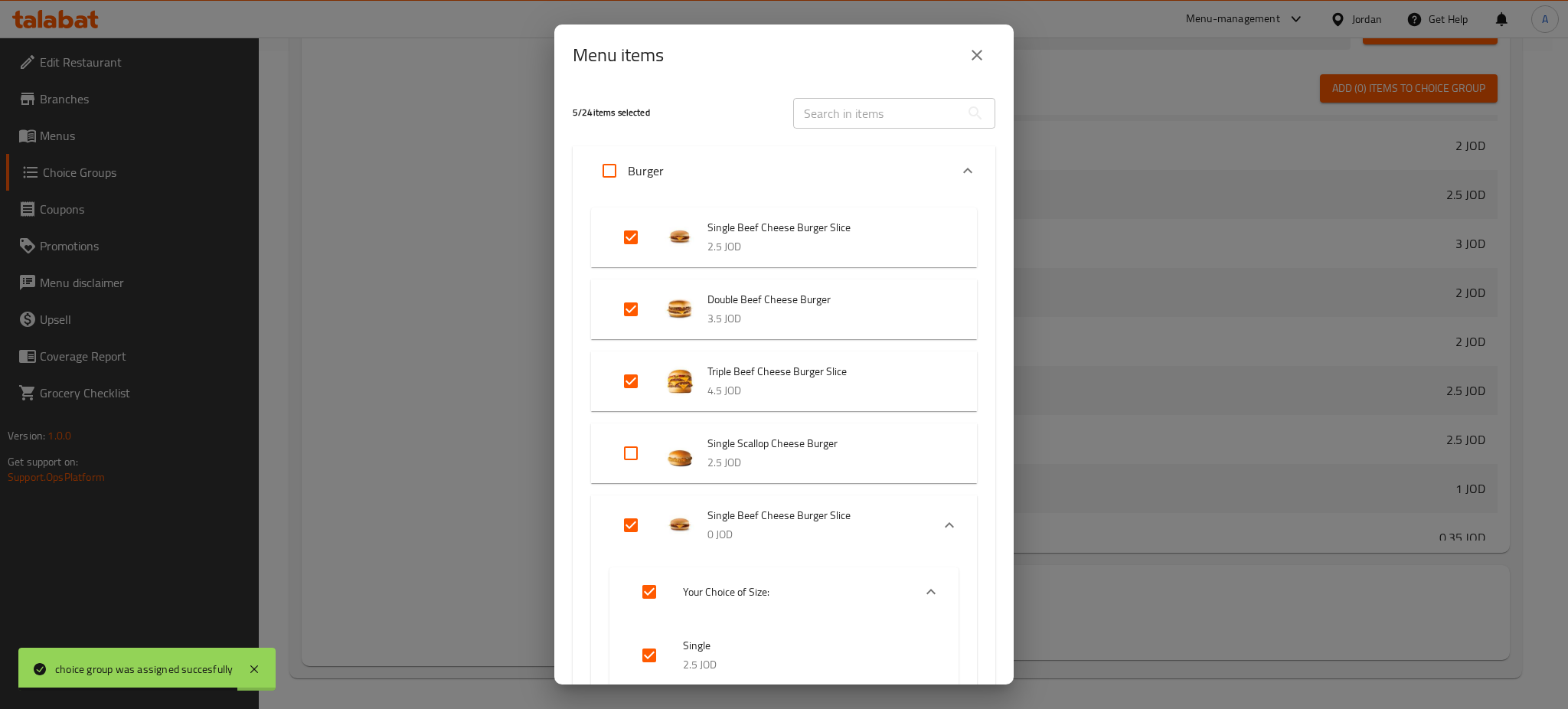
click at [638, 454] on input "Expand" at bounding box center [630, 453] width 36 height 36
checkbox input "true"
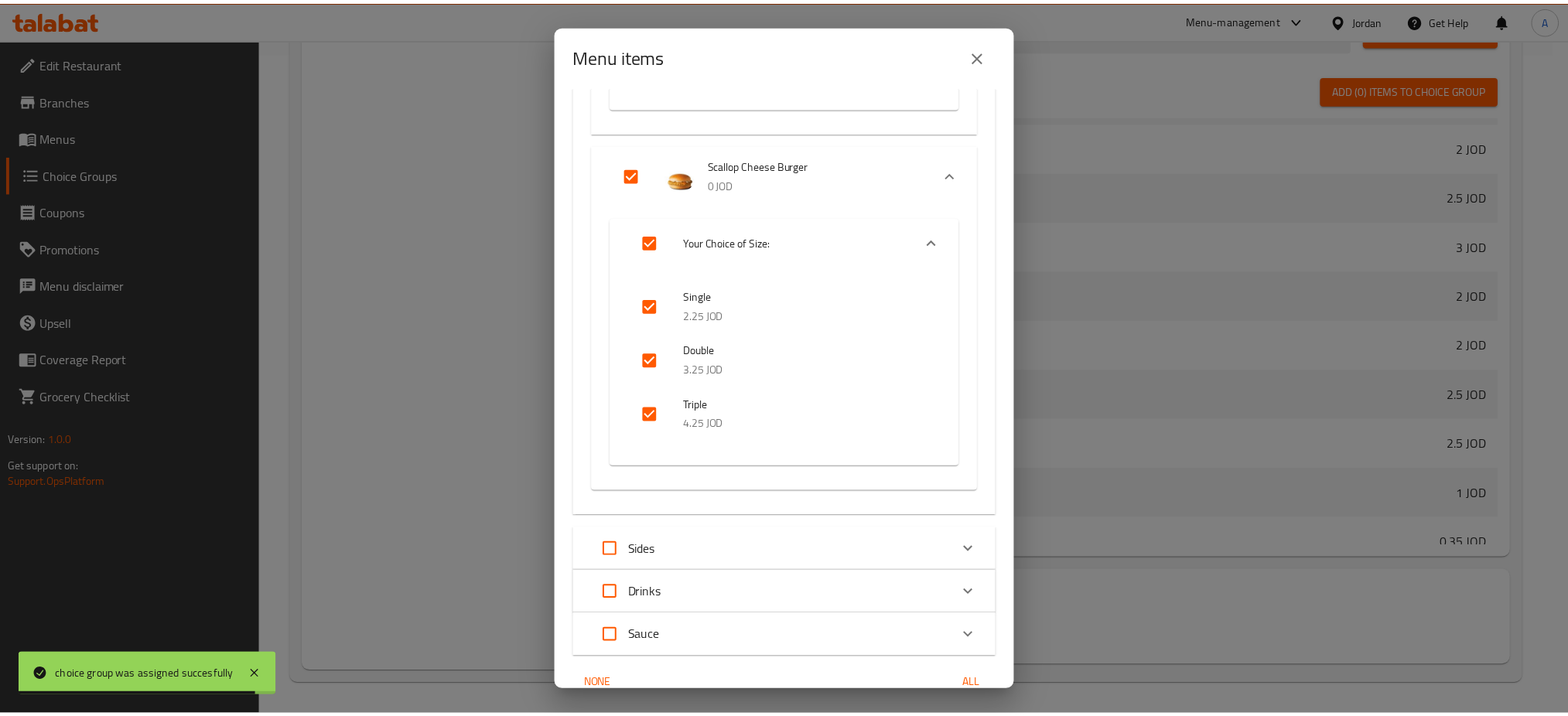
scroll to position [787, 0]
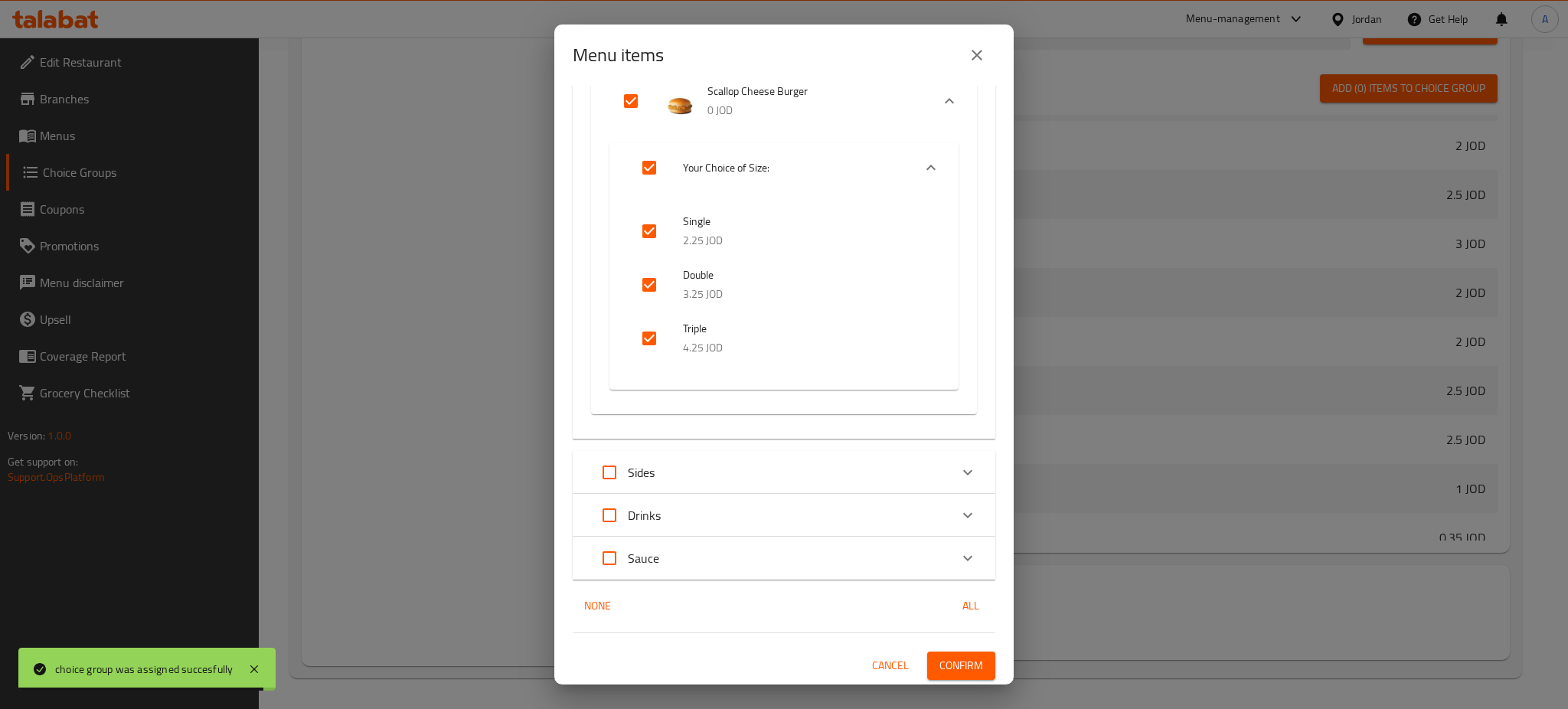
click at [939, 657] on span "Confirm" at bounding box center [961, 665] width 44 height 19
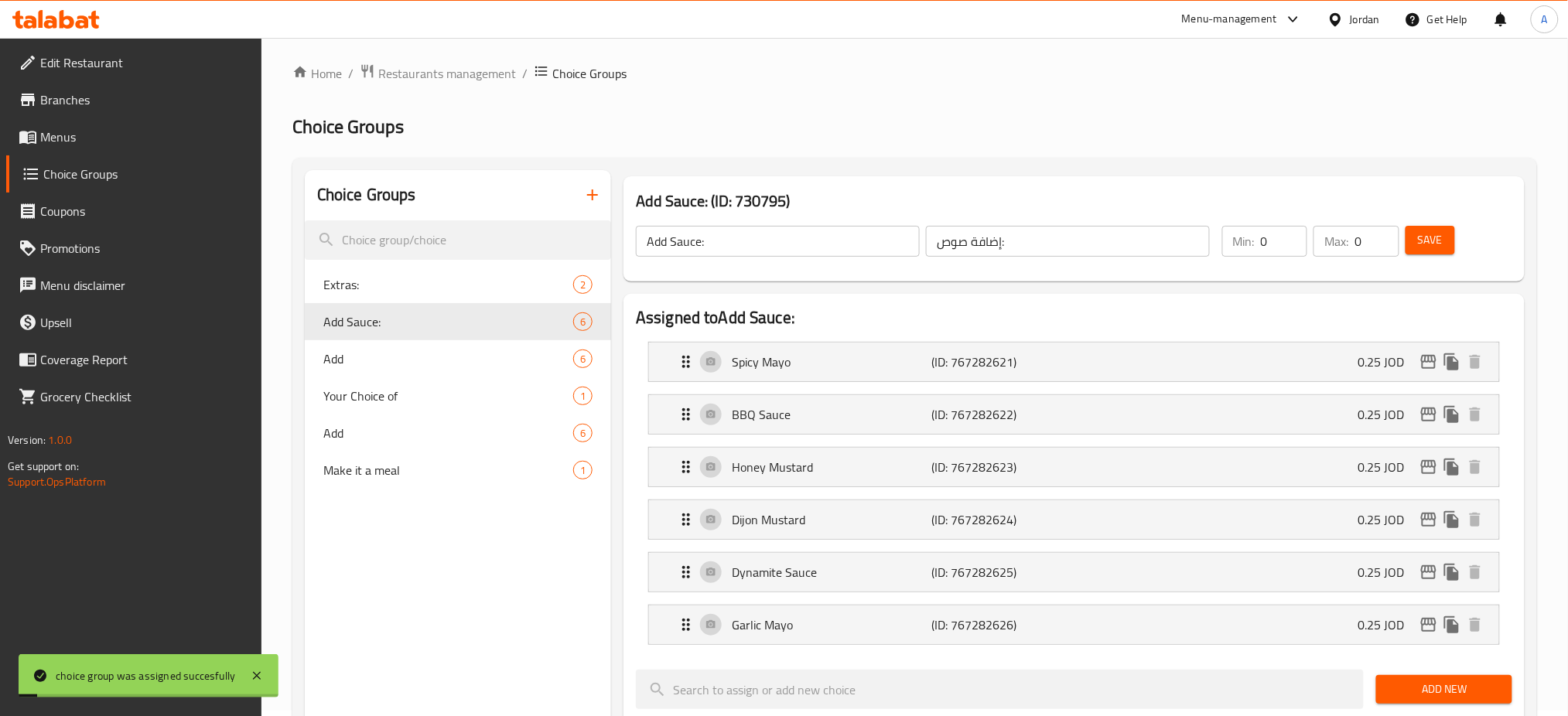
scroll to position [0, 0]
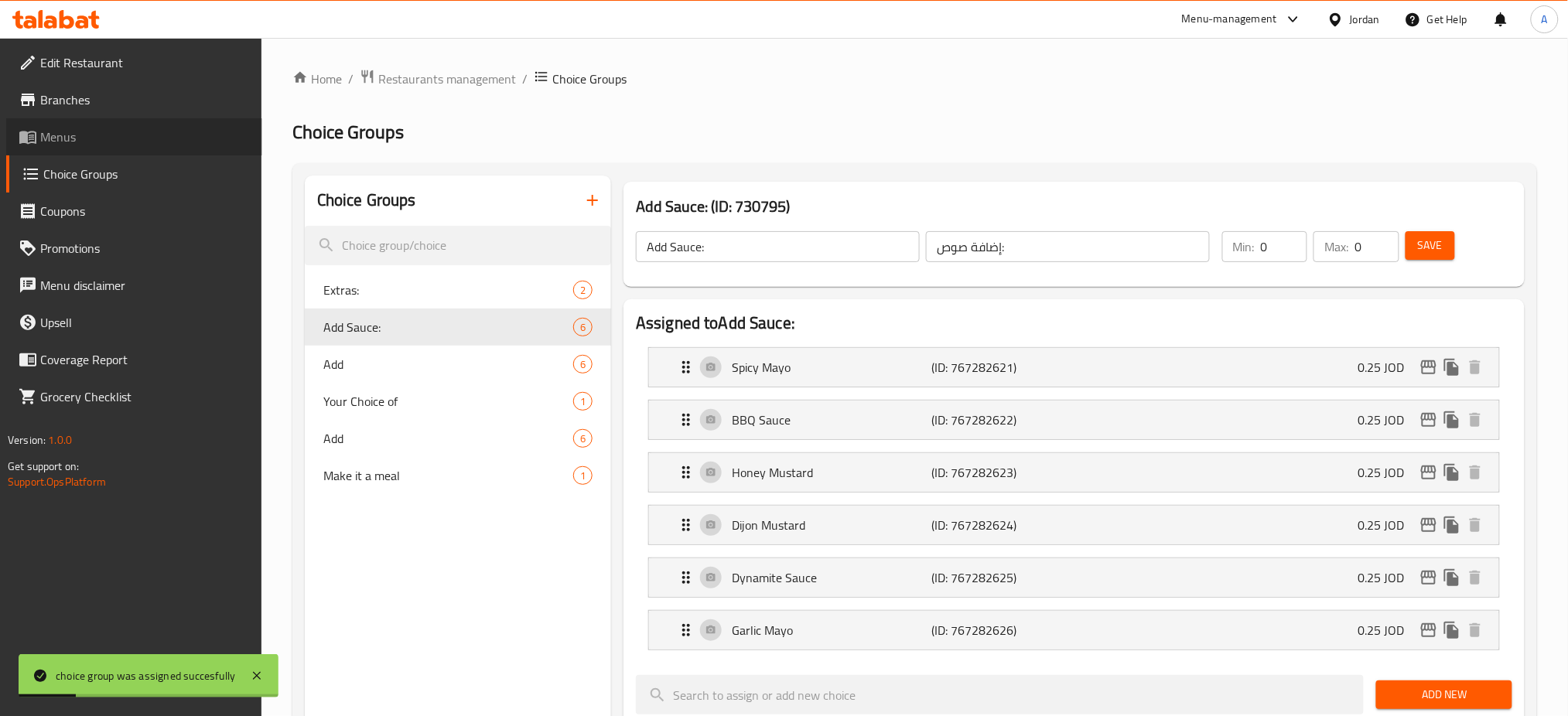
click at [215, 139] on span "Menus" at bounding box center [144, 137] width 209 height 19
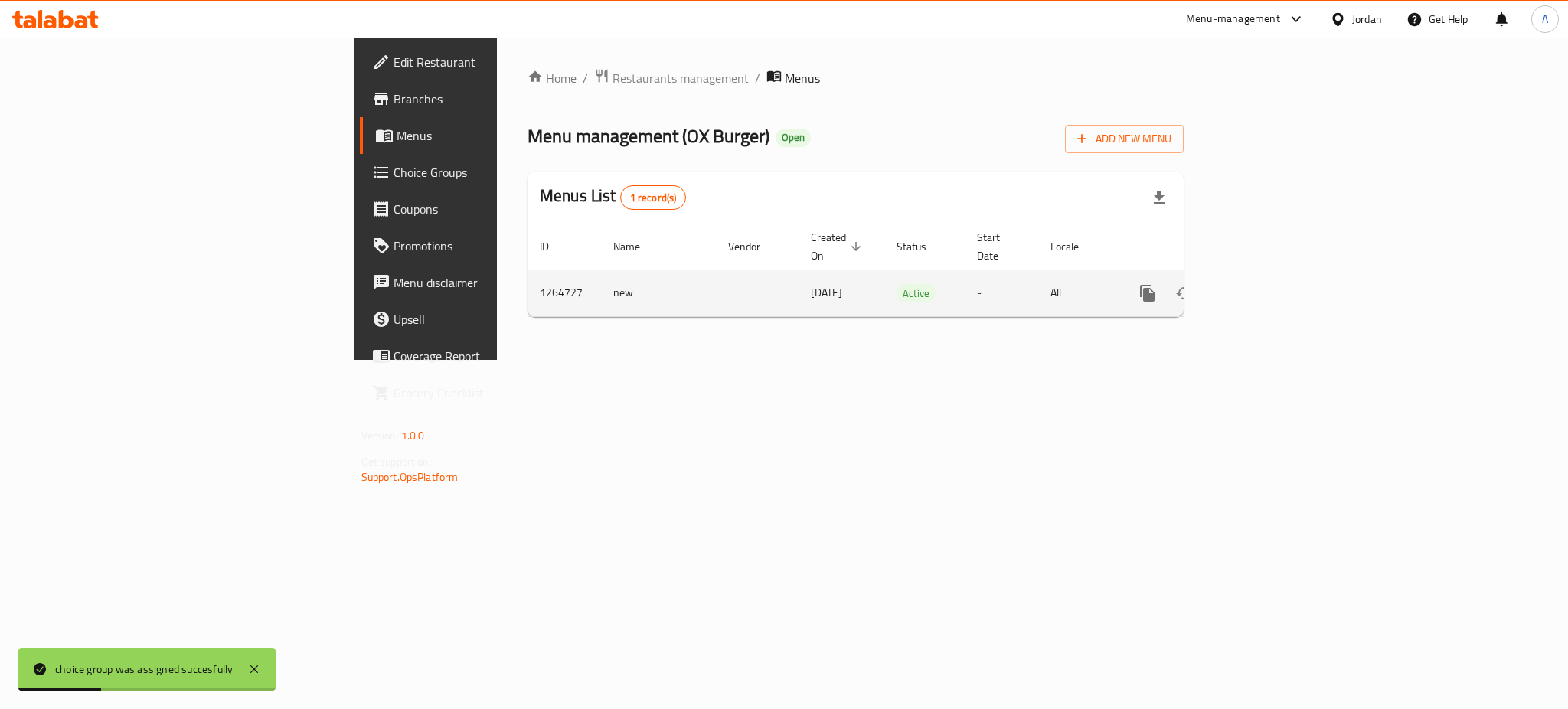
click at [1288, 273] on td "enhanced table" at bounding box center [1202, 292] width 172 height 47
click at [1267, 284] on icon "enhanced table" at bounding box center [1257, 294] width 19 height 19
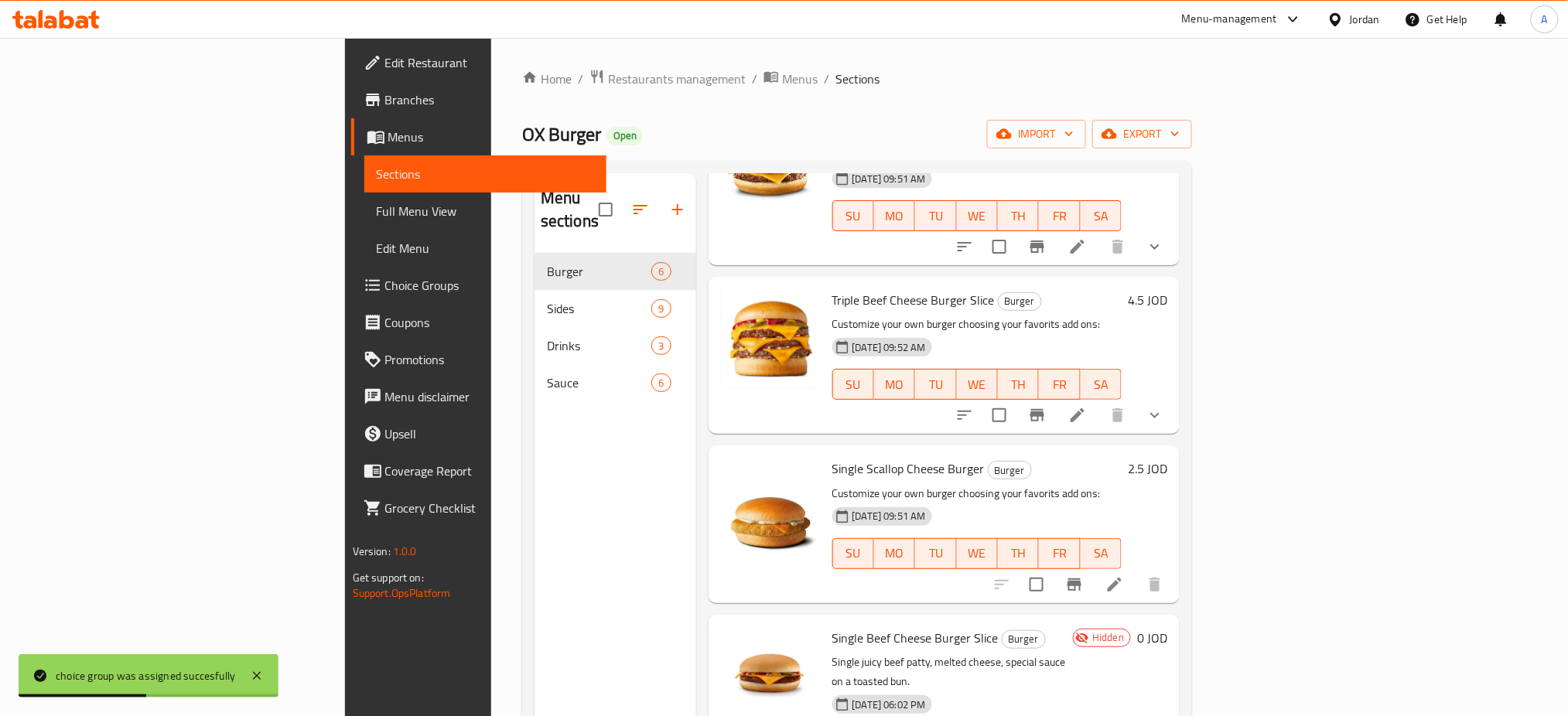
scroll to position [309, 0]
click at [1016, 566] on input "checkbox" at bounding box center [999, 583] width 32 height 32
checkbox input "true"
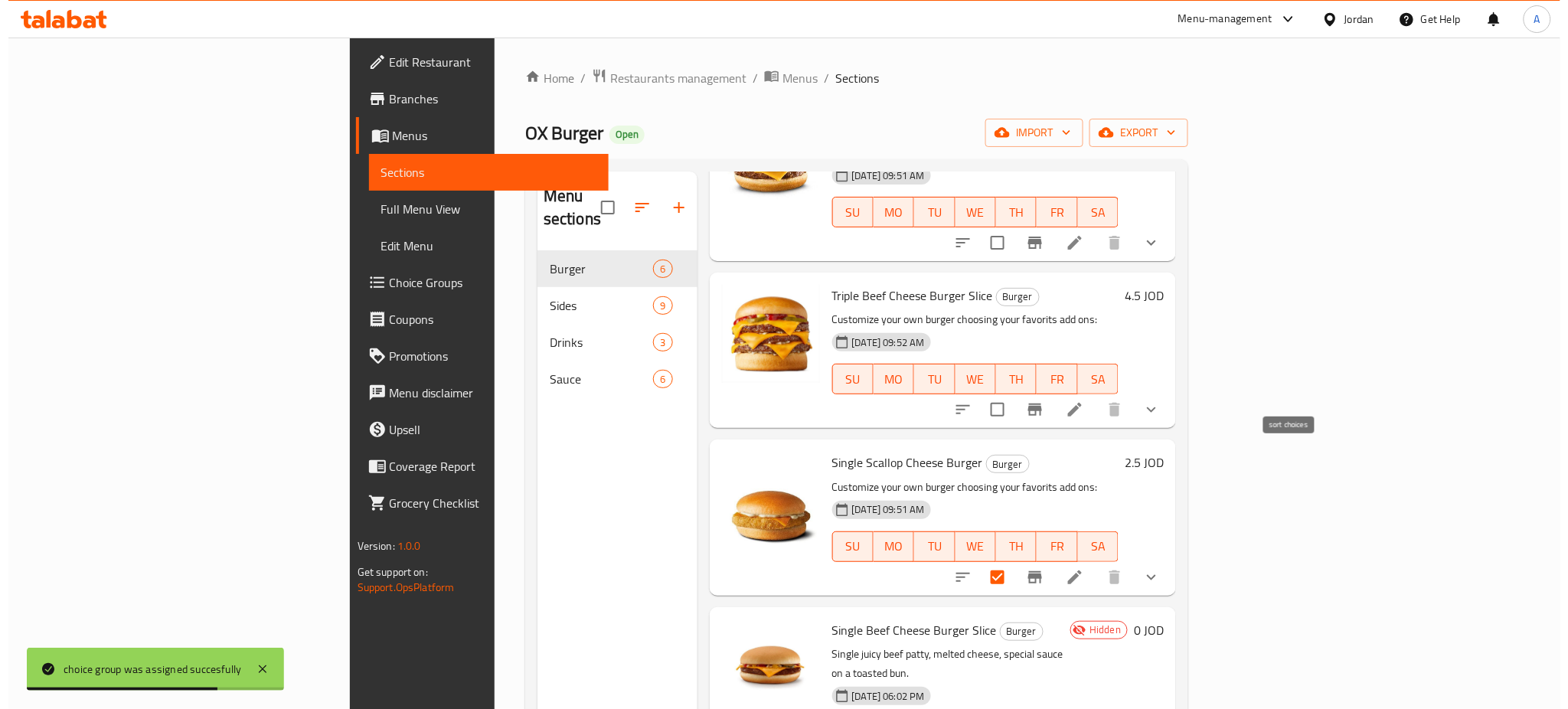
scroll to position [0, 0]
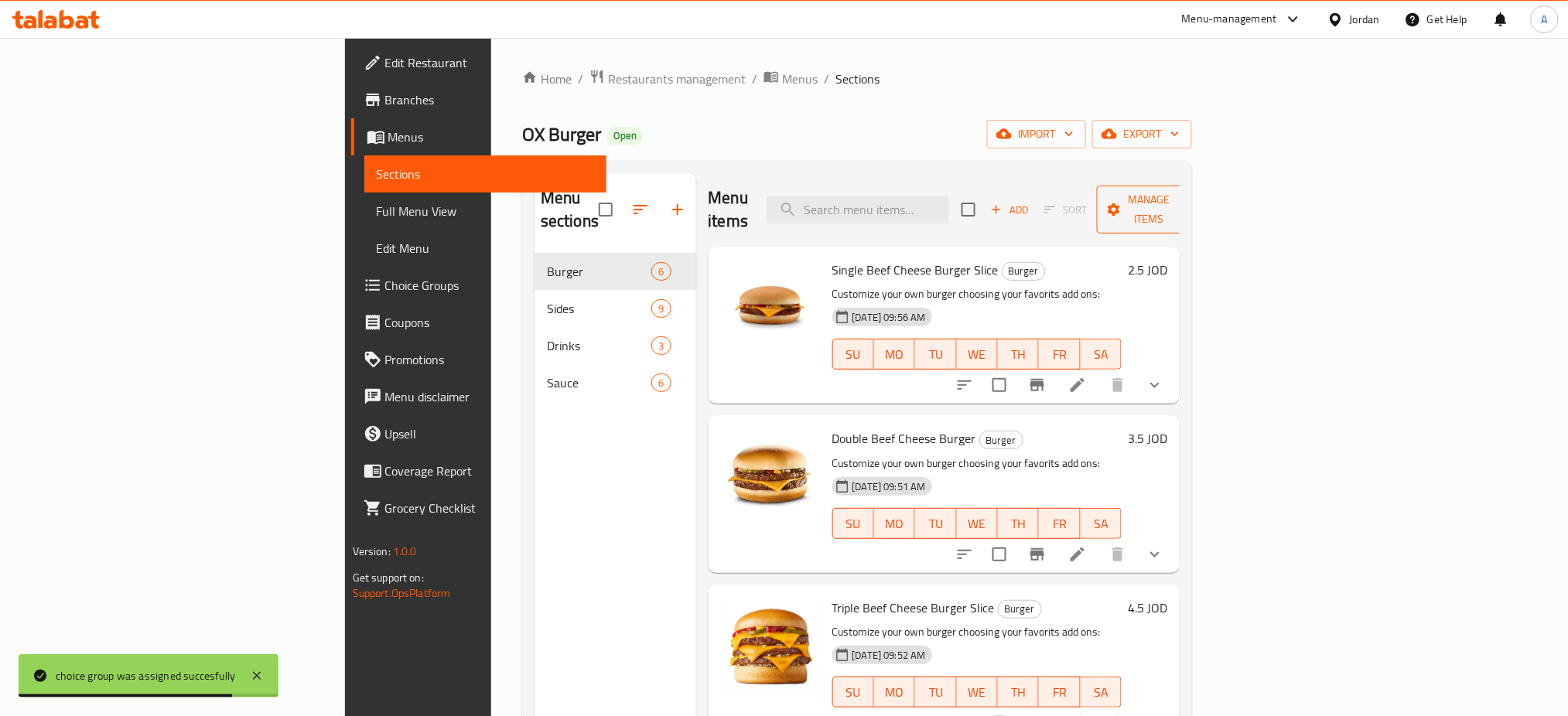
click at [1188, 202] on span "Manage items" at bounding box center [1148, 209] width 79 height 38
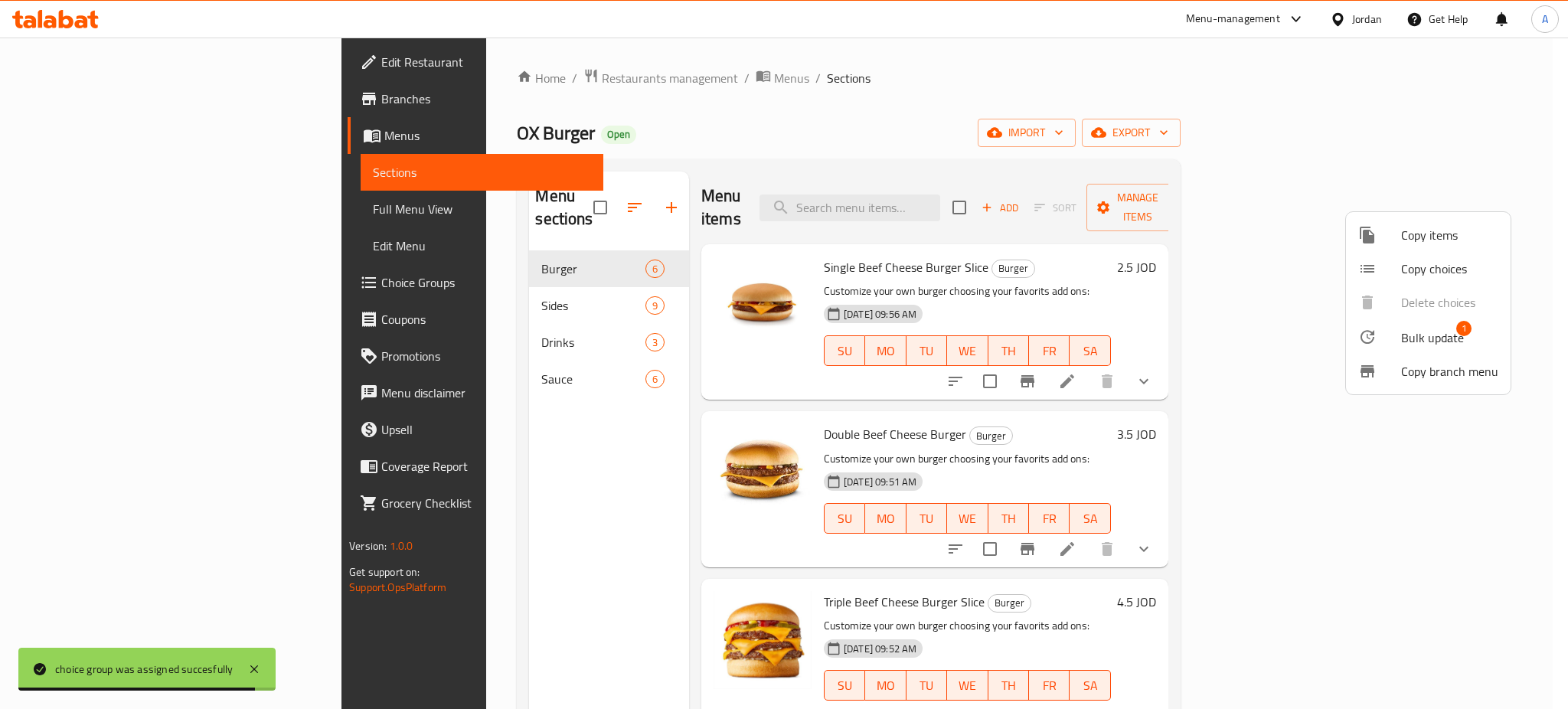
click at [1416, 242] on span "Copy items" at bounding box center [1449, 235] width 97 height 19
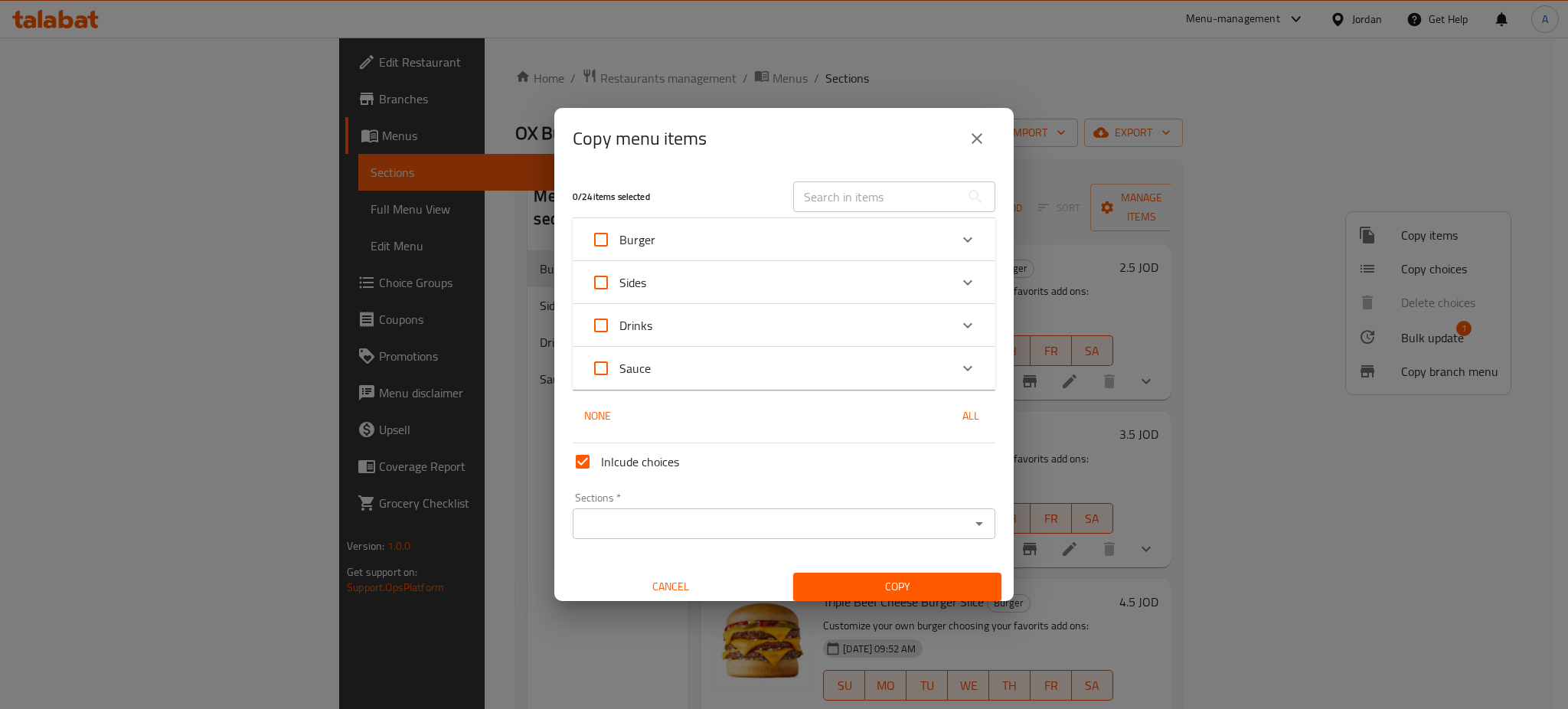
click at [734, 236] on div "Burger" at bounding box center [769, 239] width 358 height 36
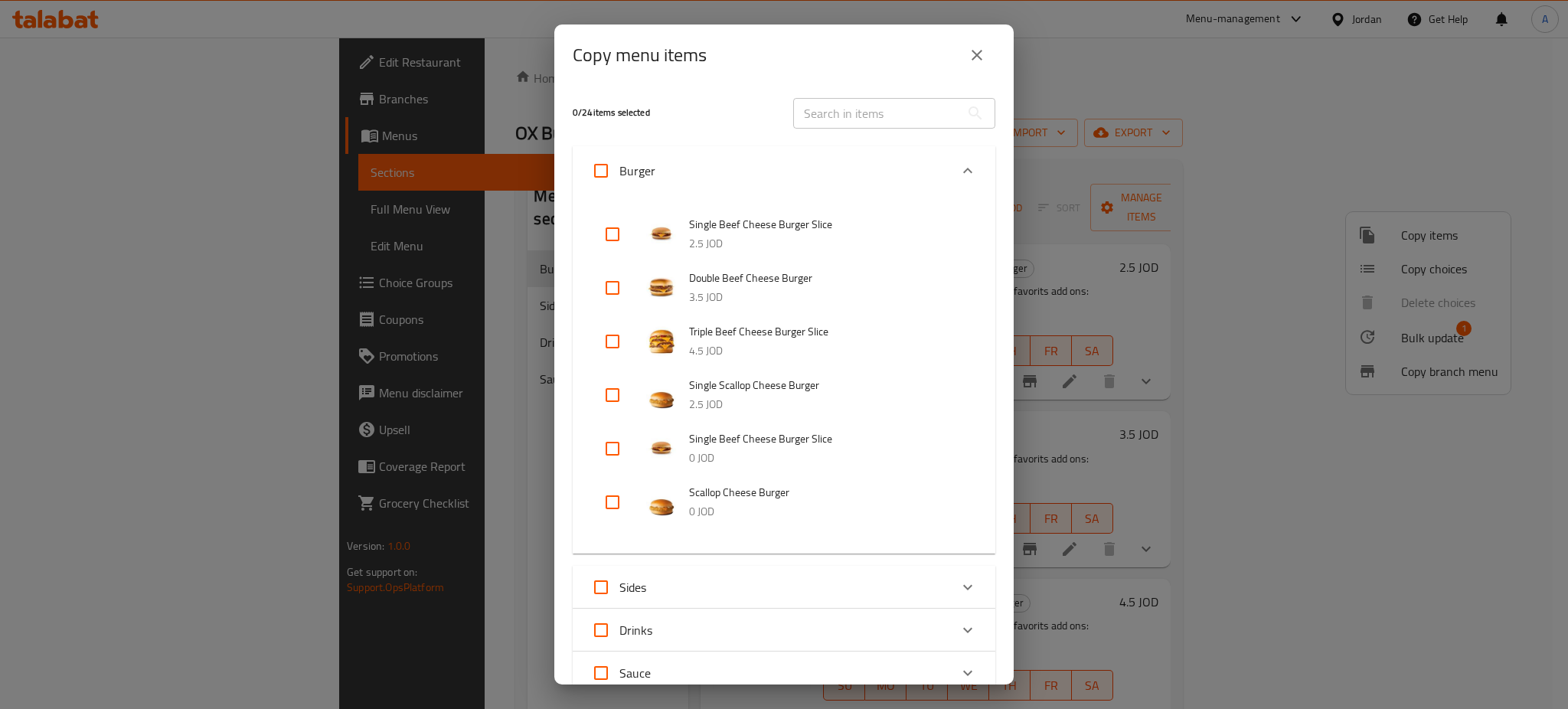
click at [616, 398] on input "checkbox" at bounding box center [612, 394] width 36 height 36
checkbox input "true"
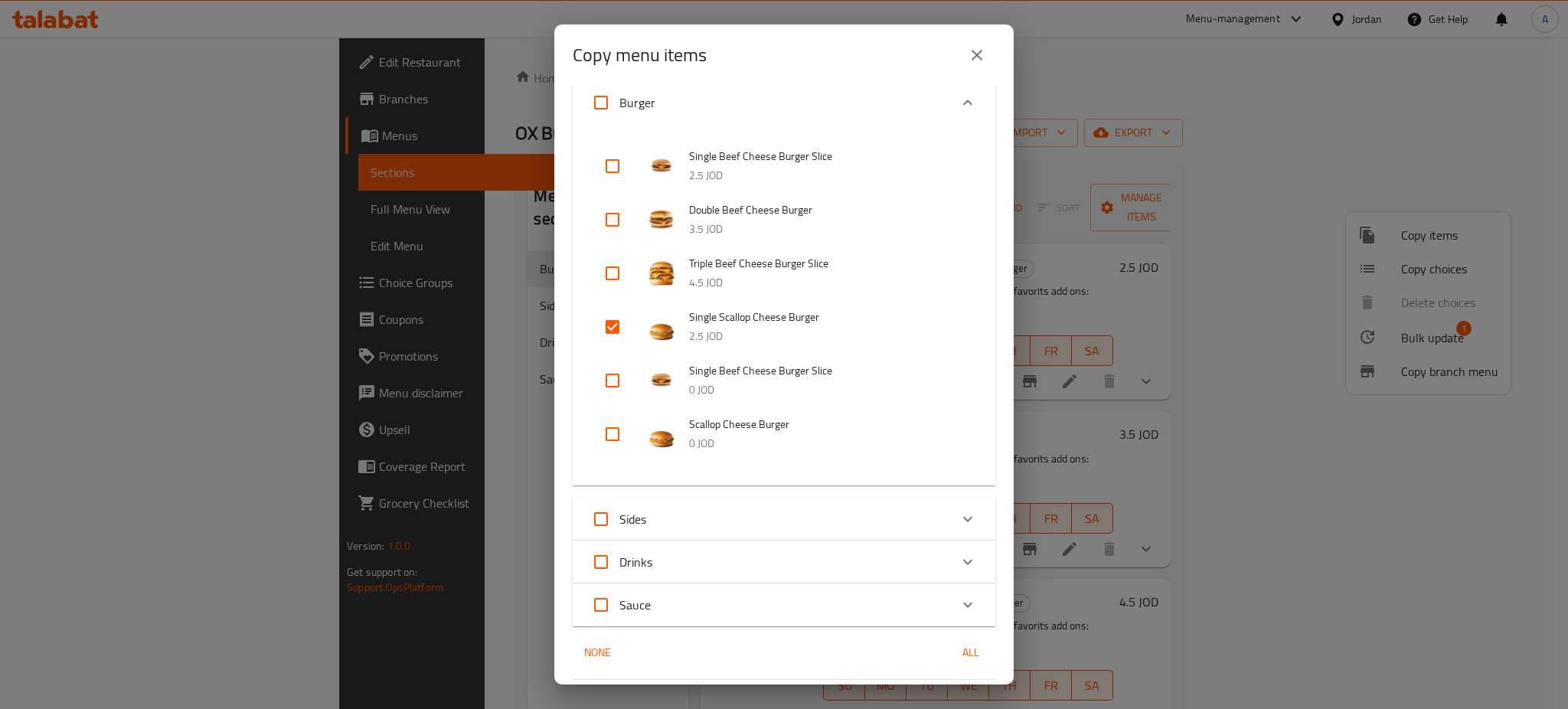
scroll to position [228, 0]
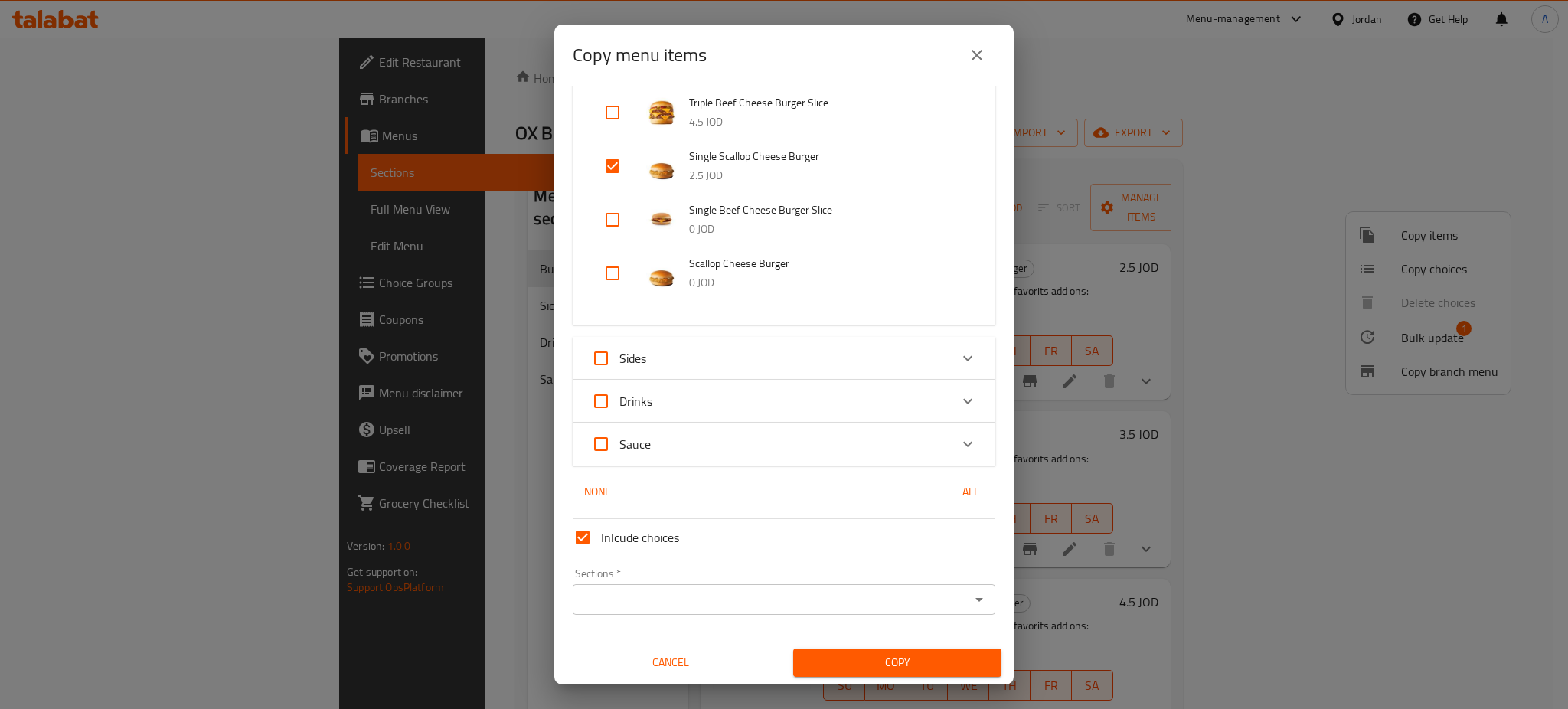
click at [797, 603] on input "Sections   *" at bounding box center [771, 599] width 388 height 21
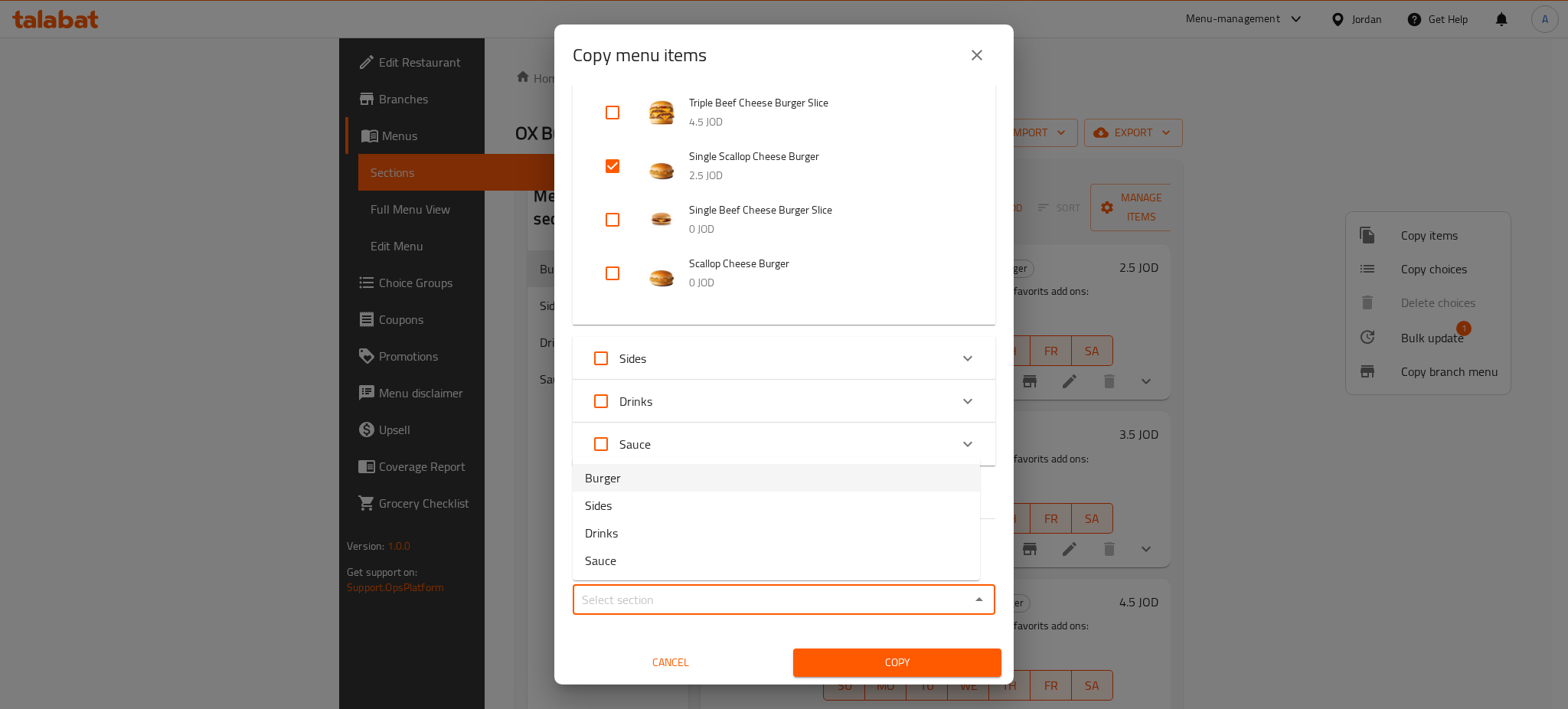
click at [726, 476] on li "Burger" at bounding box center [776, 477] width 407 height 28
type input "Burger"
click at [916, 648] on button "Copy" at bounding box center [897, 662] width 208 height 28
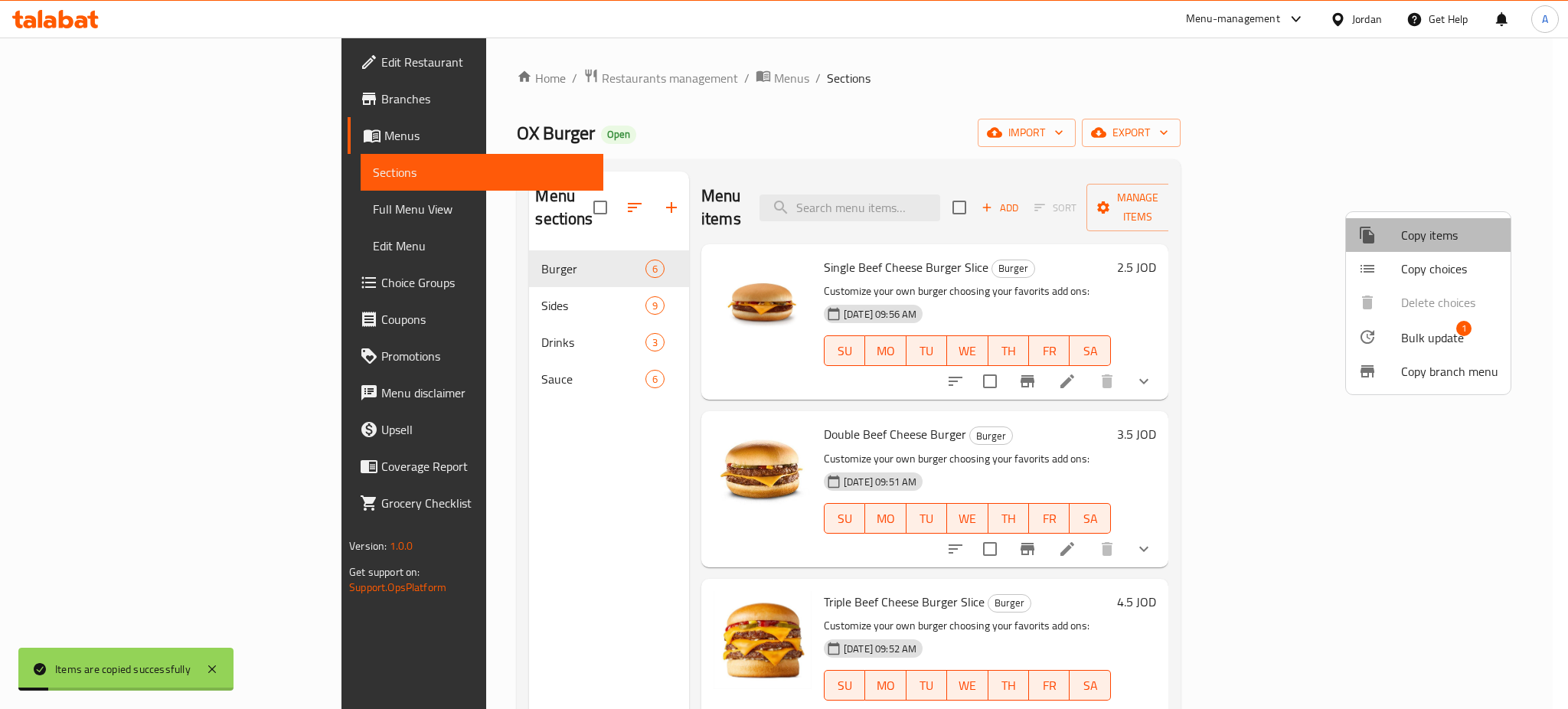
click at [1428, 237] on span "Copy items" at bounding box center [1449, 235] width 97 height 19
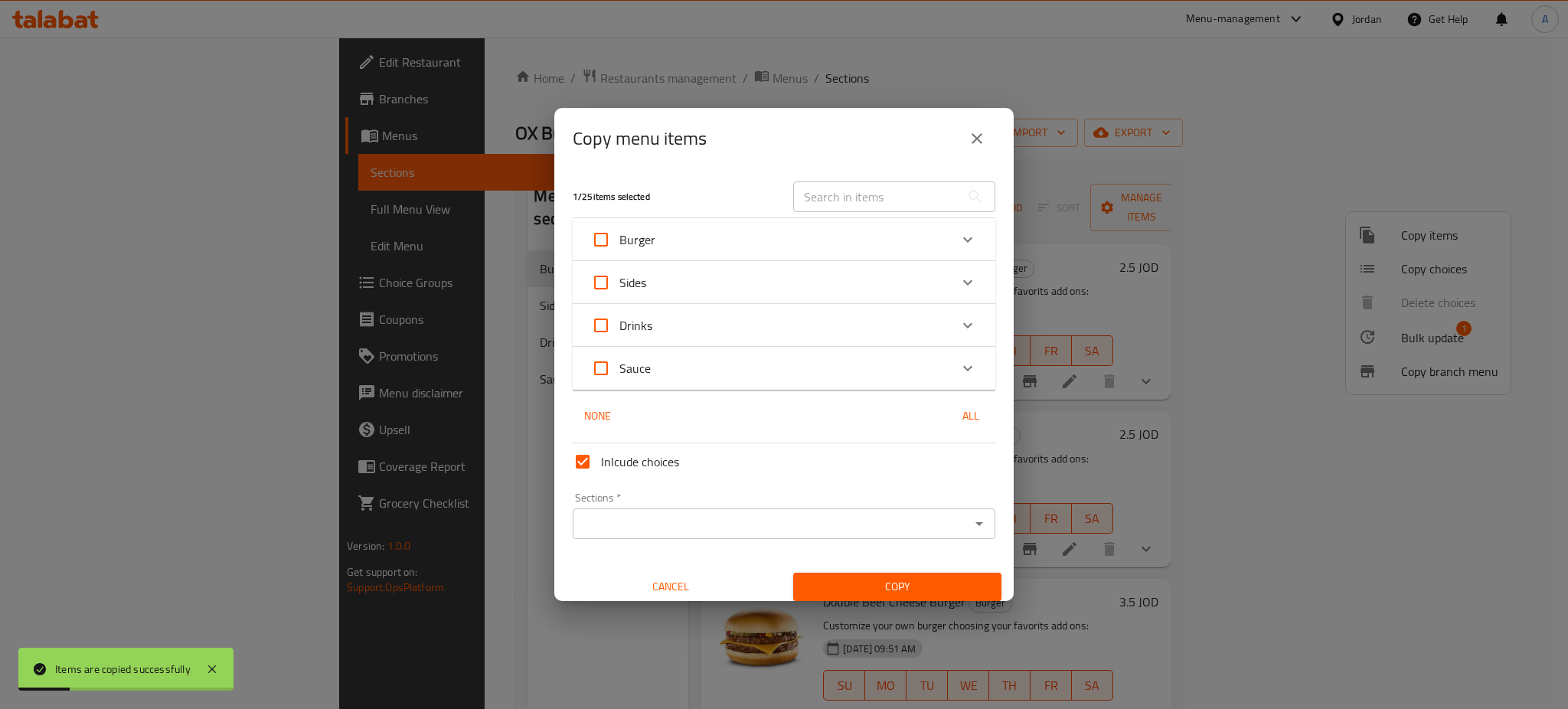
click at [692, 520] on input "Sections   *" at bounding box center [771, 523] width 388 height 21
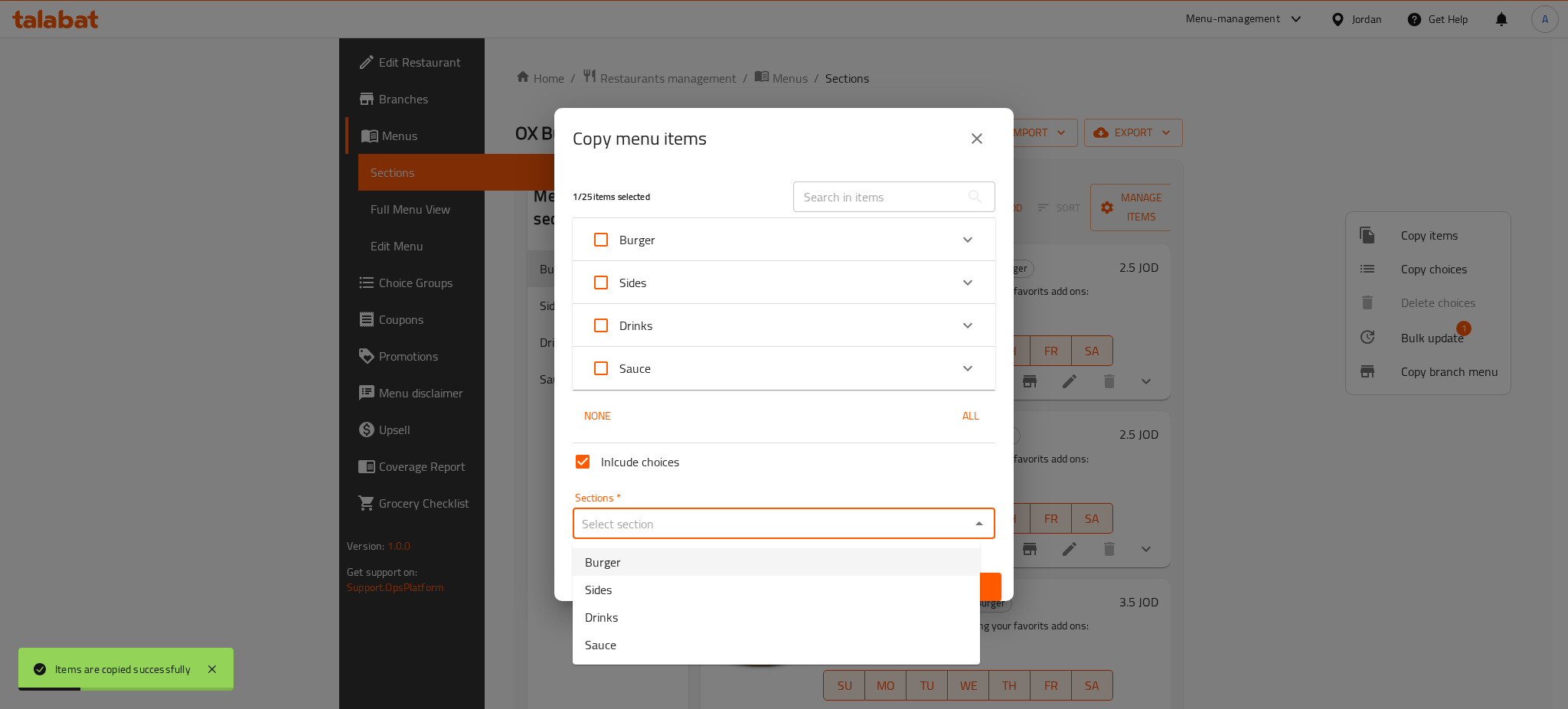
click at [651, 563] on li "Burger" at bounding box center [776, 562] width 407 height 28
type input "Burger"
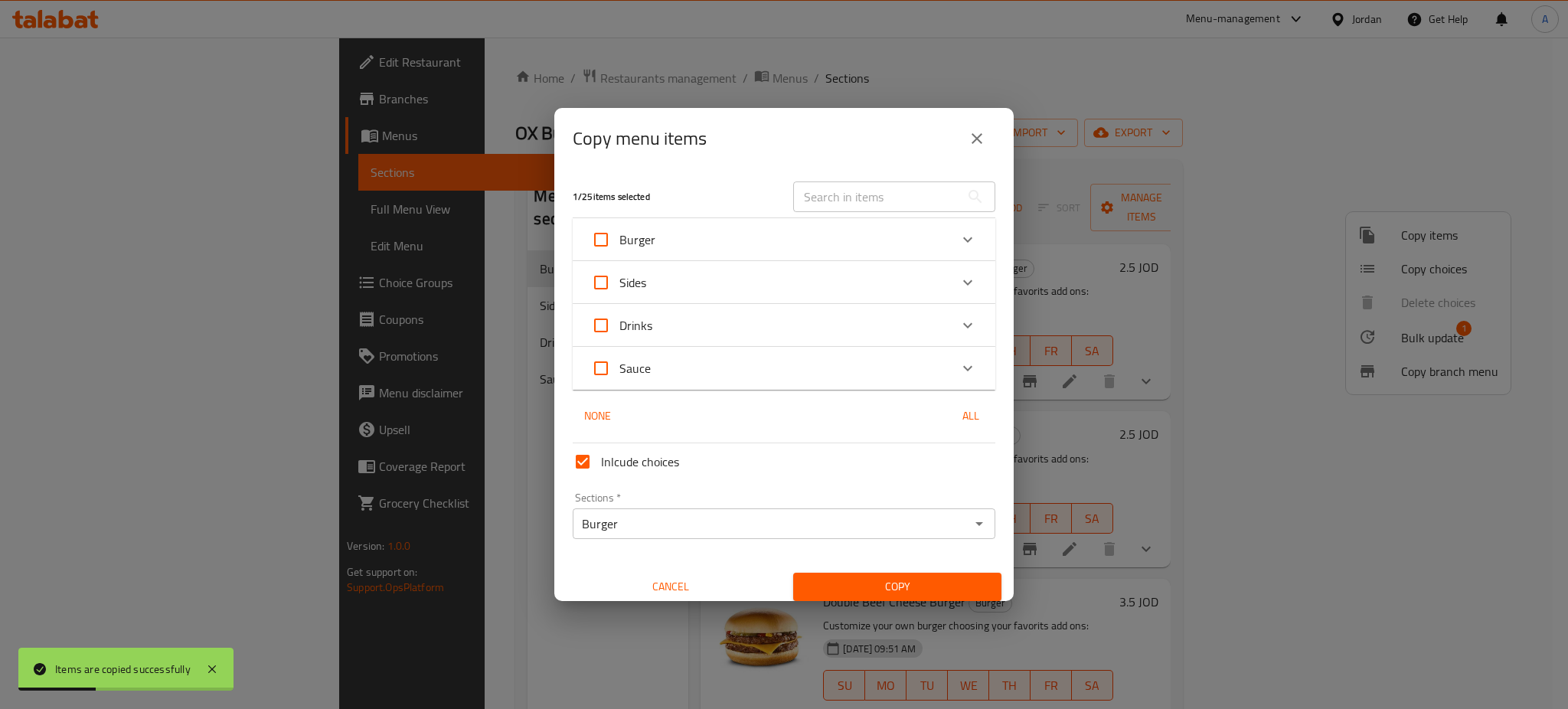
click at [712, 239] on div "Burger" at bounding box center [769, 239] width 358 height 36
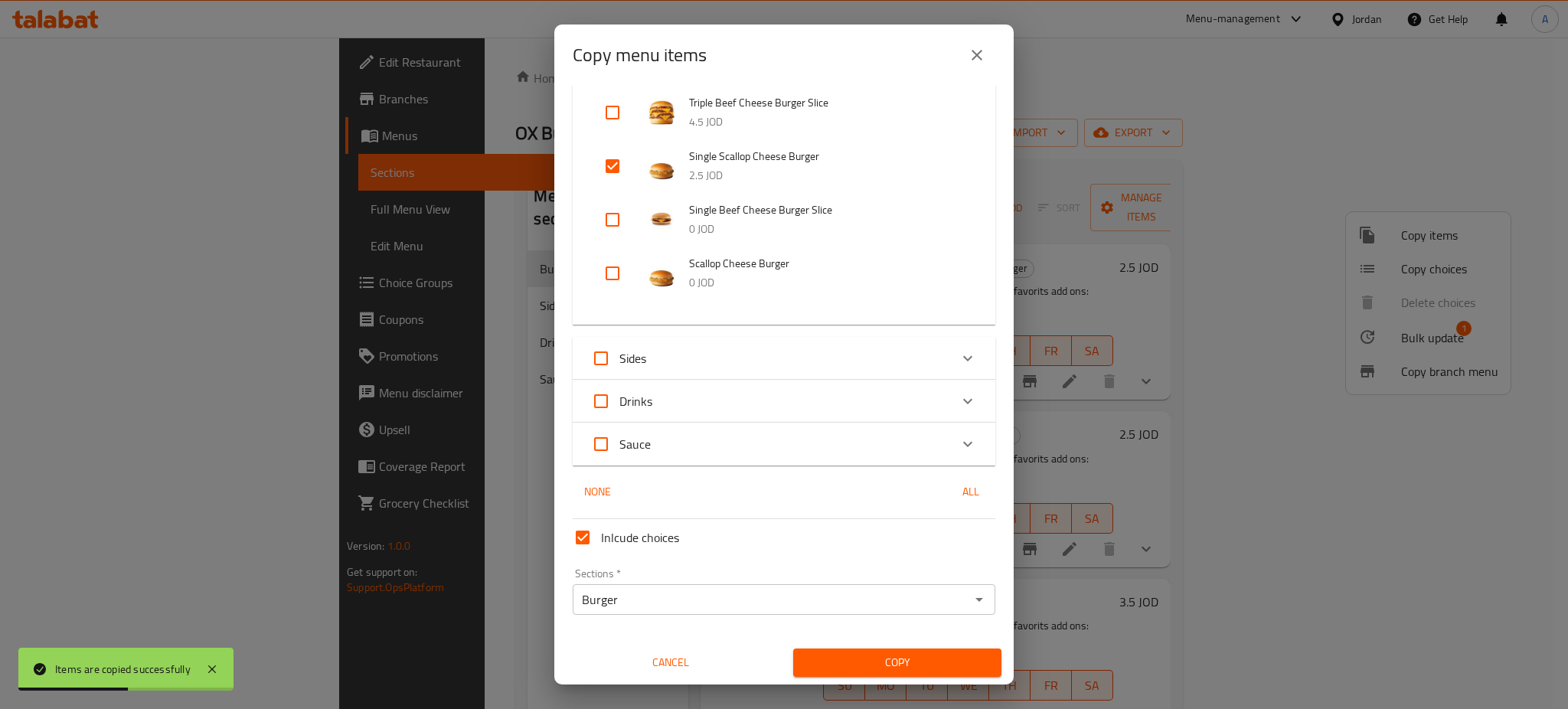
click at [956, 664] on span "Copy" at bounding box center [897, 662] width 184 height 19
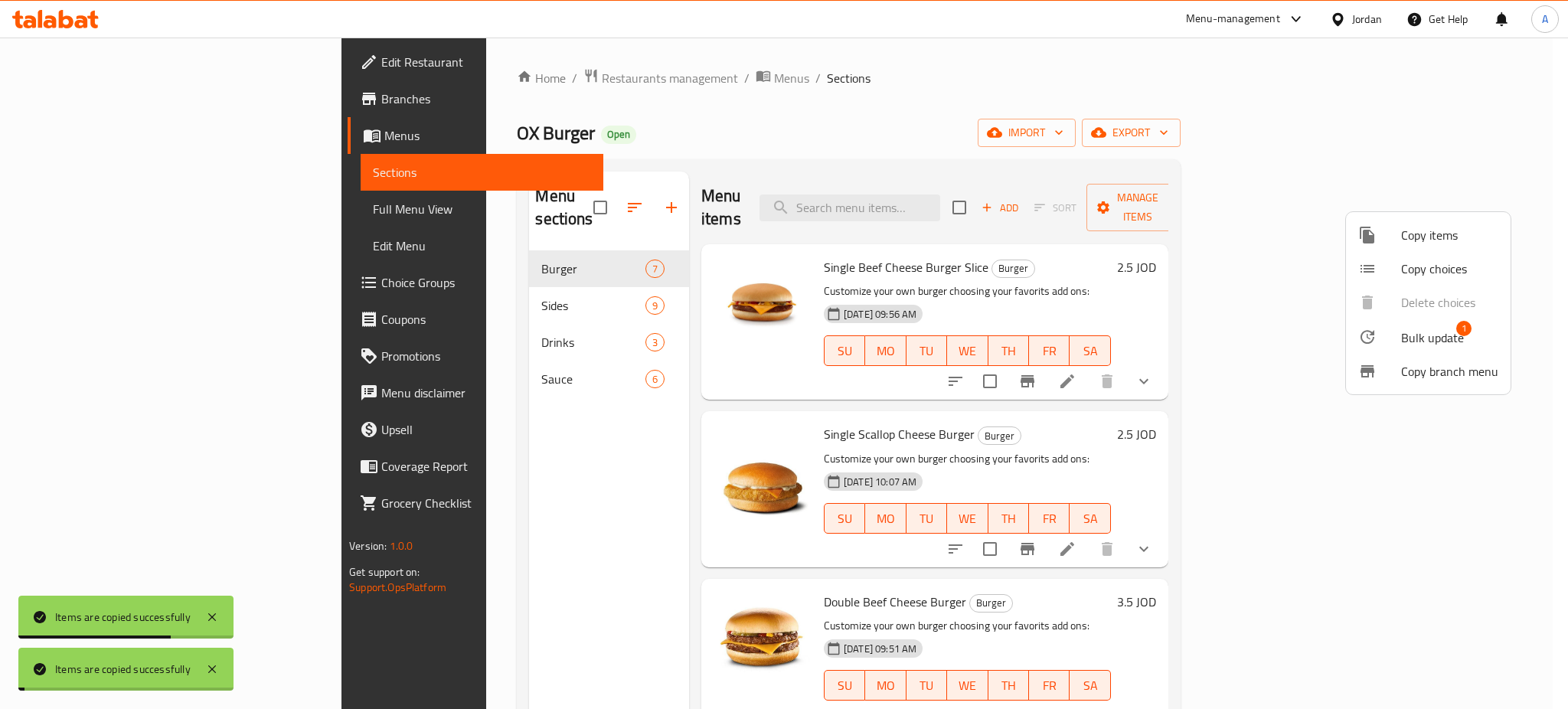
click at [1196, 423] on div at bounding box center [784, 354] width 1568 height 709
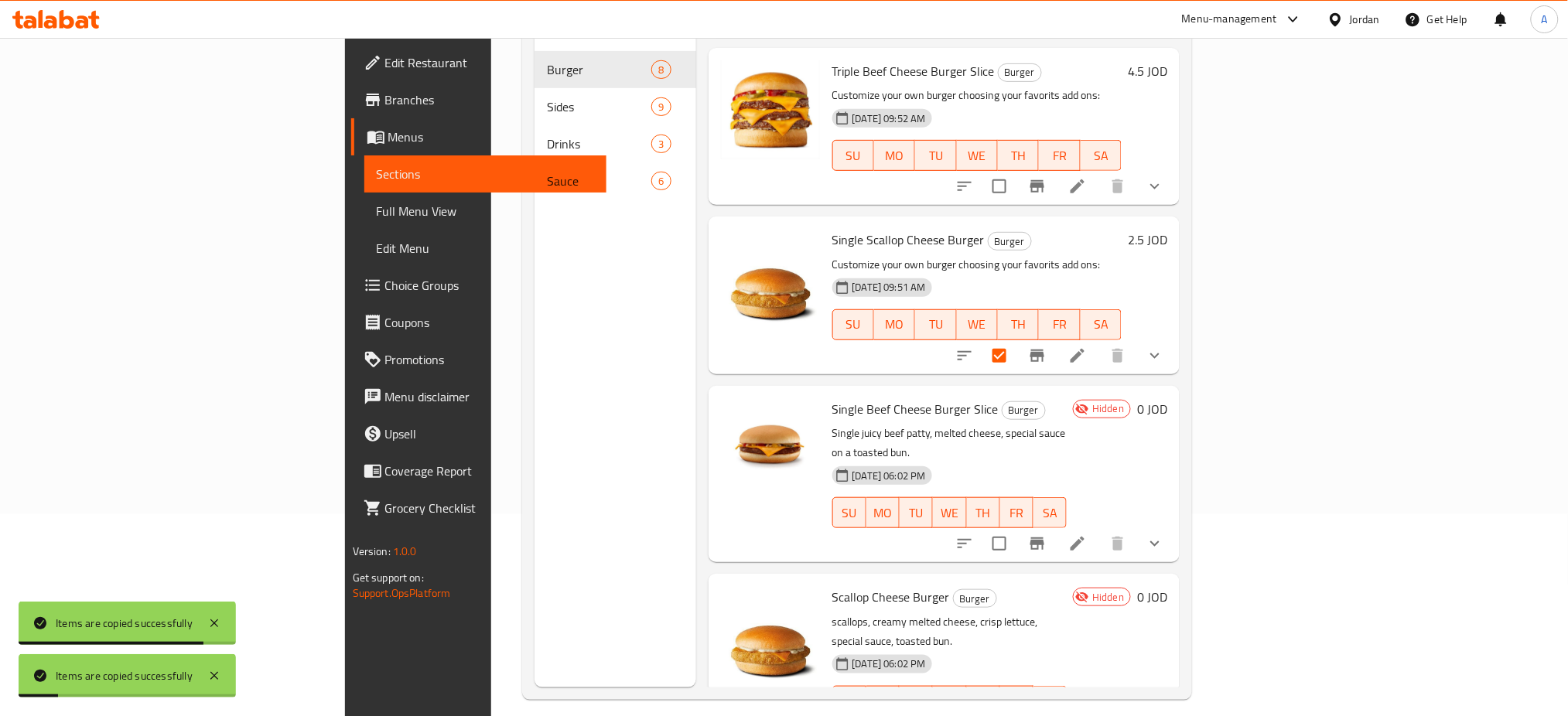
scroll to position [216, 0]
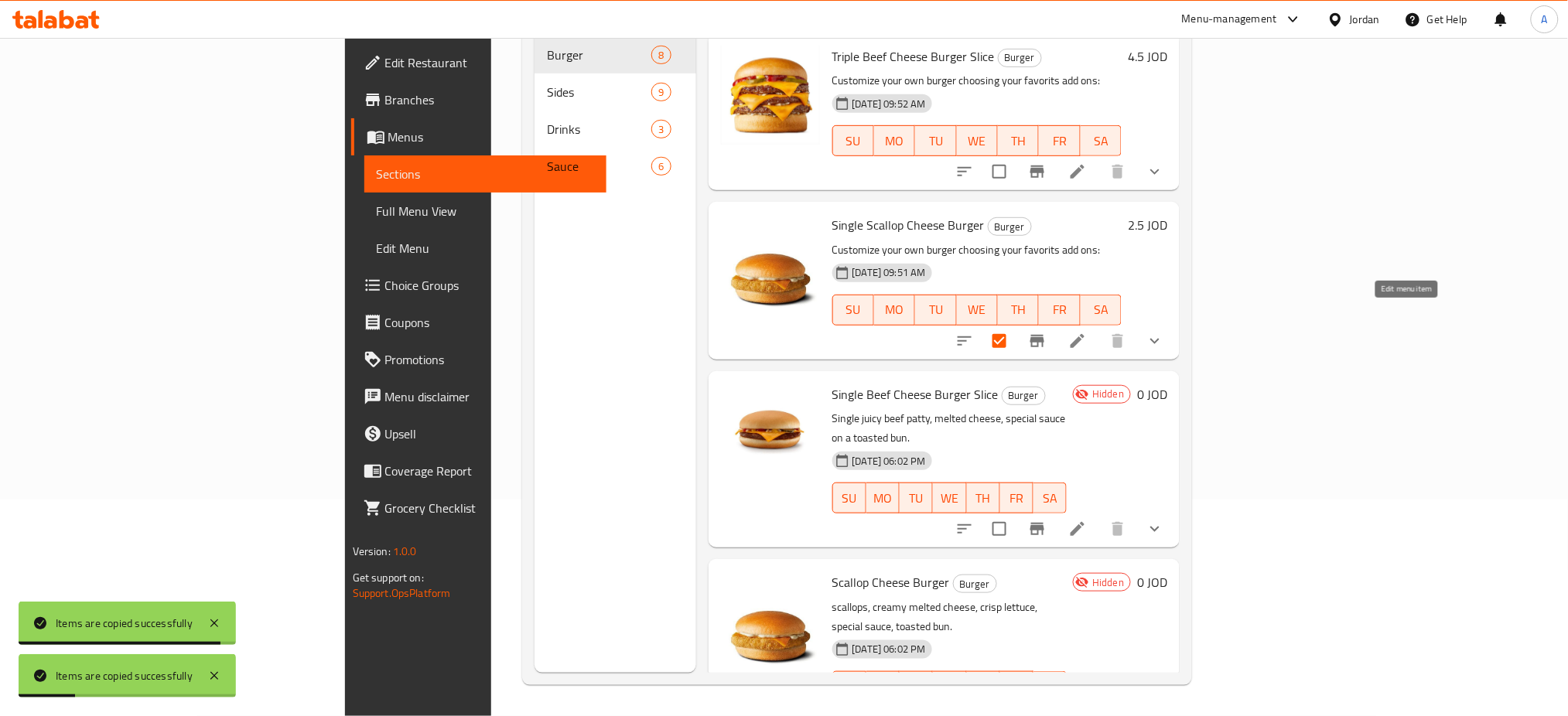
click at [1087, 332] on icon at bounding box center [1077, 341] width 19 height 19
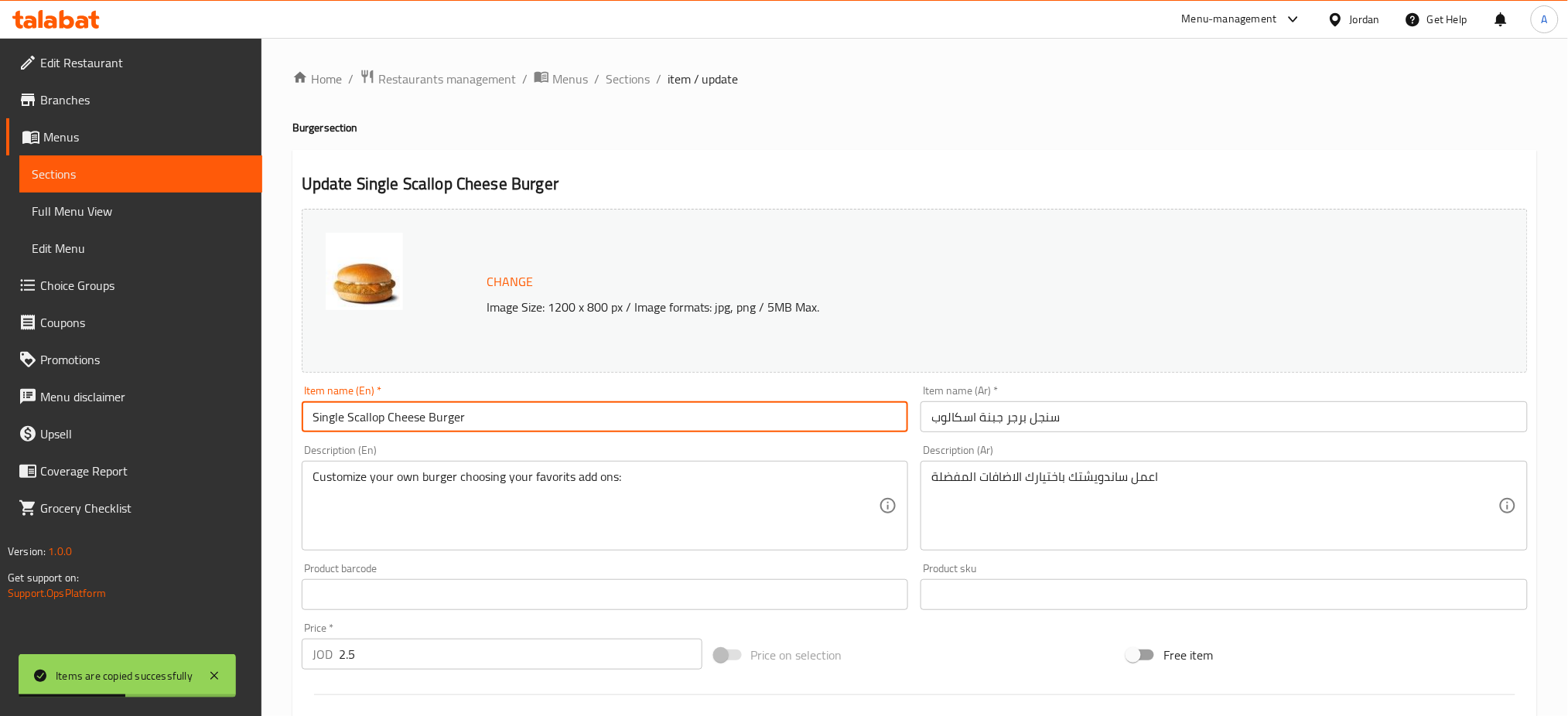
drag, startPoint x: 346, startPoint y: 419, endPoint x: 233, endPoint y: 417, distance: 113.0
click at [233, 417] on div "Edit Restaurant Branches Menus Sections Full Menu View Edit Menu Choice Groups …" at bounding box center [784, 652] width 1568 height 1229
type input "Double Scallop Cheese Burger"
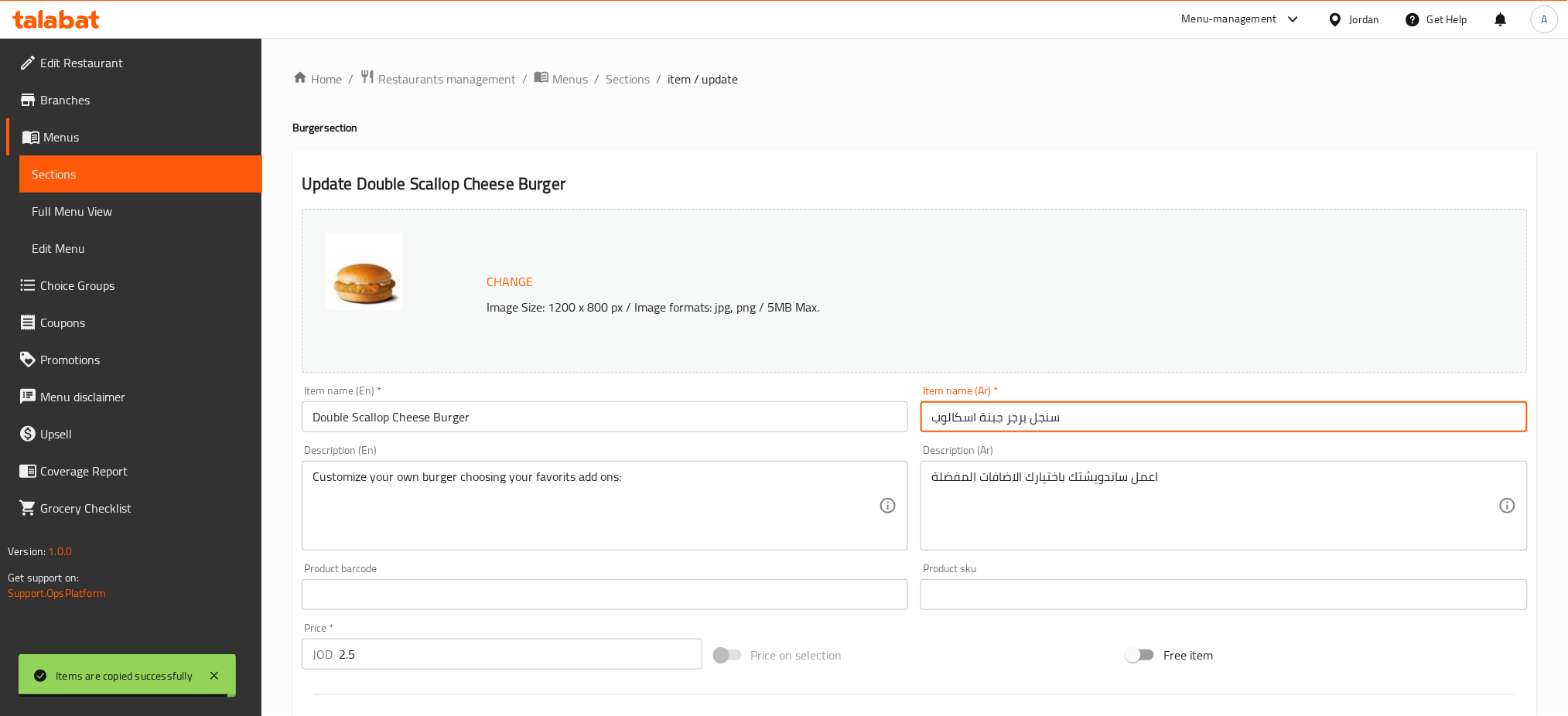
click at [1033, 424] on input "سنجل برجر جبنة اسكالوب" at bounding box center [1223, 416] width 607 height 31
drag, startPoint x: 1030, startPoint y: 420, endPoint x: 1109, endPoint y: 420, distance: 79.0
click at [1109, 420] on input "سنجل برجر جبنة اسكالوب" at bounding box center [1223, 416] width 607 height 31
click at [1090, 417] on input "سنجل برجر جبنة اسكالوب" at bounding box center [1223, 416] width 607 height 31
drag, startPoint x: 1060, startPoint y: 420, endPoint x: 1031, endPoint y: 418, distance: 29.1
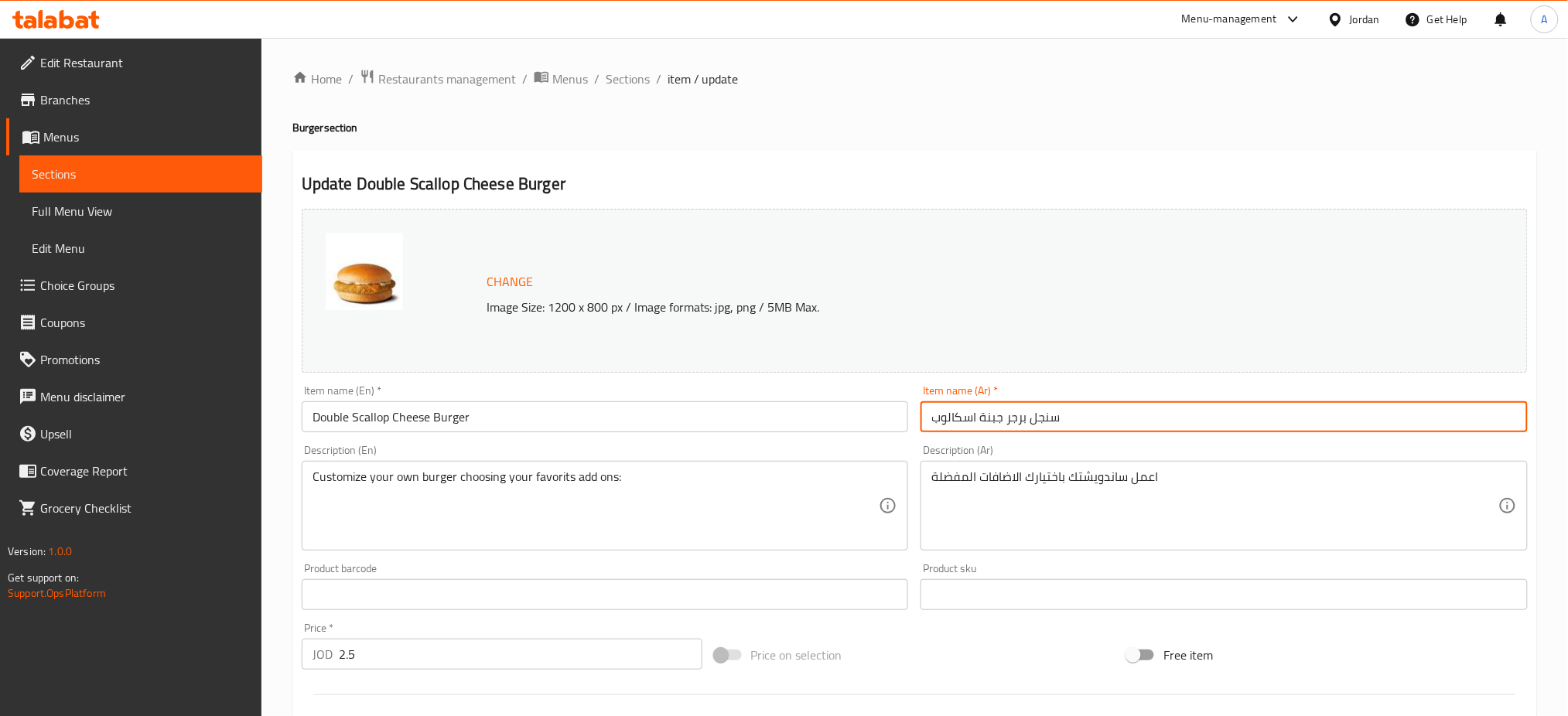
click at [1031, 418] on input "سنجل برجر جبنة اسكالوب" at bounding box center [1223, 416] width 607 height 31
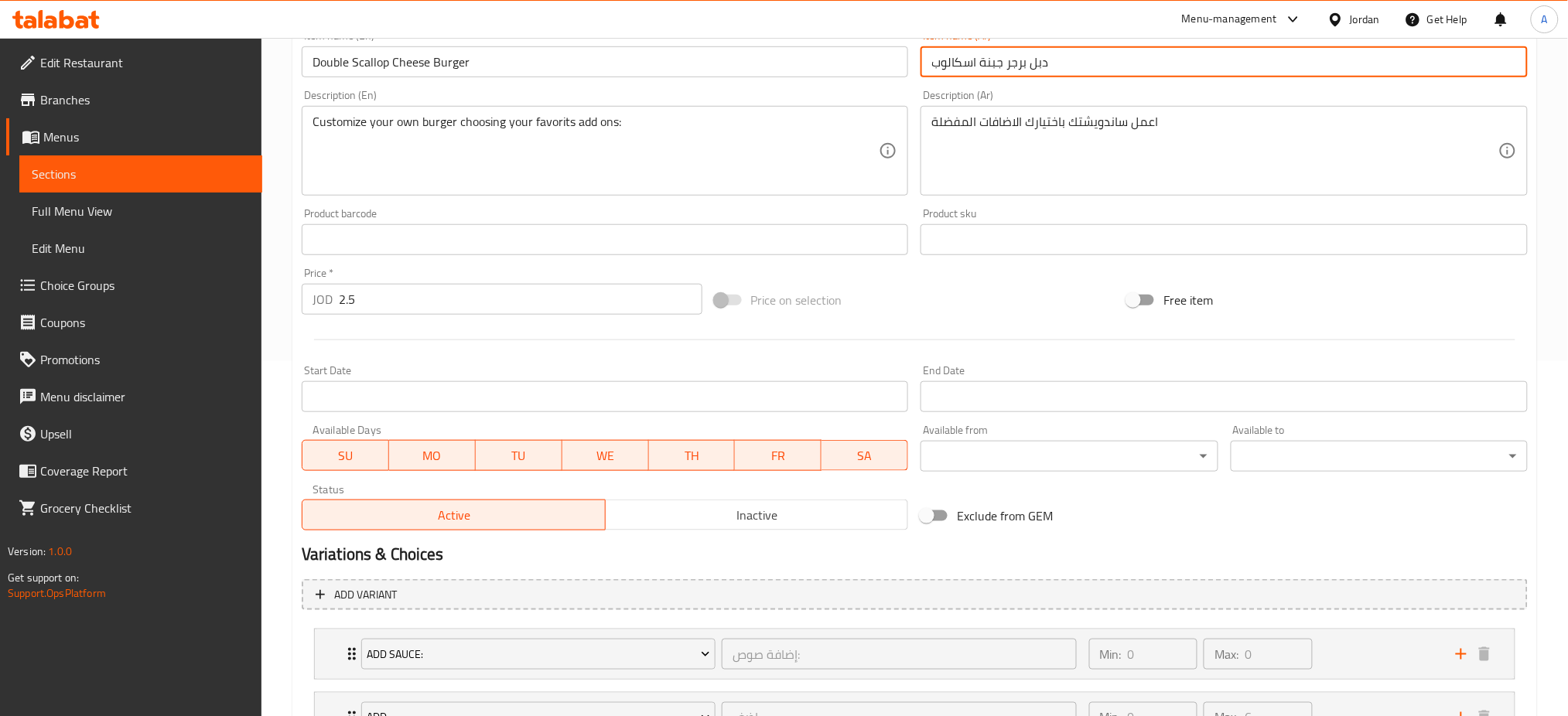
scroll to position [550, 0]
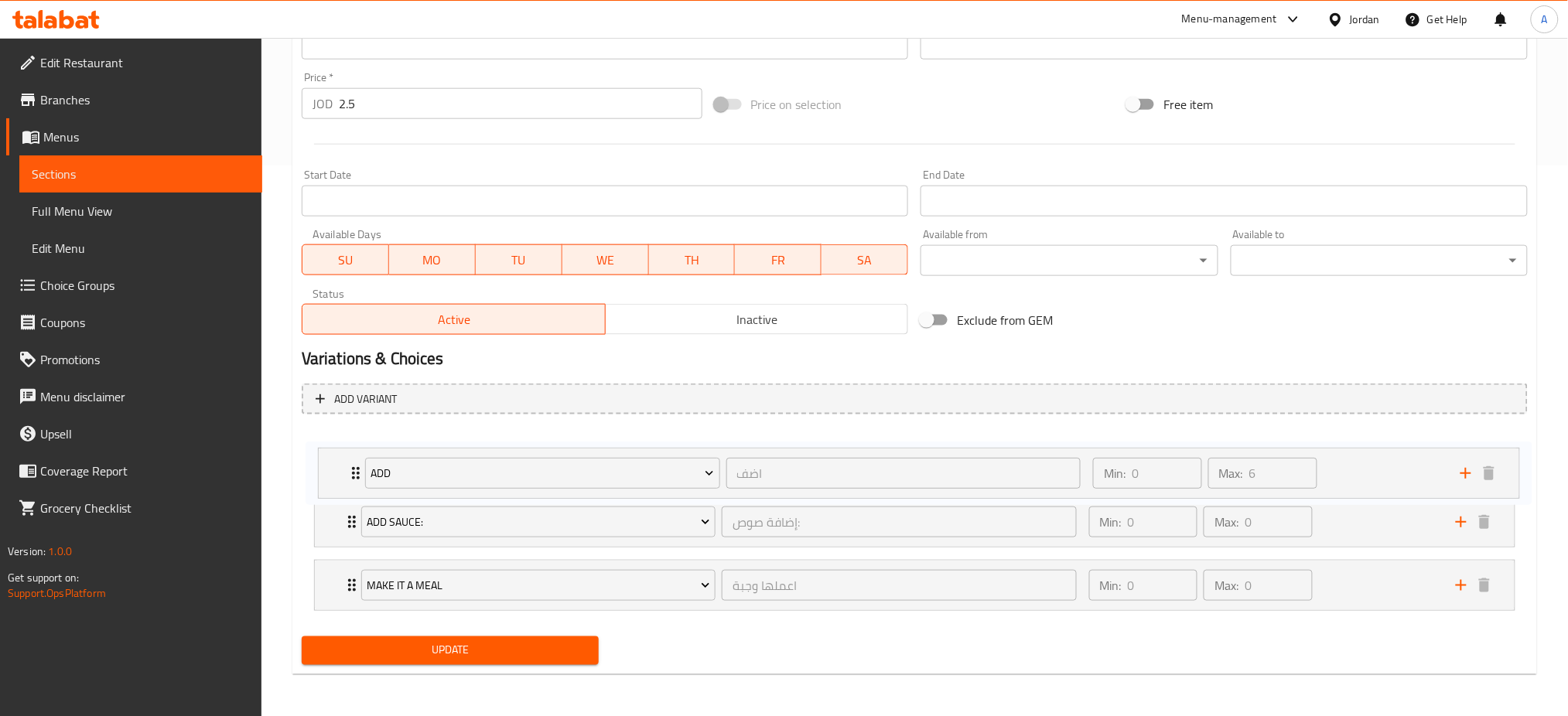
drag, startPoint x: 1332, startPoint y: 501, endPoint x: 1350, endPoint y: 466, distance: 39.4
click at [1347, 467] on div "Add Sauce: إضافة صوص: ​ Min: 0 ​ Max: 0 ​ Spicy Mayo (ID: 767282621) 0.25 JOD N…" at bounding box center [915, 521] width 1226 height 191
click at [1364, 583] on div "Min: 0 ​ Max: 0 ​" at bounding box center [1263, 585] width 367 height 50
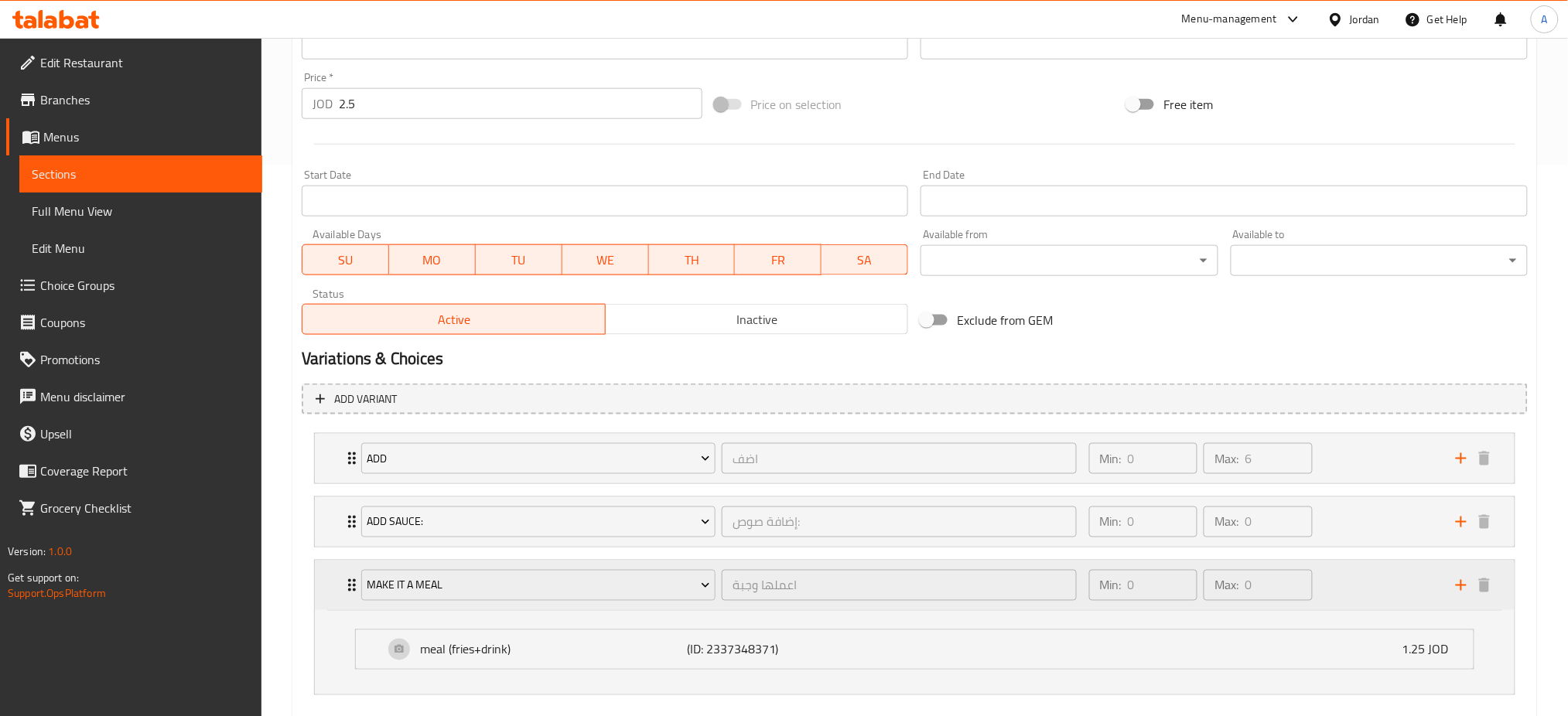
click at [1364, 585] on div "Min: 0 ​ Max: 0 ​" at bounding box center [1263, 585] width 367 height 50
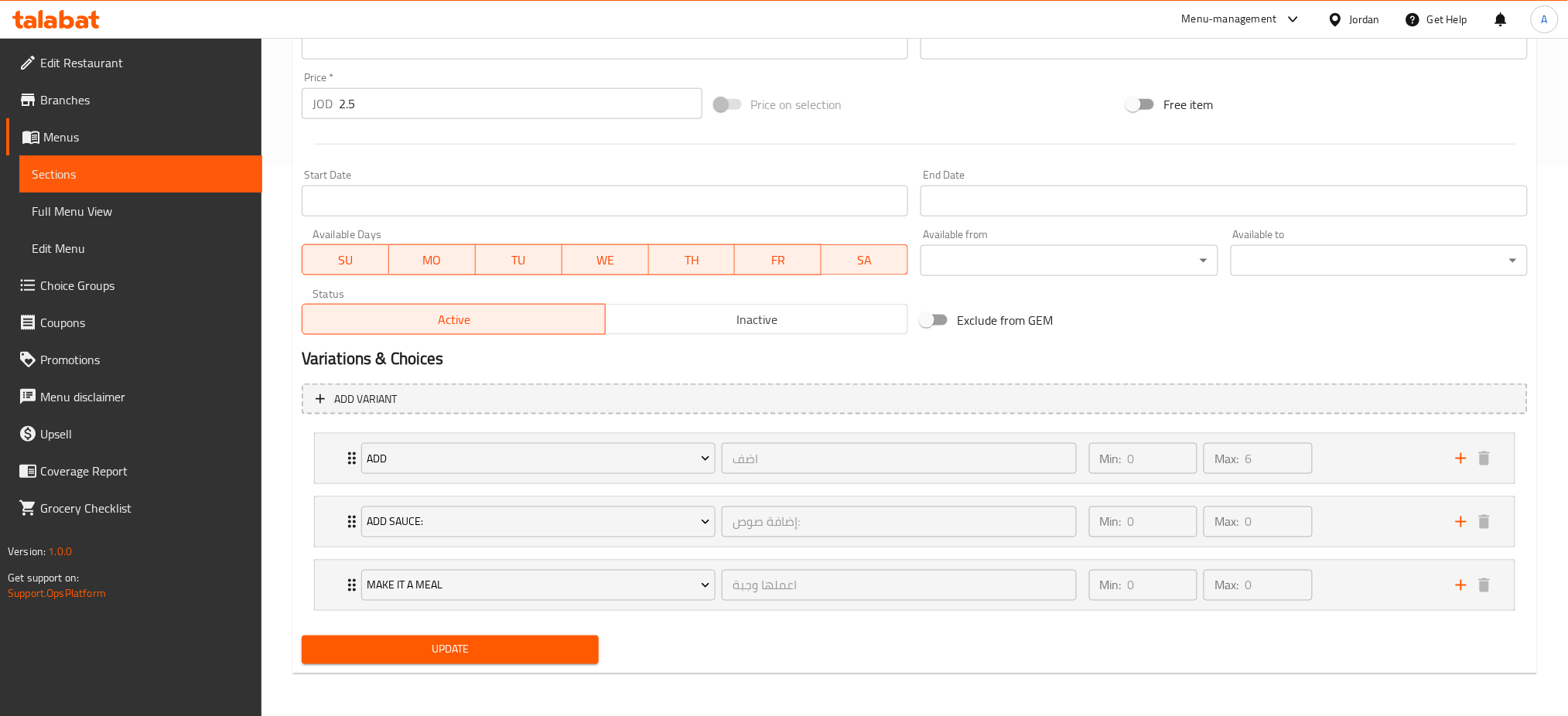
type input "دبل برجر جبنة اسكالوب"
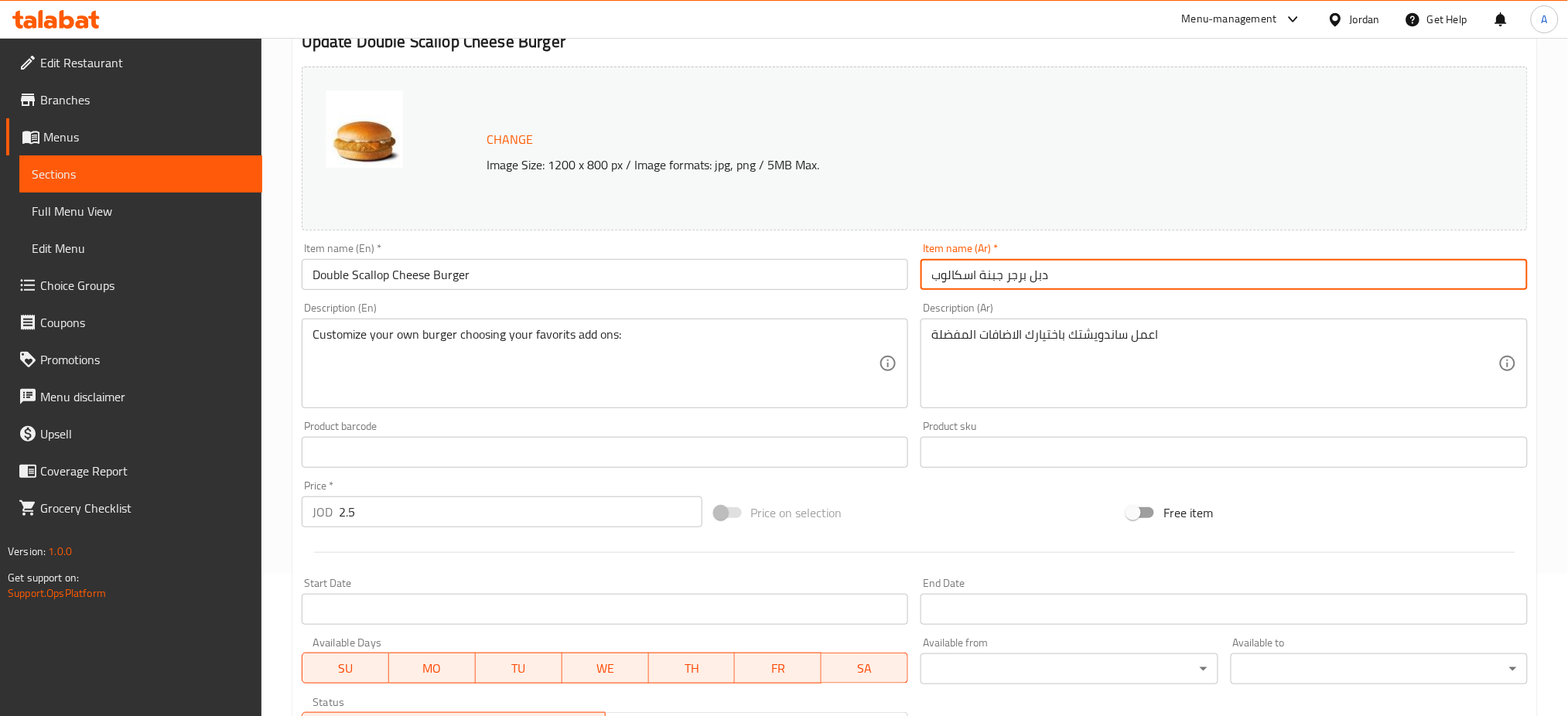
scroll to position [138, 0]
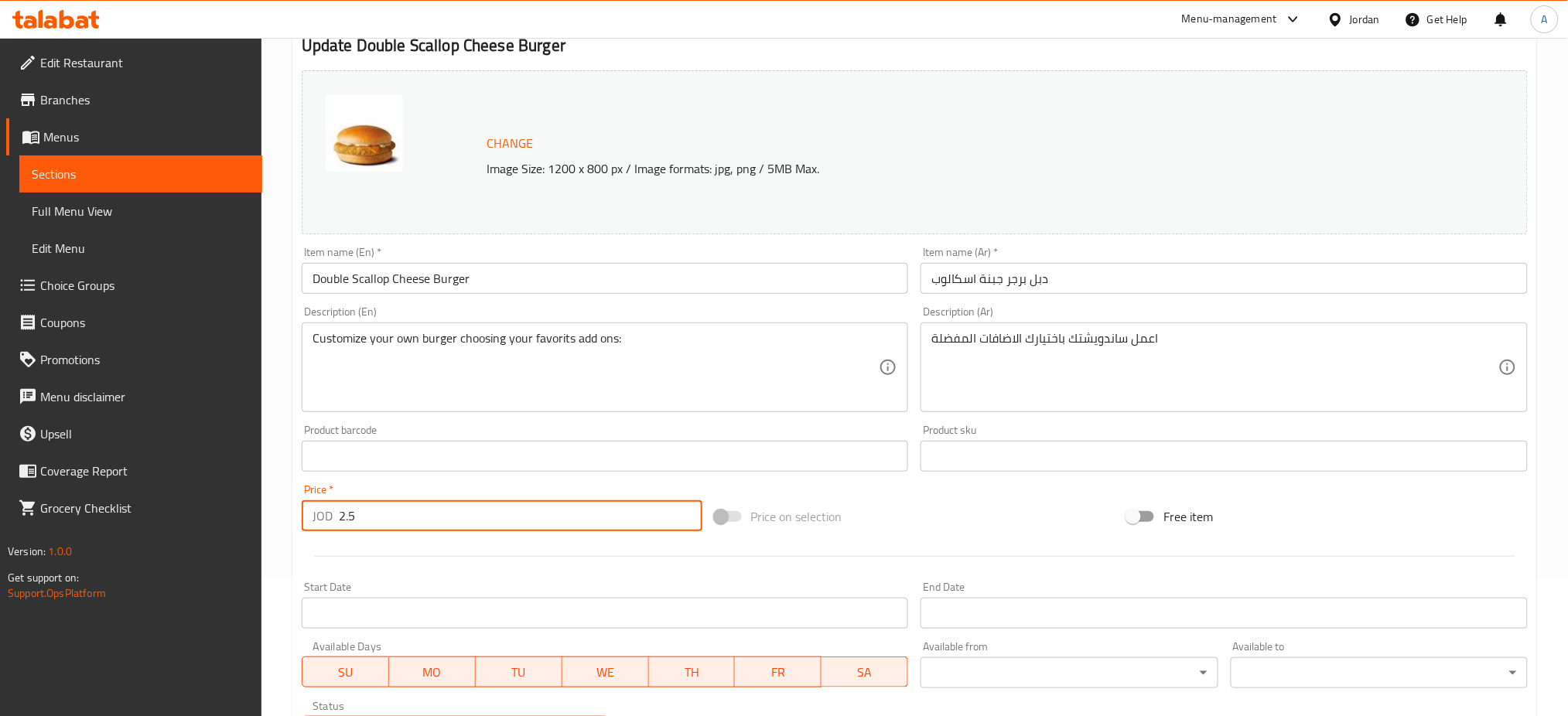
click at [339, 513] on input "2.5" at bounding box center [520, 515] width 363 height 31
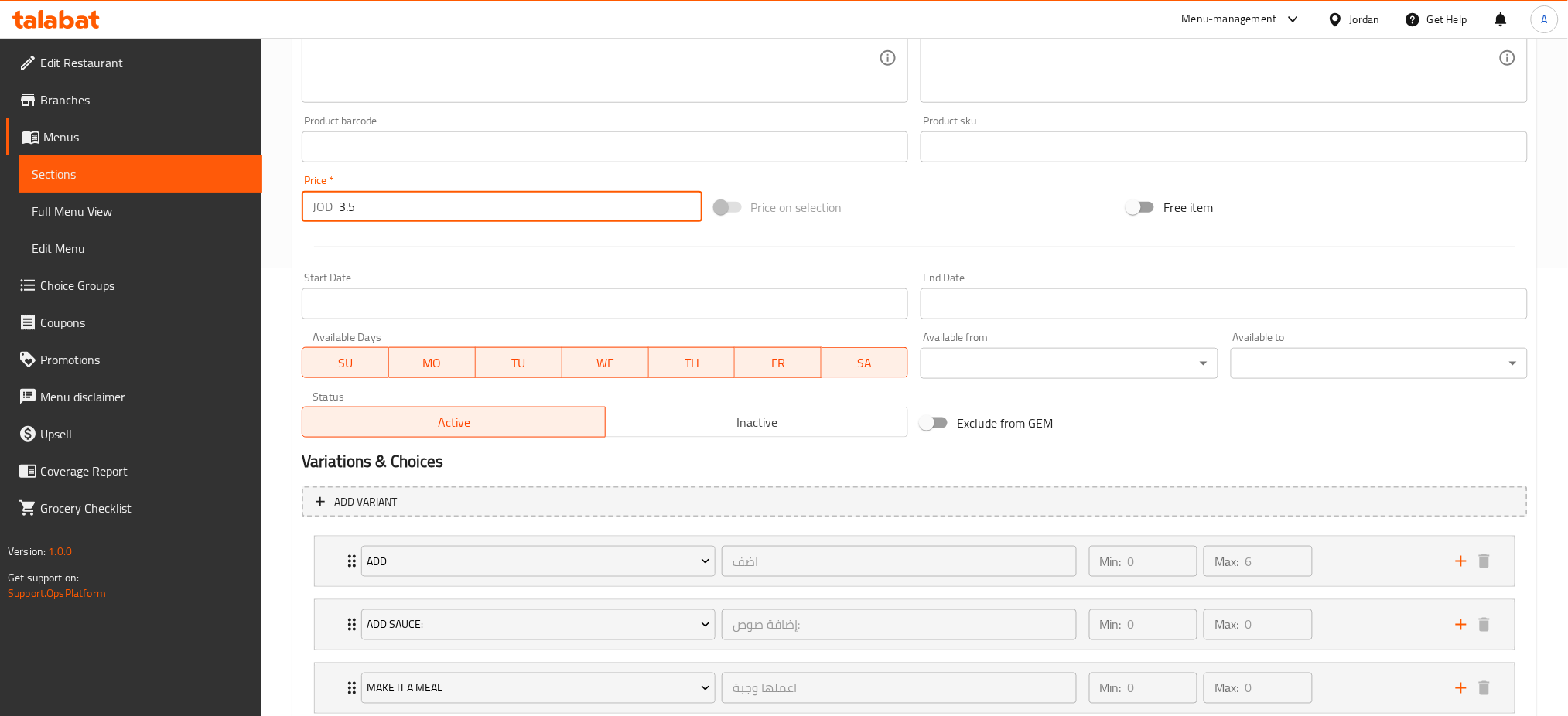
scroll to position [550, 0]
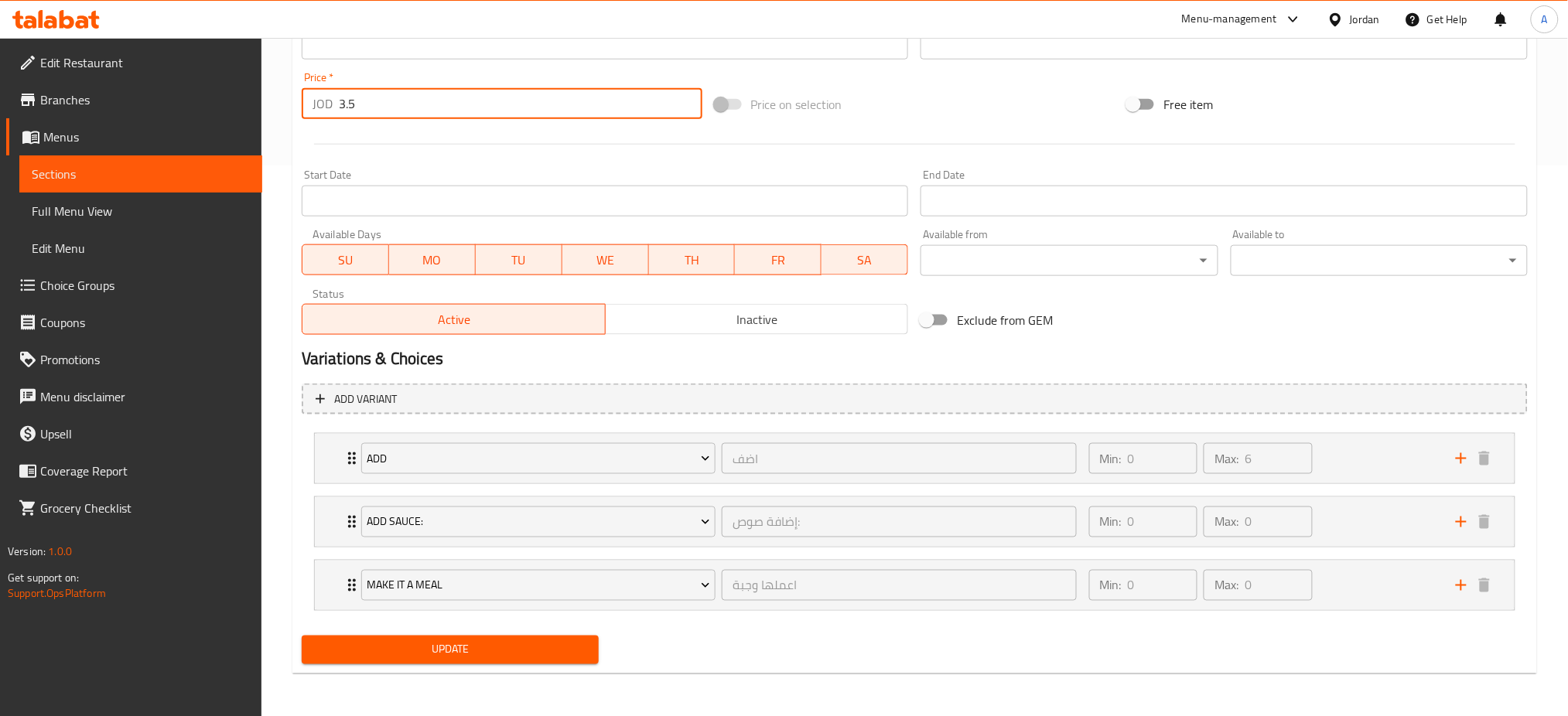
type input "3.5"
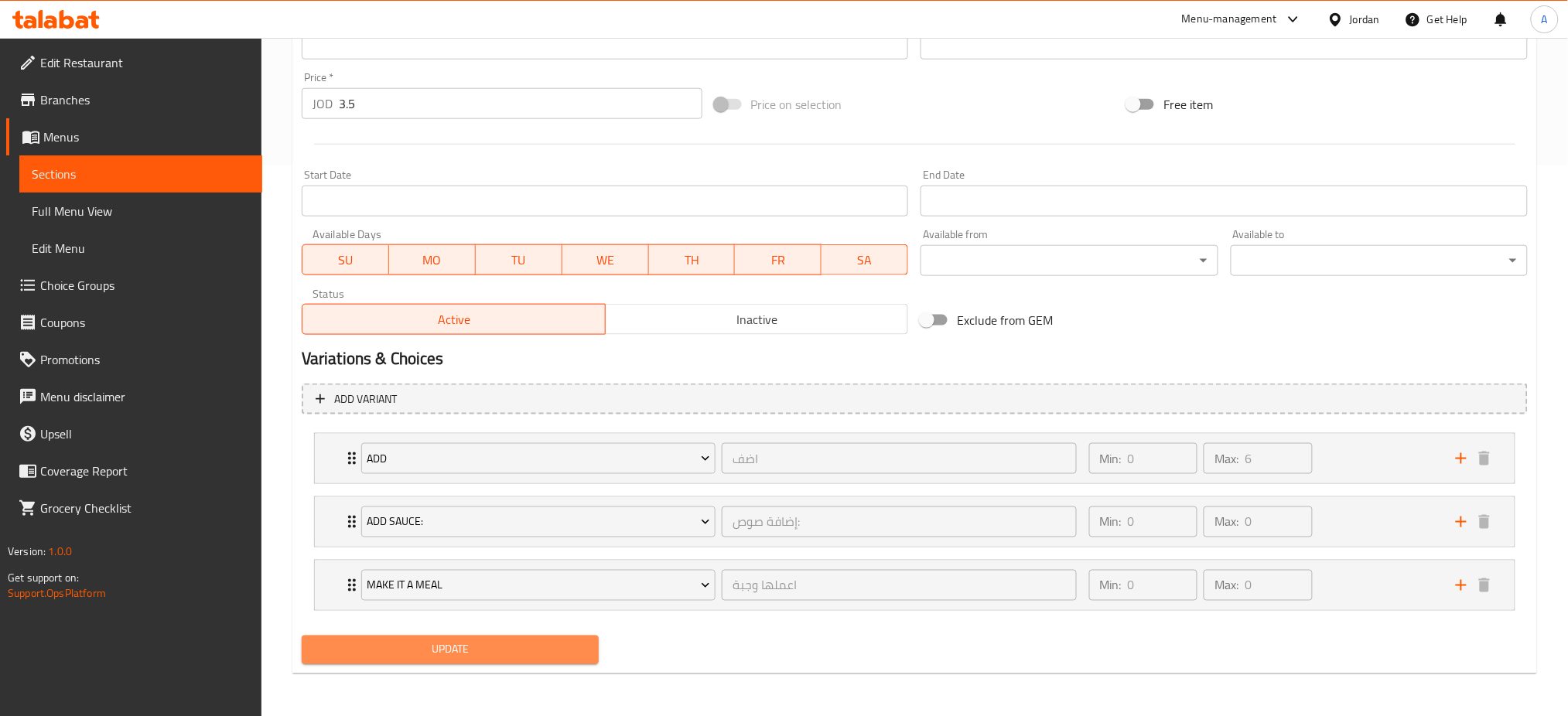
click at [442, 640] on span "Update" at bounding box center [450, 649] width 272 height 20
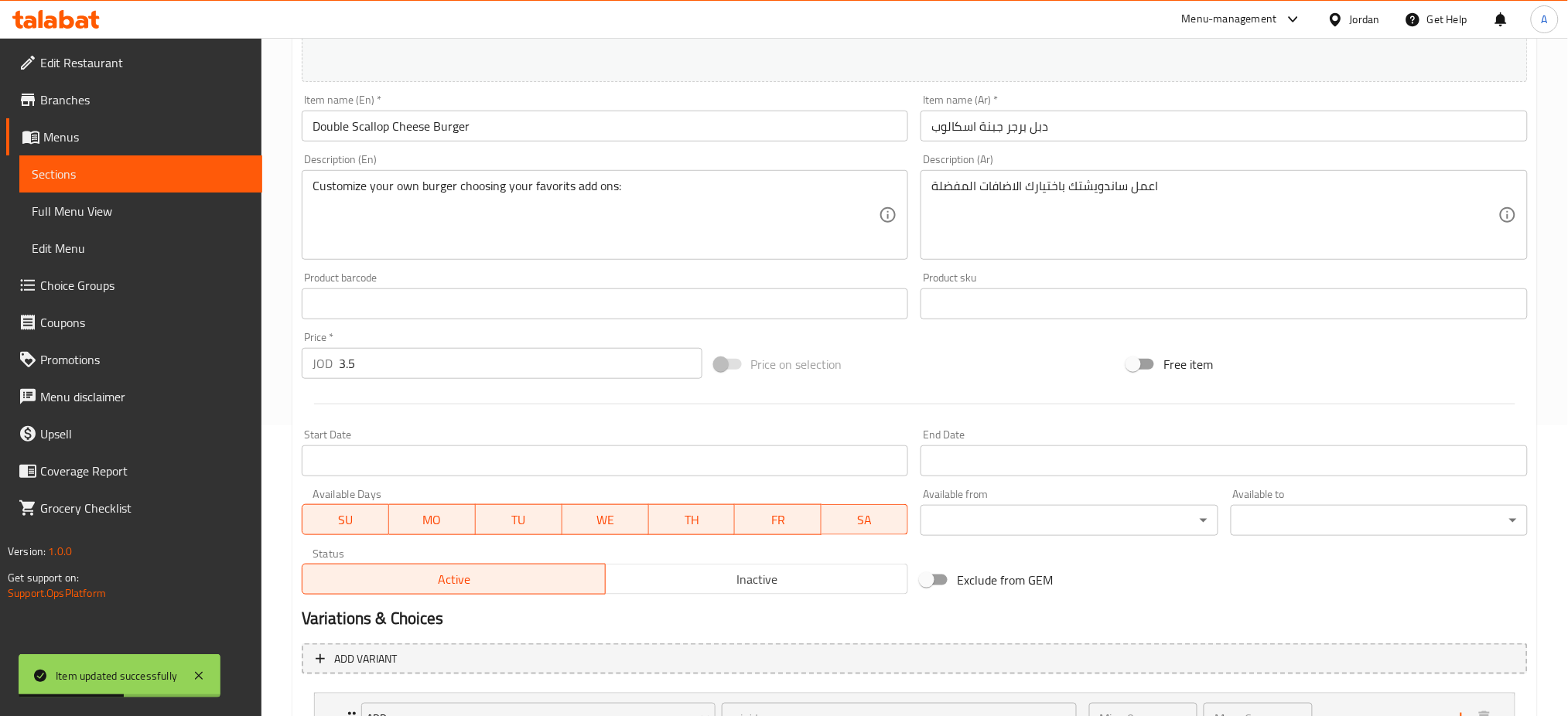
scroll to position [0, 0]
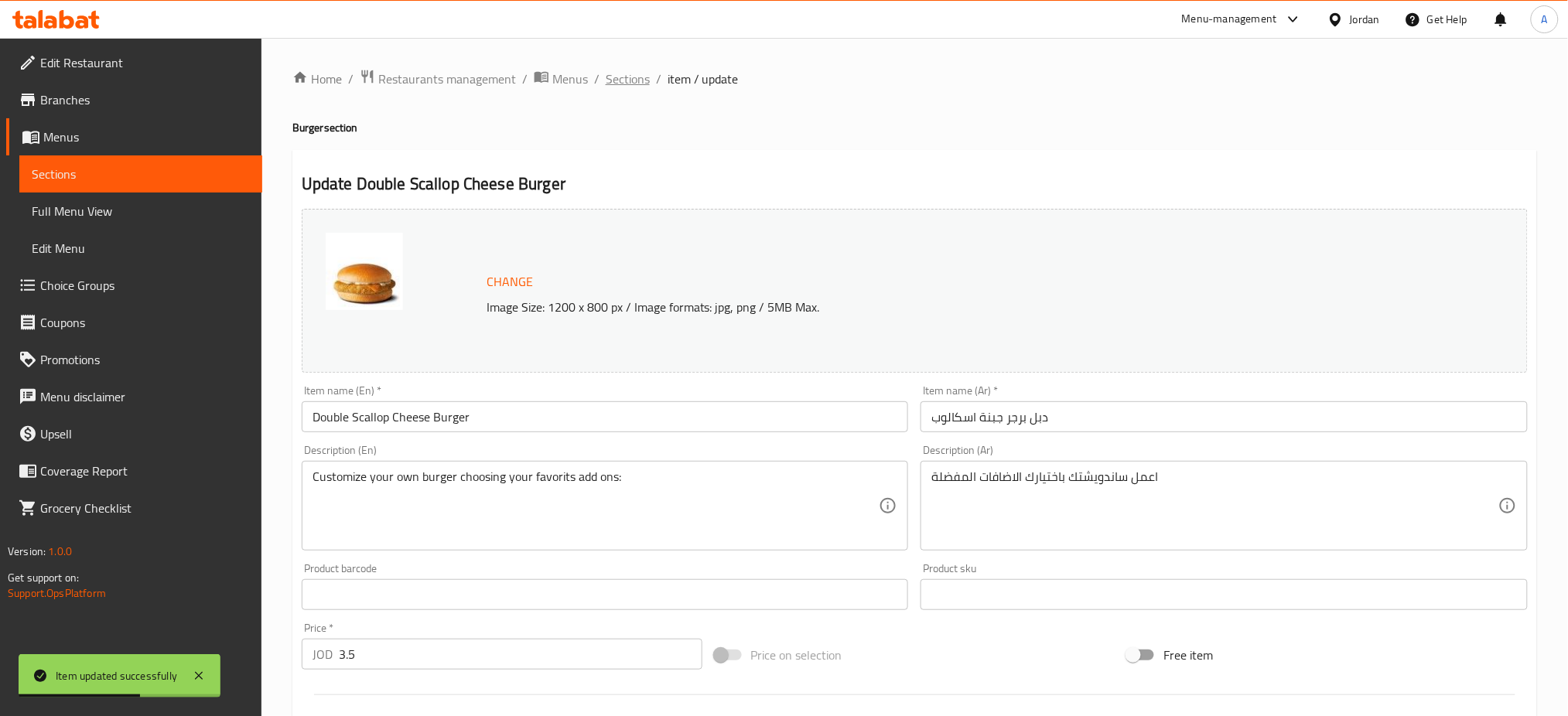
click at [645, 84] on span "Sections" at bounding box center [628, 79] width 44 height 19
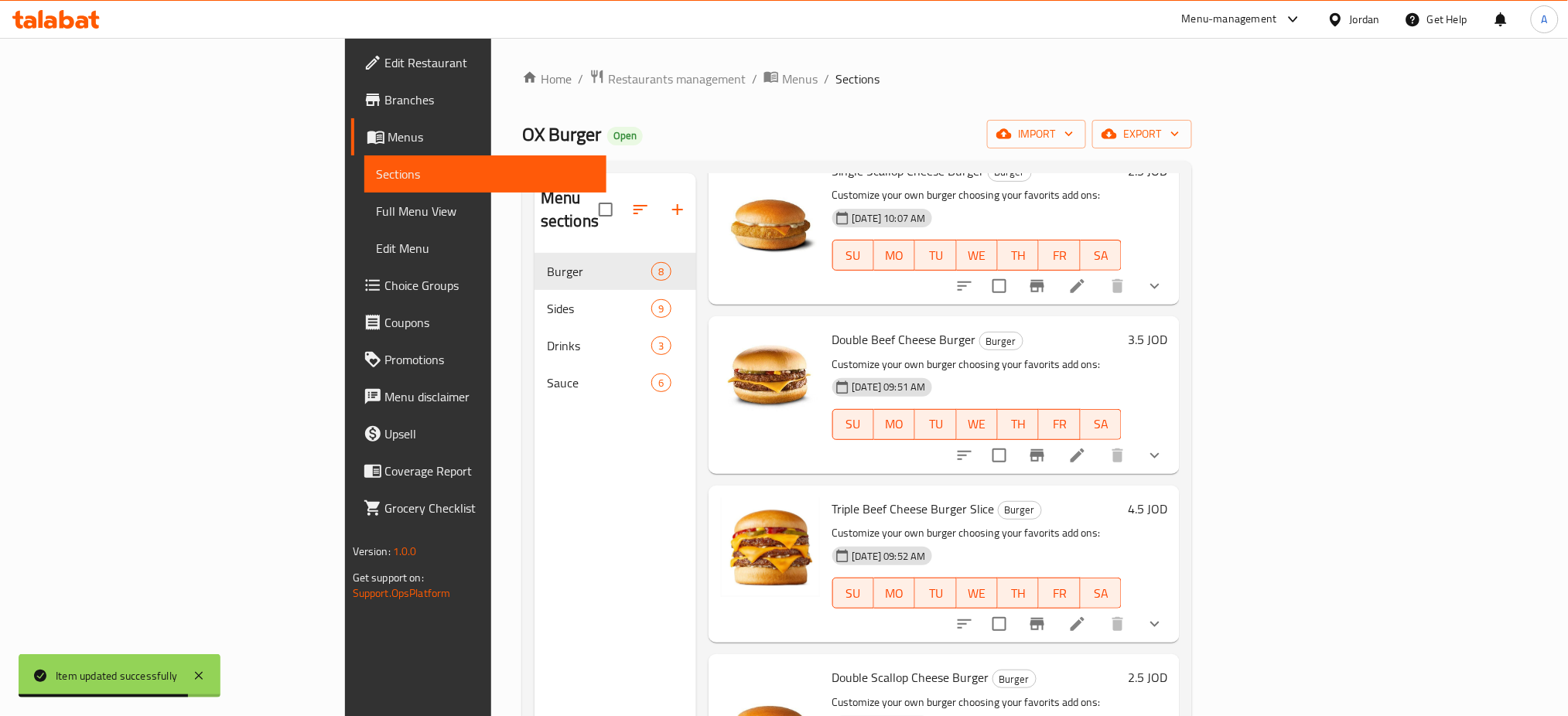
scroll to position [672, 0]
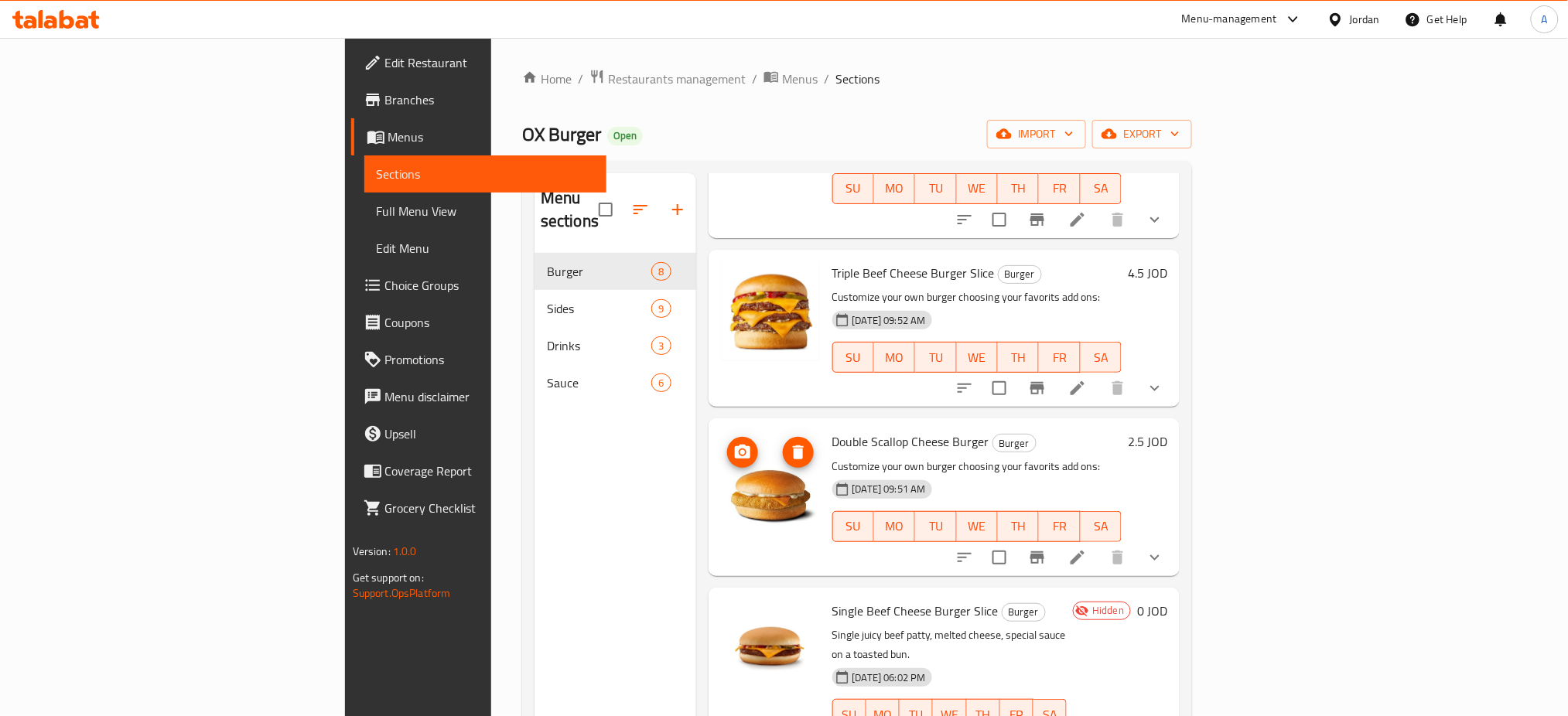
click at [734, 444] on icon "upload picture" at bounding box center [742, 451] width 15 height 14
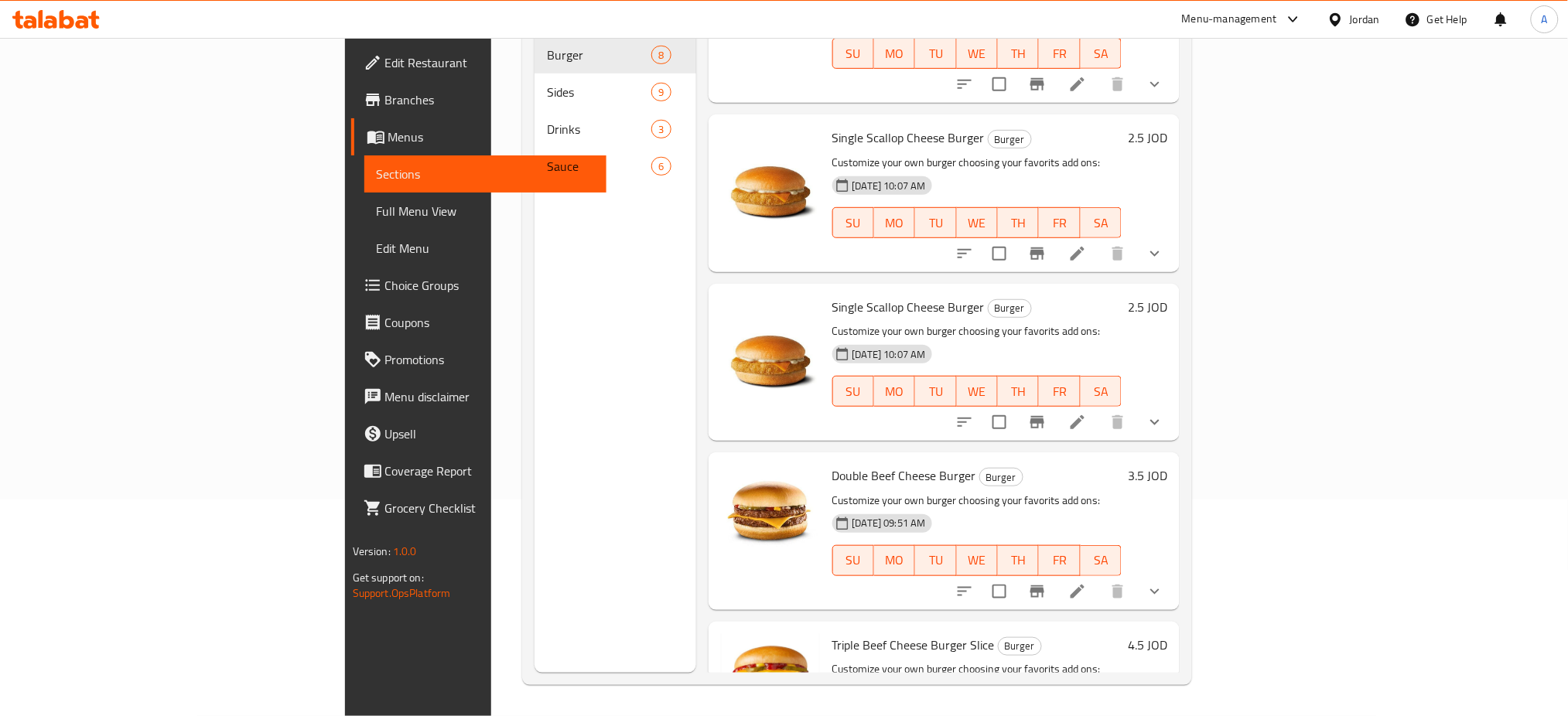
scroll to position [54, 0]
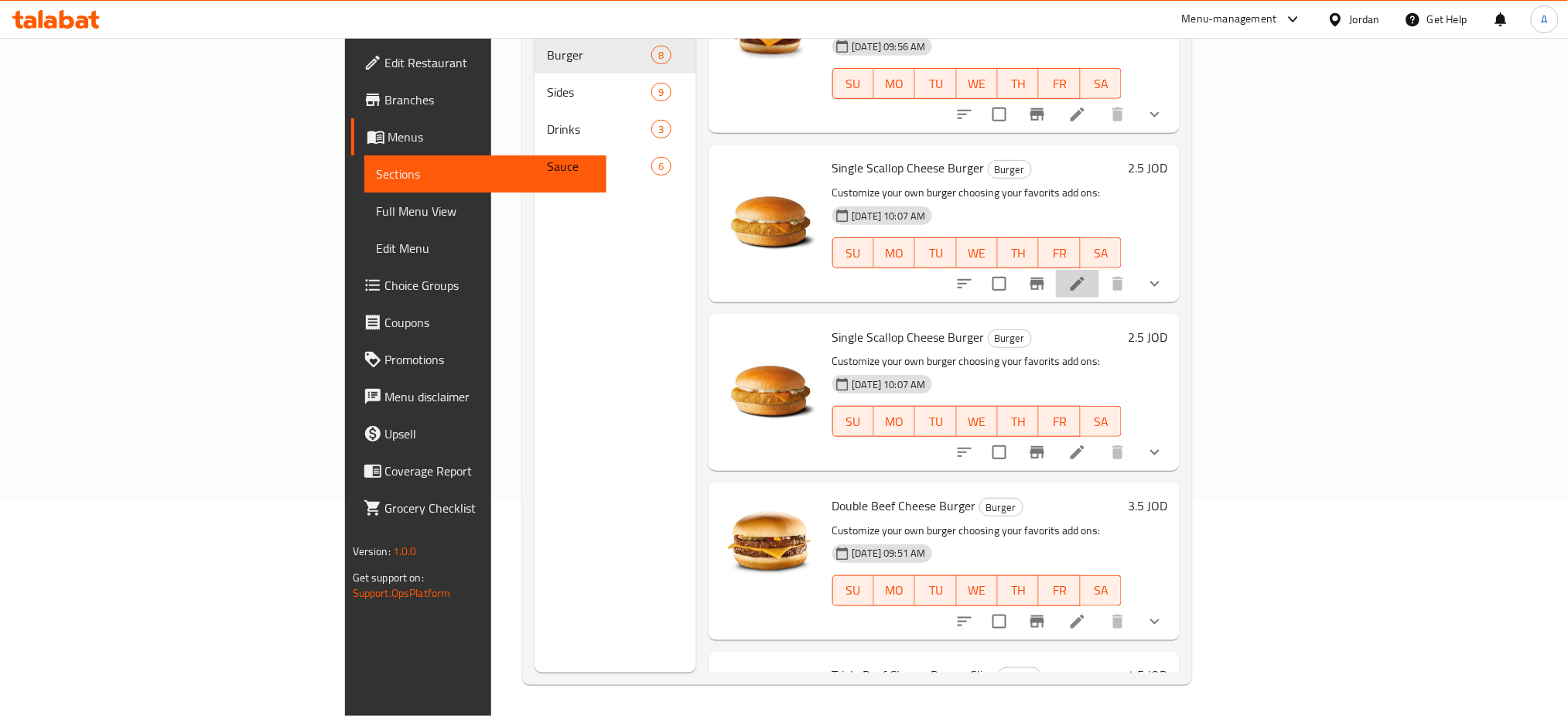
click at [1099, 270] on li at bounding box center [1077, 284] width 44 height 28
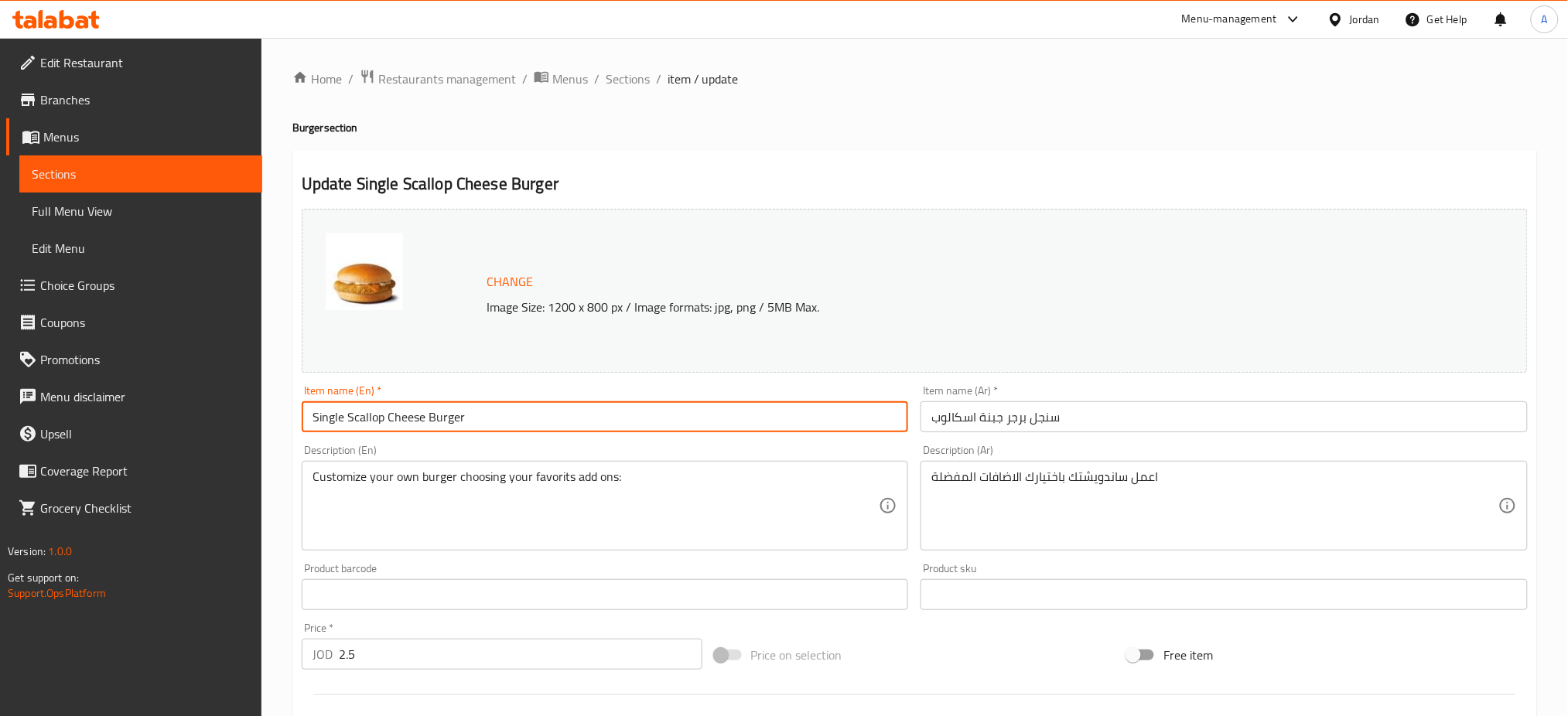
drag, startPoint x: 340, startPoint y: 406, endPoint x: 262, endPoint y: 407, distance: 78.0
click at [262, 407] on div "Edit Restaurant Branches Menus Sections Full Menu View Edit Menu Choice Groups …" at bounding box center [784, 652] width 1568 height 1229
click at [315, 418] on input "فe Scallop Cheese Burger" at bounding box center [605, 416] width 607 height 31
type input "Triple Scallop Cheese Burger"
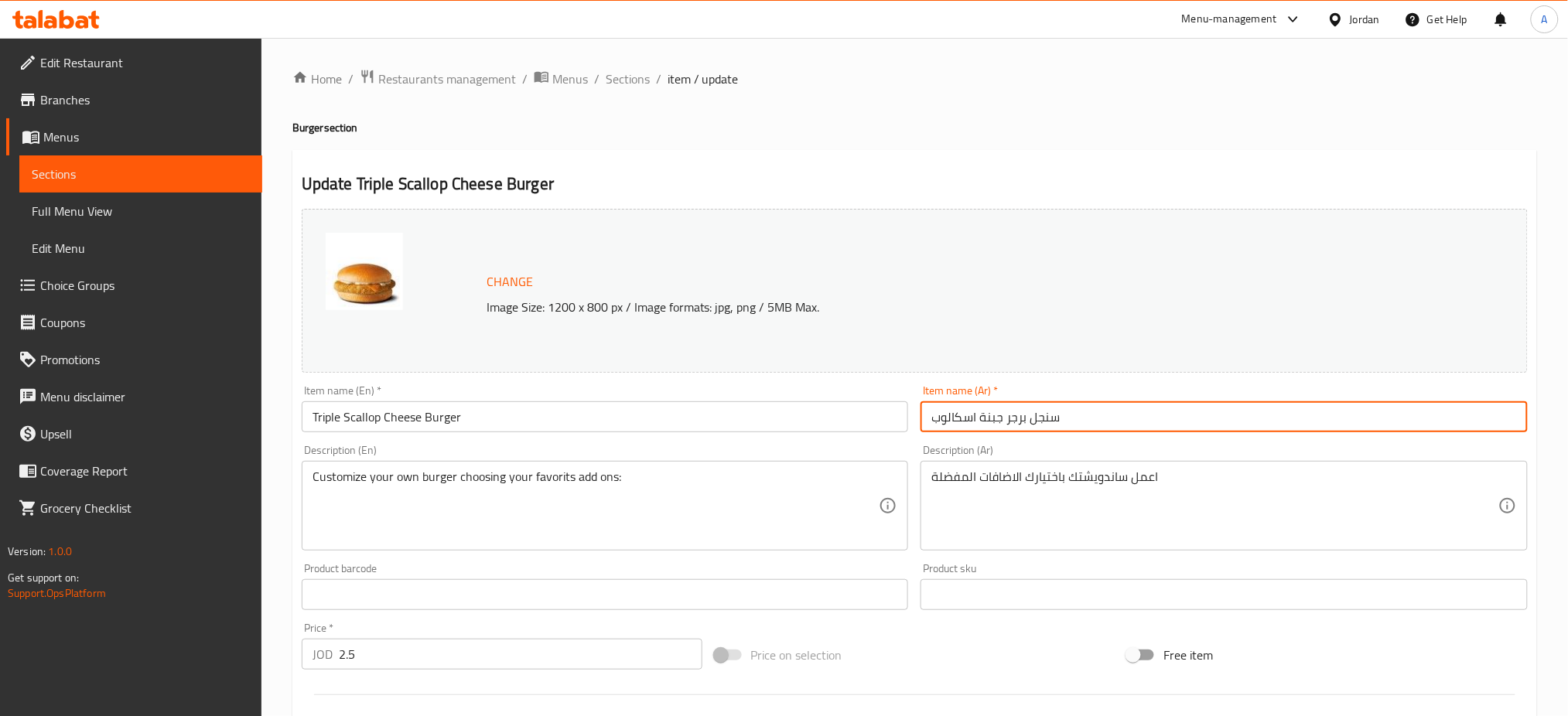
drag, startPoint x: 1058, startPoint y: 426, endPoint x: 1034, endPoint y: 426, distance: 24.0
click at [1034, 426] on input "سنجل برجر جبنة اسكالوب" at bounding box center [1223, 416] width 607 height 31
click at [1040, 422] on input "سنجل برجر جبنة اسكالوب" at bounding box center [1223, 416] width 607 height 31
drag, startPoint x: 1030, startPoint y: 420, endPoint x: 1056, endPoint y: 418, distance: 26.1
click at [1056, 418] on input "سنجل برجر جبنة اسكالوب" at bounding box center [1223, 416] width 607 height 31
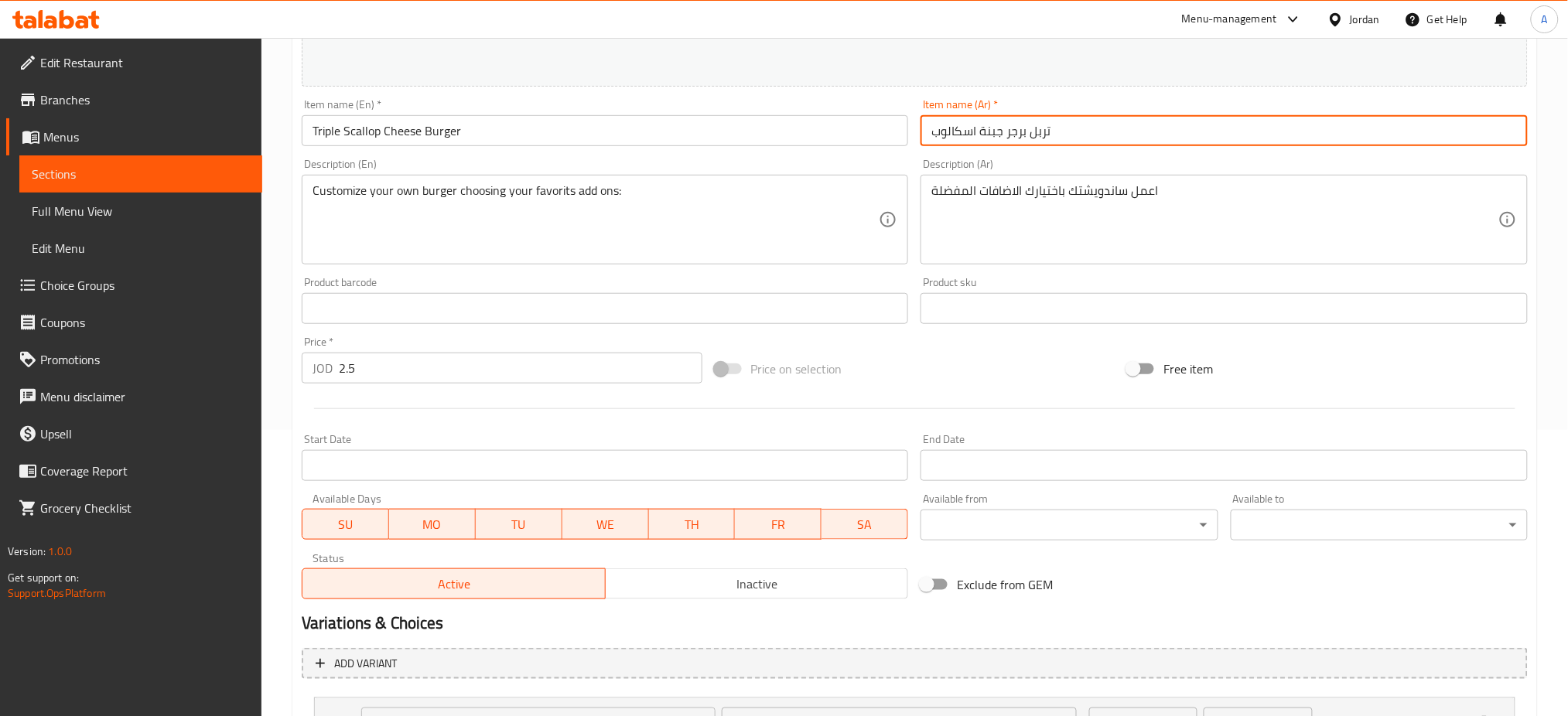
scroll to position [309, 0]
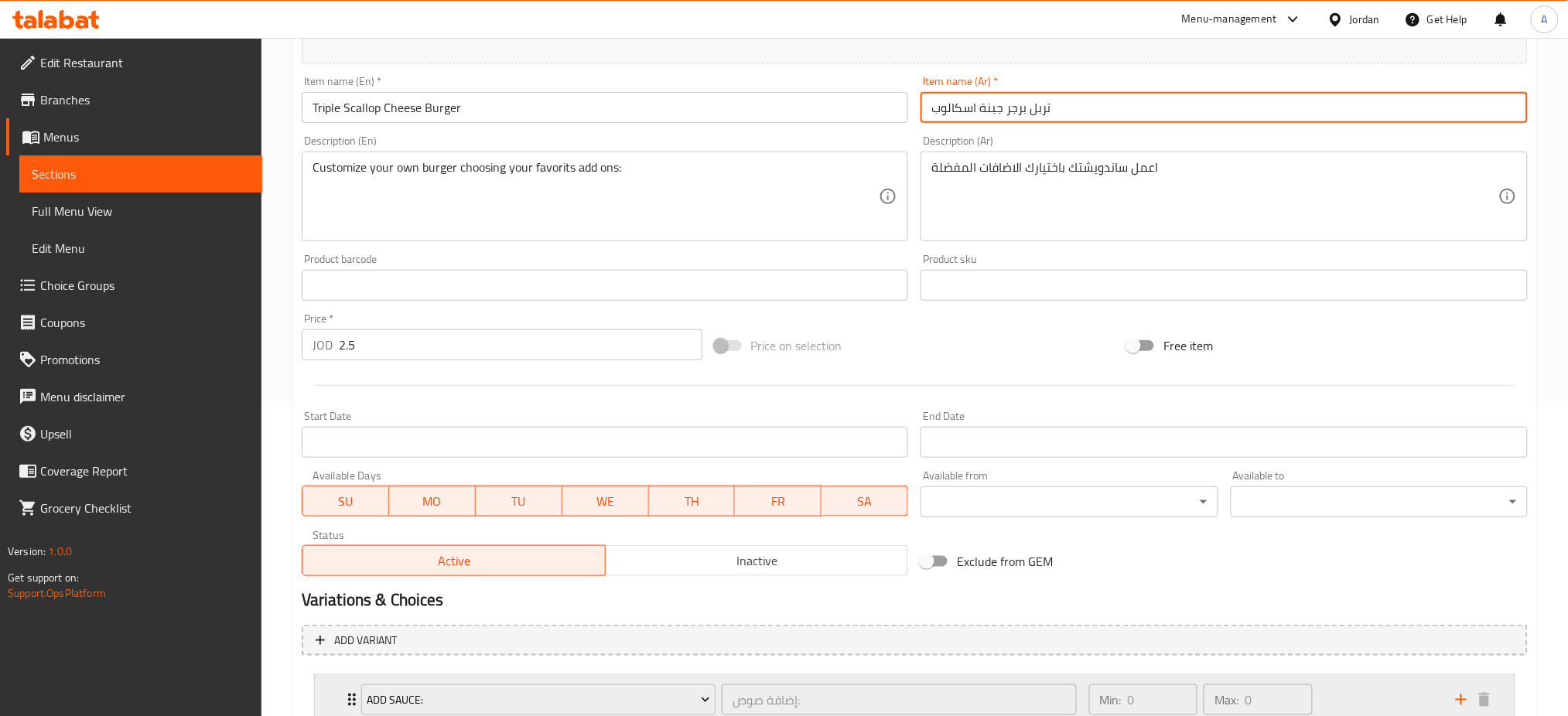
type input "تربل برجر جبنة اسكالوب"
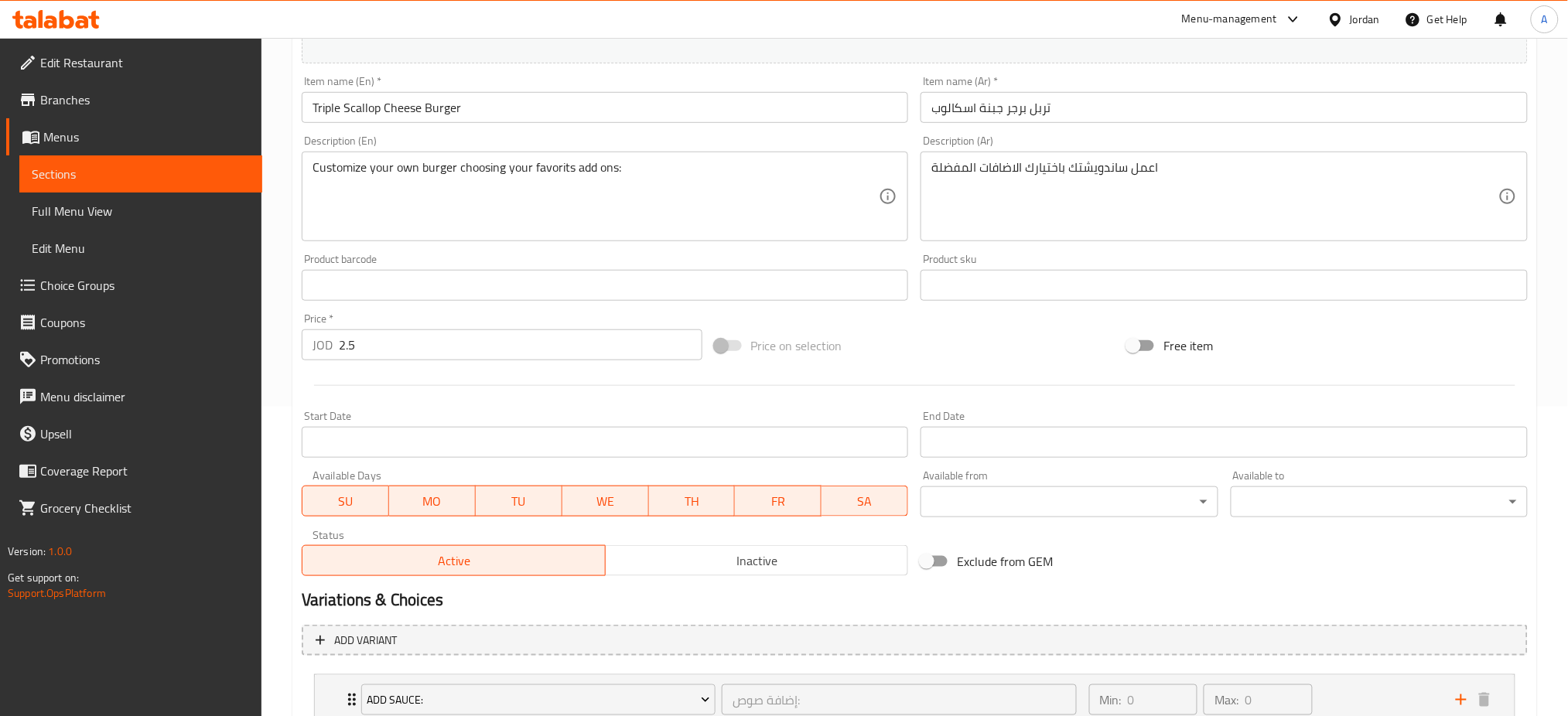
scroll to position [308, 0]
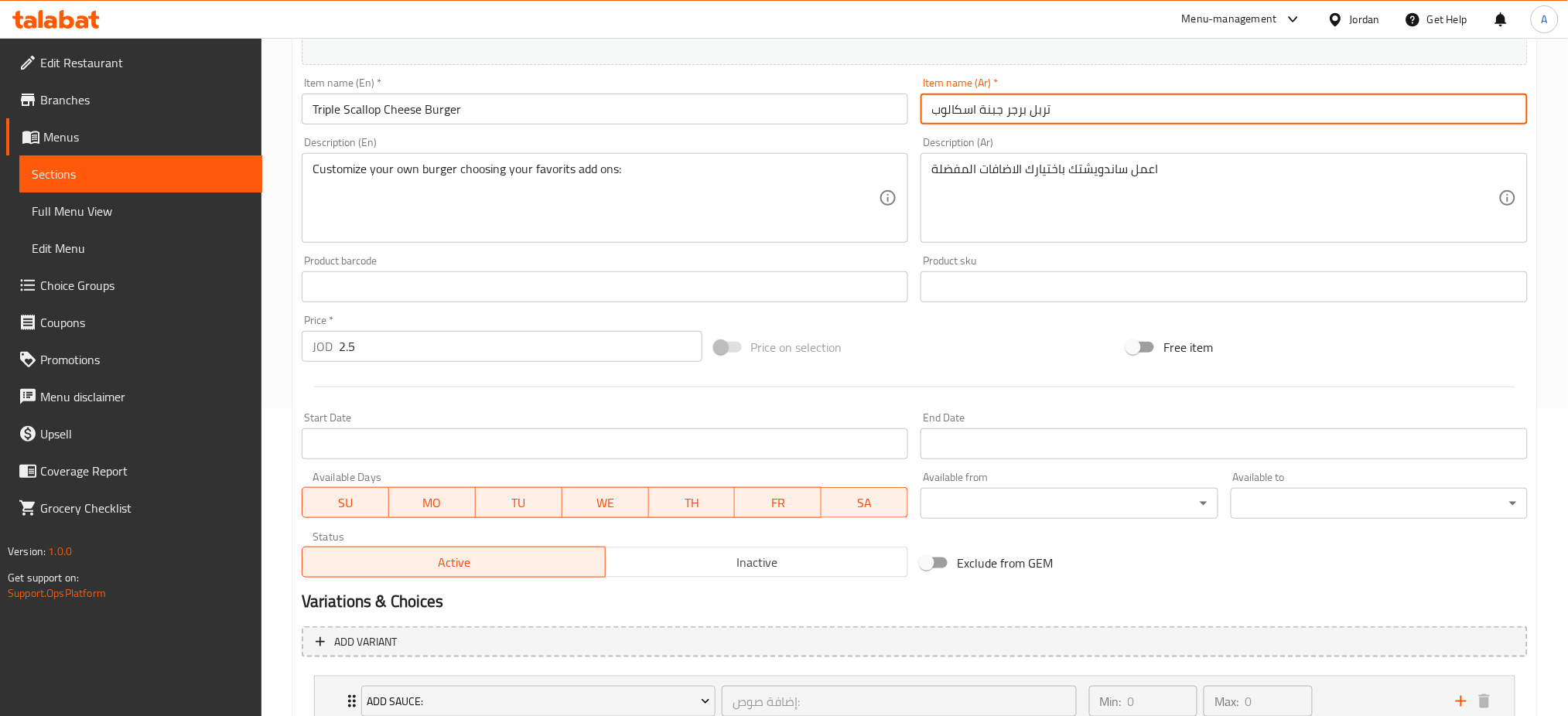
drag, startPoint x: 380, startPoint y: 349, endPoint x: 58, endPoint y: 332, distance: 322.4
click at [53, 334] on div "Edit Restaurant Branches Menus Sections Full Menu View Edit Menu Choice Groups …" at bounding box center [784, 344] width 1568 height 1229
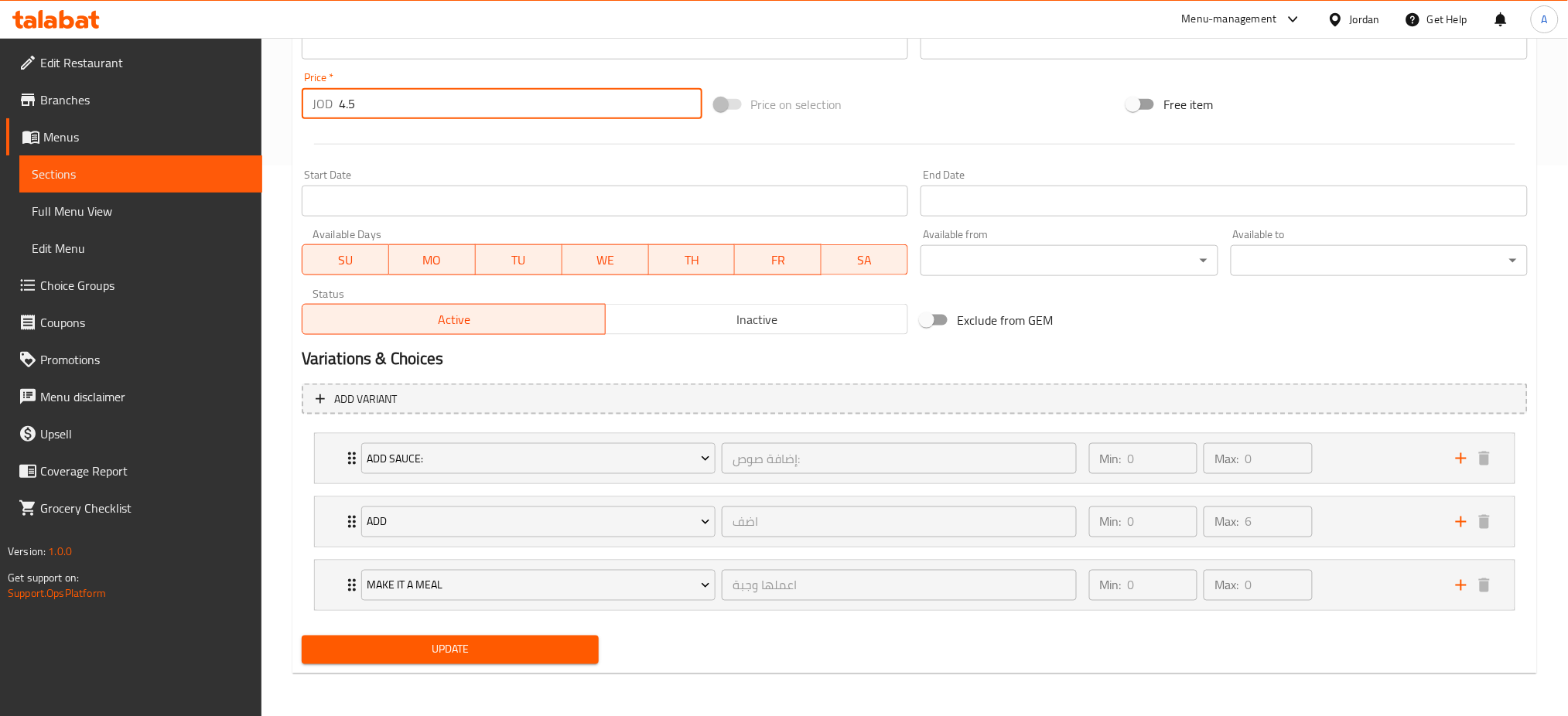
type input "4.5"
click at [533, 652] on span "Update" at bounding box center [450, 649] width 272 height 20
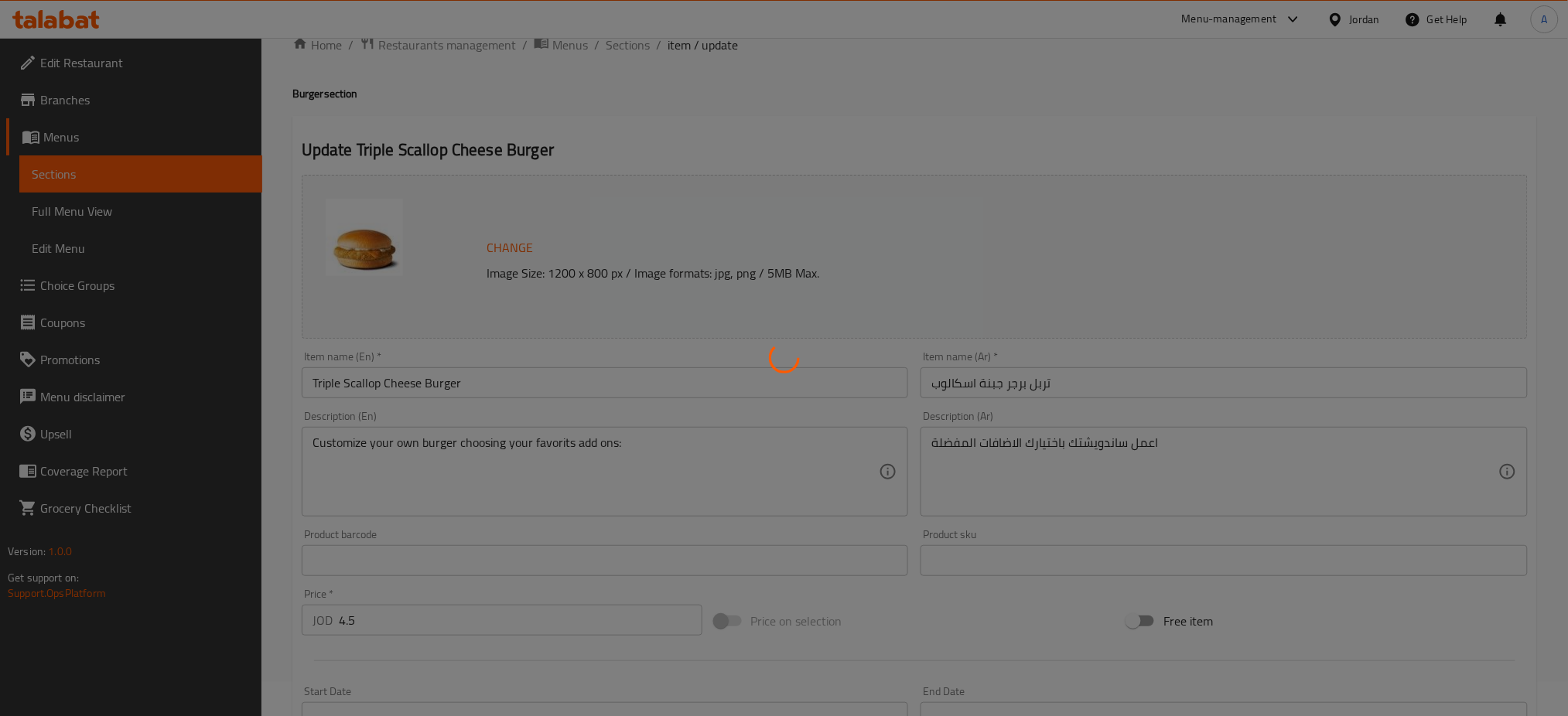
scroll to position [0, 0]
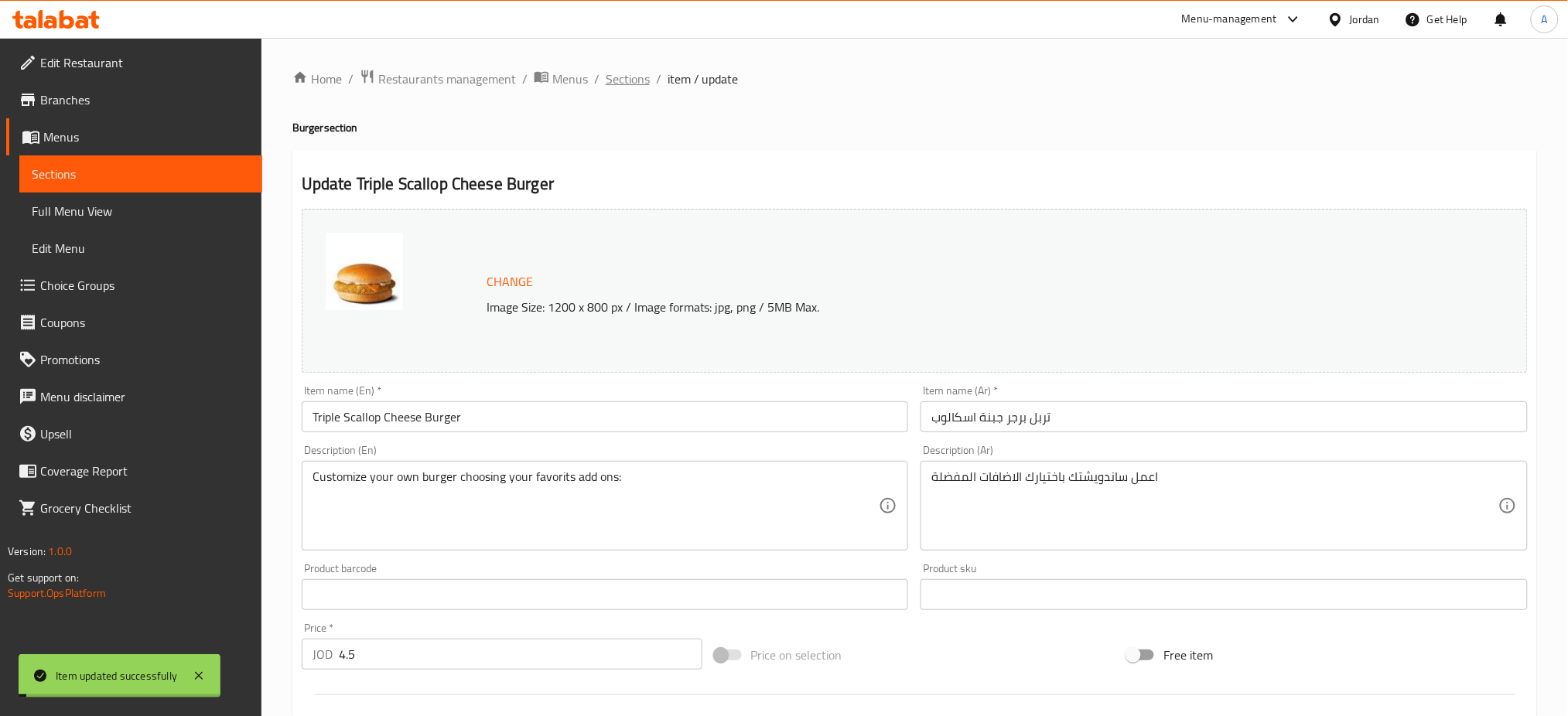
click at [628, 82] on span "Sections" at bounding box center [628, 79] width 44 height 19
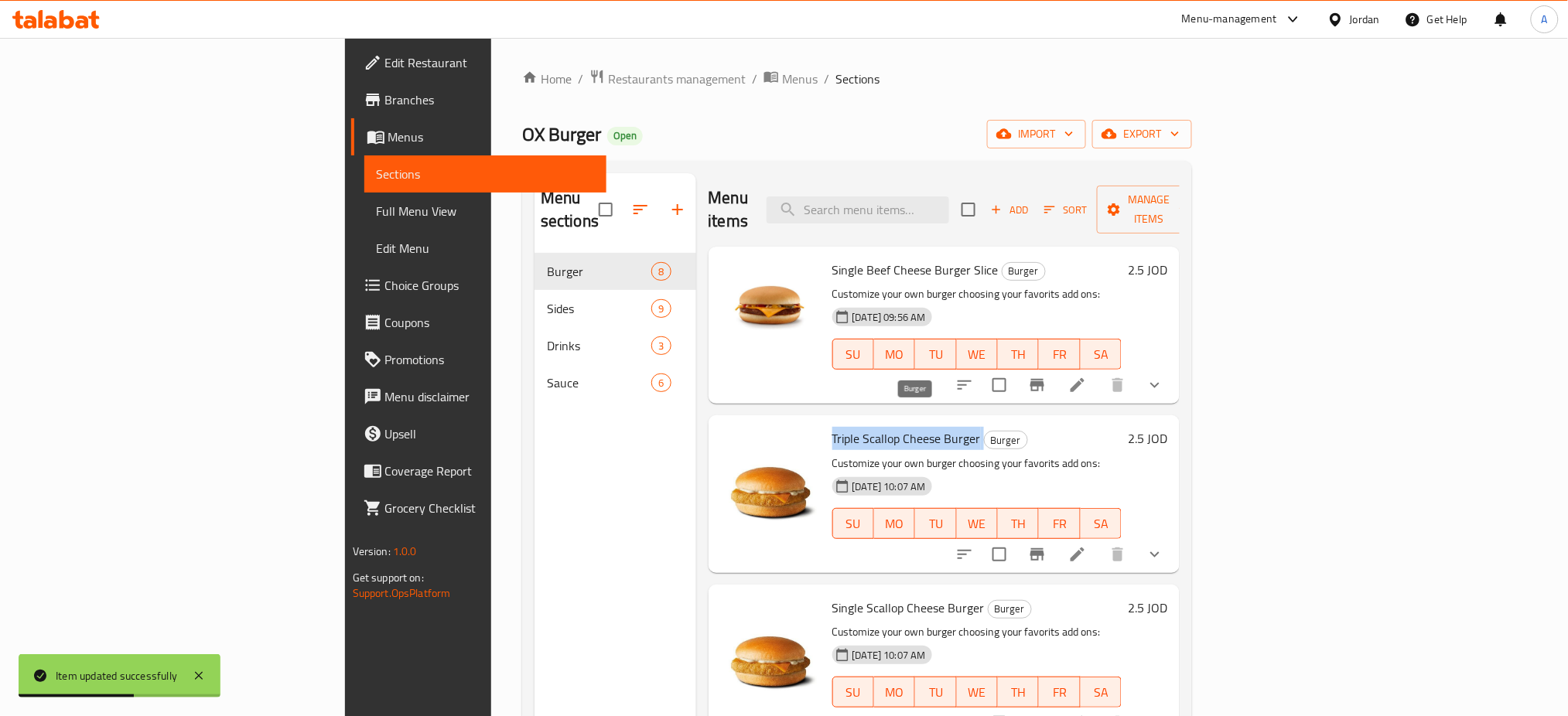
drag, startPoint x: 748, startPoint y: 415, endPoint x: 899, endPoint y: 415, distance: 151.0
click at [899, 427] on h6 "Triple Scallop Cheese Burger Burger" at bounding box center [976, 437] width 290 height 21
copy h6 "Triple Scallop Cheese Burger"
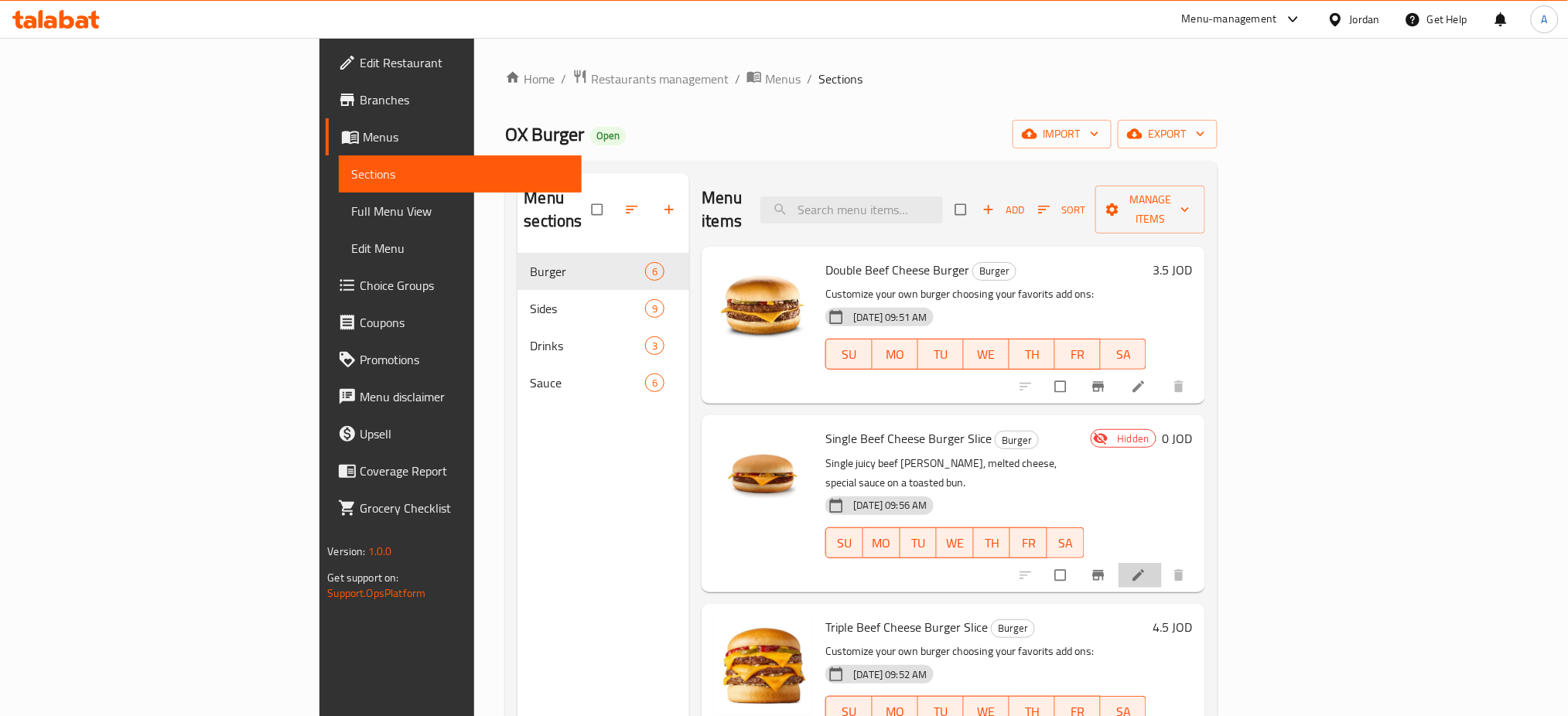
click at [1162, 563] on li at bounding box center [1140, 575] width 44 height 25
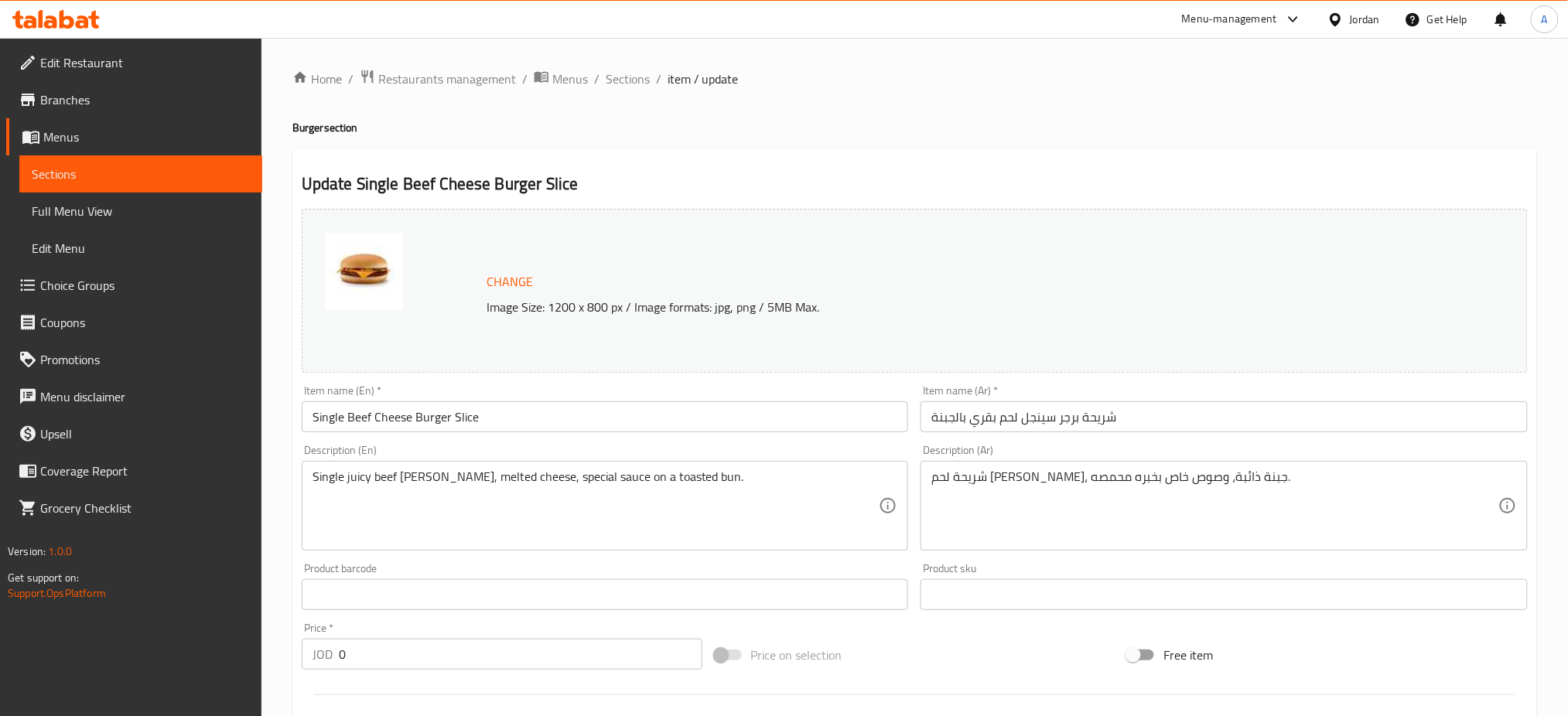
click at [659, 79] on ol "Home / Restaurants management / Menus / Sections / item / update" at bounding box center [914, 79] width 1244 height 21
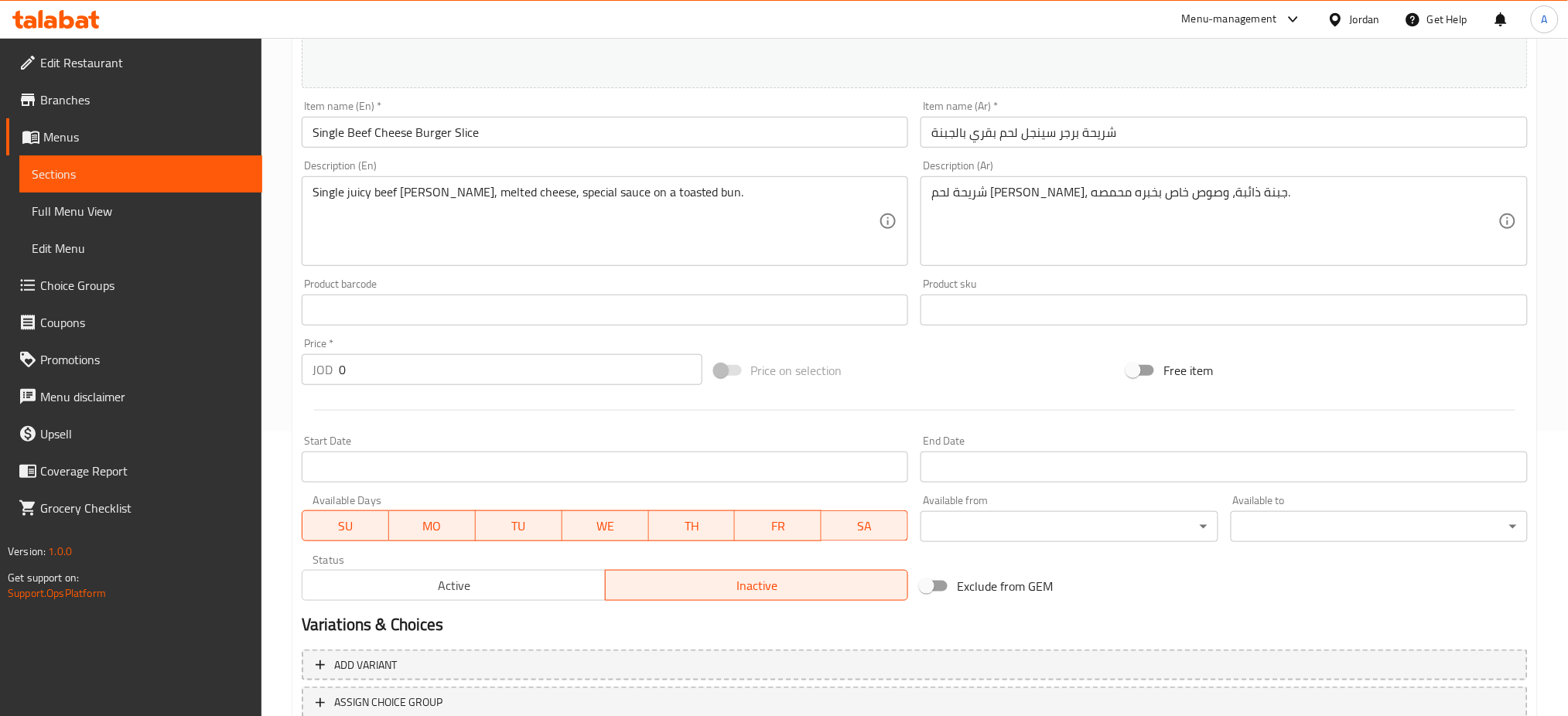
scroll to position [396, 0]
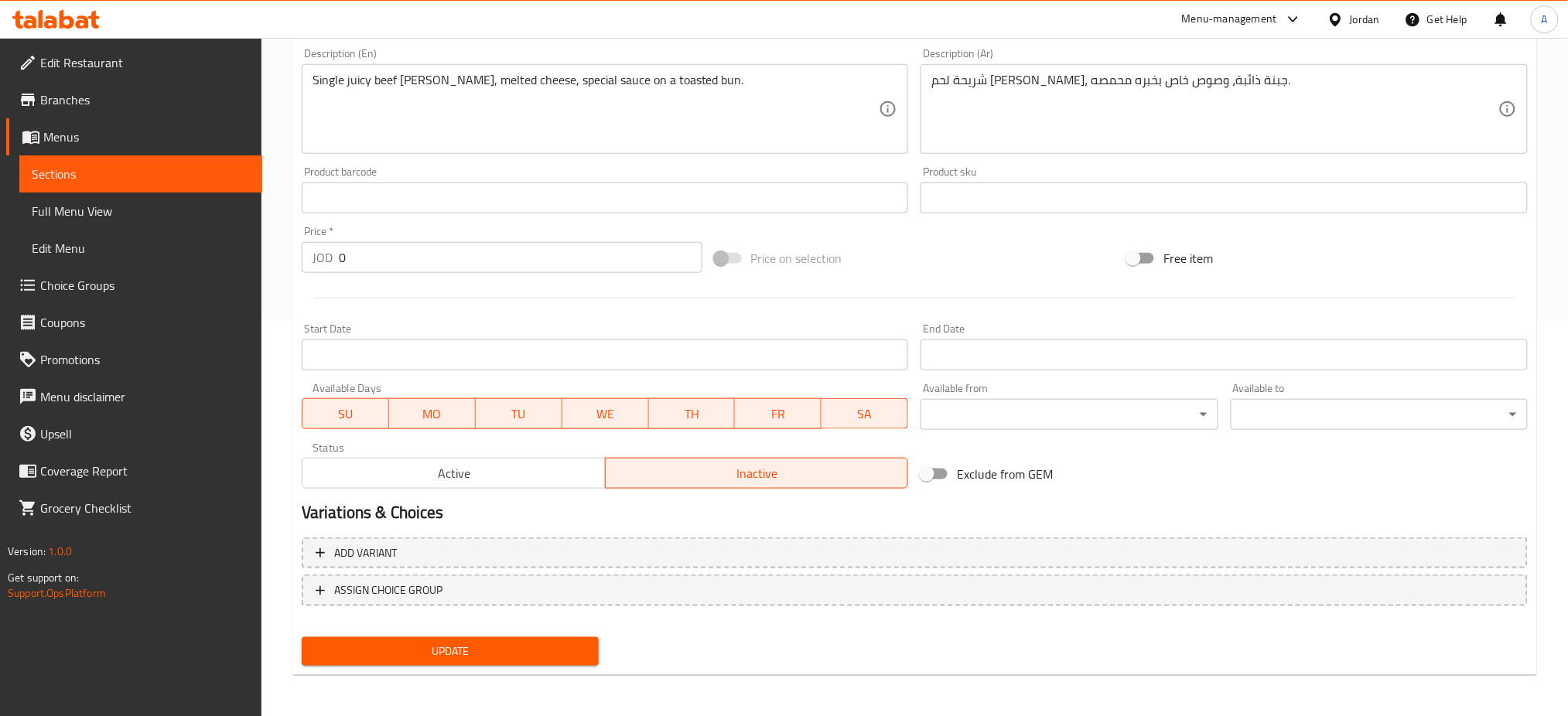
drag, startPoint x: 250, startPoint y: 263, endPoint x: 180, endPoint y: 261, distance: 70.0
click at [181, 263] on div "Edit Restaurant Branches Menus Sections Full Menu View Edit Menu Choice Groups …" at bounding box center [784, 179] width 1568 height 1077
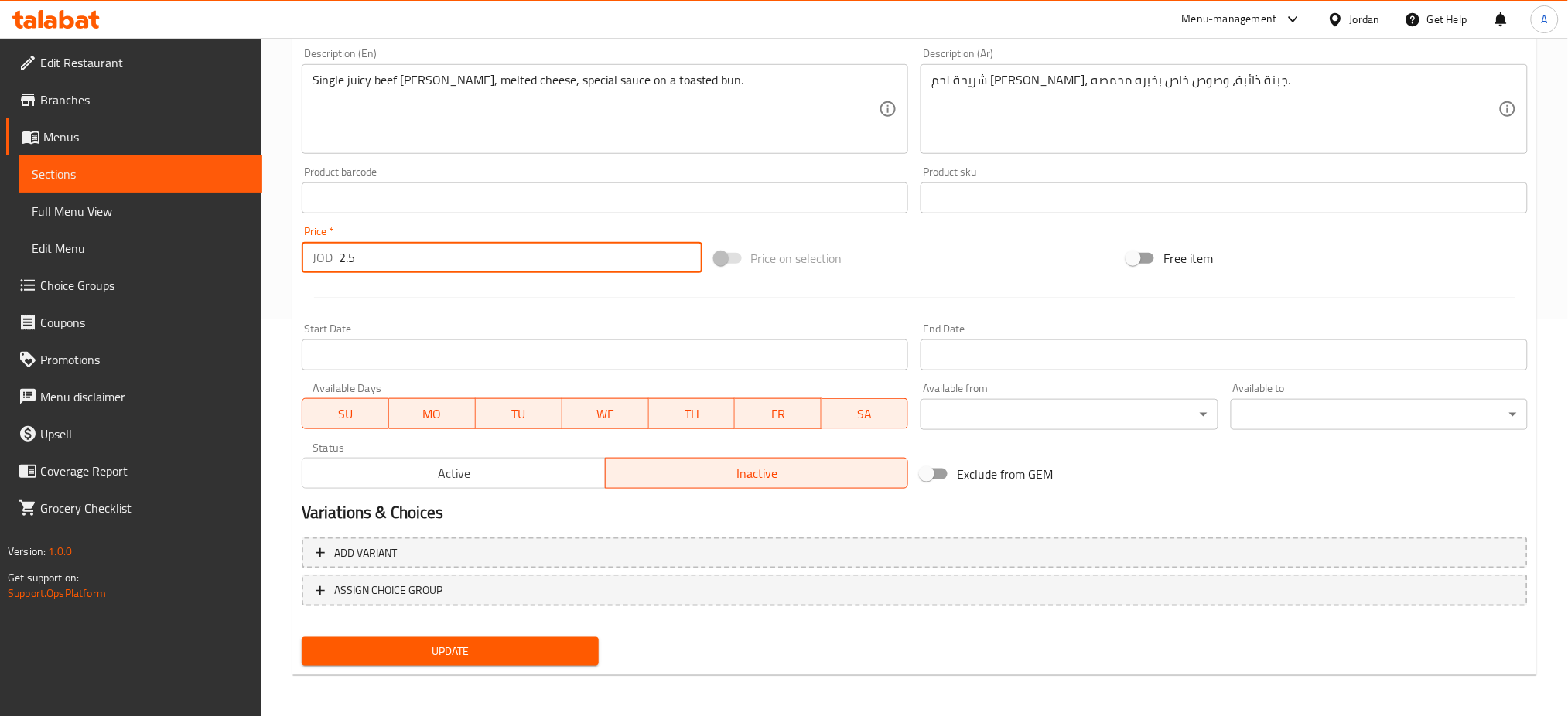
type input "2.5"
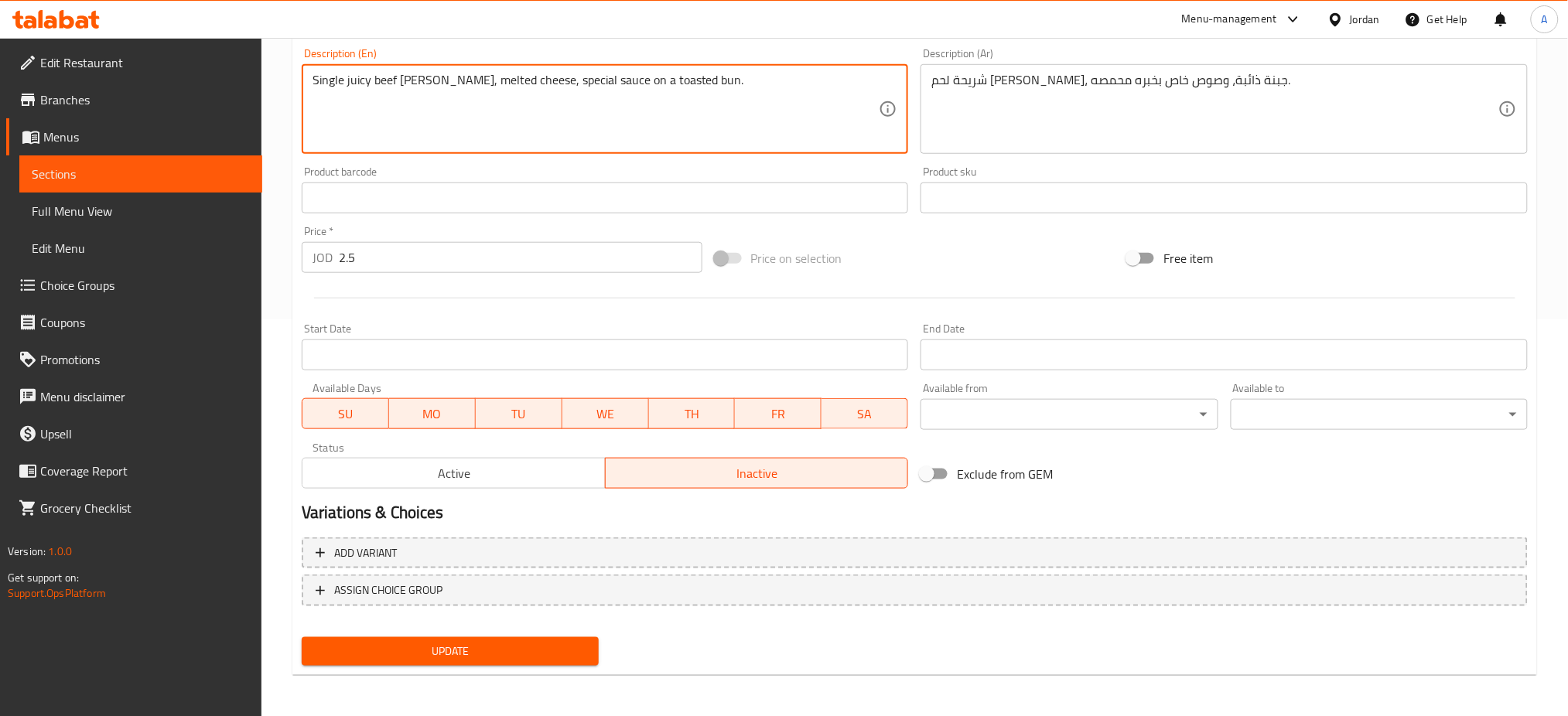
drag, startPoint x: 712, startPoint y: 101, endPoint x: 150, endPoint y: 125, distance: 562.5
paste textarea "Customize your own burger choosing your favorits add ons:"
type textarea "Customize your own burger choosing your favorits add ons:"
drag, startPoint x: 1046, startPoint y: 103, endPoint x: 614, endPoint y: 156, distance: 435.2
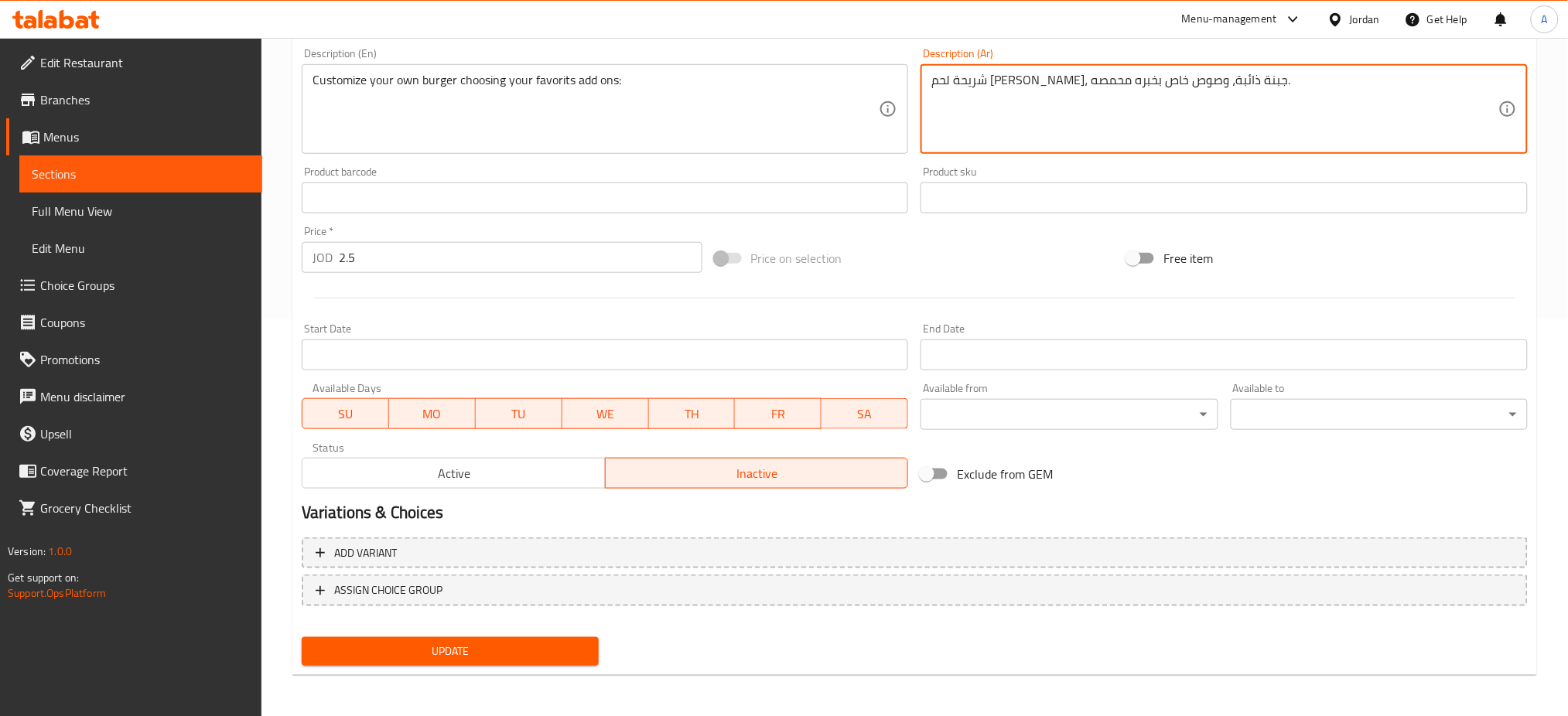
paste textarea "عمل ساندويشتك باختيارك الاضافات المفضلة"
type textarea "اعمل ساندويشتك باختيارك الاضافات المفضلة"
click at [477, 644] on span "Update" at bounding box center [450, 651] width 272 height 20
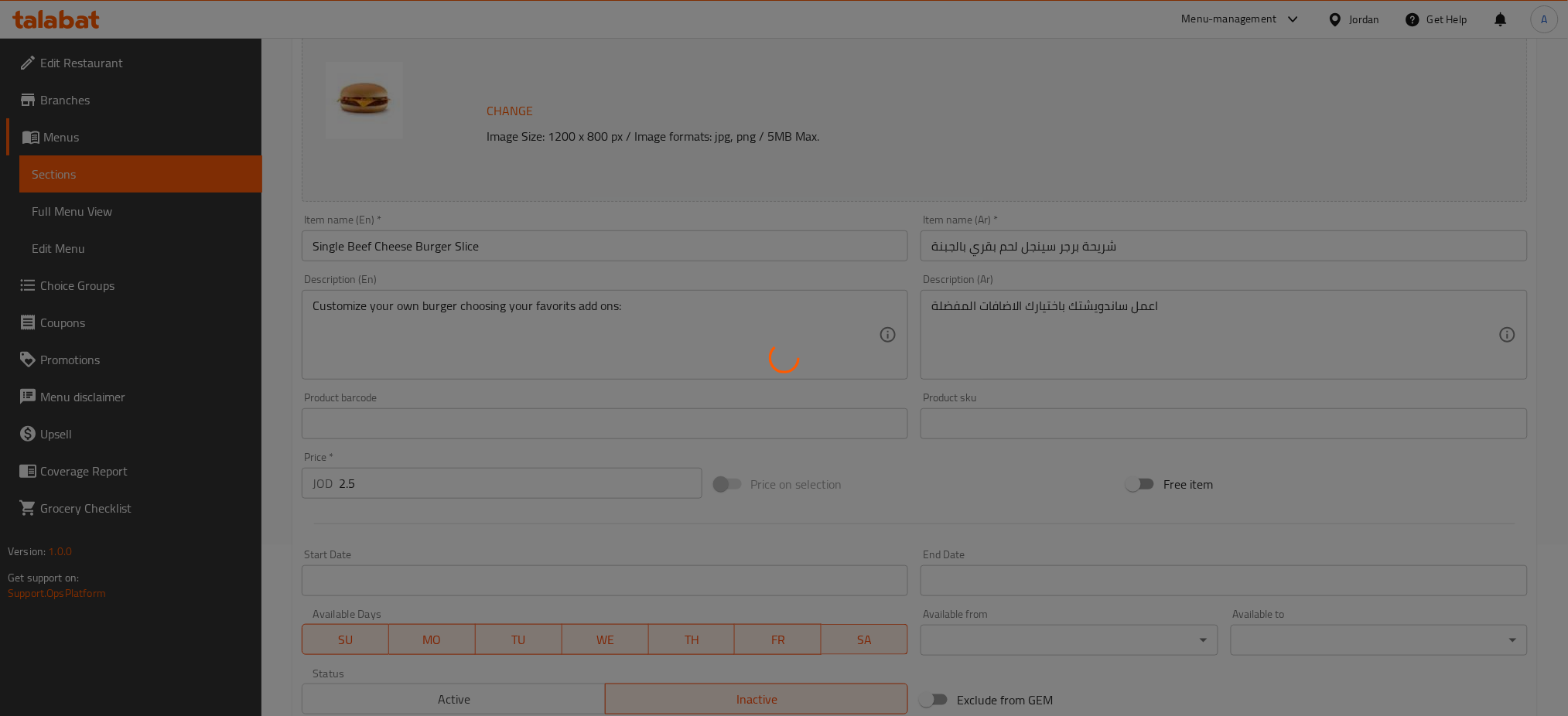
scroll to position [0, 0]
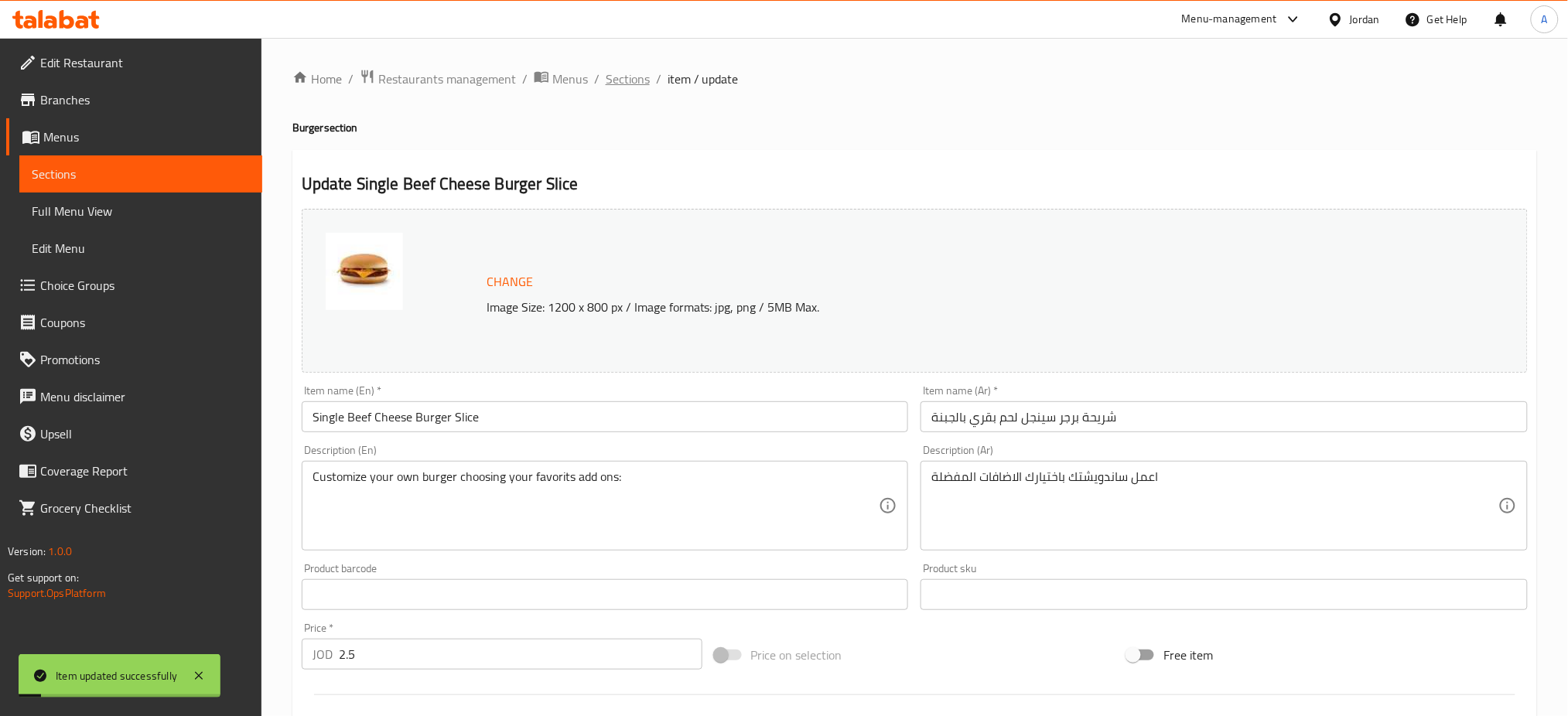
click at [641, 83] on span "Sections" at bounding box center [628, 79] width 44 height 19
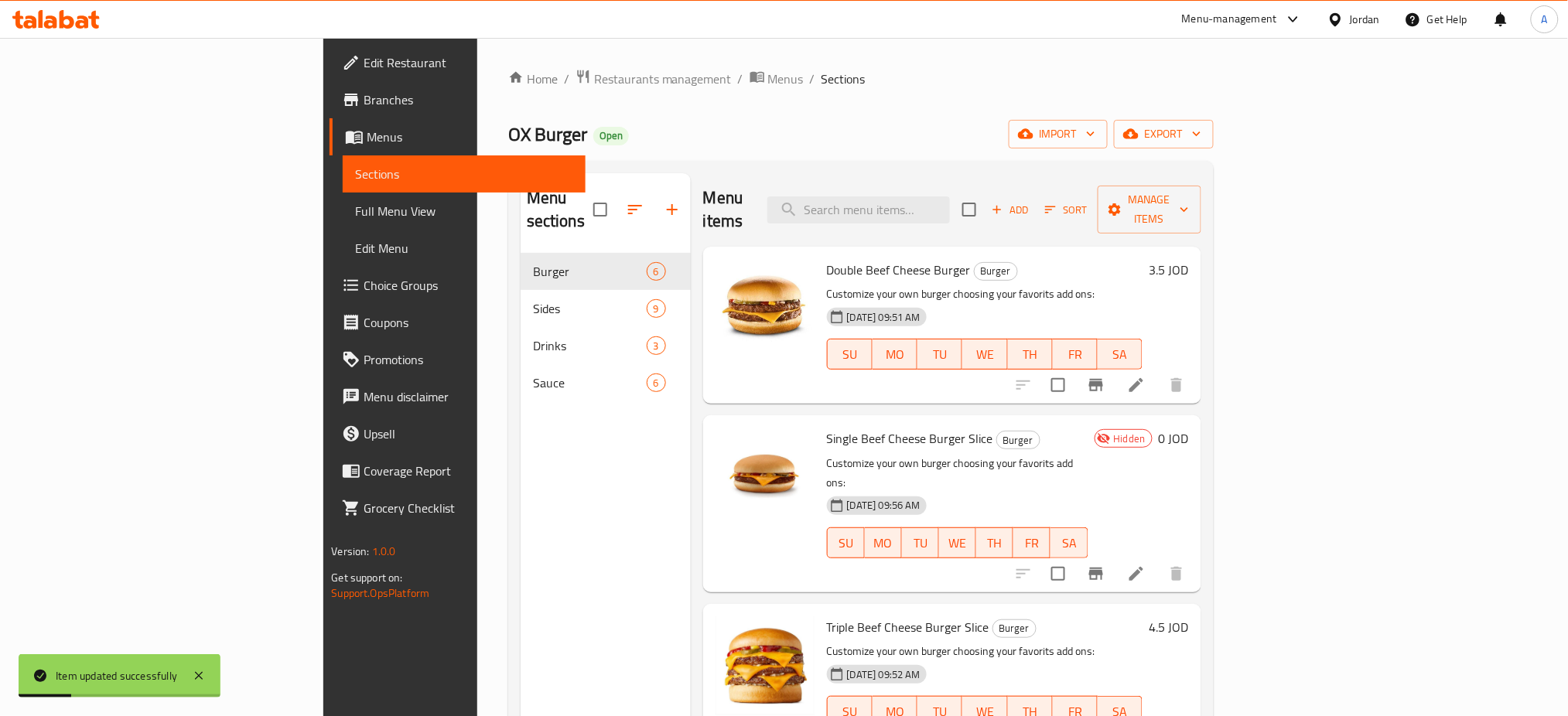
click at [1074, 557] on input "checkbox" at bounding box center [1058, 573] width 32 height 32
checkbox input "true"
click at [1105, 564] on icon "Branch-specific-item" at bounding box center [1096, 573] width 19 height 19
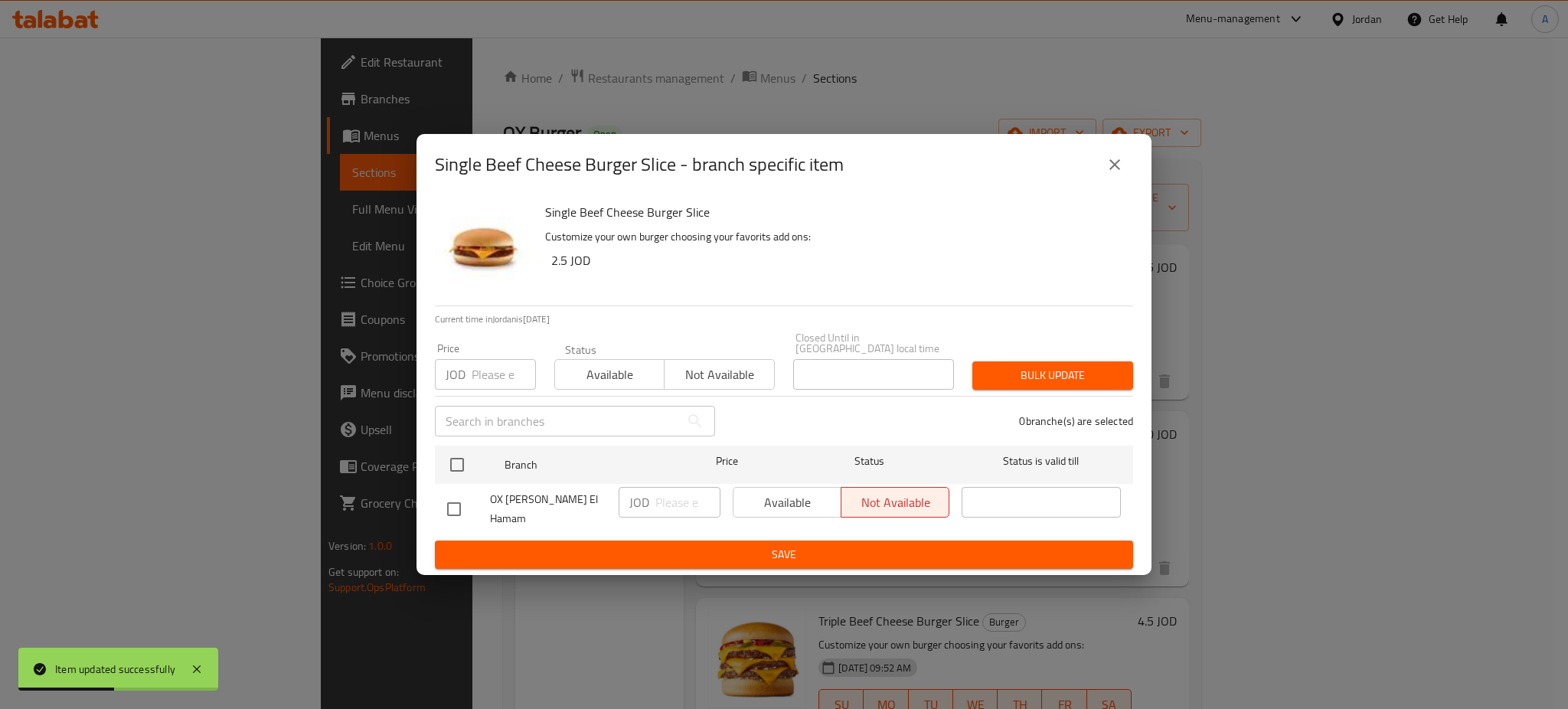
click at [424, 503] on div "Single Beef Cheese Burger Slice Customize your own burger choosing your favorit…" at bounding box center [784, 385] width 734 height 380
click at [454, 502] on input "checkbox" at bounding box center [454, 509] width 32 height 32
checkbox input "true"
click at [790, 501] on span "Available" at bounding box center [787, 503] width 96 height 22
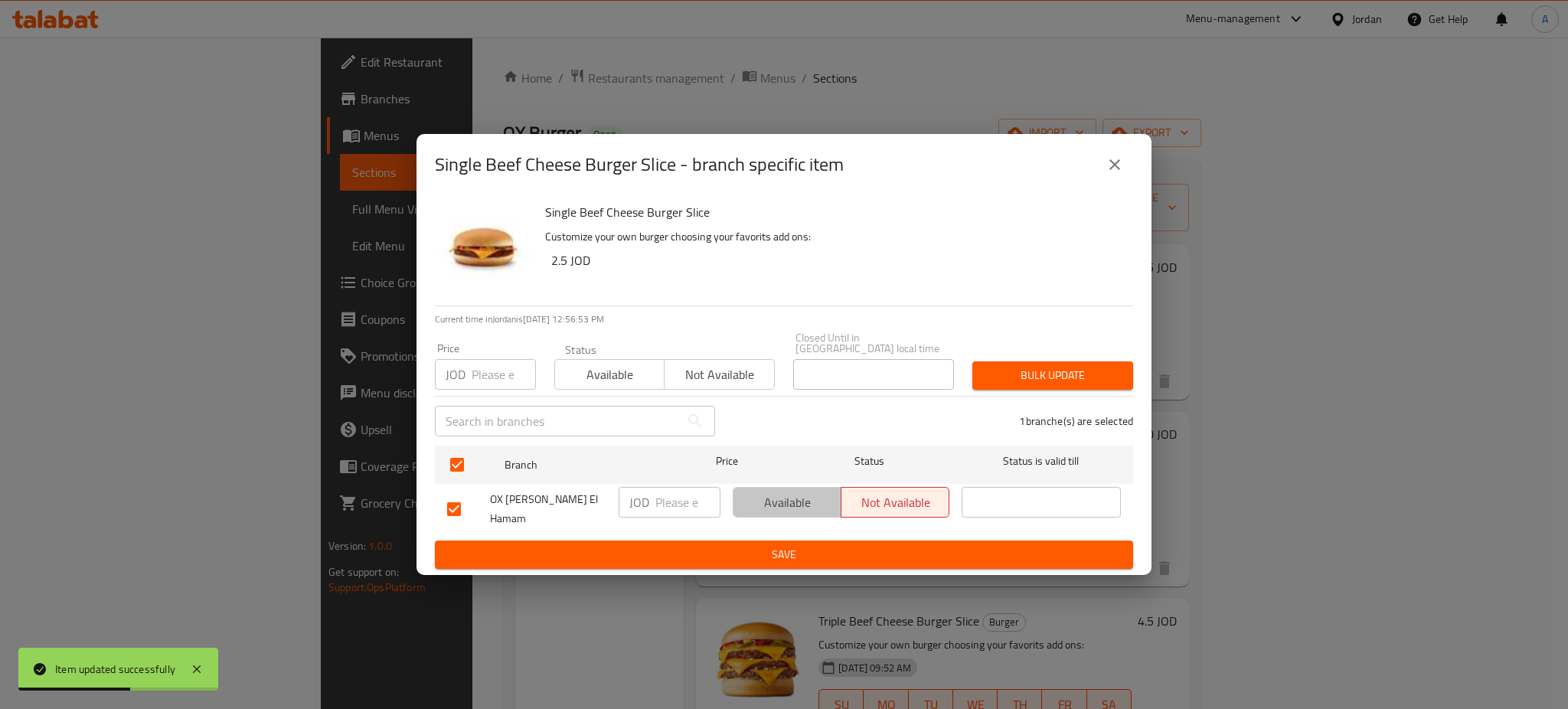
click at [808, 534] on ul "Branch Price Status Status is valid till OX Burger, Marj El Hamam JOD ​ Availab…" at bounding box center [784, 489] width 698 height 101
click at [1083, 555] on span "Save" at bounding box center [784, 554] width 674 height 19
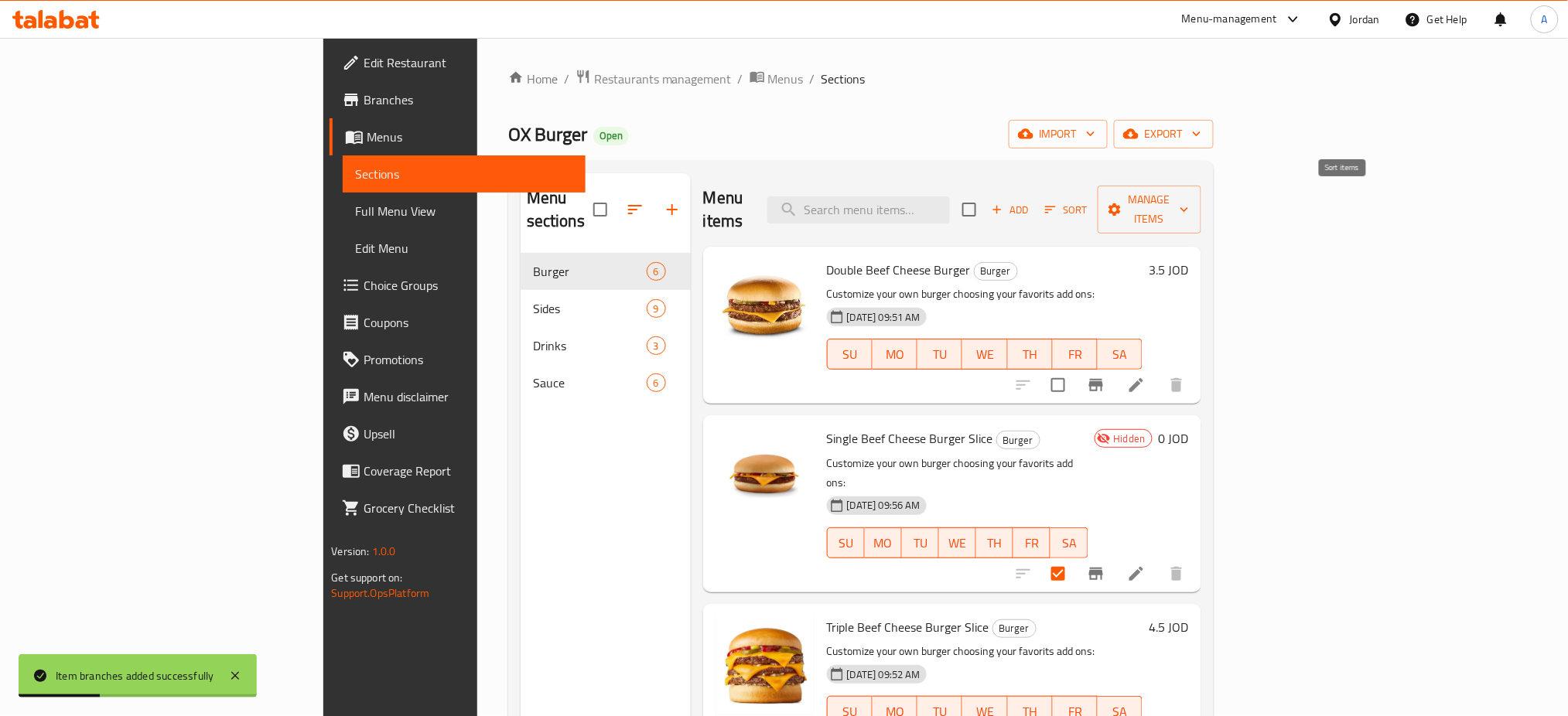
click at [1088, 201] on span "Sort" at bounding box center [1066, 209] width 43 height 18
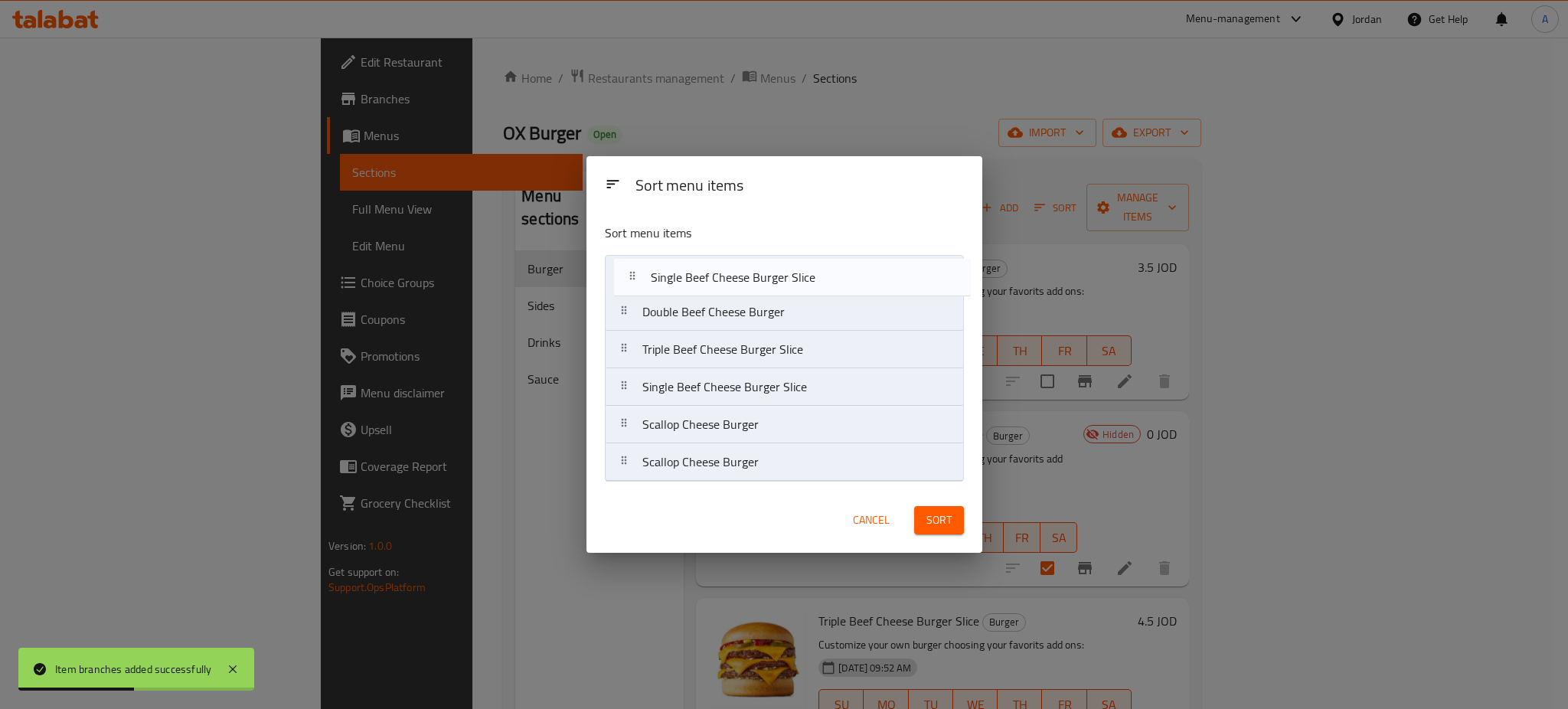
drag, startPoint x: 800, startPoint y: 307, endPoint x: 812, endPoint y: 262, distance: 46.6
click at [810, 259] on nav "Double Beef Cheese Burger Single Beef Cheese Burger Slice Triple Beef Cheese Bu…" at bounding box center [784, 368] width 359 height 227
drag, startPoint x: 834, startPoint y: 403, endPoint x: 828, endPoint y: 482, distance: 79.2
click at [828, 482] on div "Sort menu items Single Beef Cheese Burger Slice Double Beef Cheese Burger Tripl…" at bounding box center [784, 349] width 396 height 277
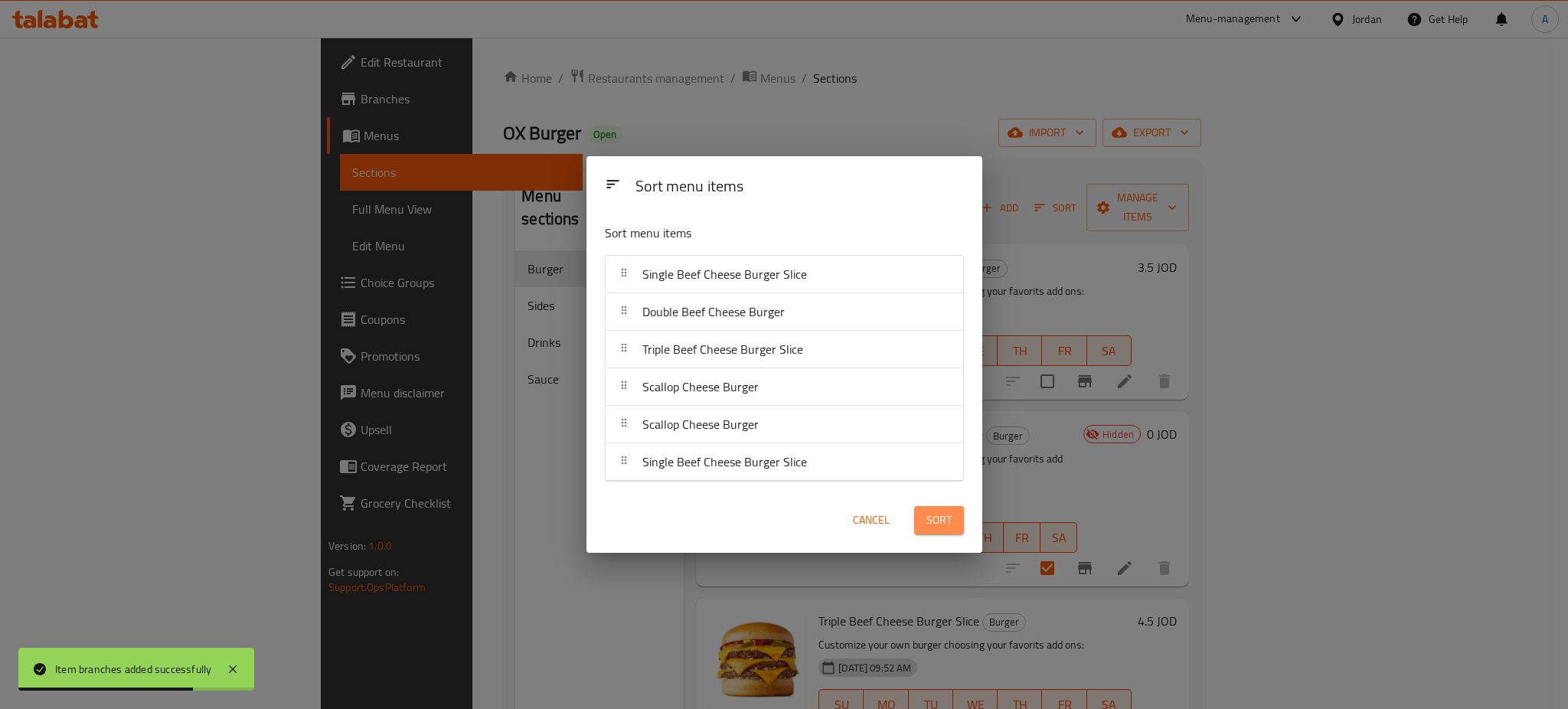
click at [919, 528] on button "Sort" at bounding box center [938, 519] width 50 height 28
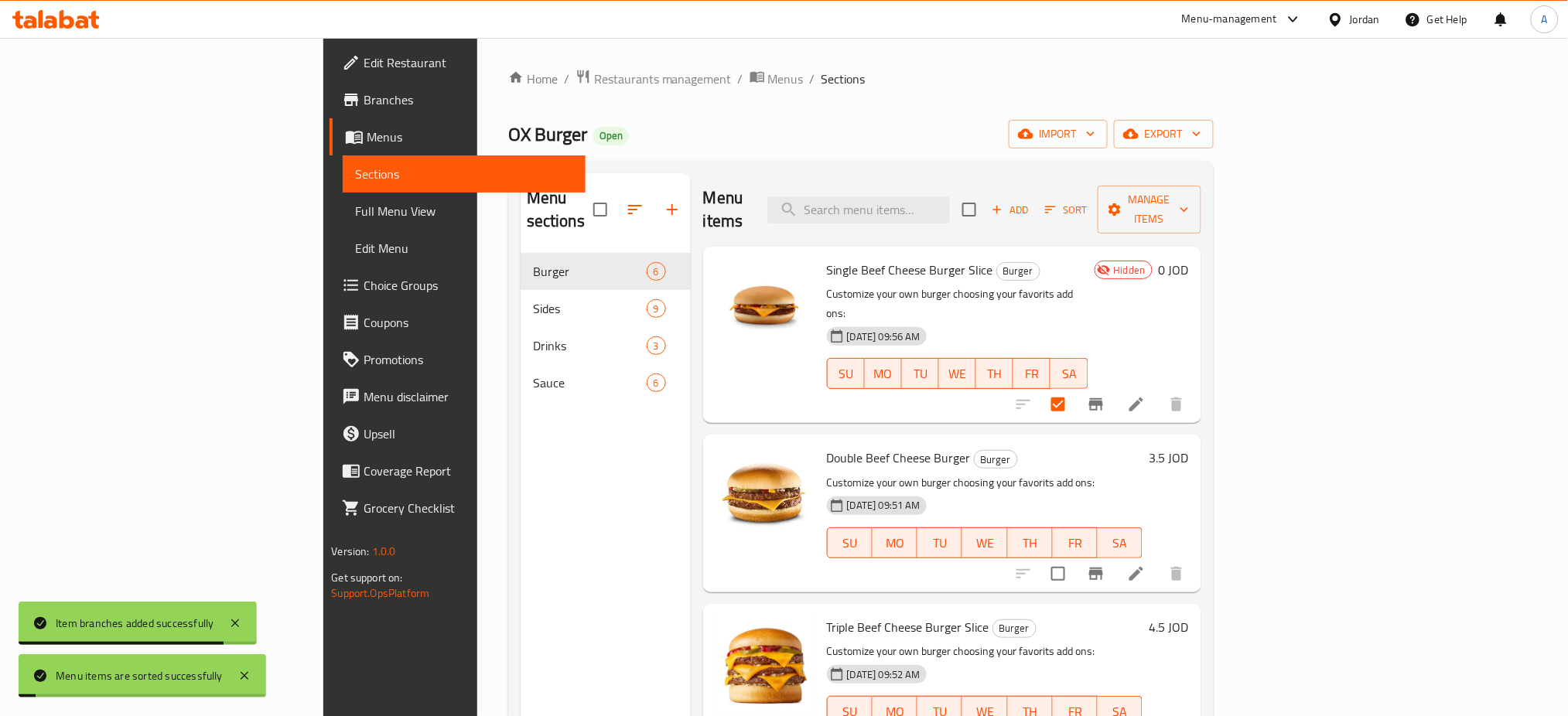
click at [1096, 447] on h6 "Double Beef Cheese Burger Burger" at bounding box center [985, 457] width 316 height 21
click at [1143, 473] on p "Customize your own burger choosing your favorits add ons:" at bounding box center [985, 483] width 316 height 20
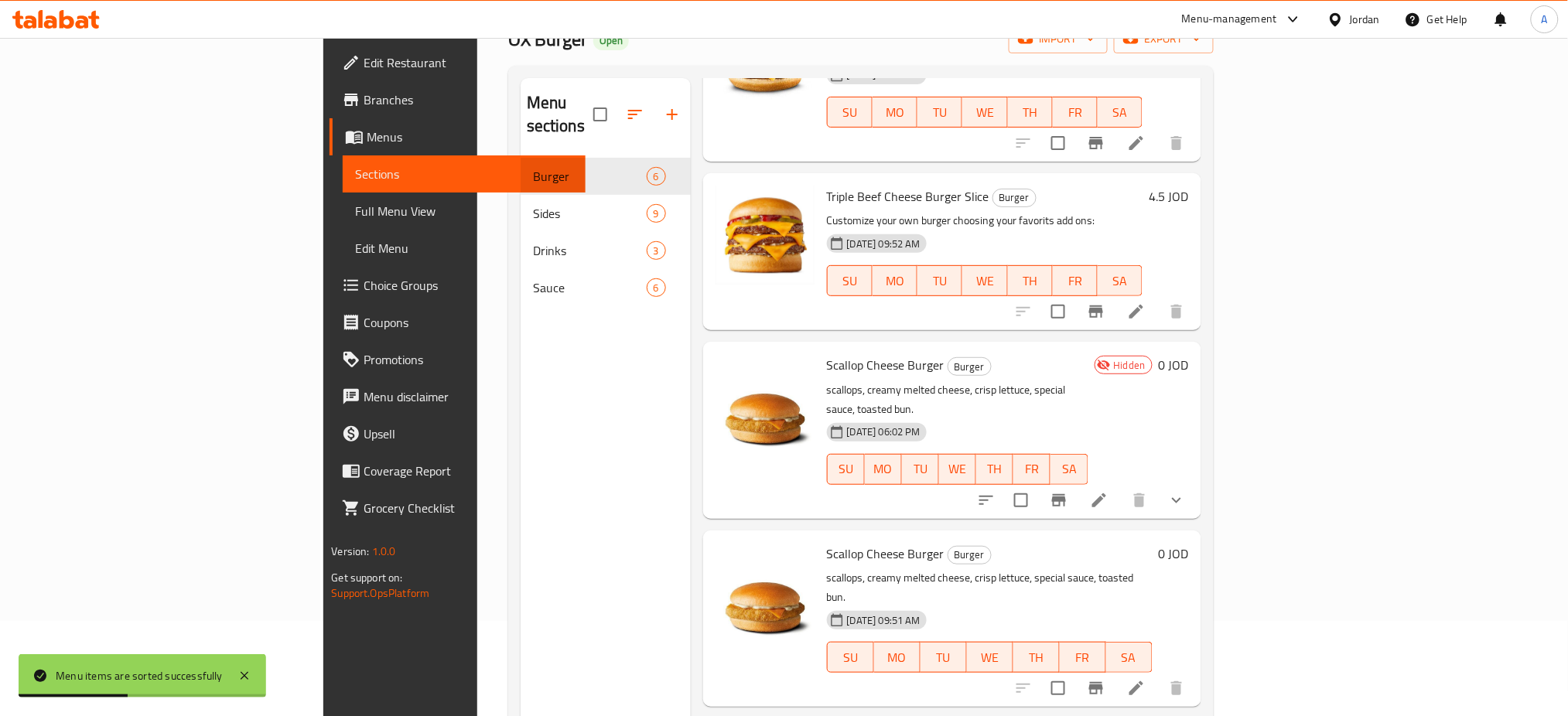
scroll to position [206, 0]
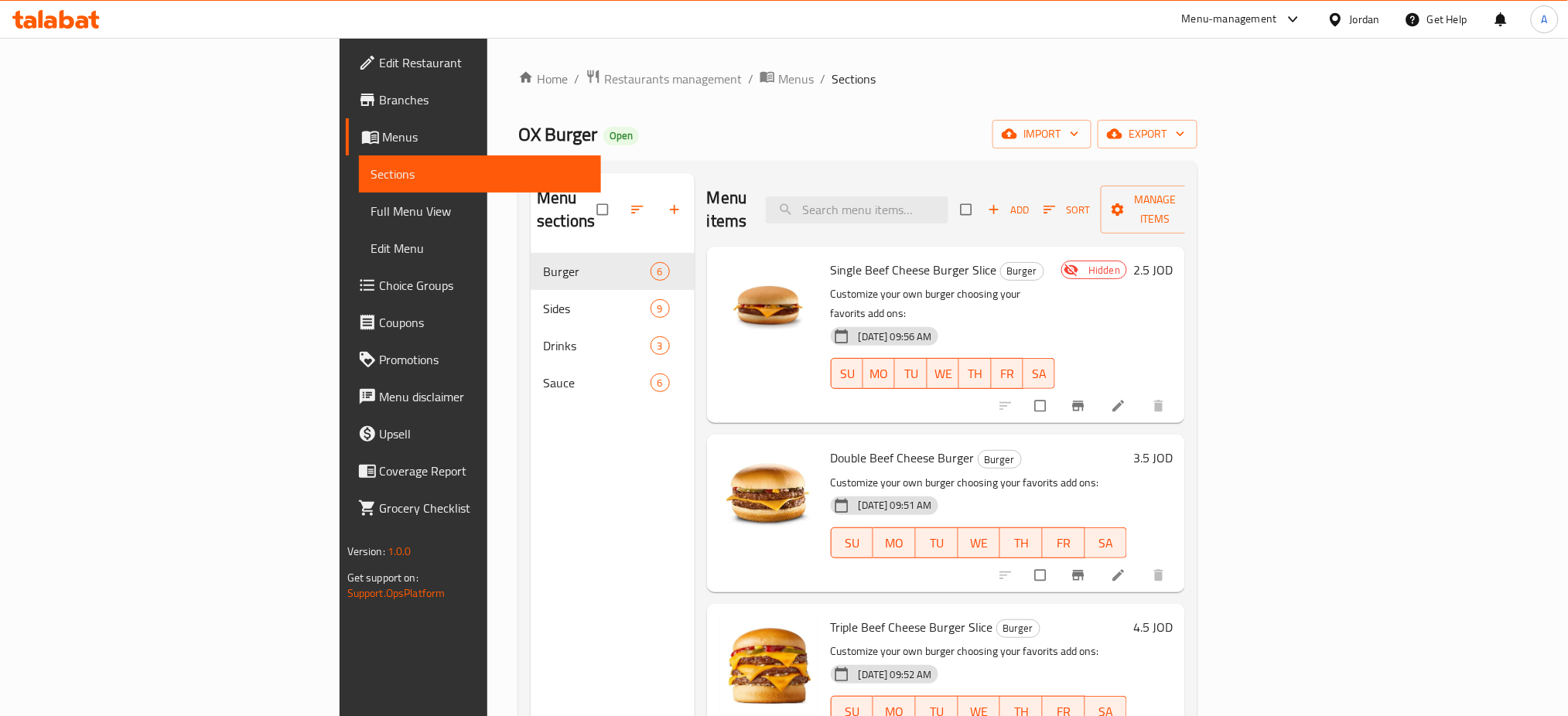
drag, startPoint x: 1399, startPoint y: 366, endPoint x: 1412, endPoint y: 244, distance: 122.7
click at [1180, 263] on div "Single Beef Cheese Burger Slice Burger Customize your own burger choosing your …" at bounding box center [1001, 335] width 355 height 164
click at [1058, 391] on input "checkbox" at bounding box center [1041, 406] width 32 height 29
click at [1084, 401] on icon "Branch-specific-item" at bounding box center [1079, 406] width 12 height 10
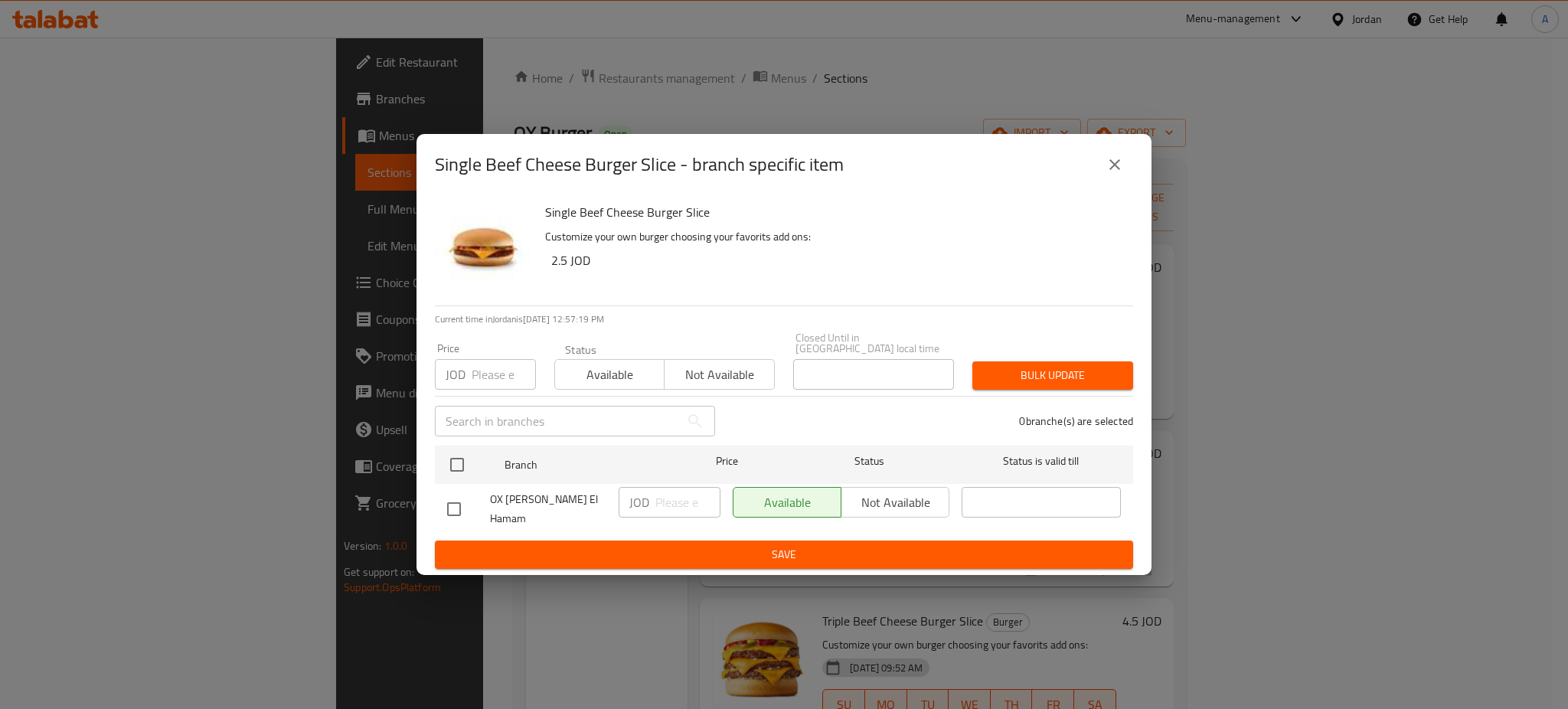
click at [597, 397] on div "​" at bounding box center [575, 421] width 299 height 49
click at [605, 377] on span "Available" at bounding box center [609, 375] width 97 height 22
click at [705, 541] on button "Save" at bounding box center [784, 554] width 698 height 28
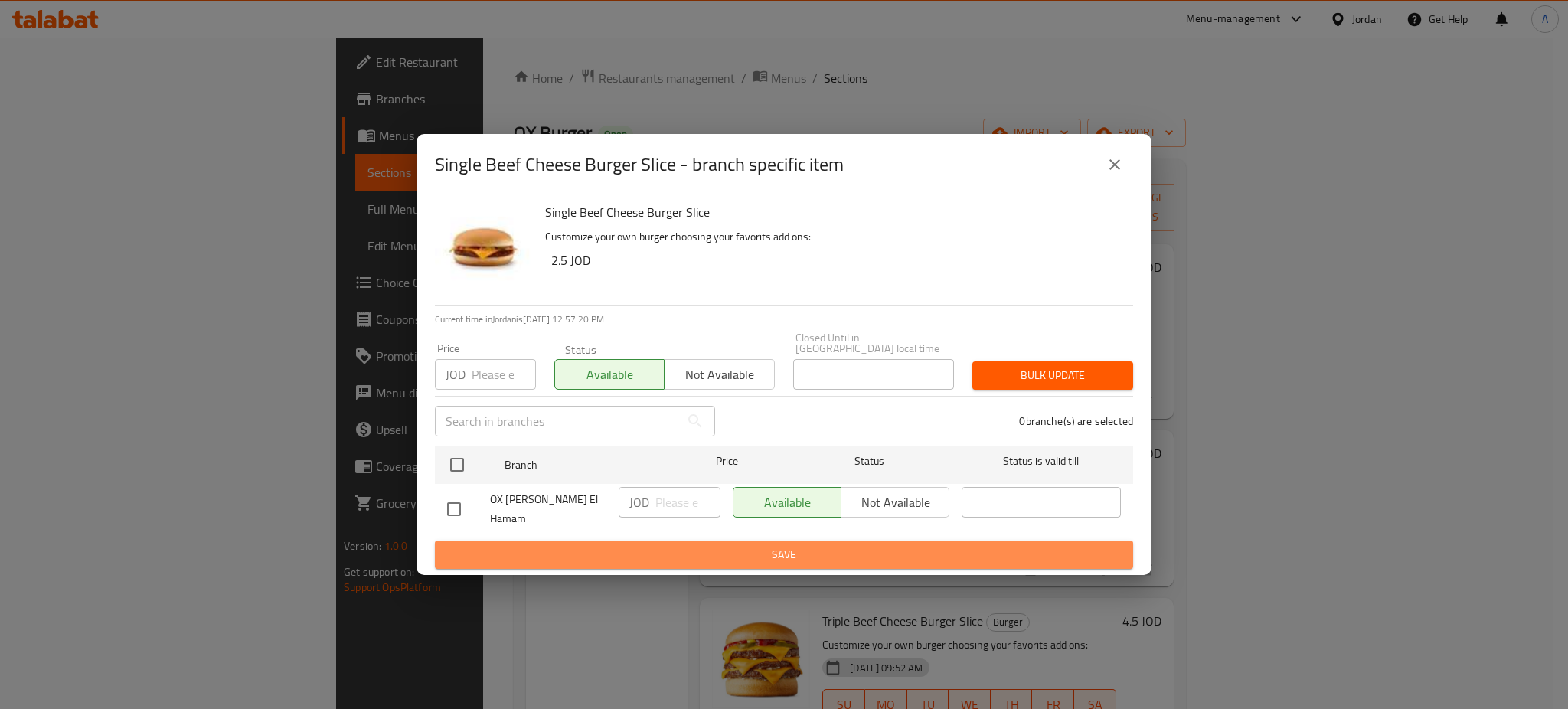
click at [796, 552] on span "Save" at bounding box center [784, 554] width 674 height 19
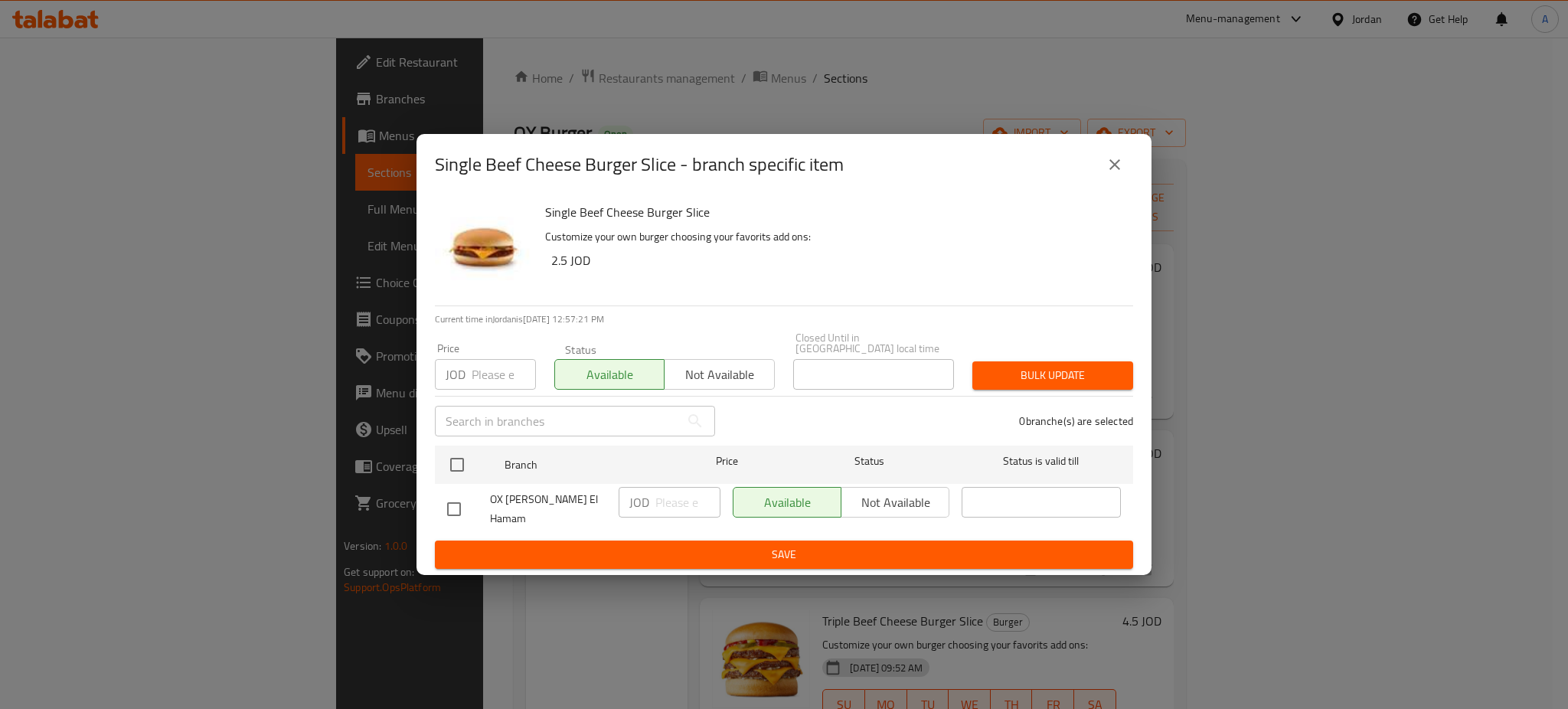
click at [1074, 183] on div "Single Beef Cheese Burger Slice - branch specific item" at bounding box center [784, 164] width 698 height 36
click at [1114, 173] on icon "close" at bounding box center [1114, 165] width 19 height 19
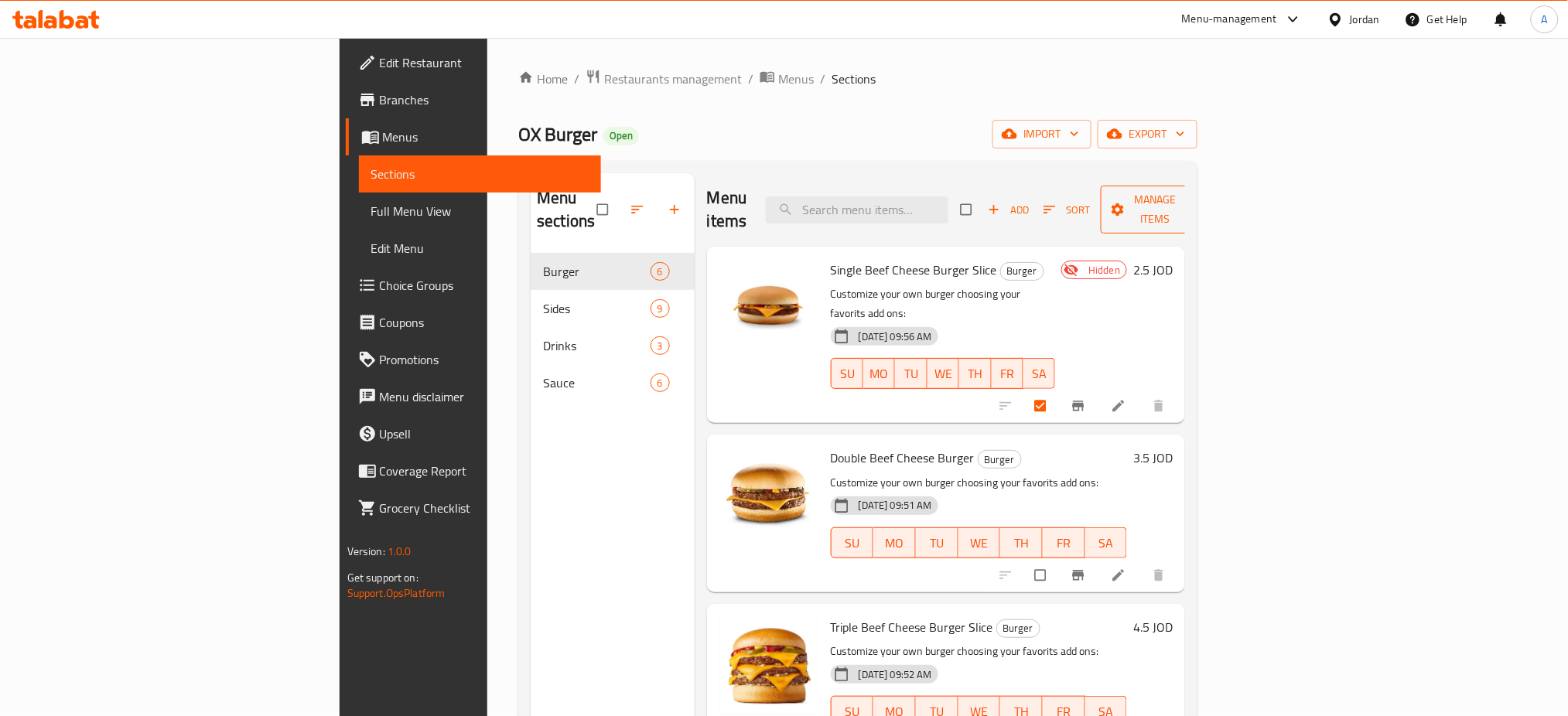
click at [1198, 191] on span "Manage items" at bounding box center [1156, 209] width 85 height 38
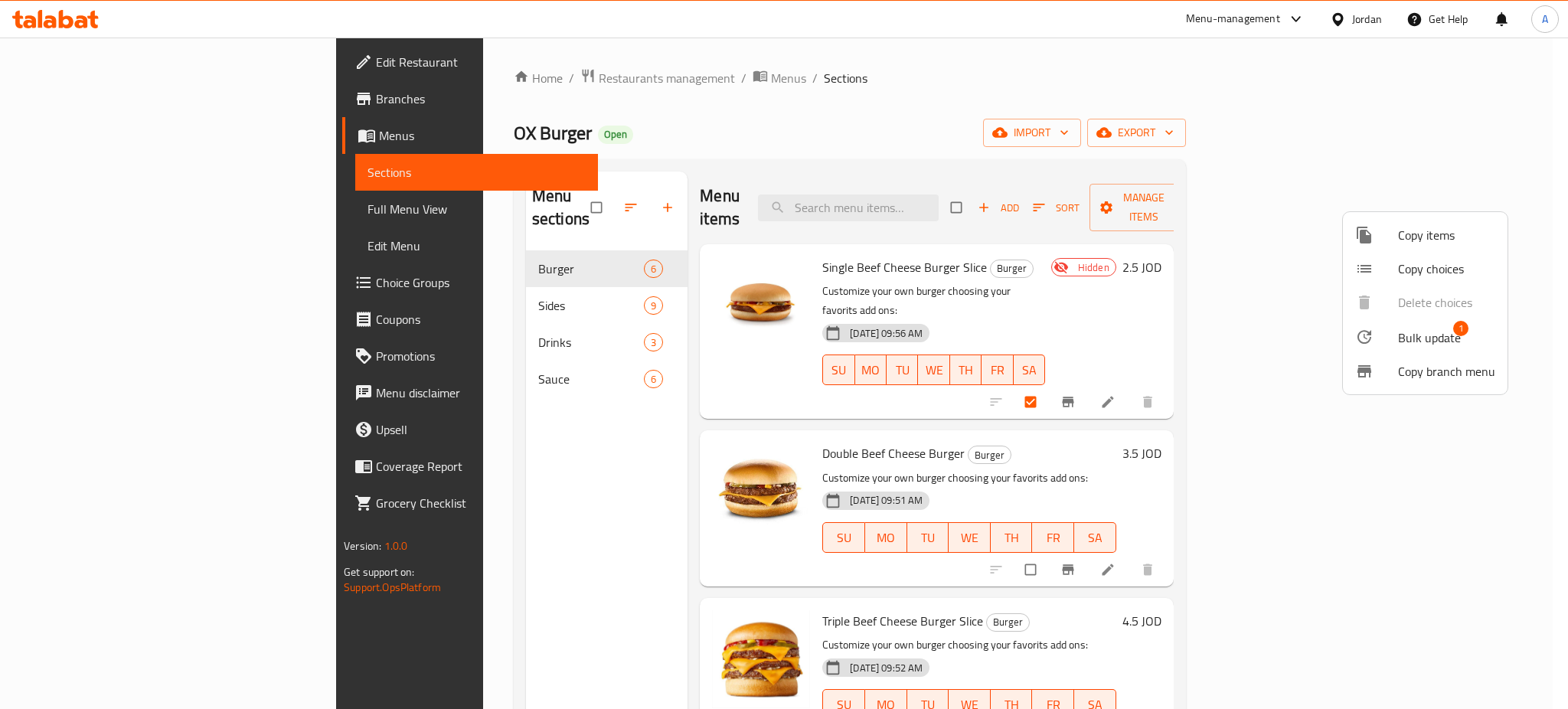
click at [1458, 332] on span "1" at bounding box center [1461, 328] width 15 height 15
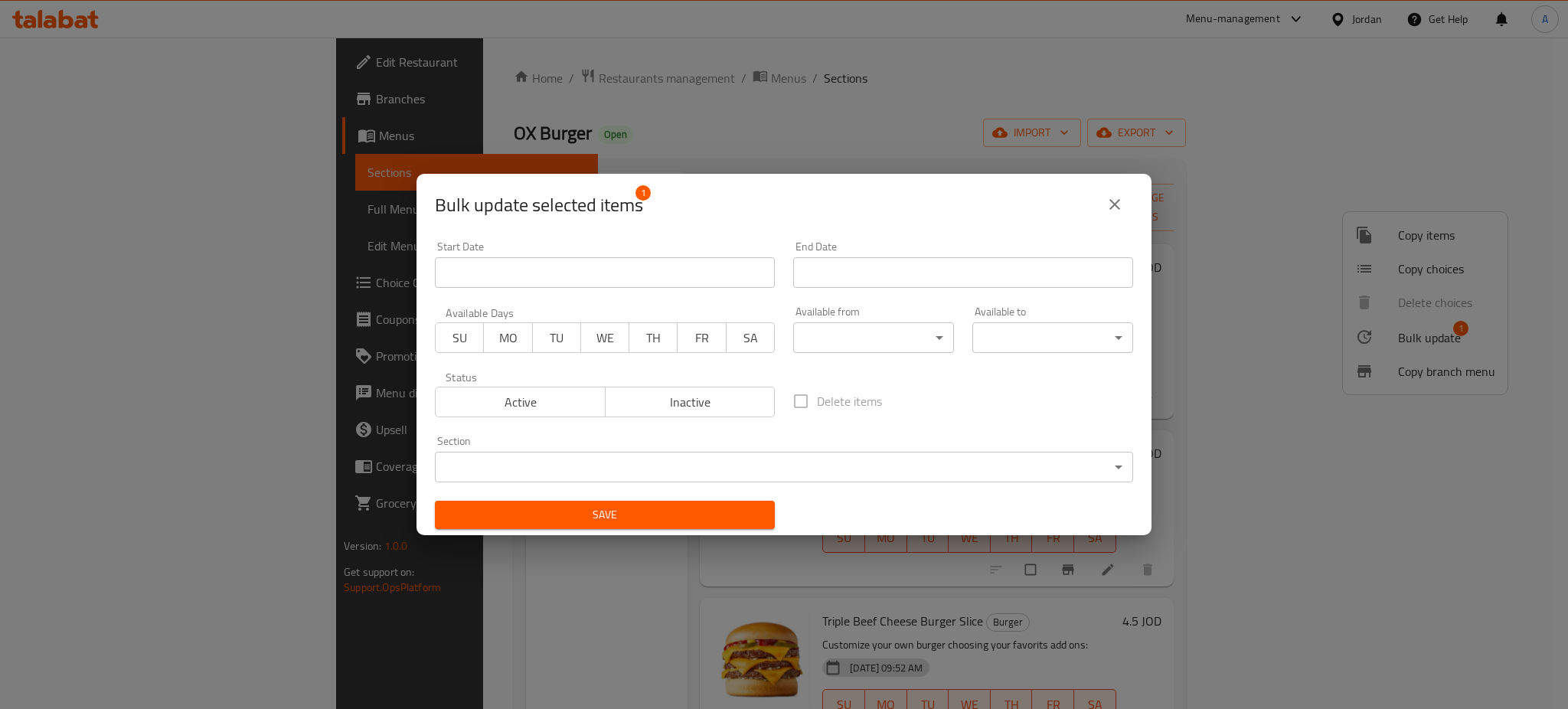
drag, startPoint x: 577, startPoint y: 397, endPoint x: 621, endPoint y: 430, distance: 55.0
click at [580, 393] on span "Active" at bounding box center [520, 402] width 157 height 22
click at [662, 511] on span "Save" at bounding box center [604, 514] width 316 height 19
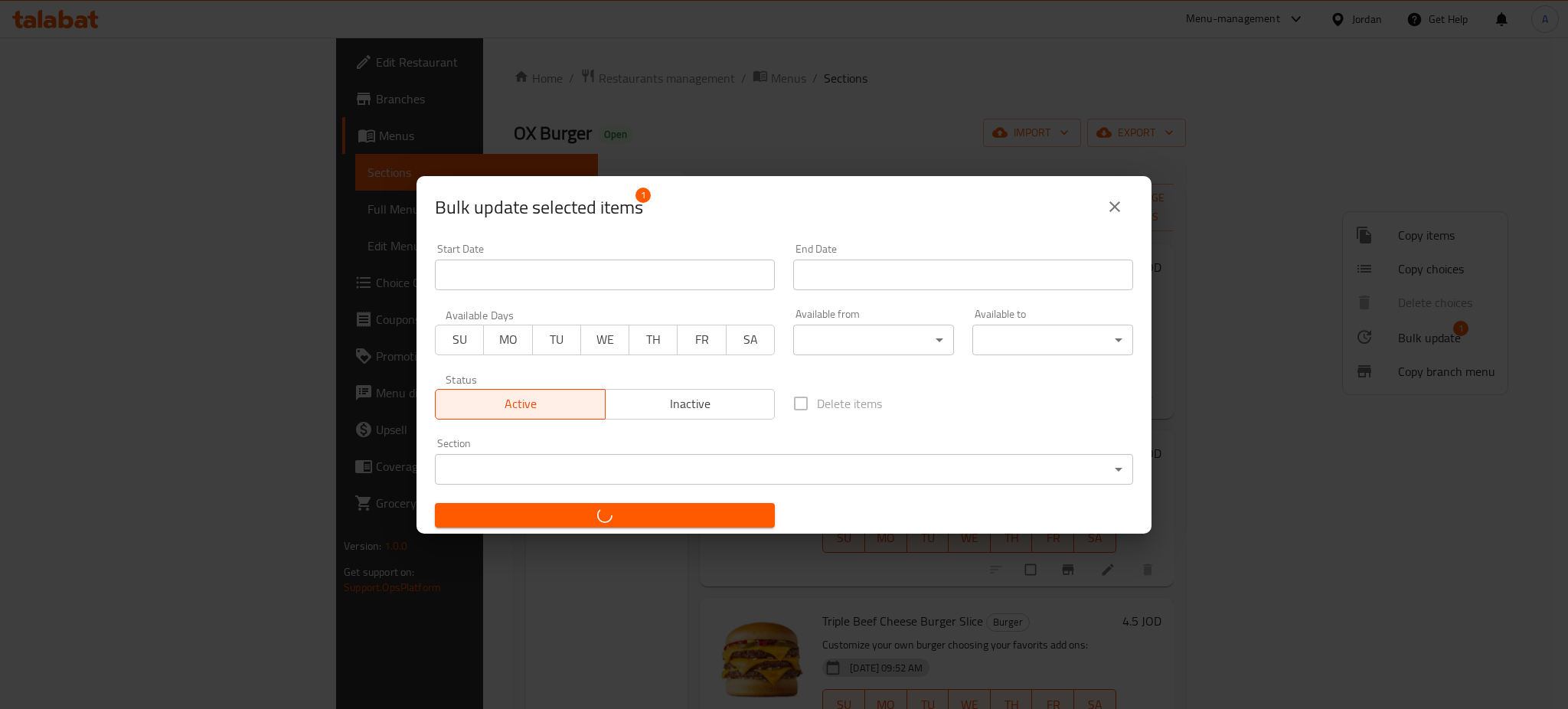
checkbox input "false"
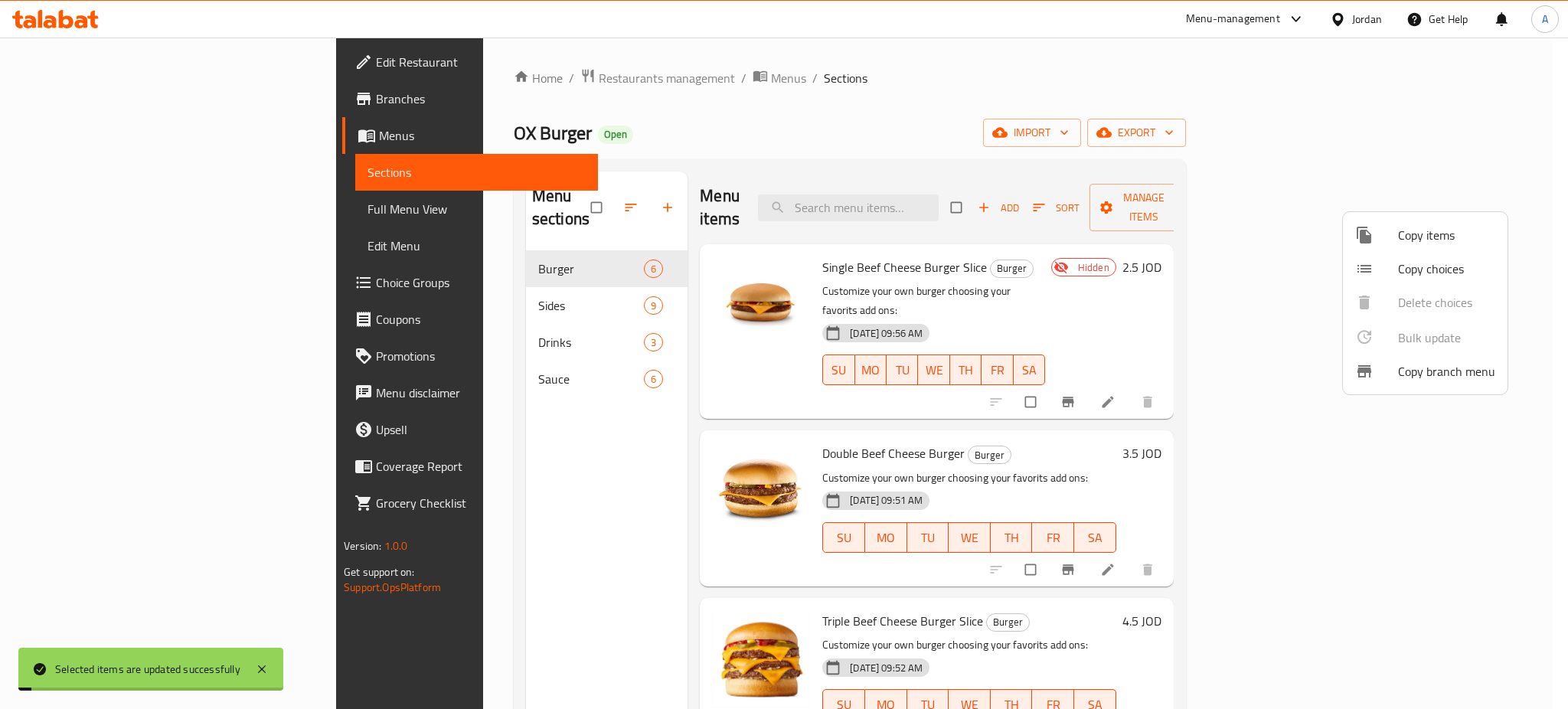
click at [1235, 267] on div at bounding box center [784, 354] width 1568 height 709
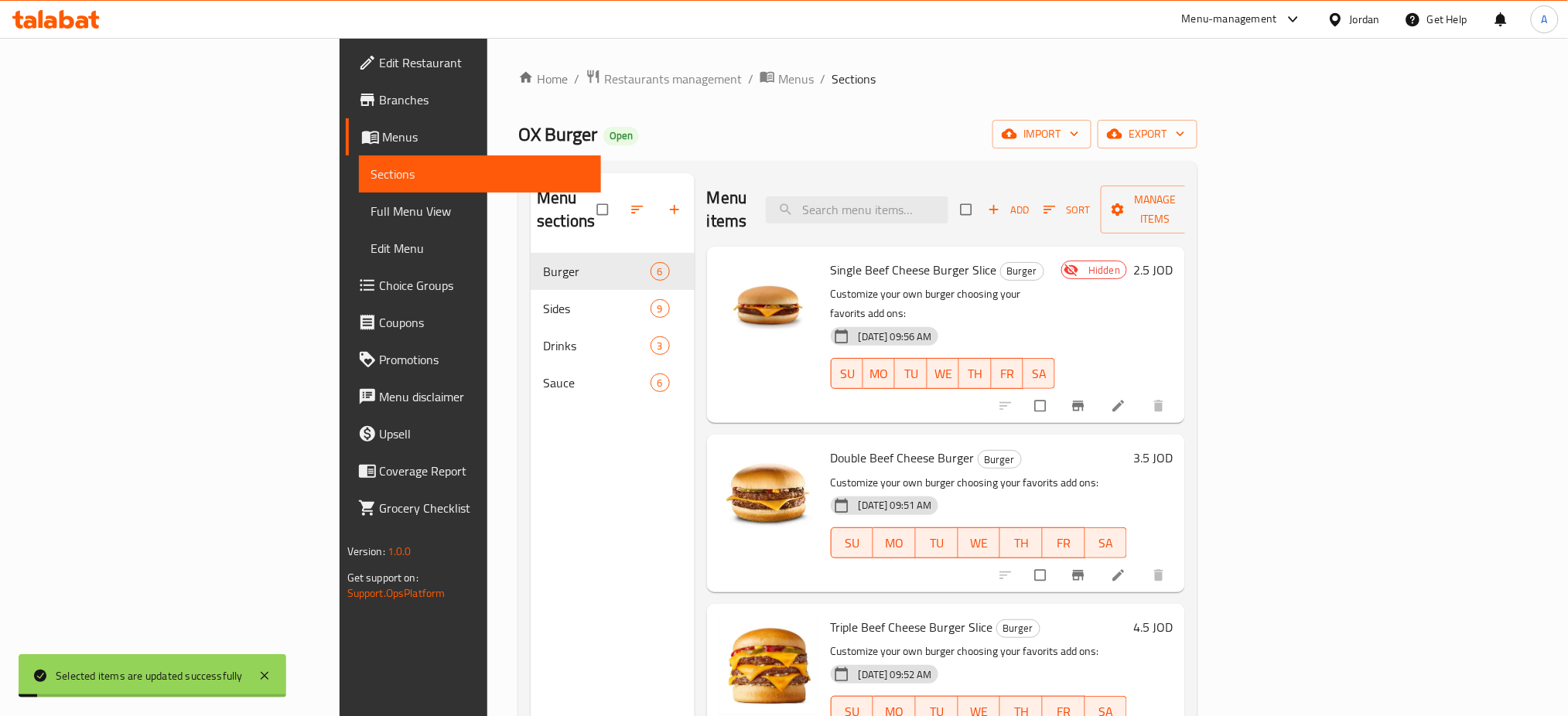
click at [1056, 285] on p "Customize your own burger choosing your favorits add ons:" at bounding box center [943, 303] width 225 height 38
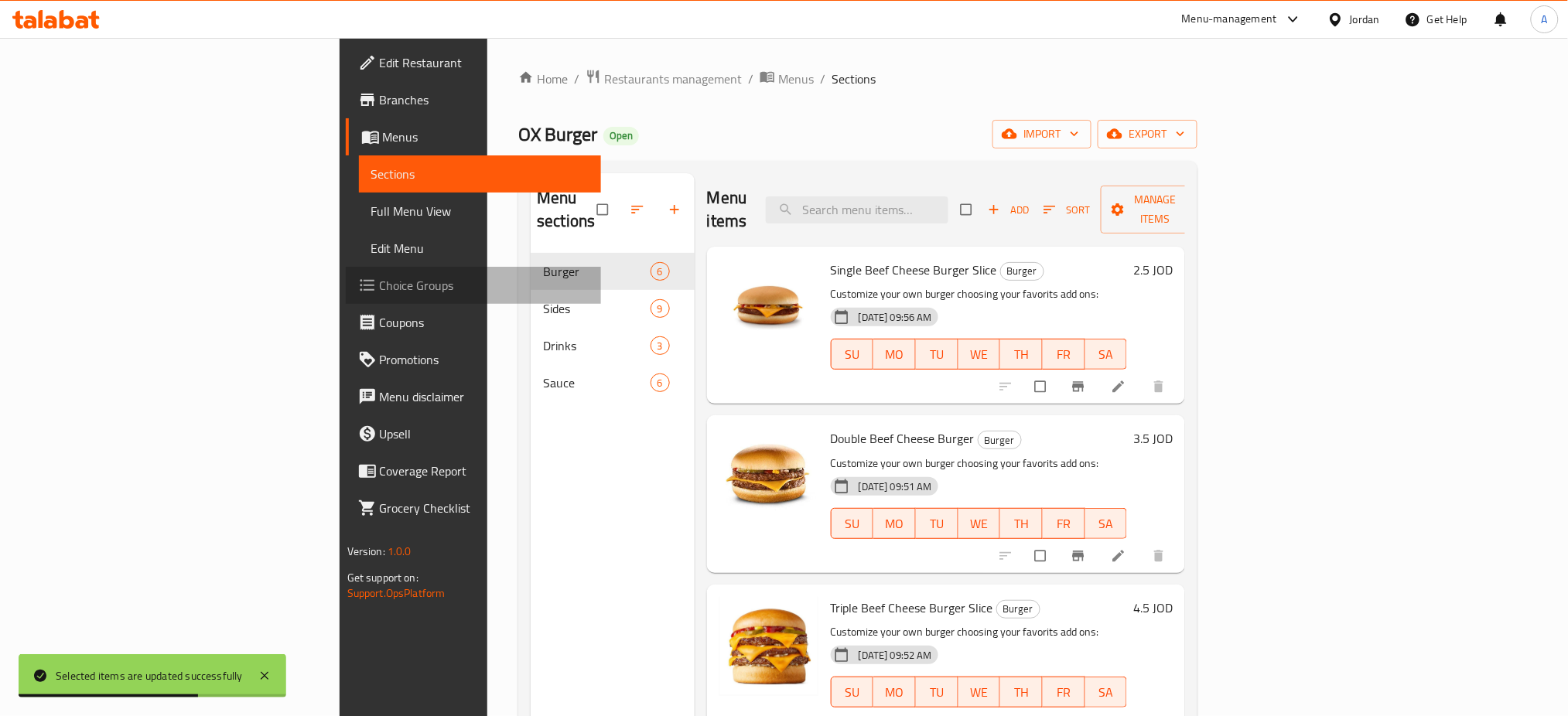
click at [380, 280] on span "Choice Groups" at bounding box center [484, 285] width 209 height 19
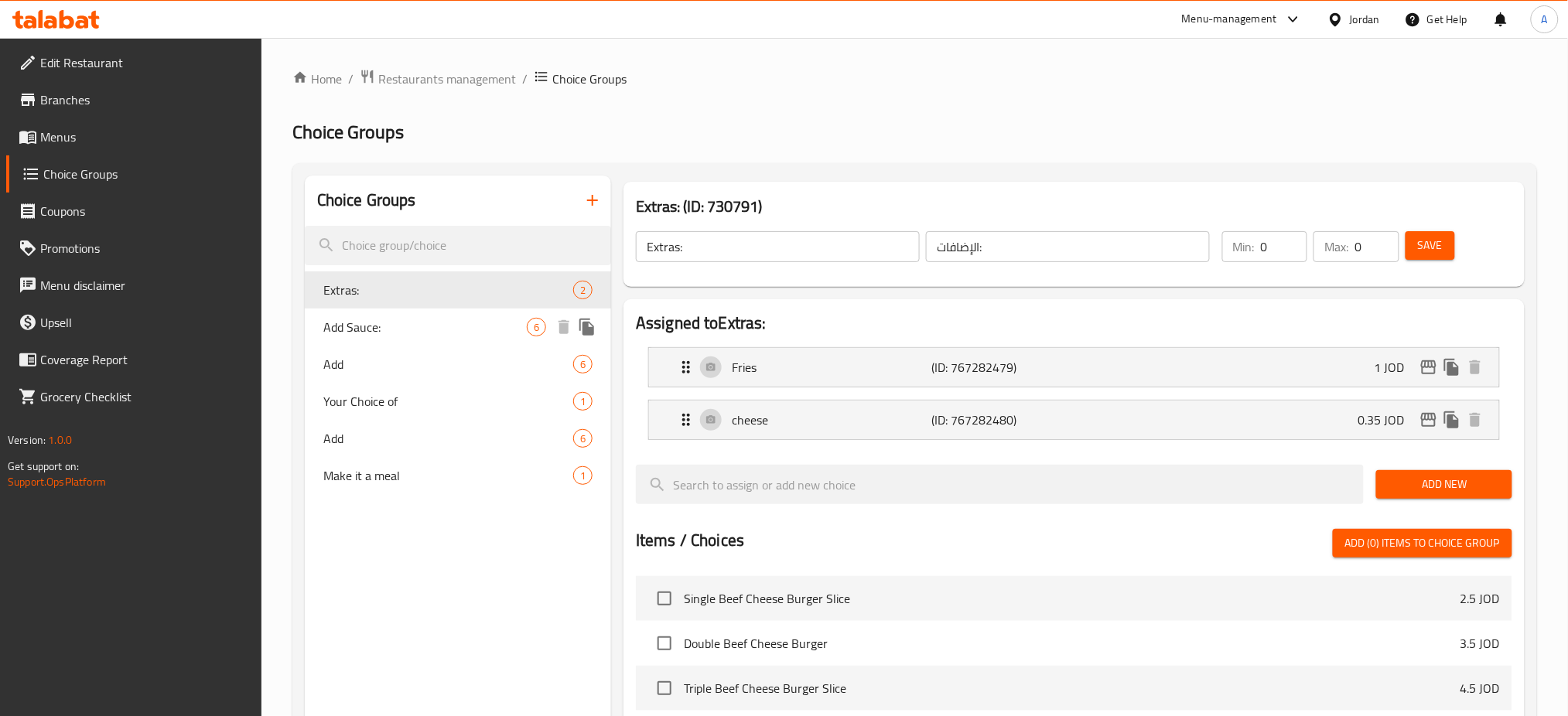
click at [396, 337] on div "Add Sauce: 6" at bounding box center [457, 326] width 306 height 37
type input "Add Sauce:"
type input "إضافة صوص:"
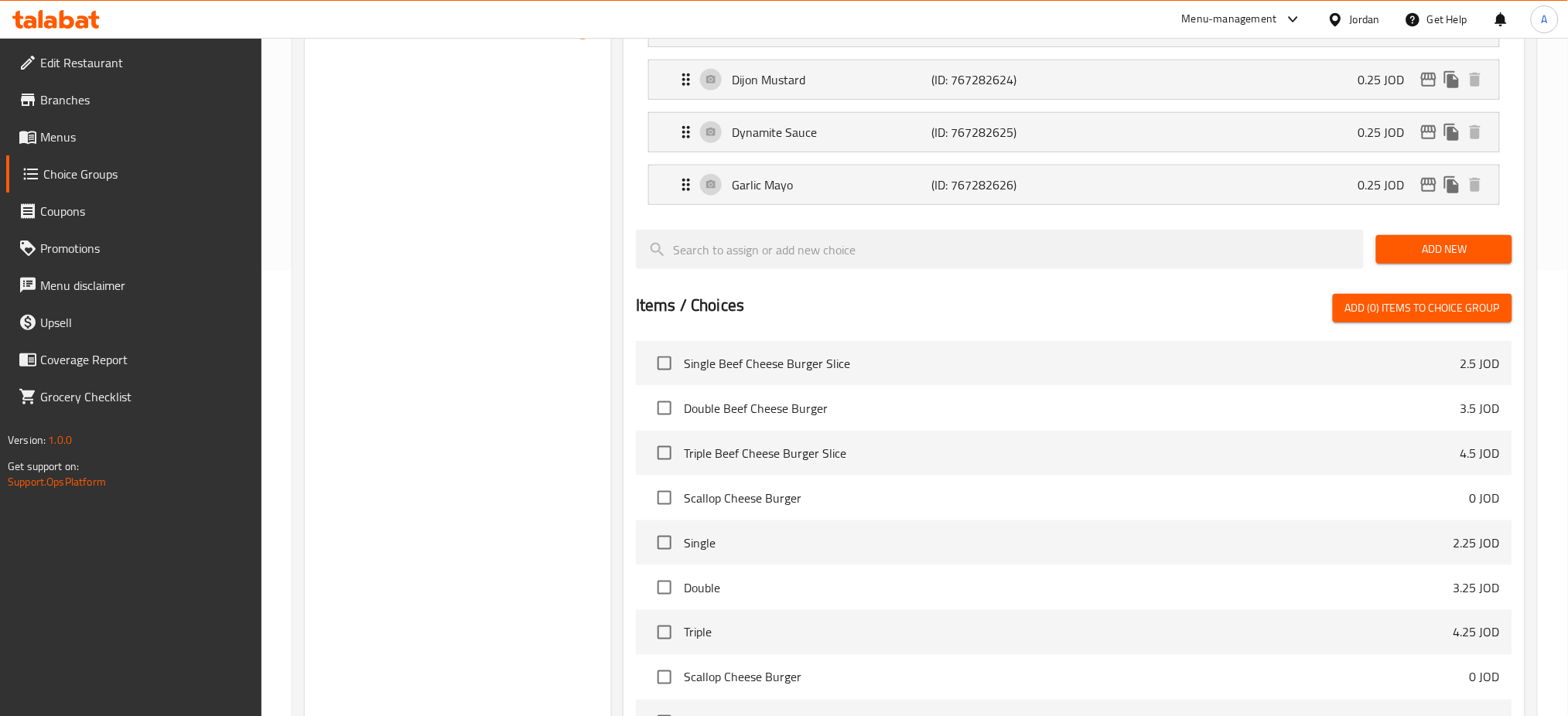
scroll to position [664, 0]
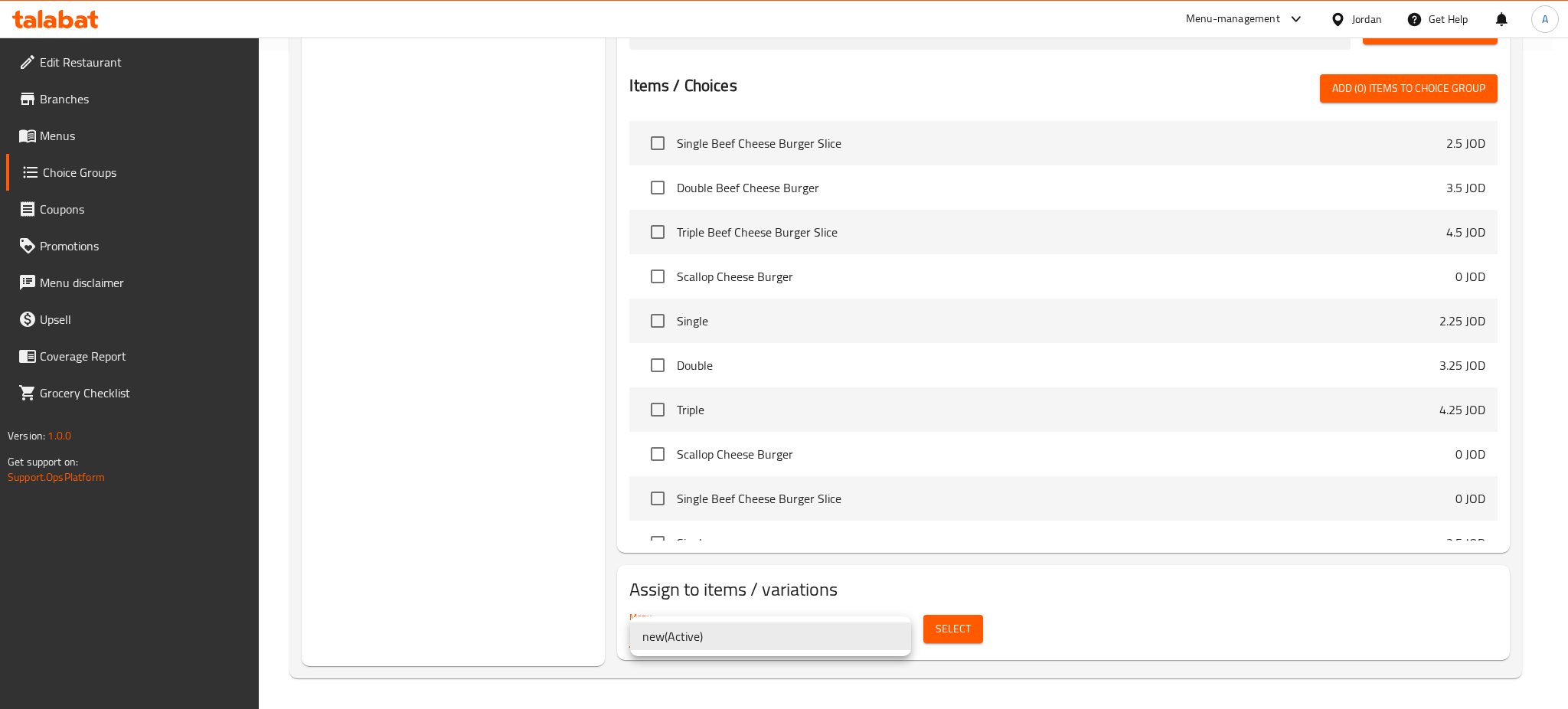
click at [1015, 621] on div at bounding box center [784, 354] width 1568 height 709
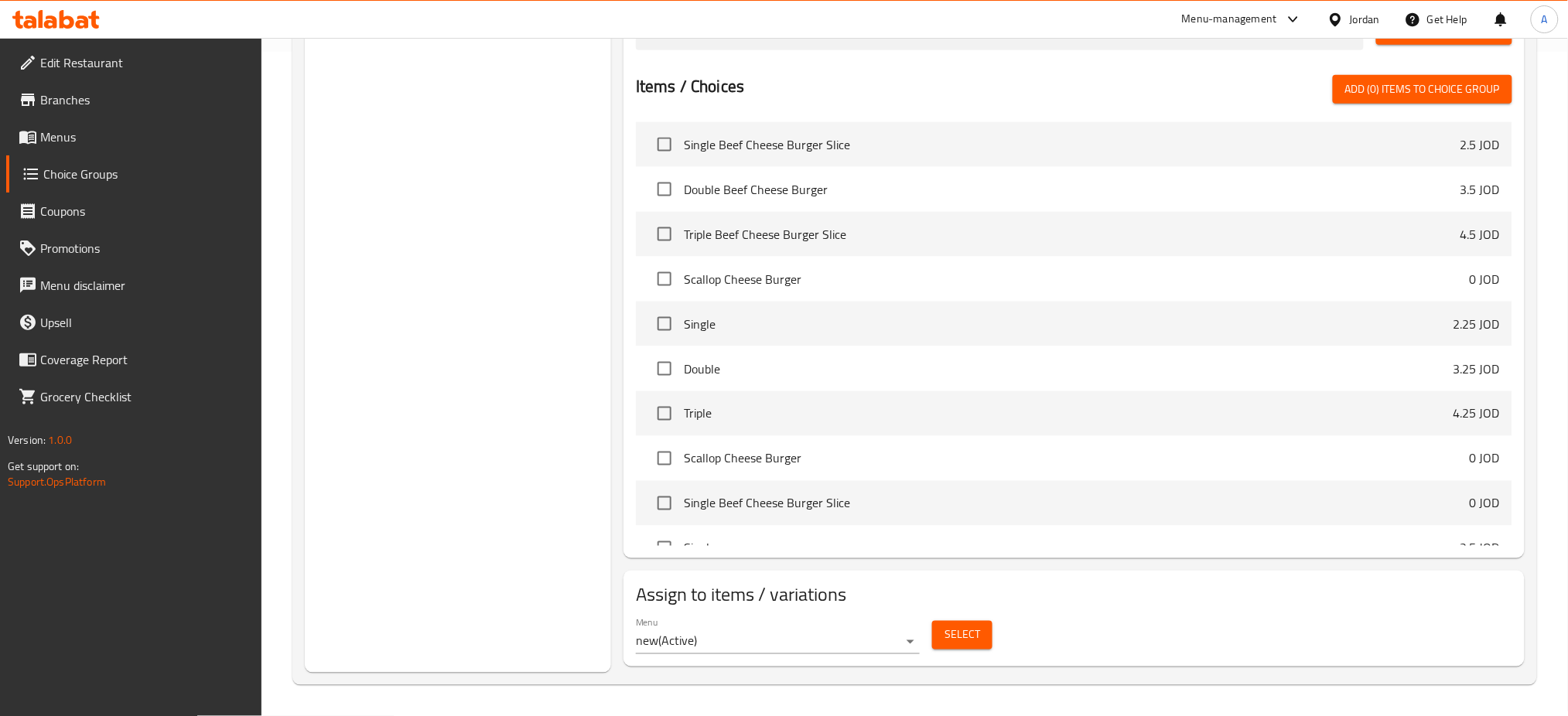
click at [976, 628] on span "Select" at bounding box center [963, 635] width 36 height 20
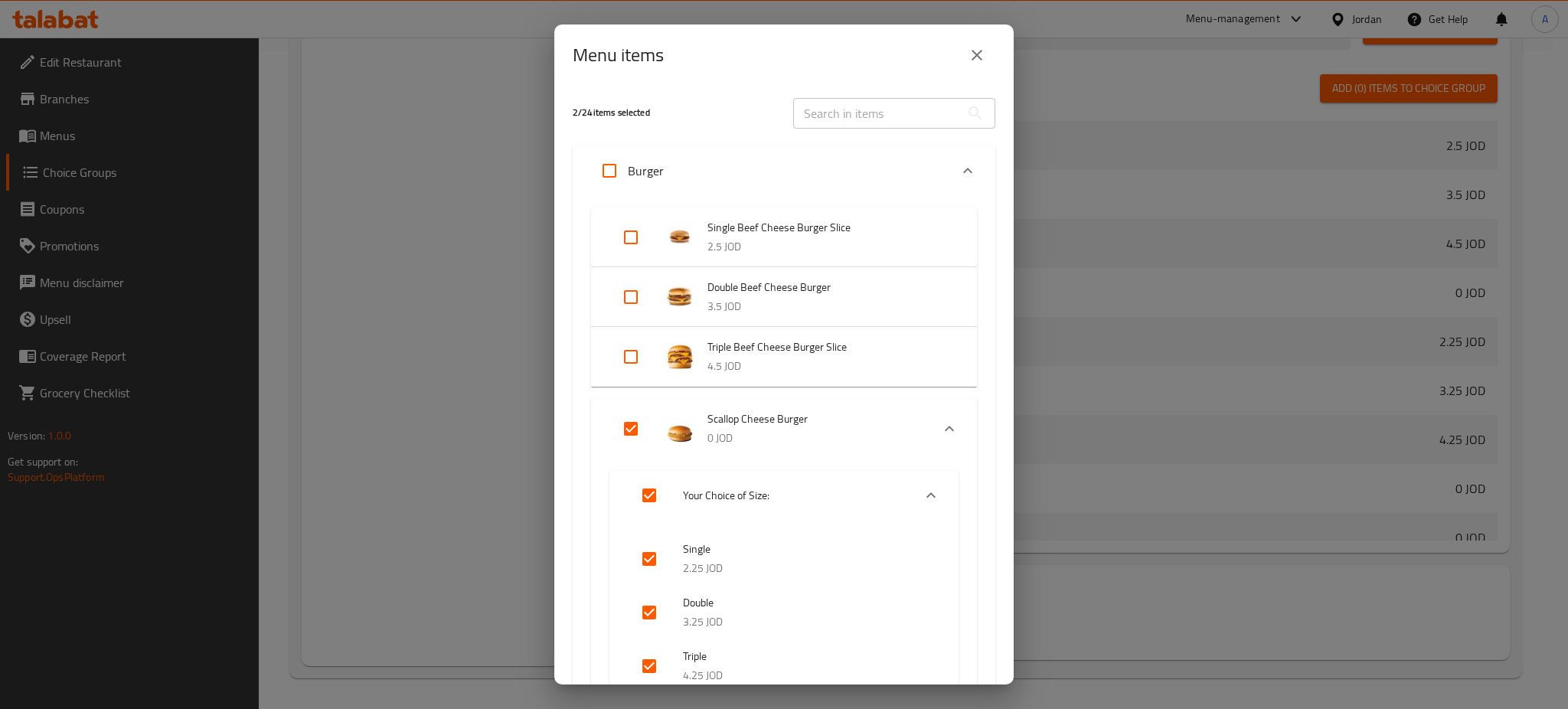
click at [969, 60] on icon "close" at bounding box center [977, 55] width 19 height 19
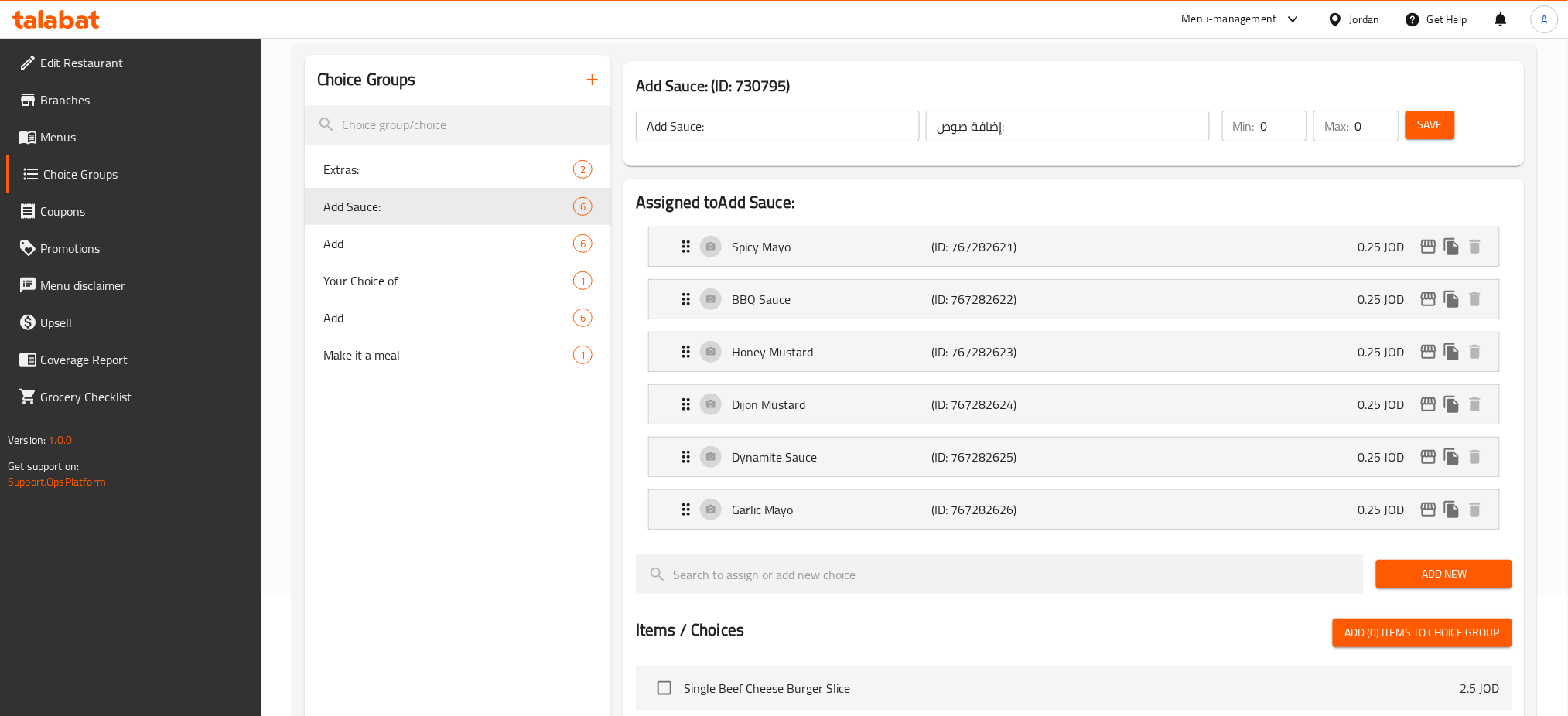
scroll to position [0, 0]
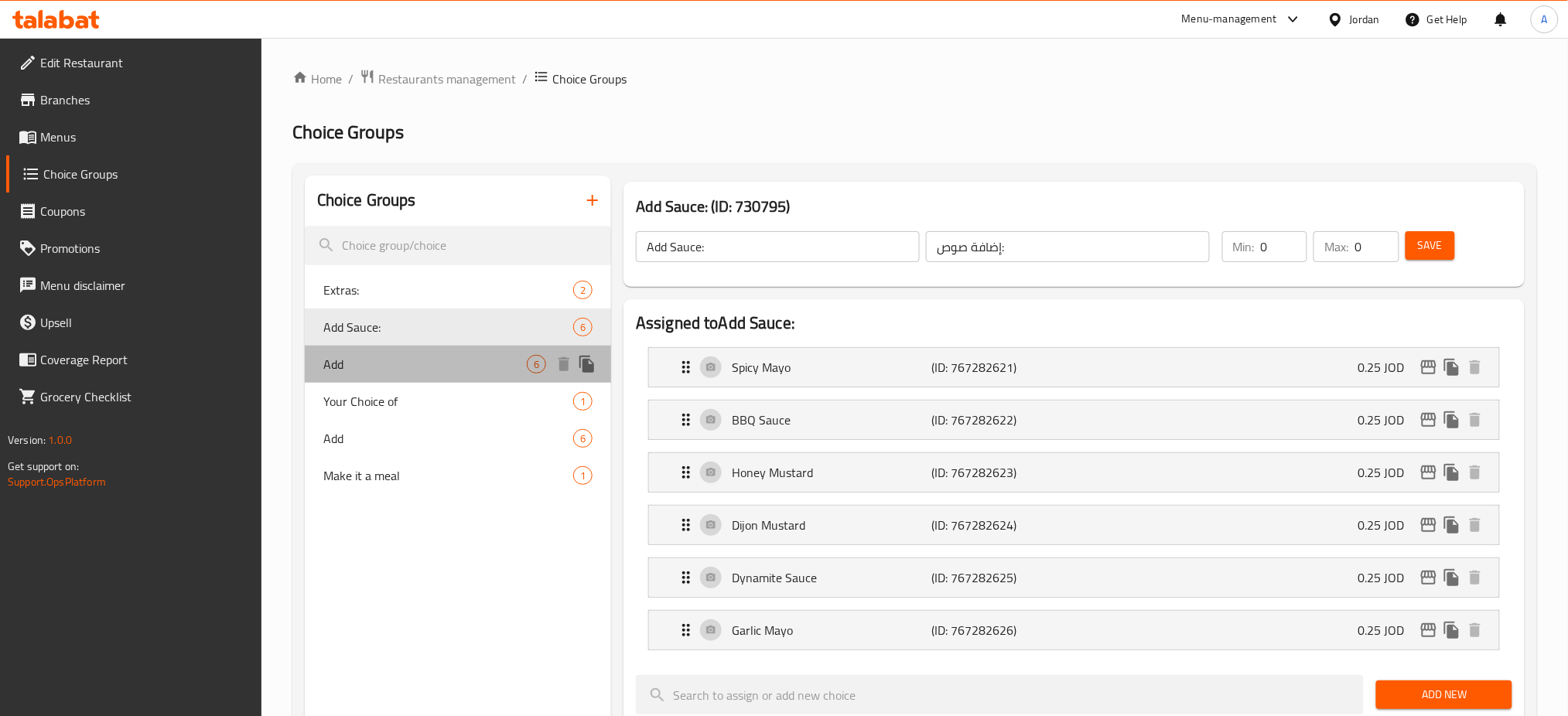
click at [451, 364] on span "Add" at bounding box center [425, 364] width 203 height 19
type input "Add"
type input "اضف"
type input "6"
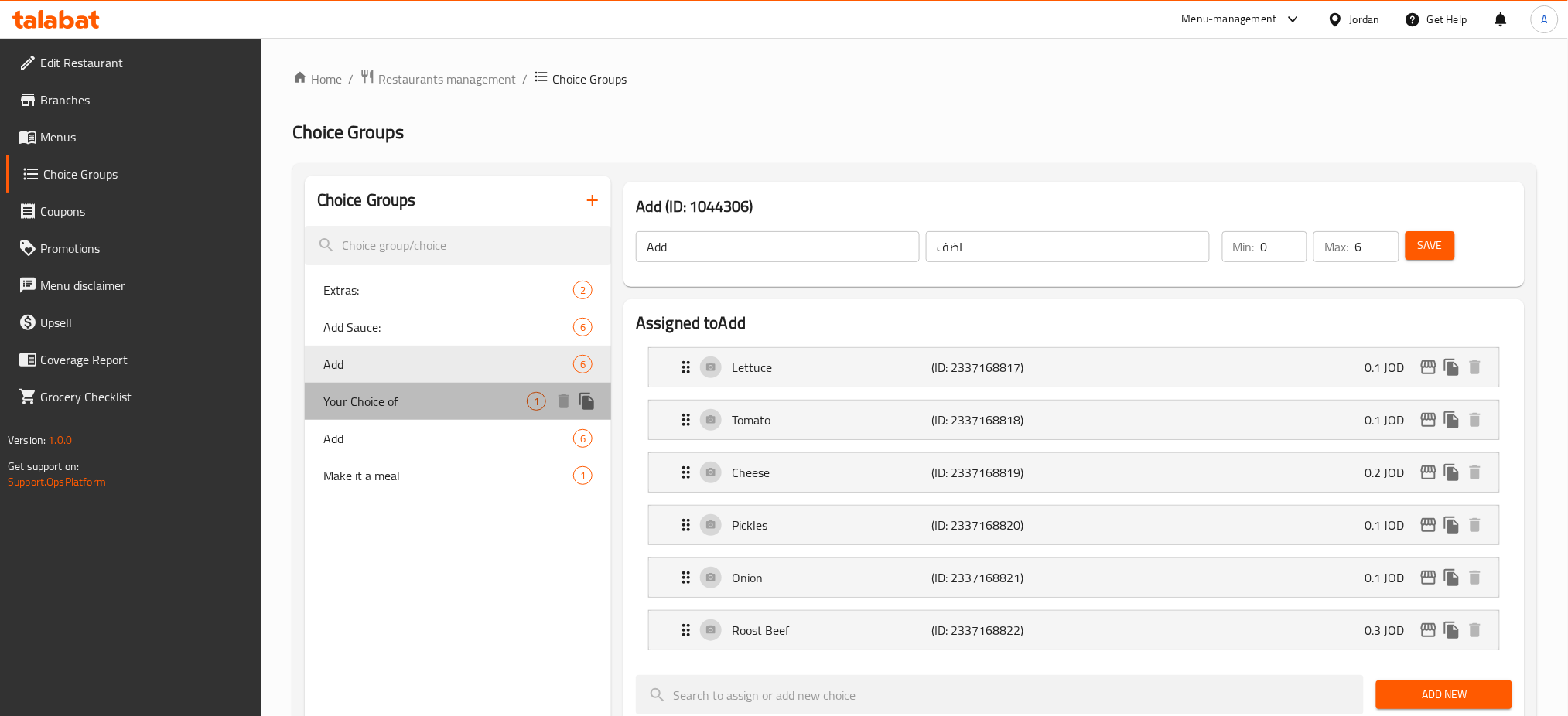
click at [450, 401] on span "Your Choice of" at bounding box center [425, 402] width 203 height 19
type input "Your Choice of"
type input "اختيارك من"
type input "1"
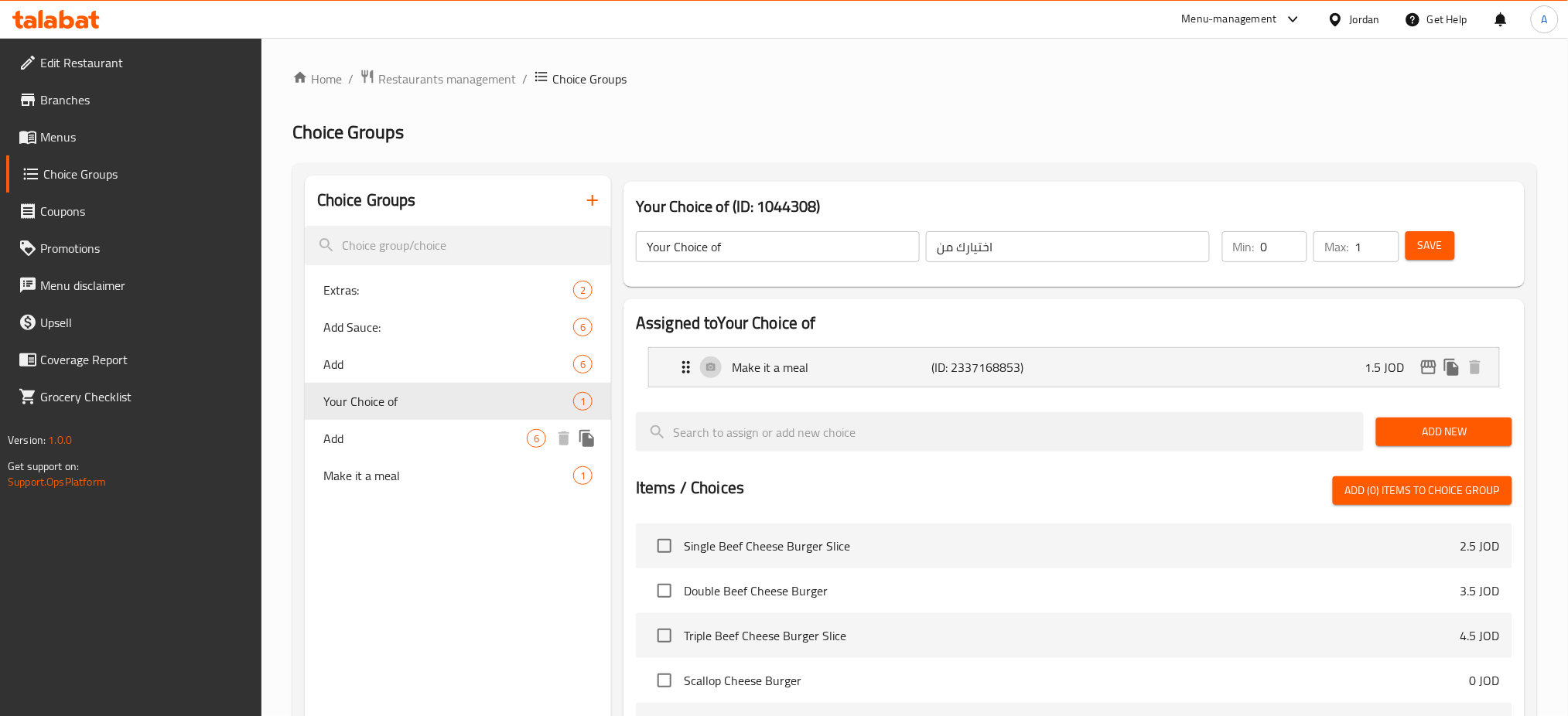
click at [442, 430] on span "Add" at bounding box center [425, 438] width 203 height 19
type input "Add"
type input "اضف"
type input "6"
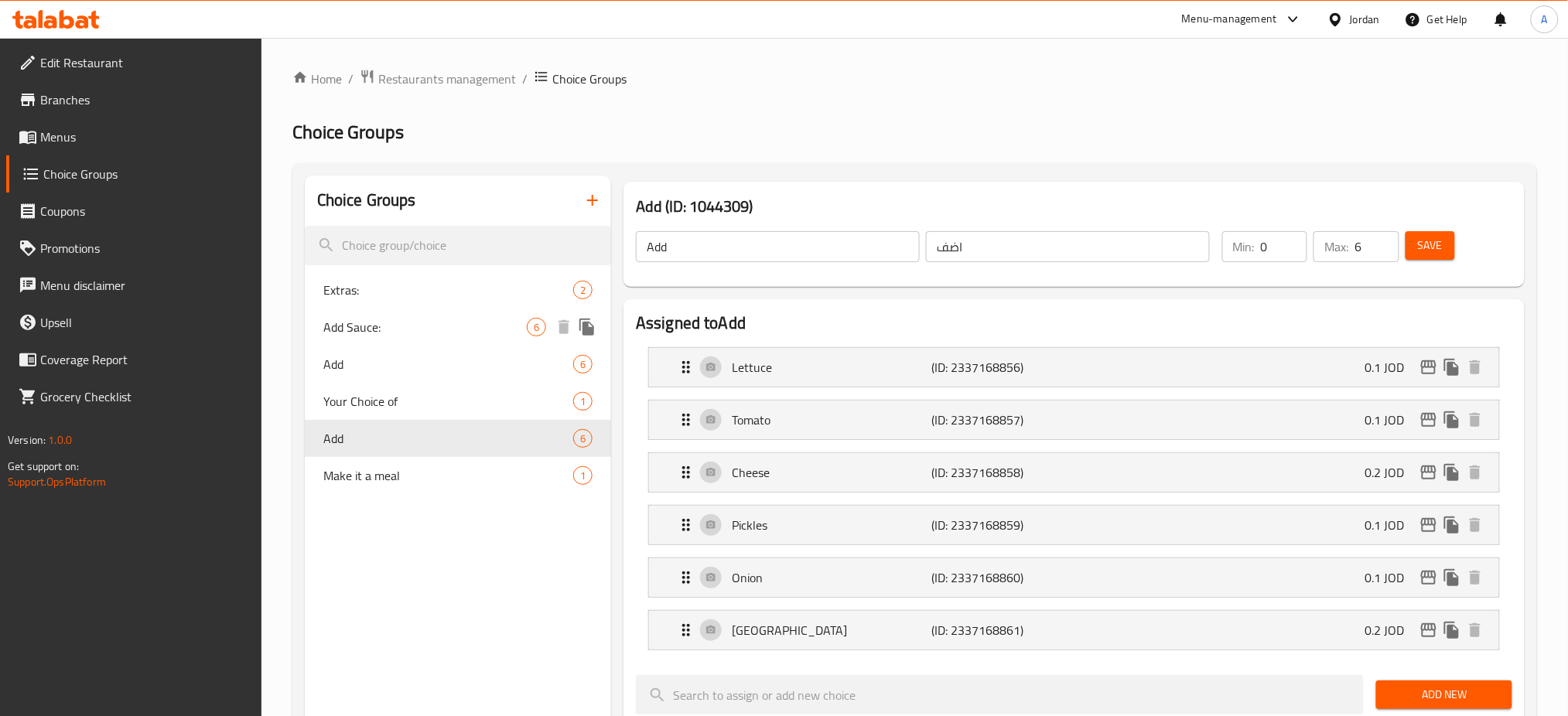
click at [488, 333] on span "Add Sauce:" at bounding box center [425, 327] width 203 height 19
type input "Add Sauce:"
type input "إضافة صوص:"
type input "0"
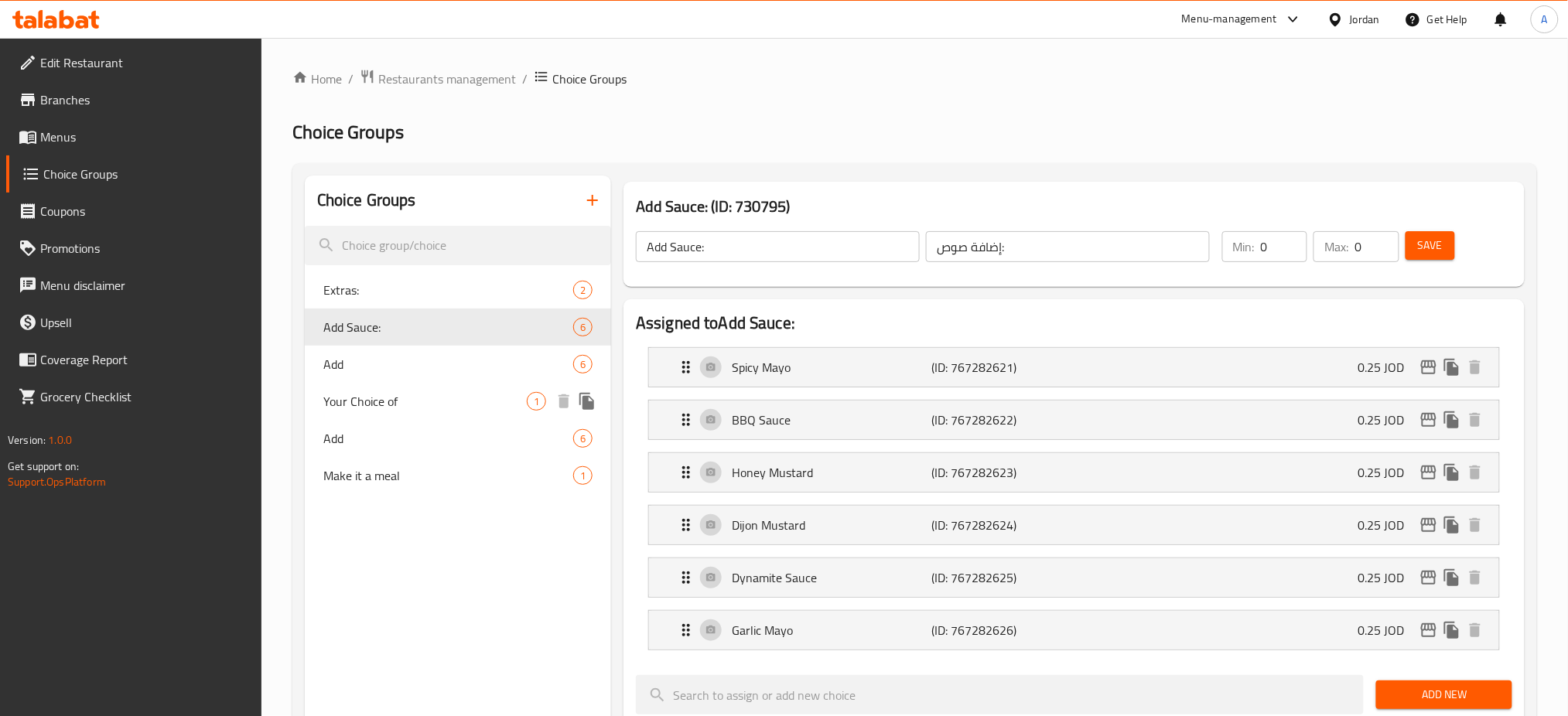
click at [488, 377] on div "Add 6" at bounding box center [457, 363] width 306 height 37
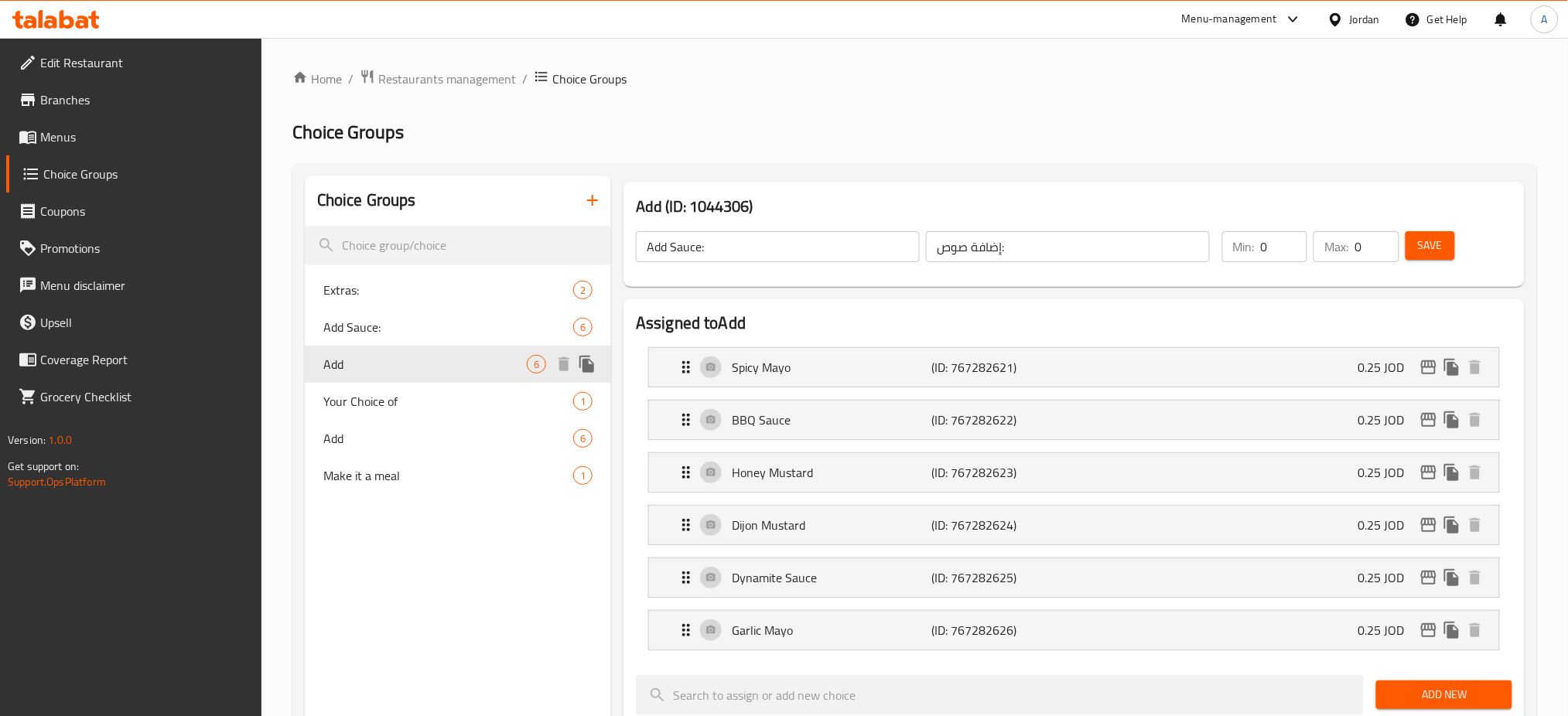
type input "Add"
type input "اضف"
type input "6"
click at [486, 433] on span "Add" at bounding box center [425, 438] width 203 height 19
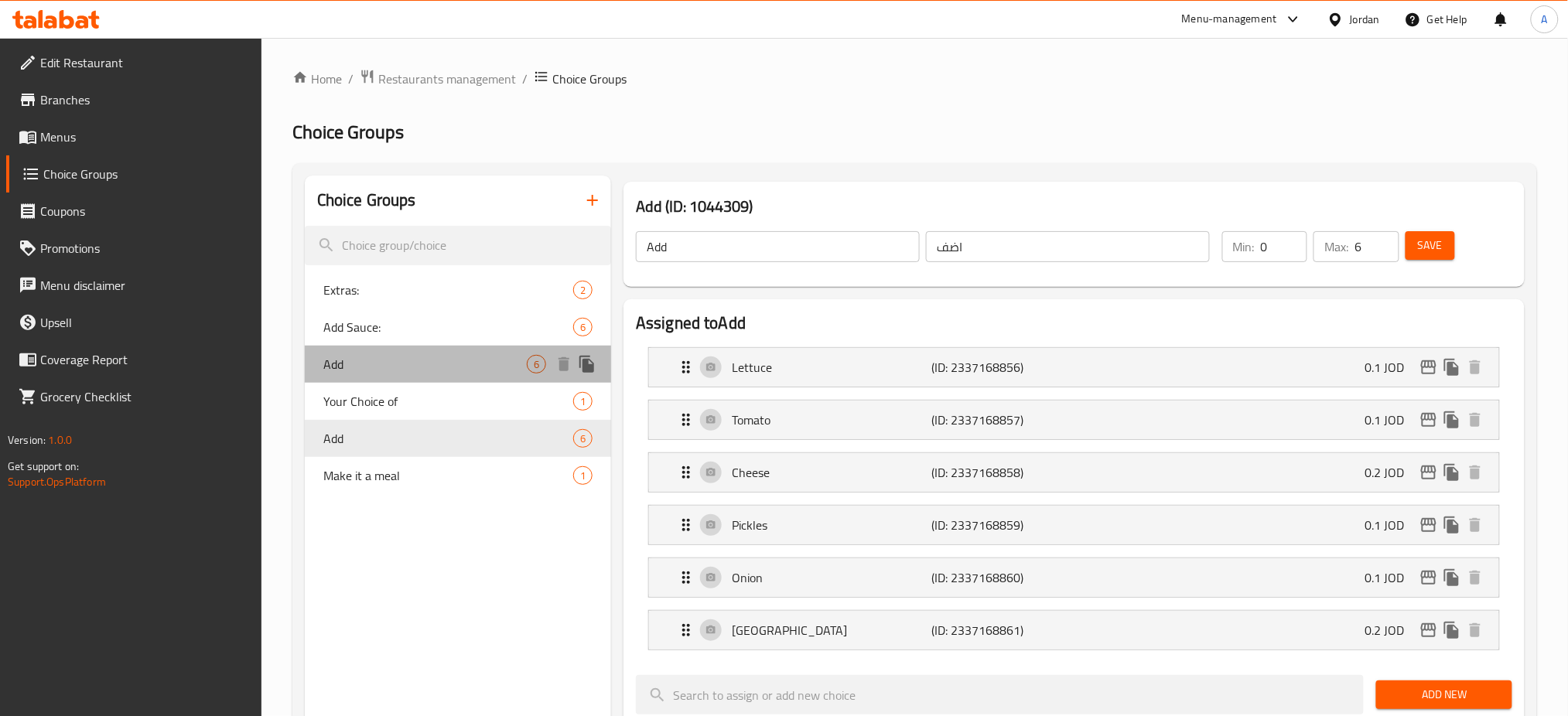
click at [488, 369] on span "Add" at bounding box center [425, 364] width 203 height 19
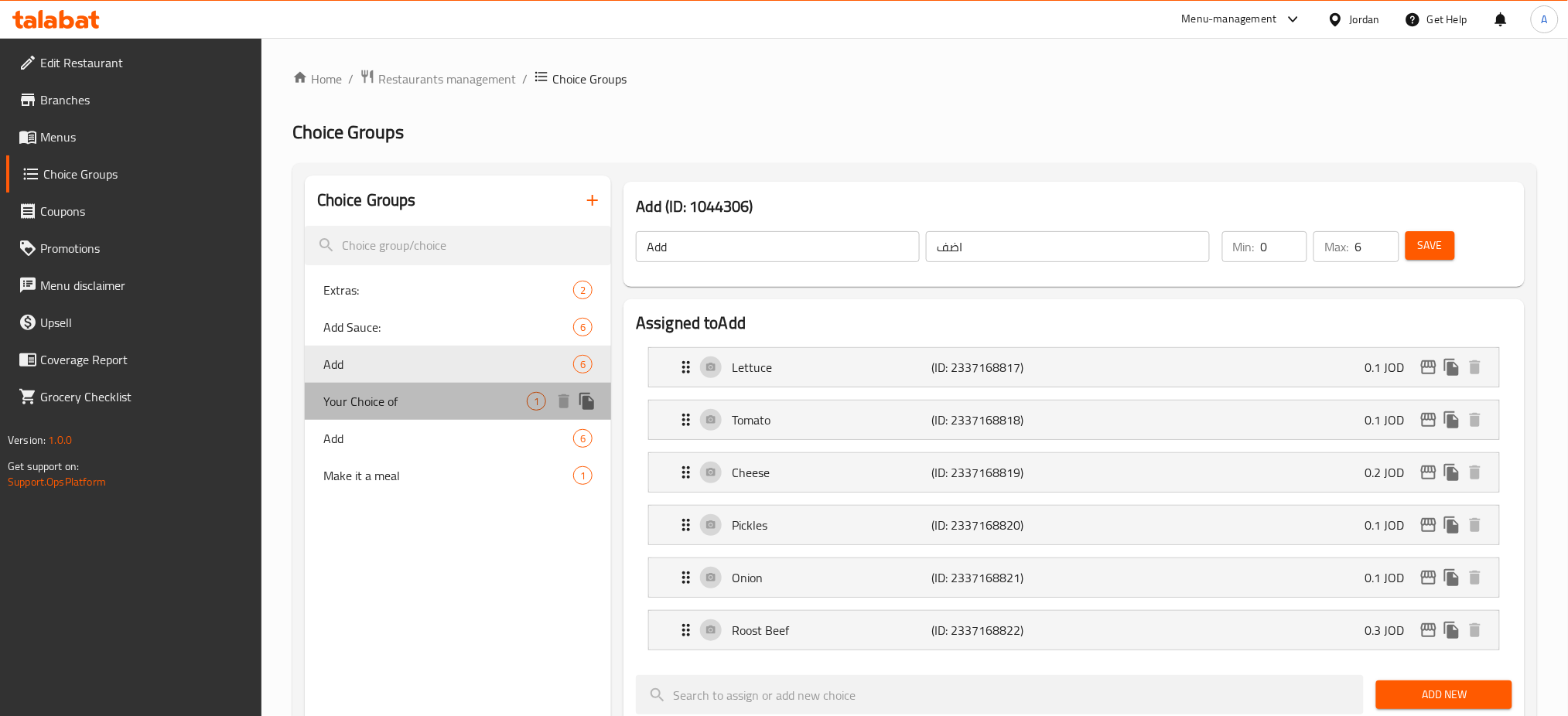
click at [485, 419] on div "Your Choice of 1" at bounding box center [457, 401] width 306 height 37
type input "Your Choice of"
type input "اختيارك من"
type input "1"
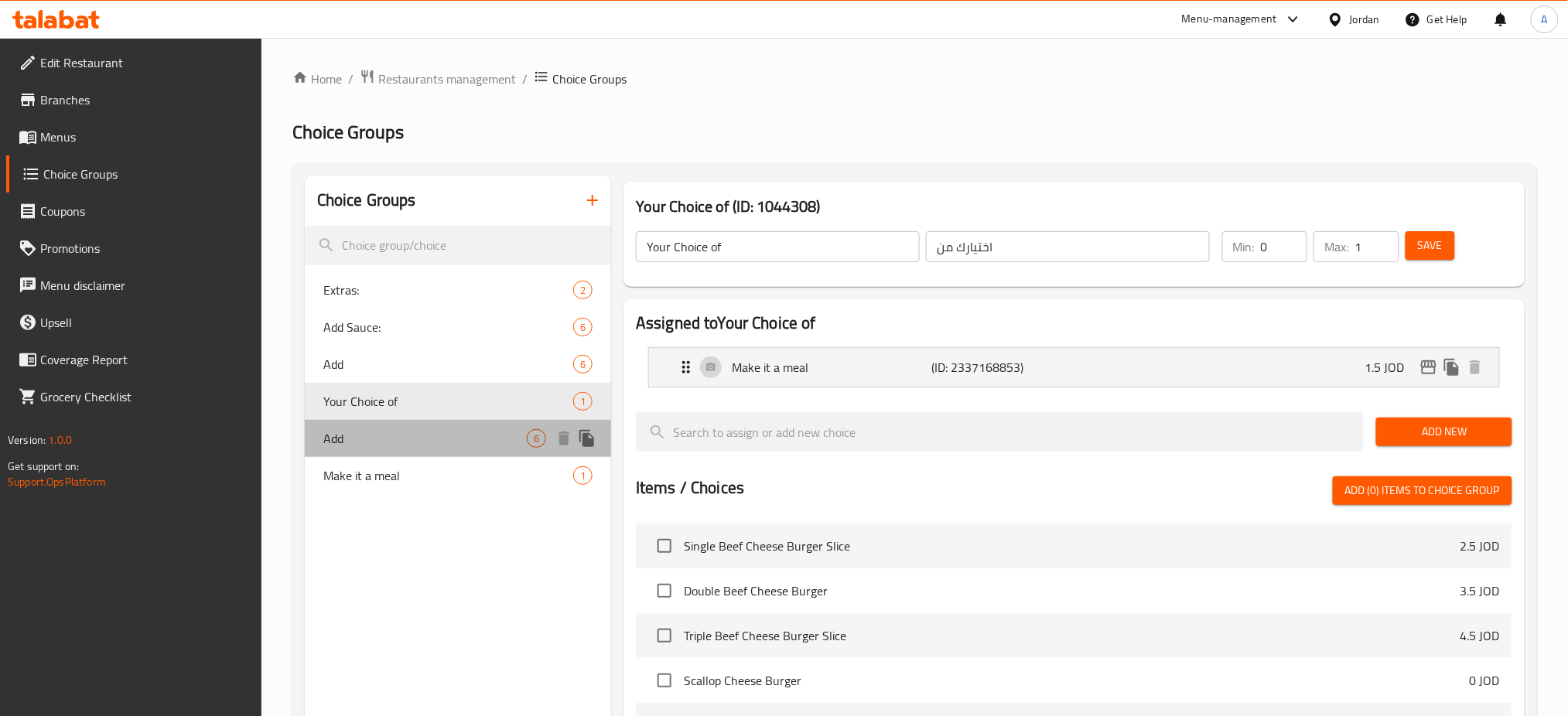
click at [482, 429] on span "Add" at bounding box center [425, 438] width 203 height 19
type input "Add"
type input "اضف"
type input "6"
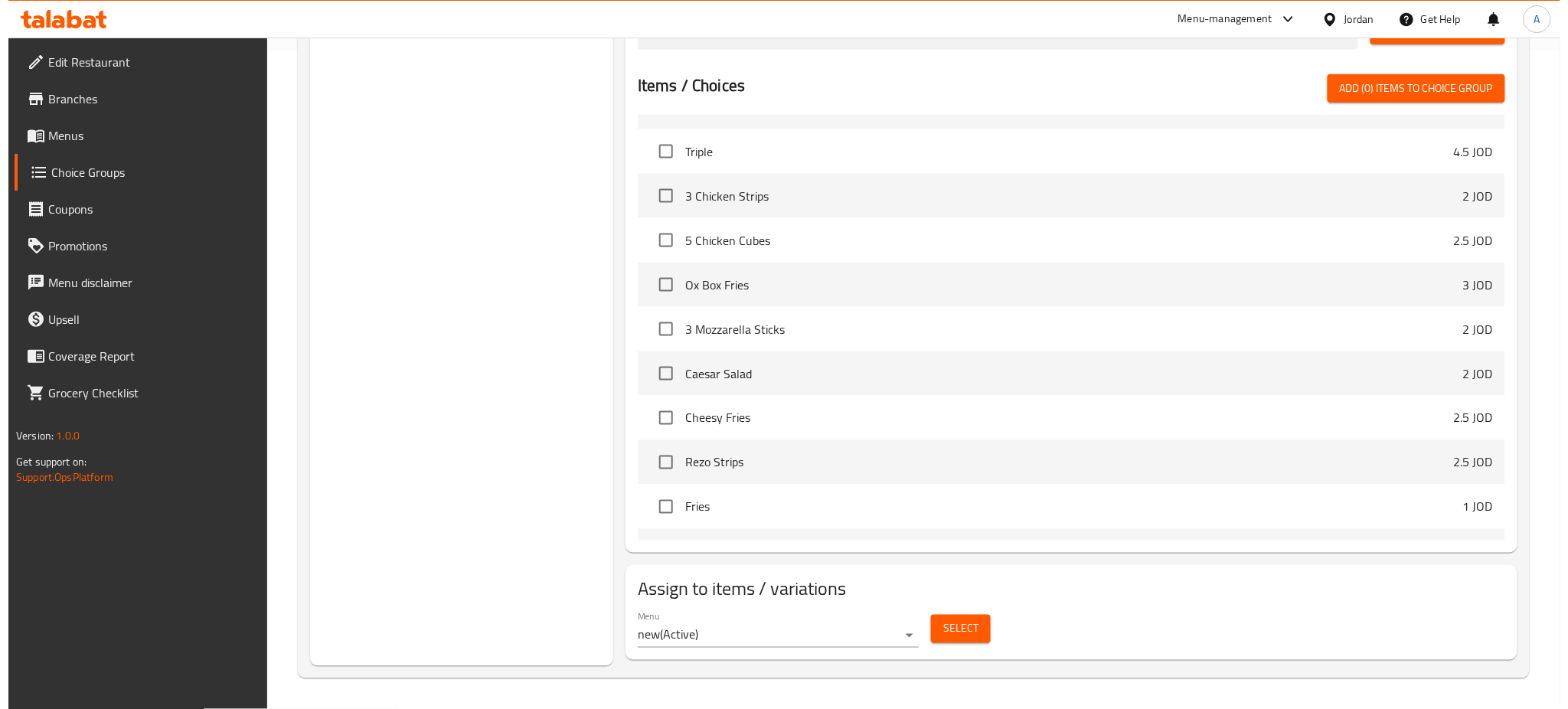
scroll to position [509, 0]
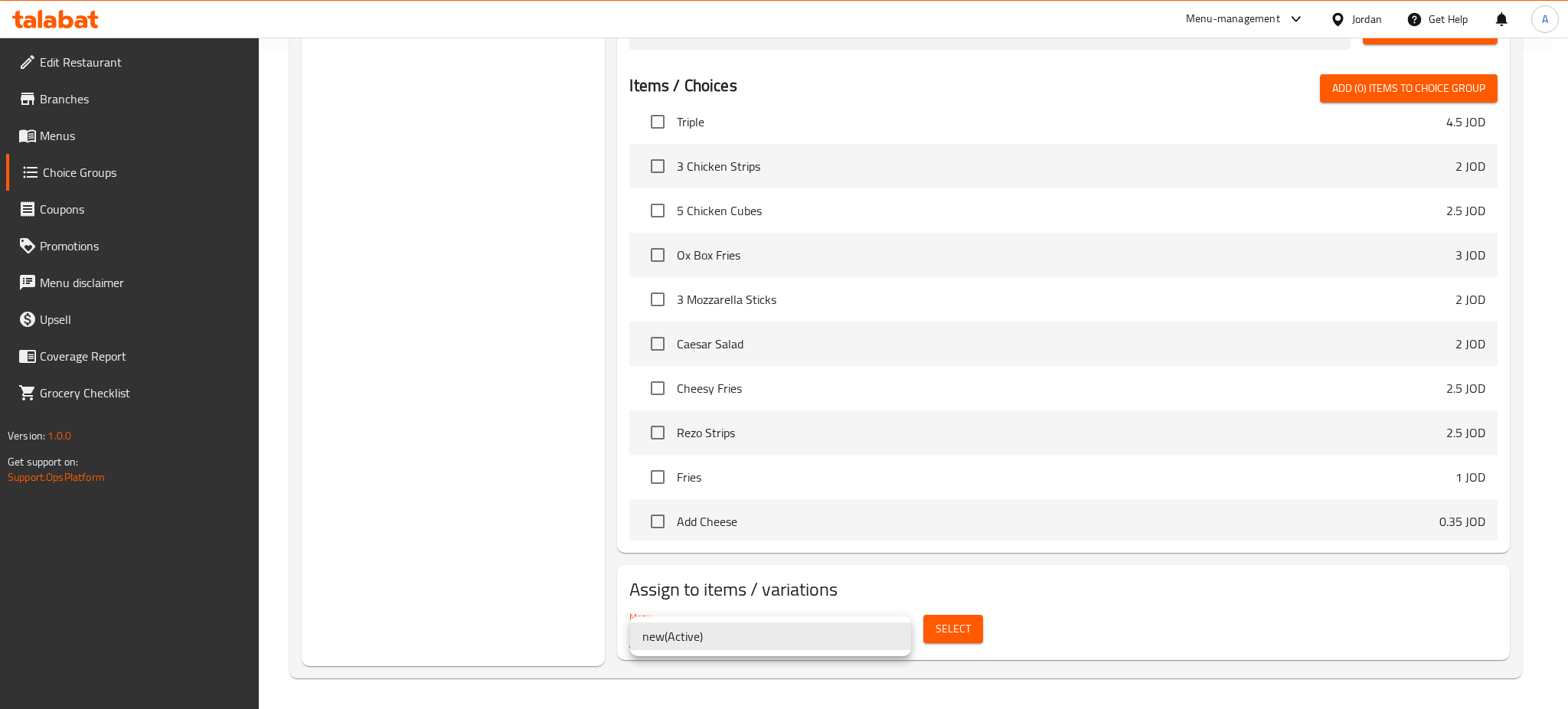
click at [939, 632] on div at bounding box center [784, 354] width 1568 height 709
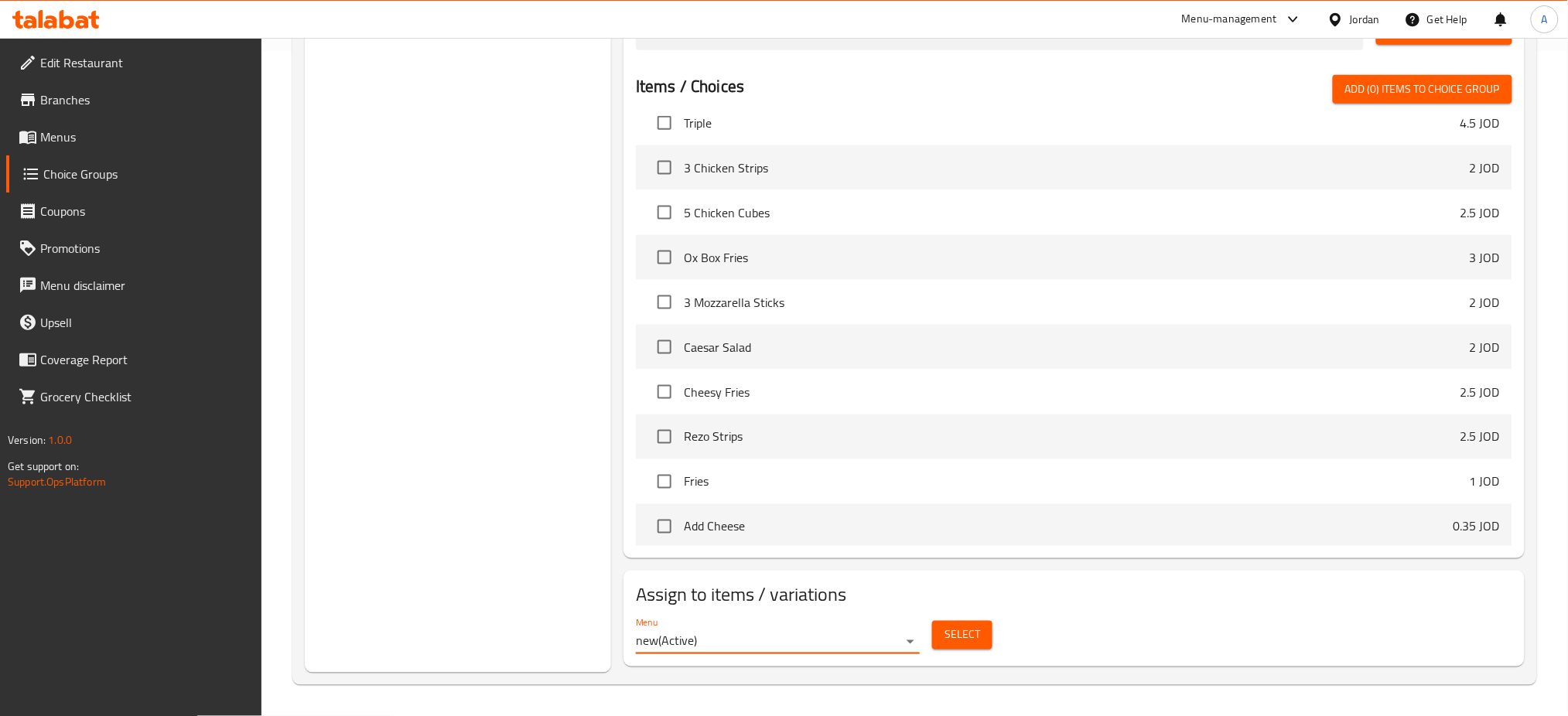
click at [949, 638] on span "Select" at bounding box center [963, 635] width 36 height 20
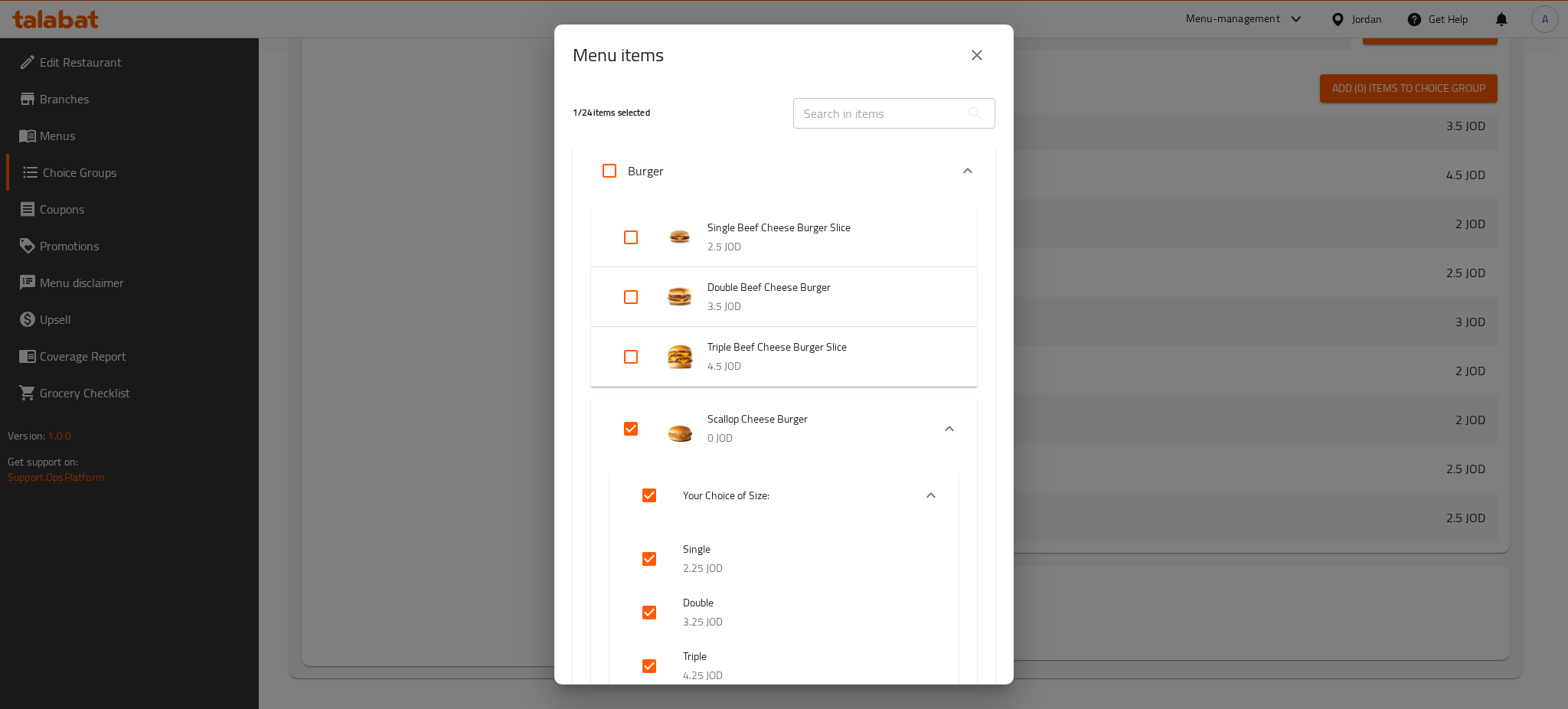
click at [635, 234] on input "Expand" at bounding box center [630, 237] width 36 height 36
checkbox input "true"
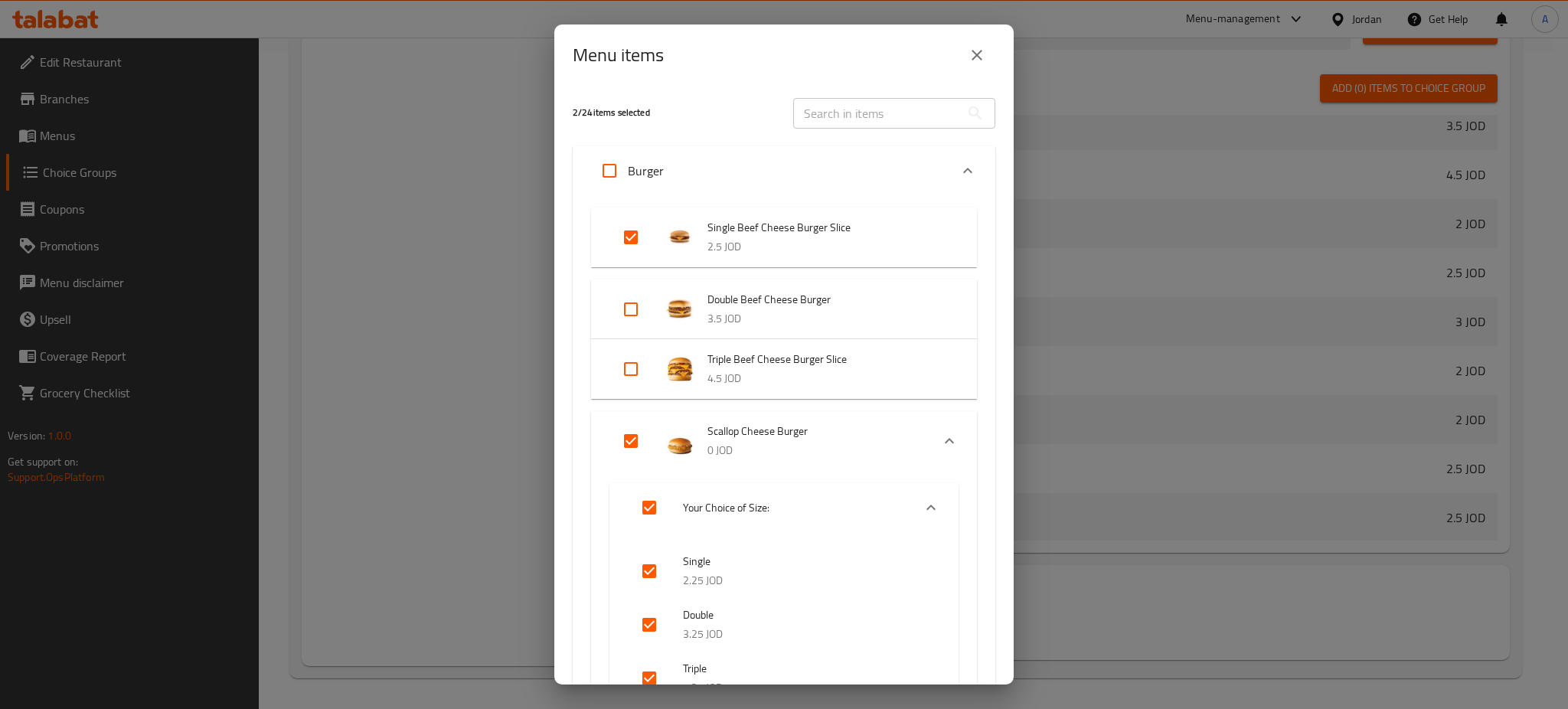
click at [635, 315] on input "Expand" at bounding box center [630, 309] width 36 height 36
checkbox input "true"
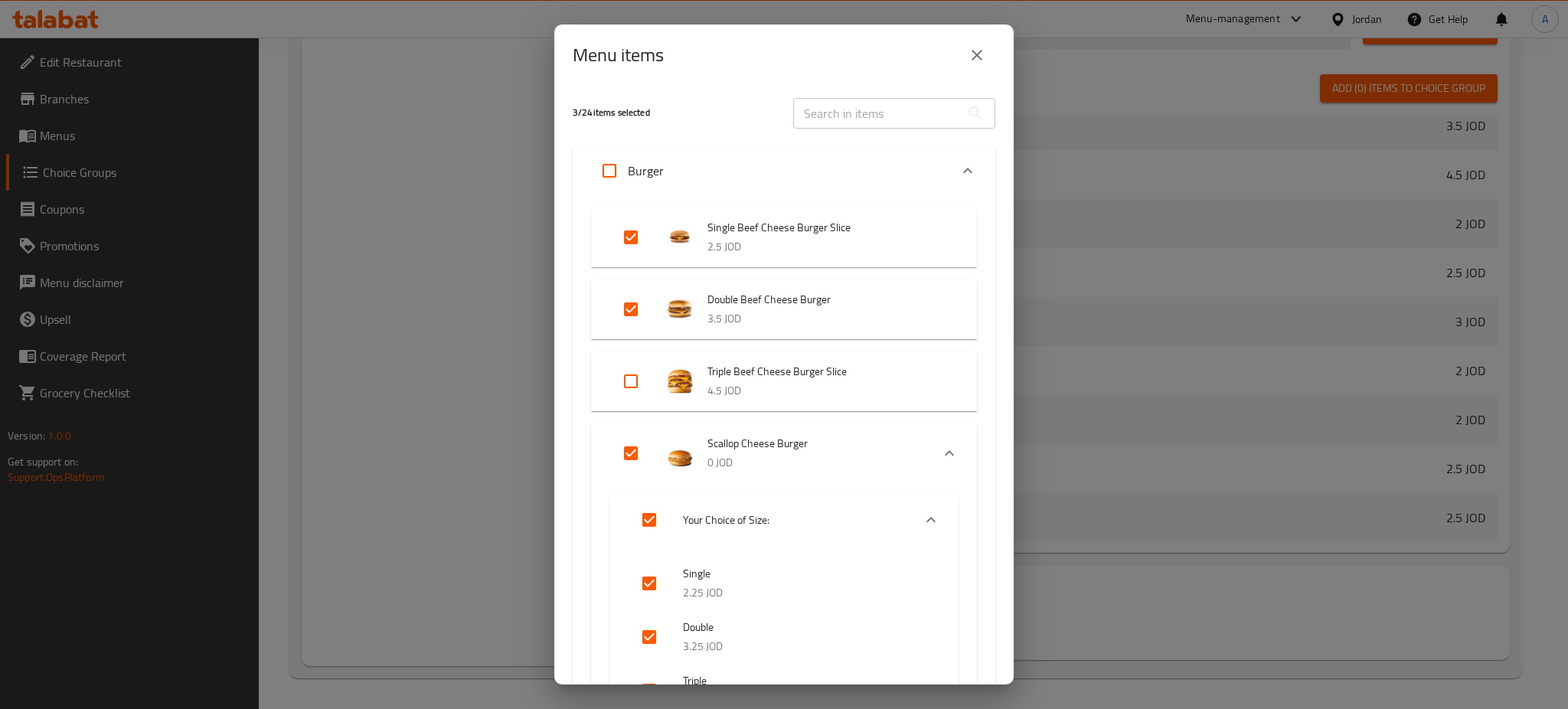
click at [633, 380] on input "Expand" at bounding box center [630, 381] width 36 height 36
checkbox input "true"
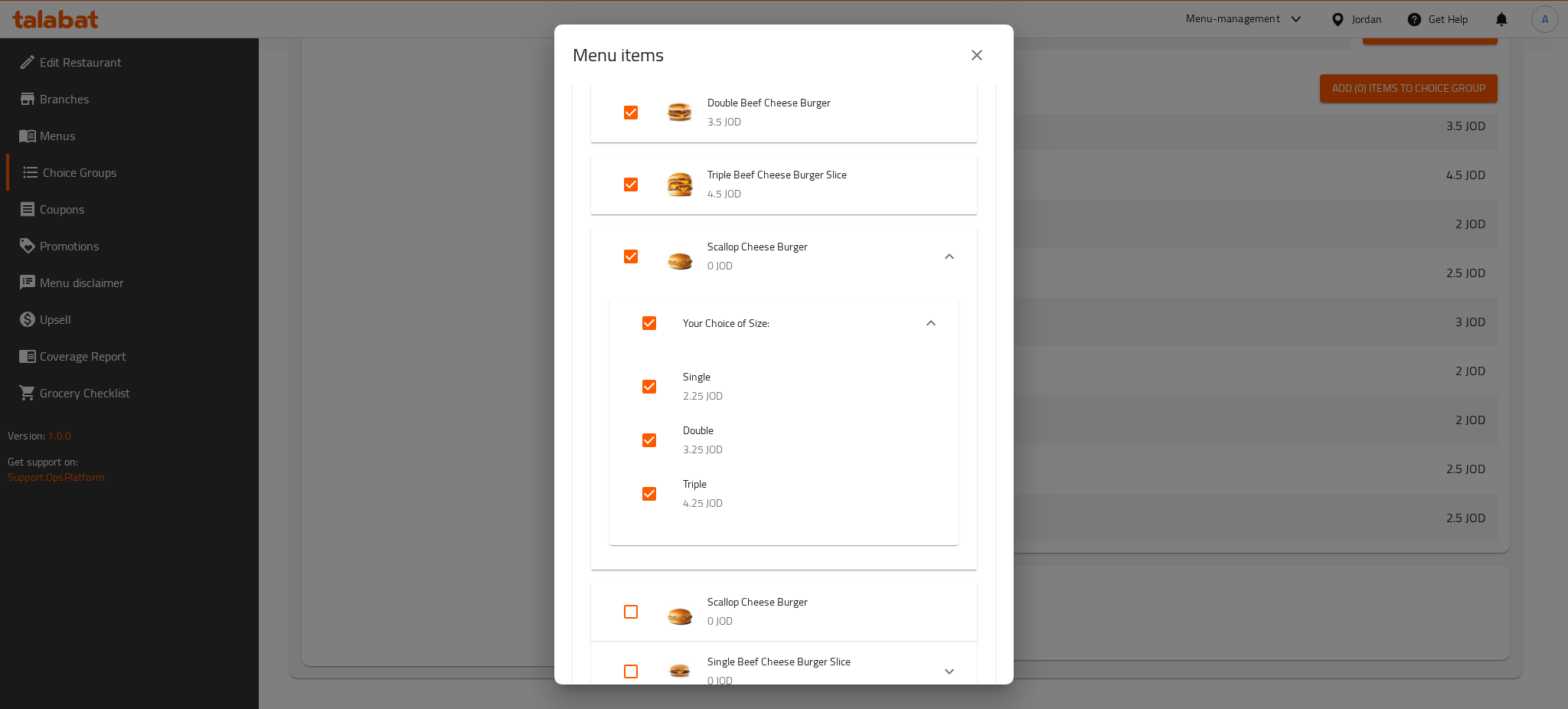
scroll to position [204, 0]
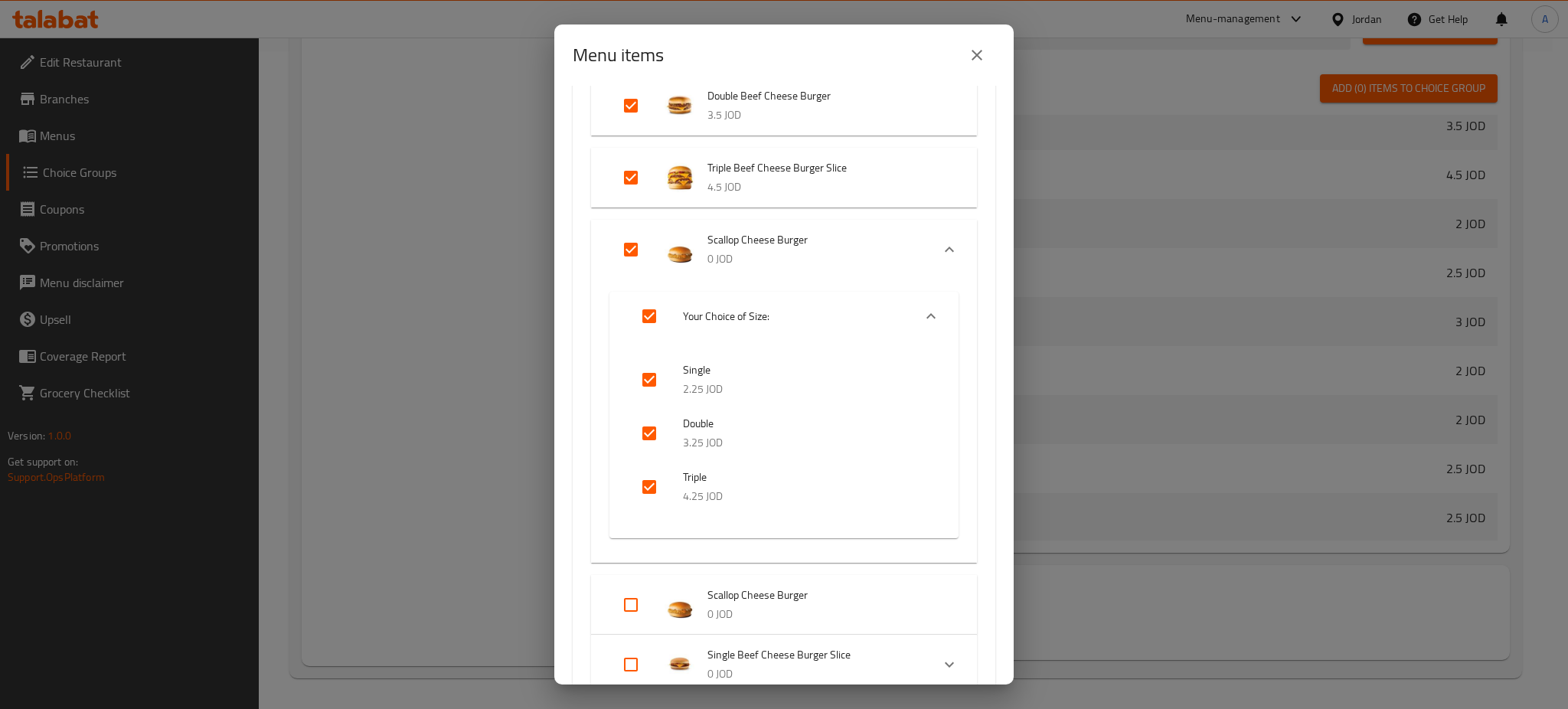
click at [635, 259] on input "Expand" at bounding box center [630, 249] width 36 height 36
checkbox input "false"
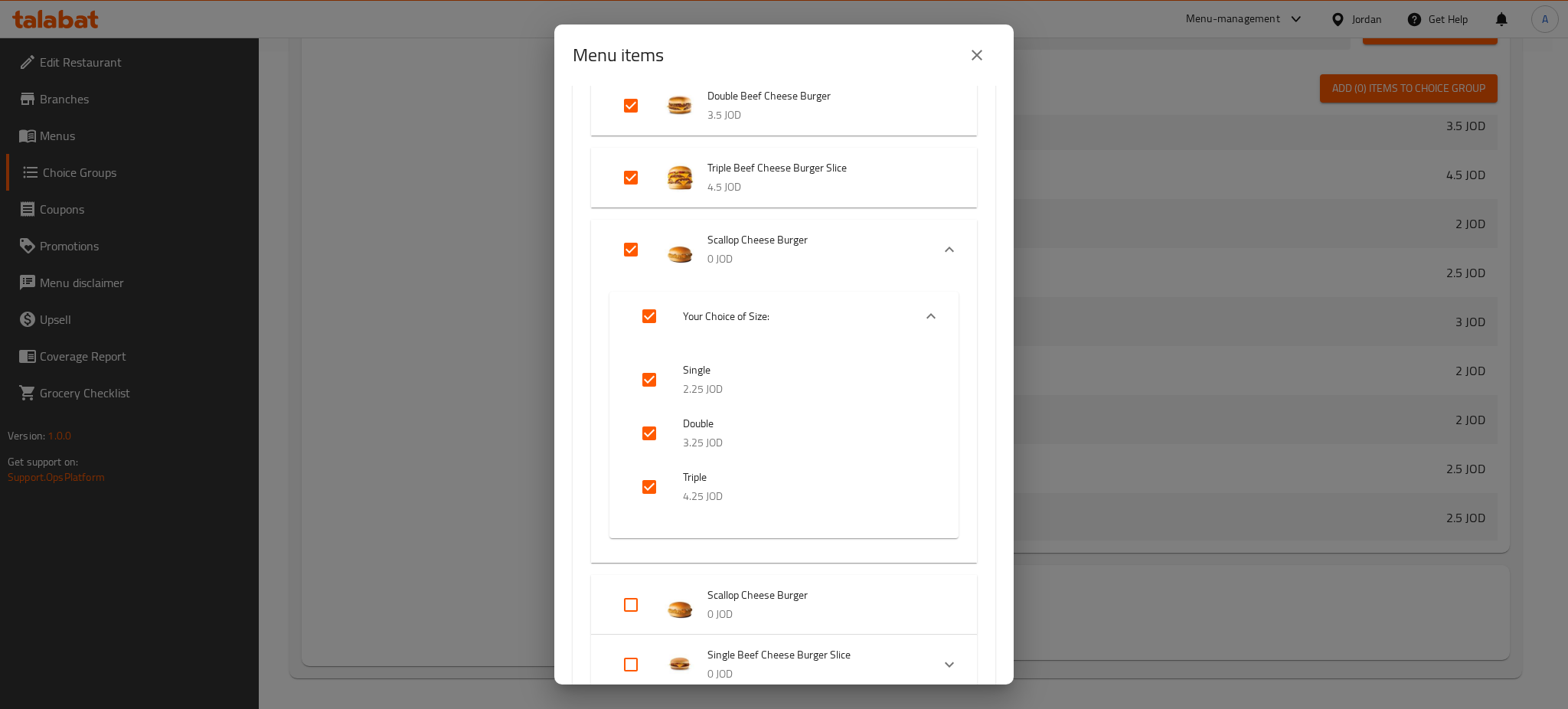
checkbox input "false"
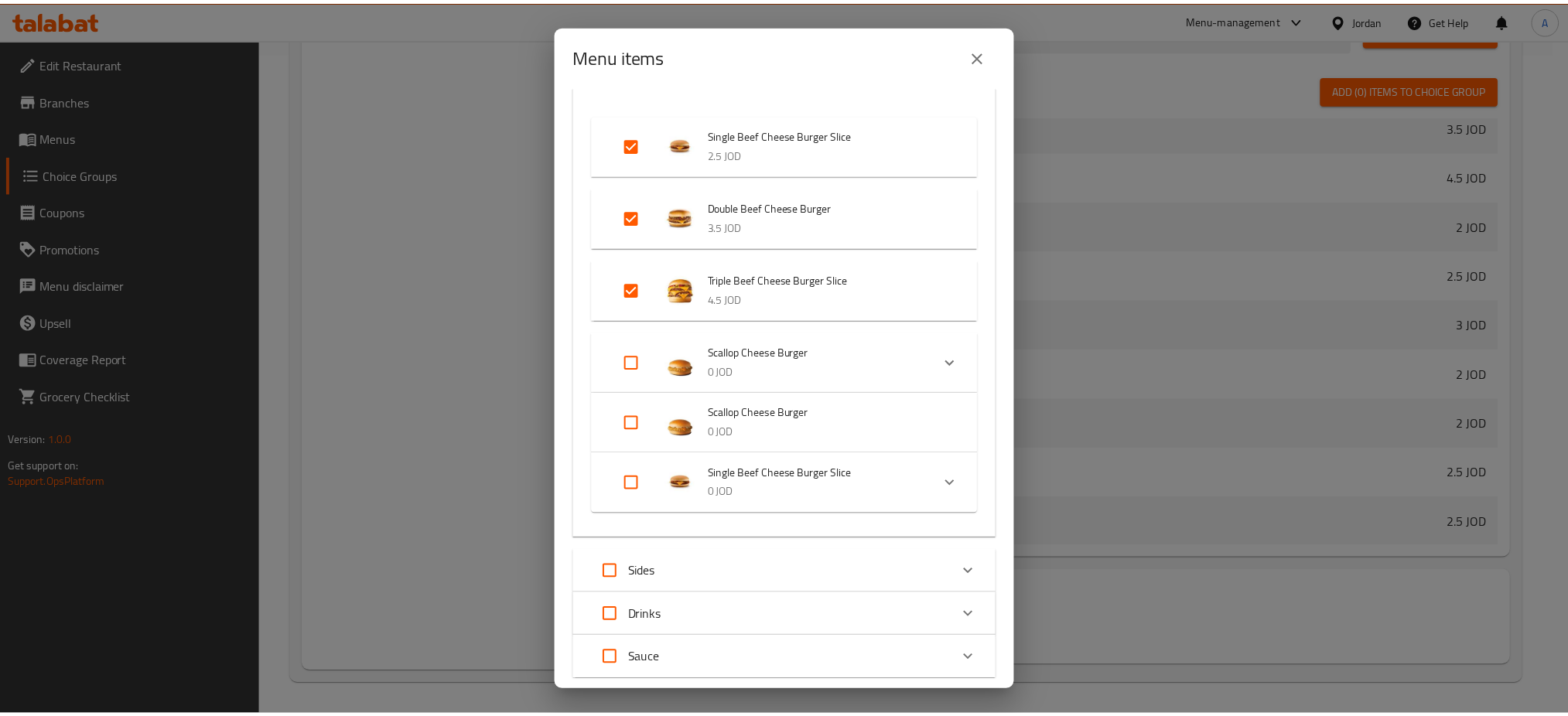
scroll to position [191, 0]
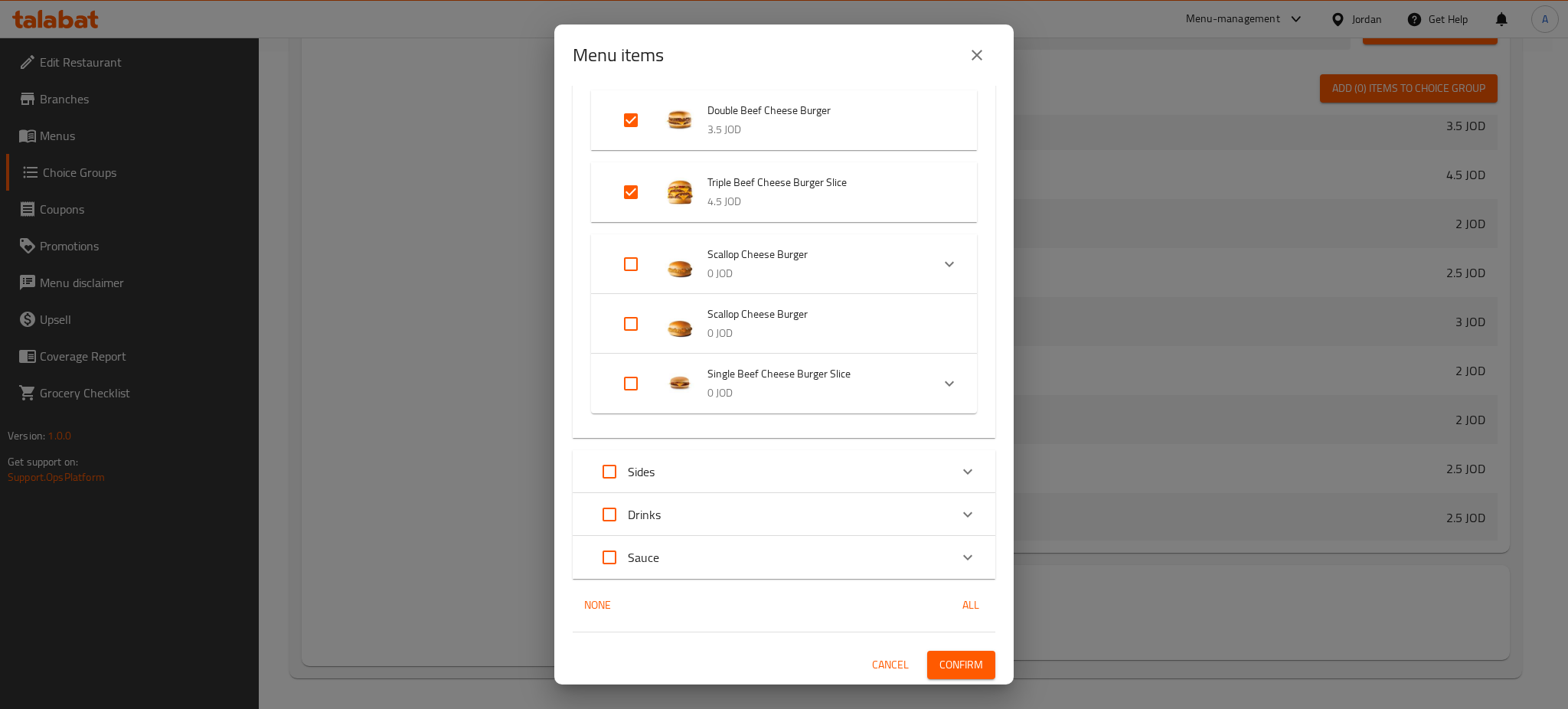
click at [939, 657] on span "Confirm" at bounding box center [961, 664] width 44 height 19
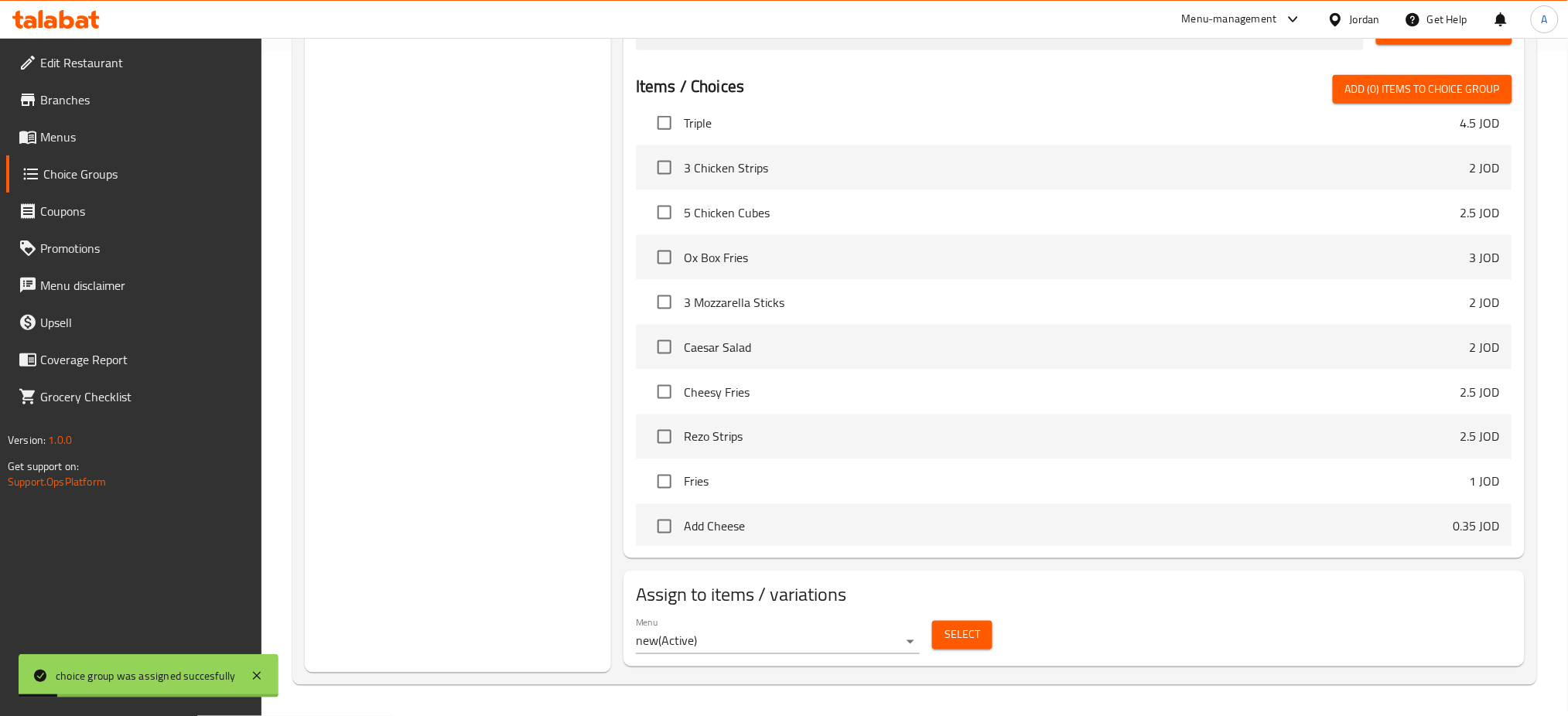
click at [442, 388] on div "Choice Groups Extras: 2 Add Sauce: 6 Add 6 Your Choice of 1 Add 6 Make it a mea…" at bounding box center [457, 91] width 306 height 1161
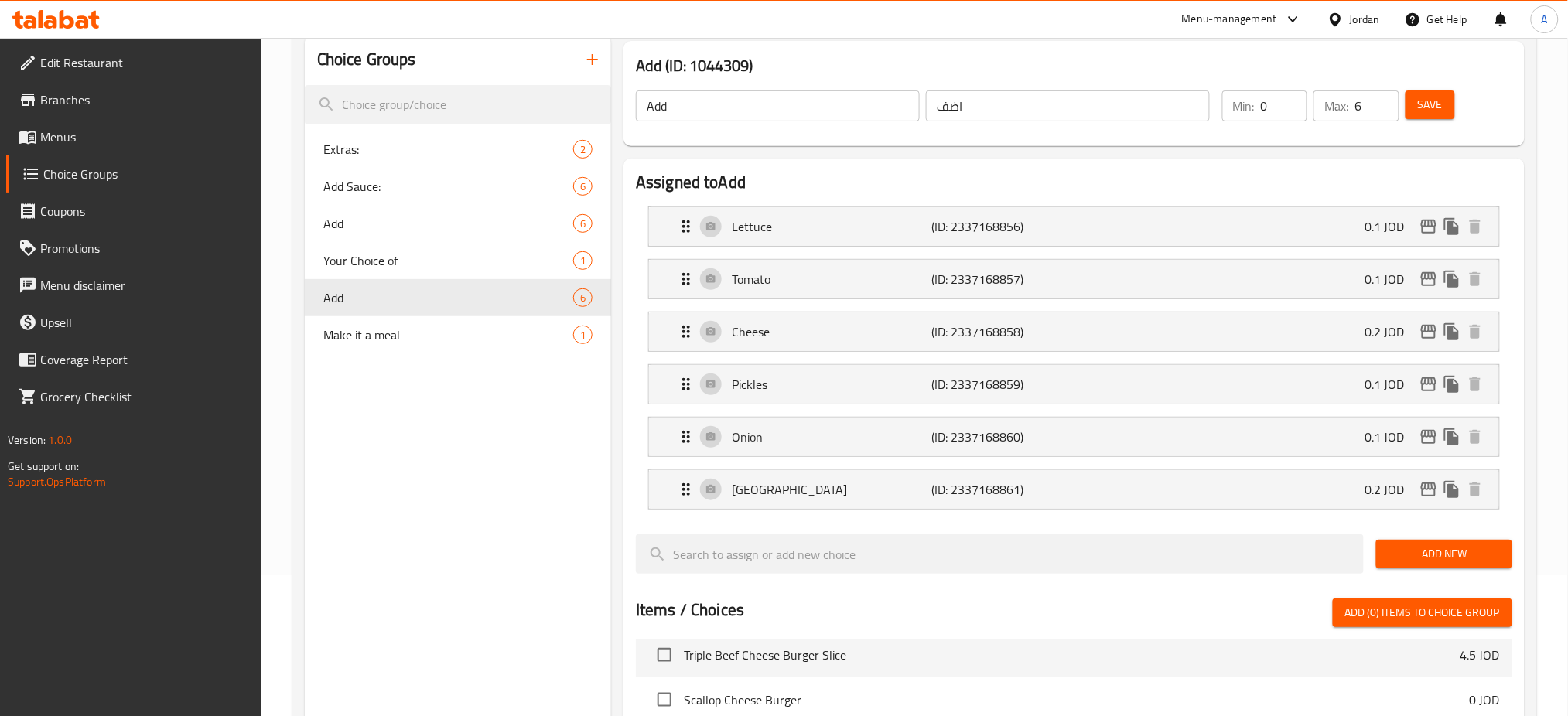
scroll to position [45, 0]
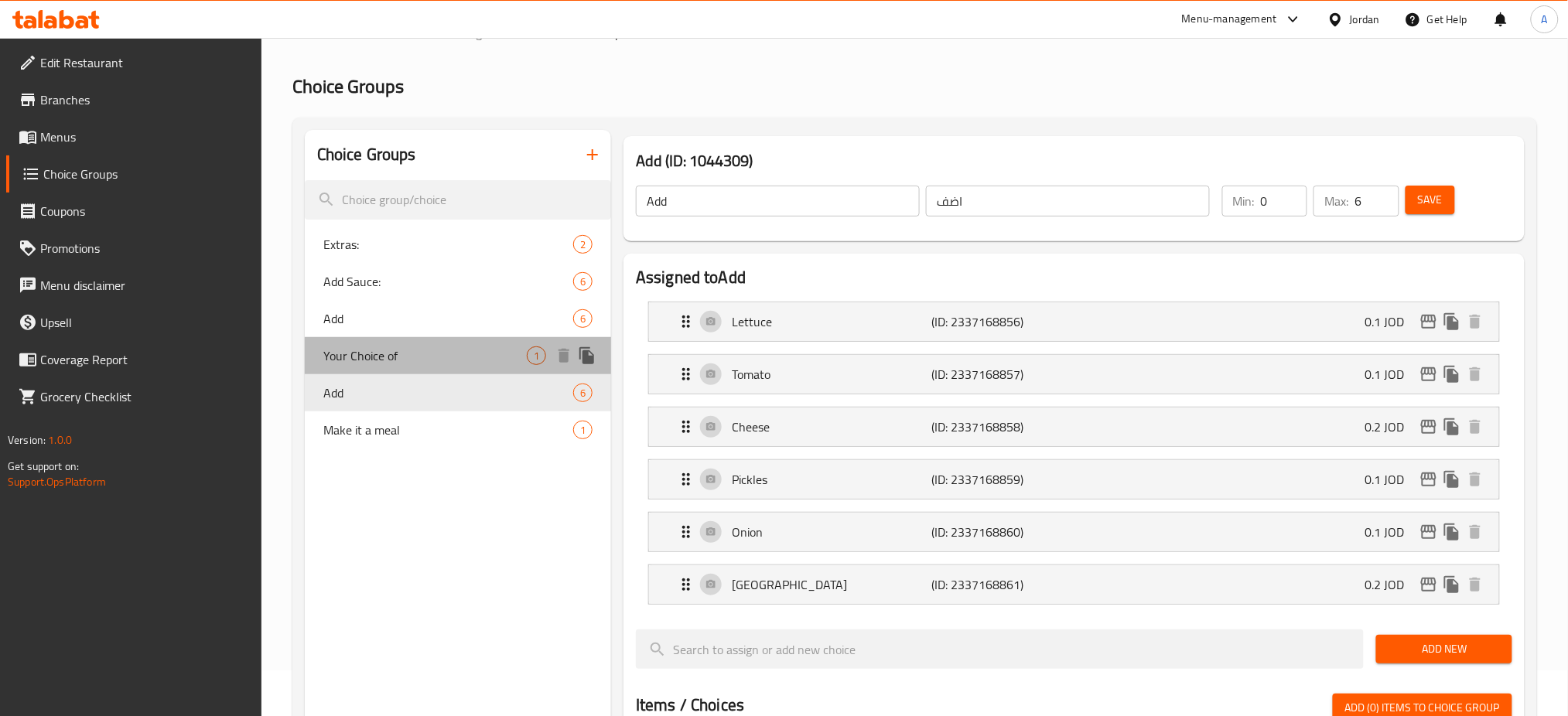
click at [460, 360] on span "Your Choice of" at bounding box center [425, 355] width 203 height 19
type input "Your Choice of"
type input "اختيارك من"
type input "1"
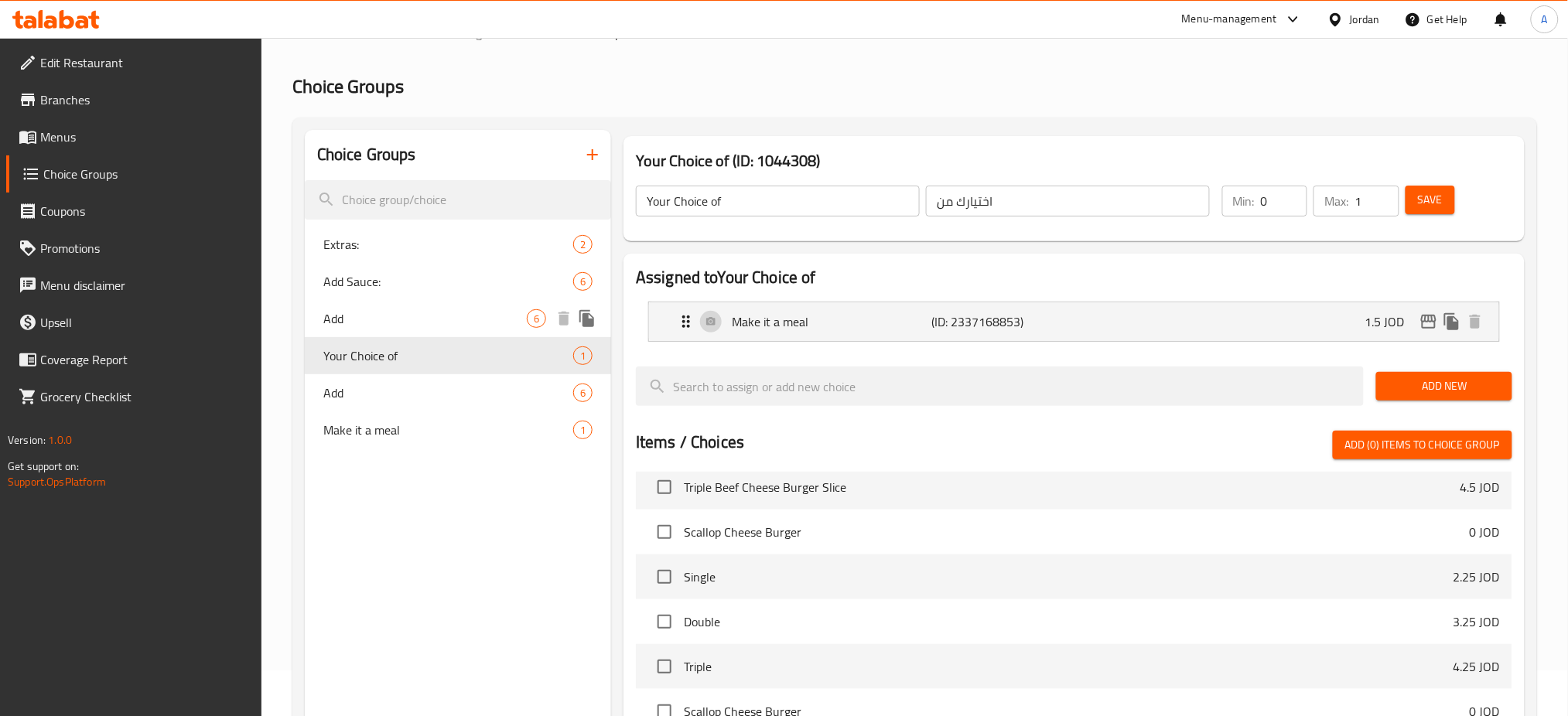
click at [412, 298] on div "Add Sauce: 6" at bounding box center [457, 281] width 306 height 37
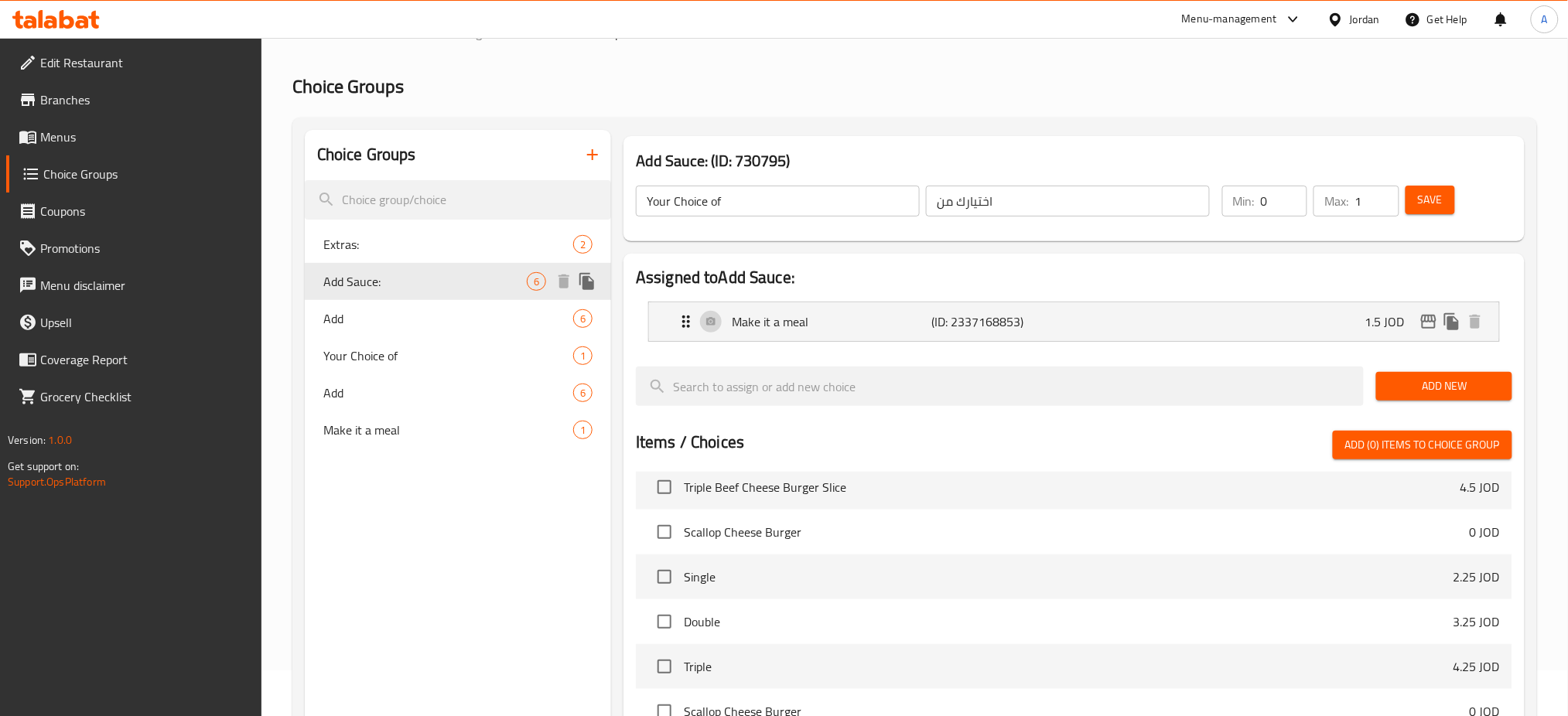
type input "Add Sauce:"
type input "إضافة صوص:"
type input "0"
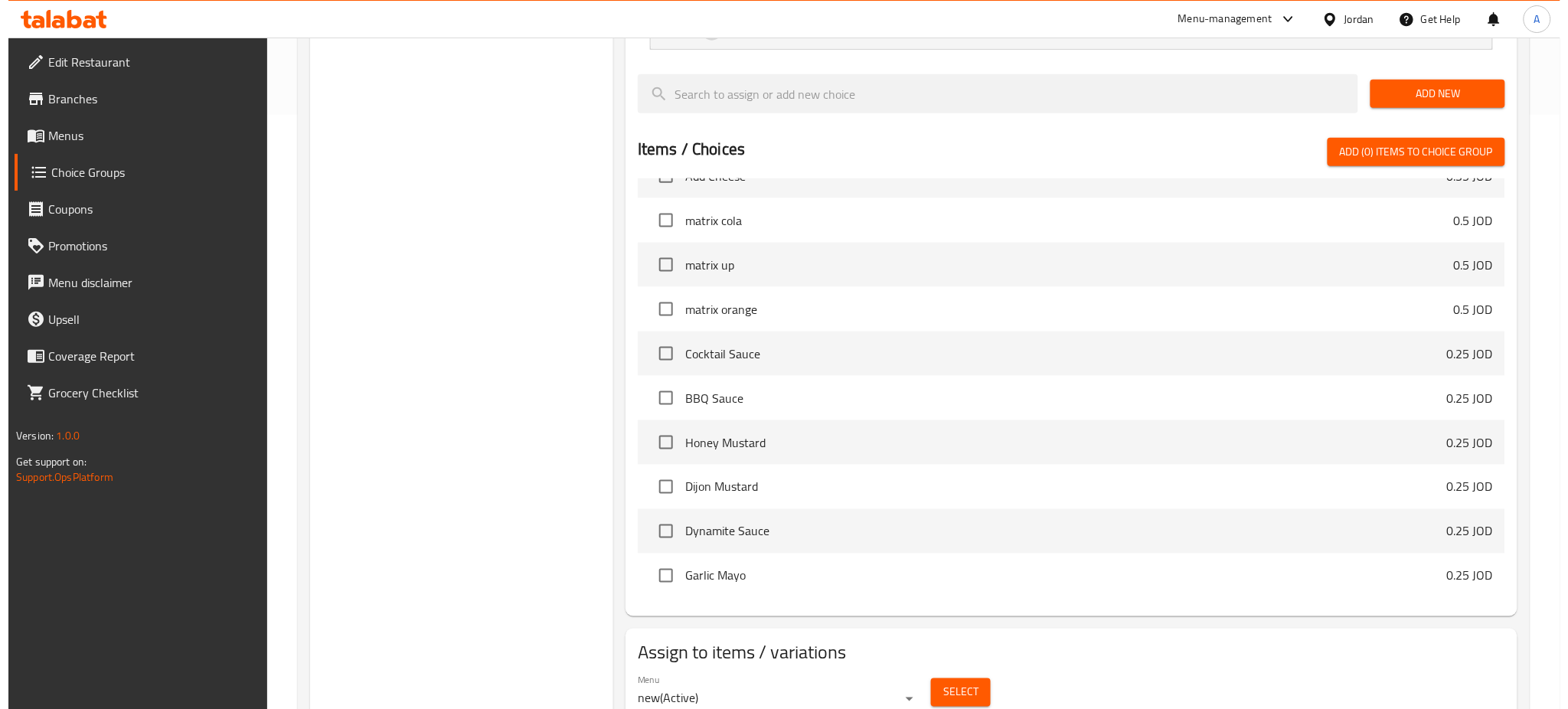
scroll to position [657, 0]
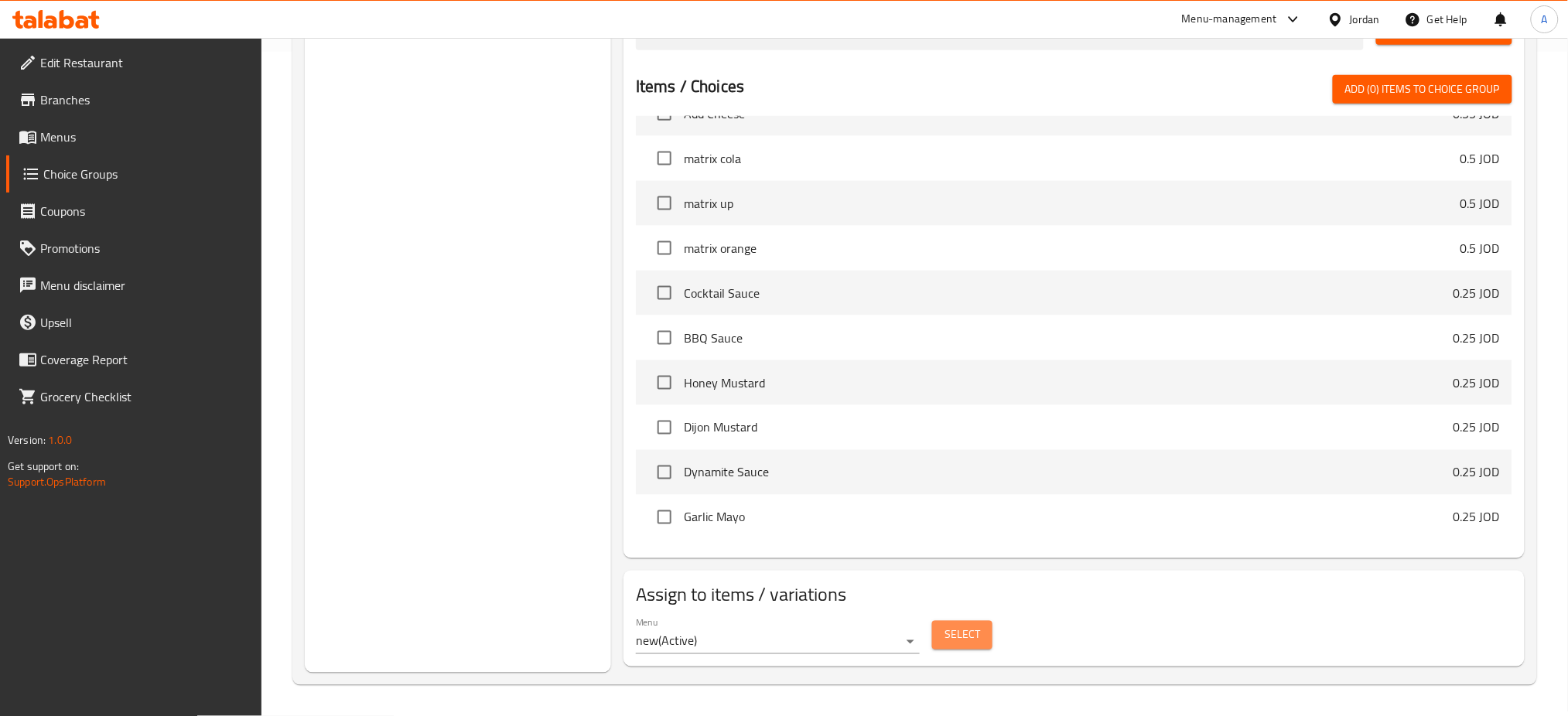
click at [952, 628] on span "Select" at bounding box center [963, 635] width 36 height 20
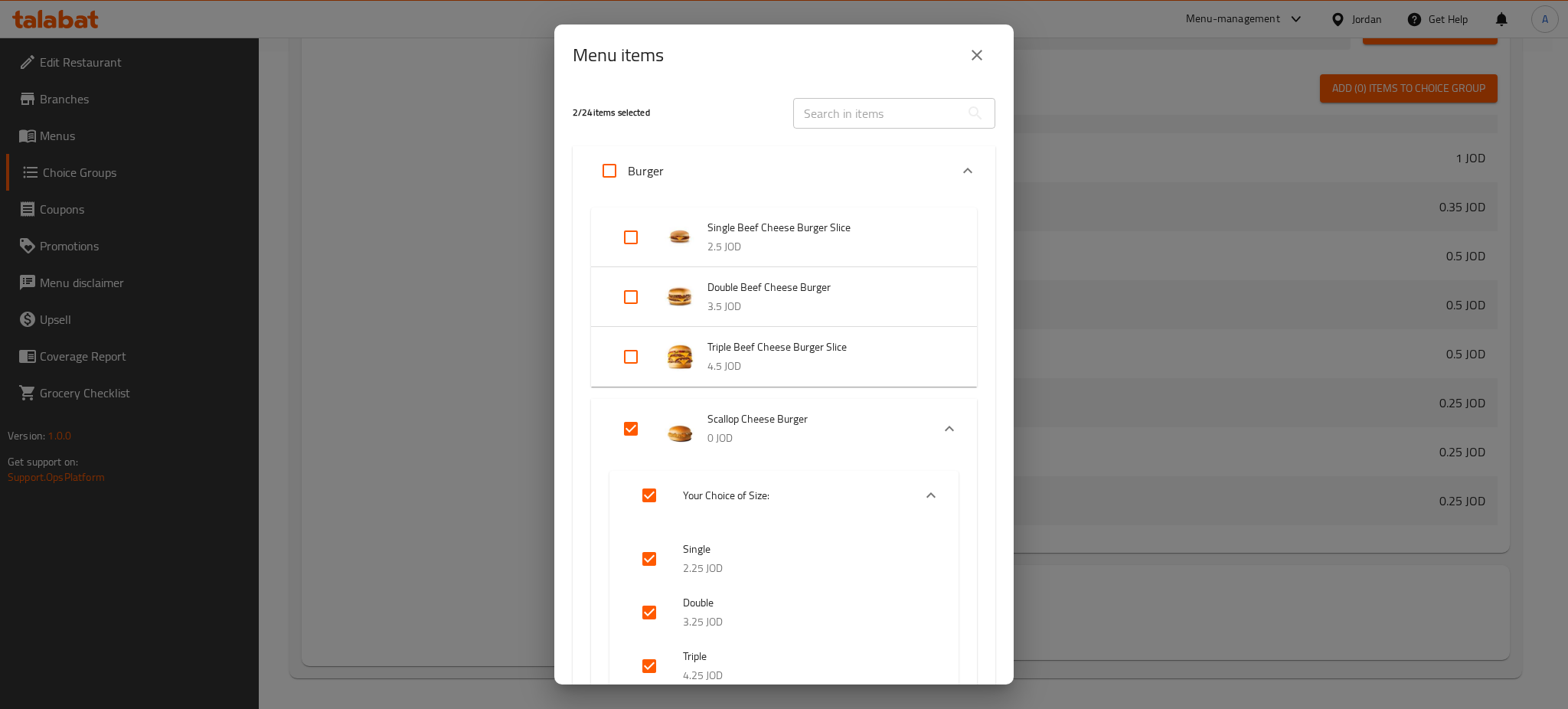
click at [618, 234] on input "Expand" at bounding box center [630, 237] width 36 height 36
checkbox input "true"
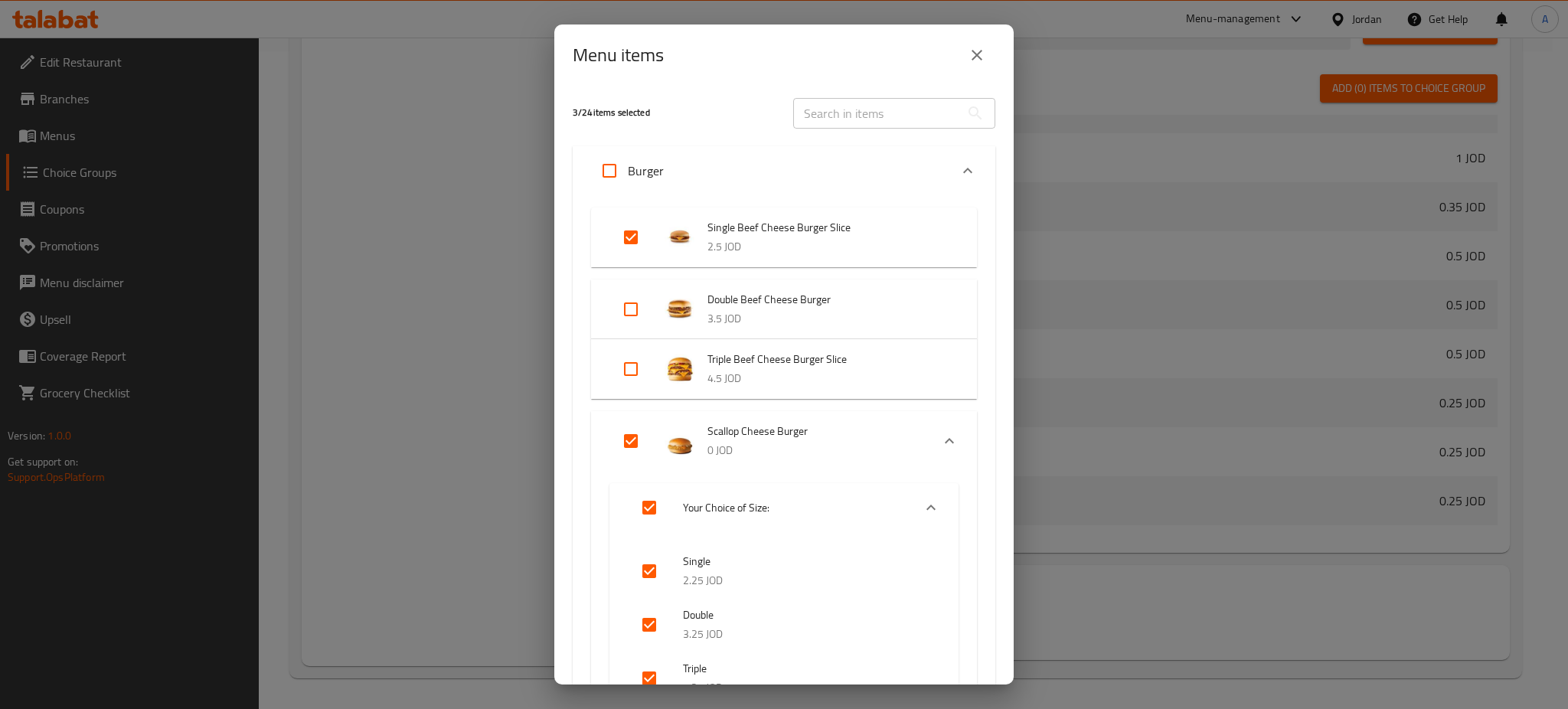
click at [629, 312] on input "Expand" at bounding box center [630, 309] width 36 height 36
checkbox input "true"
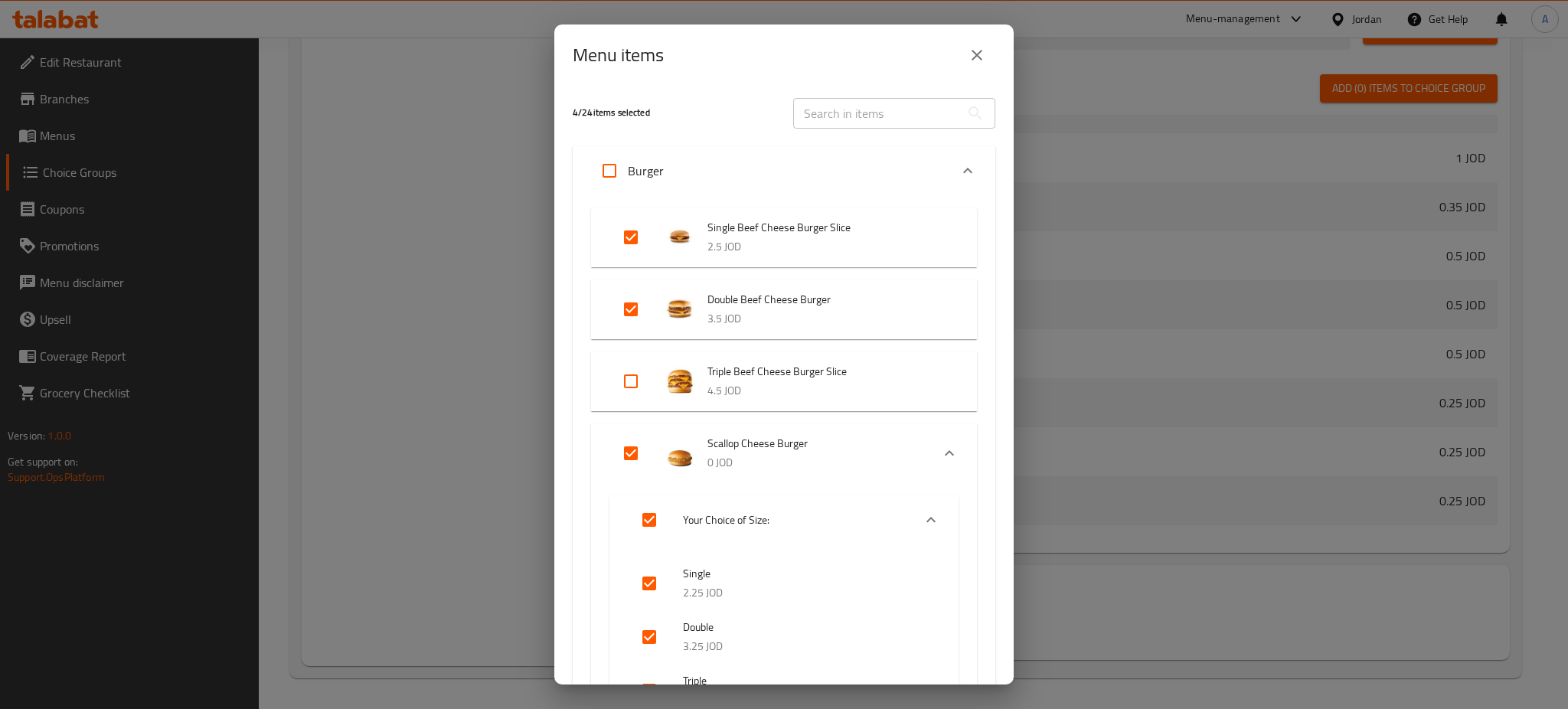
click at [628, 368] on input "Expand" at bounding box center [630, 381] width 36 height 36
checkbox input "true"
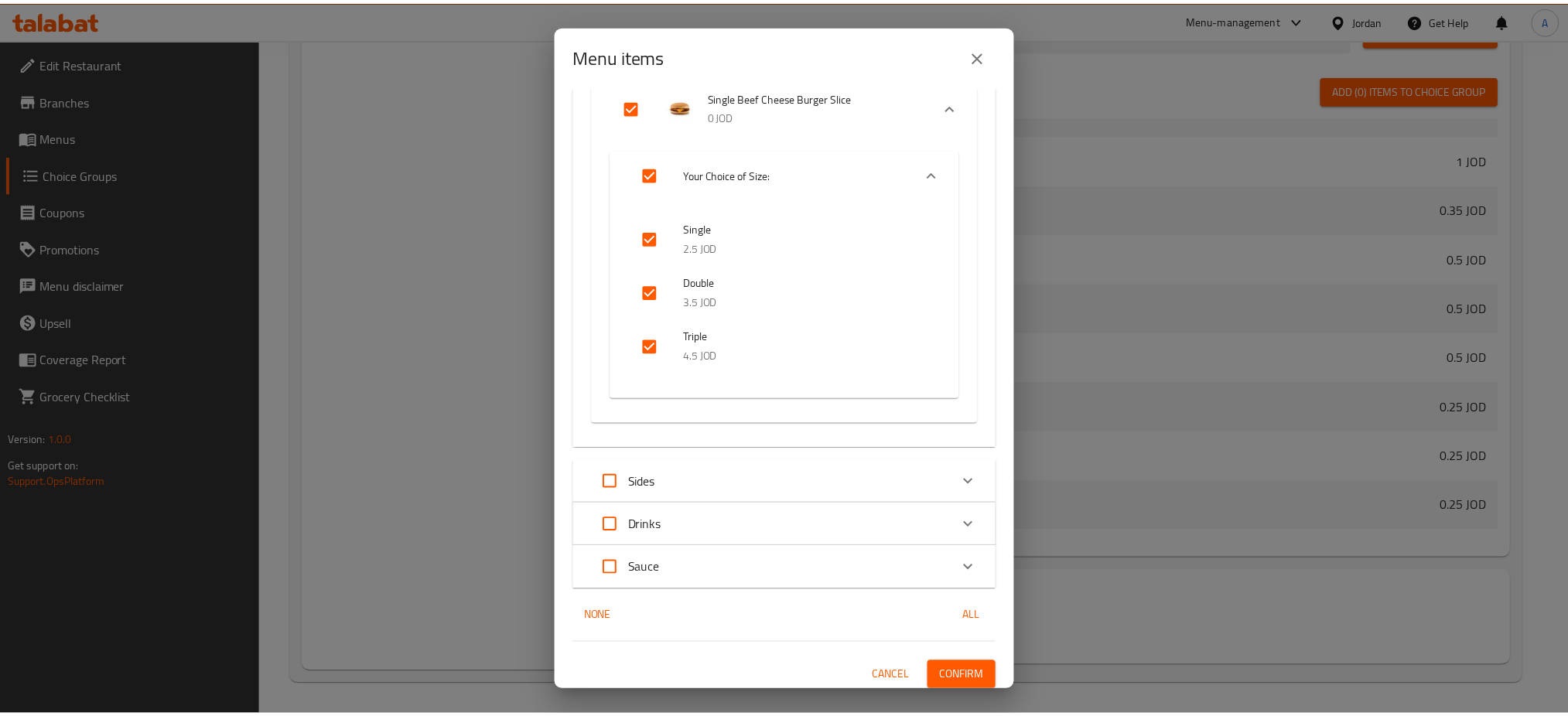
scroll to position [787, 0]
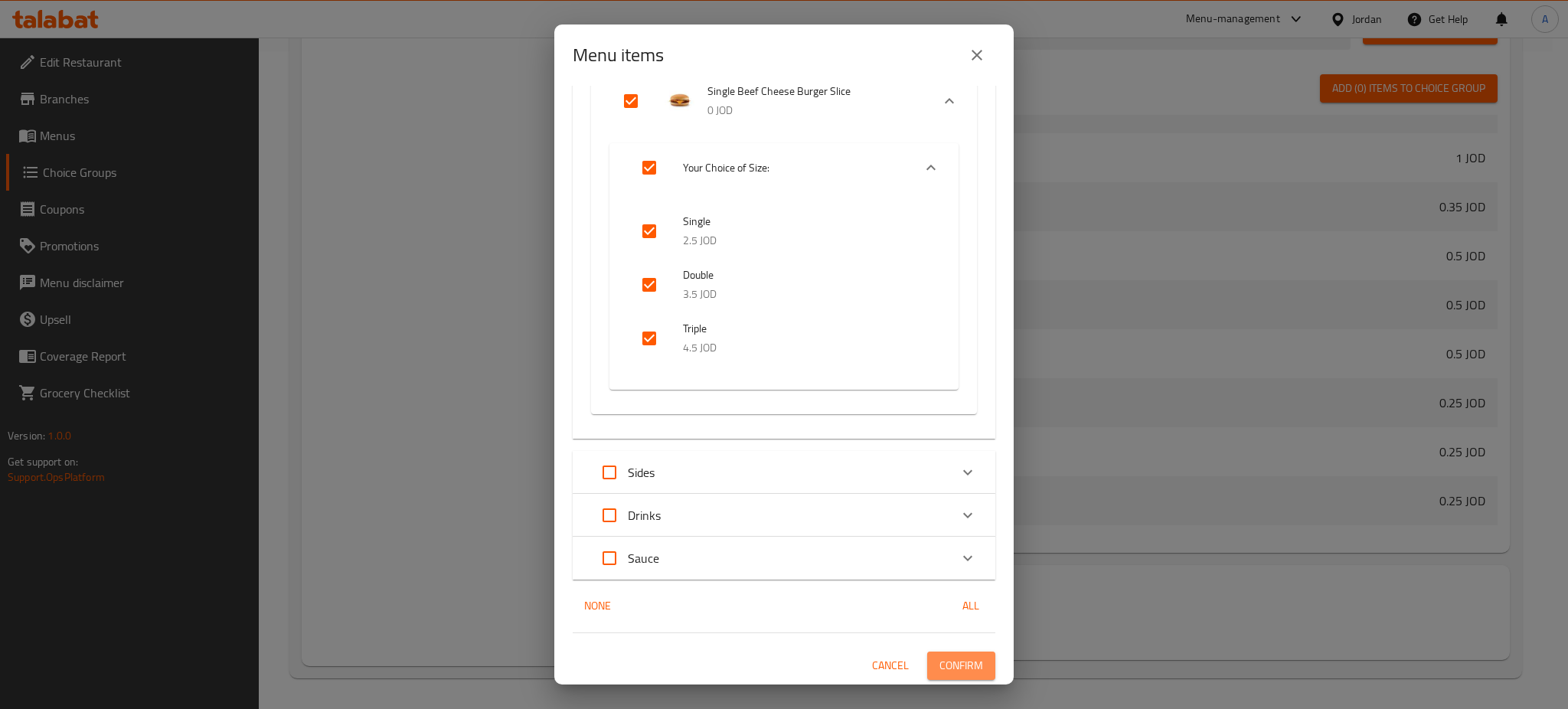
click at [939, 657] on span "Confirm" at bounding box center [961, 665] width 44 height 19
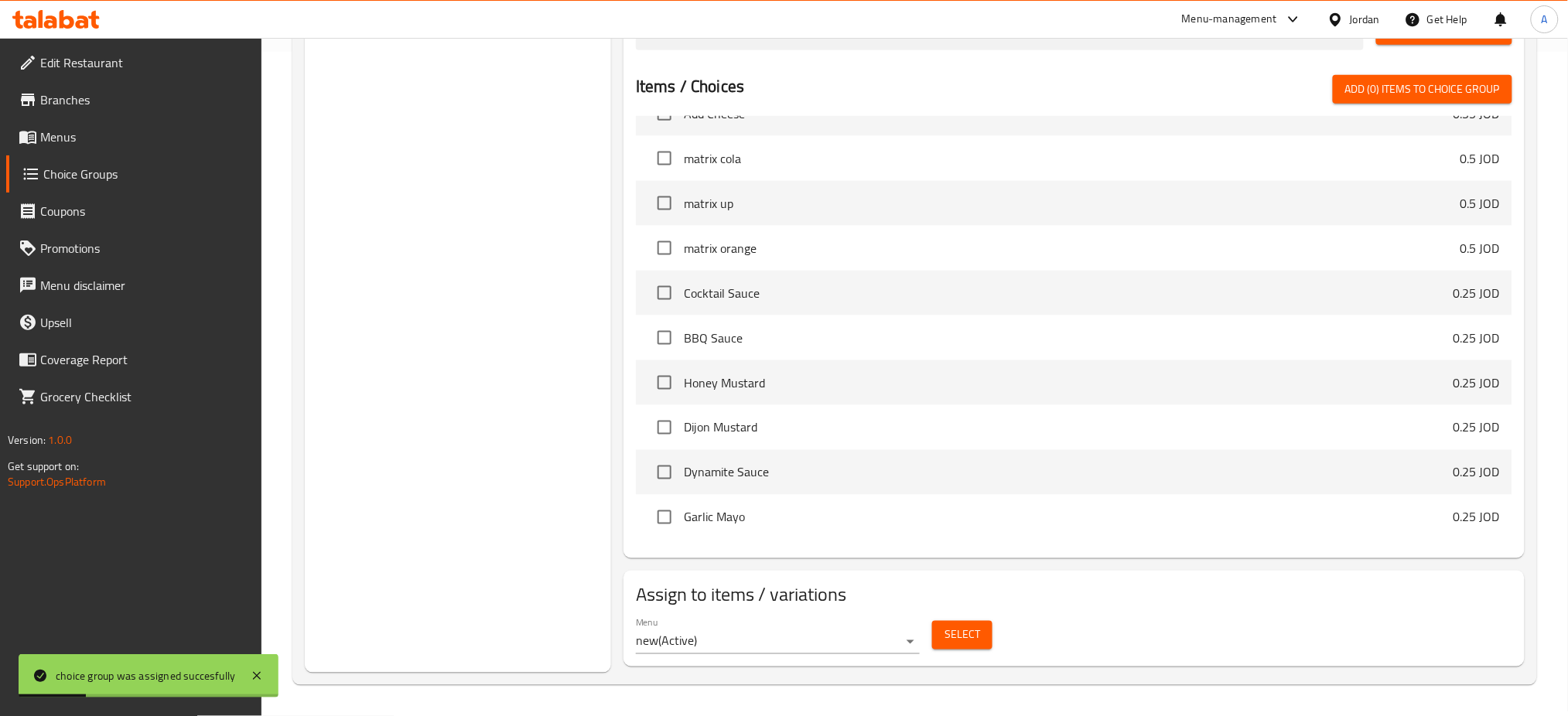
drag, startPoint x: 492, startPoint y: 384, endPoint x: 515, endPoint y: 371, distance: 26.4
click at [492, 384] on div "Choice Groups Extras: 2 Add Sauce: 6 Add 6 Your Choice of 1 Add 6 Make it a mea…" at bounding box center [457, 91] width 306 height 1161
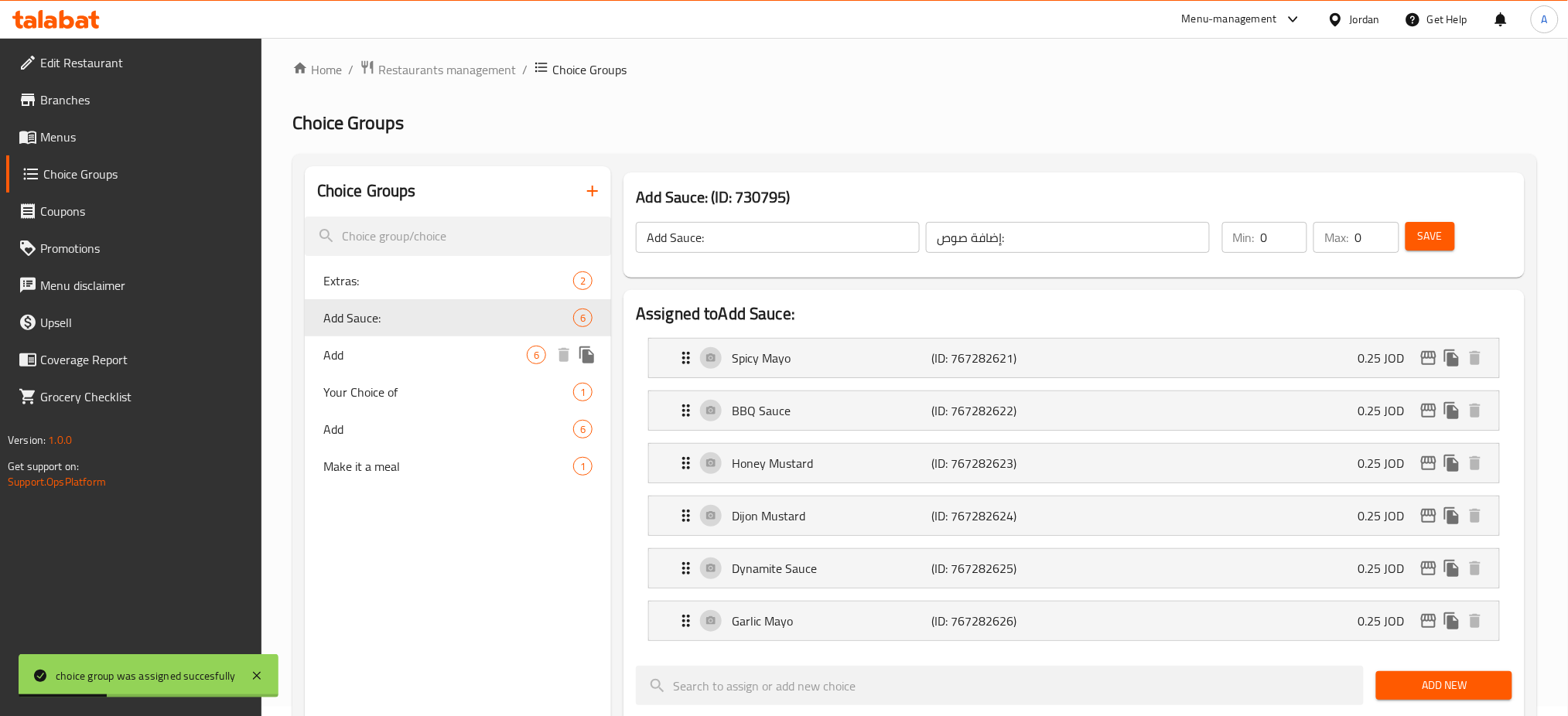
scroll to position [0, 0]
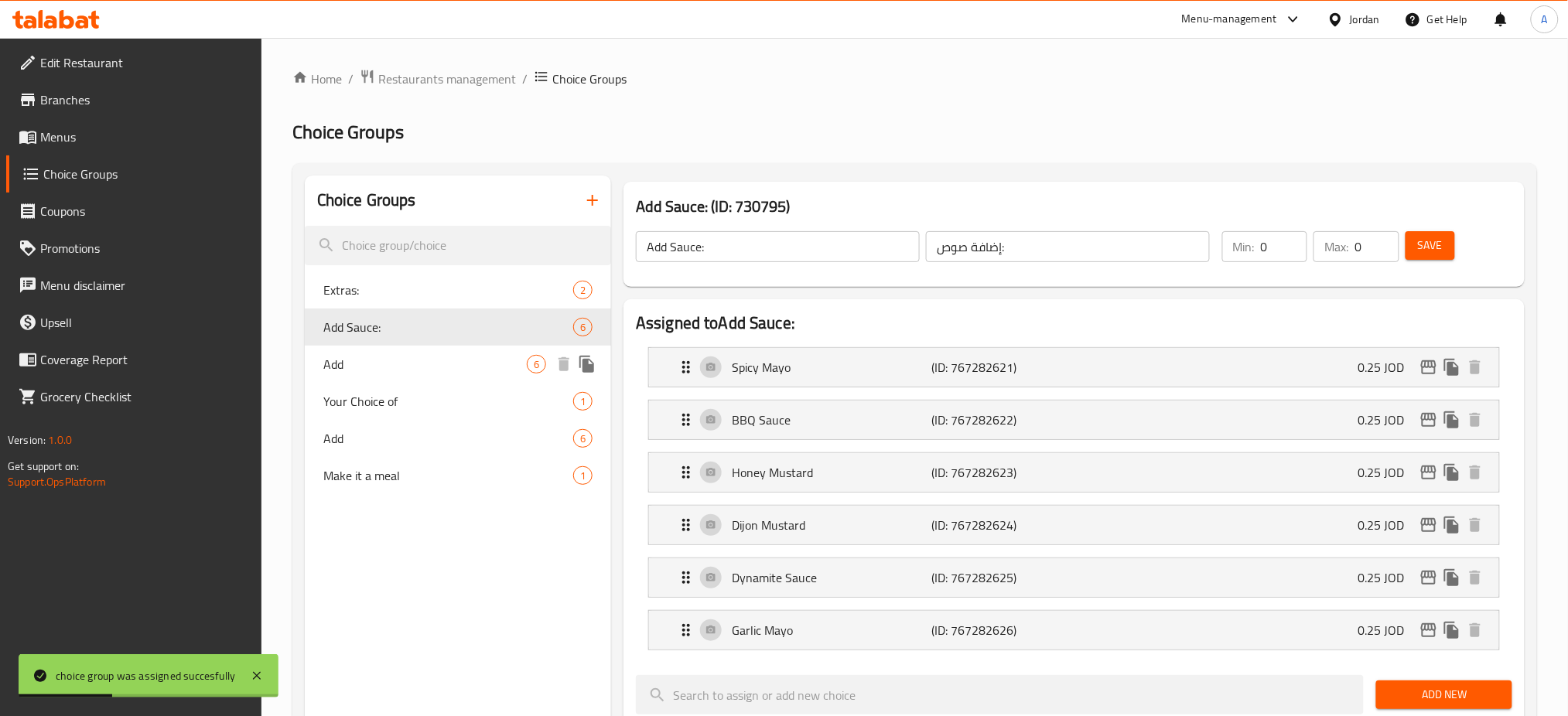
click at [458, 412] on div "Your Choice of 1" at bounding box center [457, 401] width 306 height 37
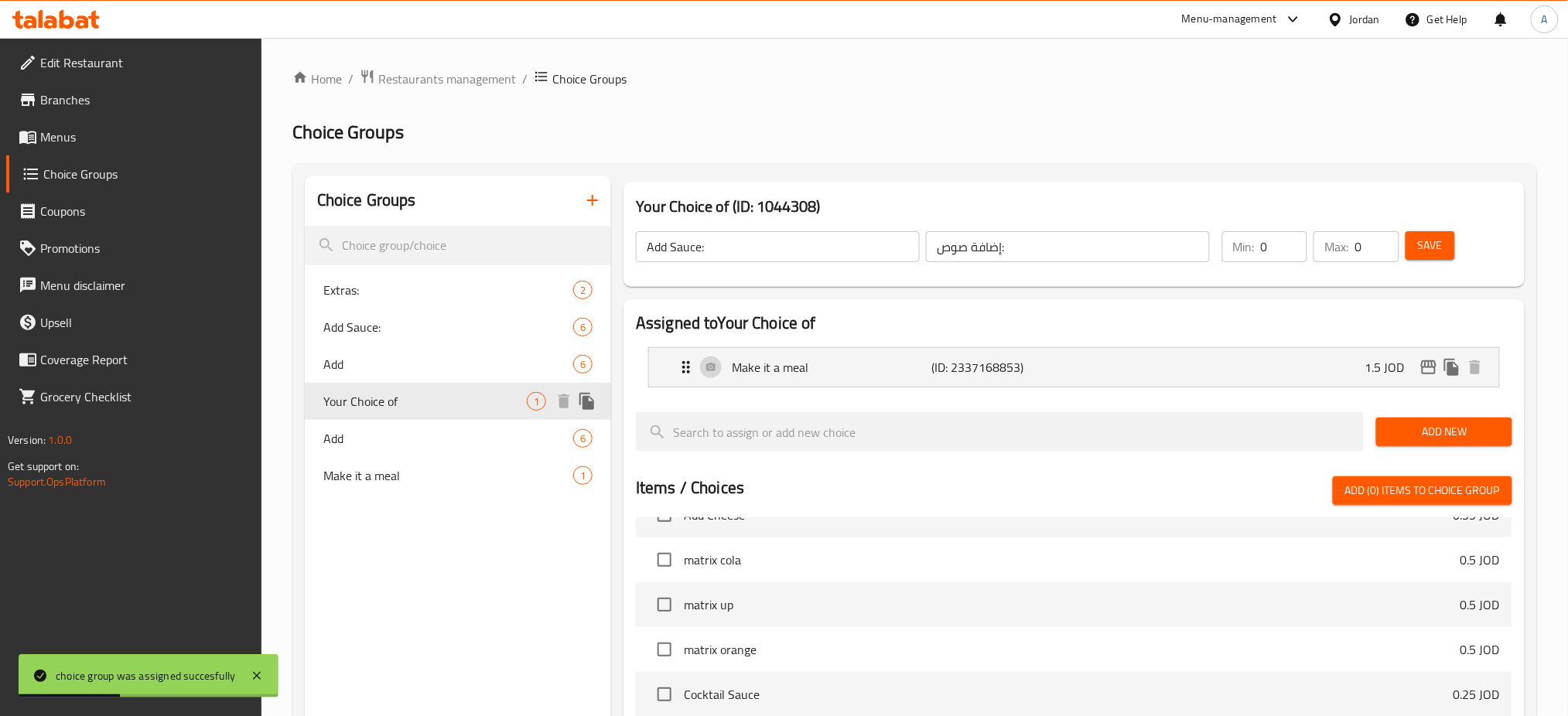
type input "Your Choice of"
type input "اختيارك من"
type input "1"
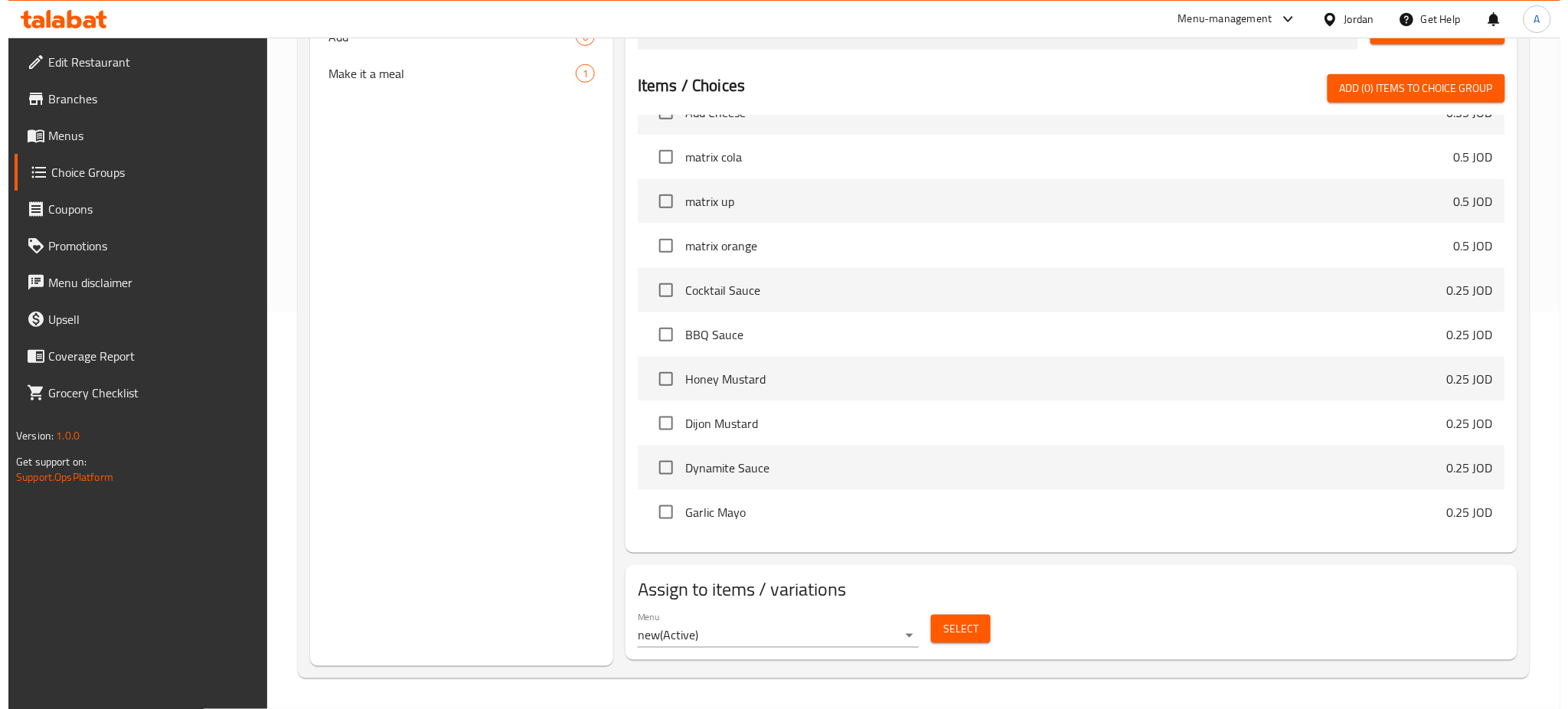
scroll to position [917, 0]
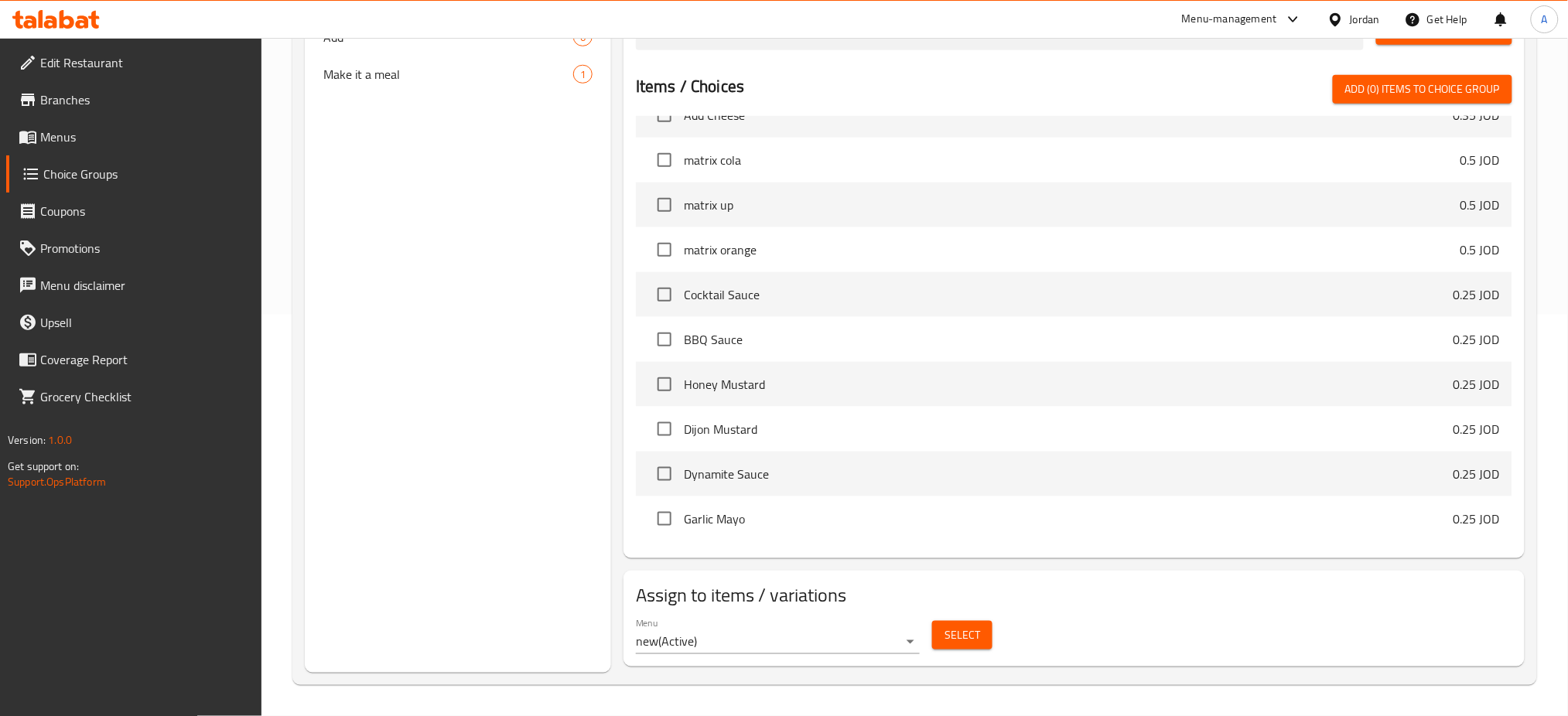
click at [957, 637] on span "Select" at bounding box center [963, 635] width 36 height 20
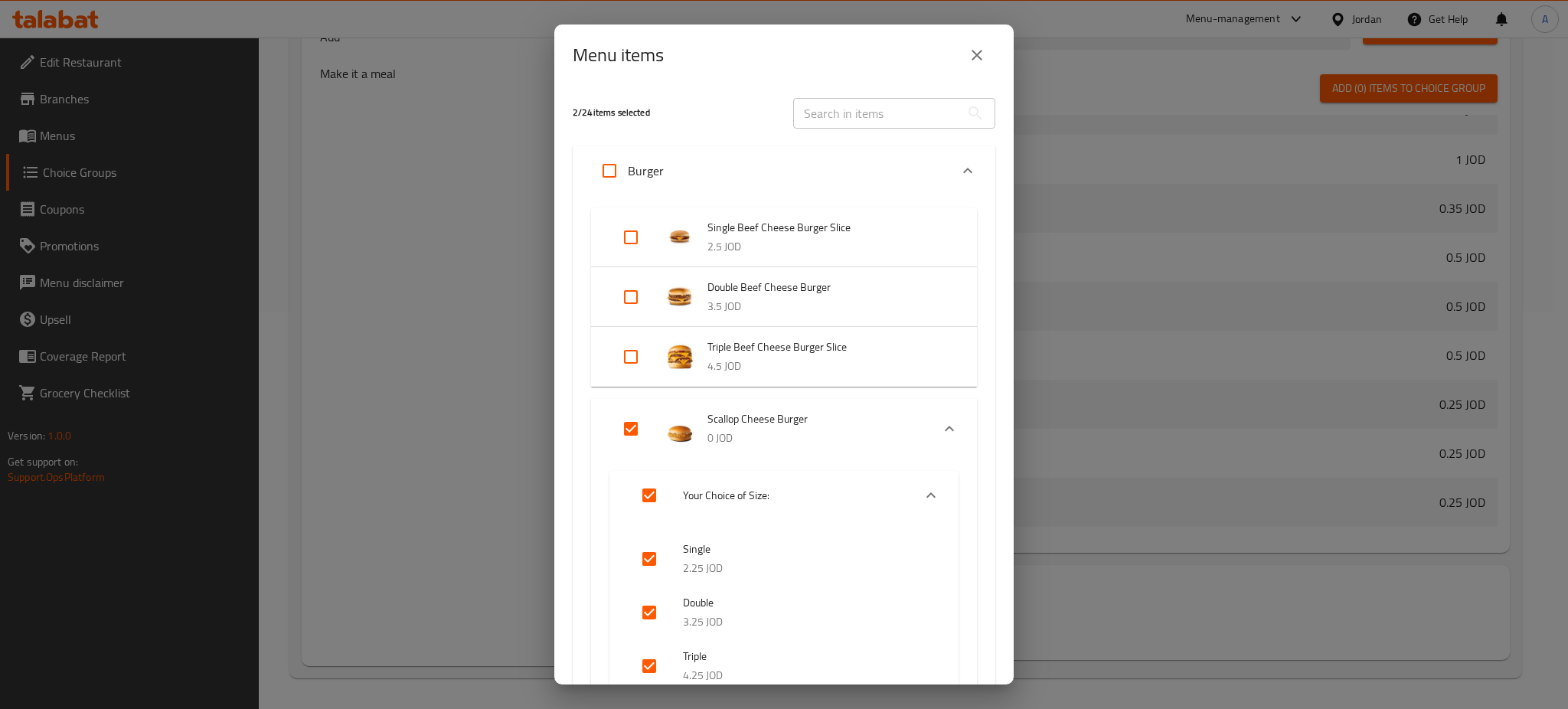
click at [641, 240] on input "Expand" at bounding box center [630, 237] width 36 height 36
checkbox input "true"
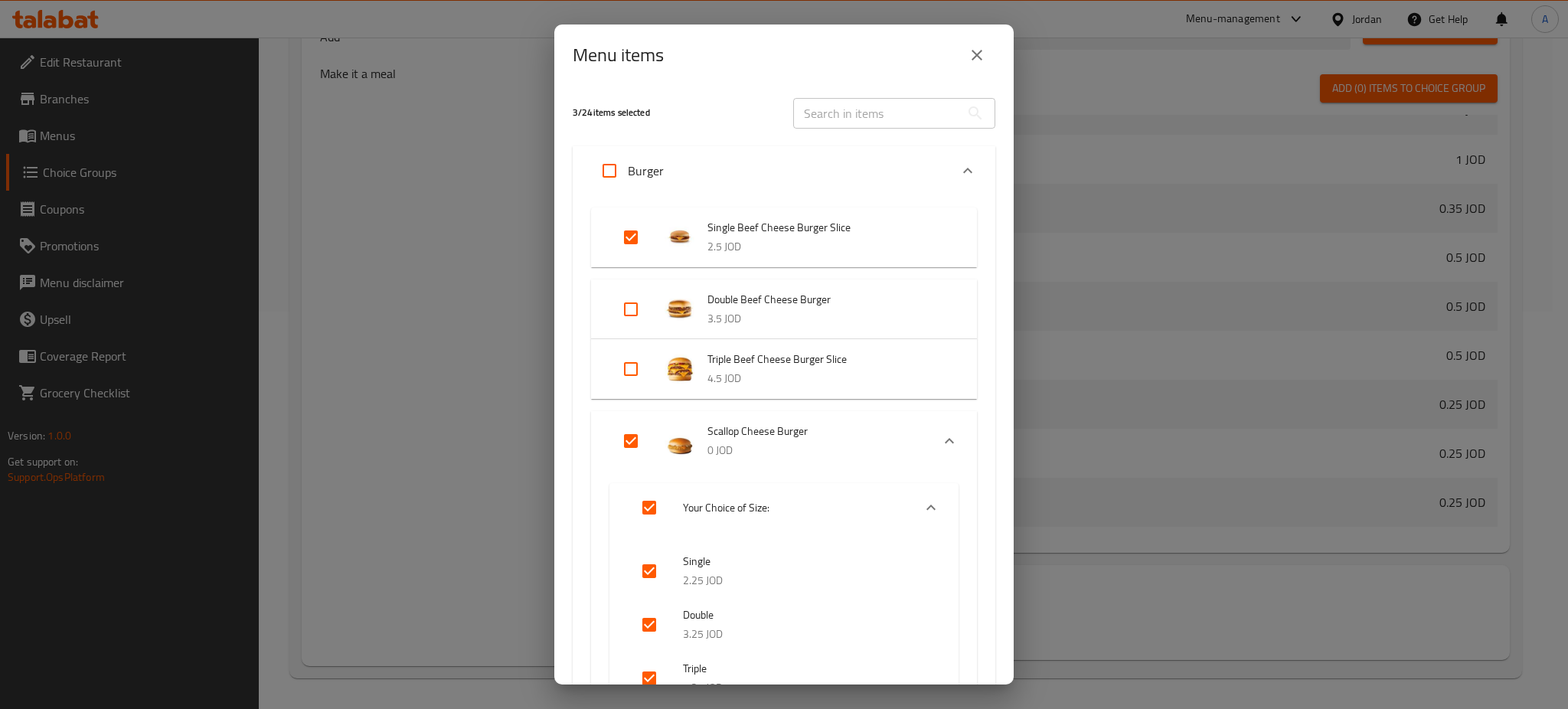
click at [632, 311] on input "Expand" at bounding box center [630, 309] width 36 height 36
checkbox input "true"
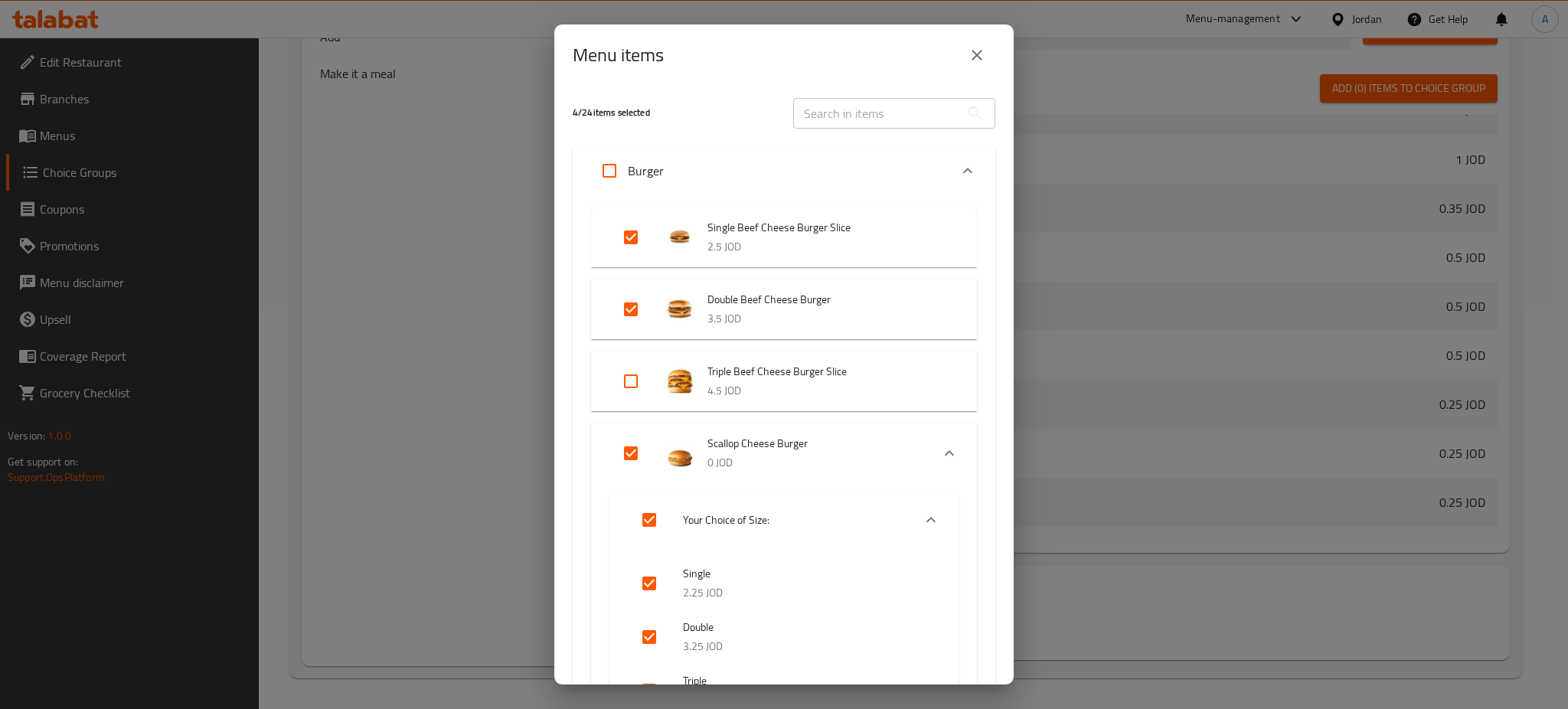
click at [624, 368] on input "Expand" at bounding box center [630, 381] width 36 height 36
checkbox input "true"
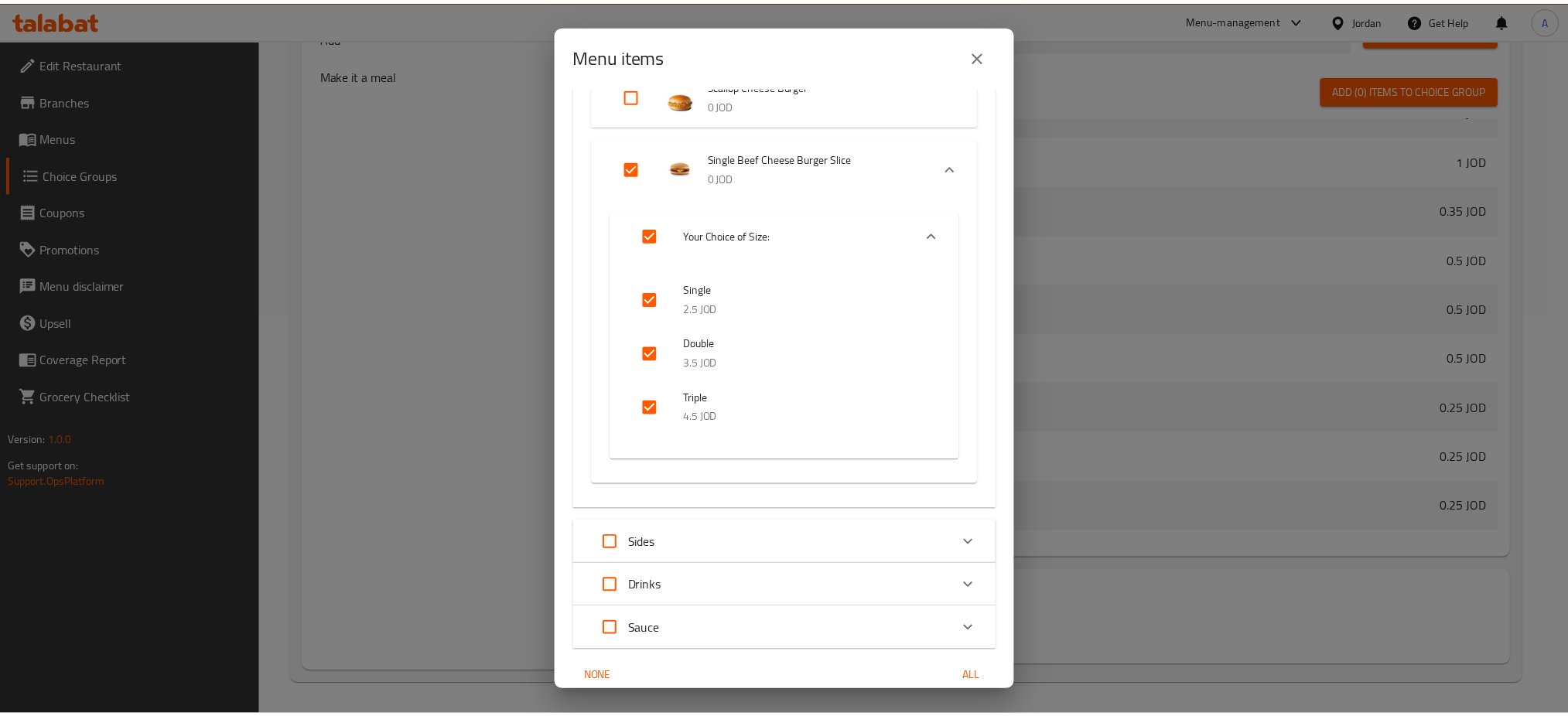
scroll to position [787, 0]
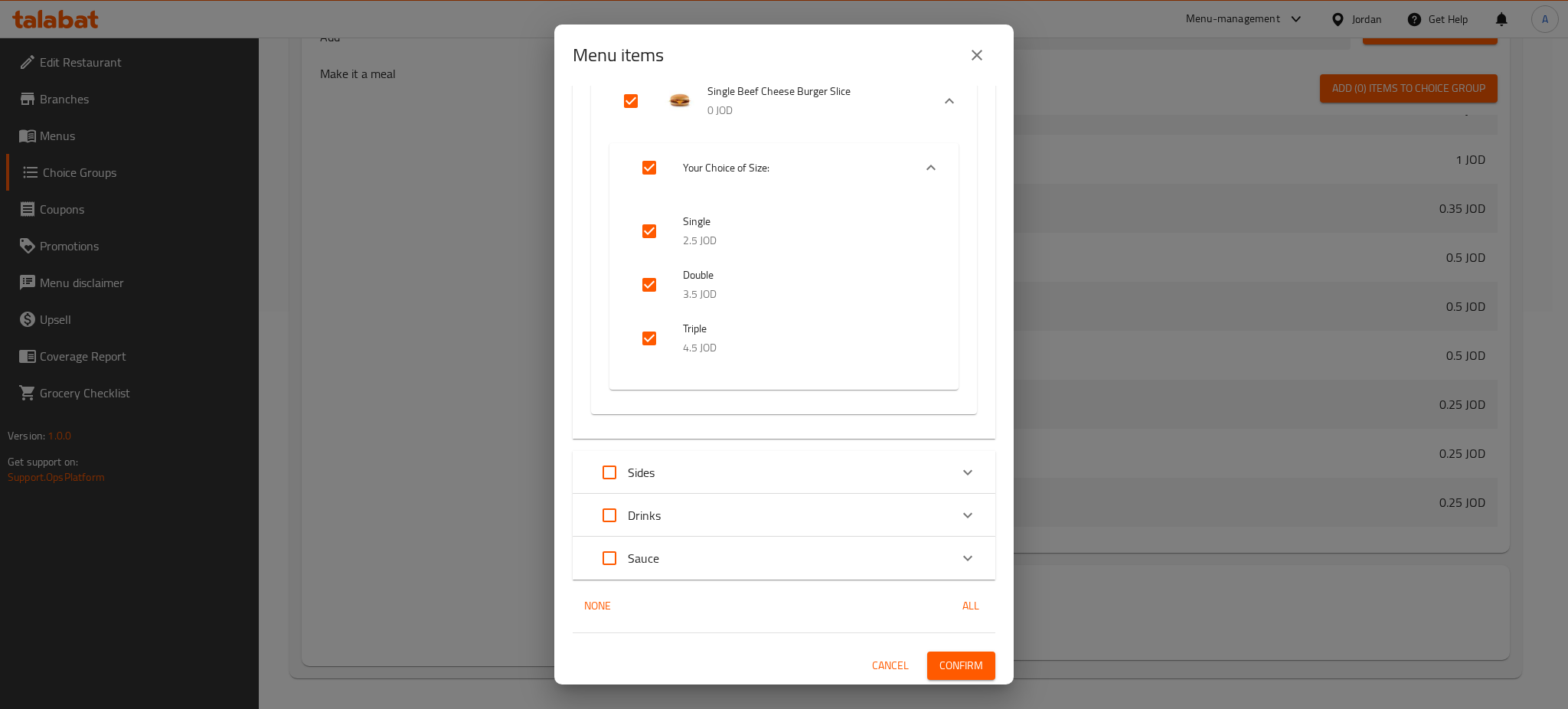
click at [949, 673] on span "Confirm" at bounding box center [961, 665] width 44 height 19
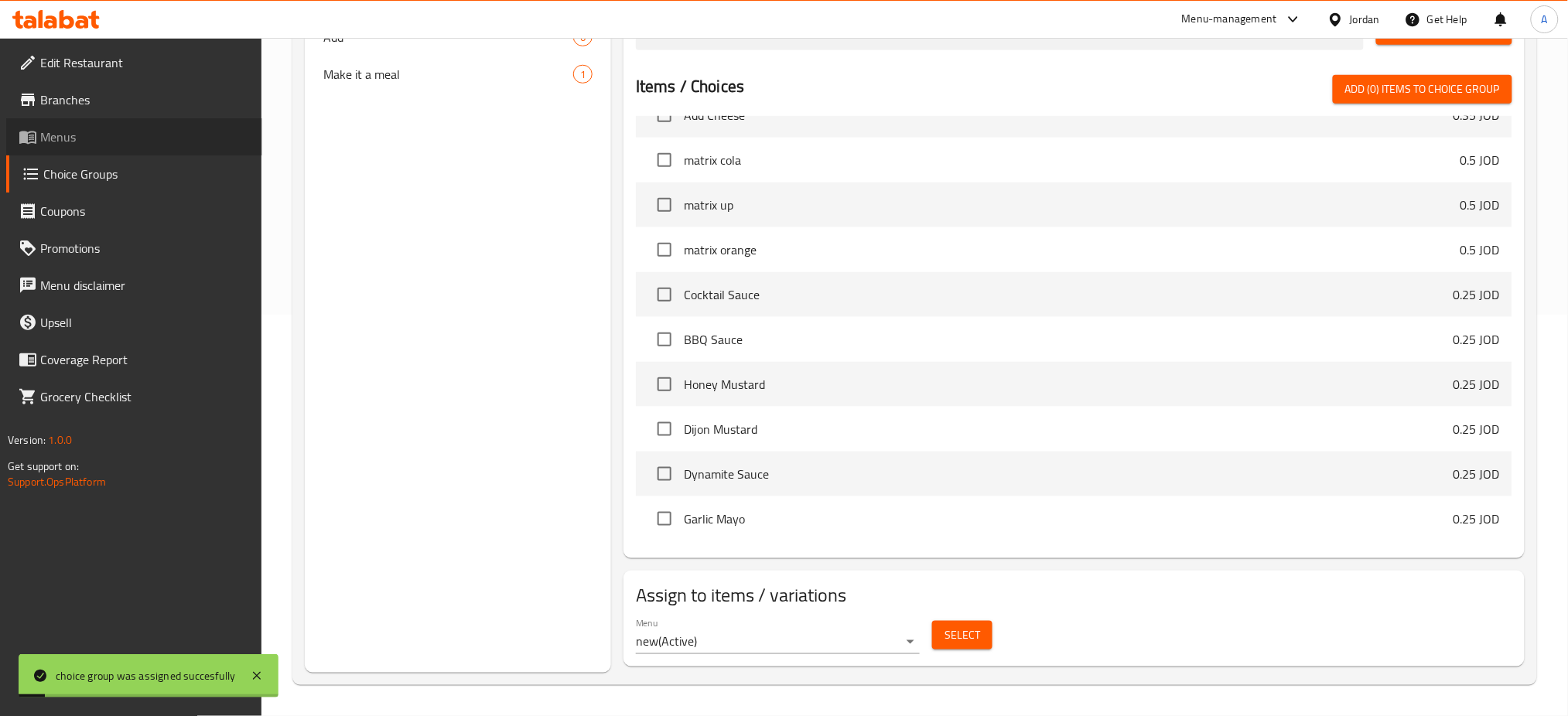
click at [121, 142] on span "Menus" at bounding box center [144, 137] width 209 height 19
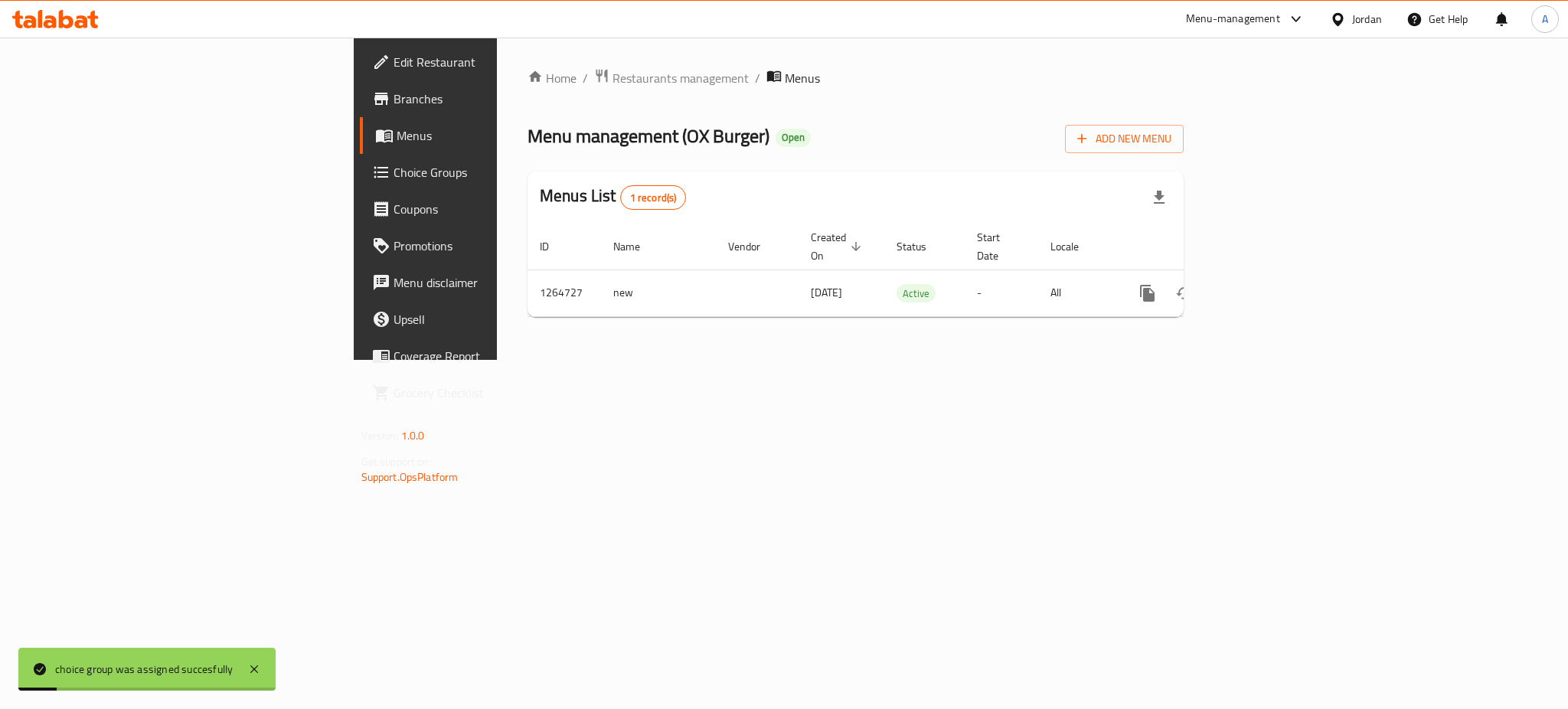
click at [393, 164] on span "Choice Groups" at bounding box center [498, 173] width 210 height 19
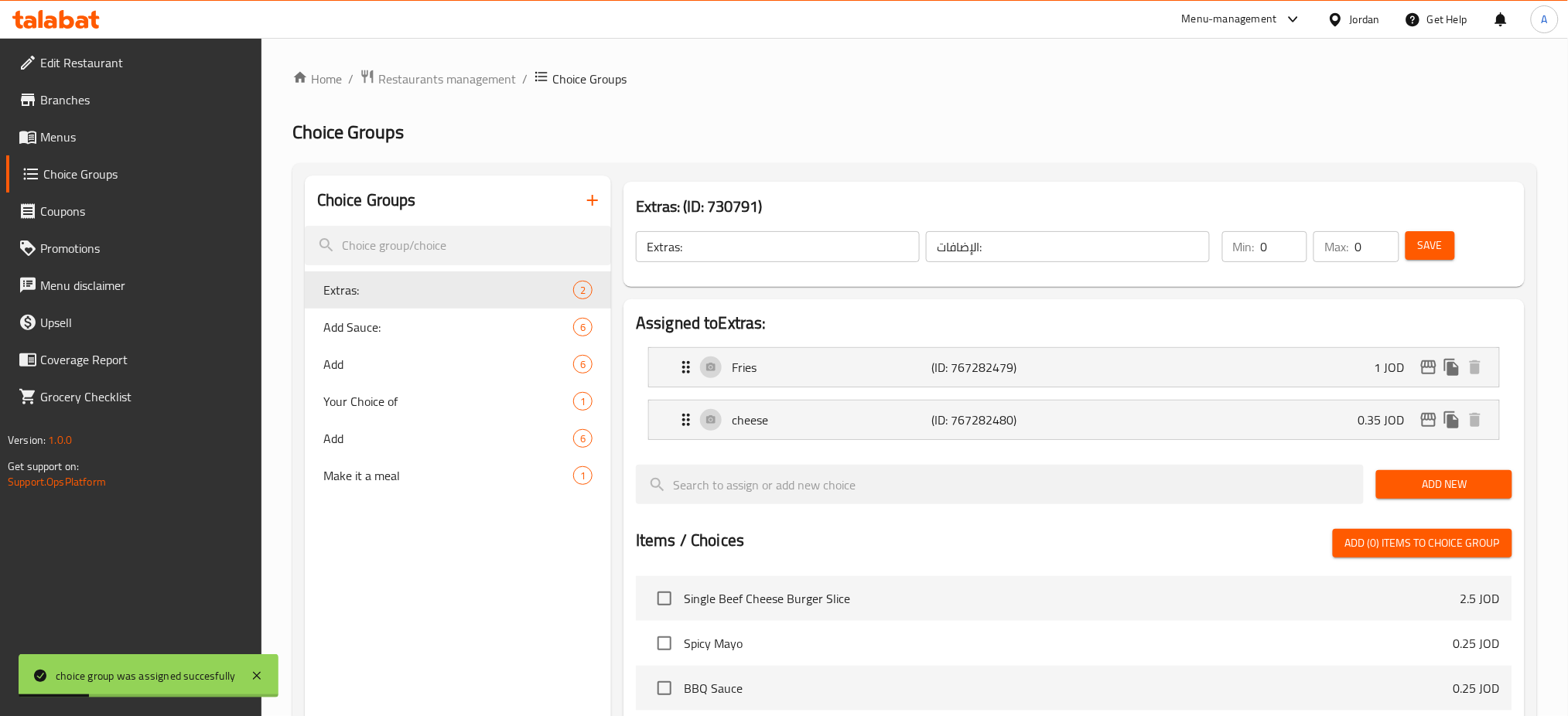
click at [103, 120] on link "Menus" at bounding box center [133, 136] width 256 height 37
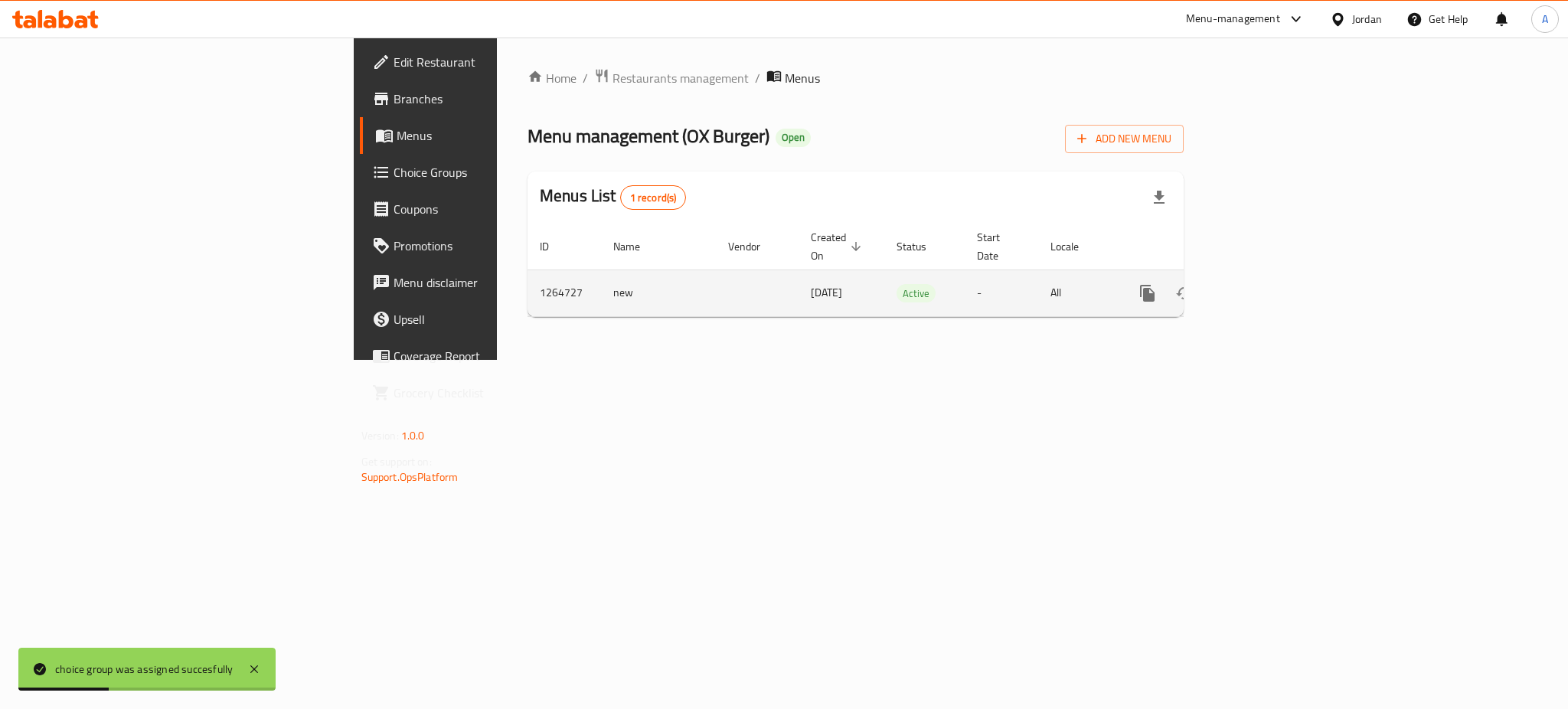
click at [1276, 280] on link "enhanced table" at bounding box center [1257, 293] width 36 height 36
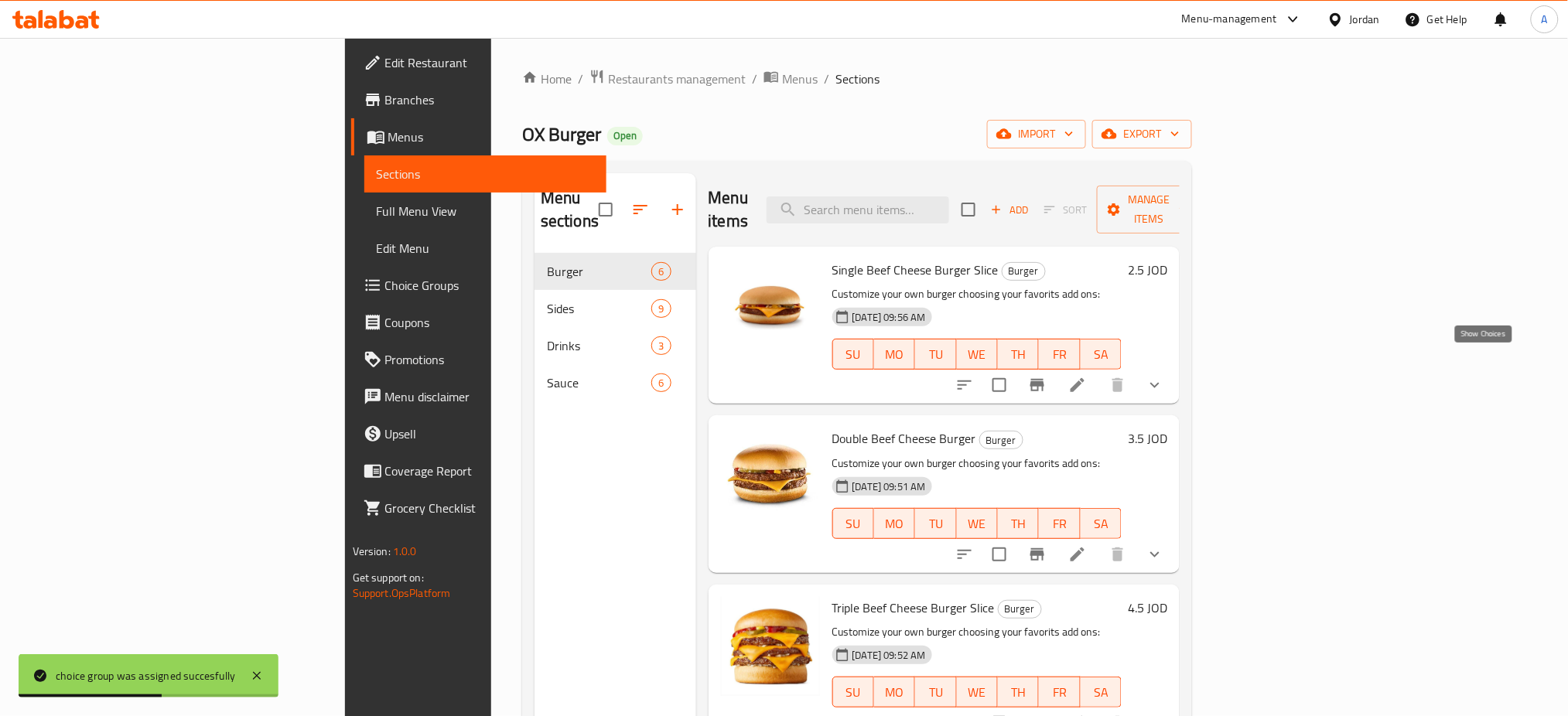
click at [1164, 376] on icon "show more" at bounding box center [1155, 385] width 19 height 19
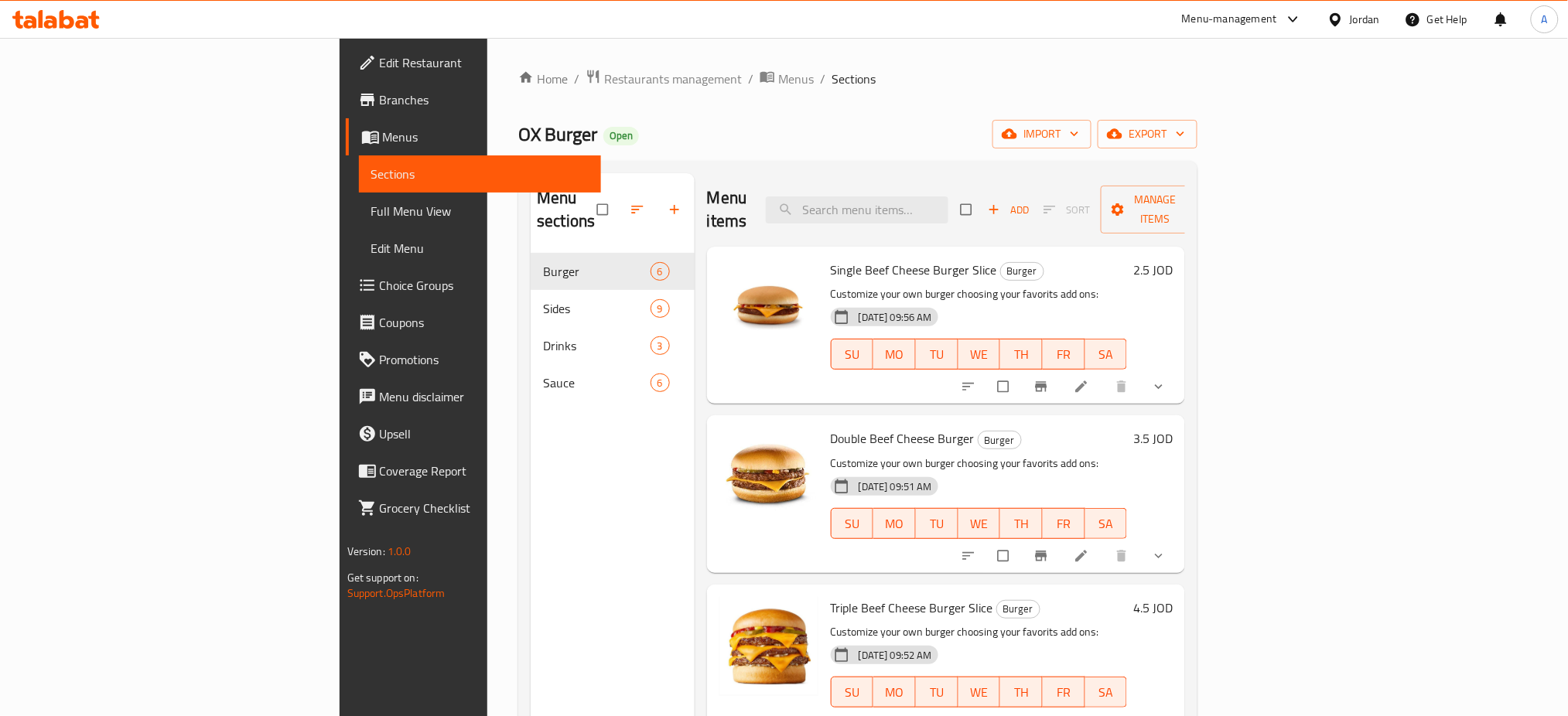
click at [1166, 379] on icon "show more" at bounding box center [1158, 386] width 15 height 15
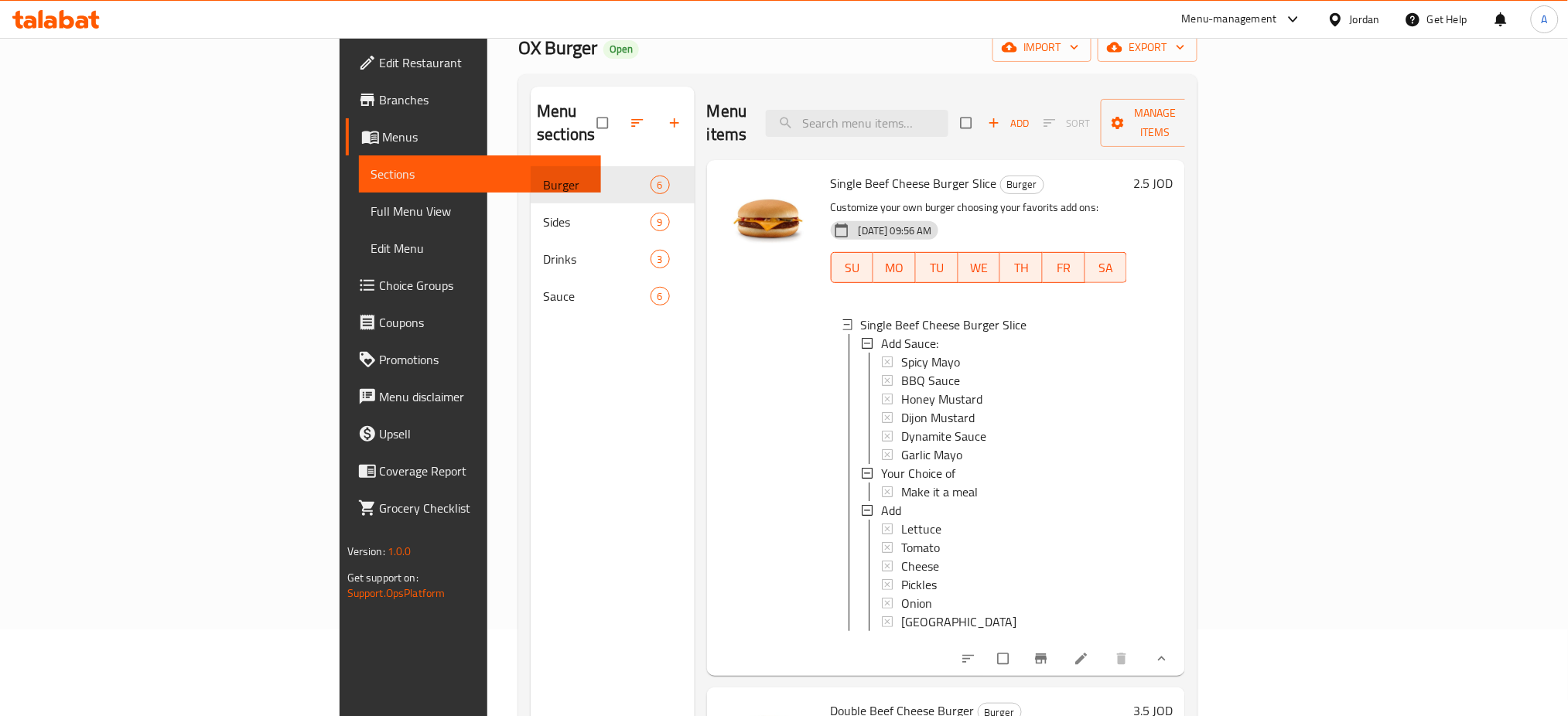
scroll to position [105, 0]
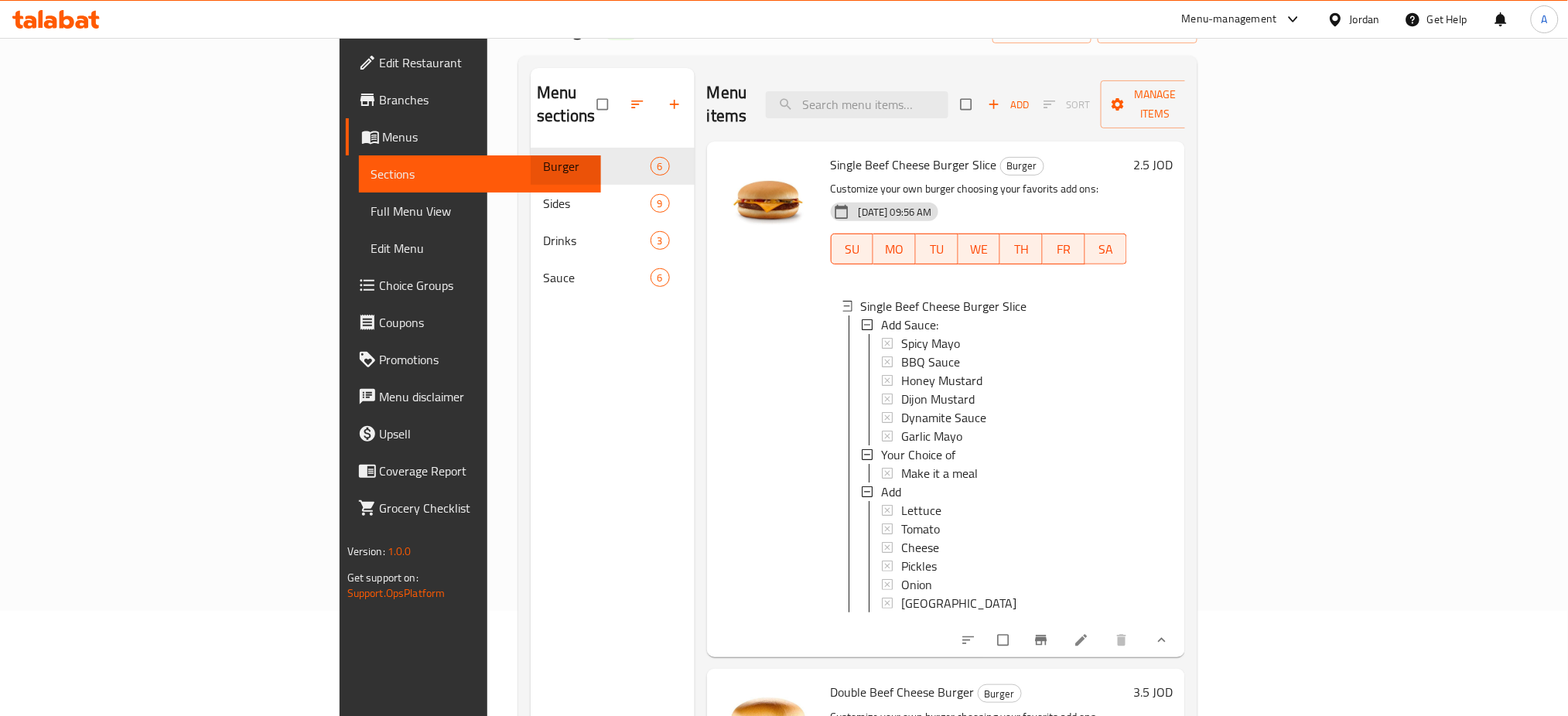
click at [1088, 636] on icon at bounding box center [1082, 641] width 12 height 12
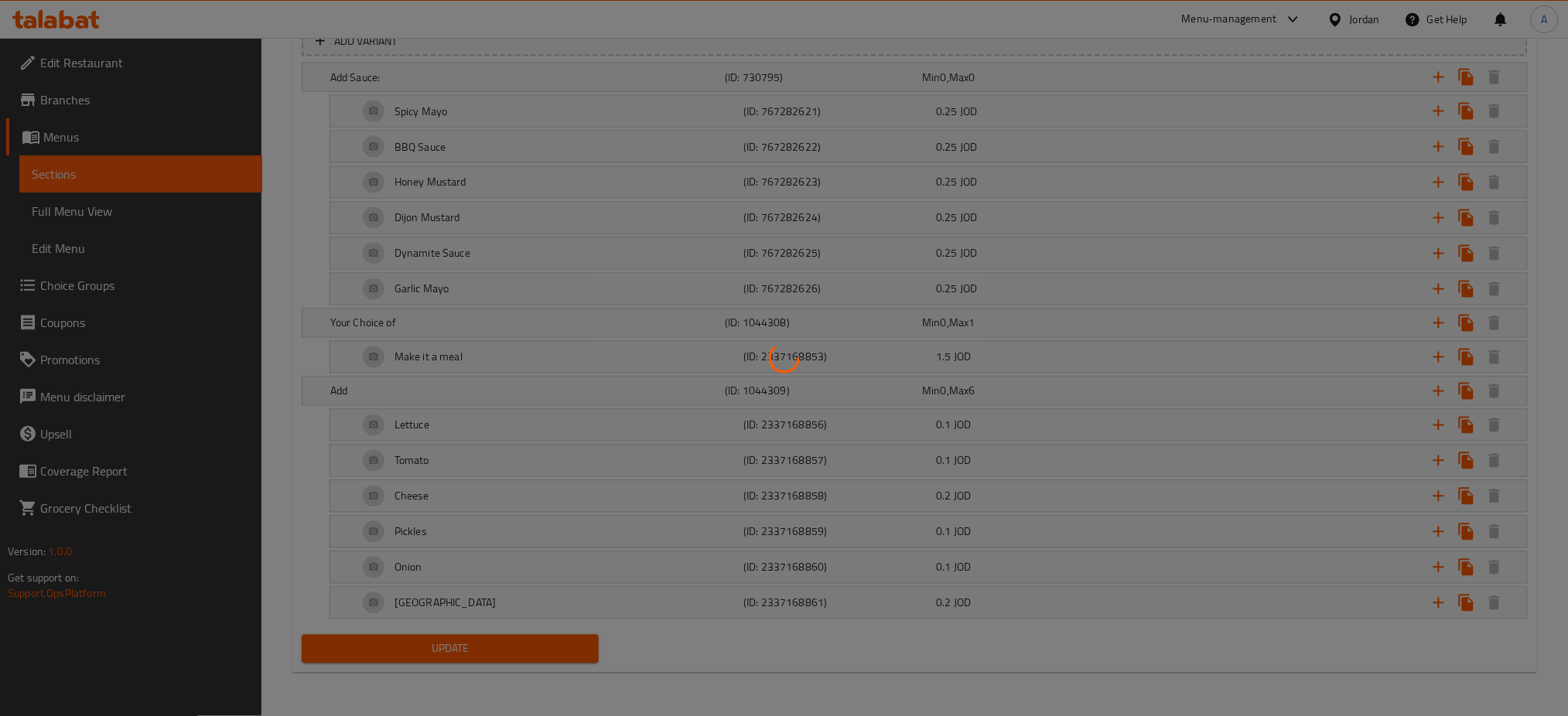
scroll to position [550, 0]
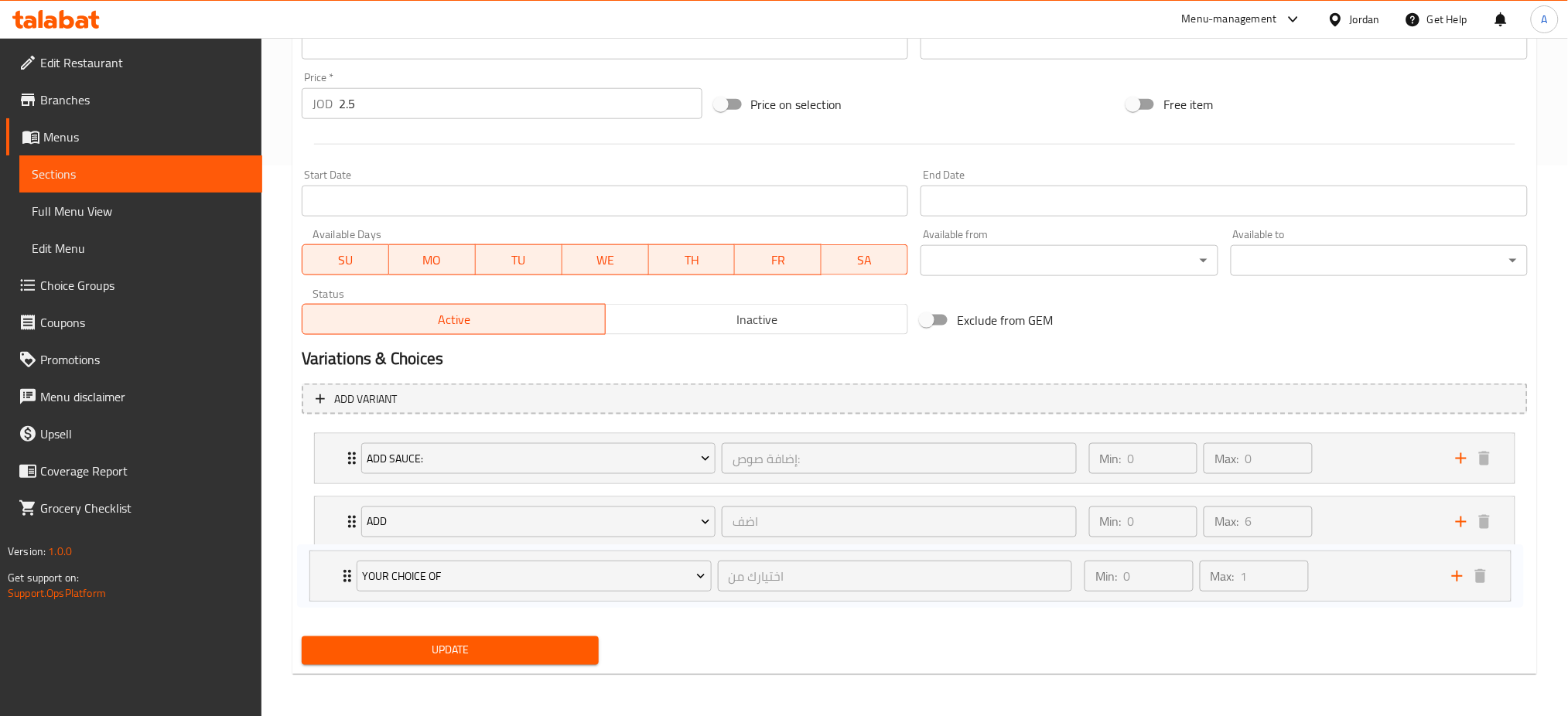
drag, startPoint x: 340, startPoint y: 524, endPoint x: 337, endPoint y: 589, distance: 65.1
click at [337, 589] on div "Add Sauce: إضافة صوص: ​ Min: 0 ​ Max: 0 ​ Spicy Mayo (ID: 767282621) 0.25 JOD N…" at bounding box center [915, 521] width 1226 height 191
drag, startPoint x: 349, startPoint y: 514, endPoint x: 346, endPoint y: 449, distance: 65.1
click at [346, 449] on div "Add Sauce: إضافة صوص: ​ Min: 0 ​ Max: 0 ​ Spicy Mayo (ID: 767282621) 0.25 JOD N…" at bounding box center [915, 521] width 1226 height 191
click at [450, 651] on span "Update" at bounding box center [450, 649] width 272 height 20
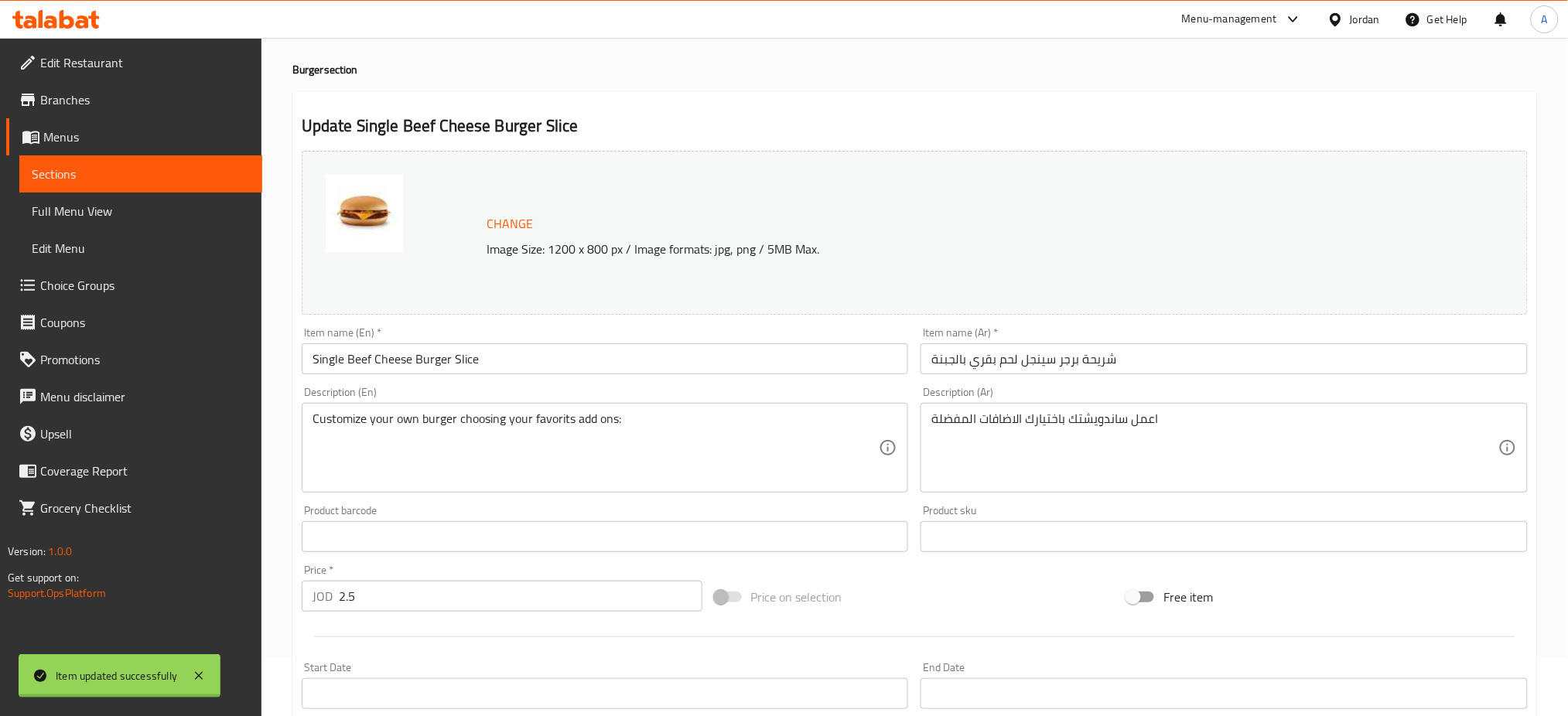
scroll to position [0, 0]
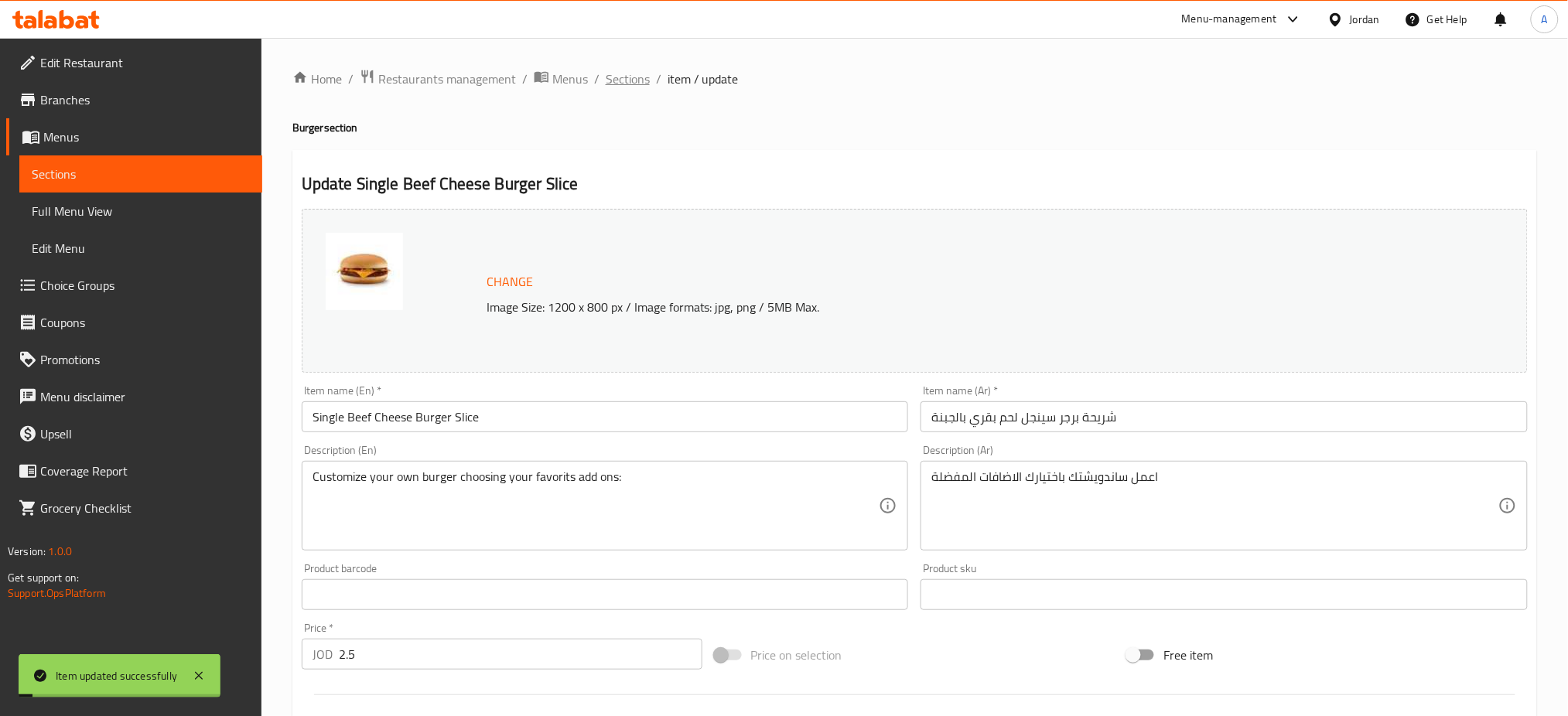
click at [647, 81] on span "Sections" at bounding box center [628, 79] width 44 height 19
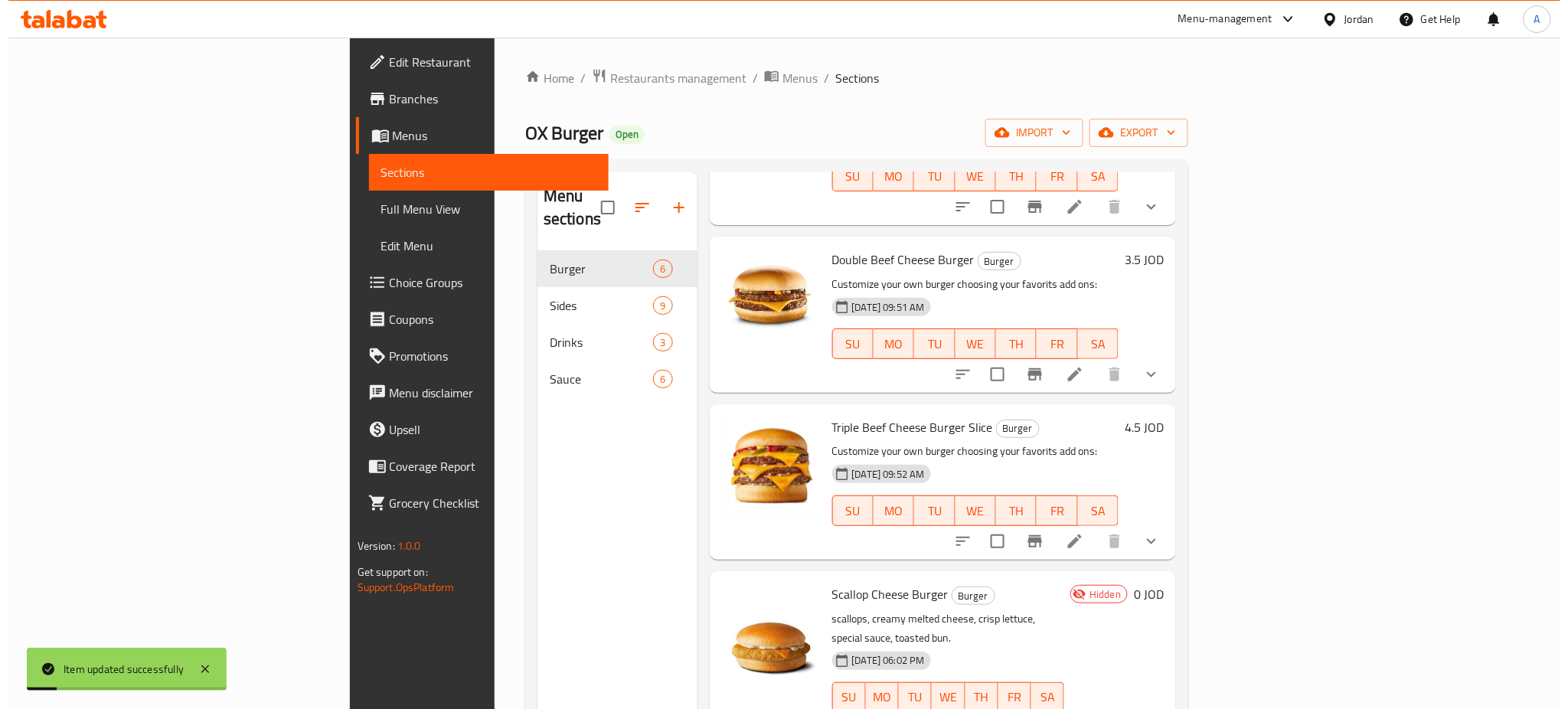
scroll to position [204, 0]
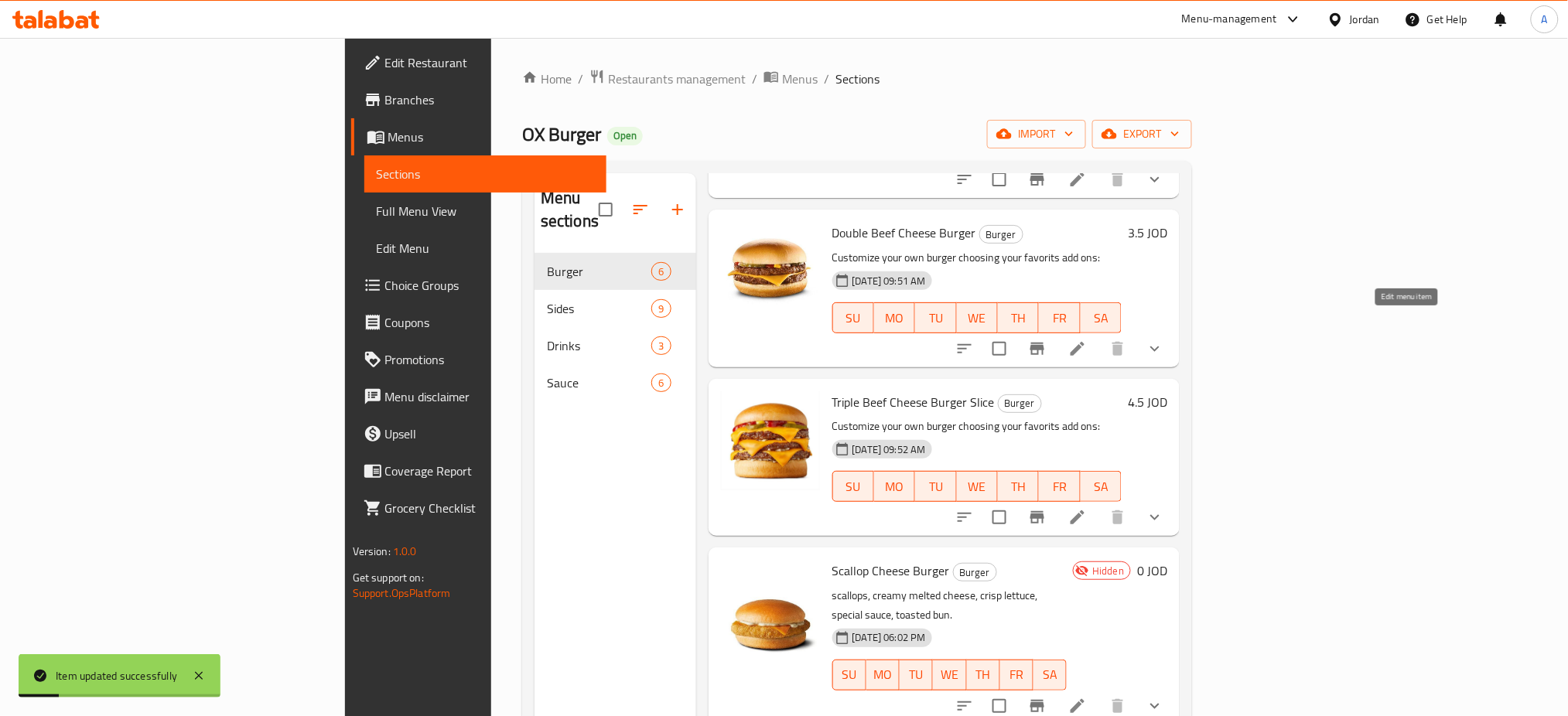
click at [1087, 339] on icon at bounding box center [1077, 349] width 19 height 19
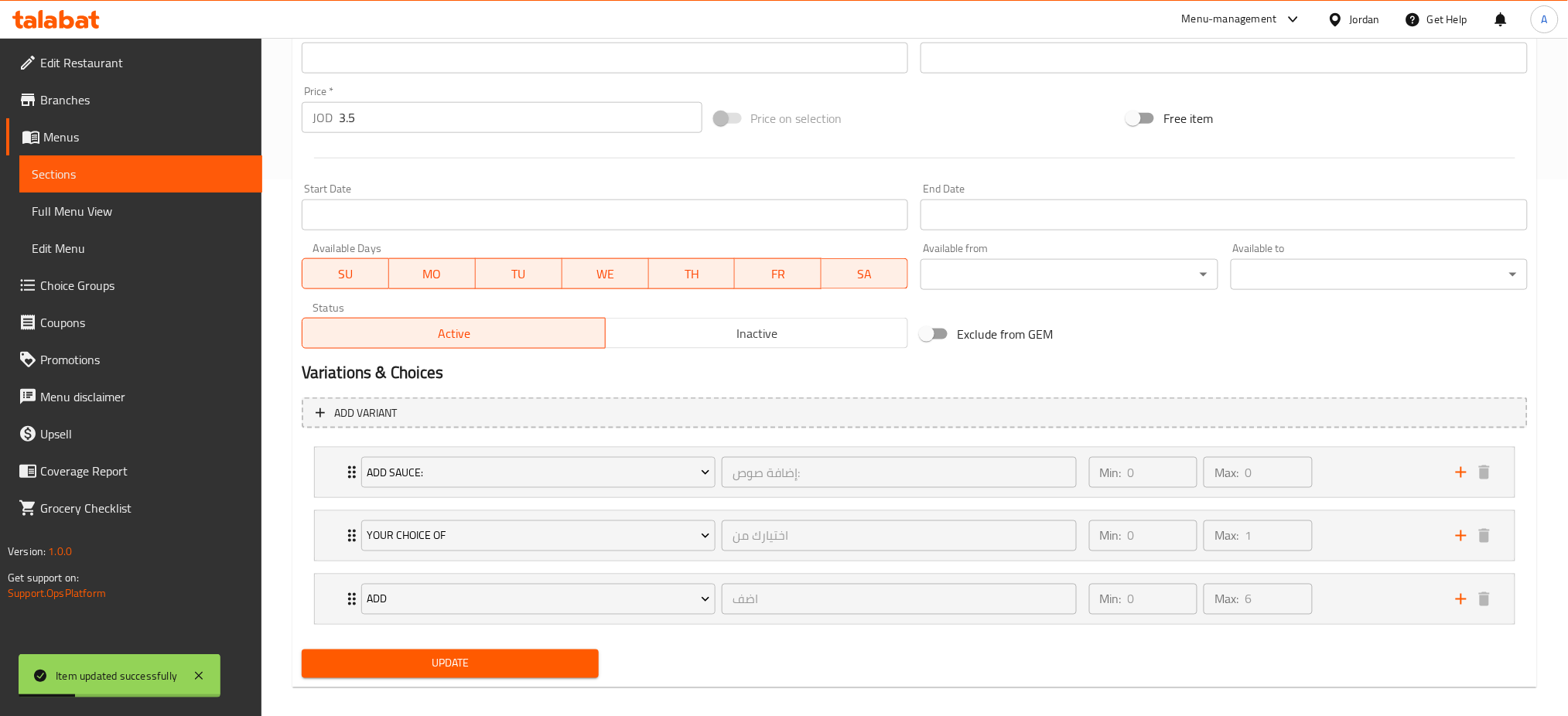
scroll to position [550, 0]
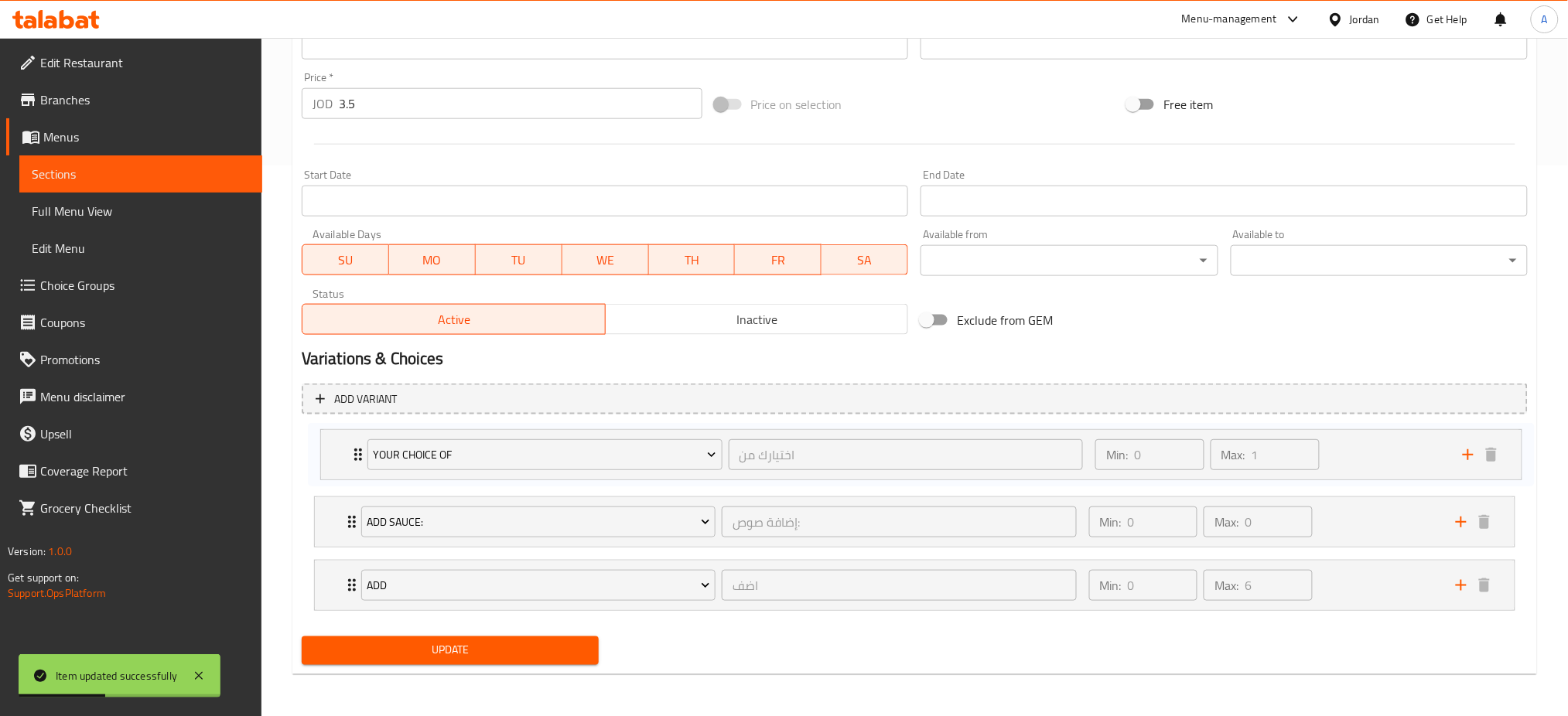
drag, startPoint x: 331, startPoint y: 525, endPoint x: 340, endPoint y: 441, distance: 84.5
click at [340, 441] on div "Add Sauce: إضافة صوص: ​ Min: 0 ​ Max: 0 ​ Spicy Mayo (ID: 767282621) 0.25 JOD N…" at bounding box center [915, 521] width 1226 height 191
click at [336, 443] on div "Your Choice of اختيارك من ​ Min: 0 ​ Max: 1 ​ Make it a meal (ID: 2337168853) 1…" at bounding box center [915, 521] width 1226 height 191
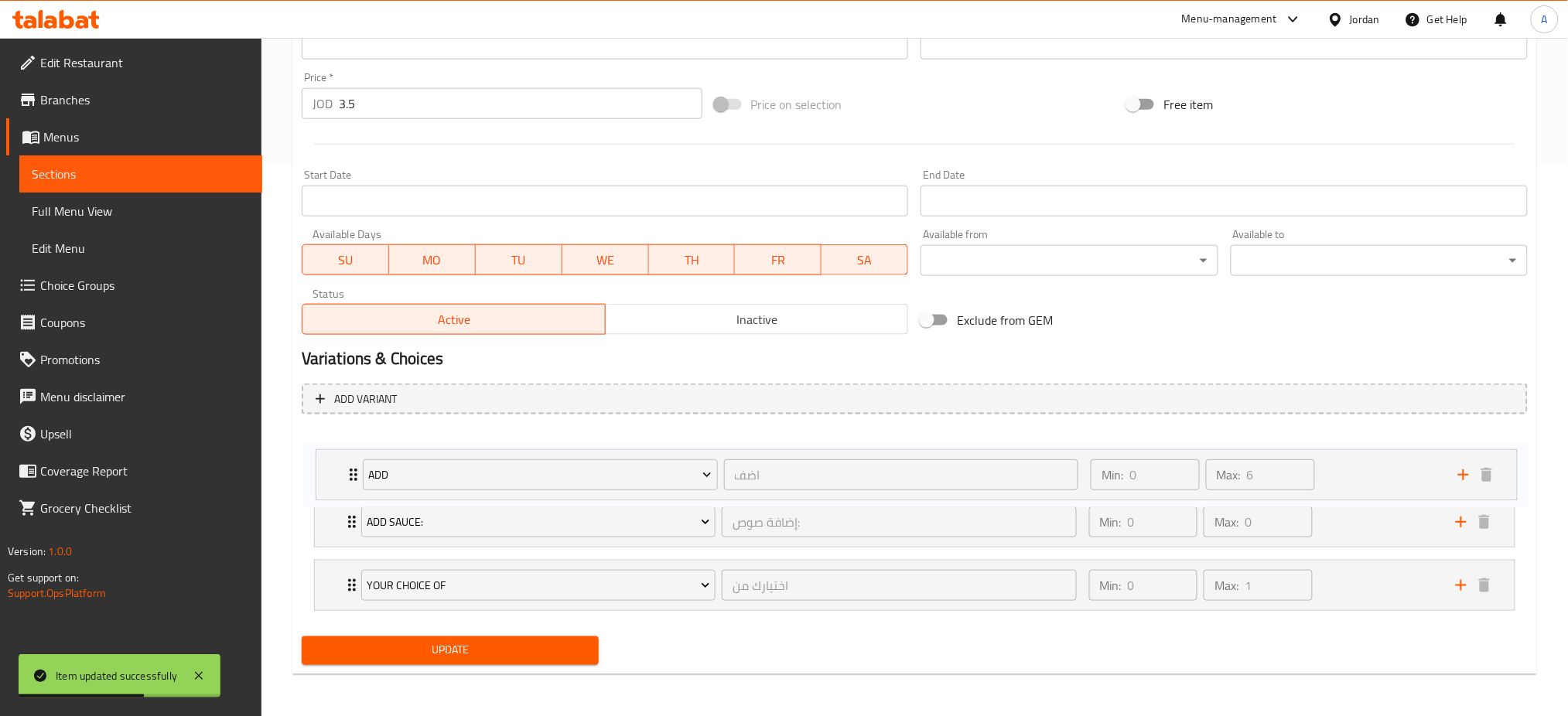
drag, startPoint x: 344, startPoint y: 464, endPoint x: 345, endPoint y: 449, distance: 15.0
click at [345, 449] on div "Add Sauce: إضافة صوص: ​ Min: 0 ​ Max: 0 ​ Spicy Mayo (ID: 767282621) 0.25 JOD N…" at bounding box center [915, 521] width 1226 height 191
click at [346, 580] on icon "Expand" at bounding box center [352, 585] width 19 height 19
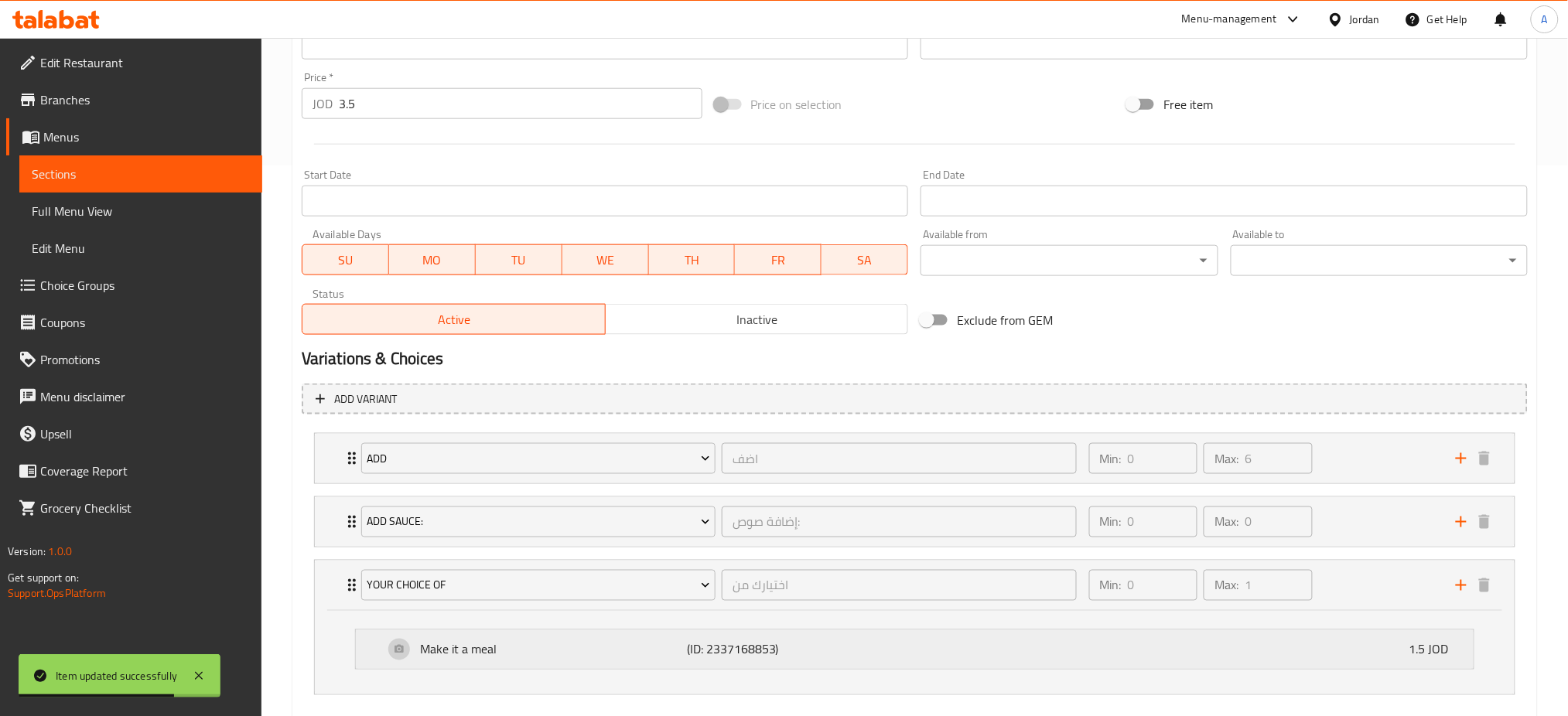
click at [413, 639] on div "Make it a meal (ID: 2337168853) 1.5 JOD" at bounding box center [919, 649] width 1071 height 38
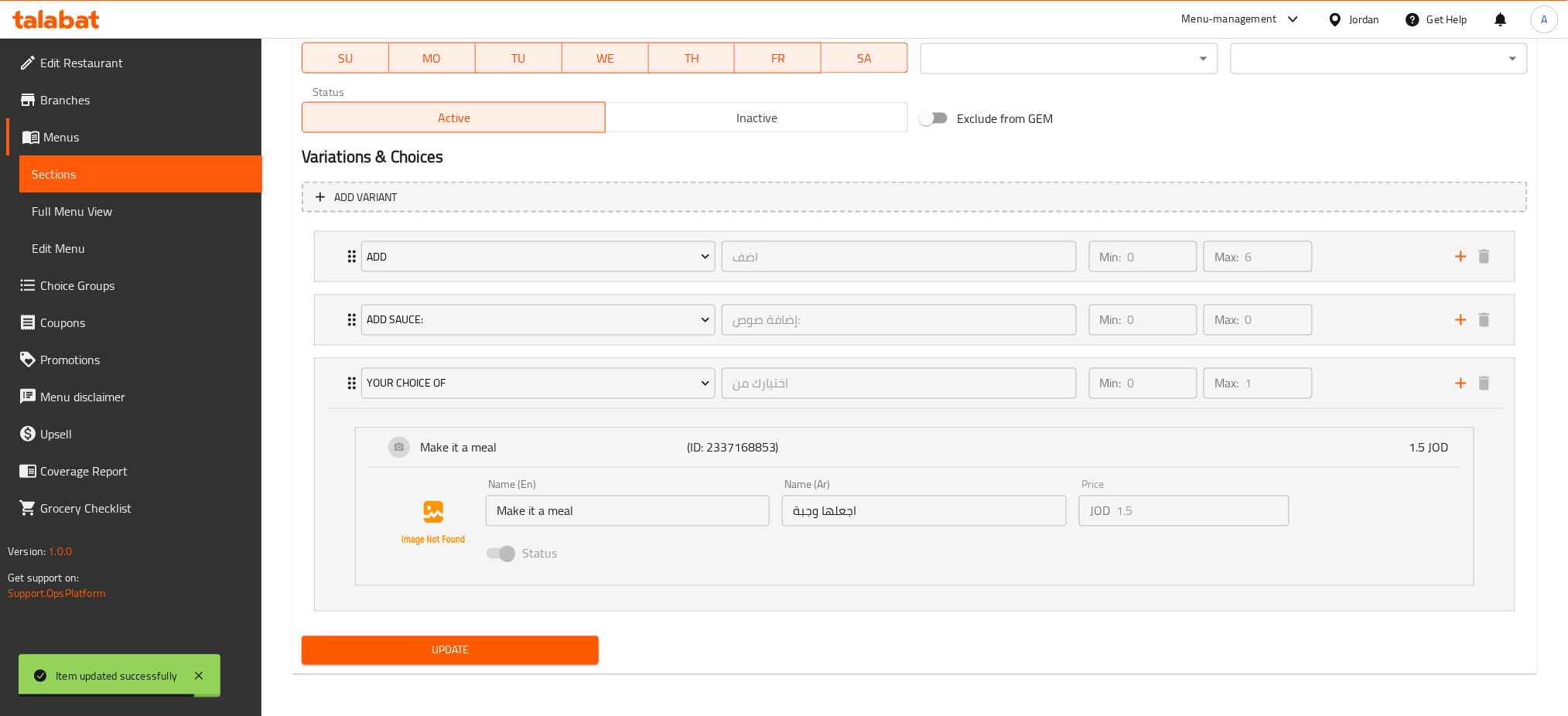
click at [419, 666] on div "Update" at bounding box center [451, 650] width 309 height 41
click at [427, 659] on span "Update" at bounding box center [450, 650] width 272 height 20
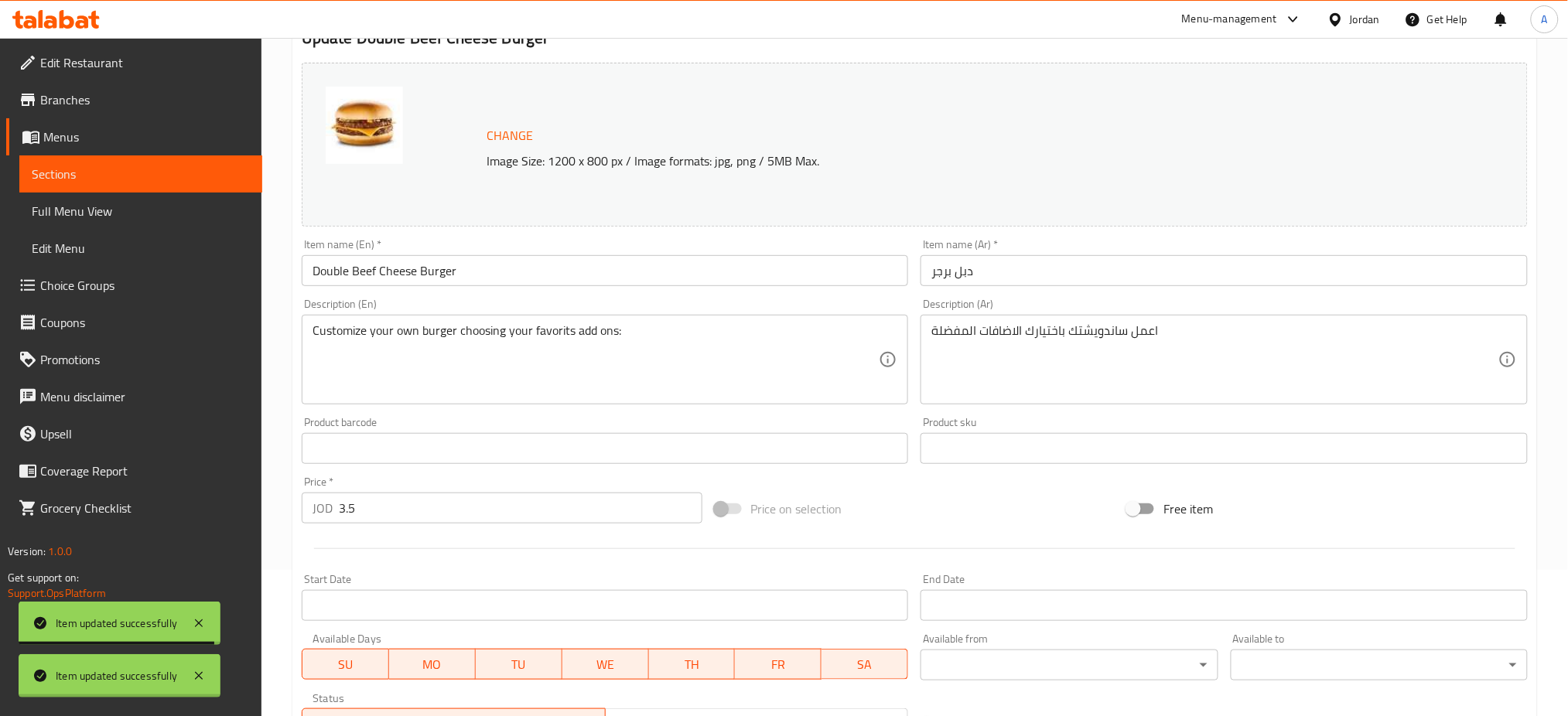
scroll to position [0, 0]
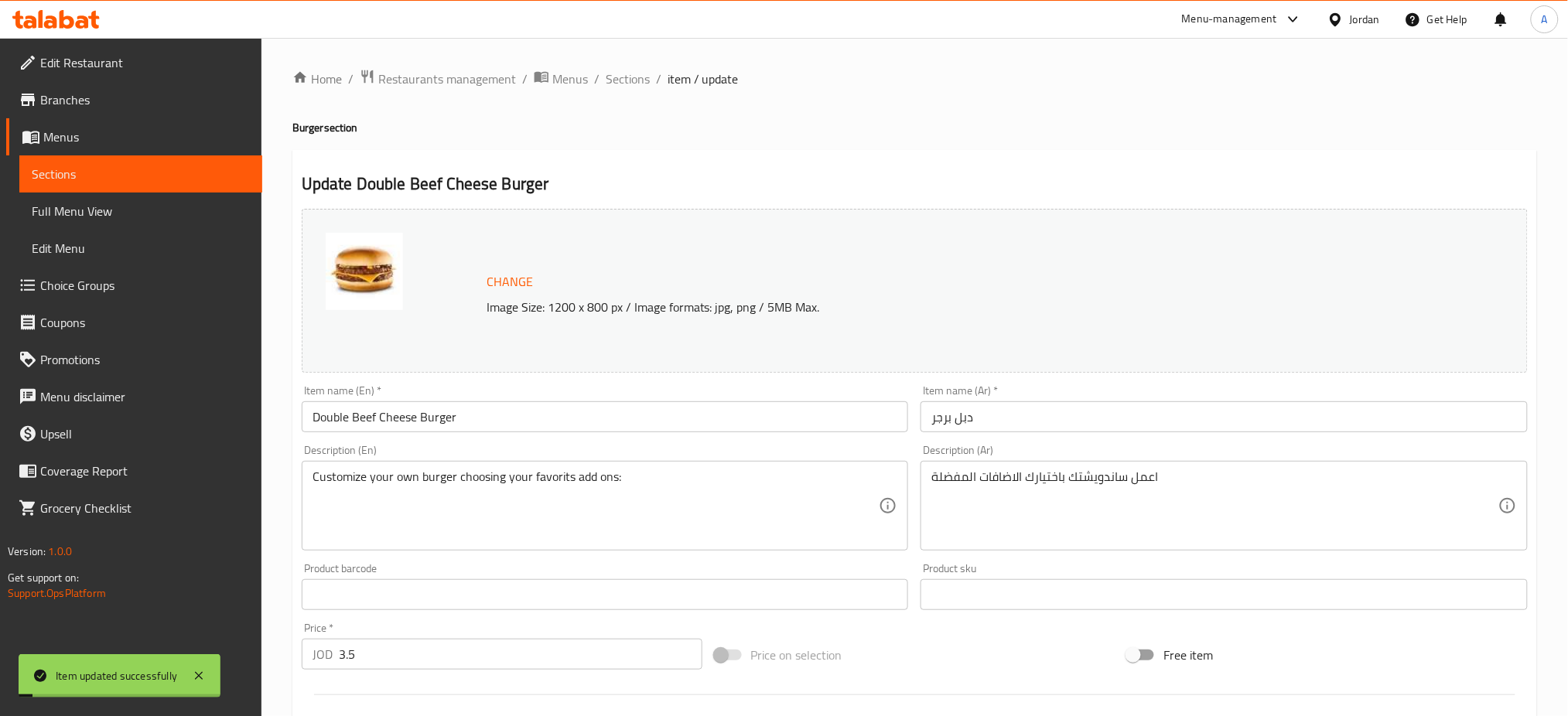
click at [620, 86] on span "Sections" at bounding box center [628, 79] width 44 height 19
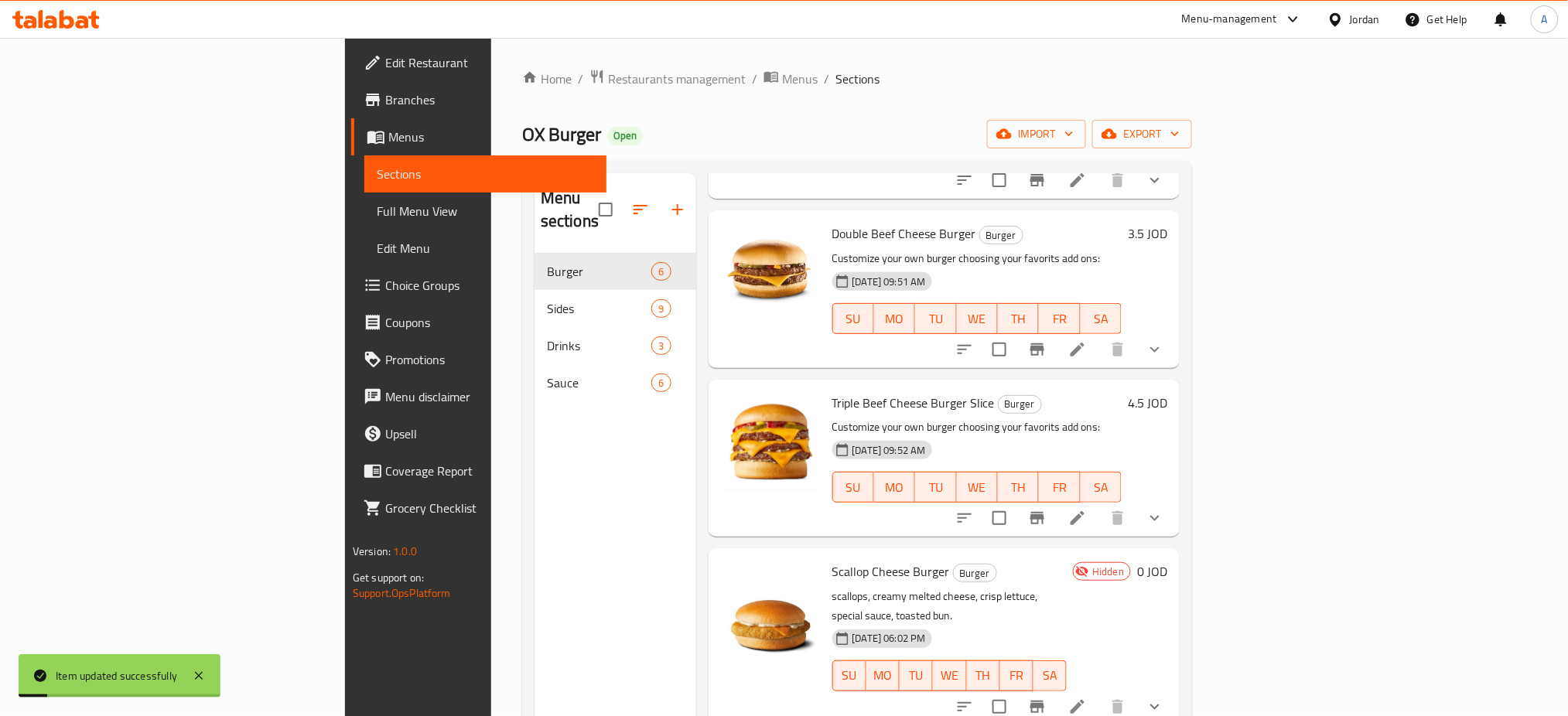
scroll to position [206, 0]
click at [1087, 508] on icon at bounding box center [1077, 517] width 19 height 19
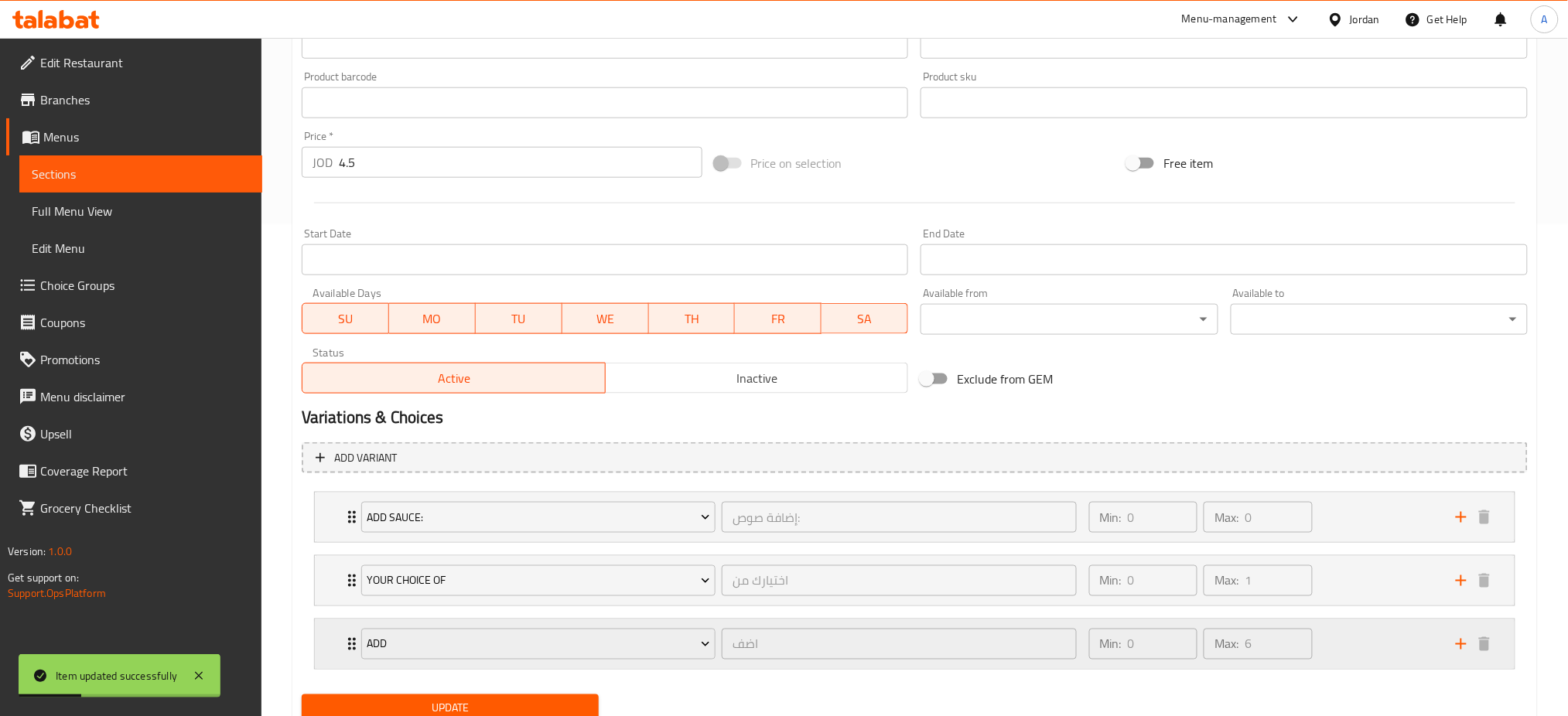
scroll to position [550, 0]
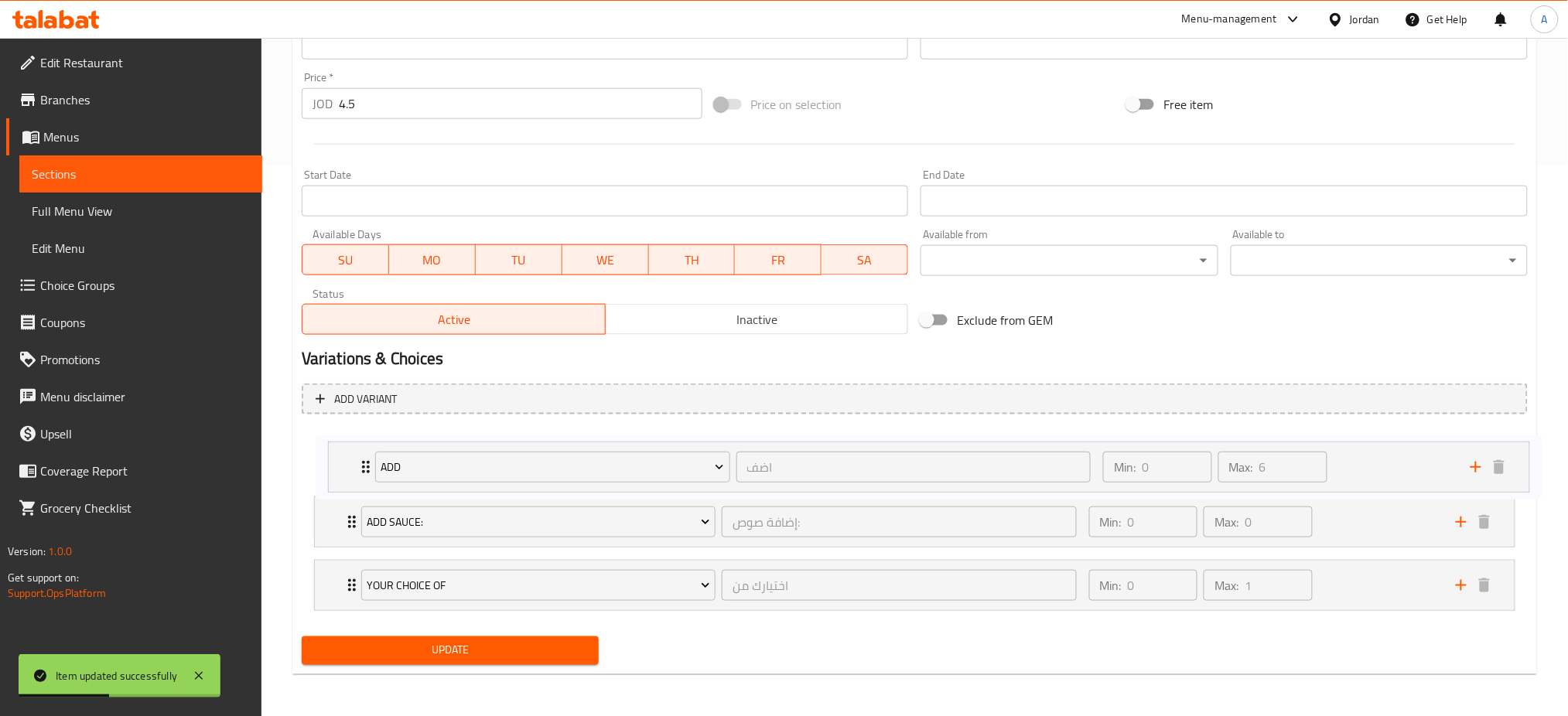
drag, startPoint x: 337, startPoint y: 573, endPoint x: 351, endPoint y: 449, distance: 124.8
click at [351, 449] on div "Add Sauce: إضافة صوص: ​ Min: 0 ​ Max: 0 ​ Spicy Mayo (ID: 767282621) 0.25 JOD N…" at bounding box center [915, 521] width 1226 height 191
click at [350, 501] on div "Add اضف ​ Min: 0 ​ Max: 6 ​ Lettuce (ID: 2337168856) 0.1 JOD Name (En) Lettuce …" at bounding box center [915, 521] width 1226 height 191
click at [1376, 458] on div "Min: 0 ​ Max: 6 ​" at bounding box center [1263, 458] width 367 height 50
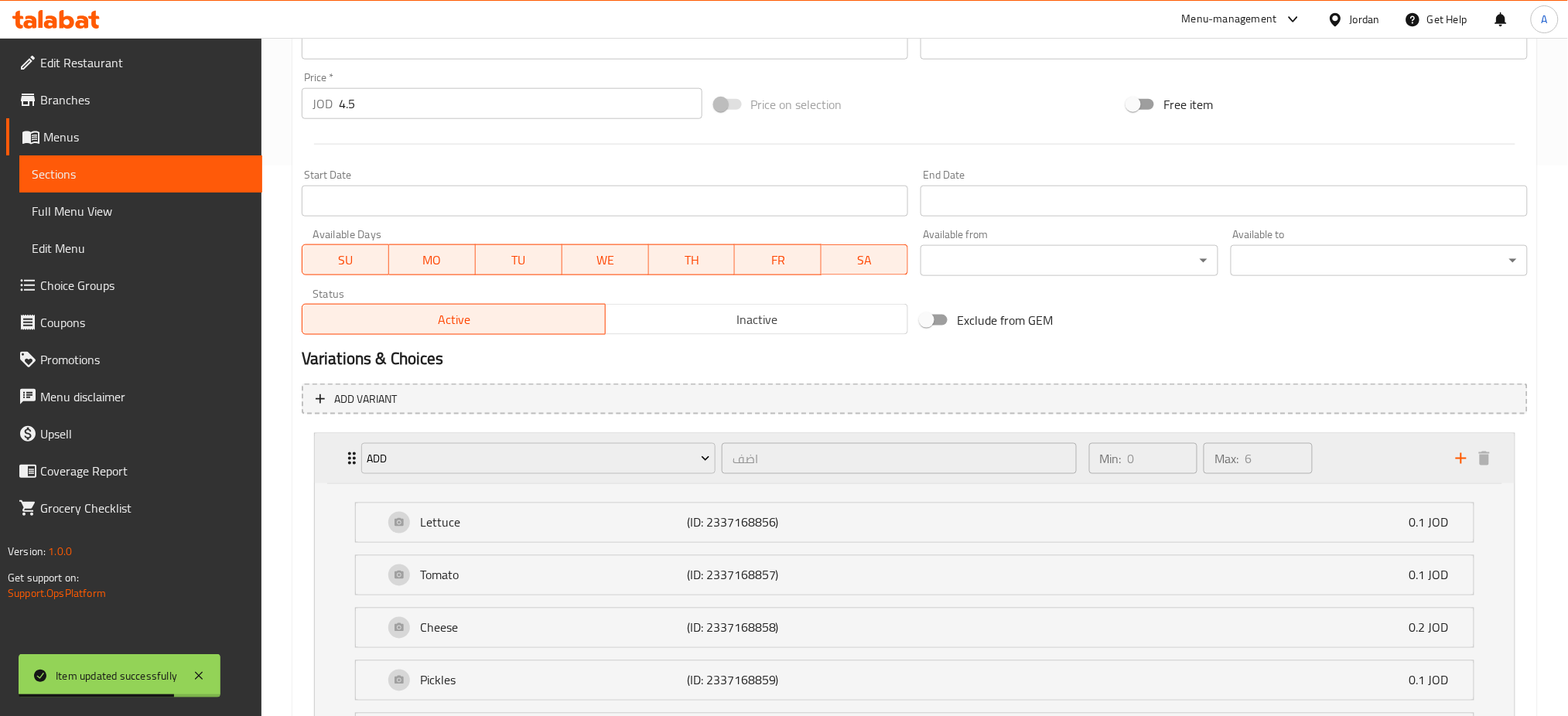
click at [1382, 467] on div "Min: 0 ​ Max: 6 ​" at bounding box center [1263, 458] width 367 height 50
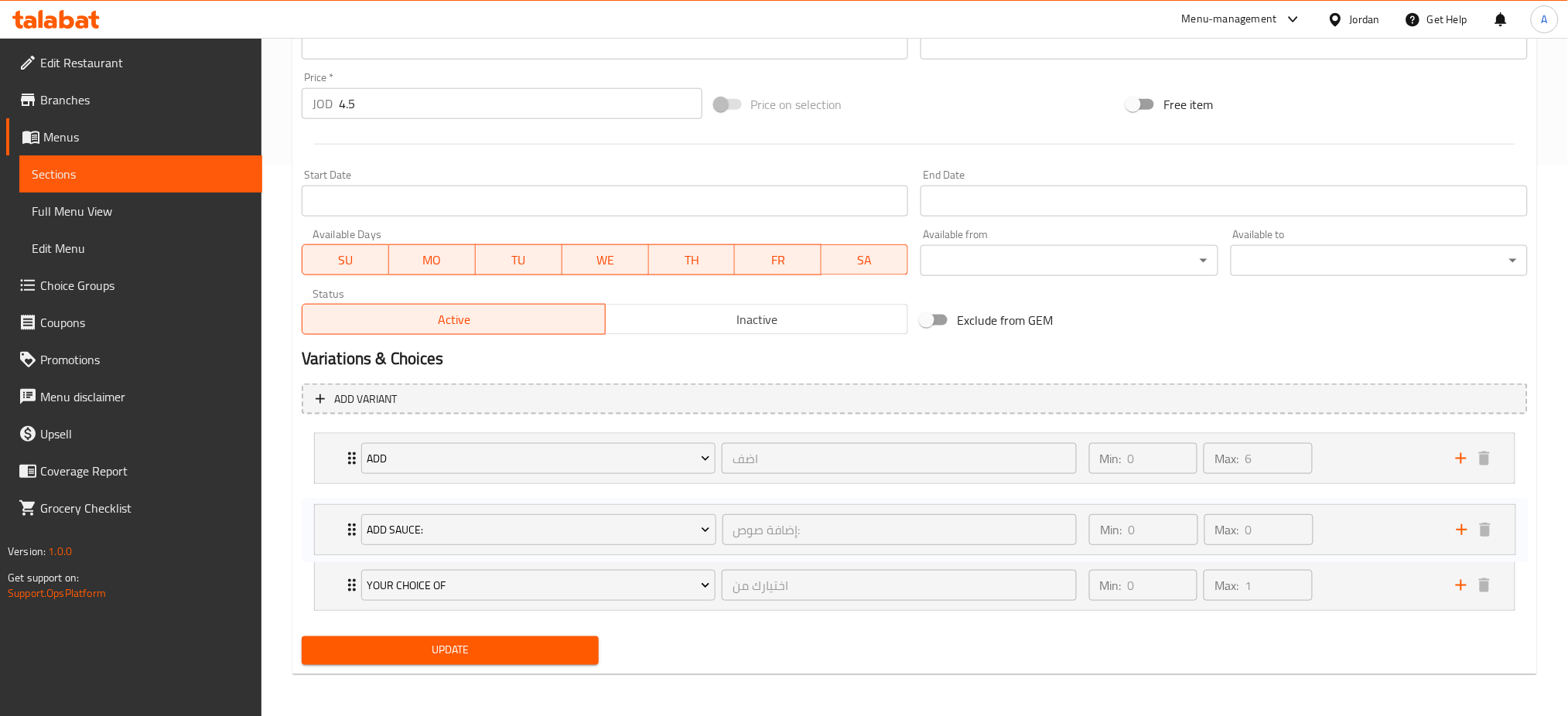
drag, startPoint x: 336, startPoint y: 573, endPoint x: 336, endPoint y: 511, distance: 62.0
click at [336, 511] on div "Add اضف ​ Min: 0 ​ Max: 6 ​ Lettuce (ID: 2337168856) 0.1 JOD Name (En) Lettuce …" at bounding box center [915, 521] width 1226 height 191
click at [423, 641] on button "Update" at bounding box center [450, 649] width 297 height 28
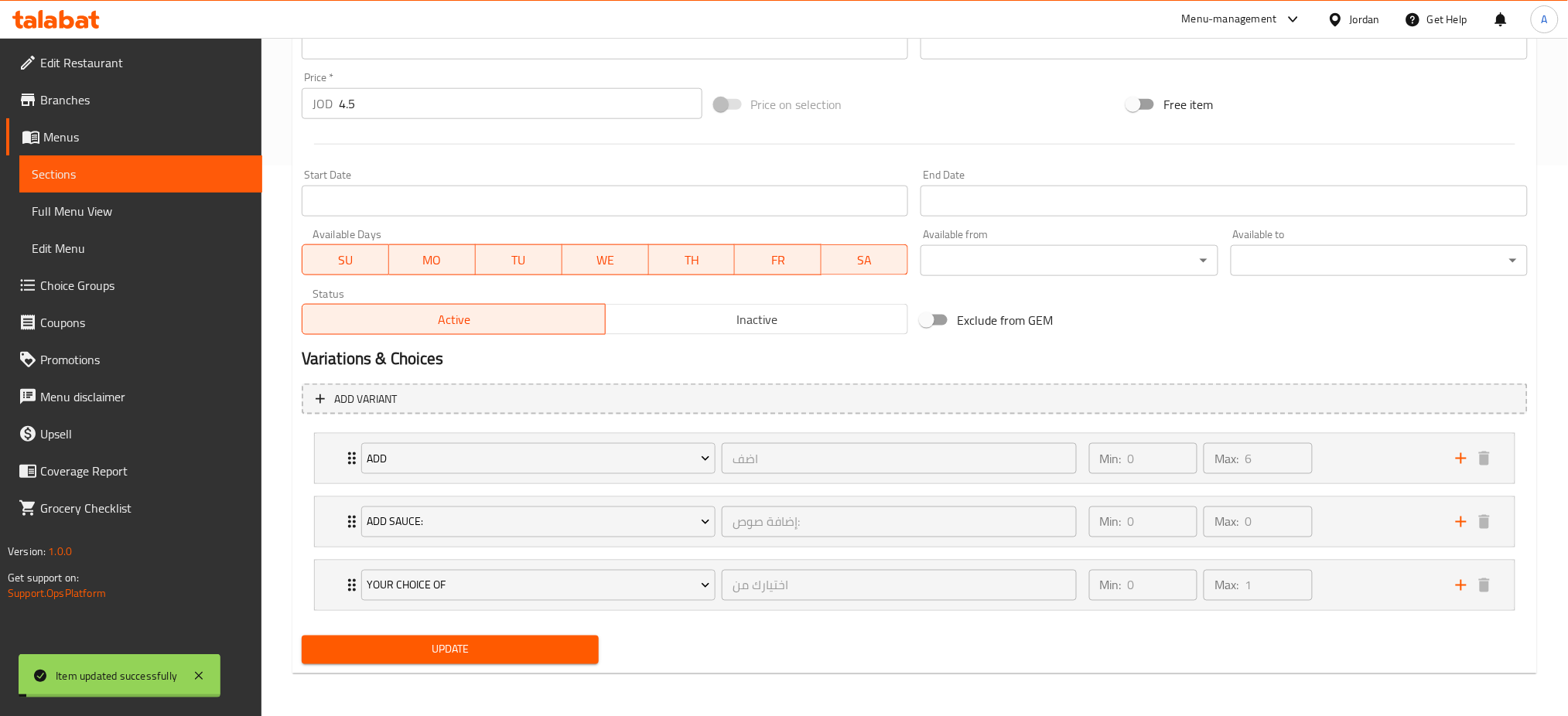
scroll to position [0, 0]
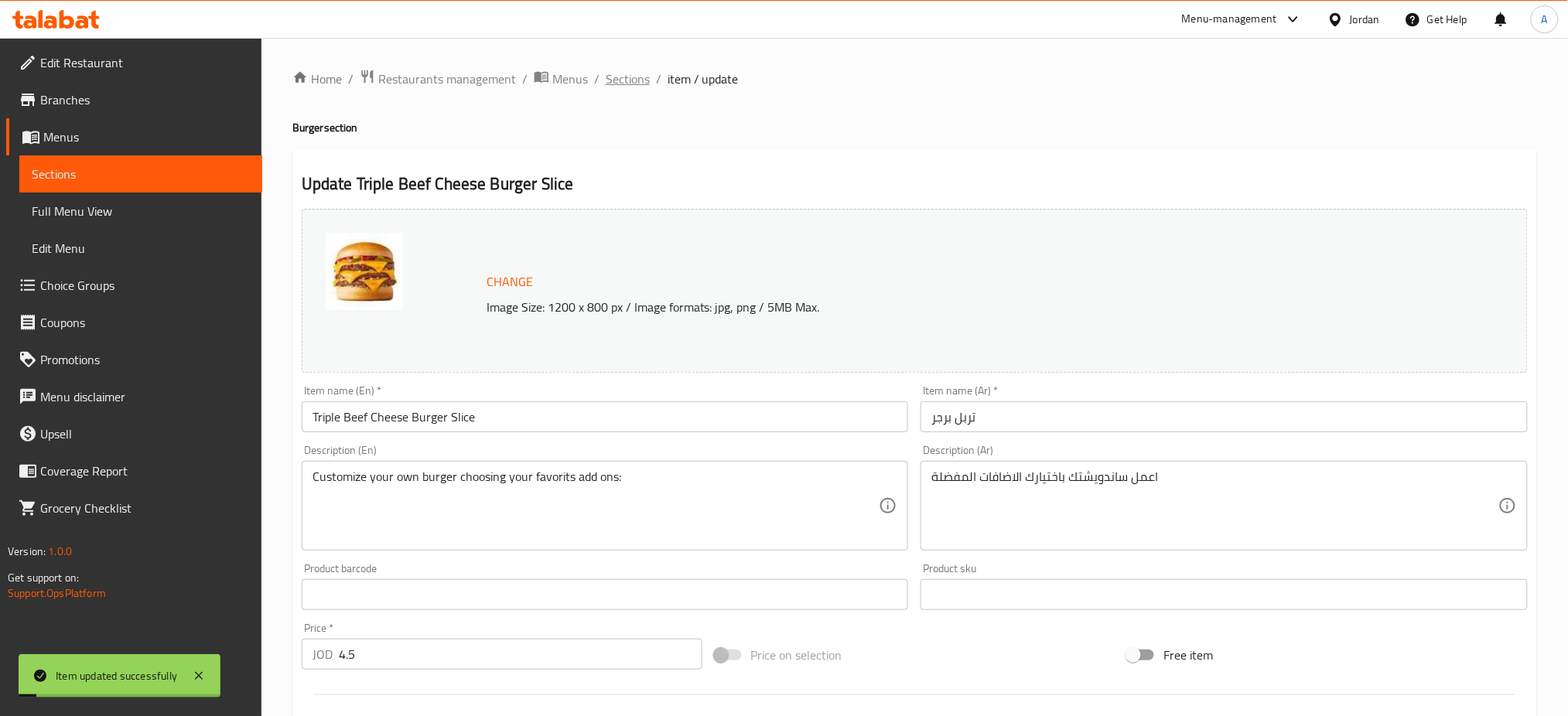
click at [640, 85] on span "Sections" at bounding box center [628, 79] width 44 height 19
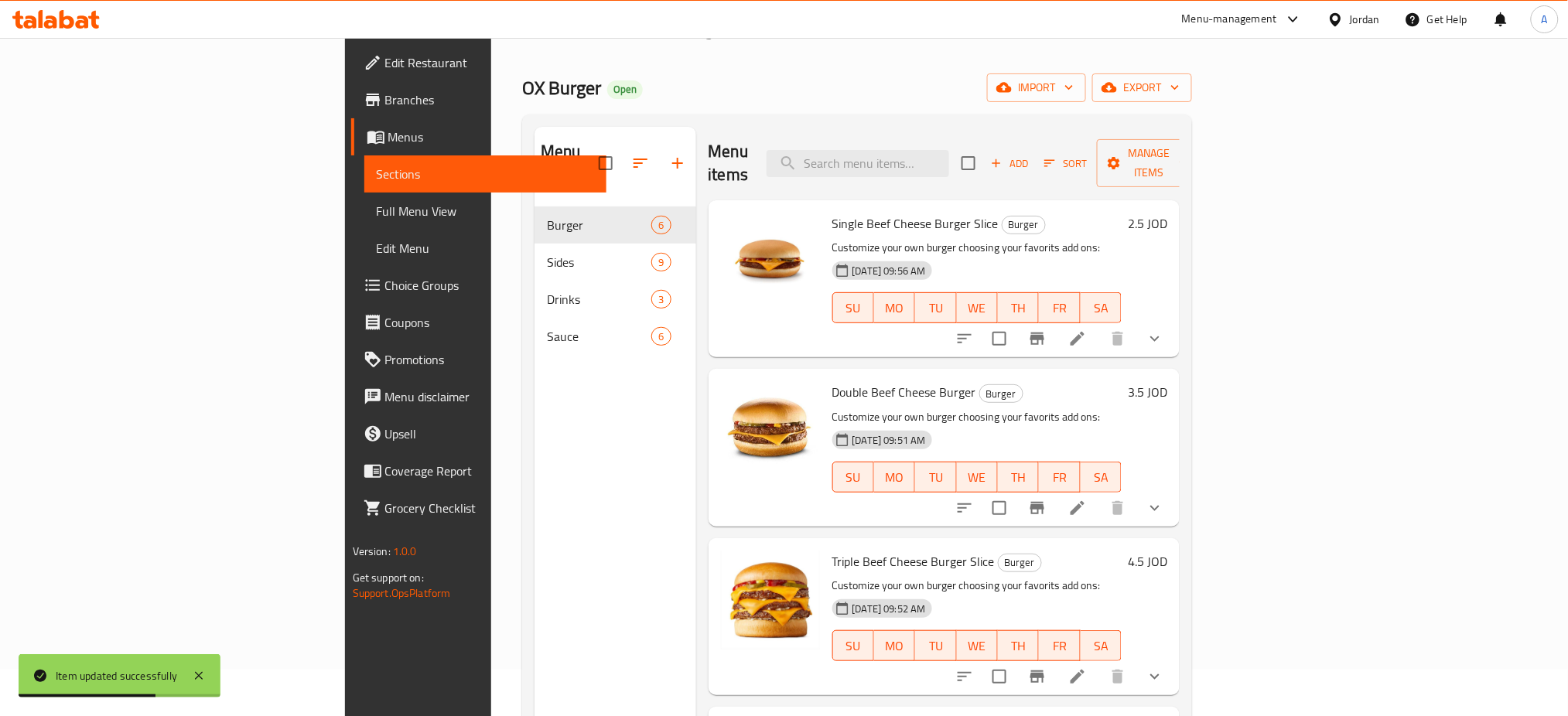
scroll to position [10, 0]
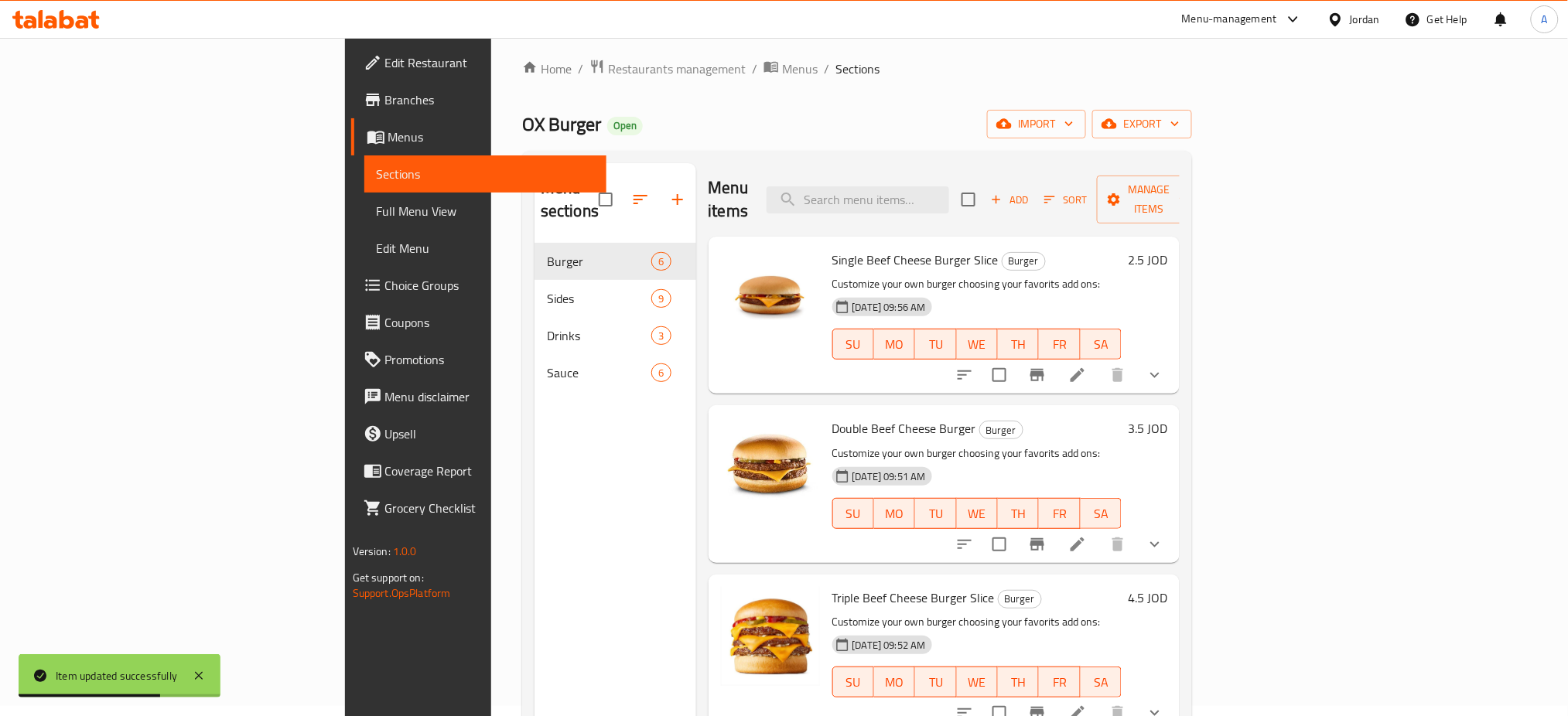
click at [1087, 191] on span "Sort" at bounding box center [1065, 199] width 43 height 18
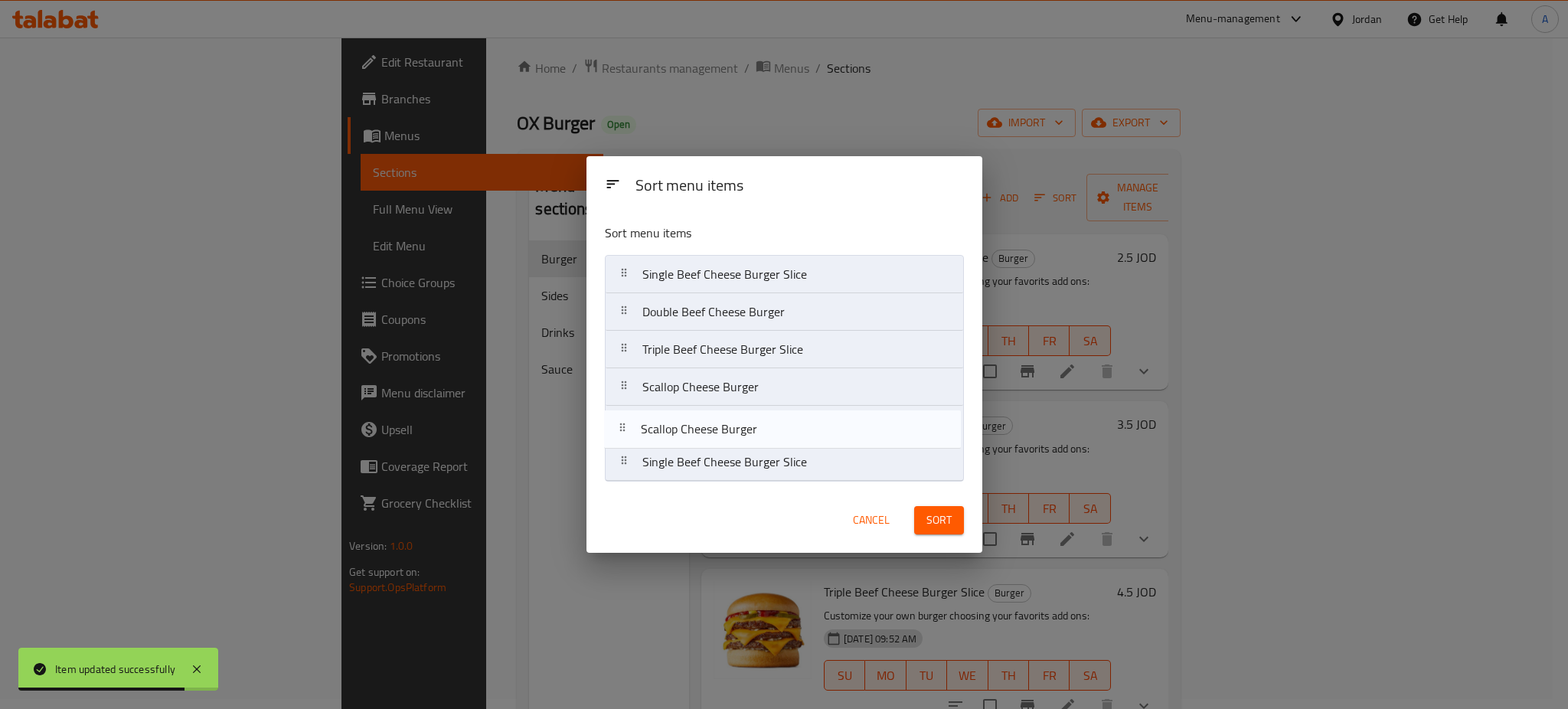
drag, startPoint x: 743, startPoint y: 399, endPoint x: 742, endPoint y: 476, distance: 77.0
click at [742, 476] on nav "Single Beef Cheese Burger Slice Double Beef Cheese Burger Triple Beef Cheese Bu…" at bounding box center [784, 368] width 359 height 227
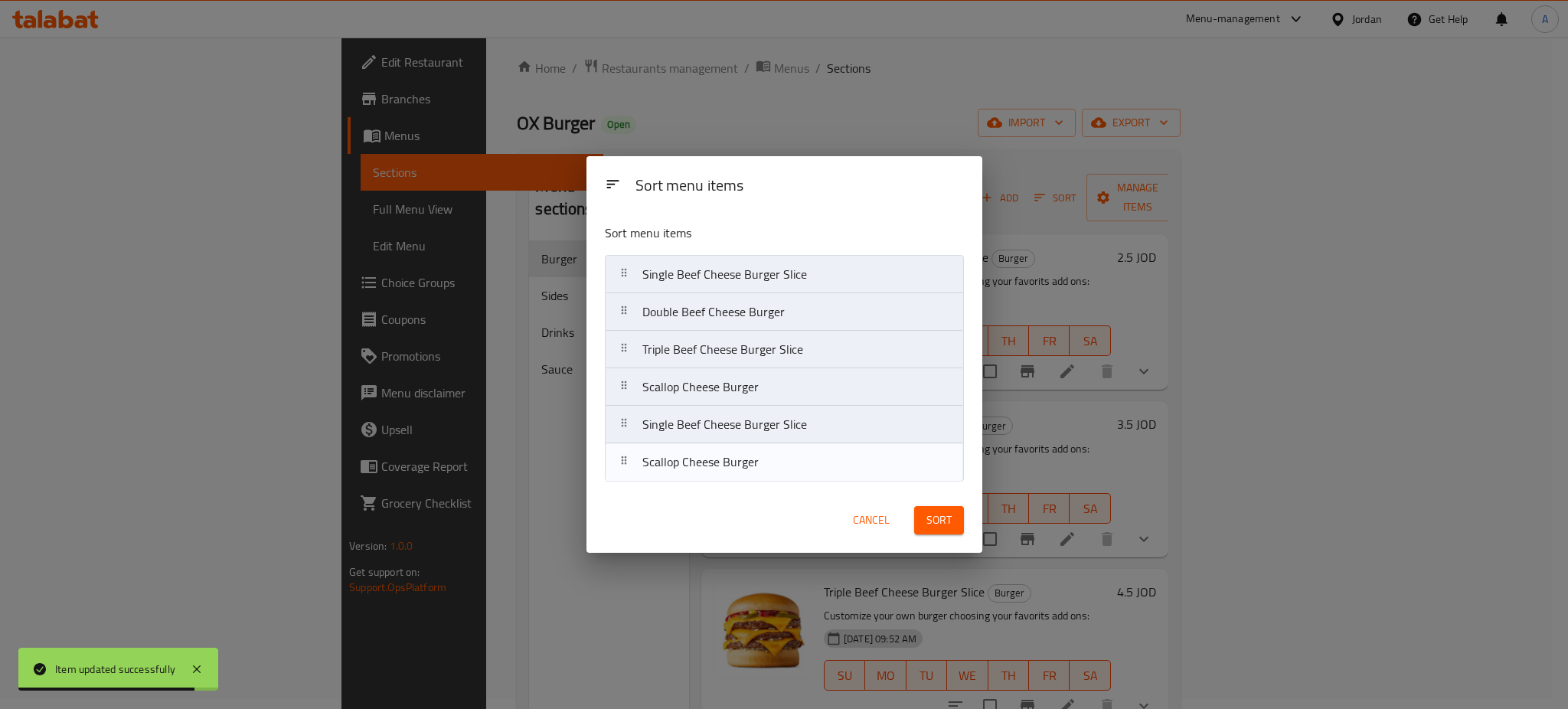
drag, startPoint x: 933, startPoint y: 515, endPoint x: 944, endPoint y: 518, distance: 11.4
click at [935, 515] on span "Sort" at bounding box center [939, 519] width 25 height 19
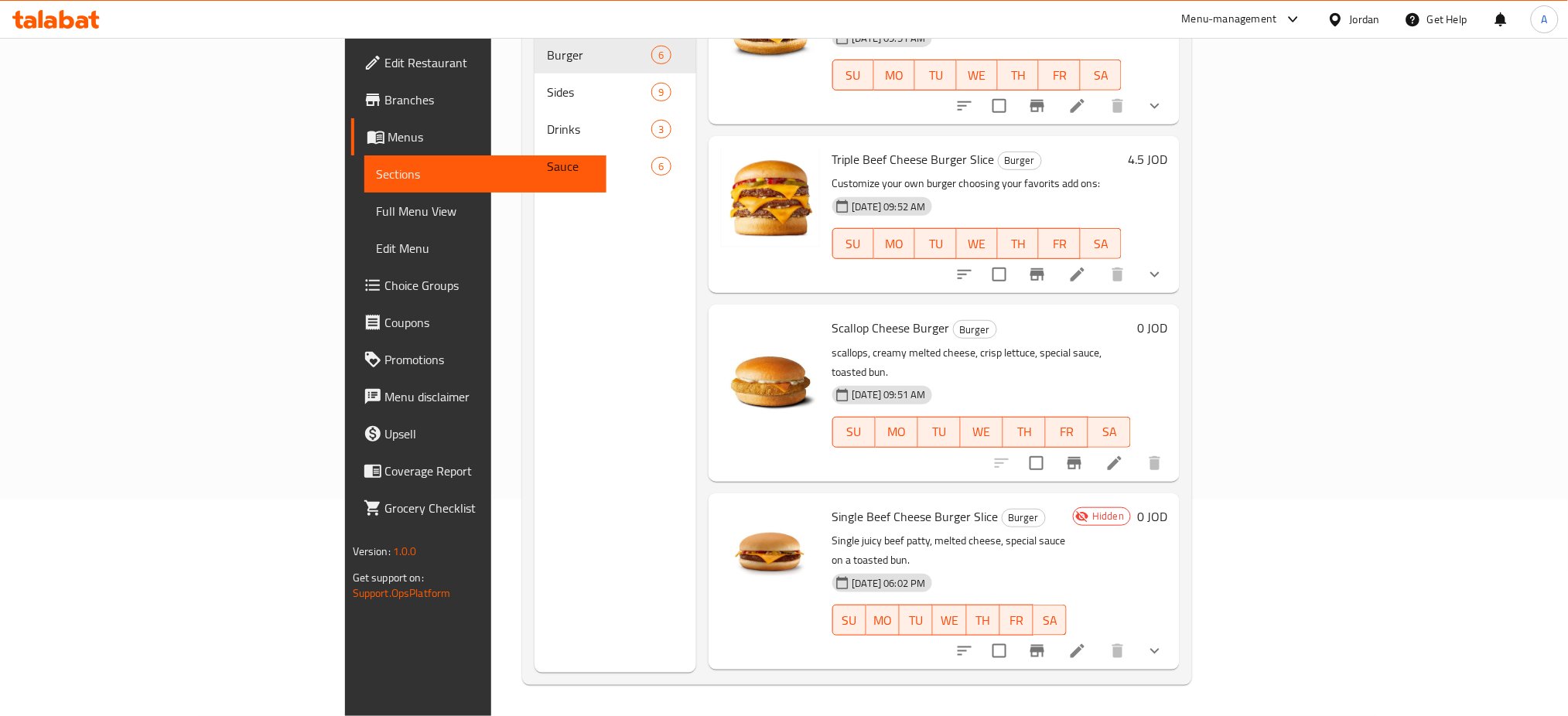
scroll to position [336, 0]
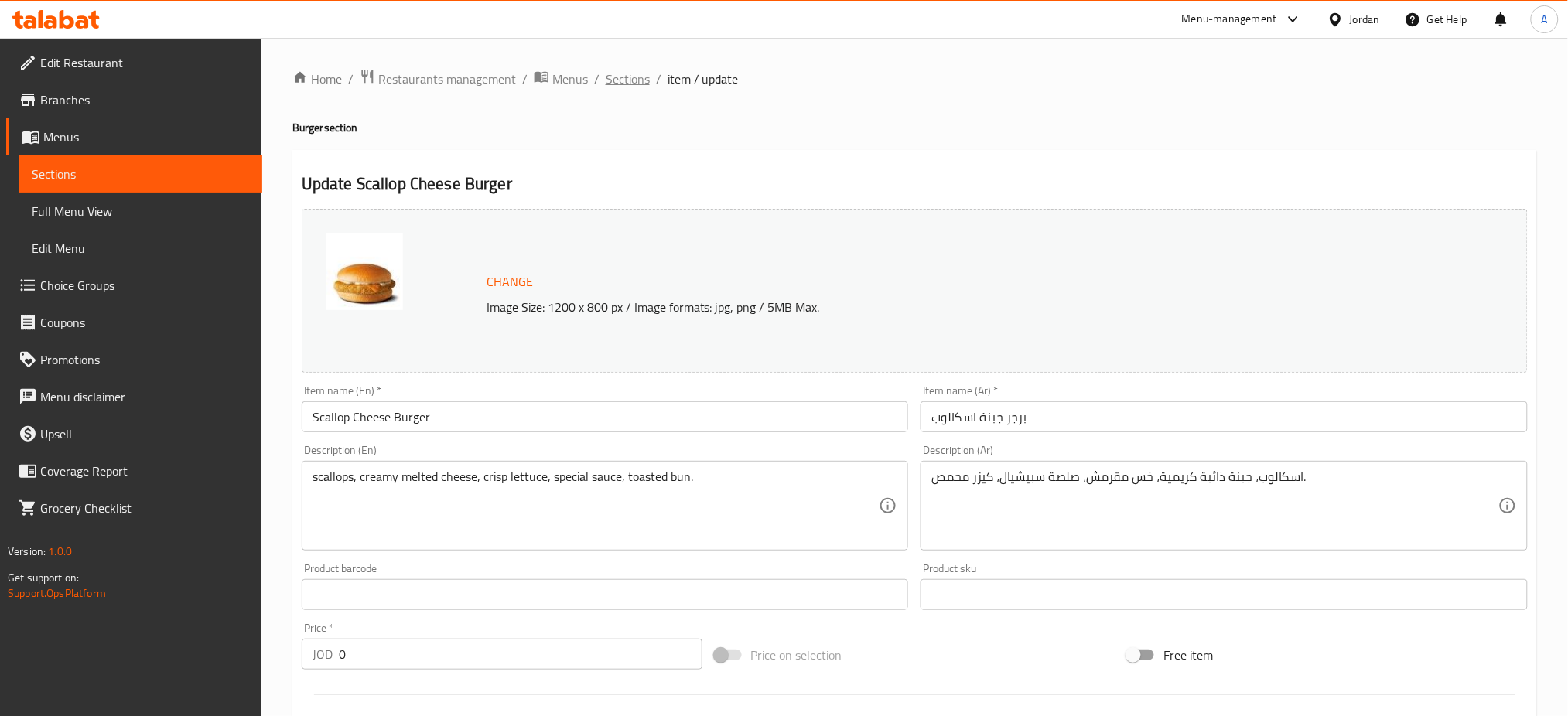
click at [646, 82] on span "Sections" at bounding box center [628, 79] width 44 height 19
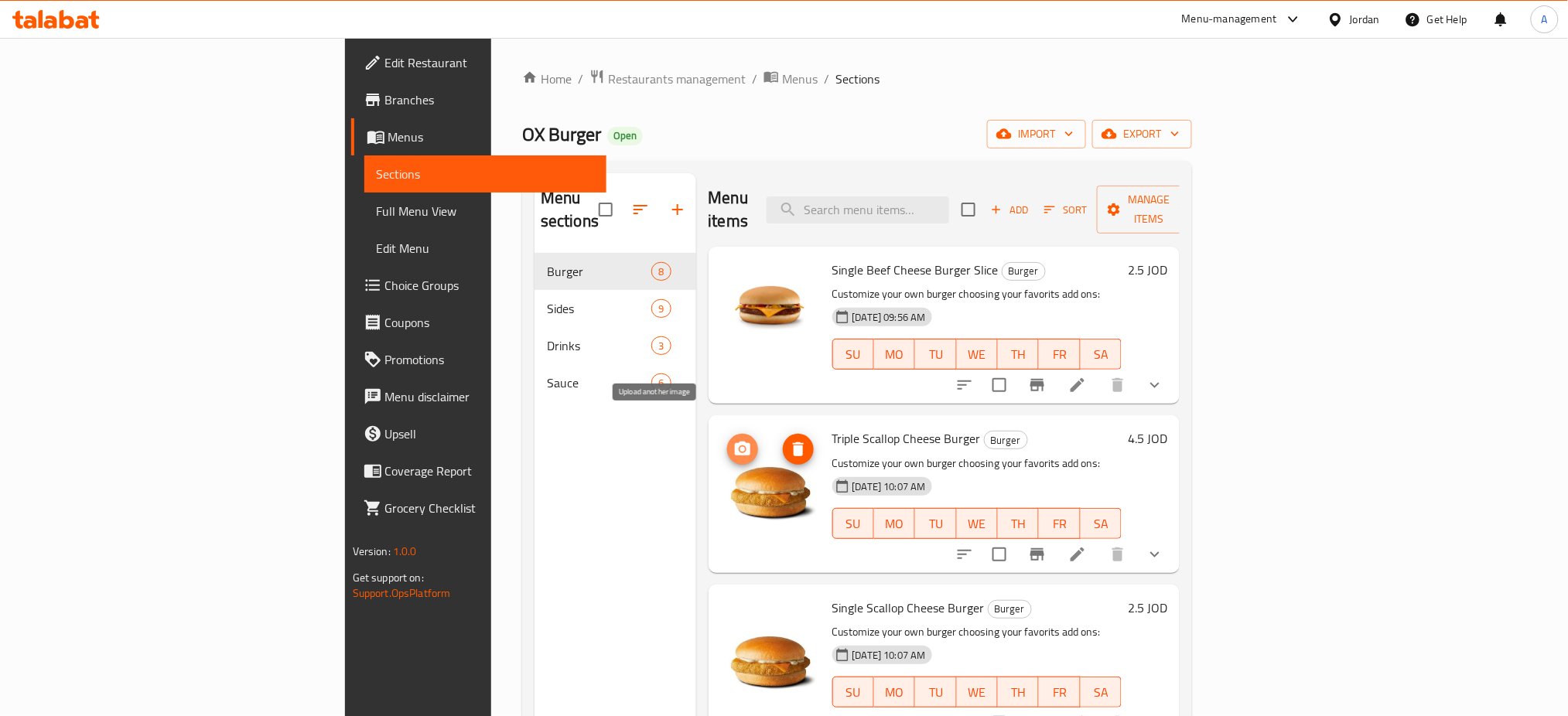
click at [734, 440] on icon "upload picture" at bounding box center [743, 449] width 19 height 19
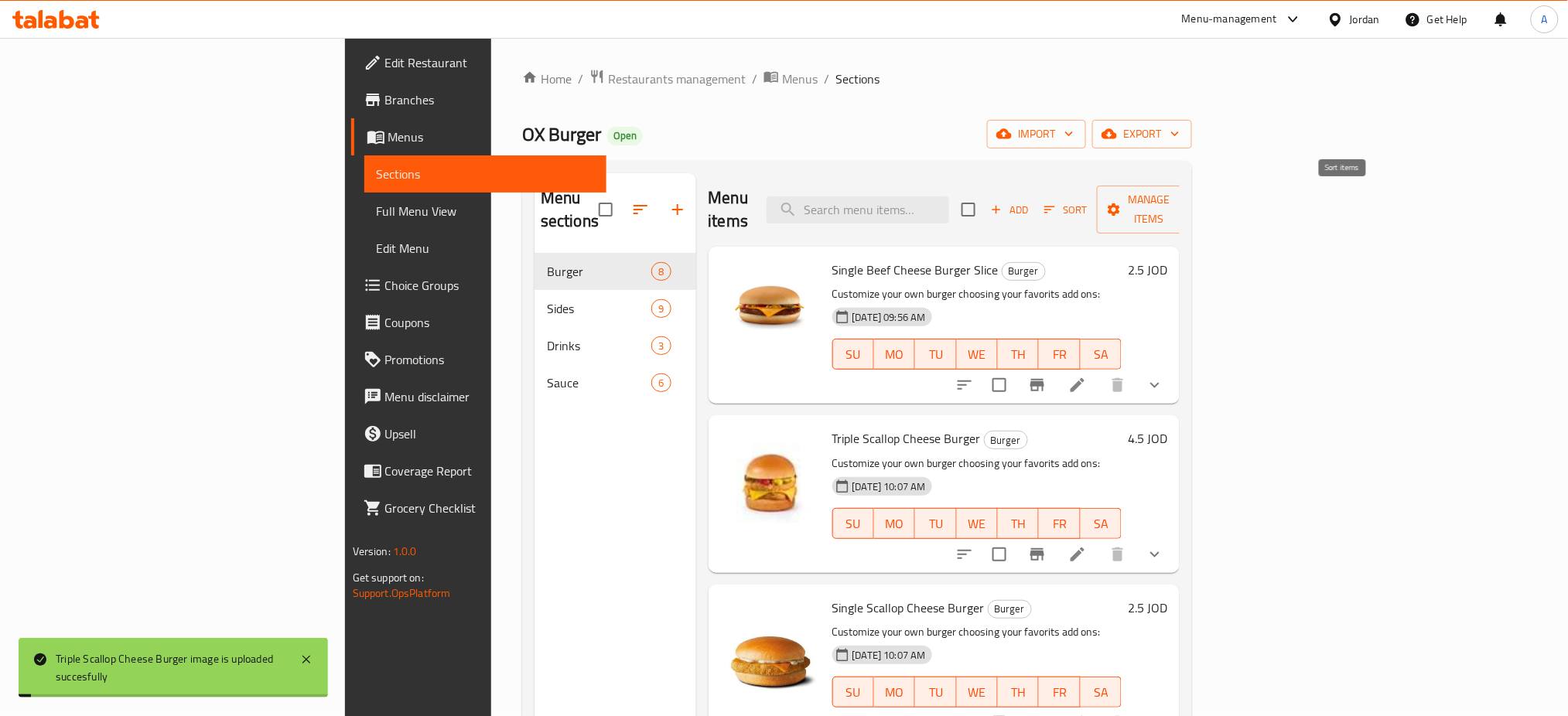
click at [1057, 206] on icon "button" at bounding box center [1049, 209] width 14 height 14
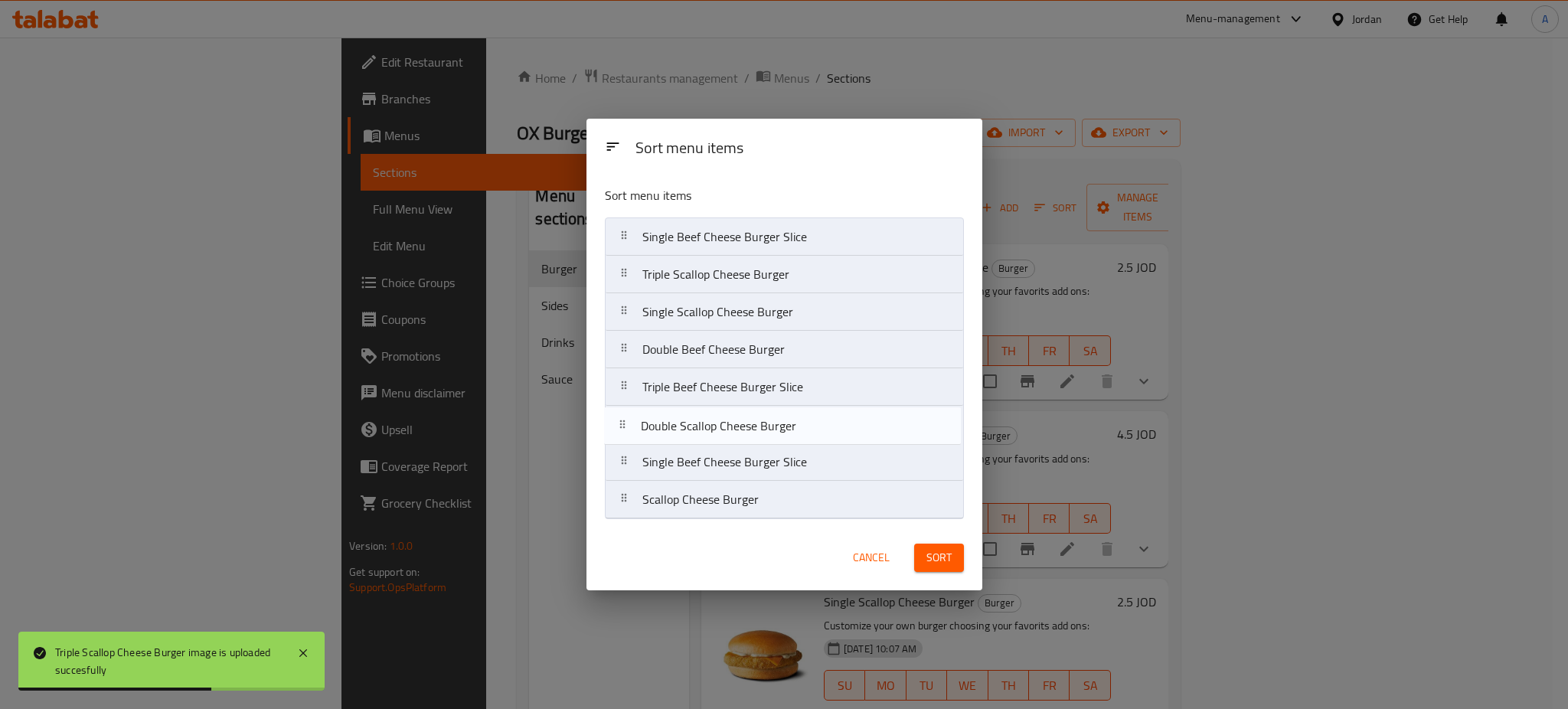
click at [817, 420] on nav "Single Beef Cheese Burger Slice Triple Scallop Cheese Burger Single Scallop Che…" at bounding box center [784, 368] width 359 height 301
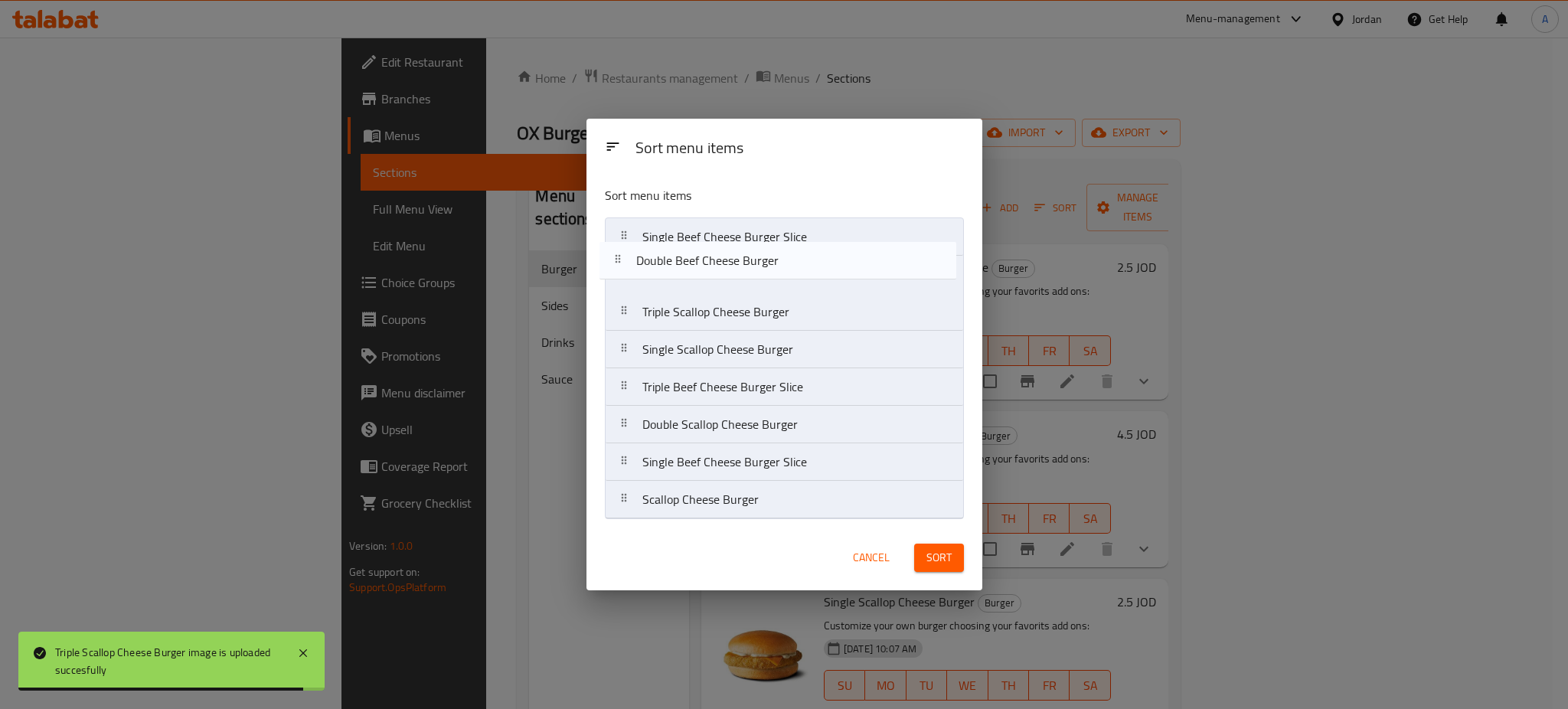
drag, startPoint x: 800, startPoint y: 349, endPoint x: 794, endPoint y: 258, distance: 91.2
click at [794, 258] on nav "Single Beef Cheese Burger Slice Triple Scallop Cheese Burger Single Scallop Che…" at bounding box center [784, 368] width 359 height 301
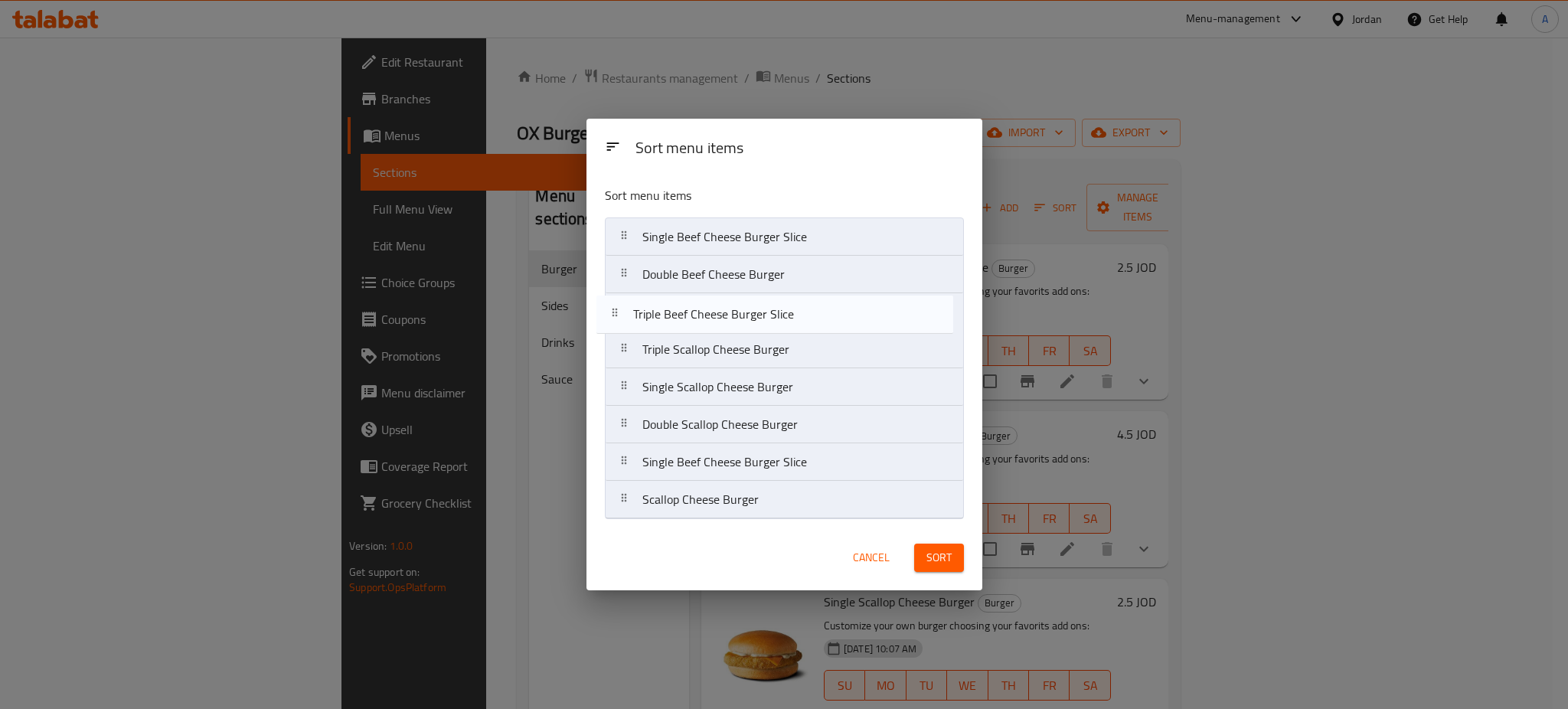
drag, startPoint x: 798, startPoint y: 387, endPoint x: 787, endPoint y: 305, distance: 82.7
click at [787, 305] on nav "Single Beef Cheese Burger Slice Double Beef Cheese Burger Triple Scallop Cheese…" at bounding box center [784, 368] width 359 height 301
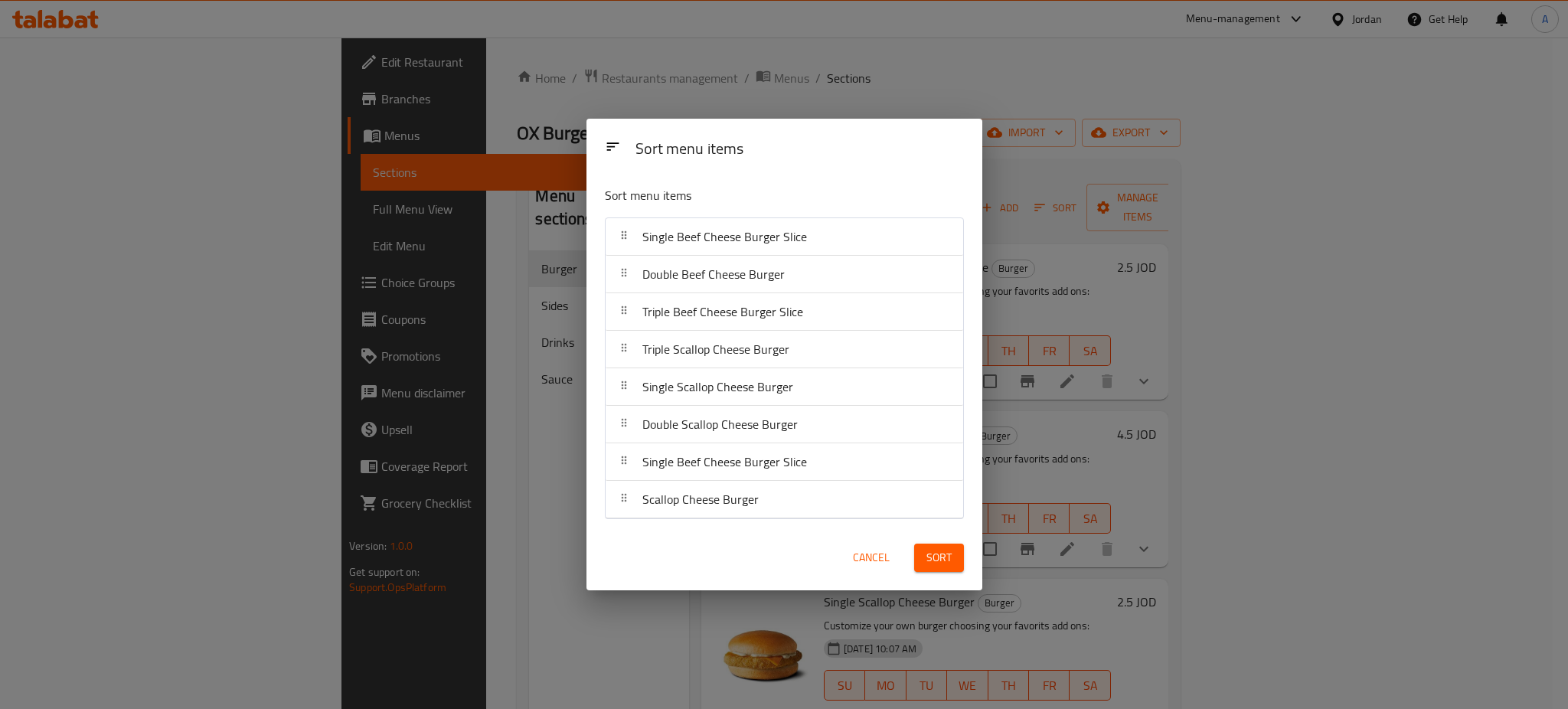
click at [938, 569] on button "Sort" at bounding box center [938, 557] width 50 height 28
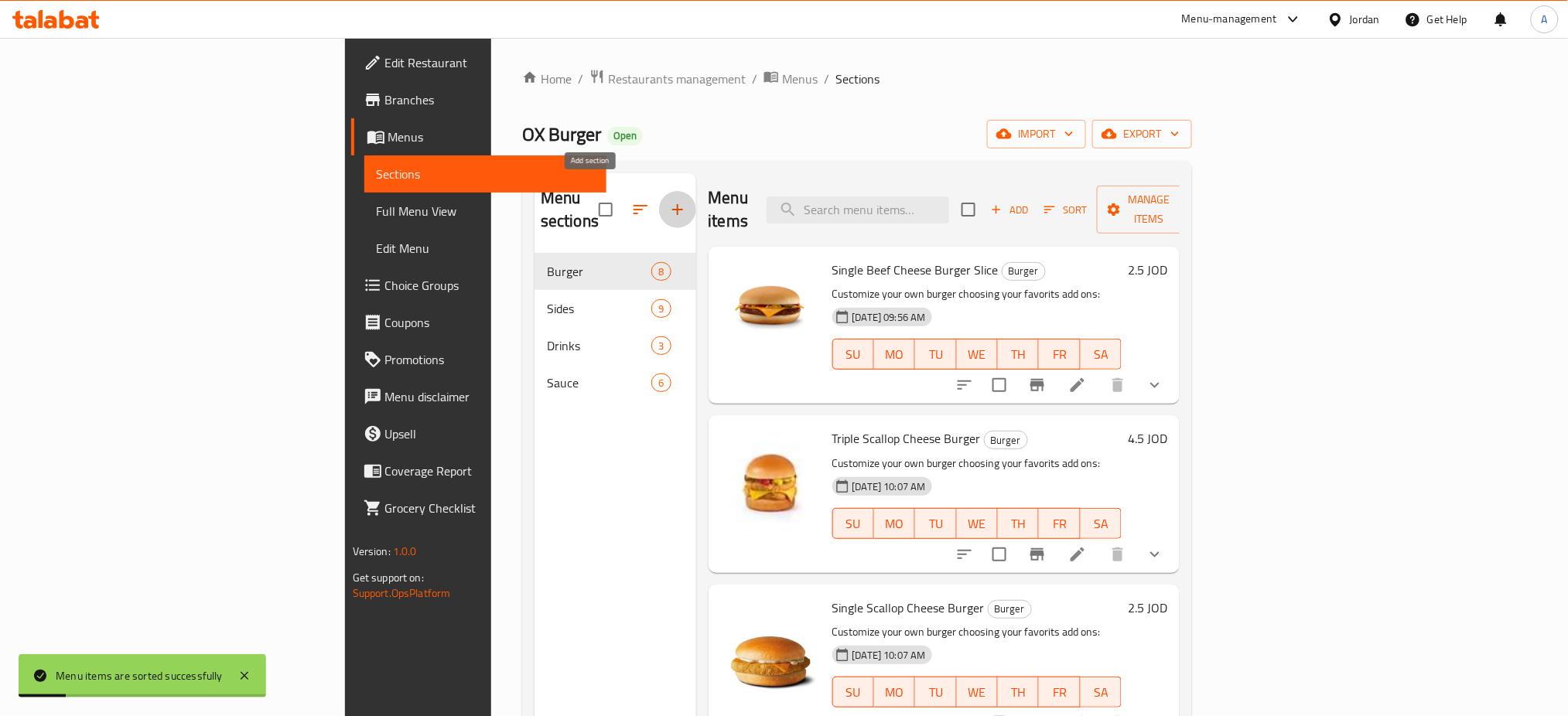
click at [659, 203] on button "button" at bounding box center [677, 208] width 37 height 37
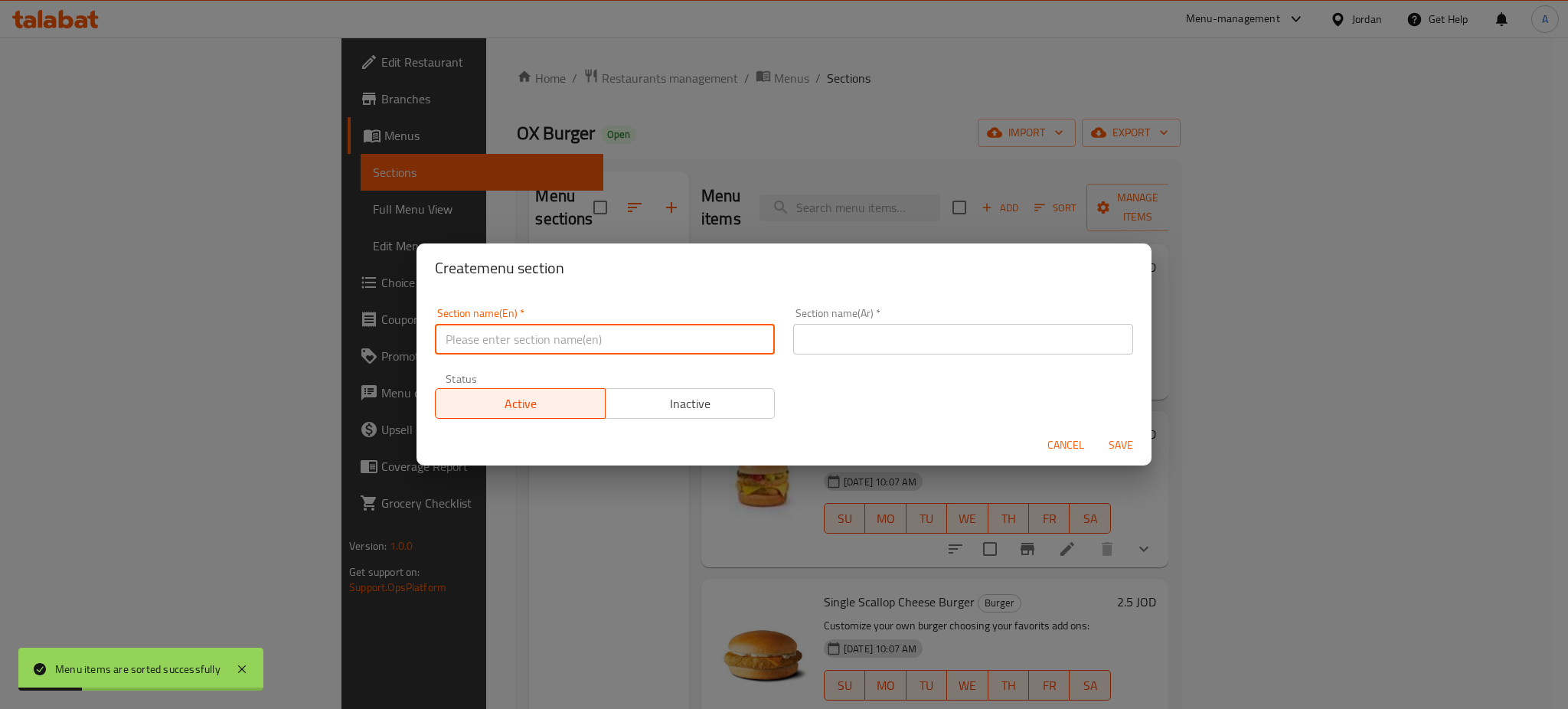
click at [564, 332] on input "text" at bounding box center [605, 339] width 340 height 30
type input "ل"
click at [868, 332] on input "text" at bounding box center [963, 339] width 340 height 30
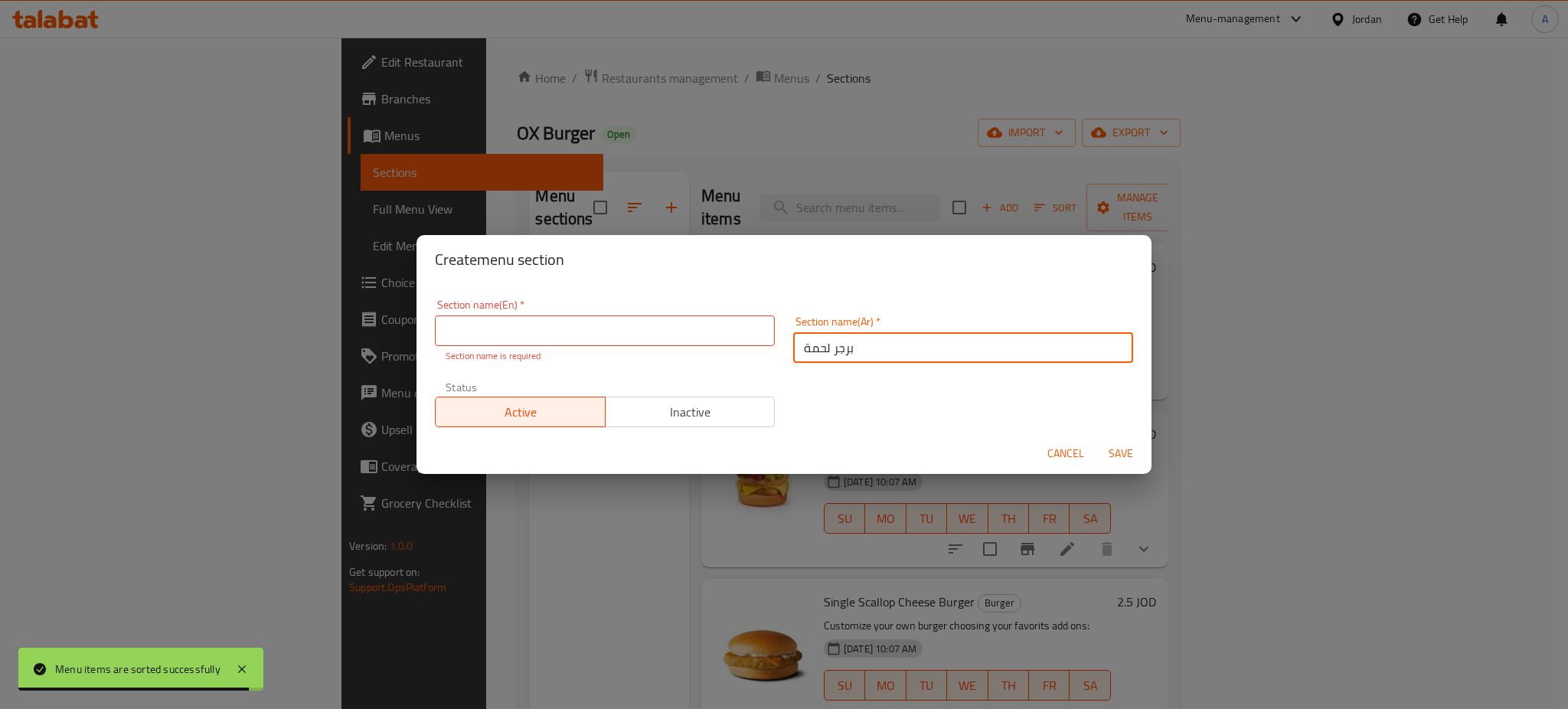
type input "برجر لحمة"
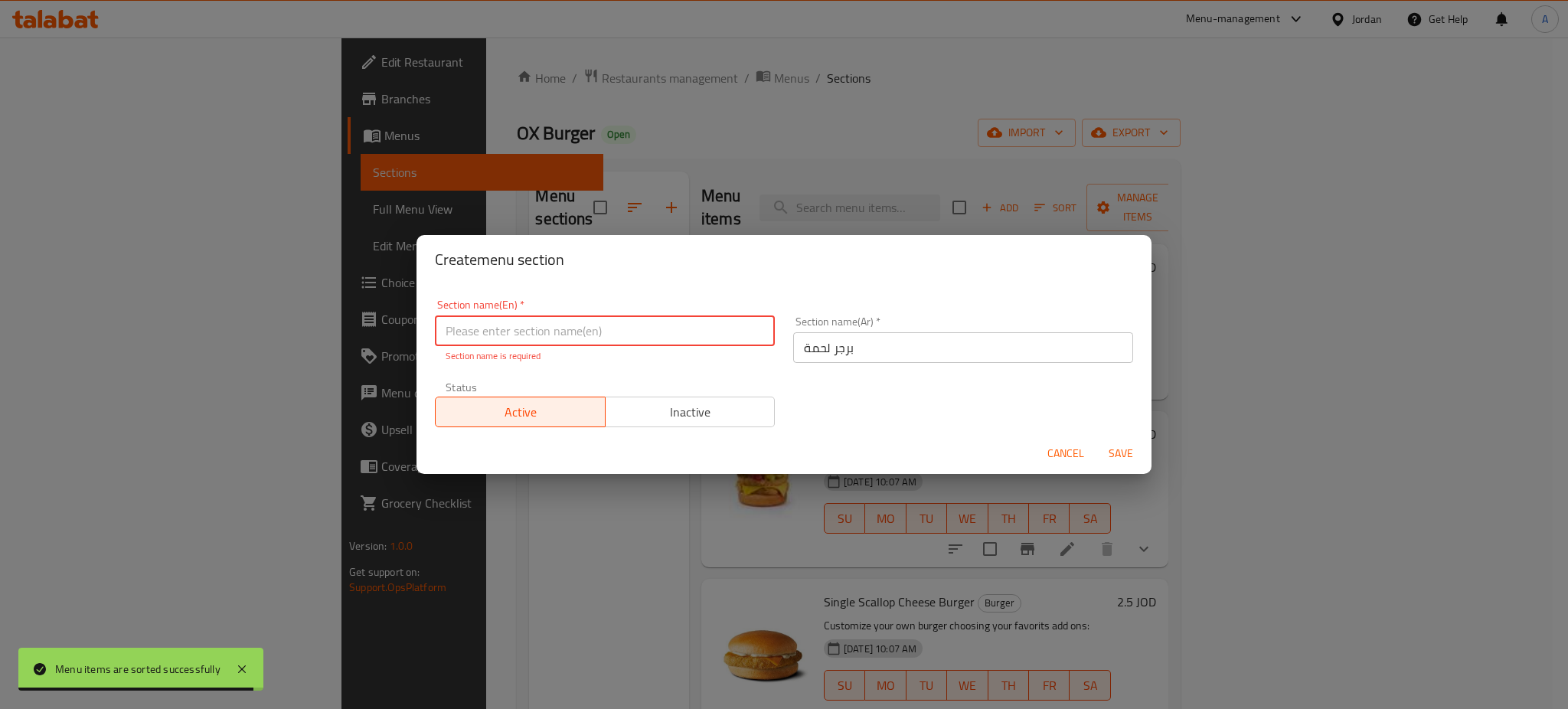
click at [678, 327] on input "text" at bounding box center [605, 331] width 340 height 30
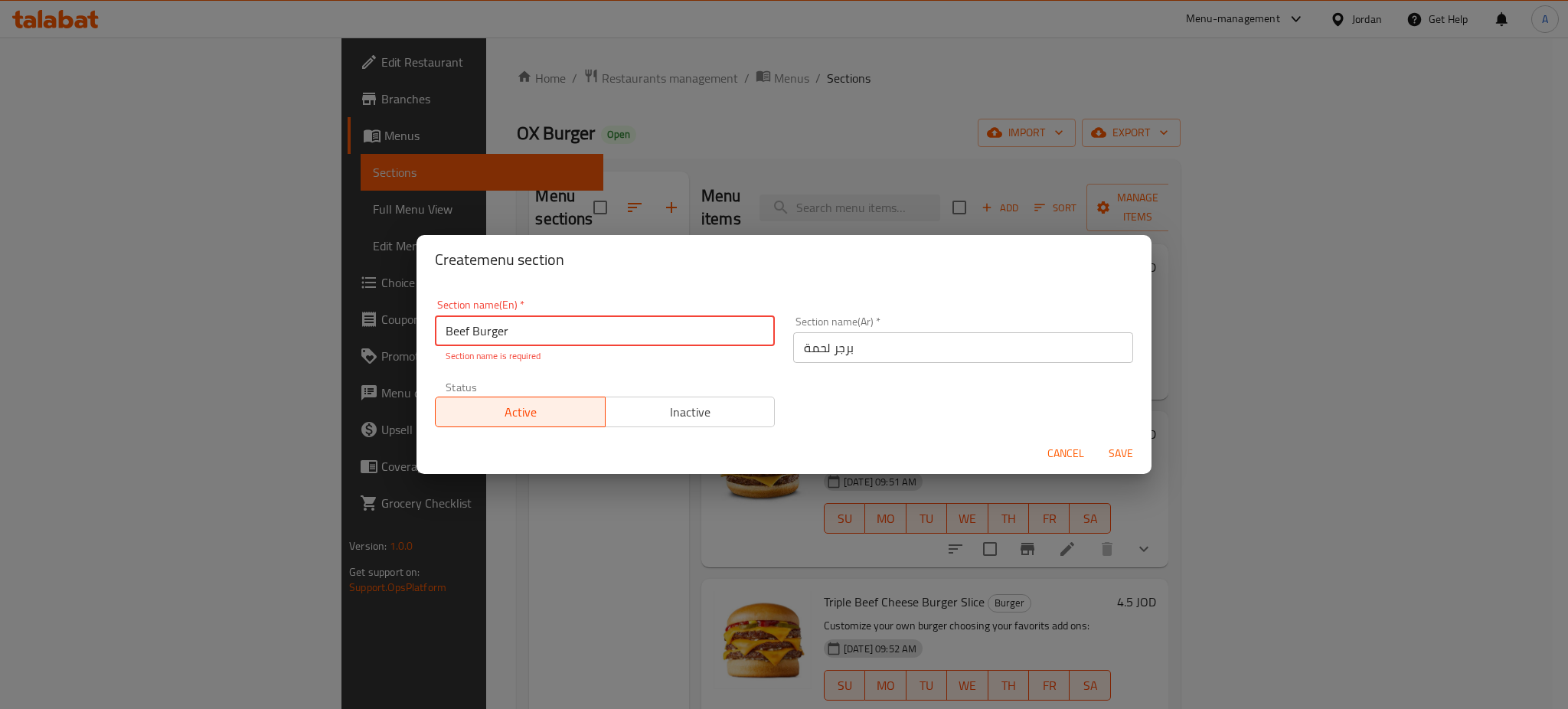
type input "Beef Burger"
click at [1112, 453] on span "Save" at bounding box center [1120, 453] width 36 height 19
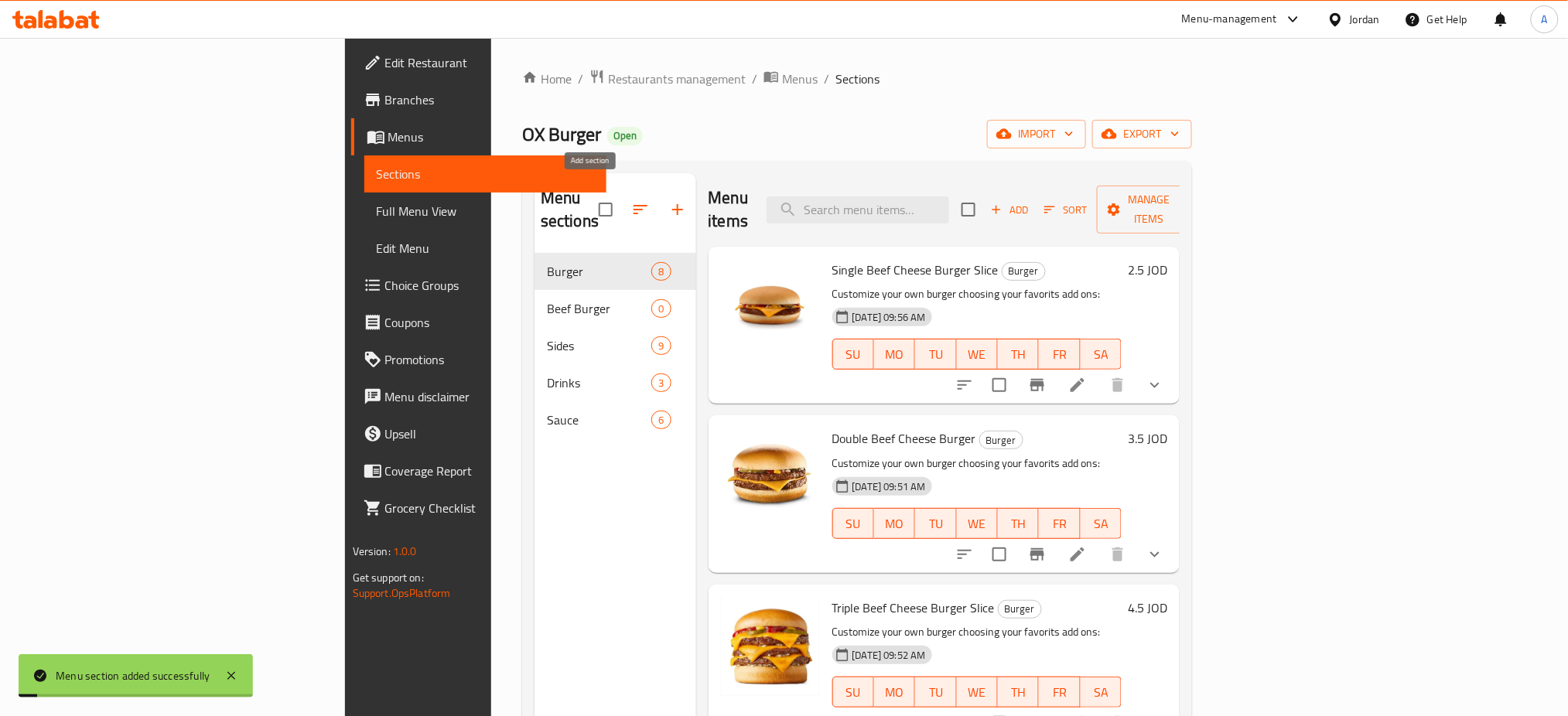
click at [659, 204] on button "button" at bounding box center [677, 208] width 37 height 37
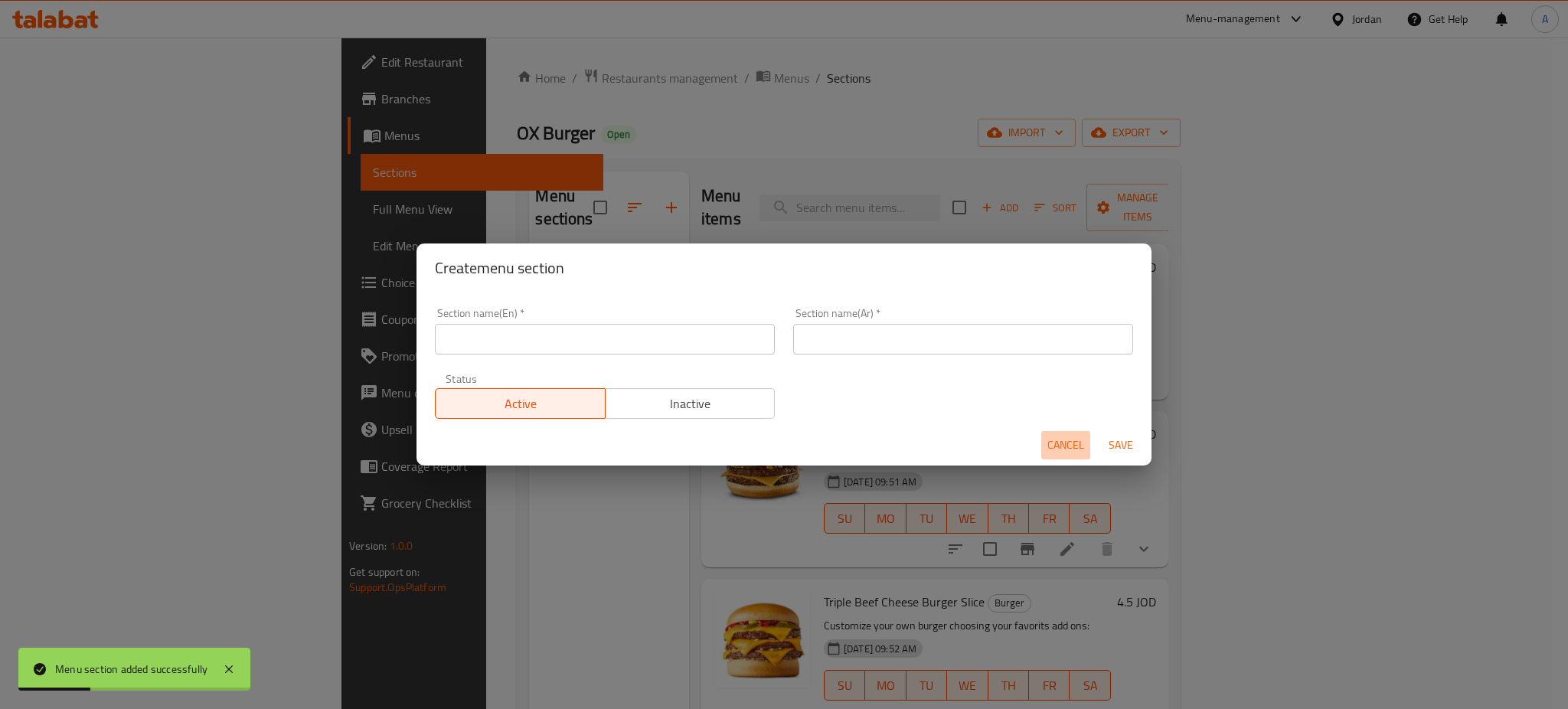
click at [1056, 439] on span "Cancel" at bounding box center [1065, 445] width 36 height 19
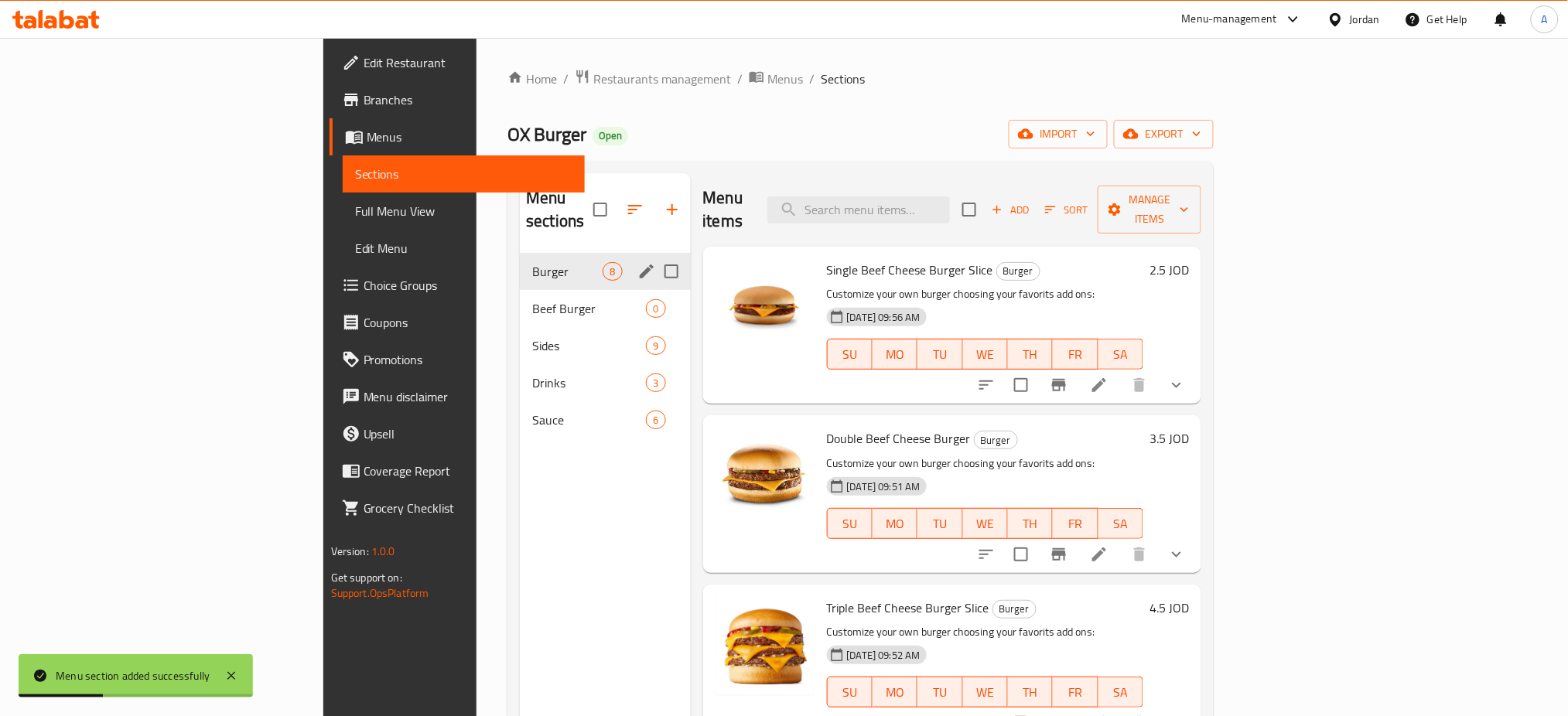
click at [637, 262] on icon "edit" at bounding box center [646, 272] width 19 height 19
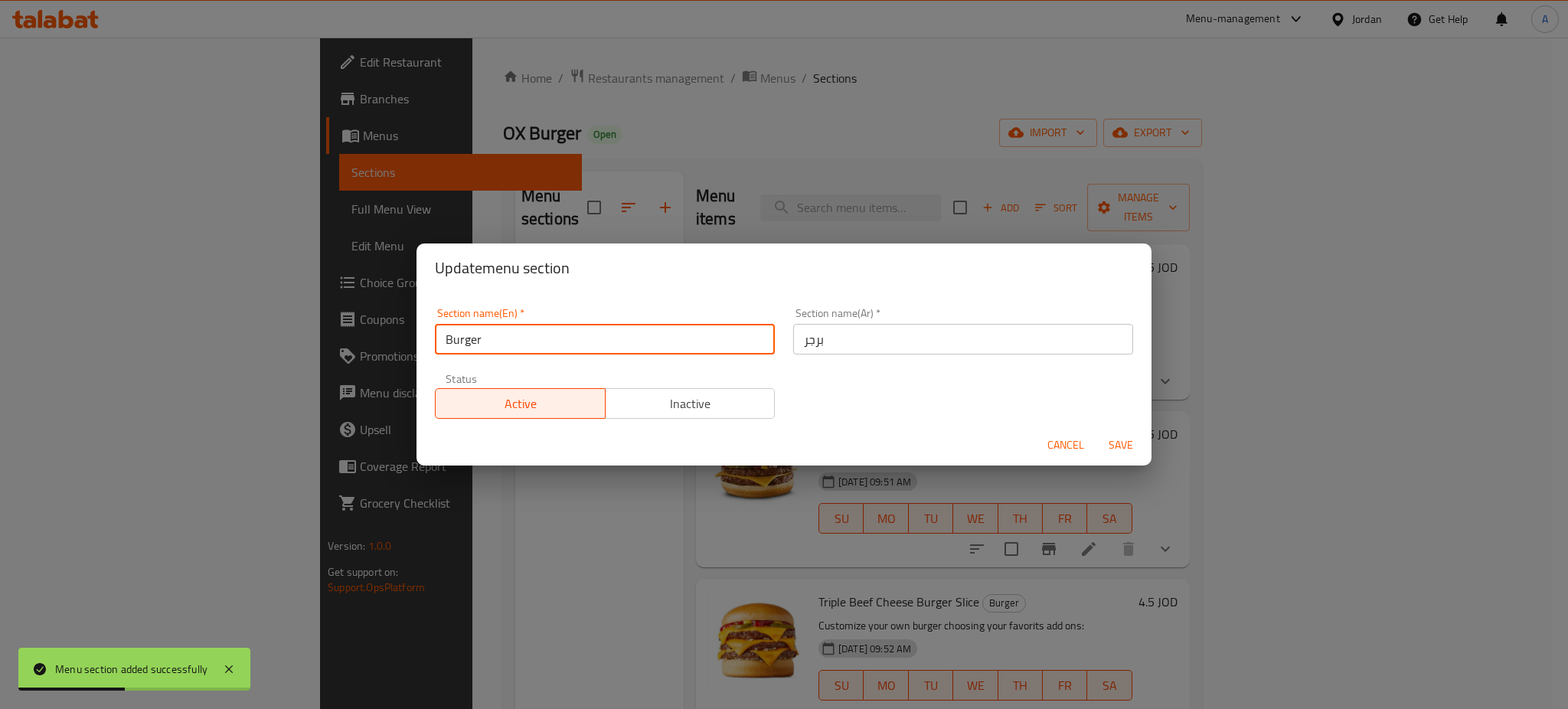
drag, startPoint x: 551, startPoint y: 331, endPoint x: 264, endPoint y: 340, distance: 287.1
click at [264, 340] on div "Update menu section Section name(En)   * Burger Section name(En) * Section name…" at bounding box center [784, 354] width 1568 height 709
type input "Chicken Burger"
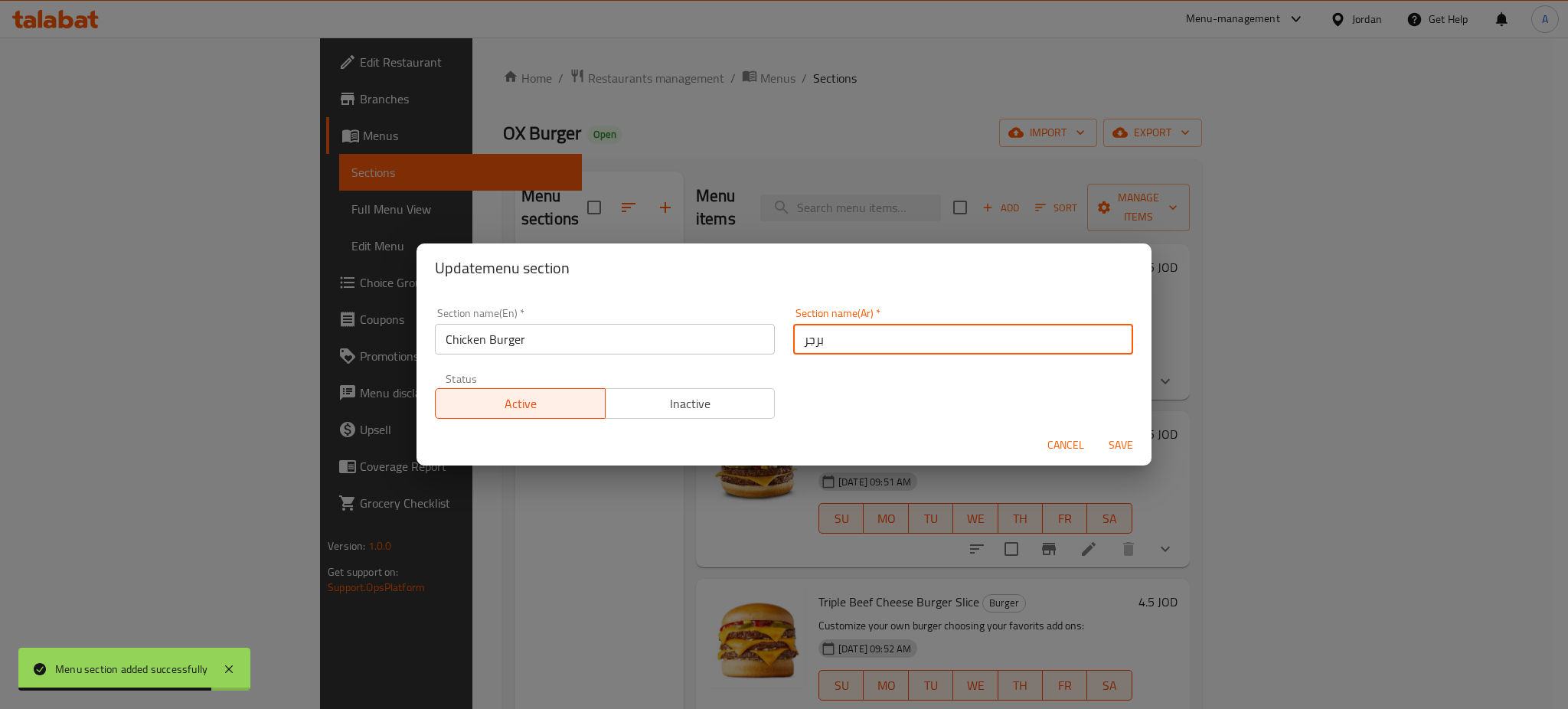
click at [859, 336] on input "برجر" at bounding box center [963, 339] width 340 height 30
type input "برجر دجاج"
click at [1124, 438] on span "Save" at bounding box center [1120, 445] width 36 height 19
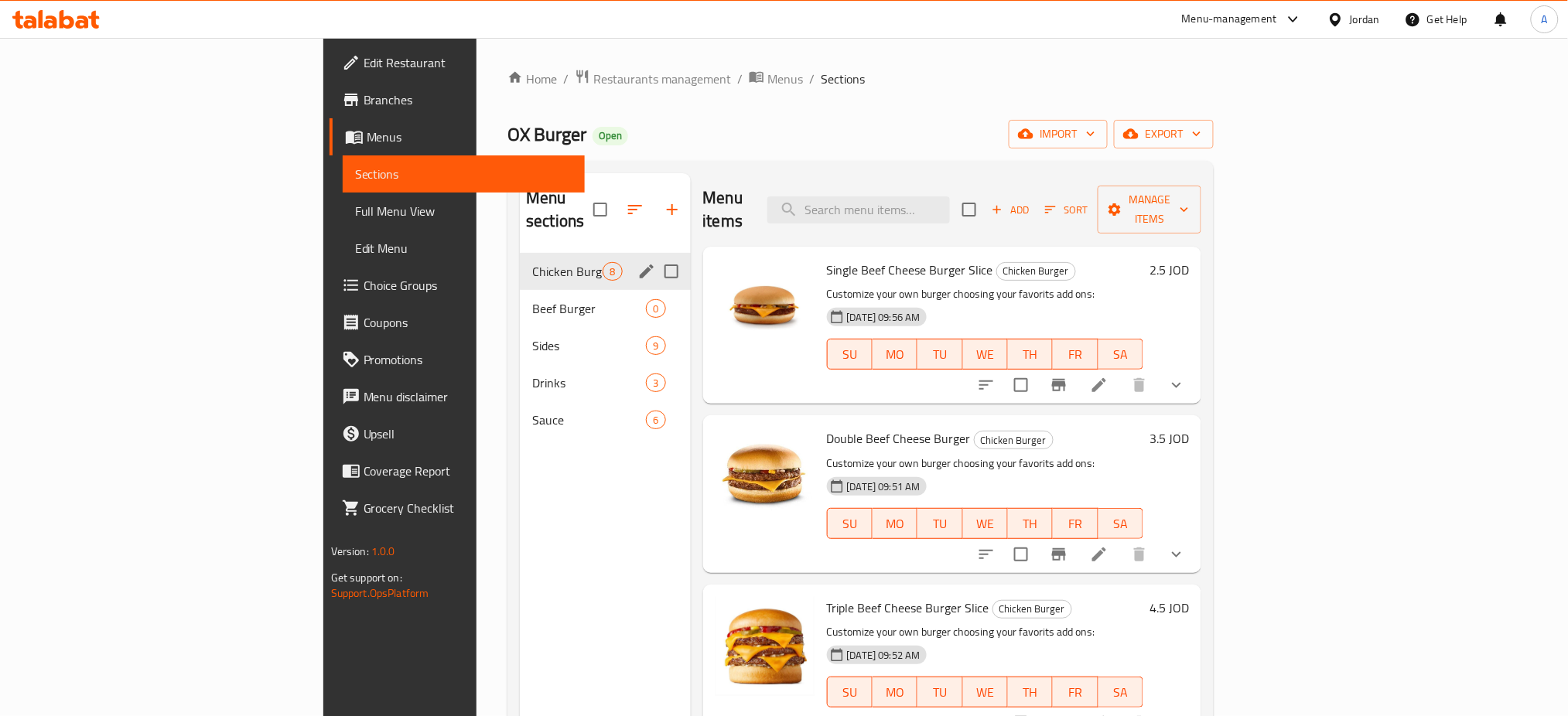
click at [1088, 201] on span "Sort" at bounding box center [1066, 209] width 43 height 18
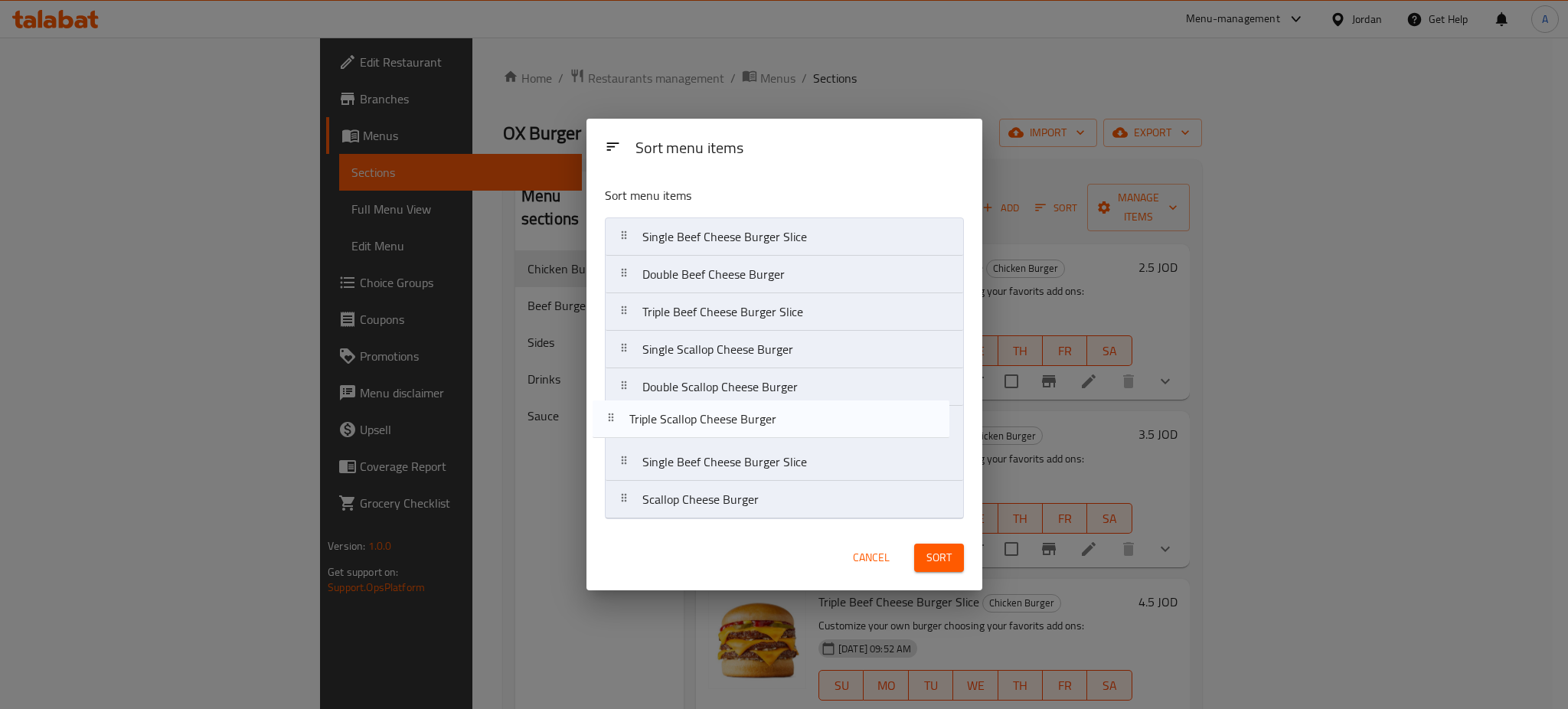
drag, startPoint x: 785, startPoint y: 362, endPoint x: 875, endPoint y: 495, distance: 160.6
click at [774, 442] on nav "Single Beef Cheese Burger Slice Double Beef Cheese Burger Triple Beef Cheese Bu…" at bounding box center [784, 368] width 359 height 301
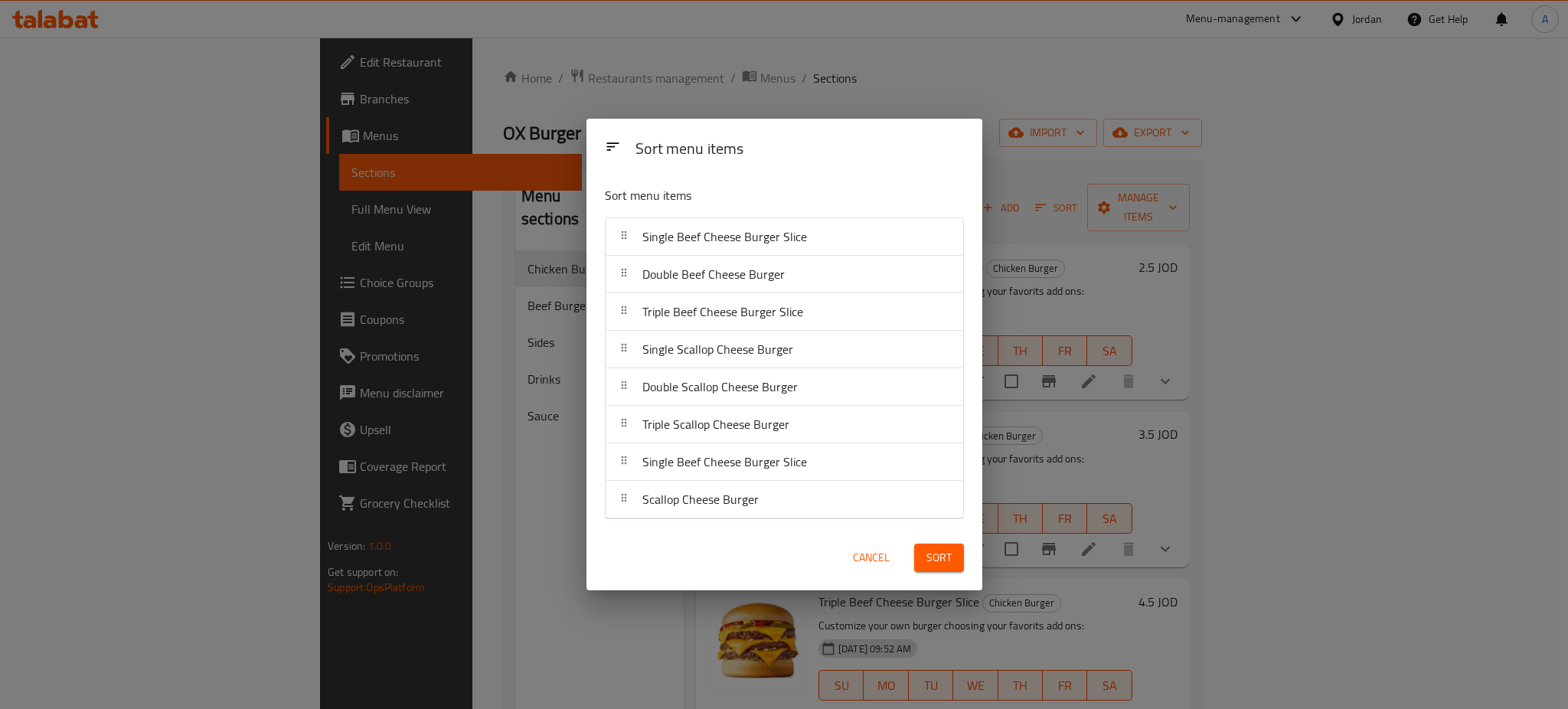
click at [934, 557] on span "Sort" at bounding box center [939, 558] width 25 height 19
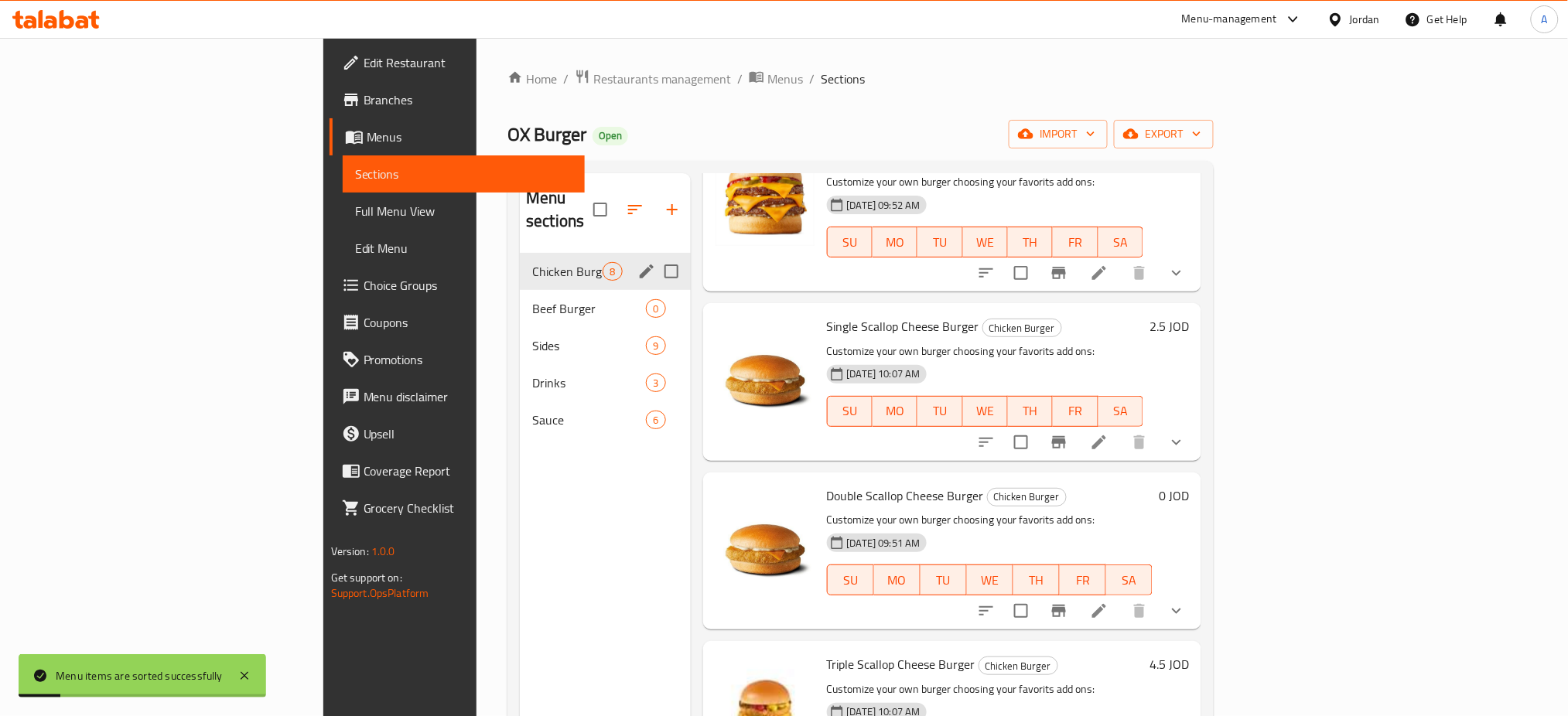
scroll to position [449, 0]
drag, startPoint x: 1334, startPoint y: 424, endPoint x: 1332, endPoint y: 433, distance: 9.2
click at [1037, 426] on input "checkbox" at bounding box center [1021, 443] width 32 height 32
checkbox input "true"
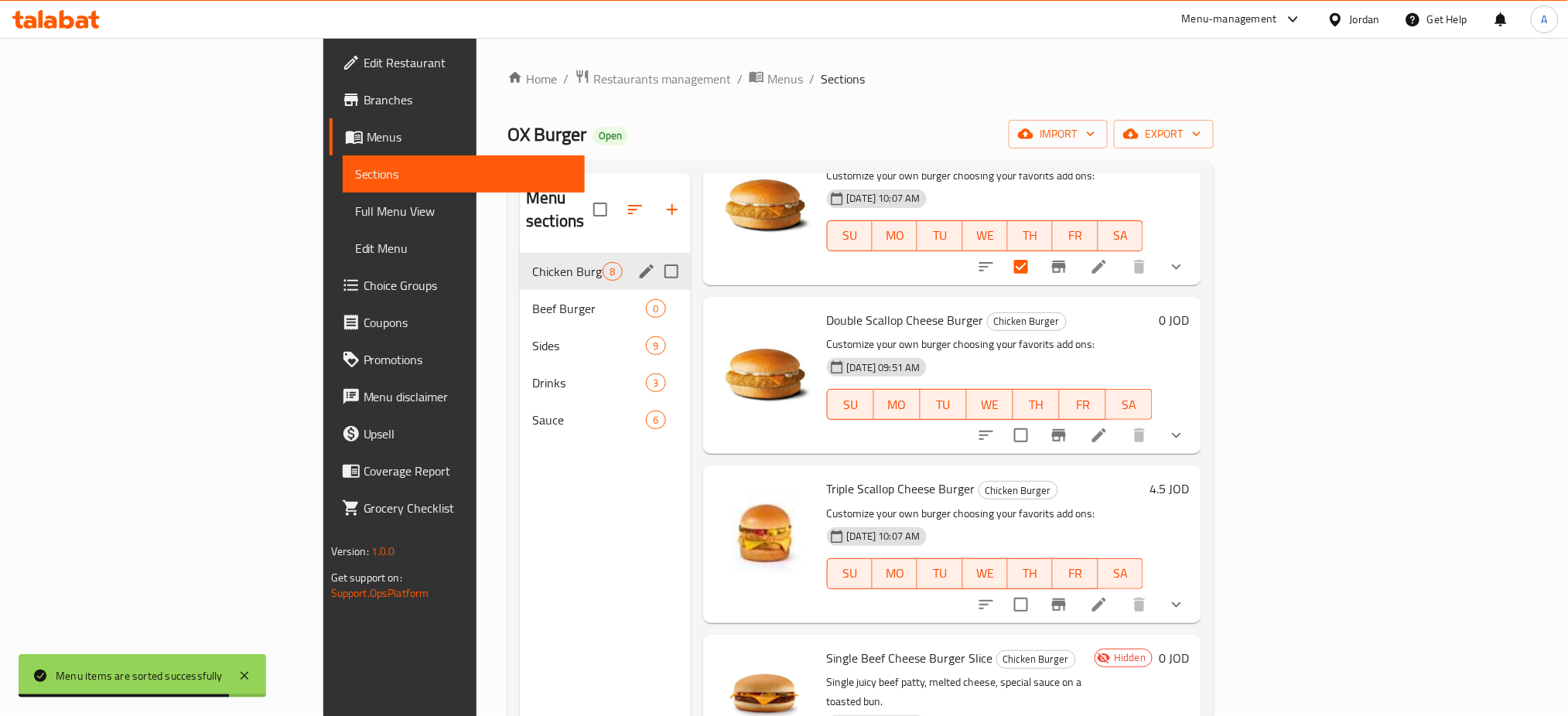
scroll to position [672, 0]
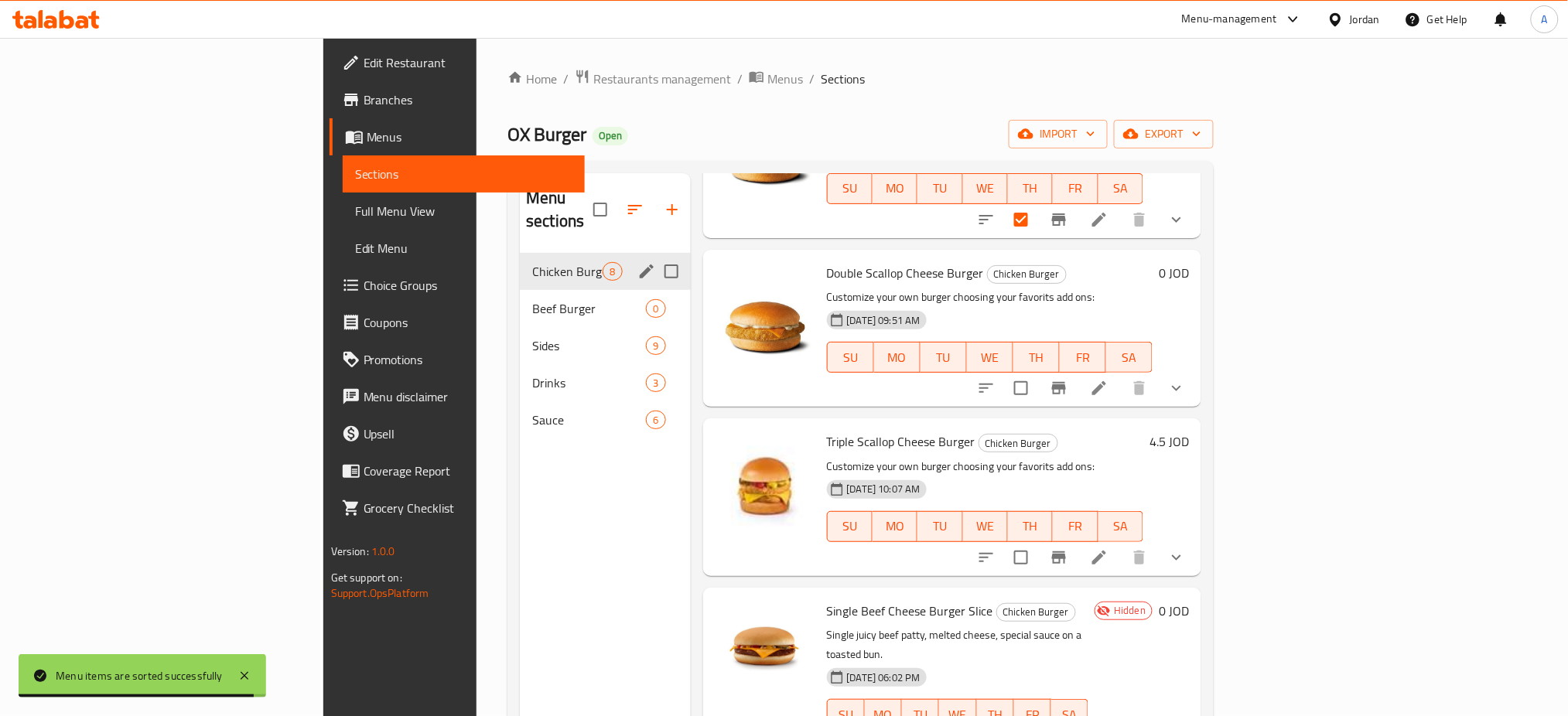
click at [1108, 379] on icon at bounding box center [1099, 388] width 19 height 19
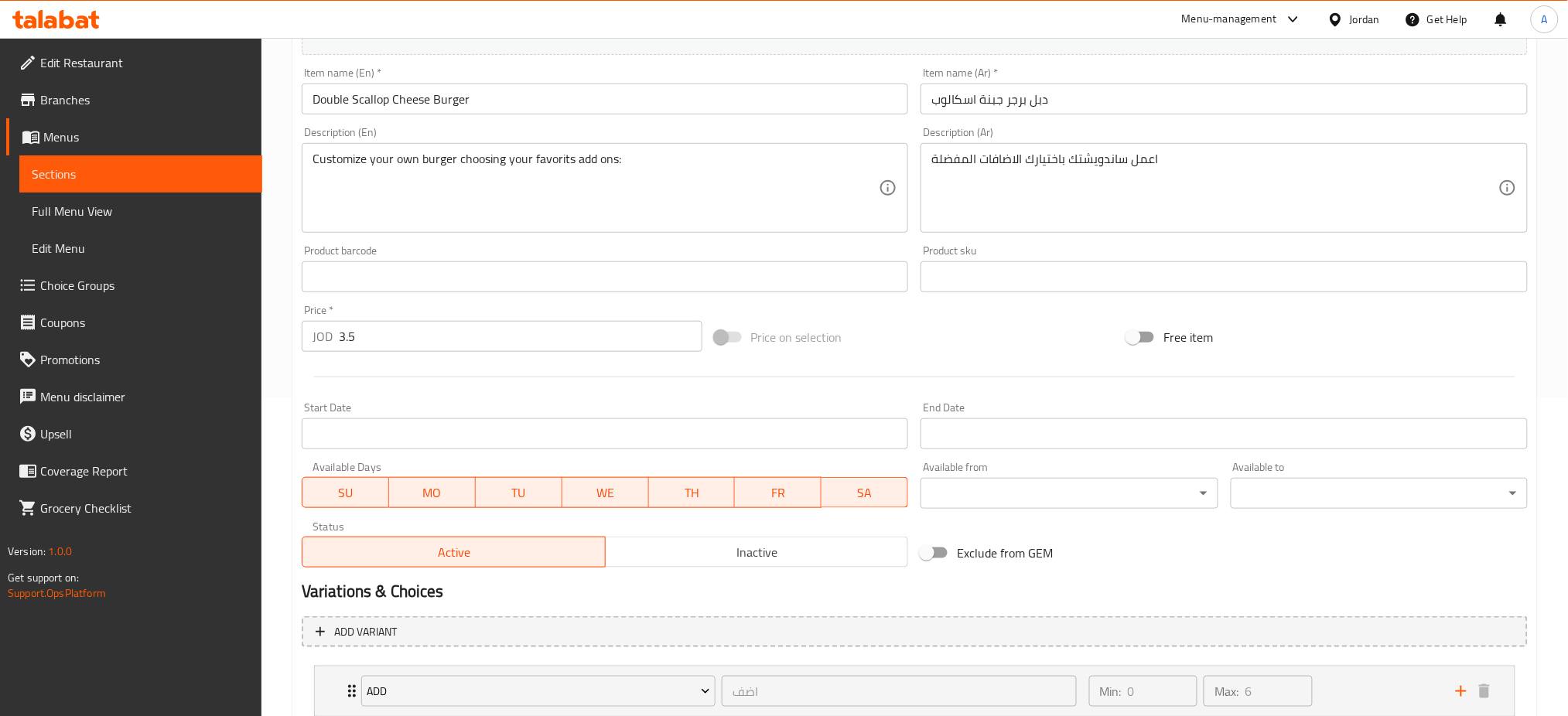
scroll to position [514, 0]
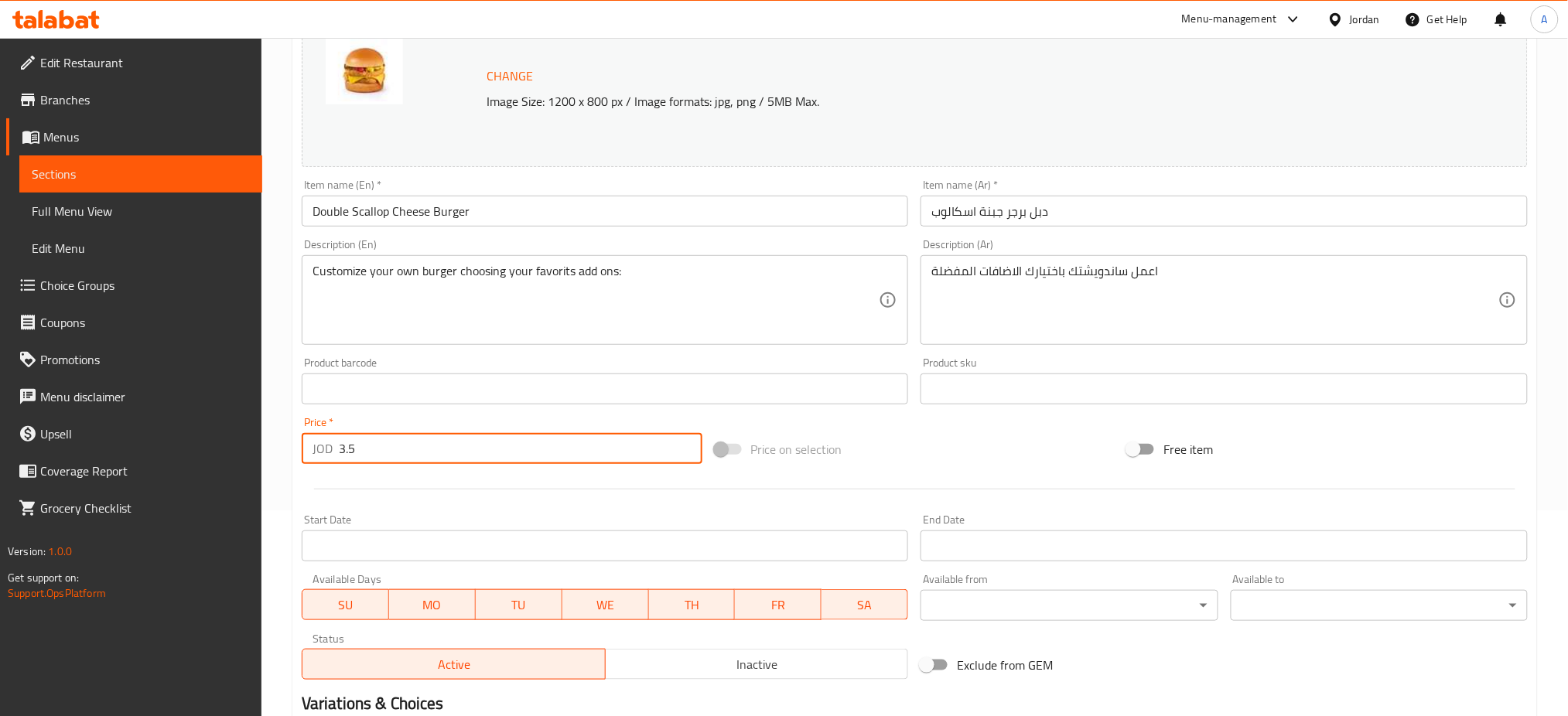
drag, startPoint x: 476, startPoint y: 445, endPoint x: 139, endPoint y: 445, distance: 337.0
click at [139, 445] on div "Edit Restaurant Branches Menus Sections Full Menu View Edit Menu Choice Groups …" at bounding box center [784, 447] width 1568 height 1229
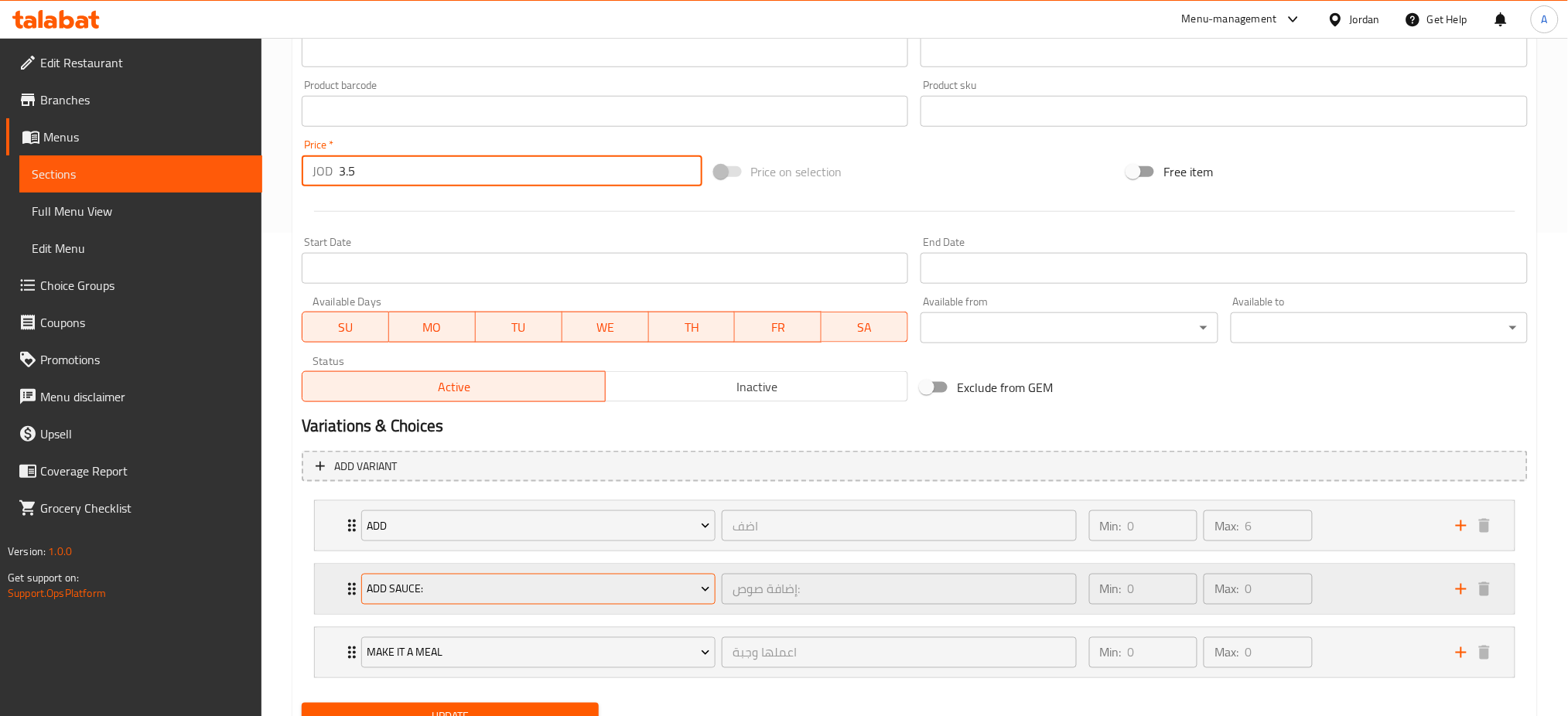
scroll to position [550, 0]
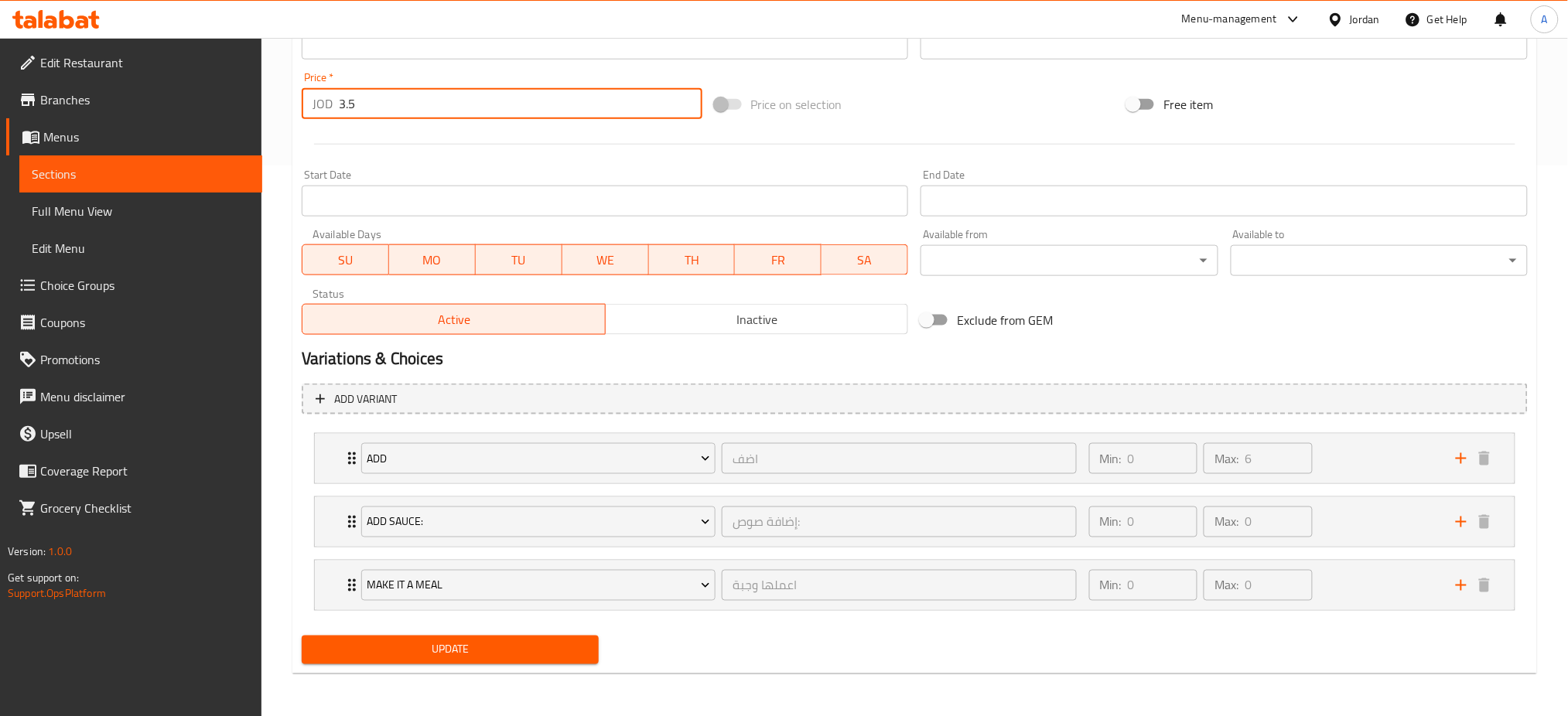
click at [482, 631] on div "Update" at bounding box center [451, 649] width 309 height 41
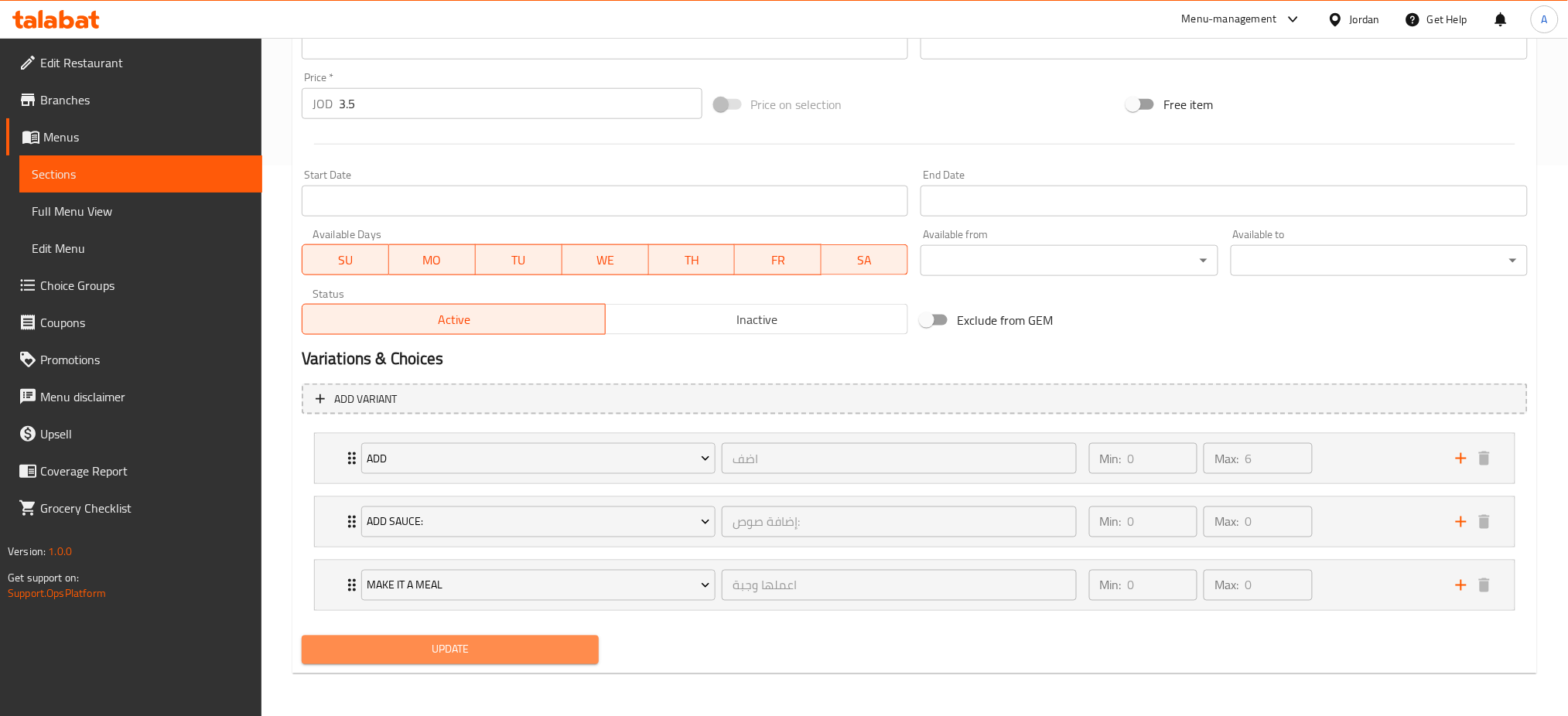
click at [491, 650] on span "Update" at bounding box center [450, 649] width 272 height 20
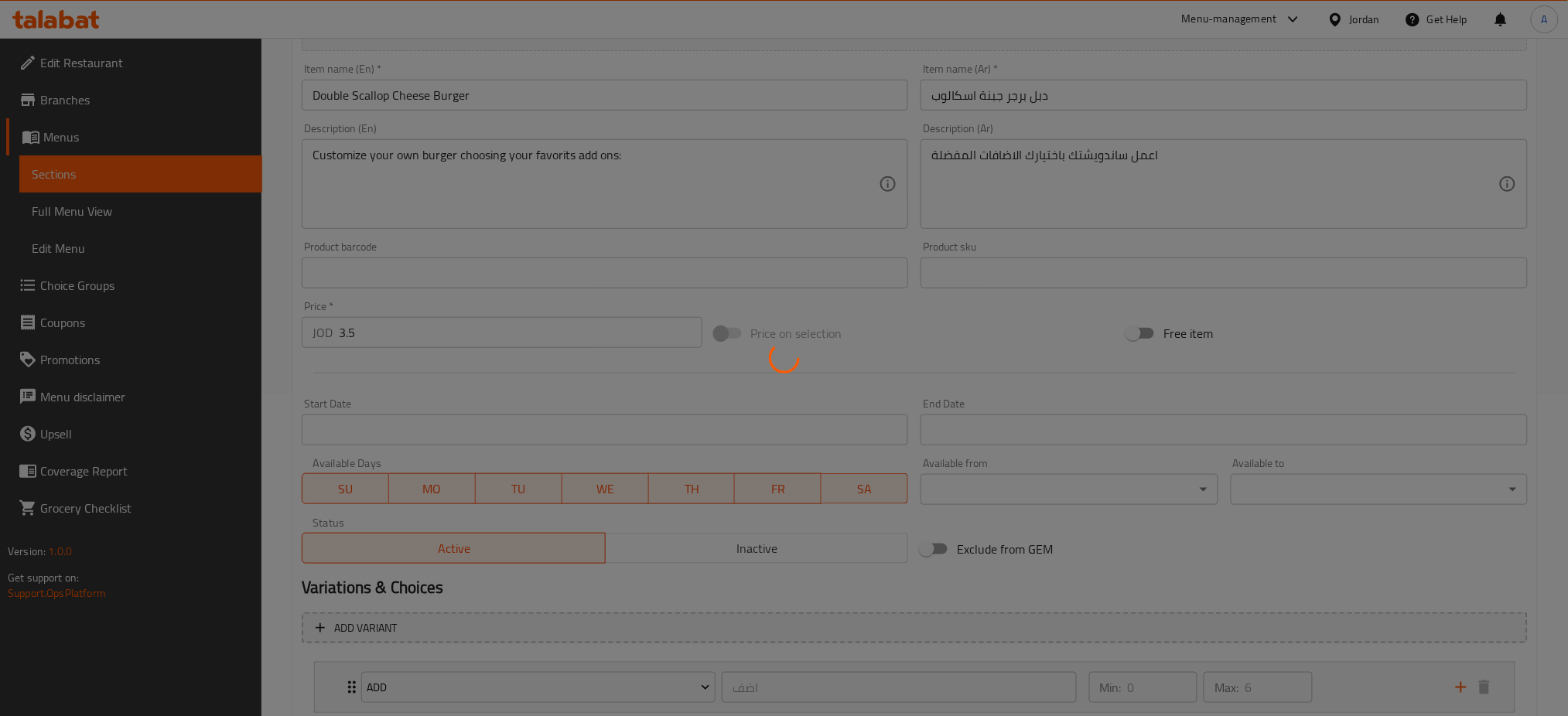
scroll to position [35, 0]
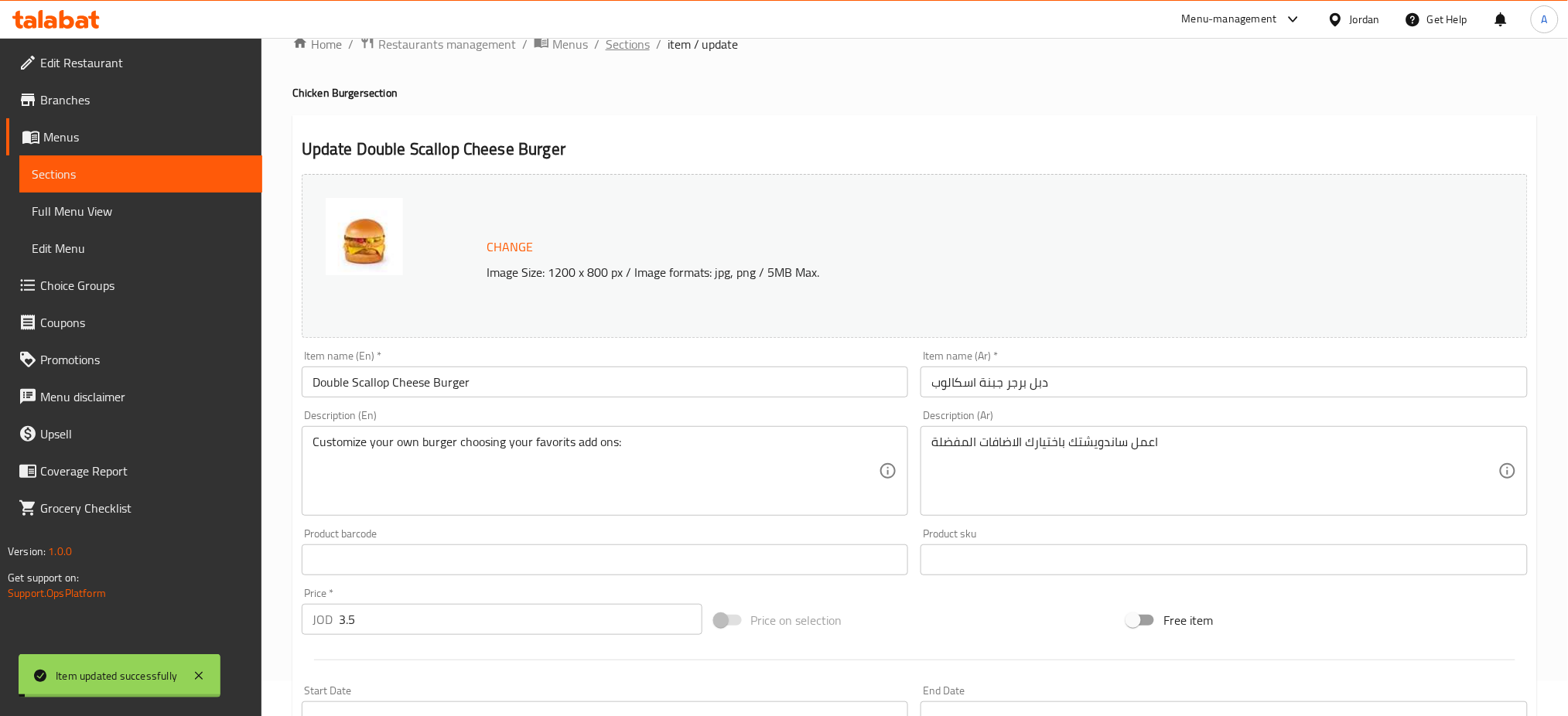
click at [645, 44] on span "Sections" at bounding box center [628, 44] width 44 height 19
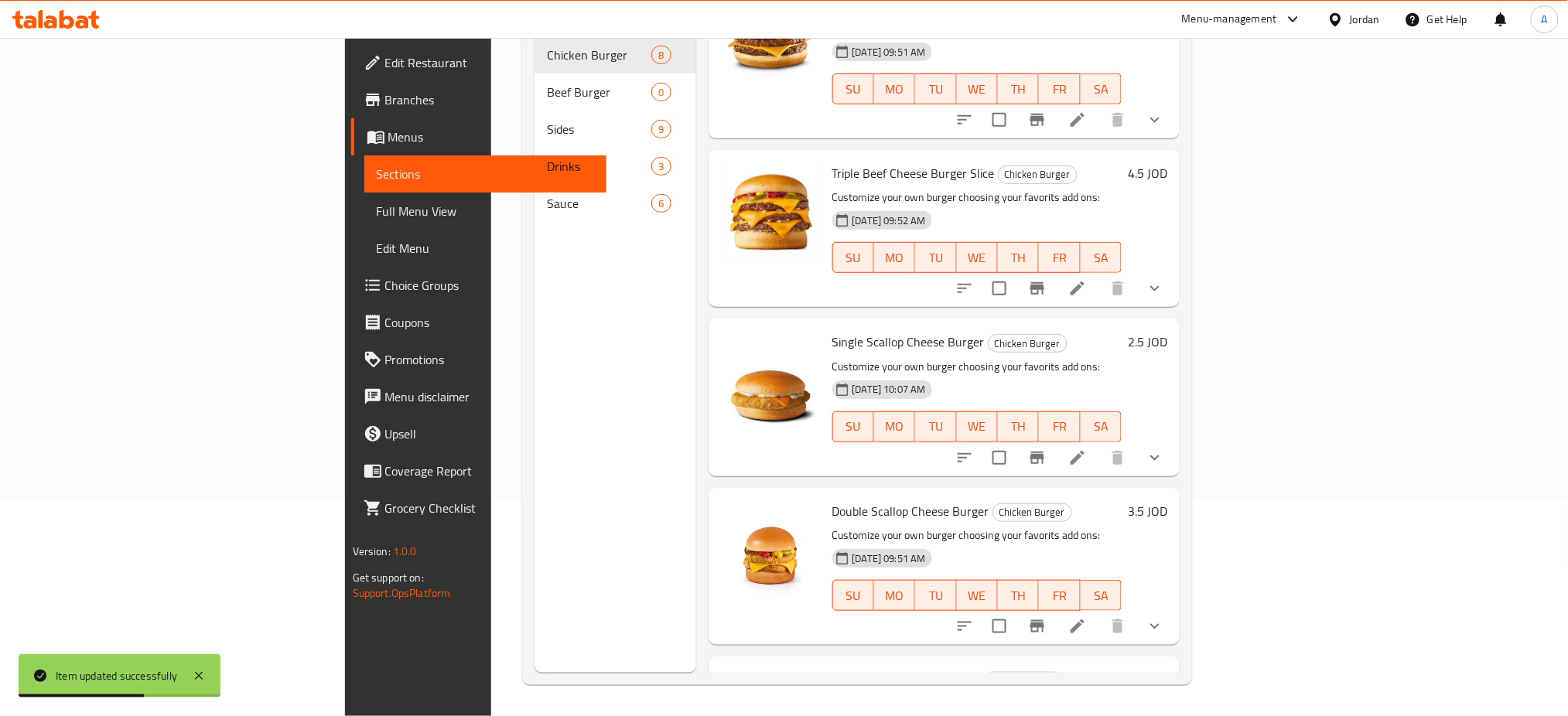
scroll to position [261, 0]
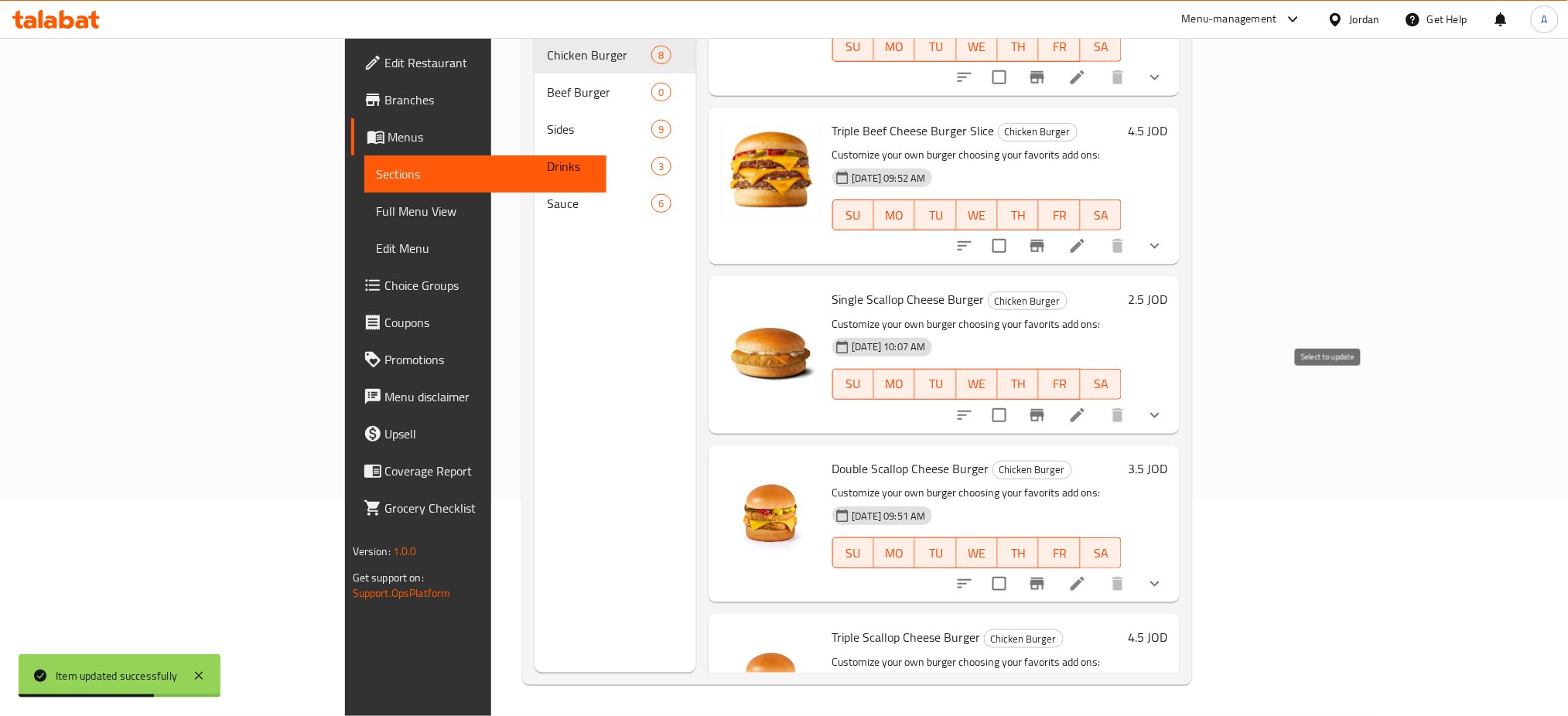
click at [1016, 399] on input "checkbox" at bounding box center [999, 415] width 32 height 32
checkbox input "true"
click at [1016, 567] on input "checkbox" at bounding box center [999, 584] width 32 height 32
checkbox input "true"
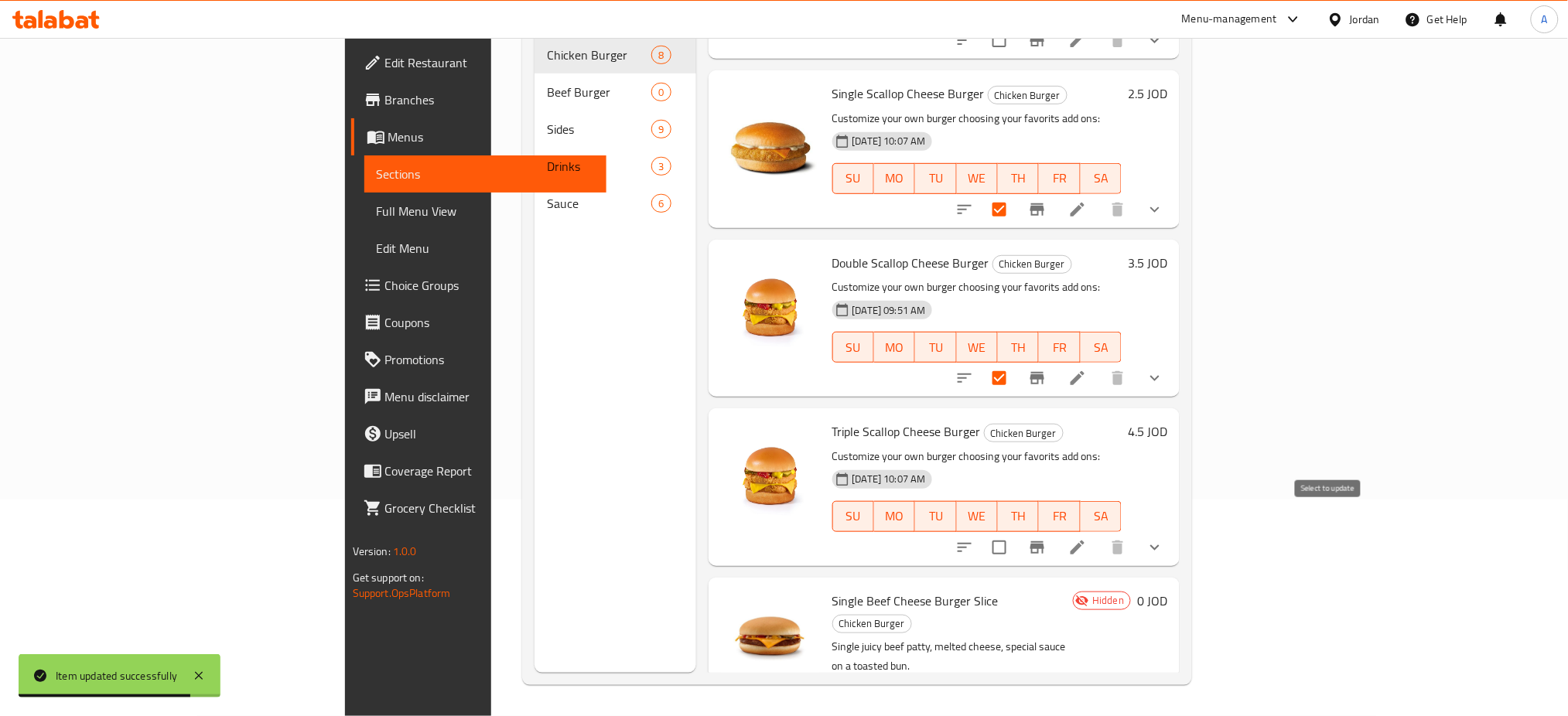
click at [1016, 531] on input "checkbox" at bounding box center [999, 547] width 32 height 32
checkbox input "true"
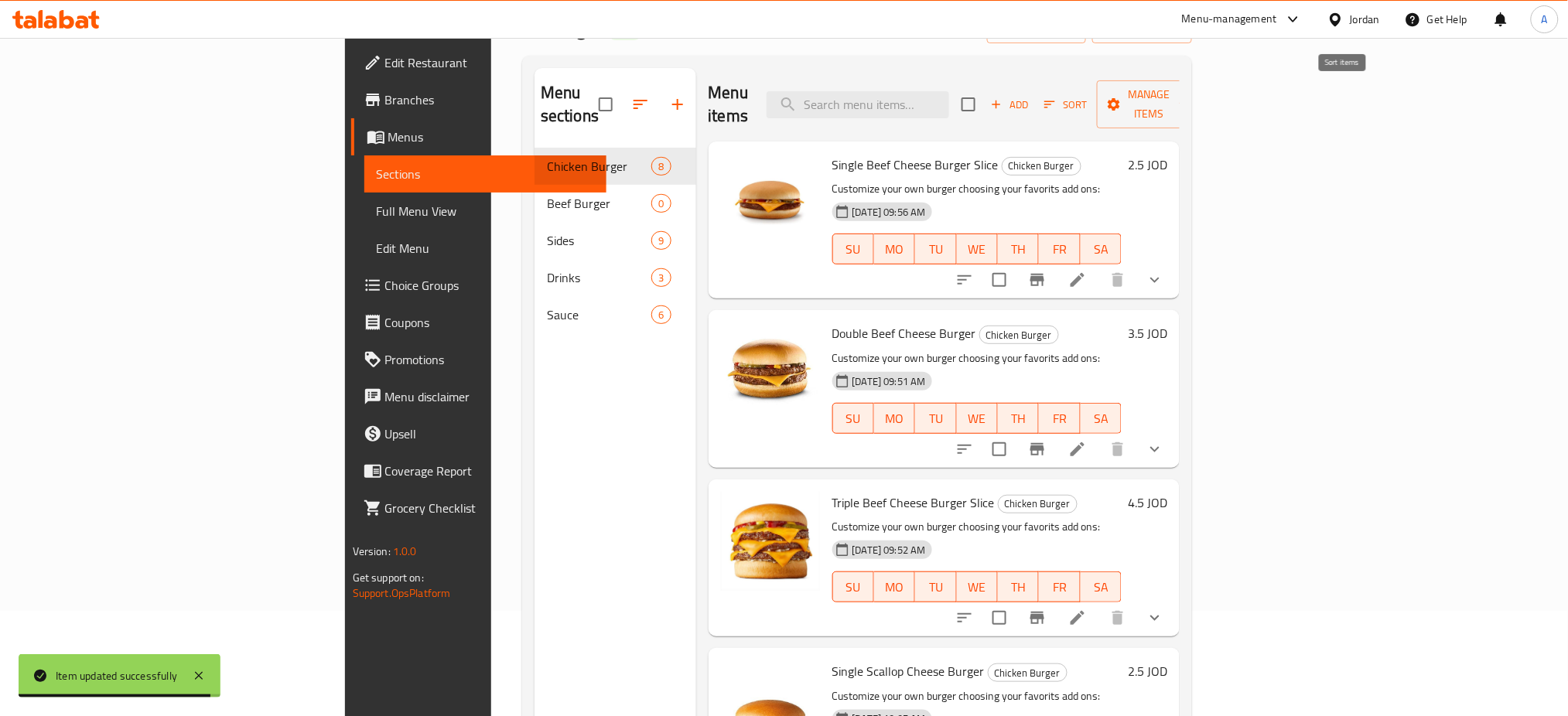
scroll to position [0, 0]
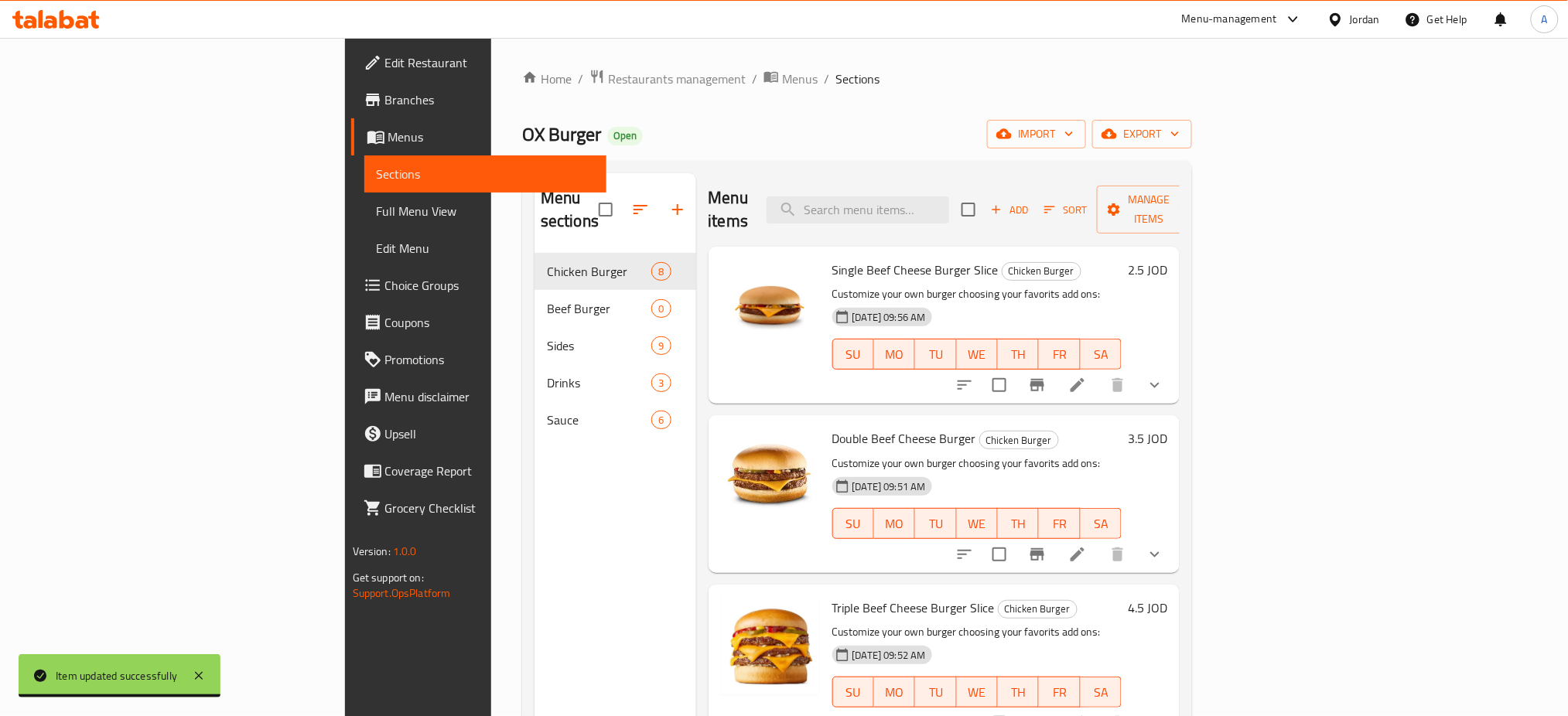
click at [1180, 247] on div "Single Beef Cheese Burger Slice Chicken Burger Customize your own burger choosi…" at bounding box center [945, 326] width 472 height 157
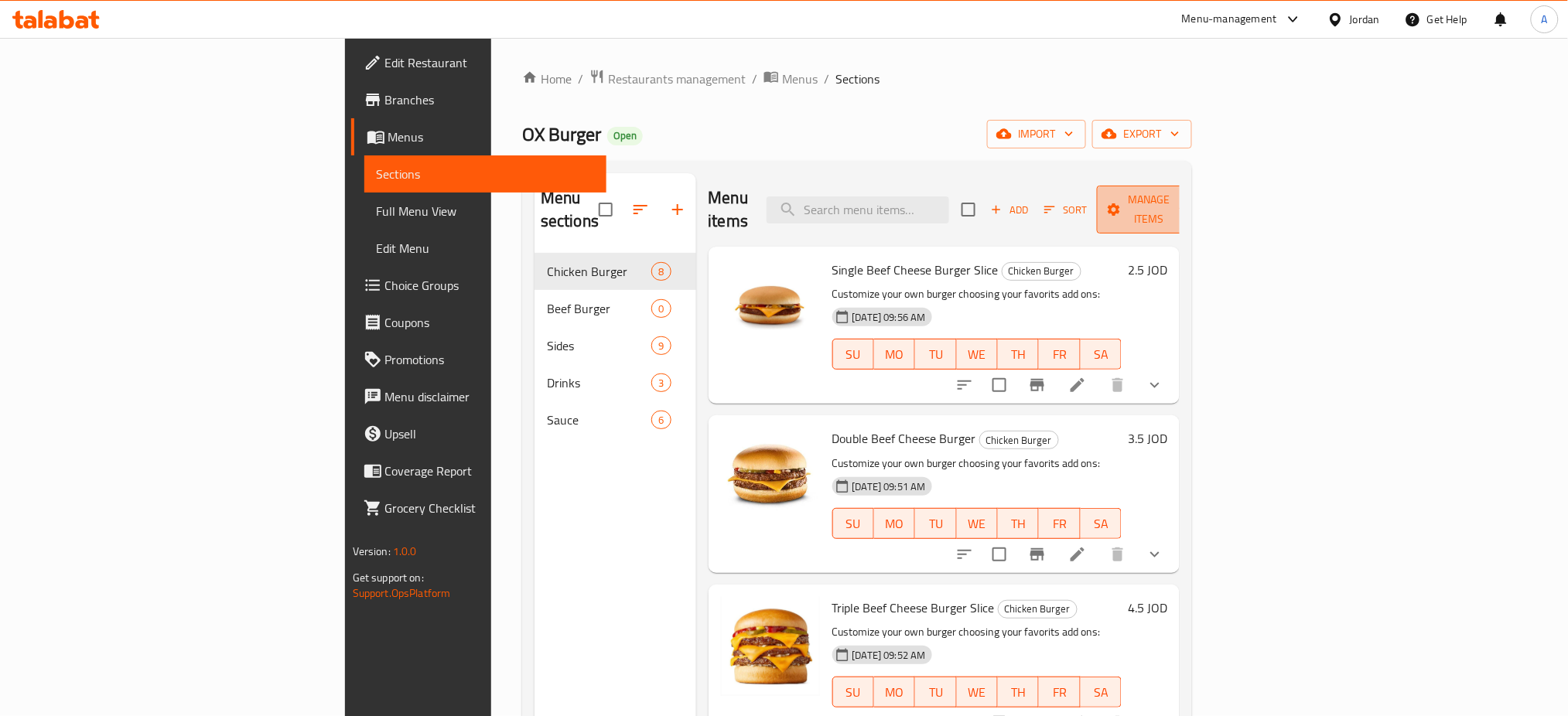
click at [1200, 209] on button "Manage items" at bounding box center [1148, 209] width 103 height 48
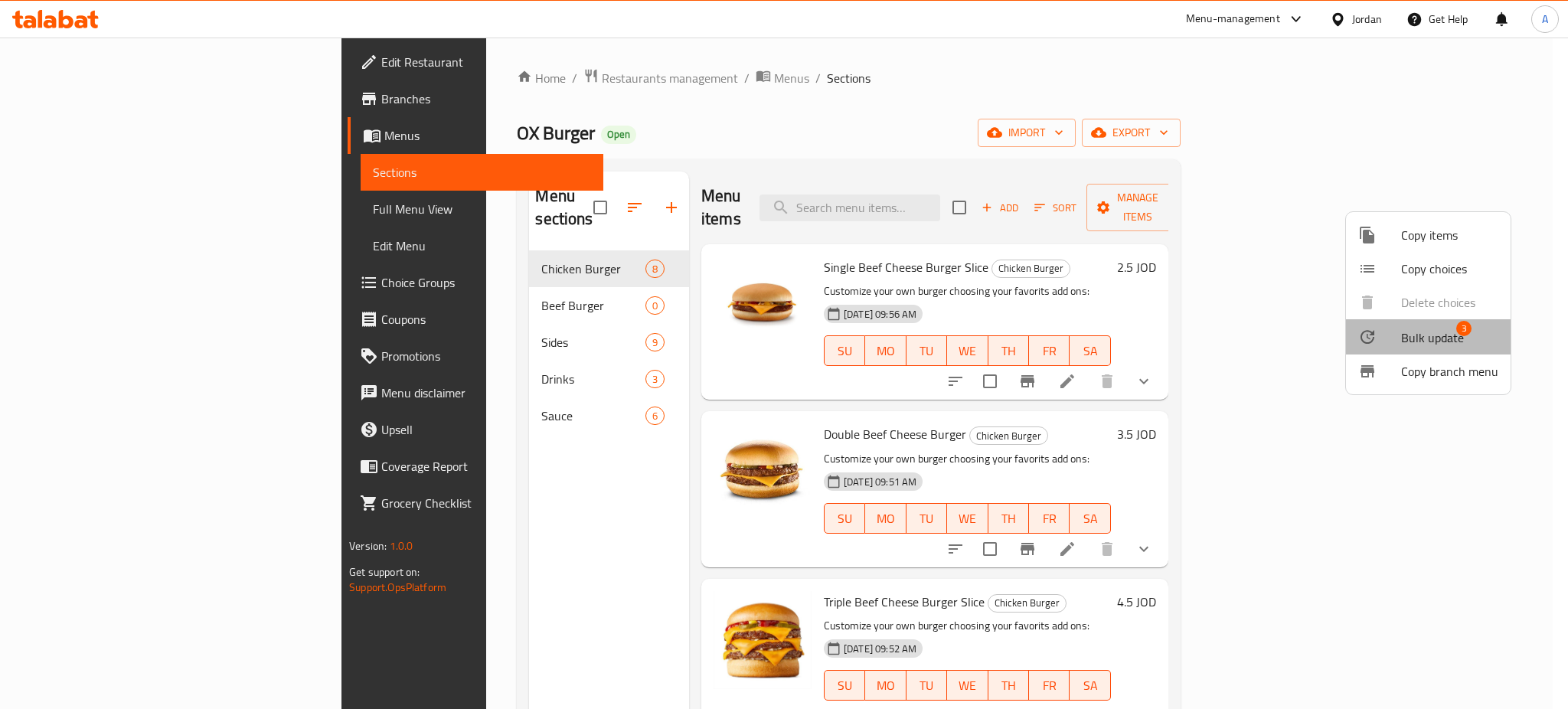
click at [1432, 335] on span "Bulk update" at bounding box center [1432, 338] width 63 height 19
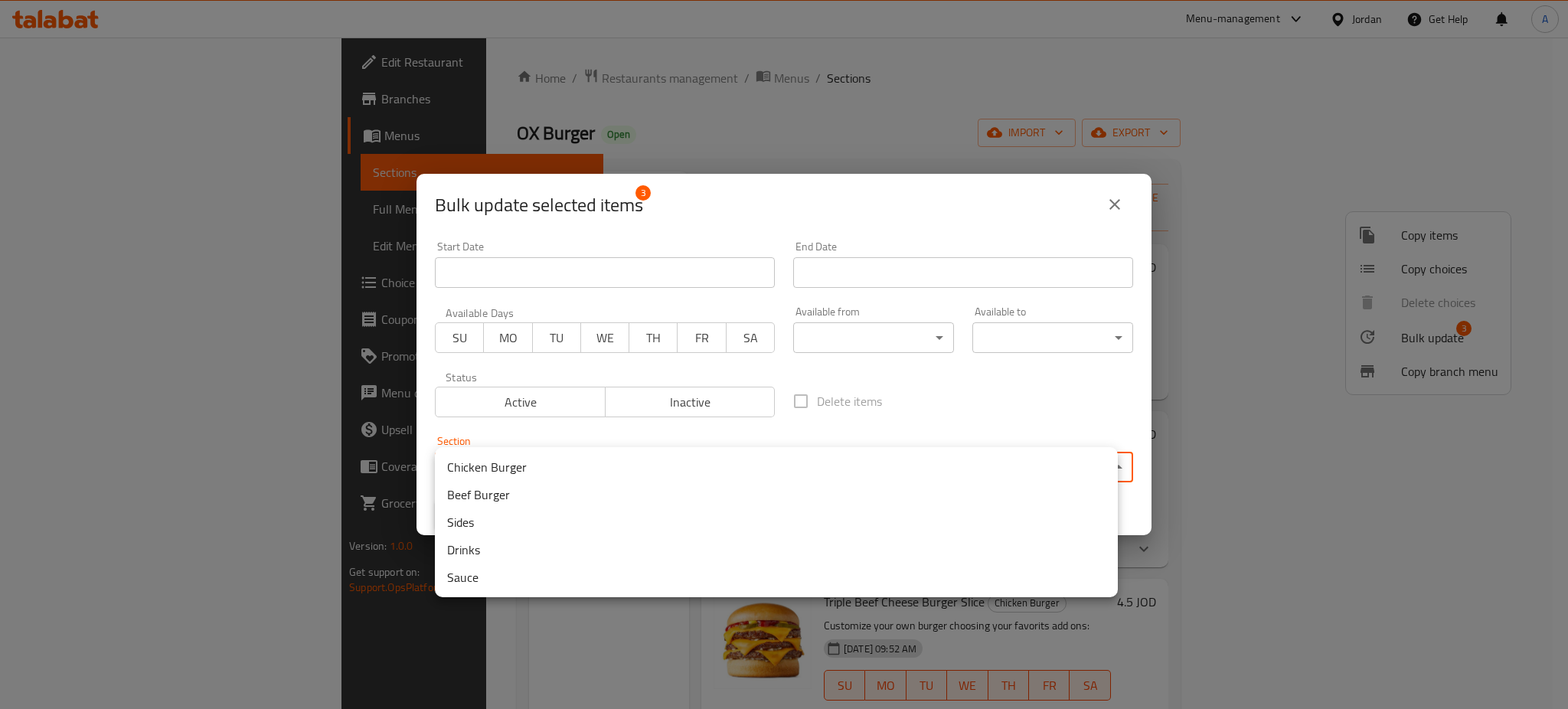
click at [663, 453] on body "​ Menu-management Jordan Get Help A Edit Restaurant Branches Menus Sections Ful…" at bounding box center [784, 372] width 1568 height 671
click at [694, 471] on li "Chicken Burger" at bounding box center [776, 467] width 683 height 28
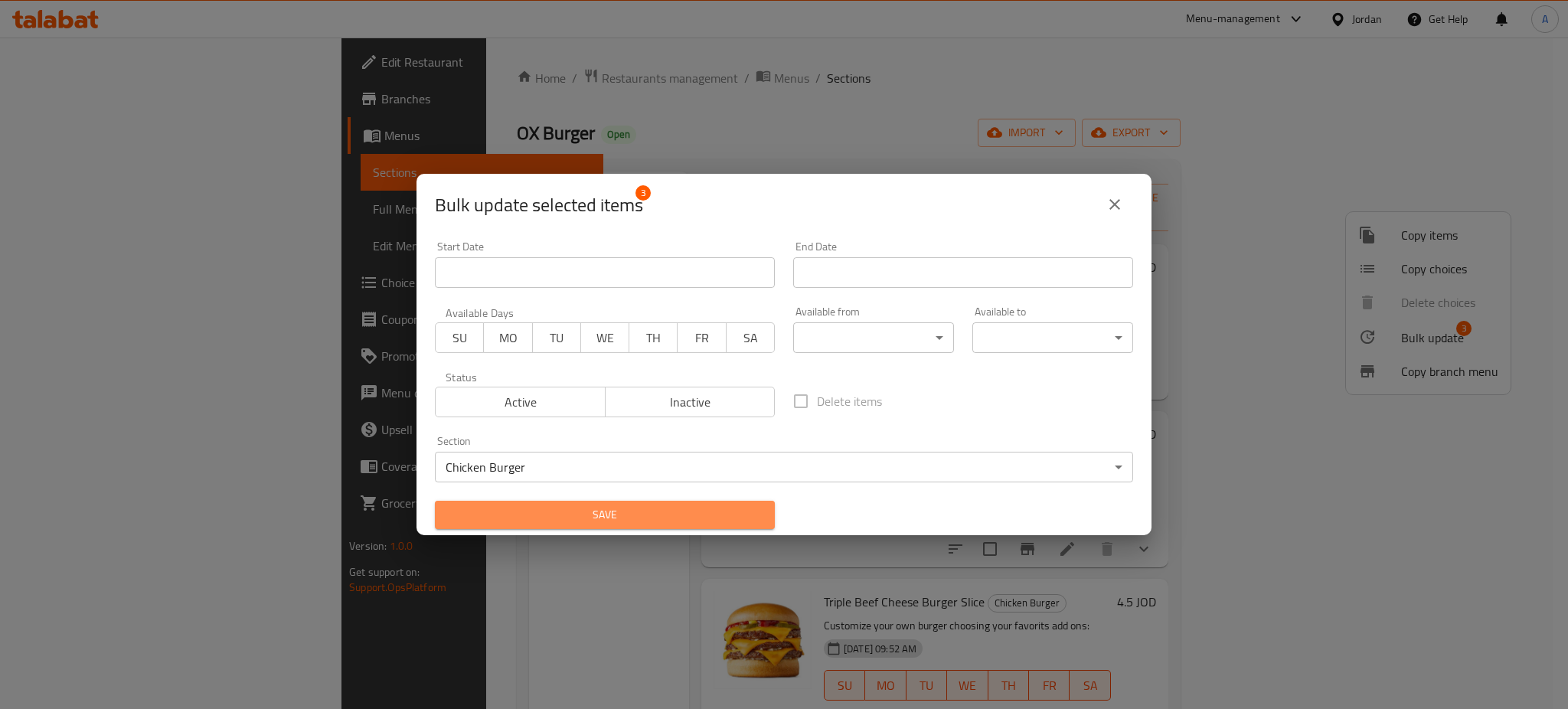
click at [678, 514] on span "Save" at bounding box center [604, 514] width 316 height 19
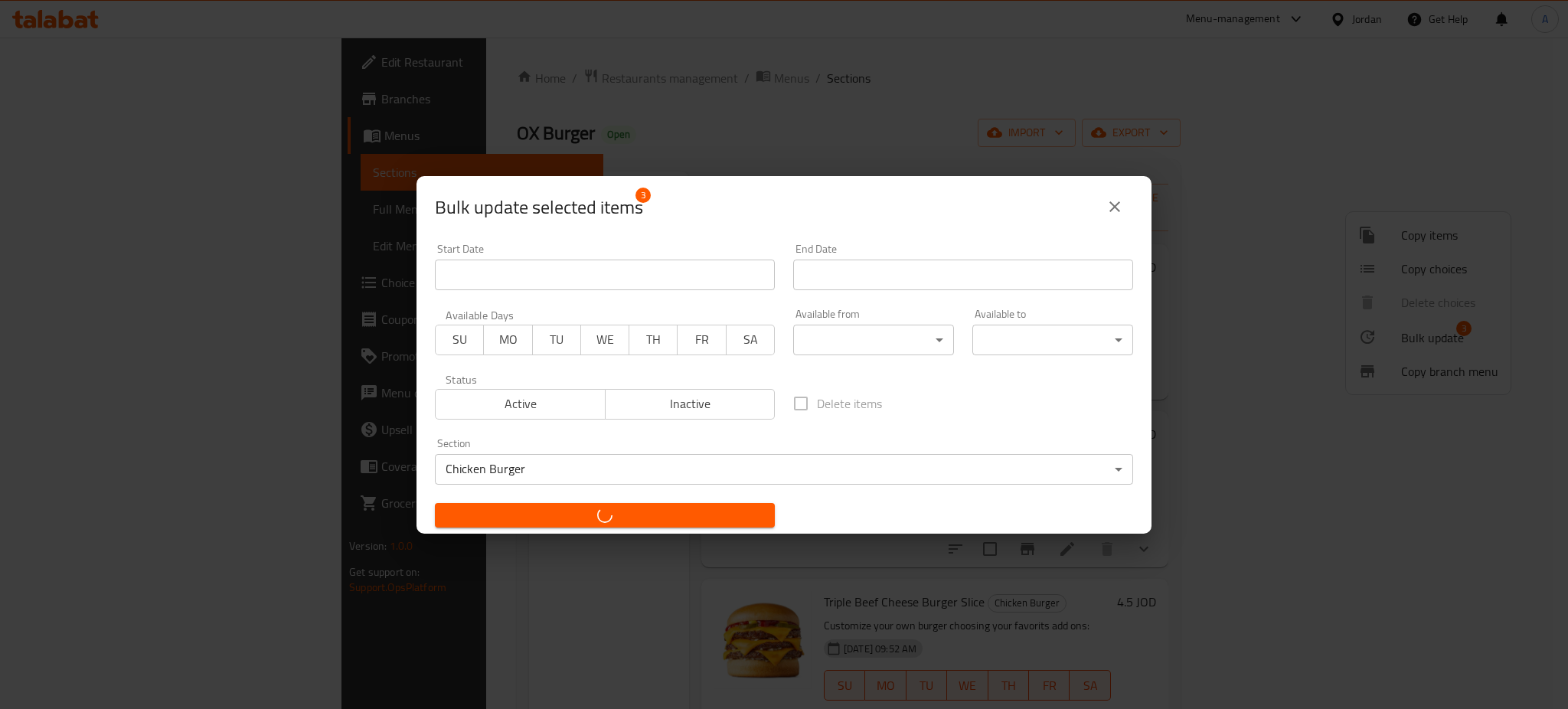
checkbox input "false"
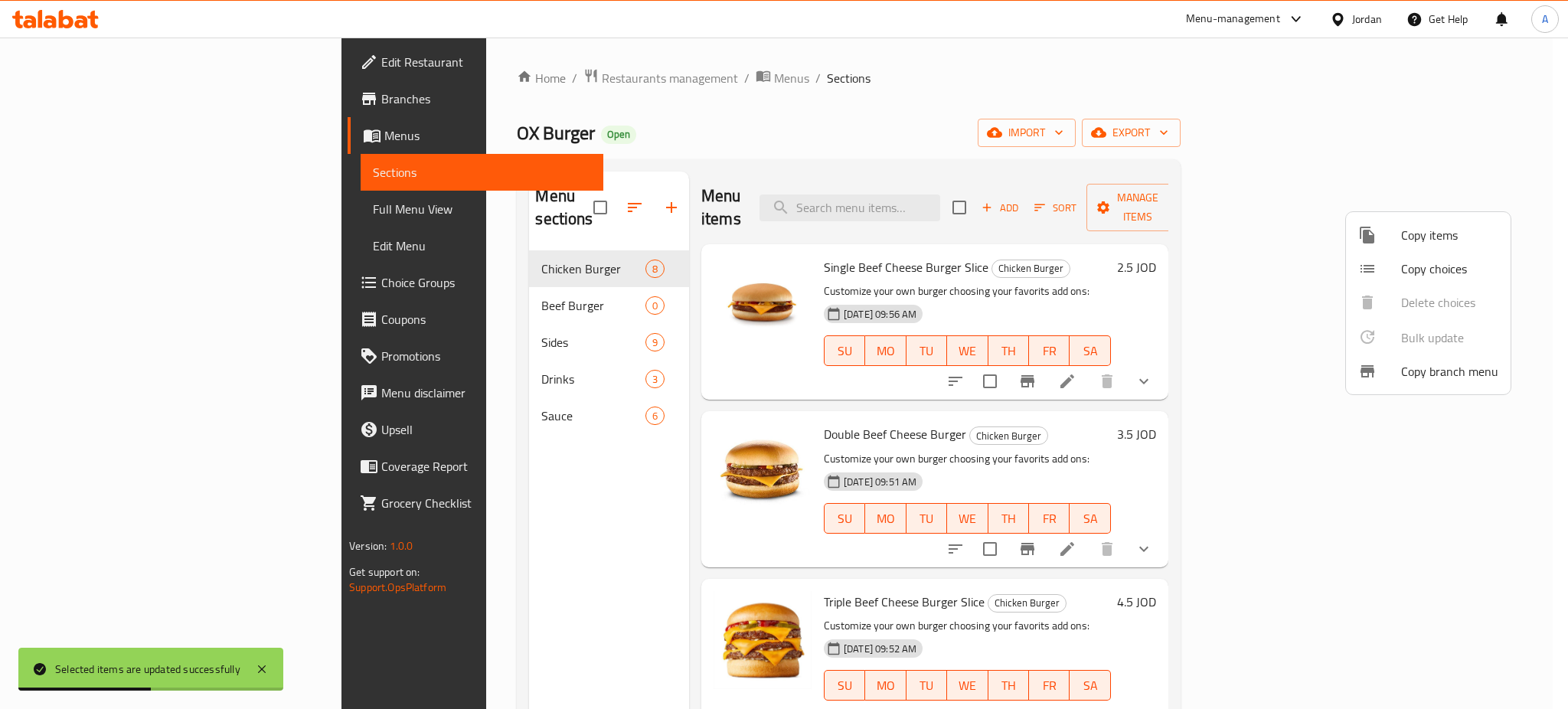
click at [470, 277] on div at bounding box center [784, 354] width 1568 height 709
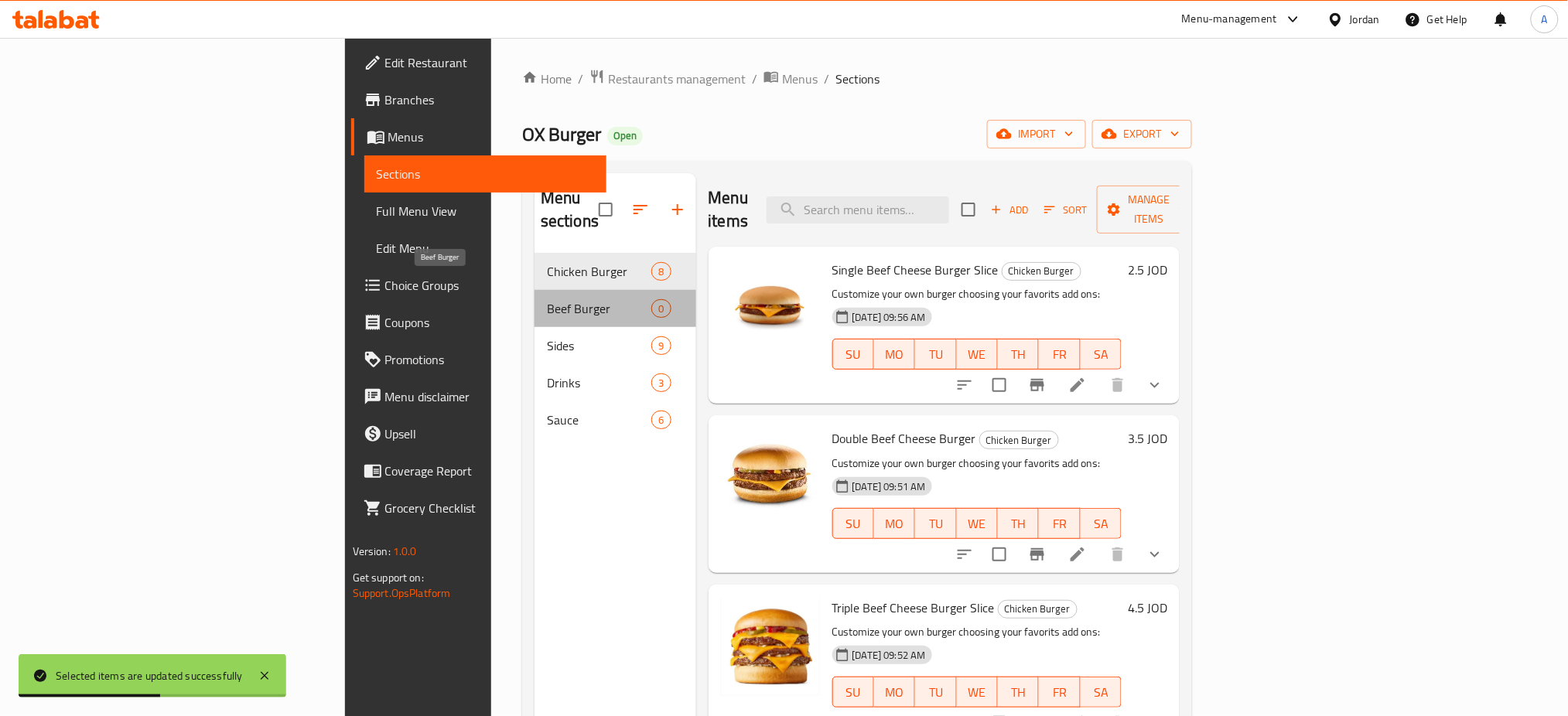
click at [547, 299] on span "Beef Burger" at bounding box center [599, 308] width 104 height 19
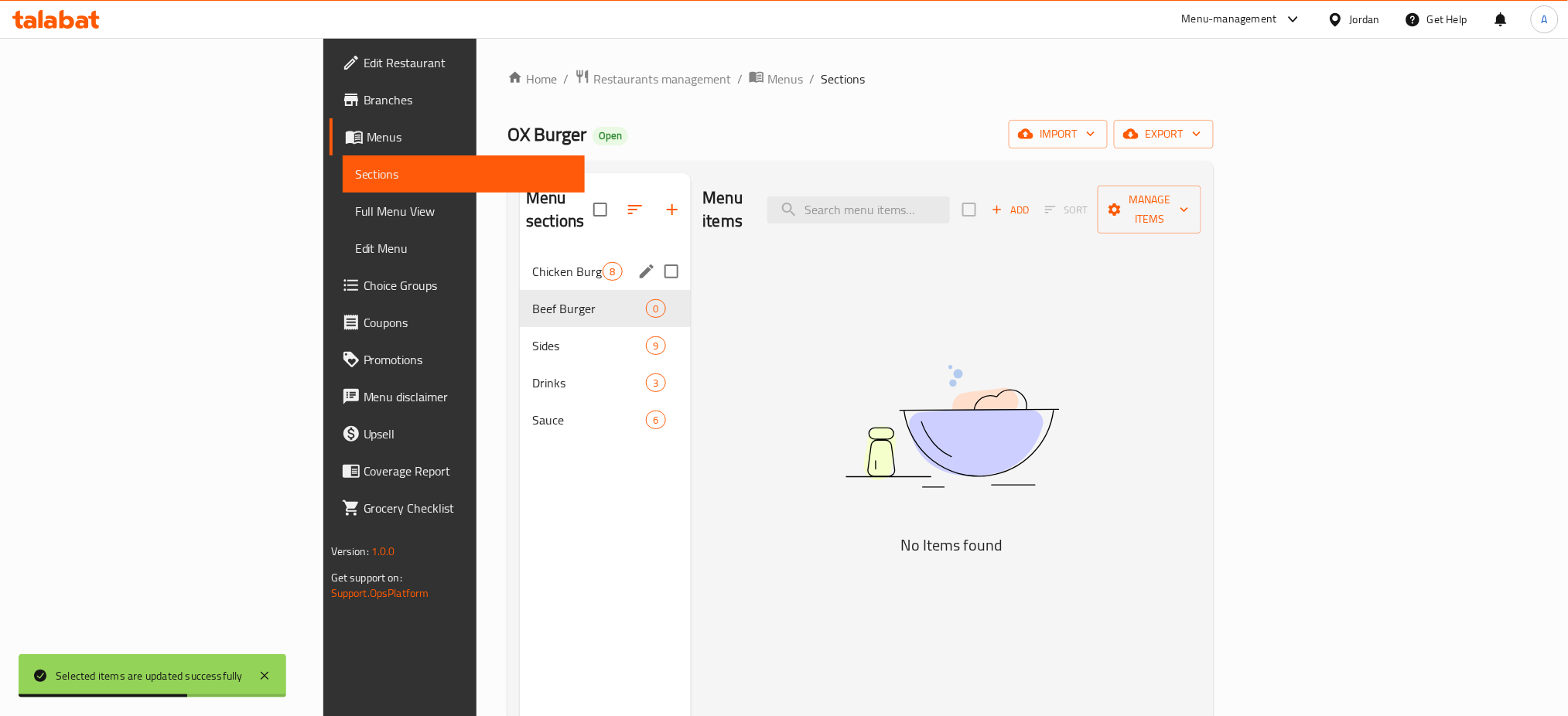
click at [532, 262] on span "Chicken Burger" at bounding box center [567, 272] width 70 height 19
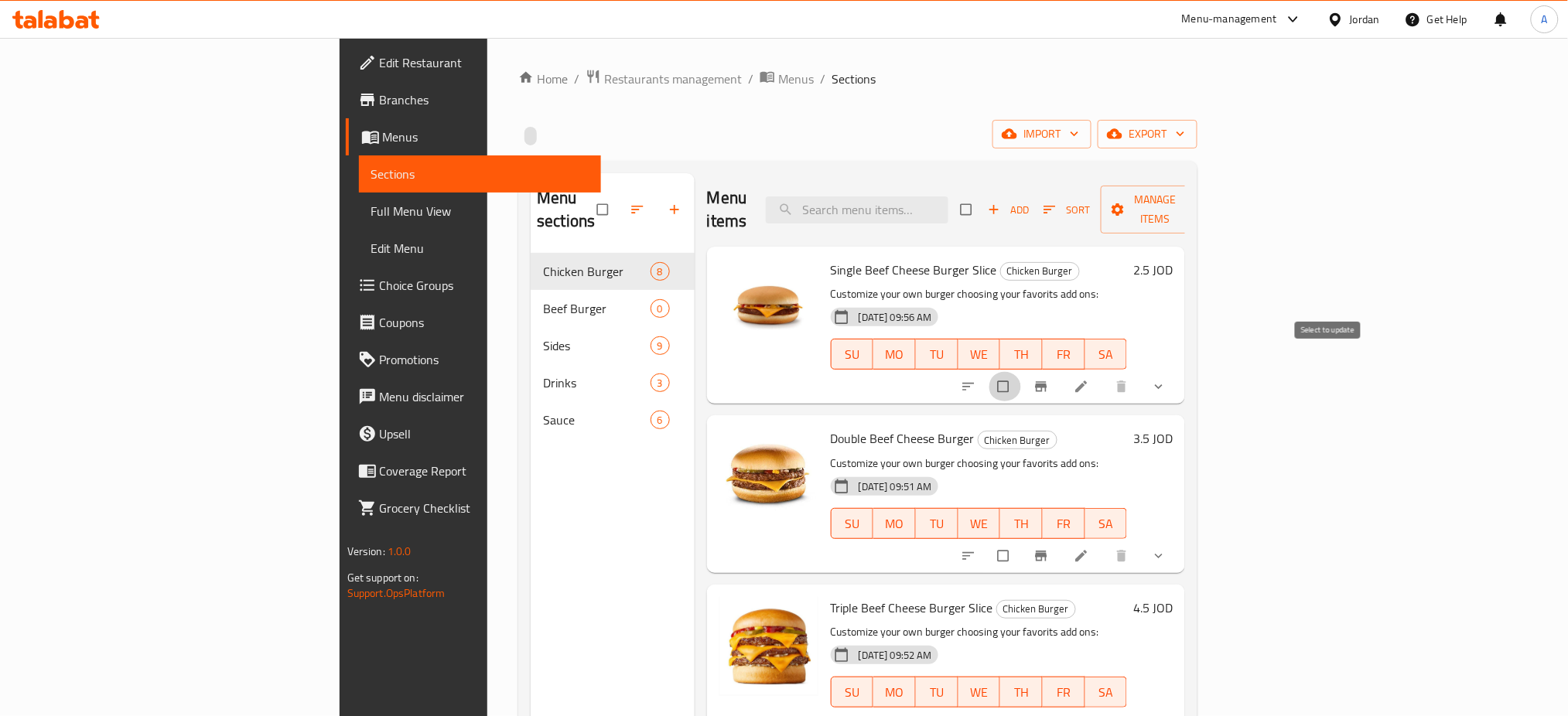
drag, startPoint x: 1334, startPoint y: 368, endPoint x: 1341, endPoint y: 416, distance: 48.5
click at [1021, 372] on input "checkbox" at bounding box center [1005, 386] width 32 height 29
checkbox input "true"
click at [1021, 541] on input "checkbox" at bounding box center [1005, 555] width 32 height 29
checkbox input "true"
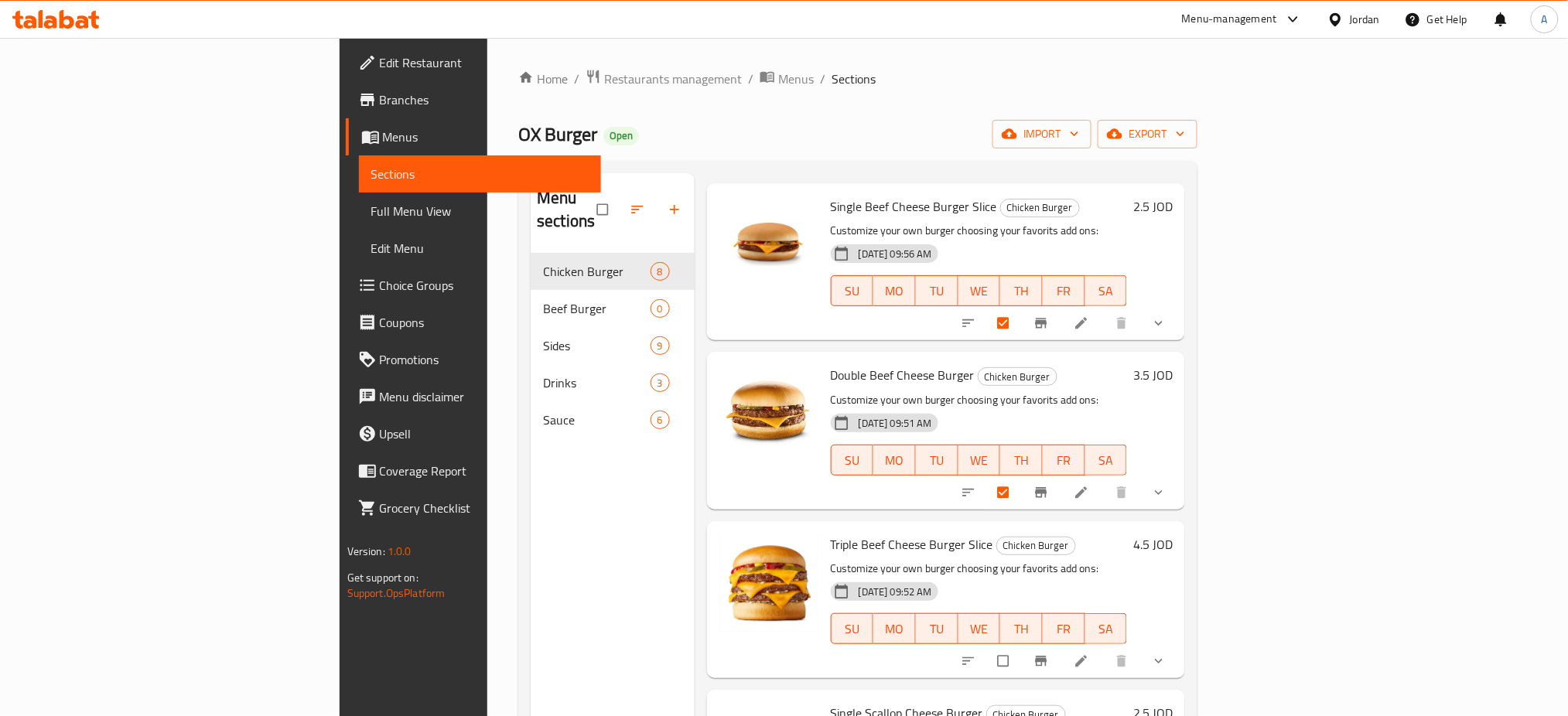
scroll to position [103, 0]
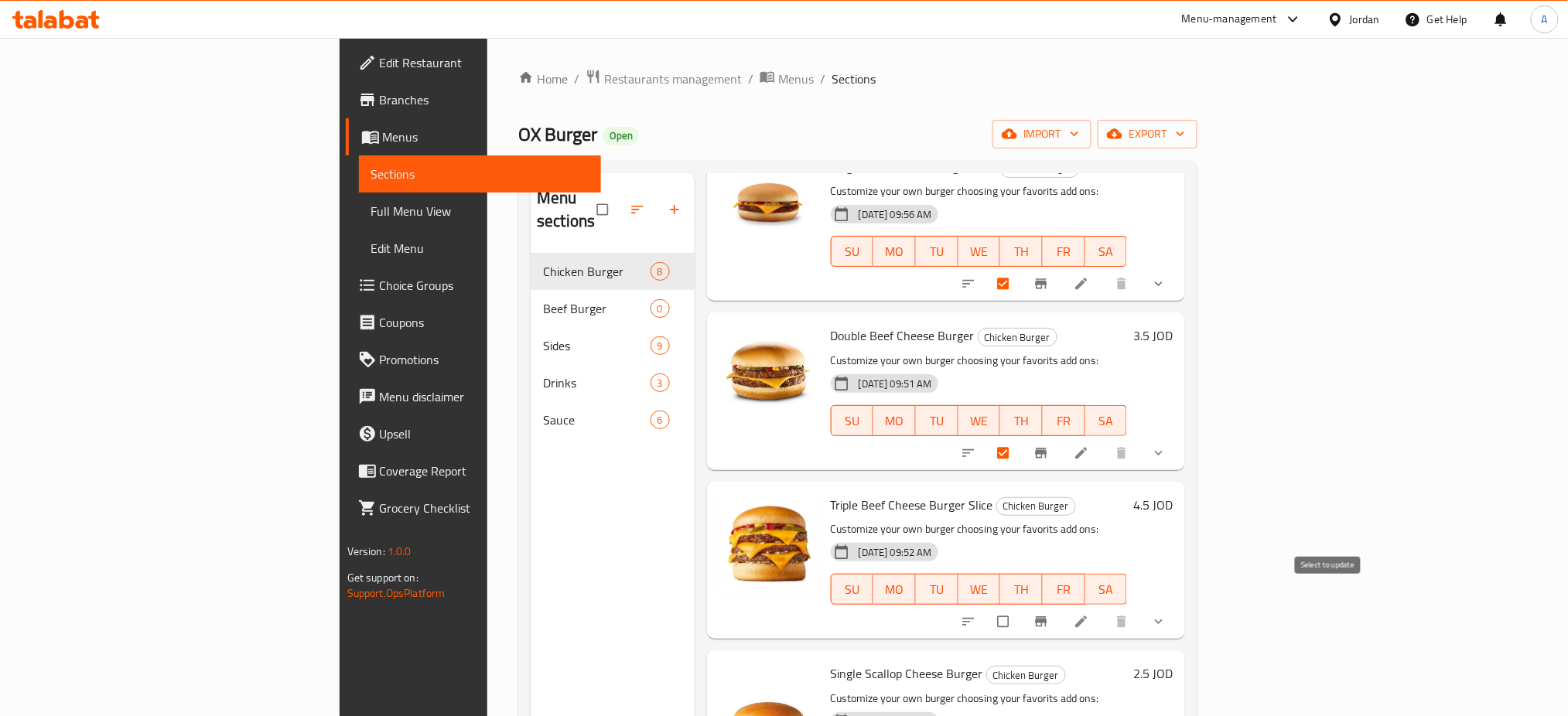
drag, startPoint x: 1326, startPoint y: 600, endPoint x: 1321, endPoint y: 585, distance: 15.8
click at [1021, 607] on input "checkbox" at bounding box center [1005, 621] width 32 height 29
checkbox input "true"
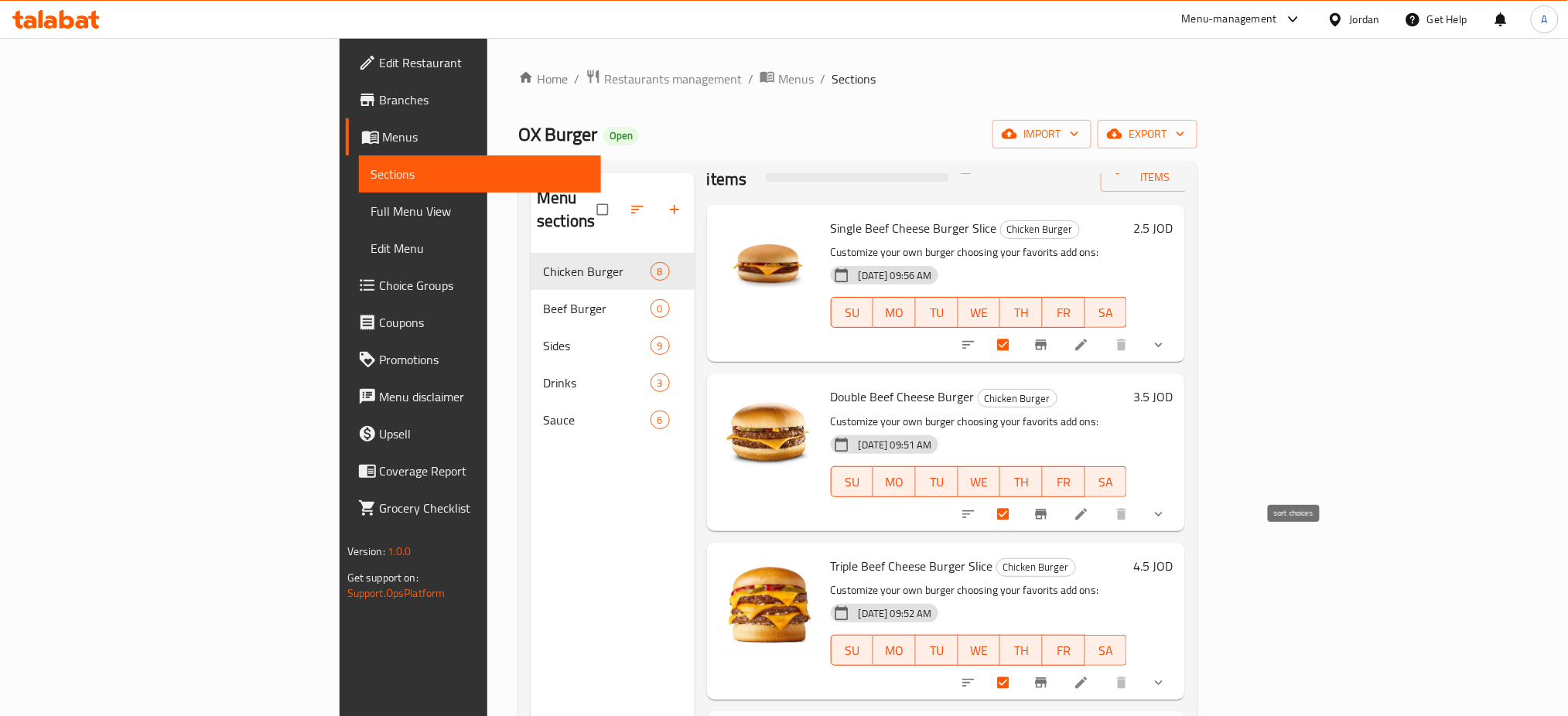
scroll to position [0, 0]
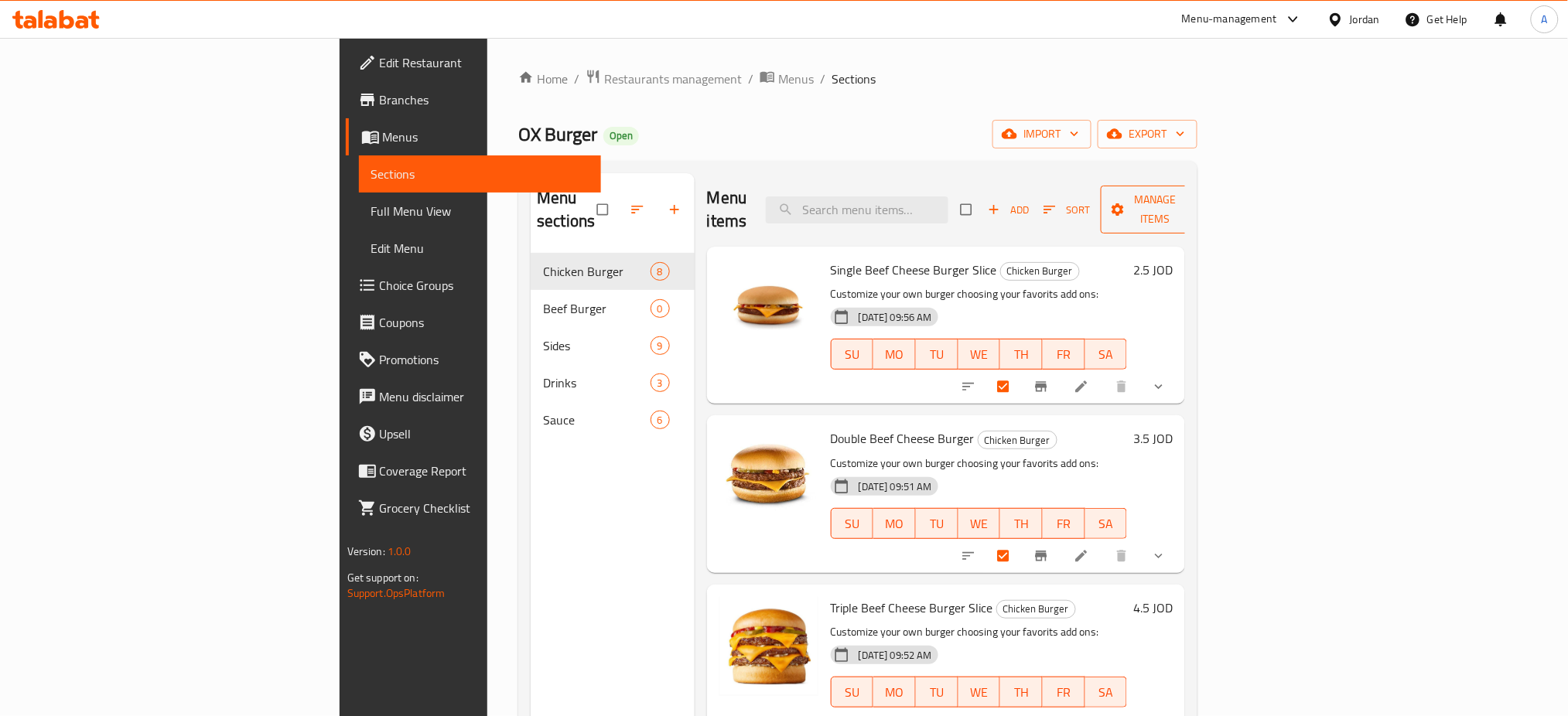
click at [1198, 192] on span "Manage items" at bounding box center [1156, 209] width 85 height 38
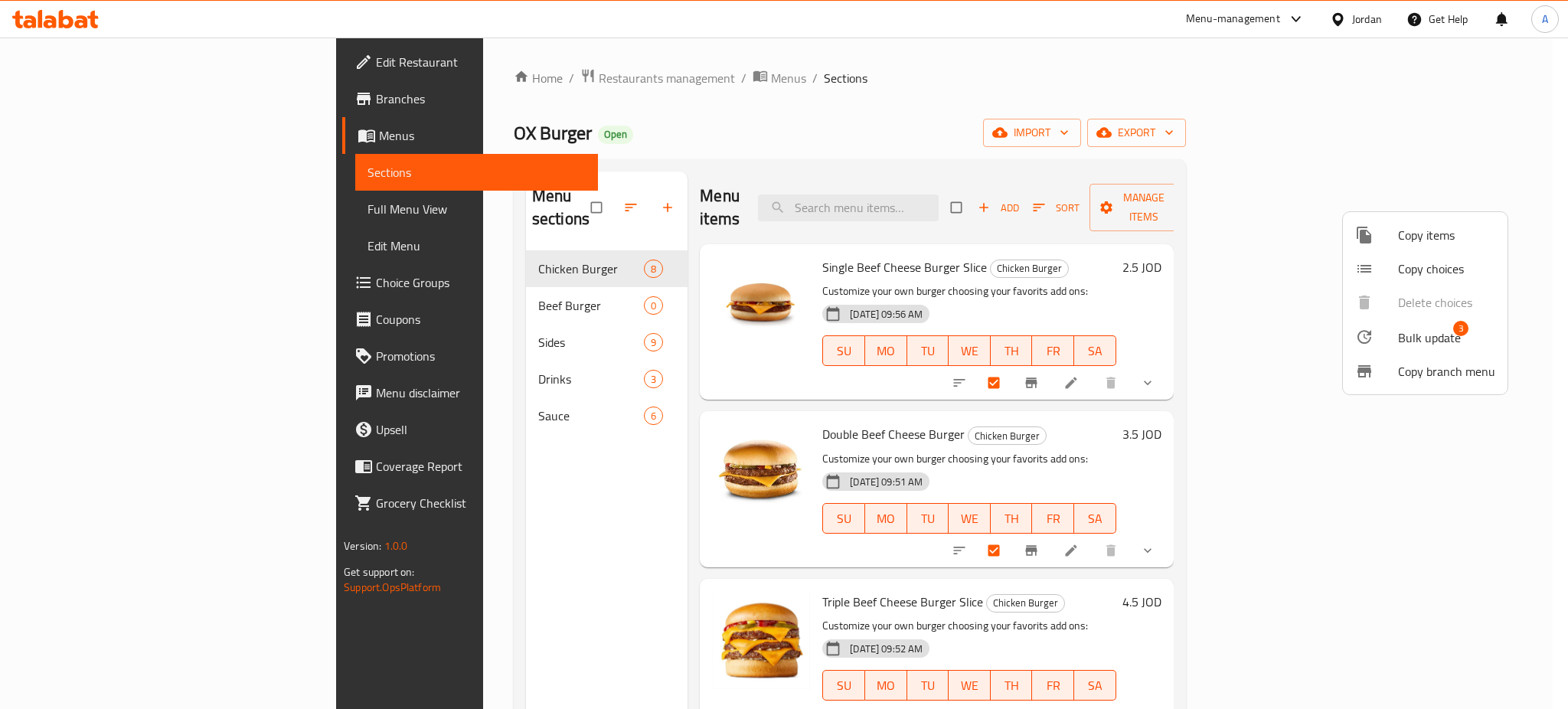
click at [1422, 341] on span "Bulk update" at bounding box center [1429, 338] width 63 height 19
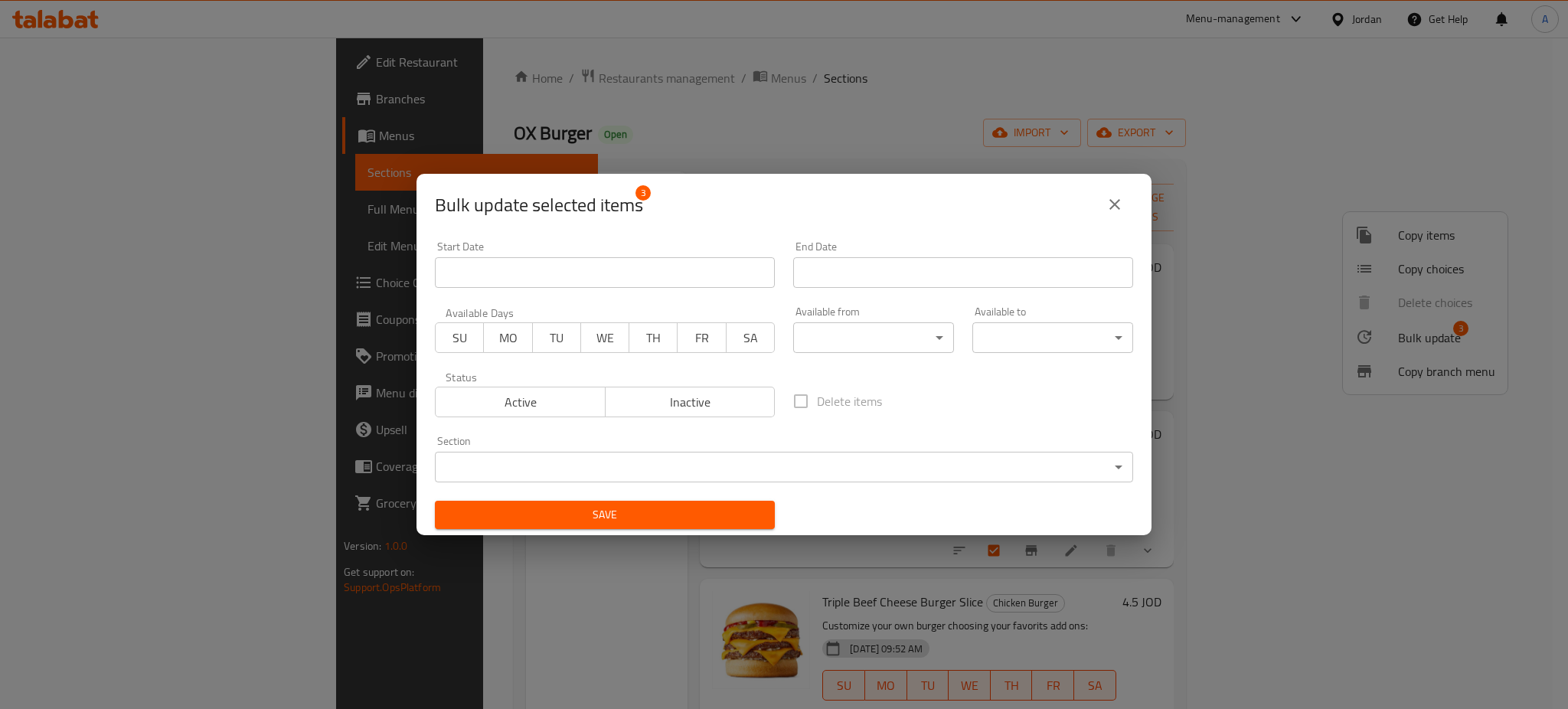
click at [724, 473] on body "​ Menu-management Jordan Get Help A Edit Restaurant Branches Menus Sections Ful…" at bounding box center [784, 372] width 1568 height 671
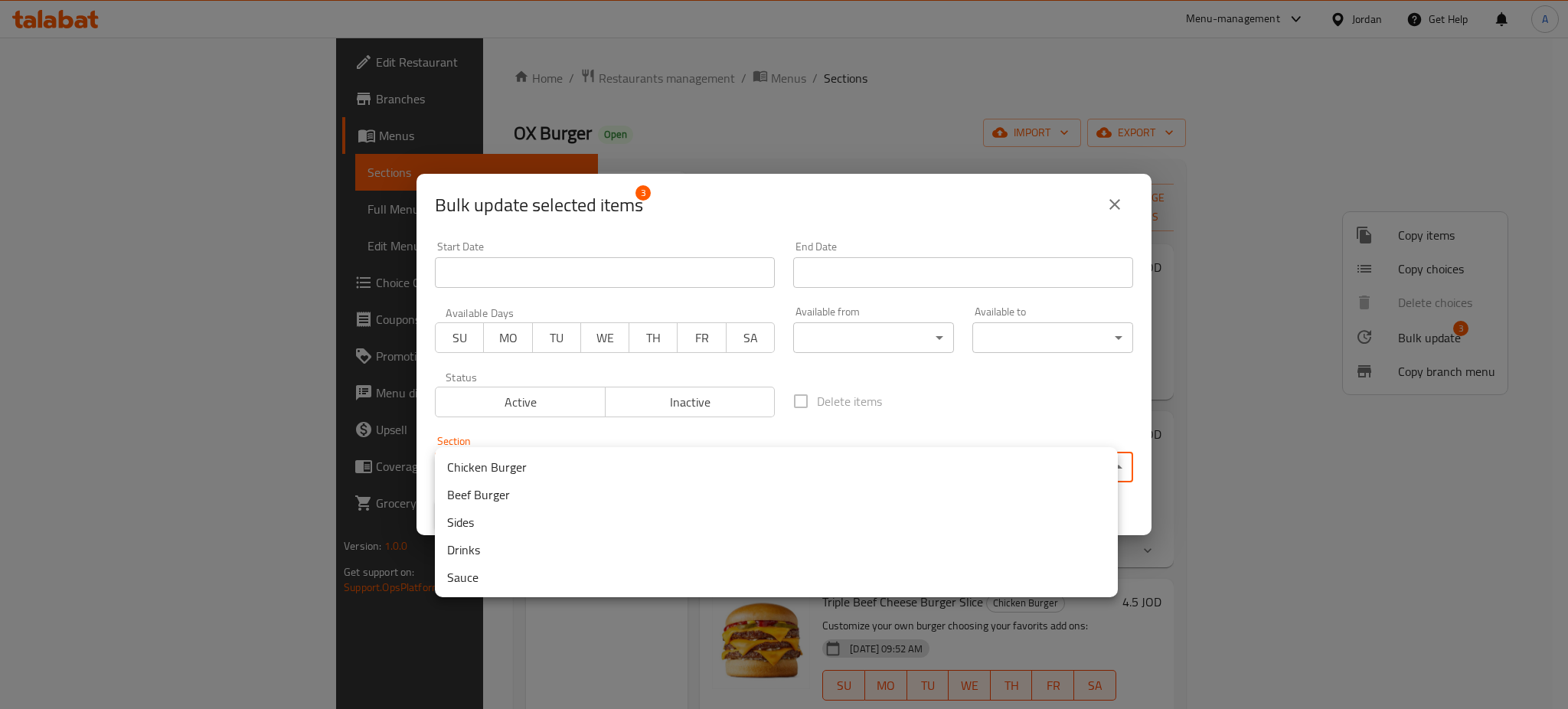
click at [637, 501] on li "Beef Burger" at bounding box center [776, 494] width 683 height 28
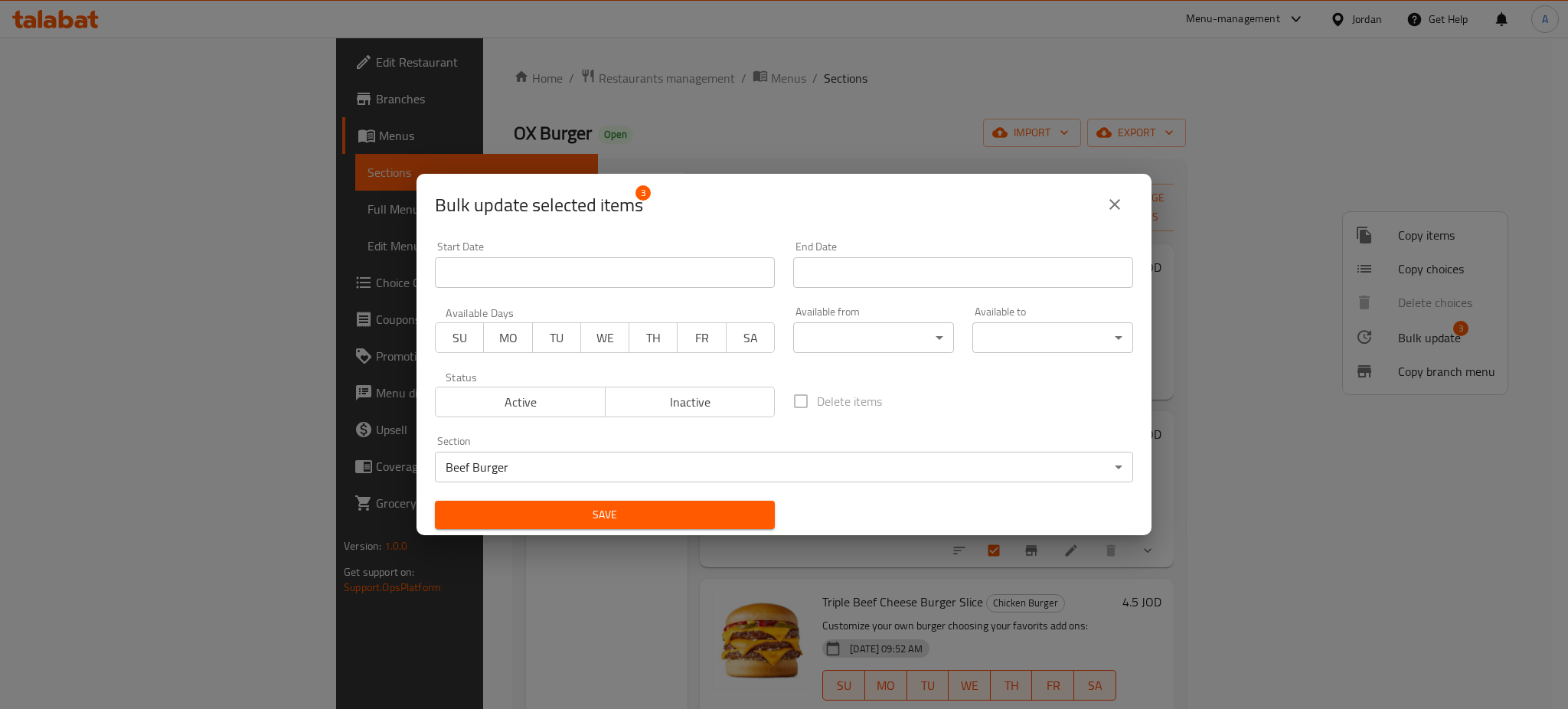
click at [643, 510] on span "Save" at bounding box center [604, 514] width 316 height 19
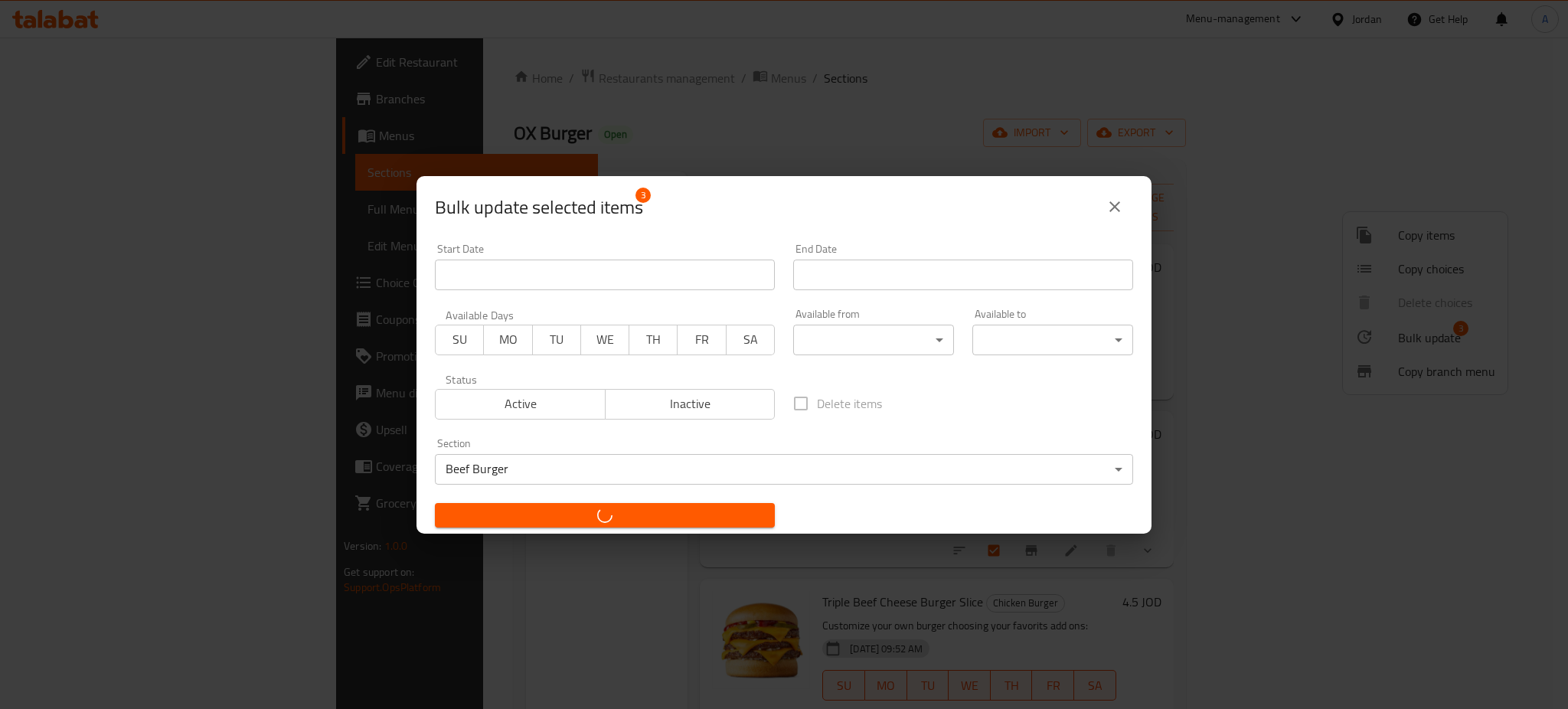
checkbox input "false"
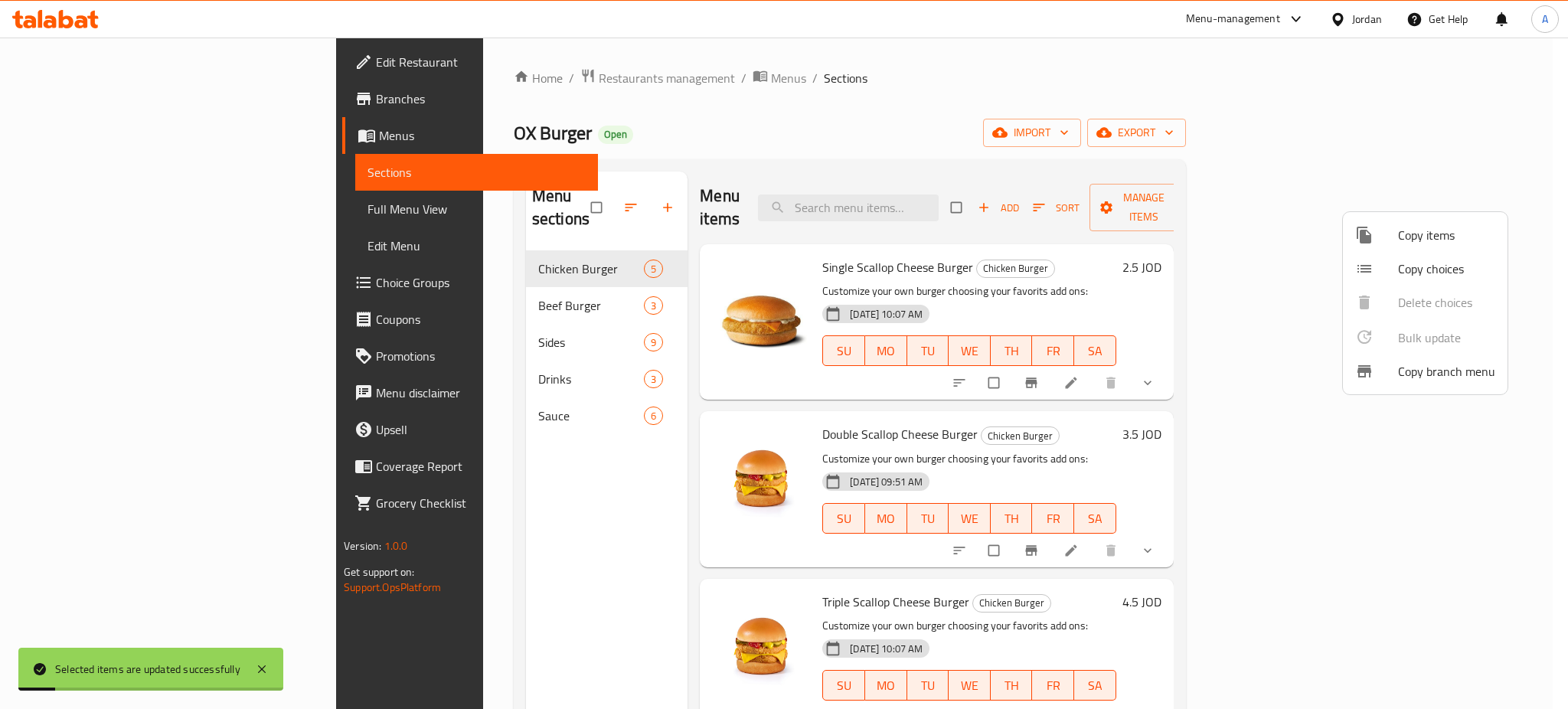
click at [520, 297] on div at bounding box center [784, 354] width 1568 height 709
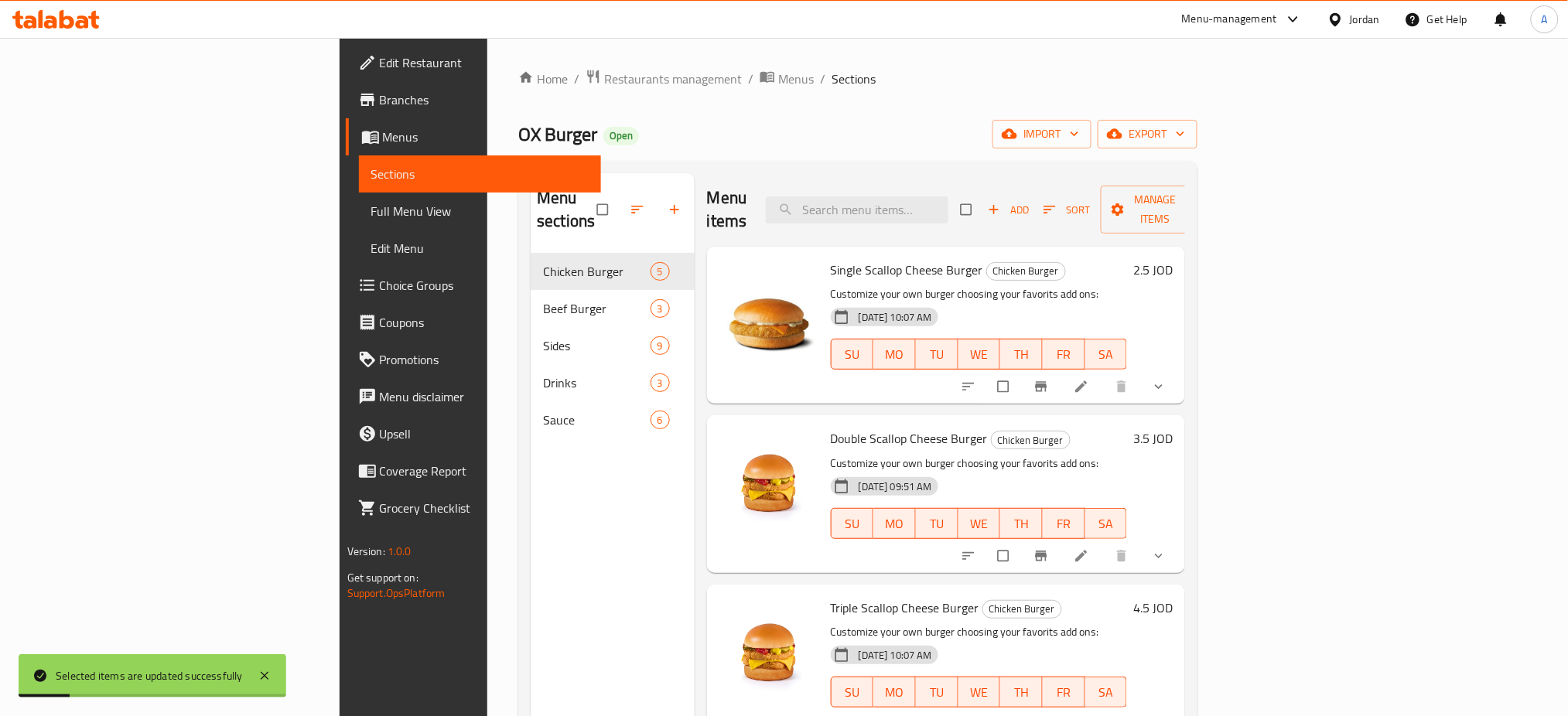
click at [543, 299] on span "Beef Burger" at bounding box center [596, 308] width 107 height 19
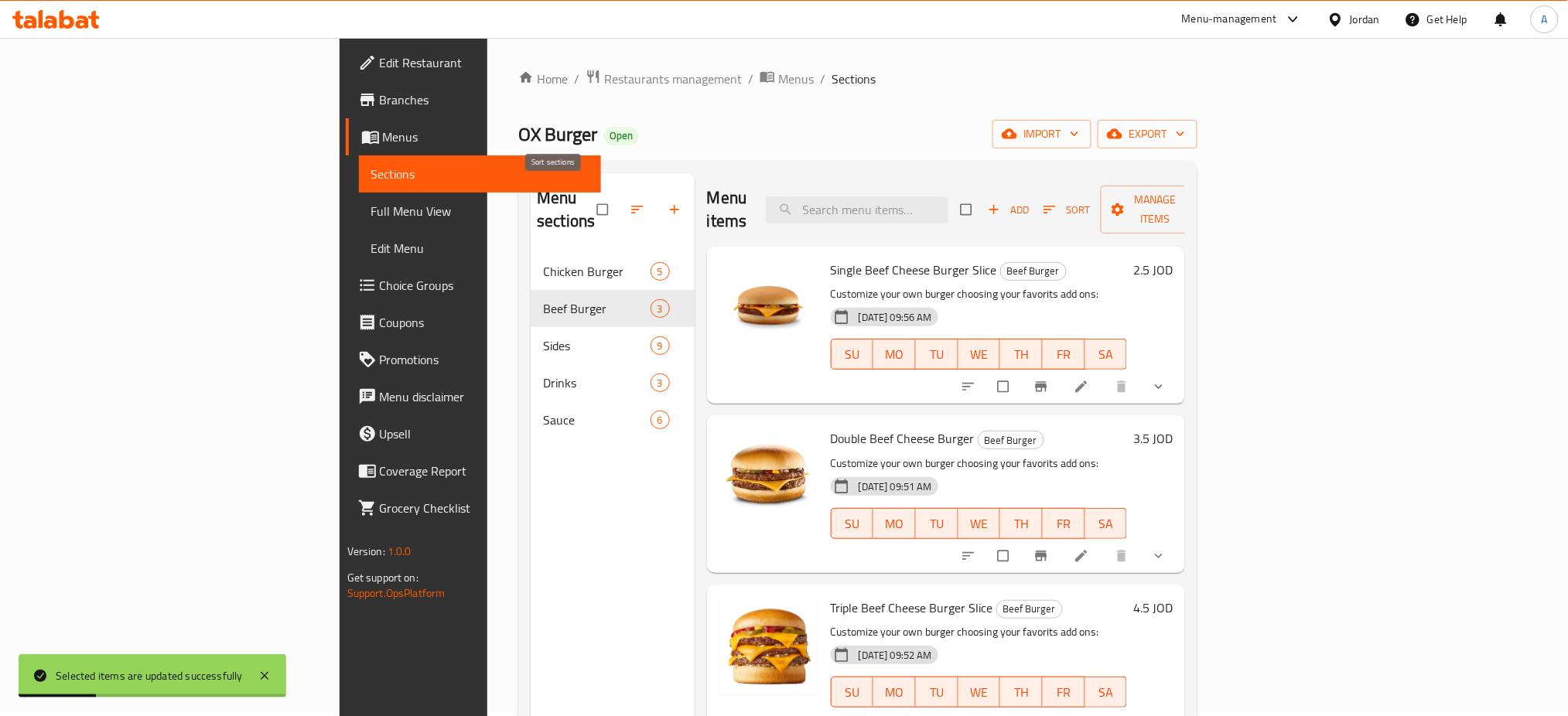
click at [631, 206] on icon "button" at bounding box center [637, 209] width 12 height 8
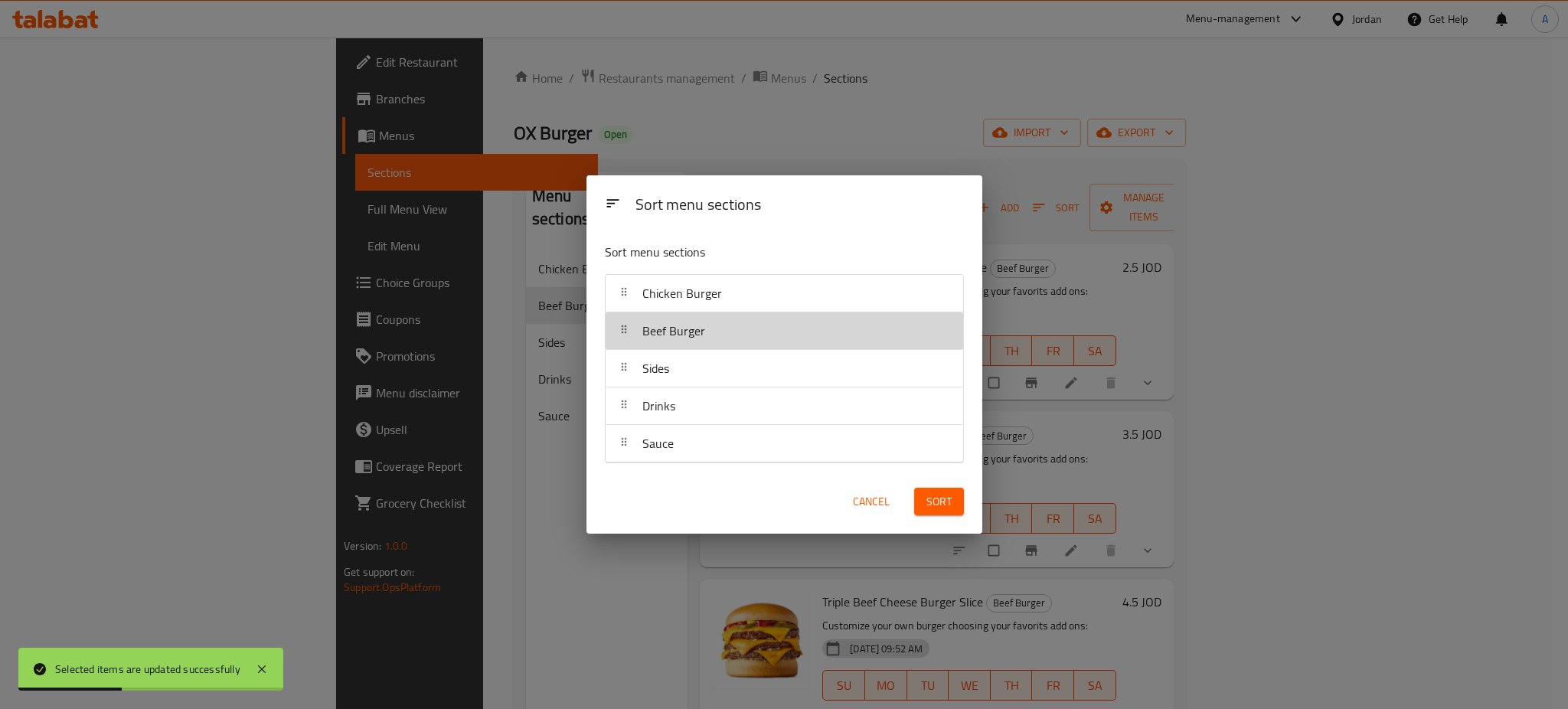
drag, startPoint x: 669, startPoint y: 328, endPoint x: 681, endPoint y: 292, distance: 37.9
click at [681, 292] on nav "Chicken Burger Beef Burger Sides Drinks Sauce" at bounding box center [784, 368] width 359 height 189
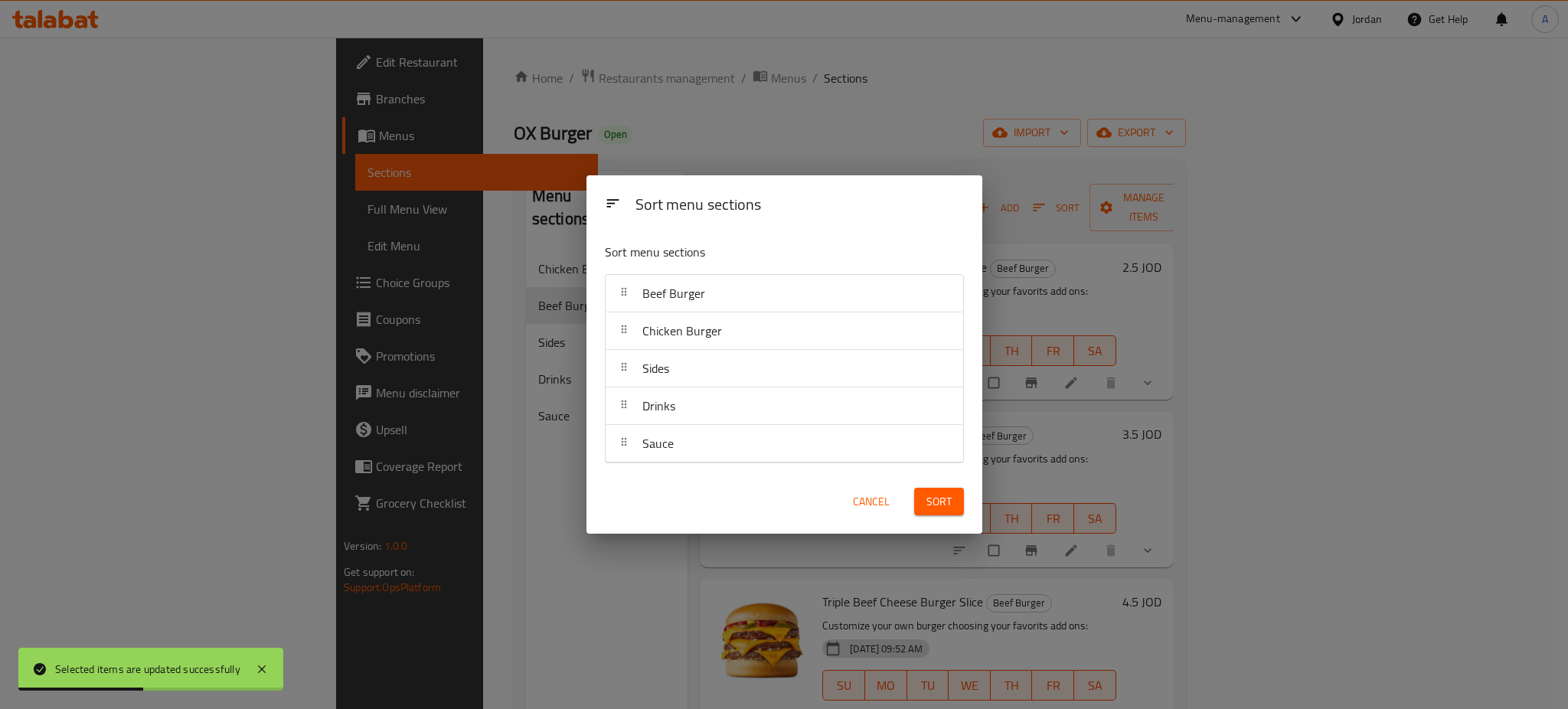
click at [963, 495] on div "Sort" at bounding box center [938, 501] width 69 height 47
click at [953, 495] on button "Sort" at bounding box center [938, 501] width 50 height 28
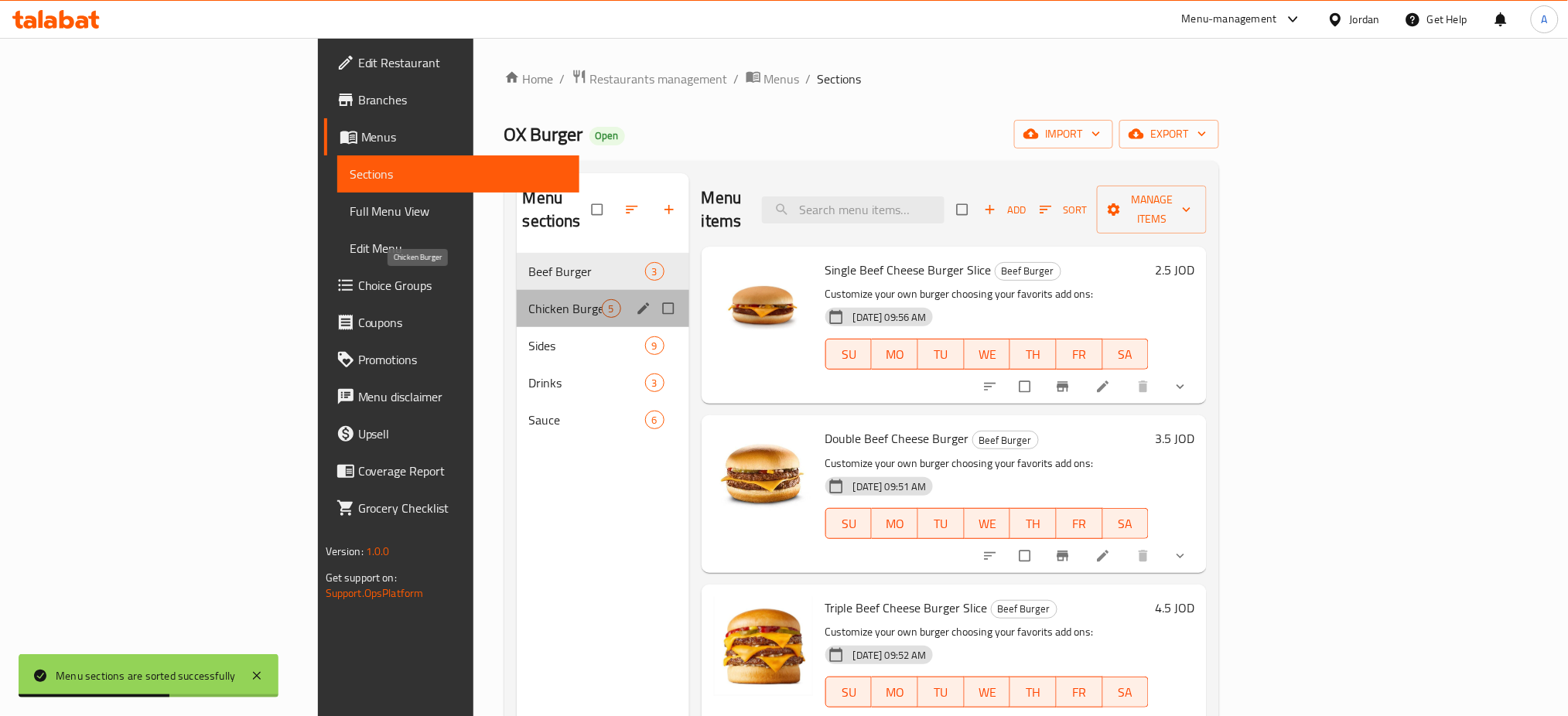
click at [529, 299] on span "Chicken Burger" at bounding box center [565, 308] width 73 height 19
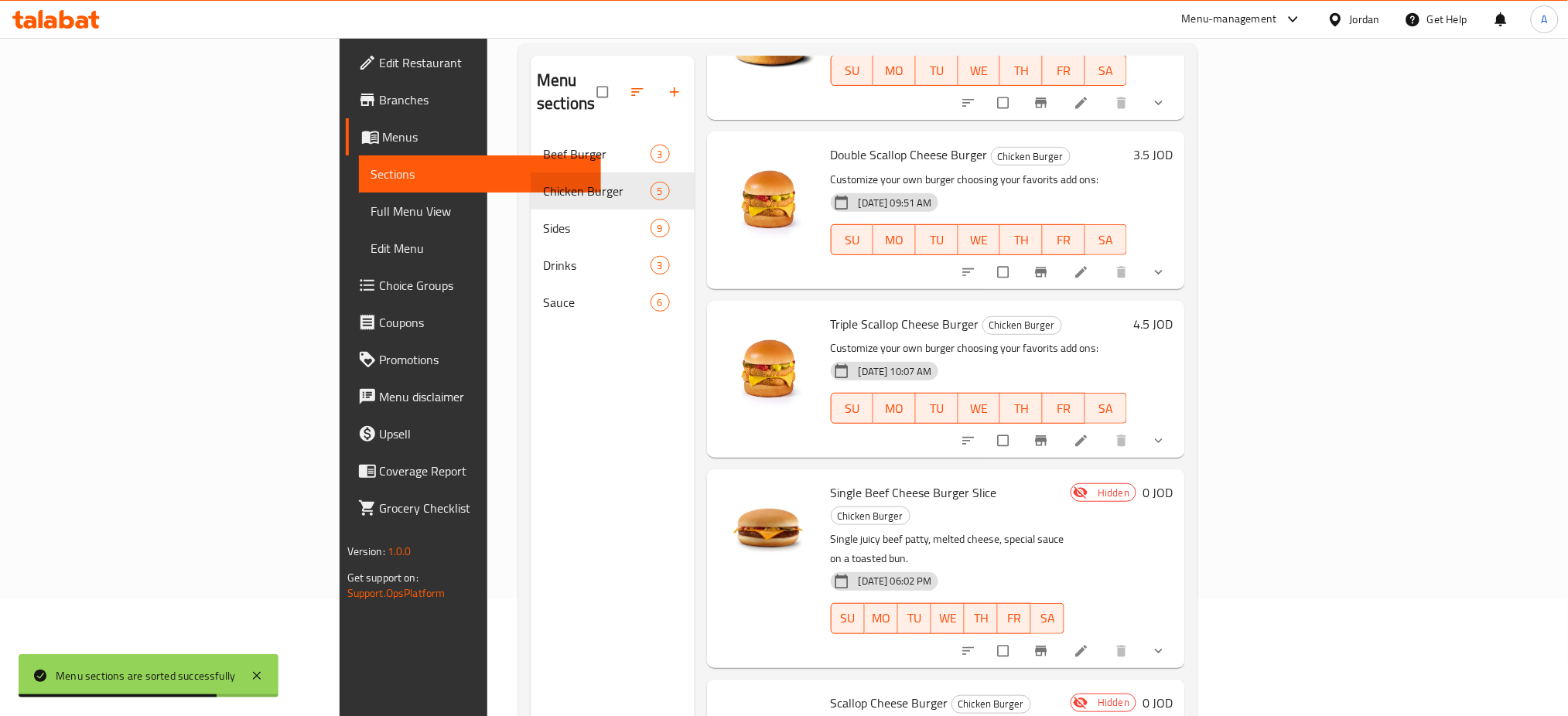
scroll to position [206, 0]
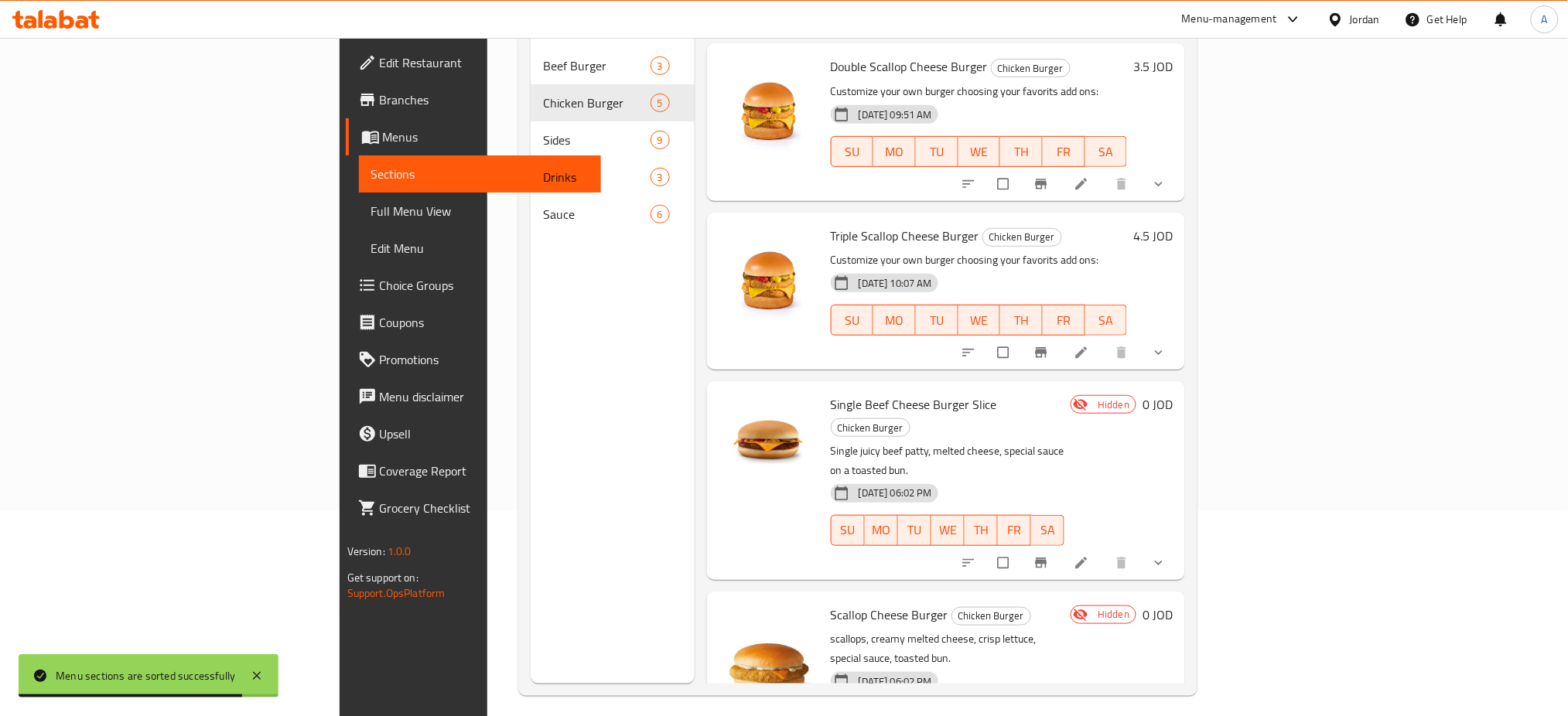
click at [1021, 548] on input "checkbox" at bounding box center [1005, 562] width 32 height 29
checkbox input "true"
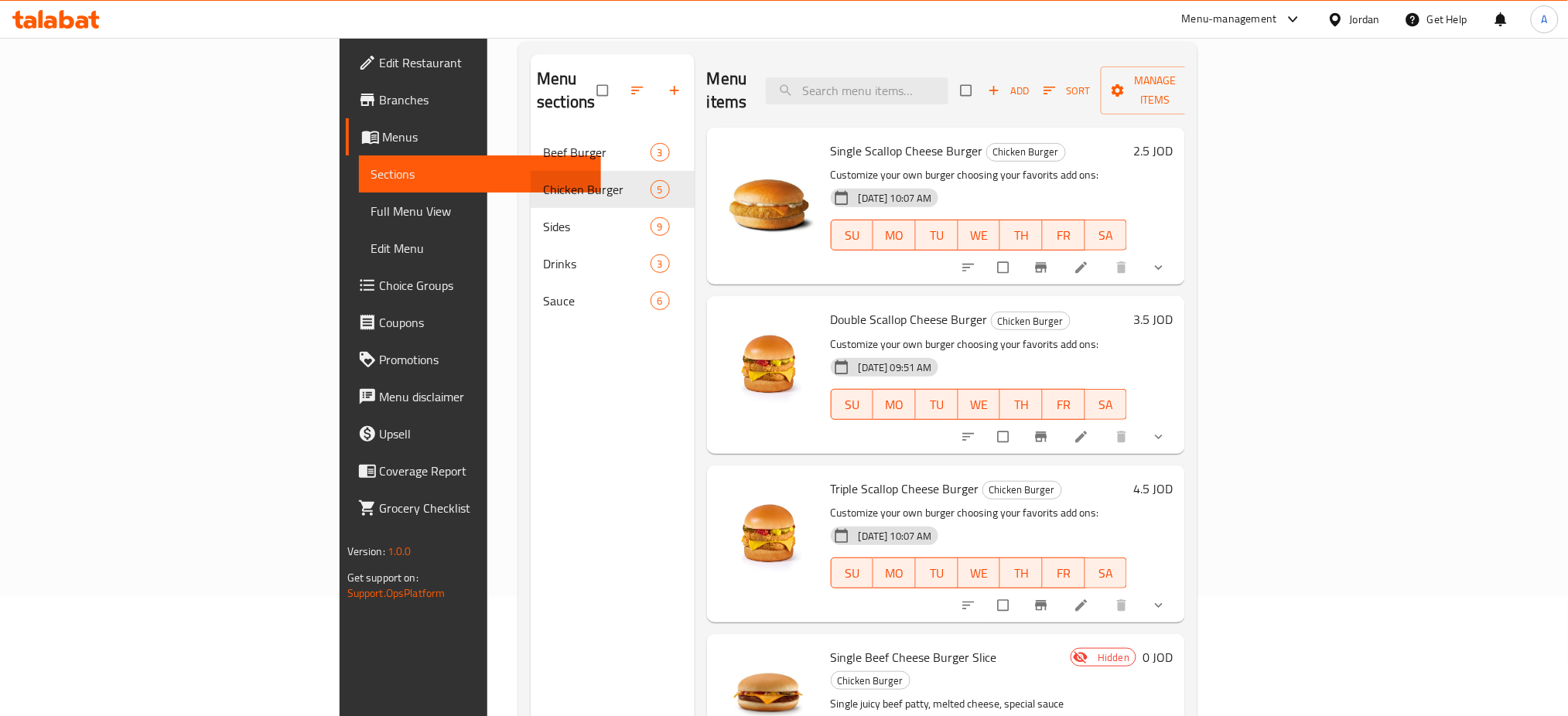
scroll to position [0, 0]
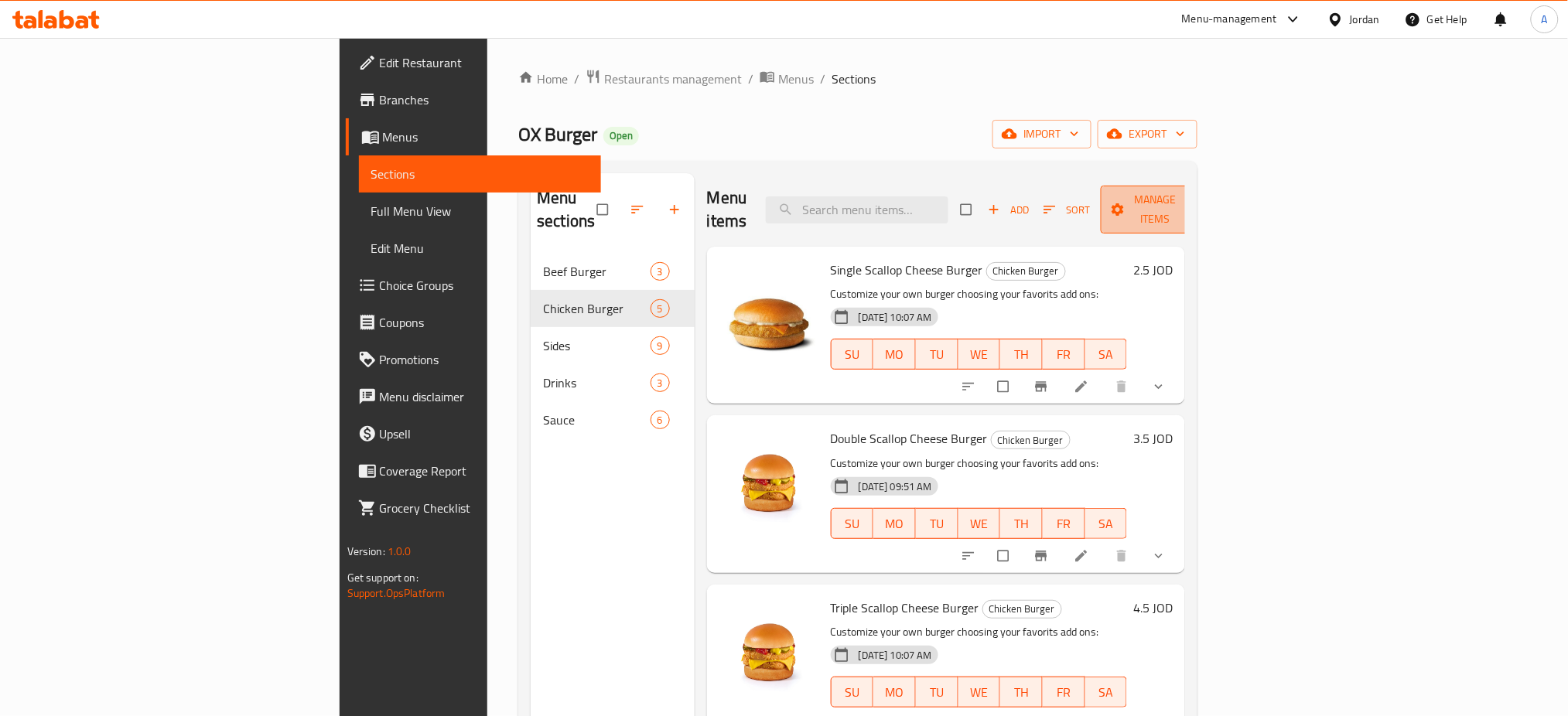
click at [1198, 207] on span "Manage items" at bounding box center [1156, 209] width 85 height 38
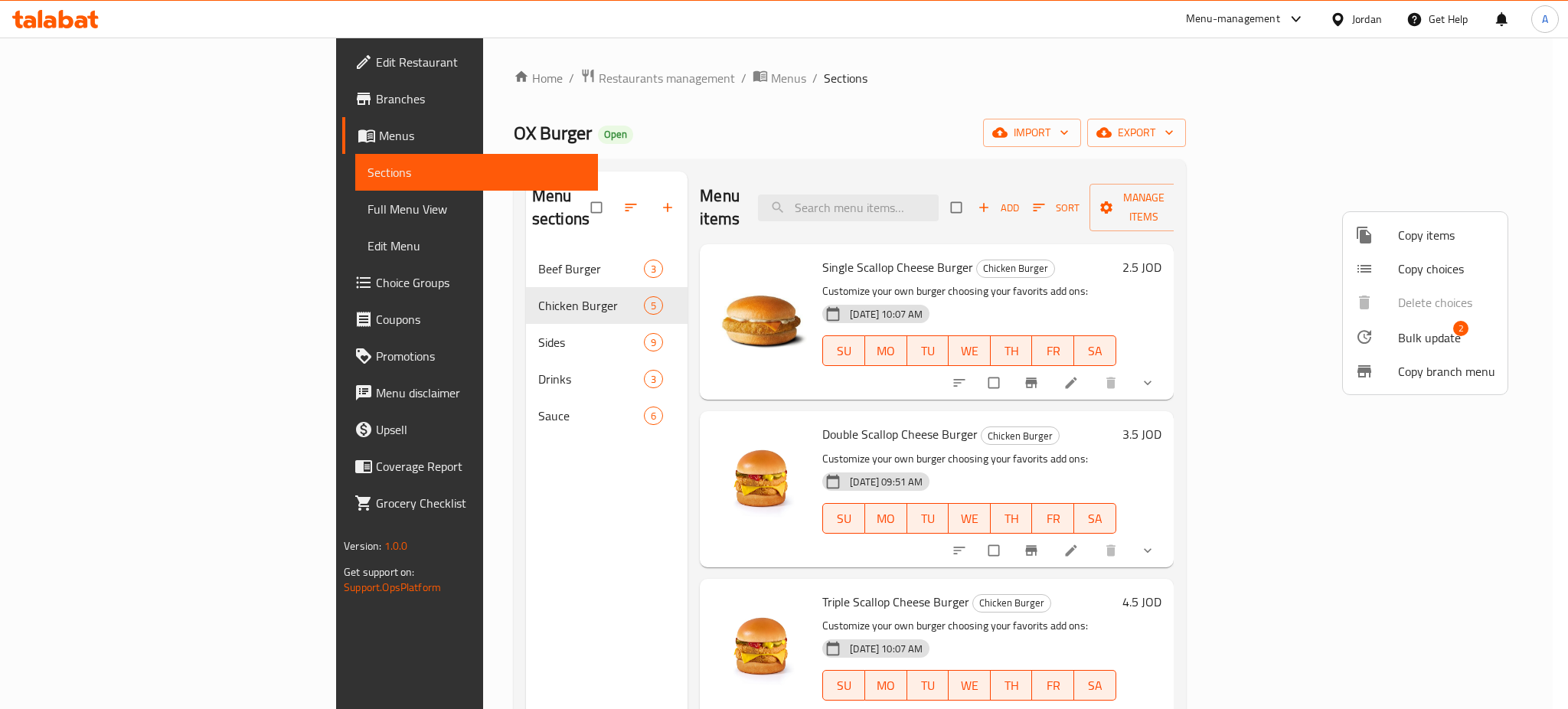
click at [1434, 297] on ul "Copy items Copy choices Delete choices Bulk update 2 Copy branch menu" at bounding box center [1425, 303] width 164 height 182
drag, startPoint x: 1095, startPoint y: 297, endPoint x: 1054, endPoint y: 295, distance: 41.0
click at [1088, 295] on div at bounding box center [784, 354] width 1568 height 709
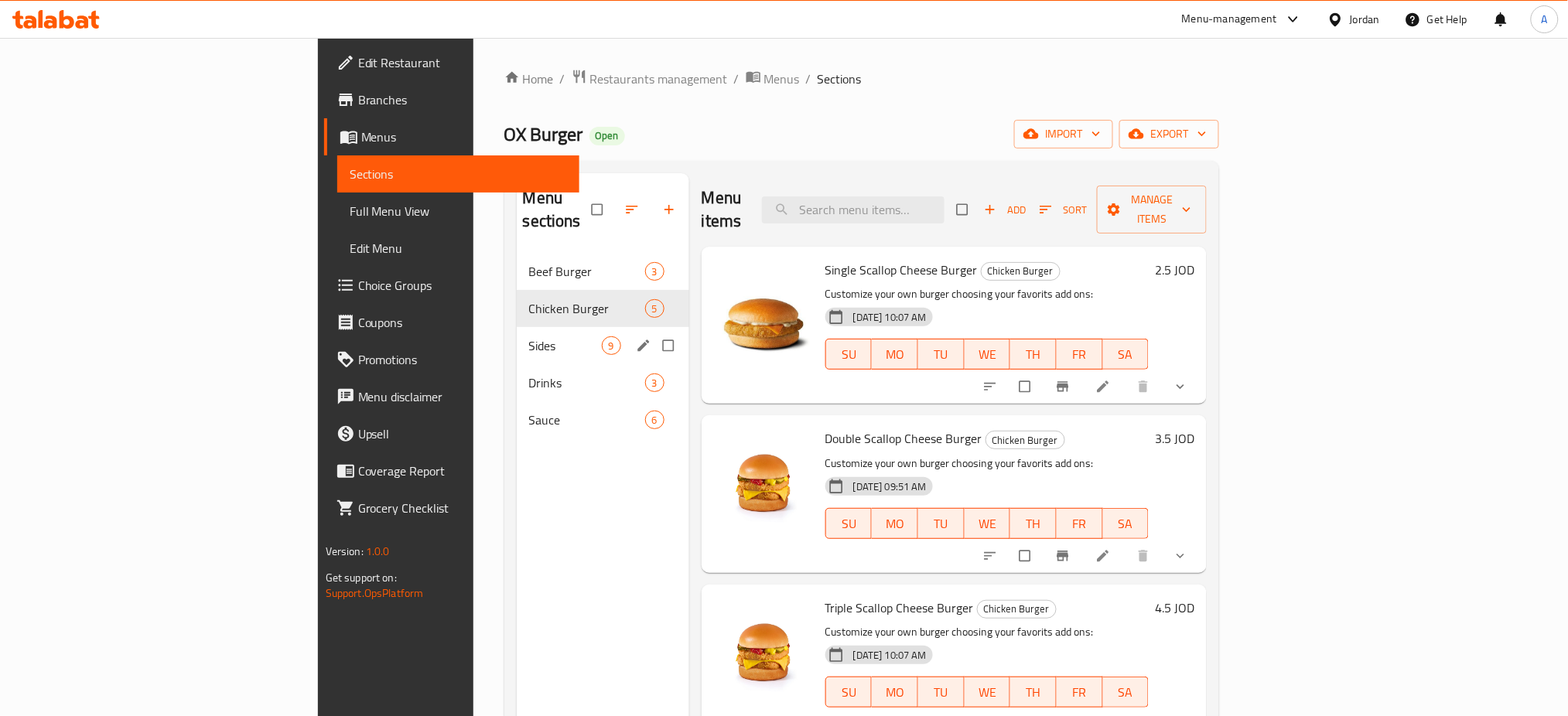
click at [516, 336] on div "Sides 9" at bounding box center [603, 345] width 173 height 37
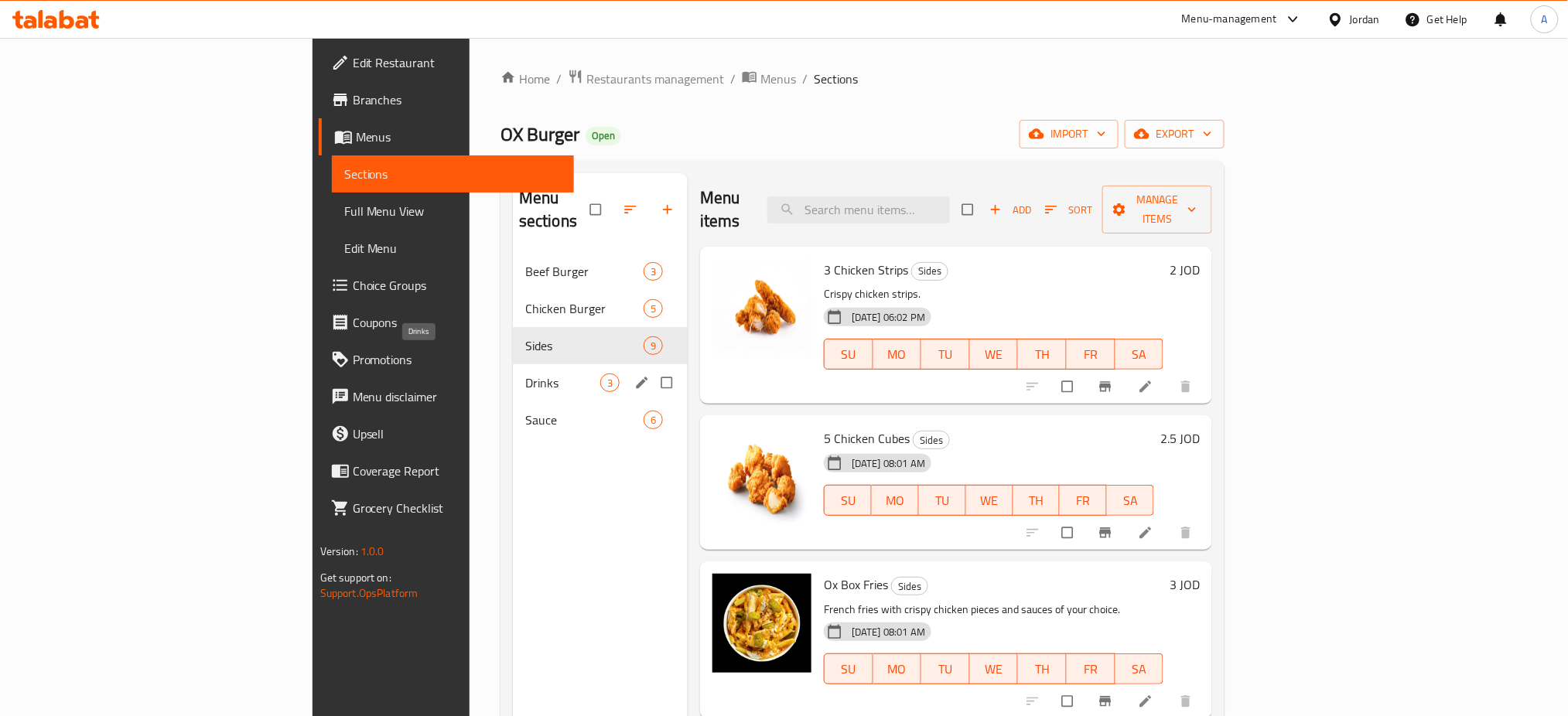
click at [525, 373] on span "Drinks" at bounding box center [563, 383] width 75 height 19
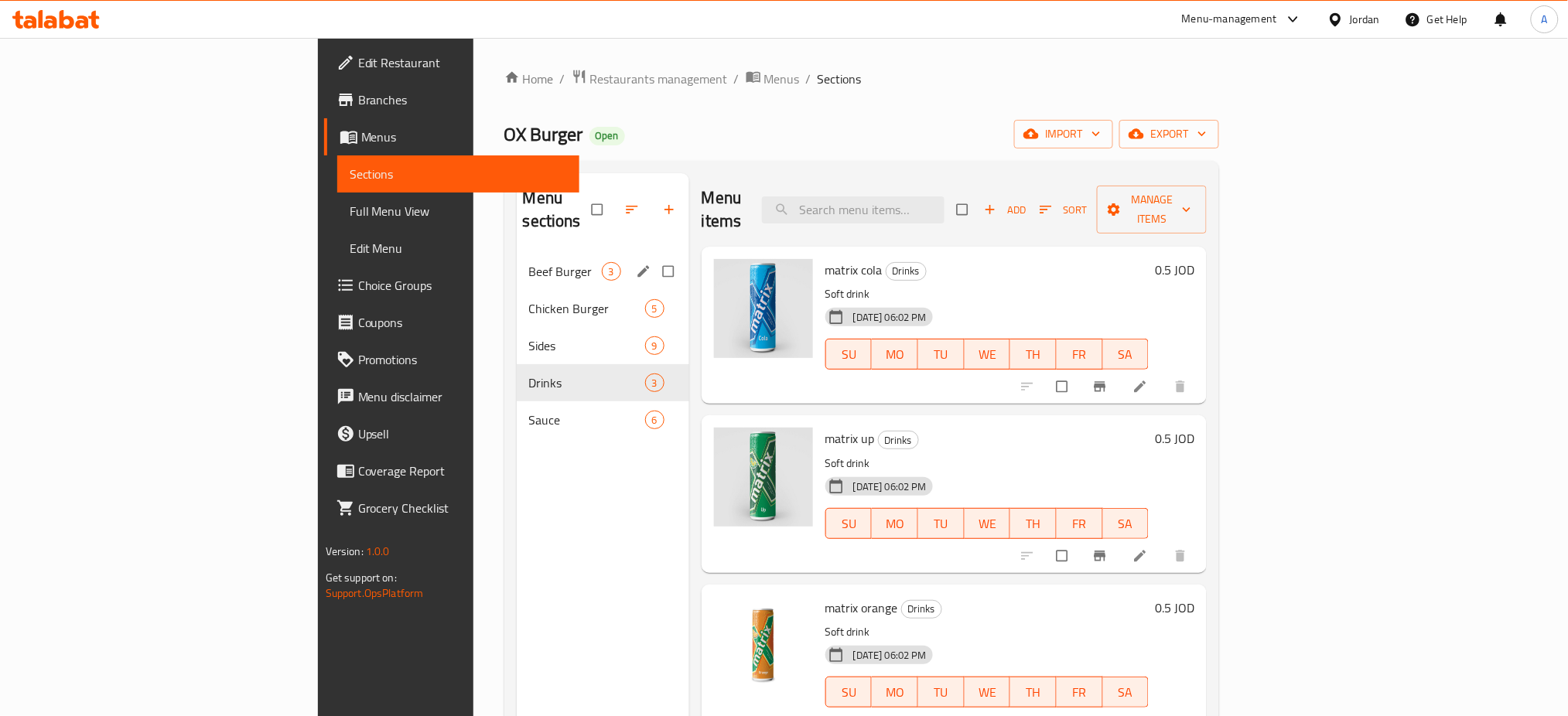
click at [529, 262] on span "Beef Burger" at bounding box center [565, 272] width 73 height 19
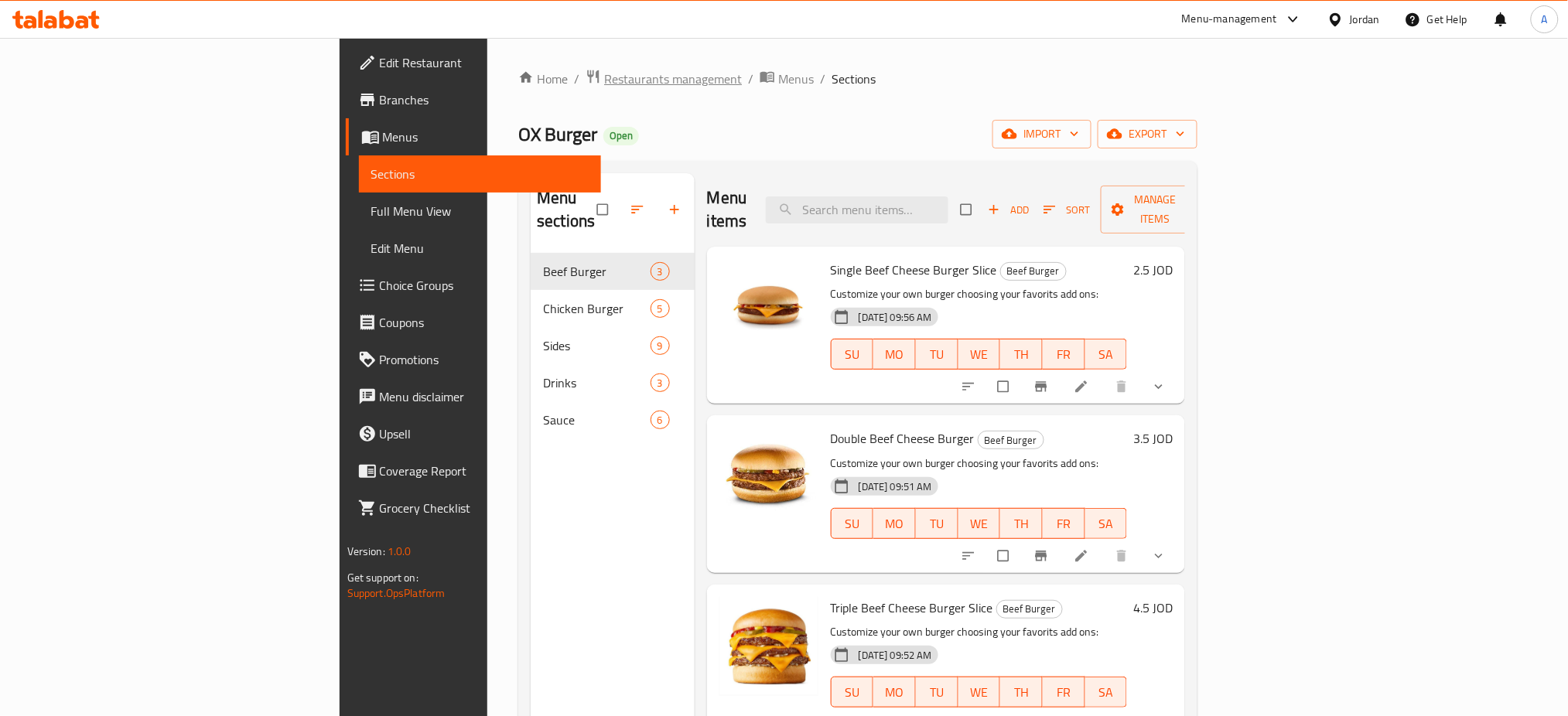
click at [604, 70] on span "Restaurants management" at bounding box center [672, 79] width 138 height 19
